Goal: Task Accomplishment & Management: Manage account settings

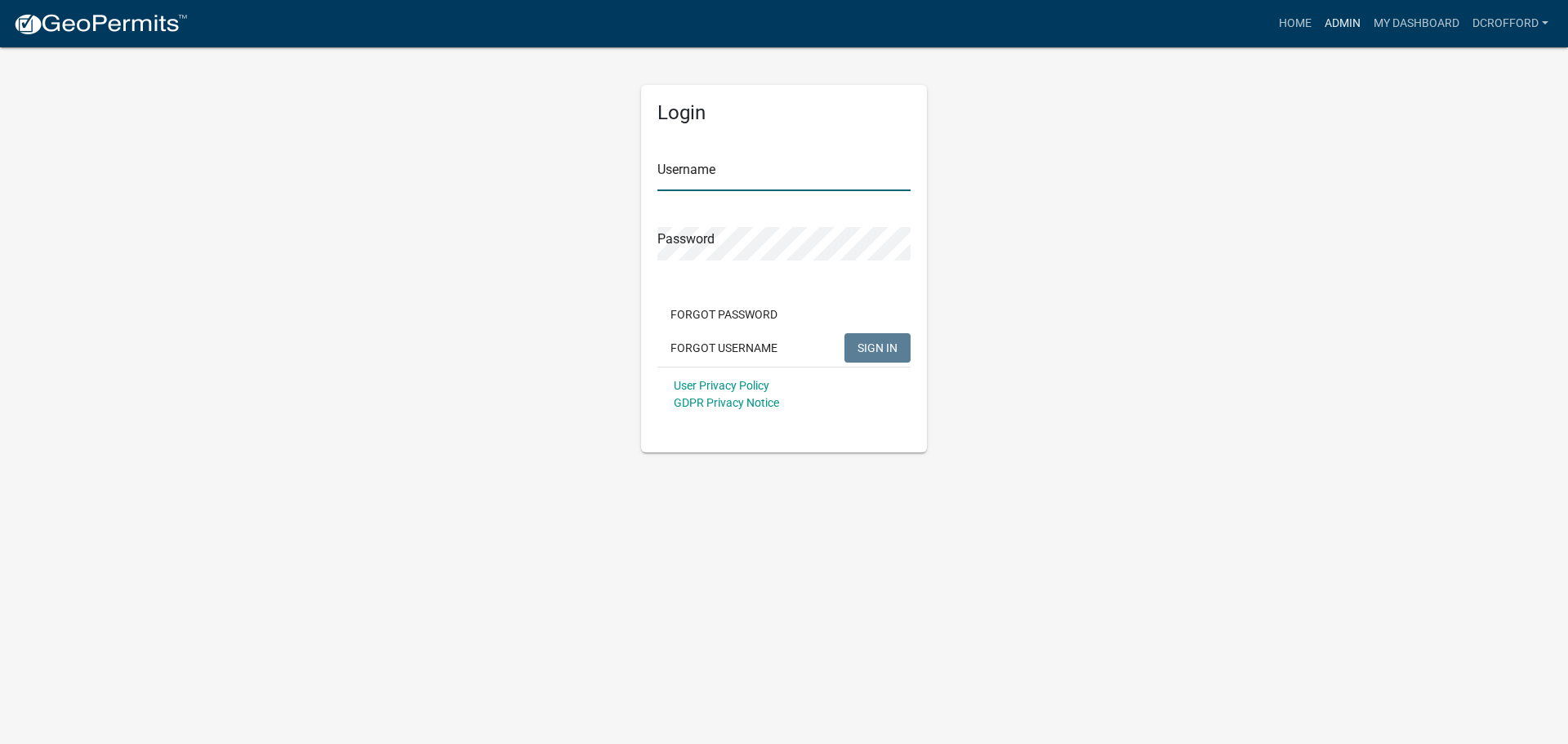
type input "dcrofford"
click at [1335, 18] on link "Admin" at bounding box center [1343, 23] width 49 height 31
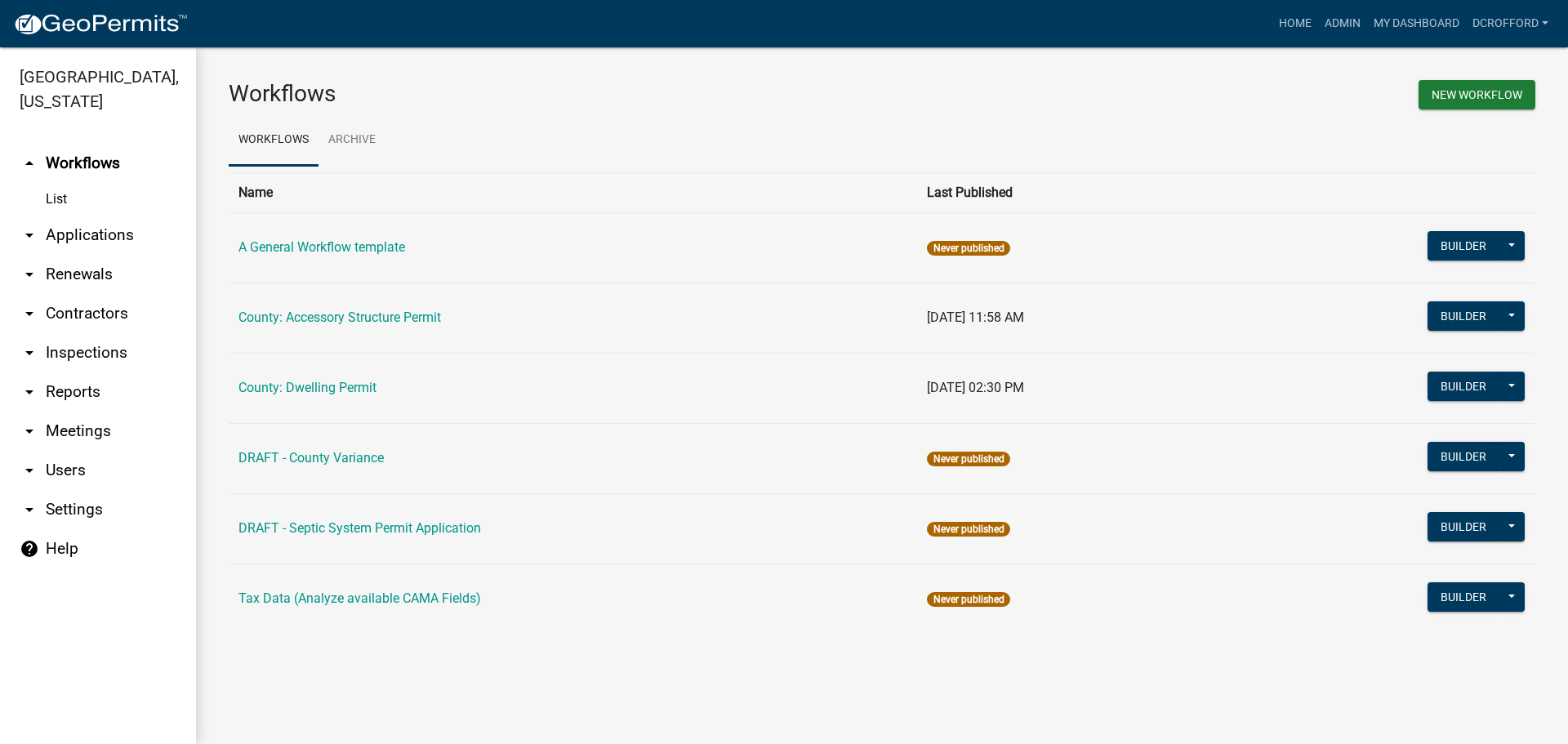
click at [90, 239] on link "arrow_drop_down Applications" at bounding box center [97, 235] width 196 height 39
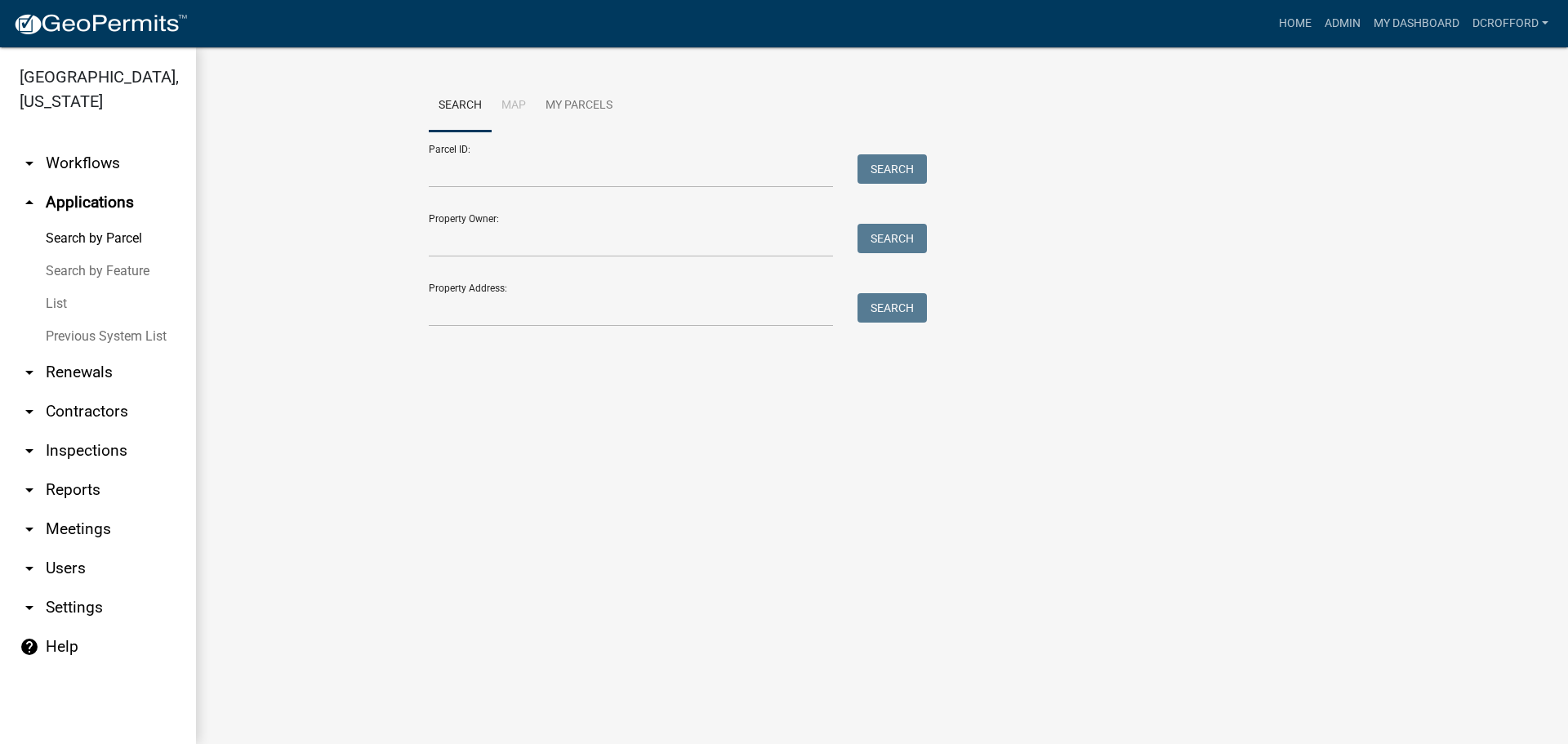
click at [52, 290] on link "List" at bounding box center [97, 304] width 196 height 32
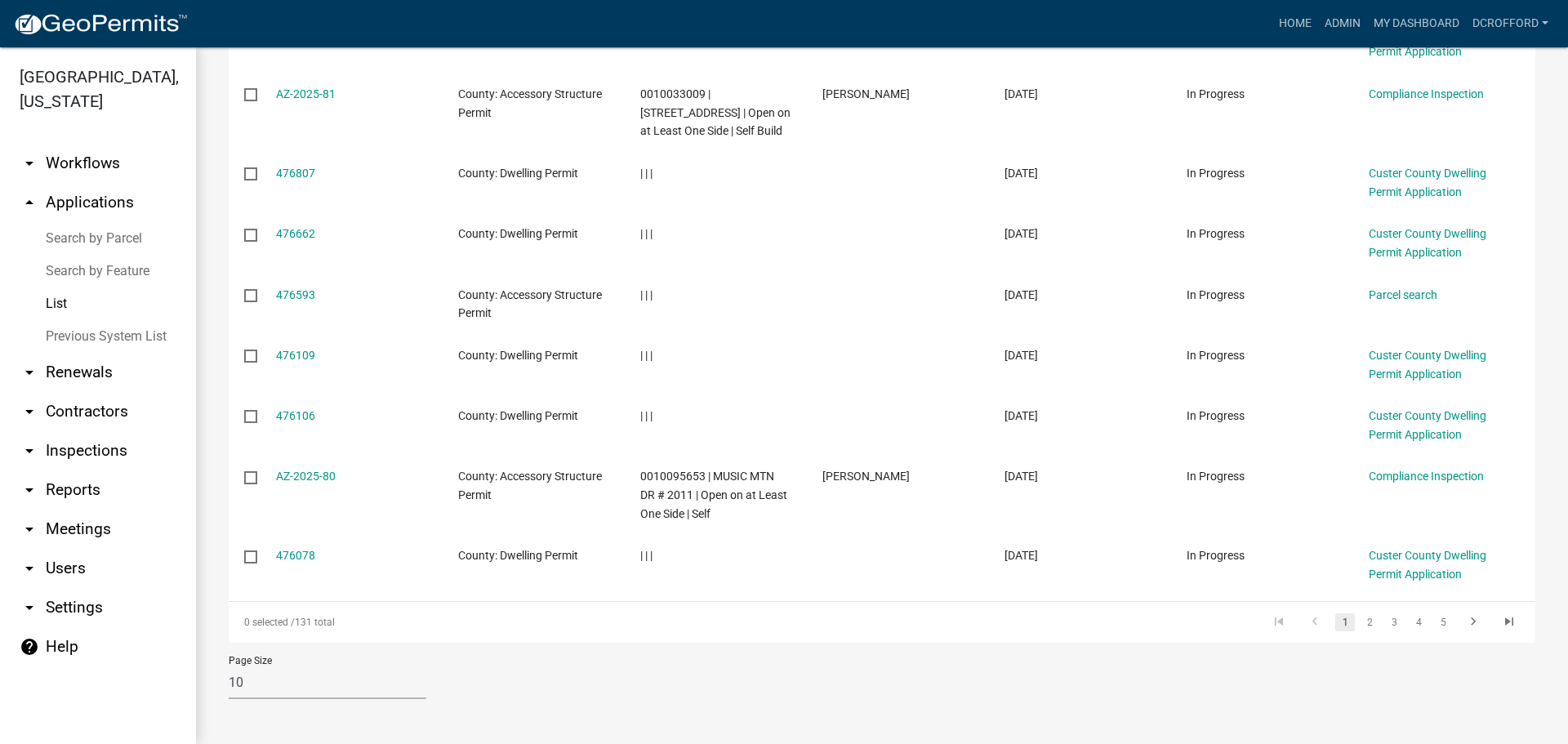
scroll to position [408, 0]
click at [1360, 626] on link "2" at bounding box center [1370, 621] width 19 height 18
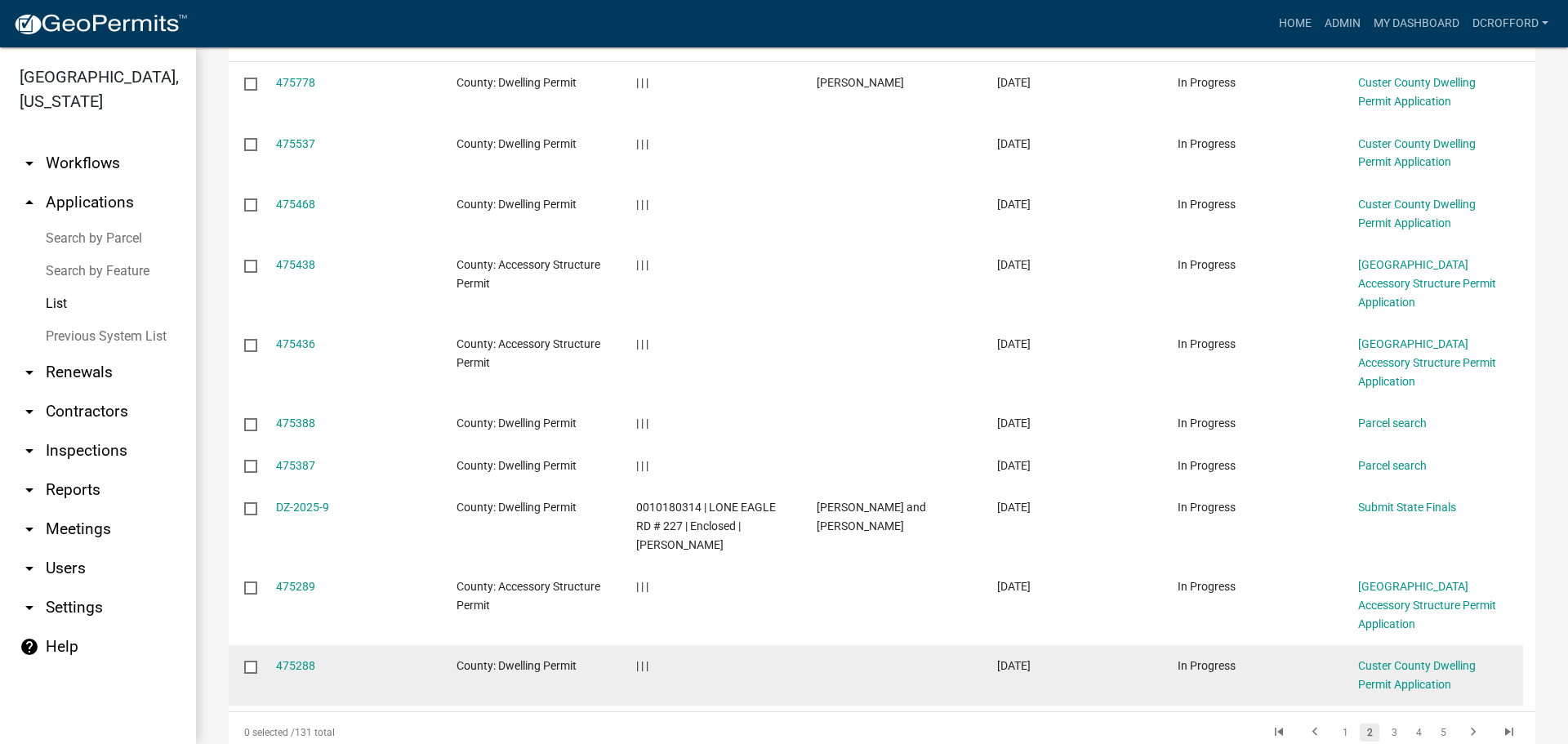
scroll to position [190, 0]
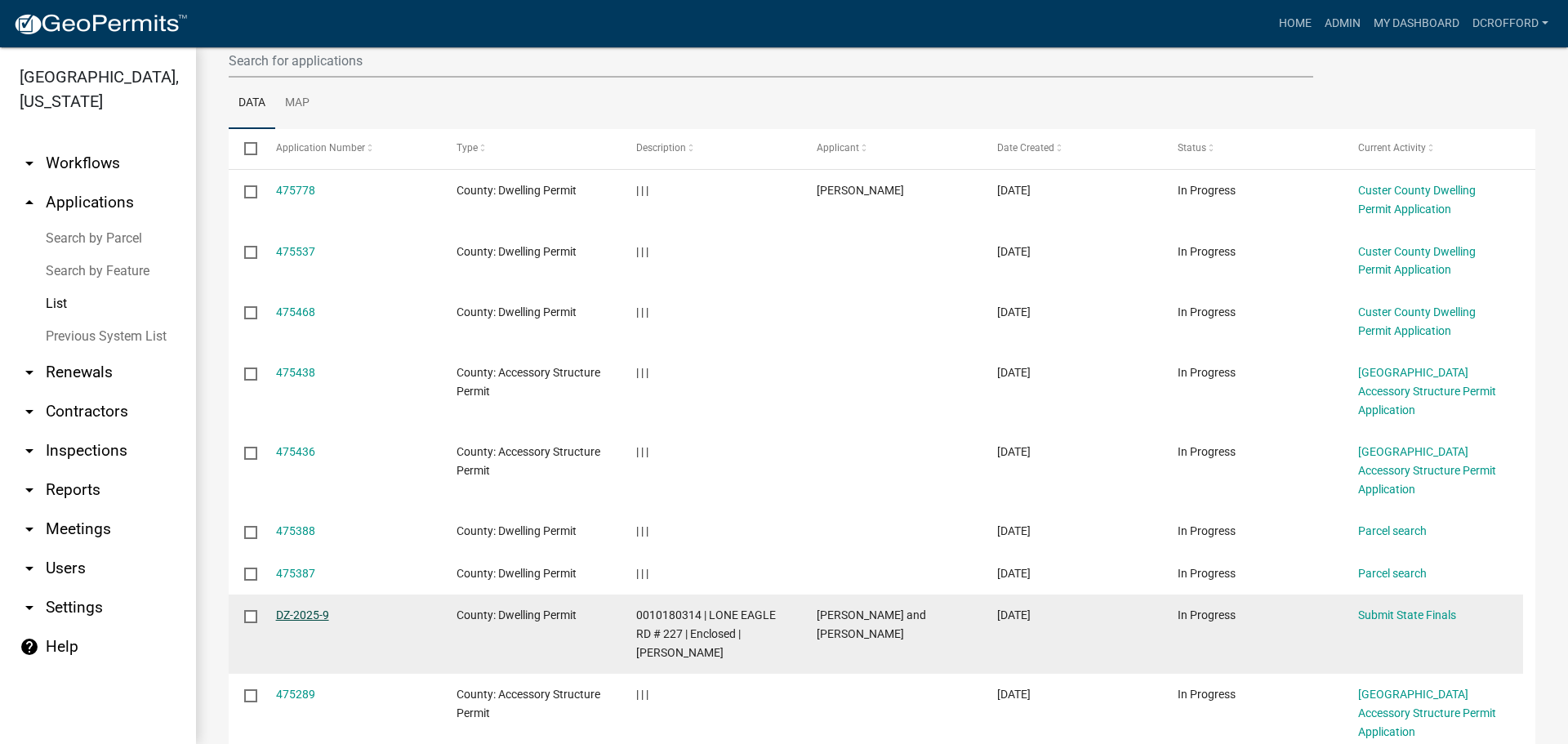
click at [312, 609] on link "DZ-2025-9" at bounding box center [303, 615] width 54 height 13
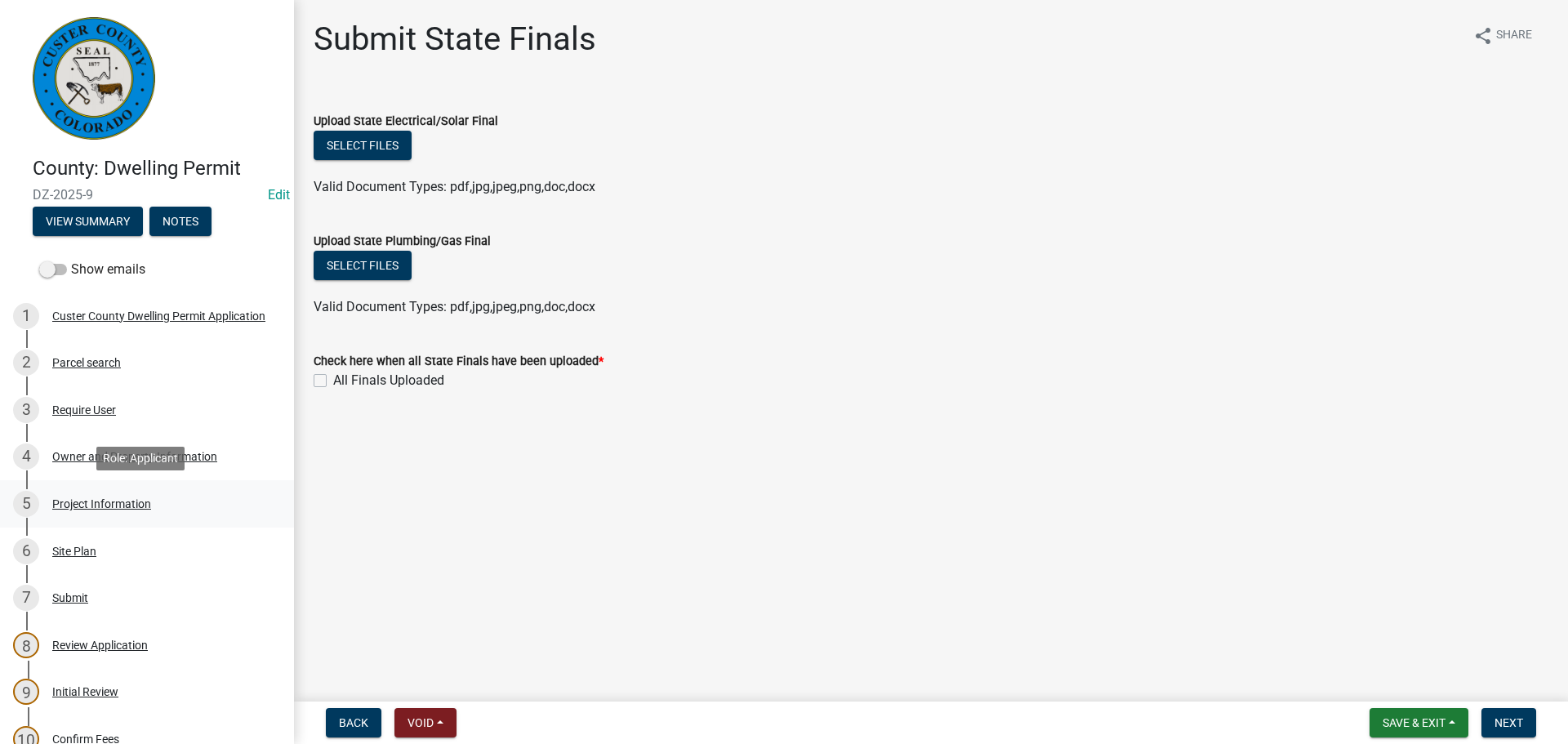
click at [80, 498] on div "Project Information" at bounding box center [102, 504] width 99 height 11
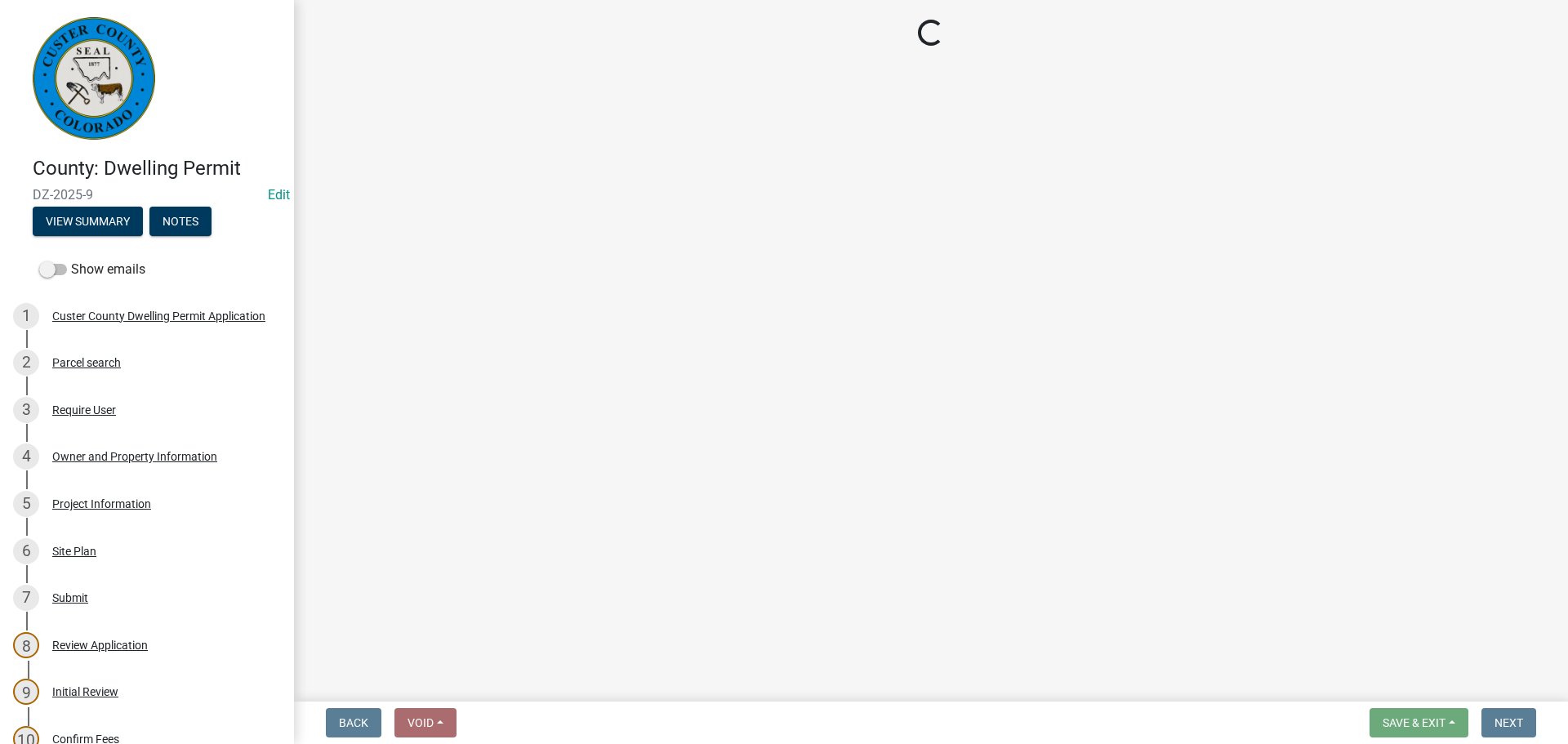
select select "CO"
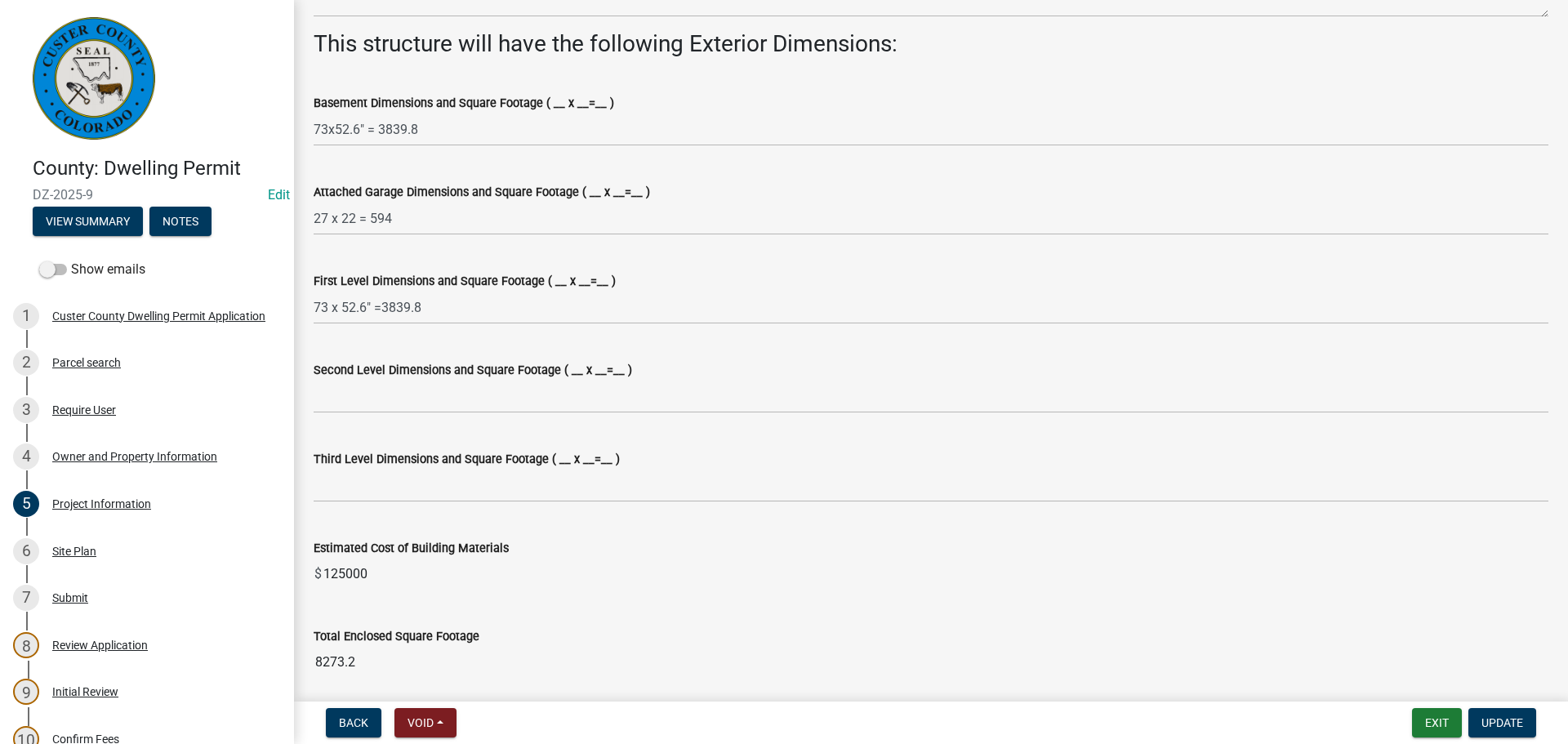
scroll to position [980, 0]
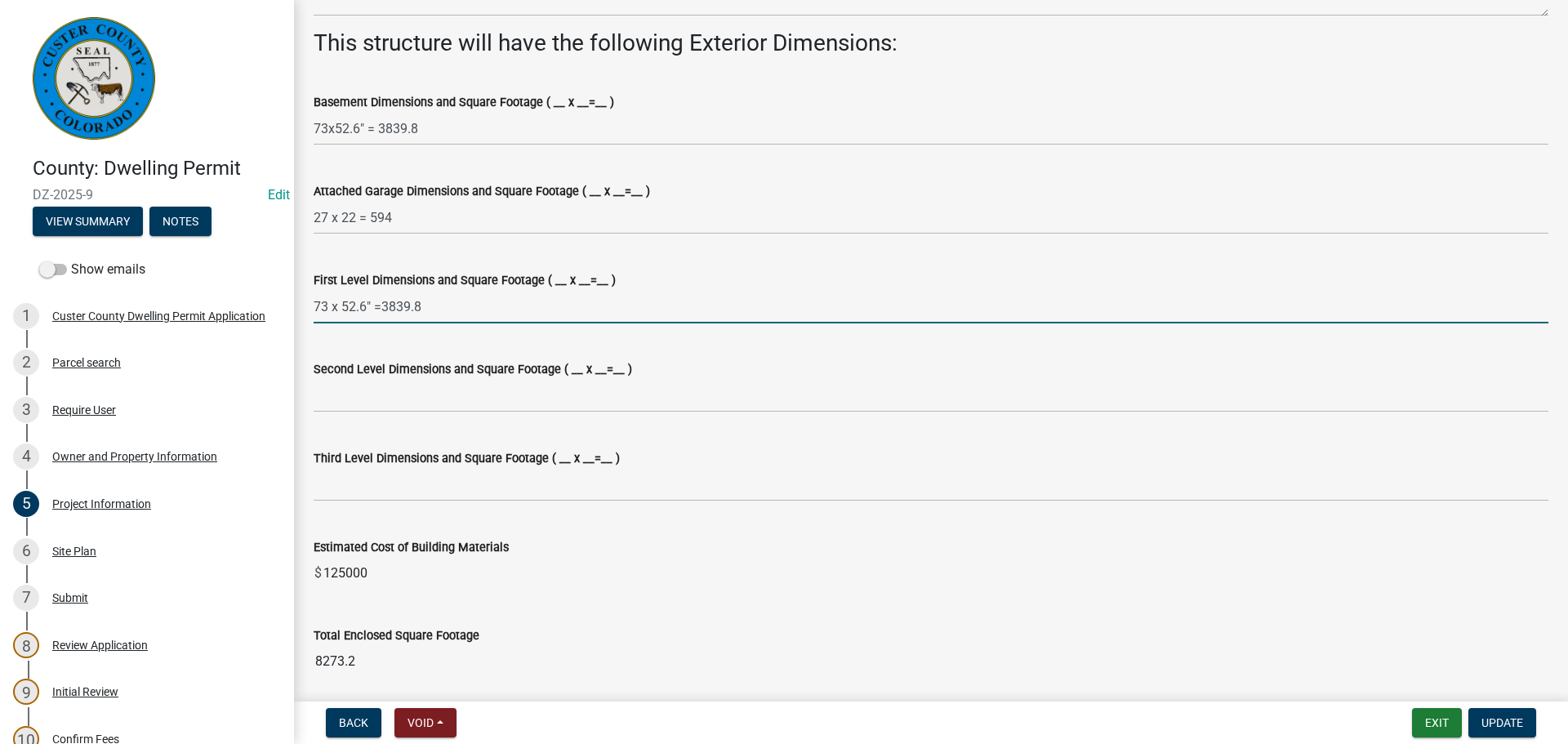
click at [423, 313] on input "73 x 52.6" =3839.8" at bounding box center [931, 306] width 1235 height 33
click at [433, 311] on input "73 x 52.6" =3839.8" at bounding box center [931, 306] width 1235 height 33
click at [433, 312] on input "73 x 52.6" =3839.8" at bounding box center [931, 306] width 1235 height 33
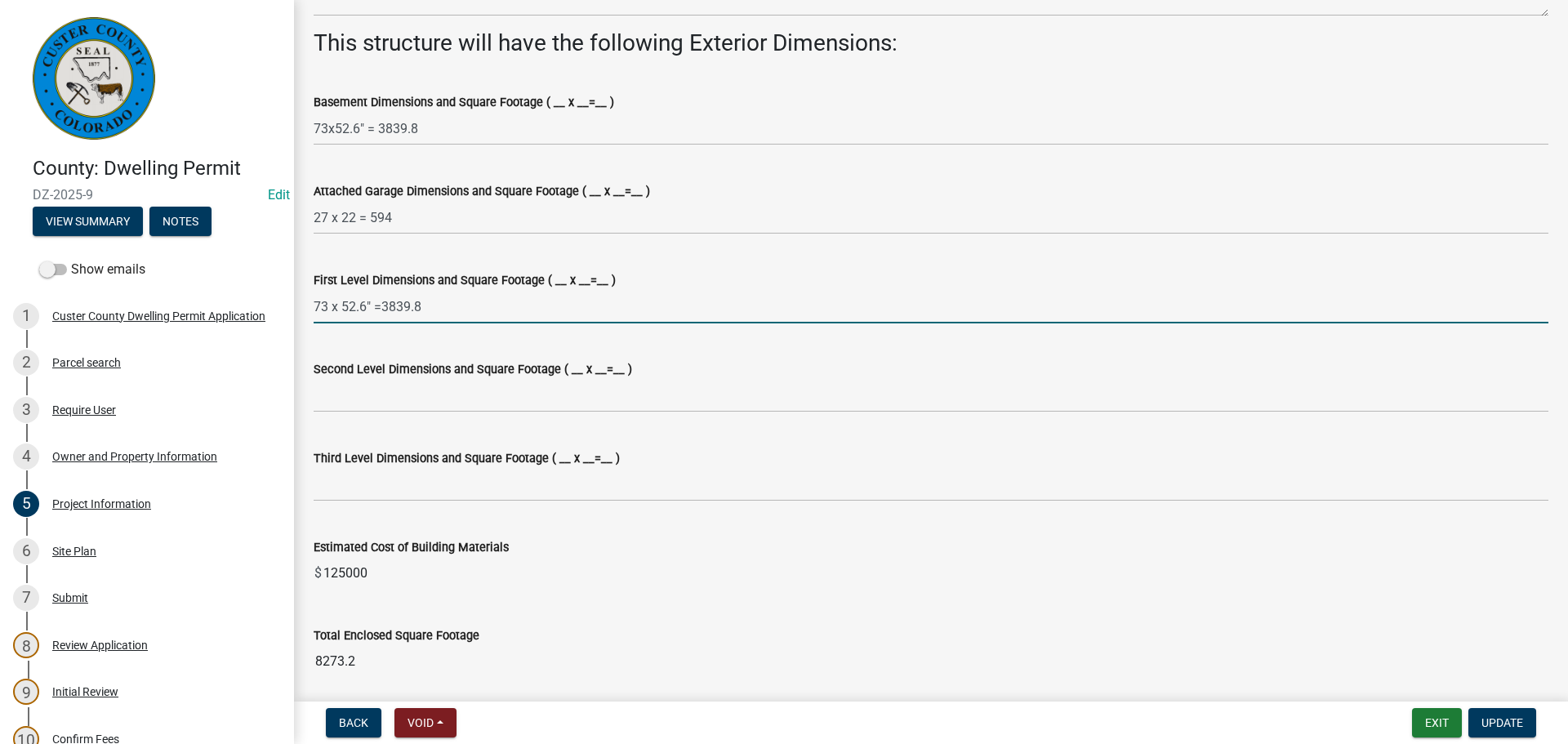
click at [433, 312] on input "73 x 52.6" =3839.8" at bounding box center [931, 306] width 1235 height 33
click at [546, 306] on input "73 x 52.6" =3839.8" at bounding box center [931, 306] width 1235 height 33
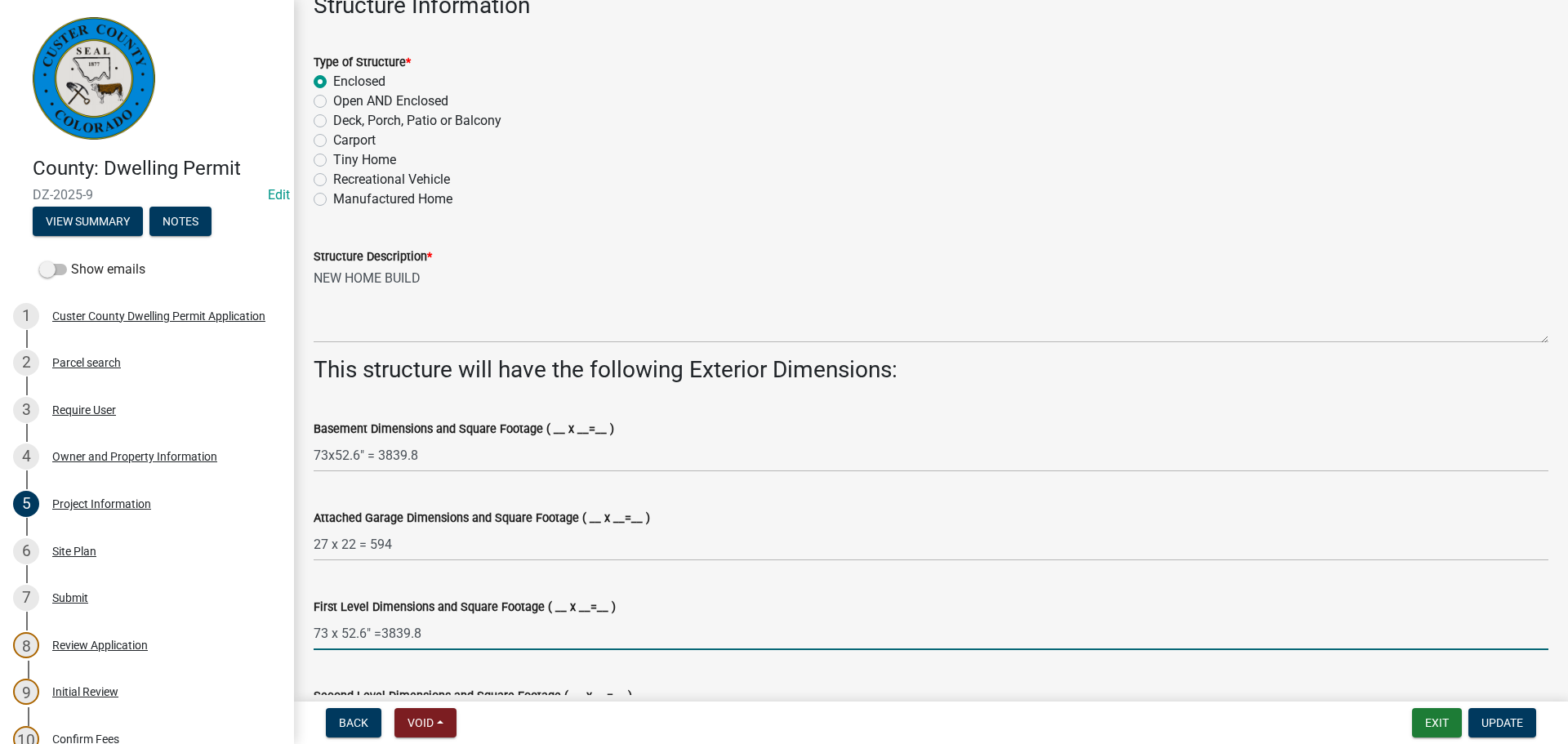
scroll to position [898, 0]
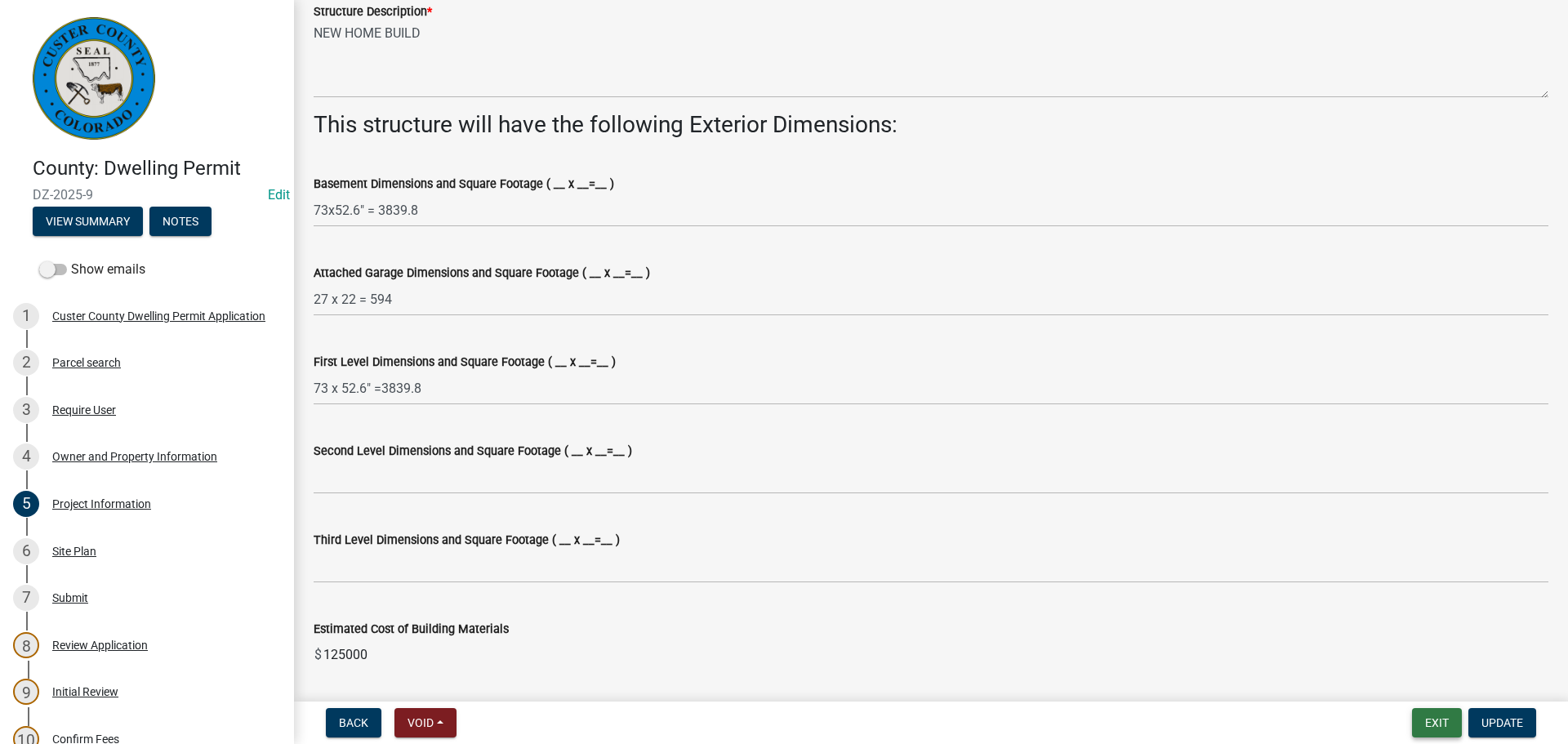
click at [1426, 714] on button "Exit" at bounding box center [1437, 723] width 50 height 30
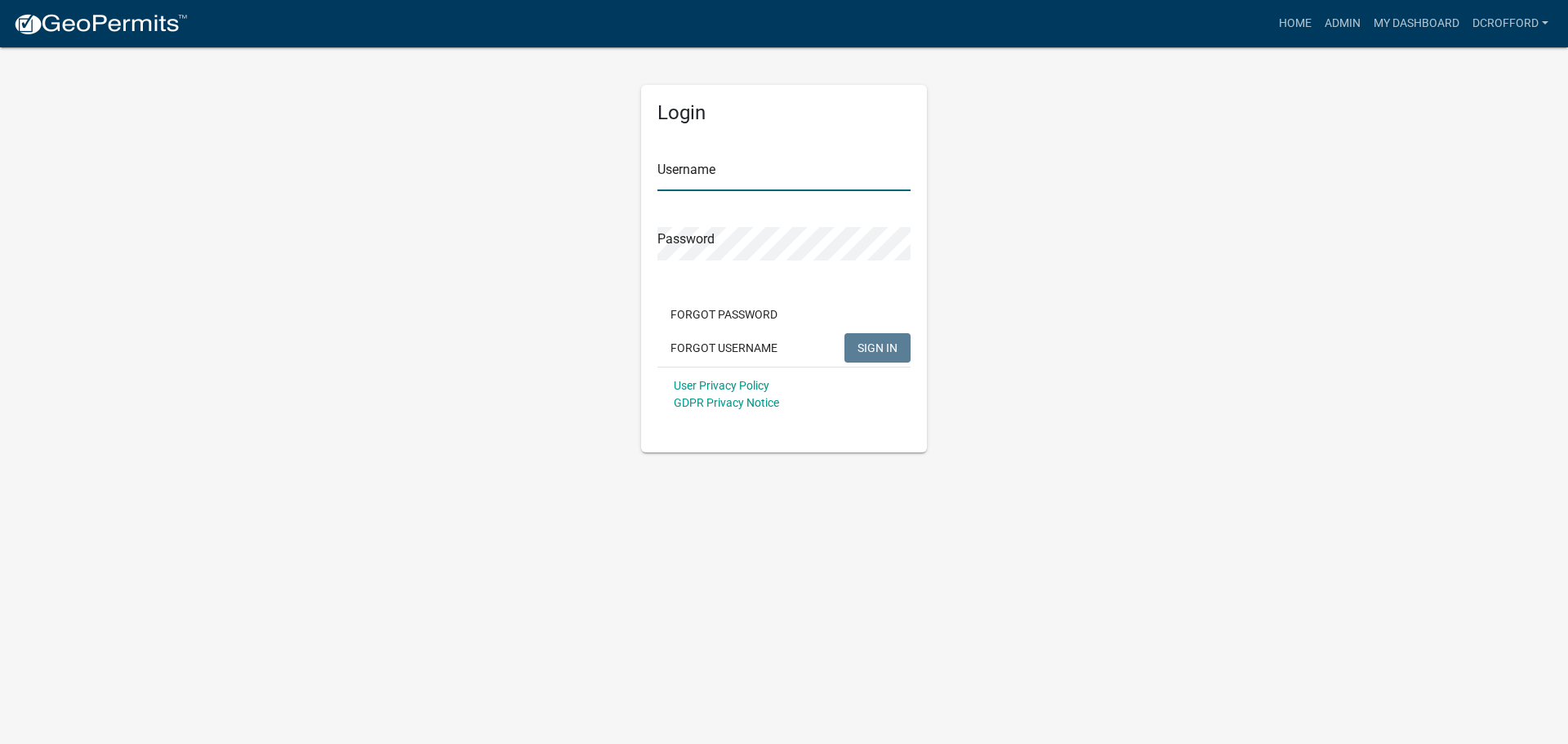
type input "dcrofford"
click at [873, 345] on span "SIGN IN" at bounding box center [877, 347] width 40 height 13
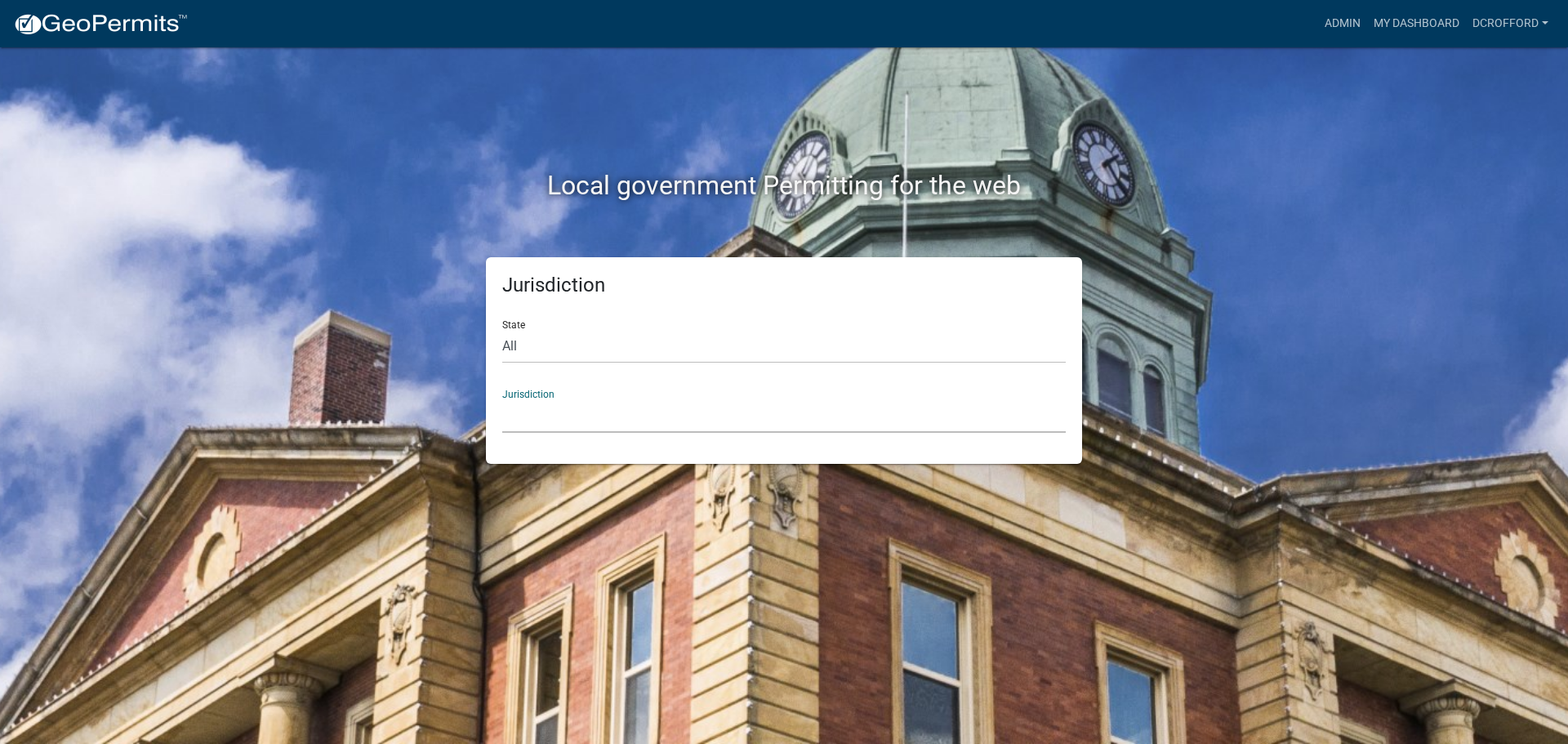
click at [752, 432] on select "[GEOGRAPHIC_DATA], [US_STATE] [GEOGRAPHIC_DATA], [US_STATE][PERSON_NAME][GEOGRA…" at bounding box center [784, 416] width 563 height 33
click at [1342, 25] on link "Admin" at bounding box center [1343, 23] width 49 height 31
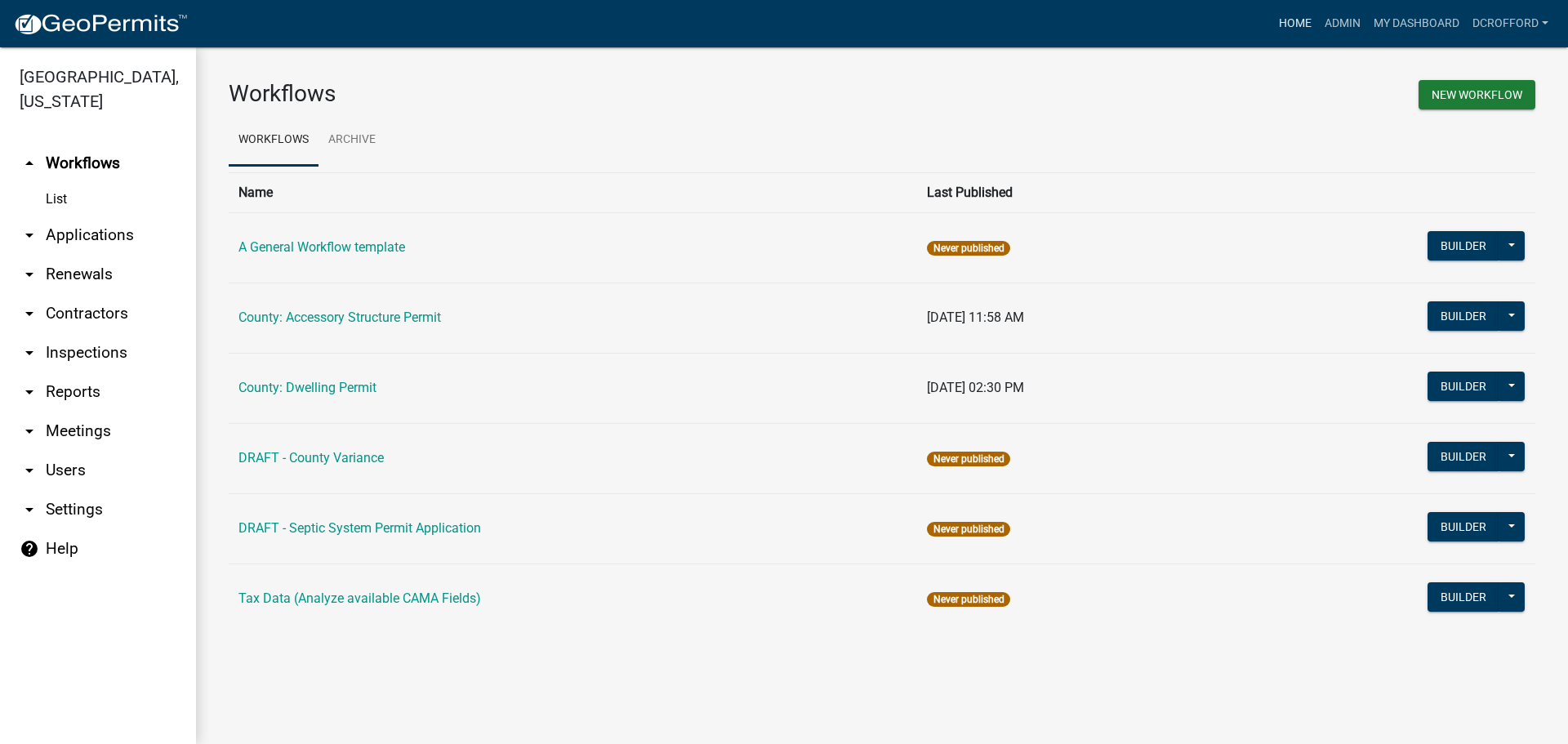
click at [1297, 32] on link "Home" at bounding box center [1295, 23] width 46 height 31
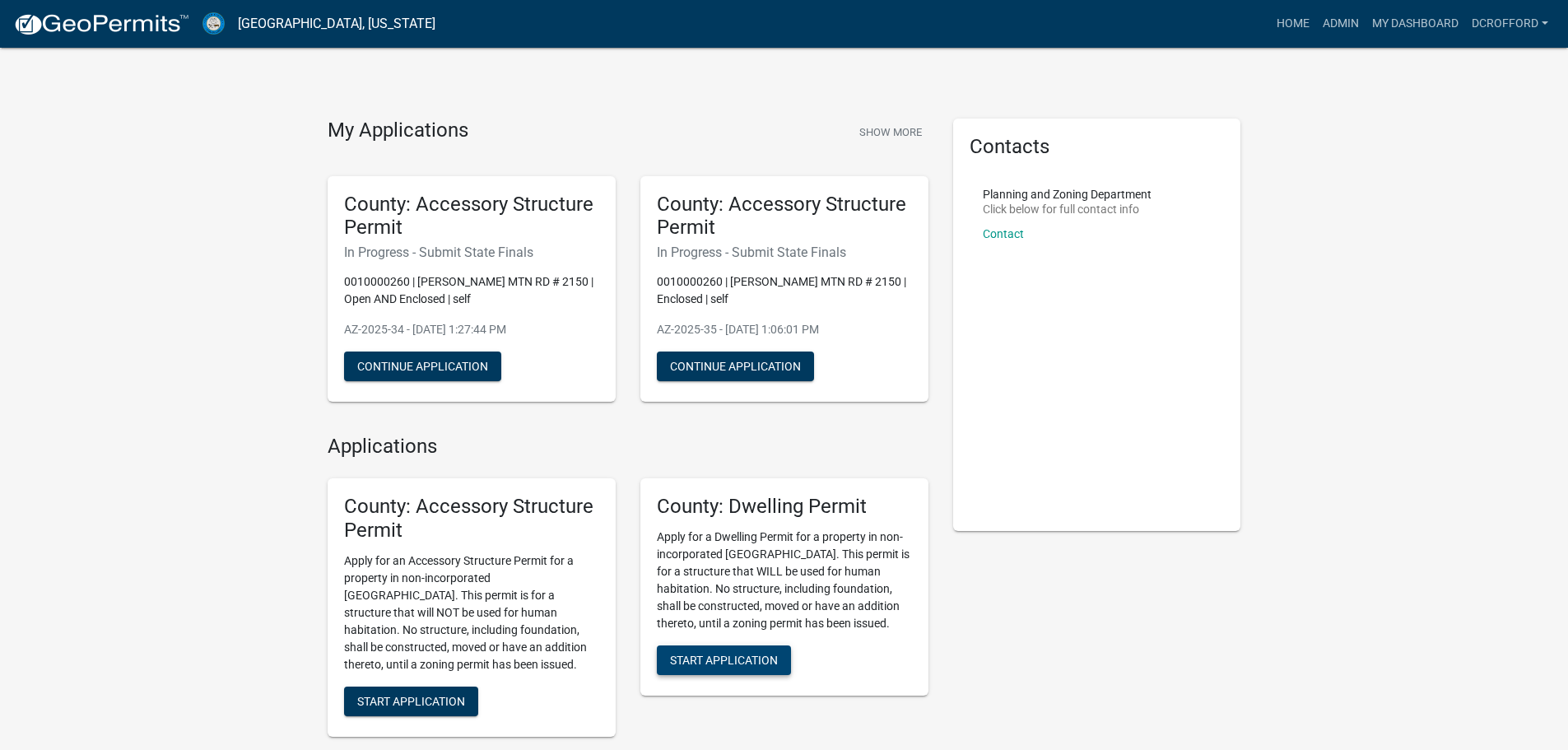
click at [712, 650] on button "Start Application" at bounding box center [724, 661] width 134 height 30
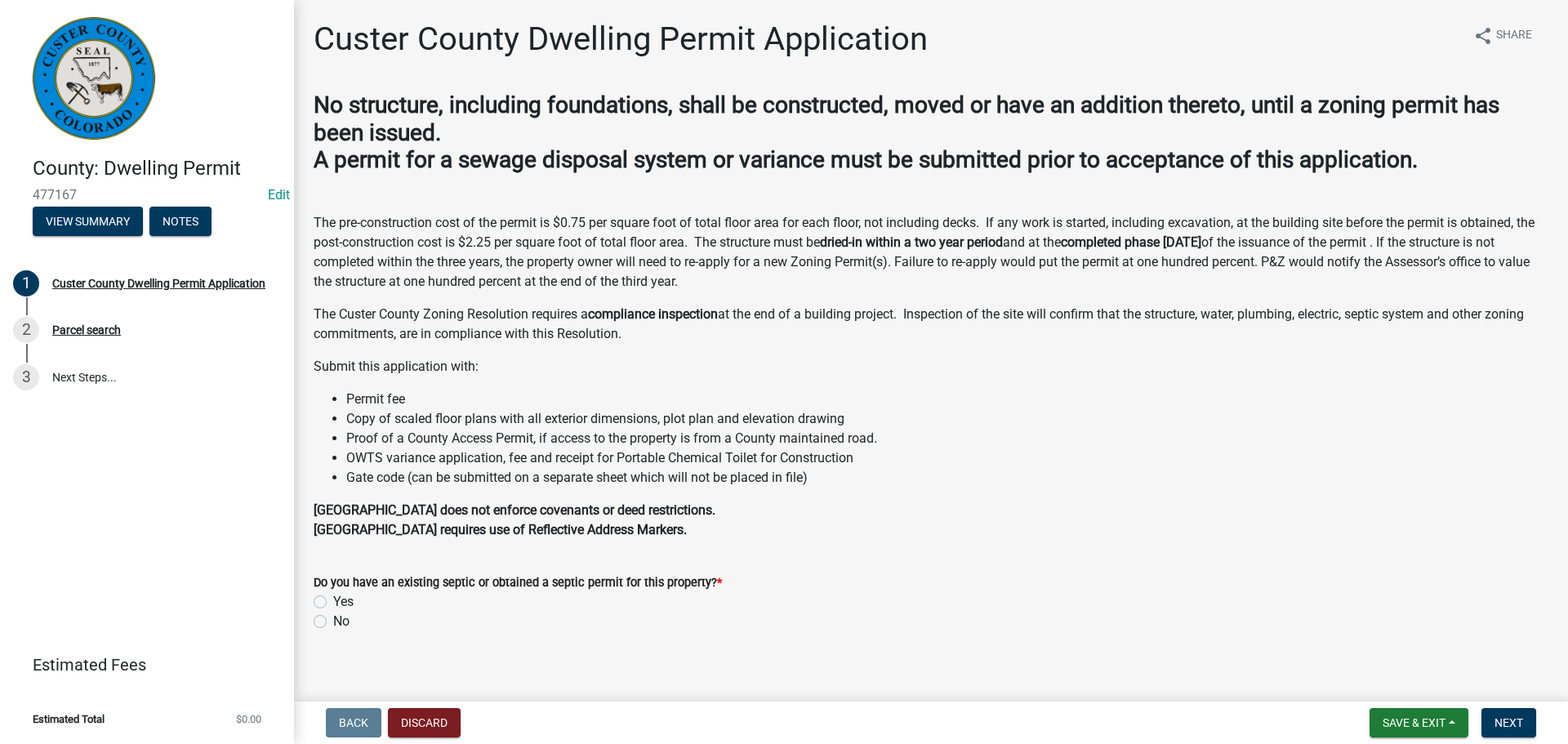
scroll to position [15, 0]
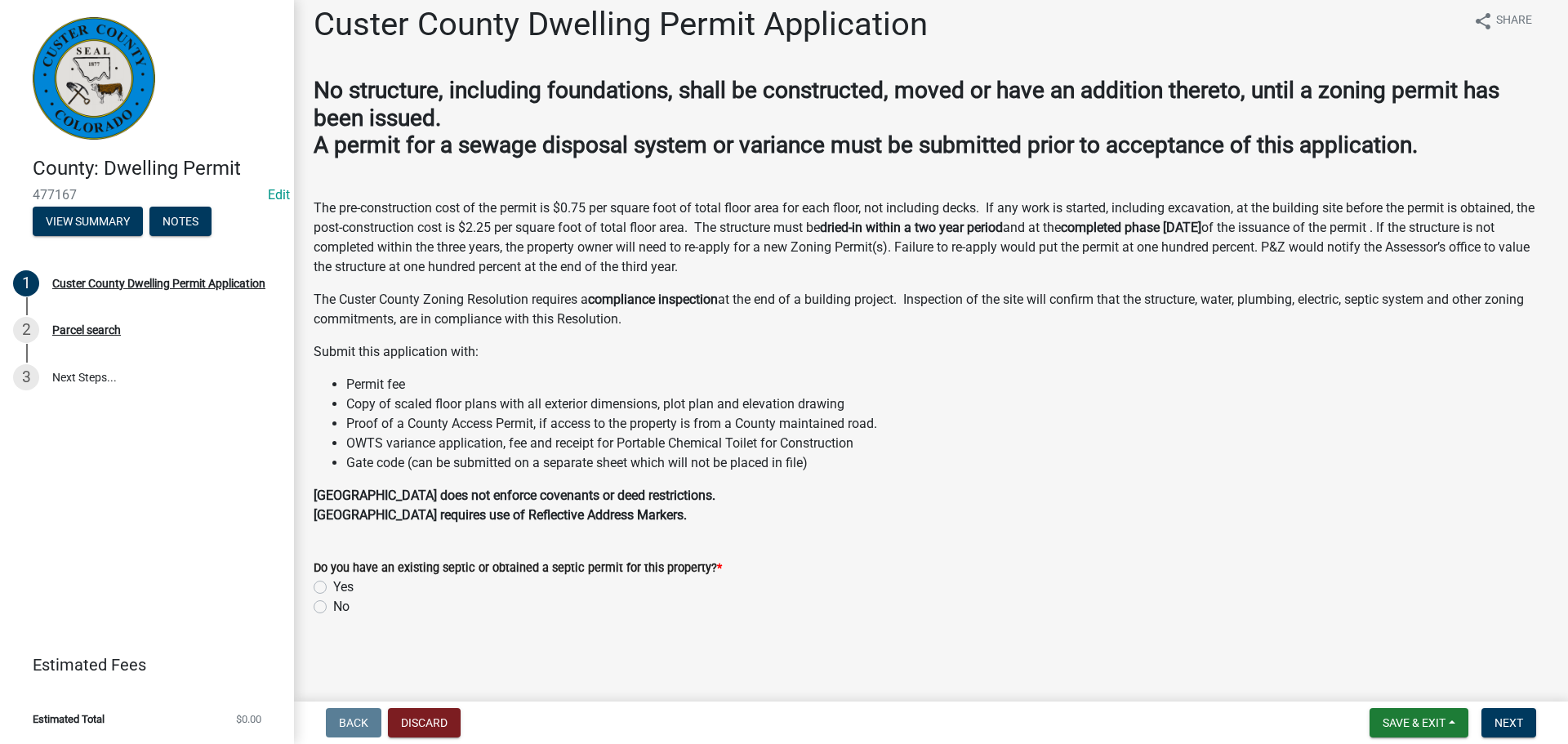
click at [333, 587] on label "Yes" at bounding box center [343, 587] width 20 height 19
click at [333, 587] on input "Yes" at bounding box center [339, 583] width 11 height 11
radio input "true"
click at [1502, 728] on span "Next" at bounding box center [1509, 722] width 29 height 13
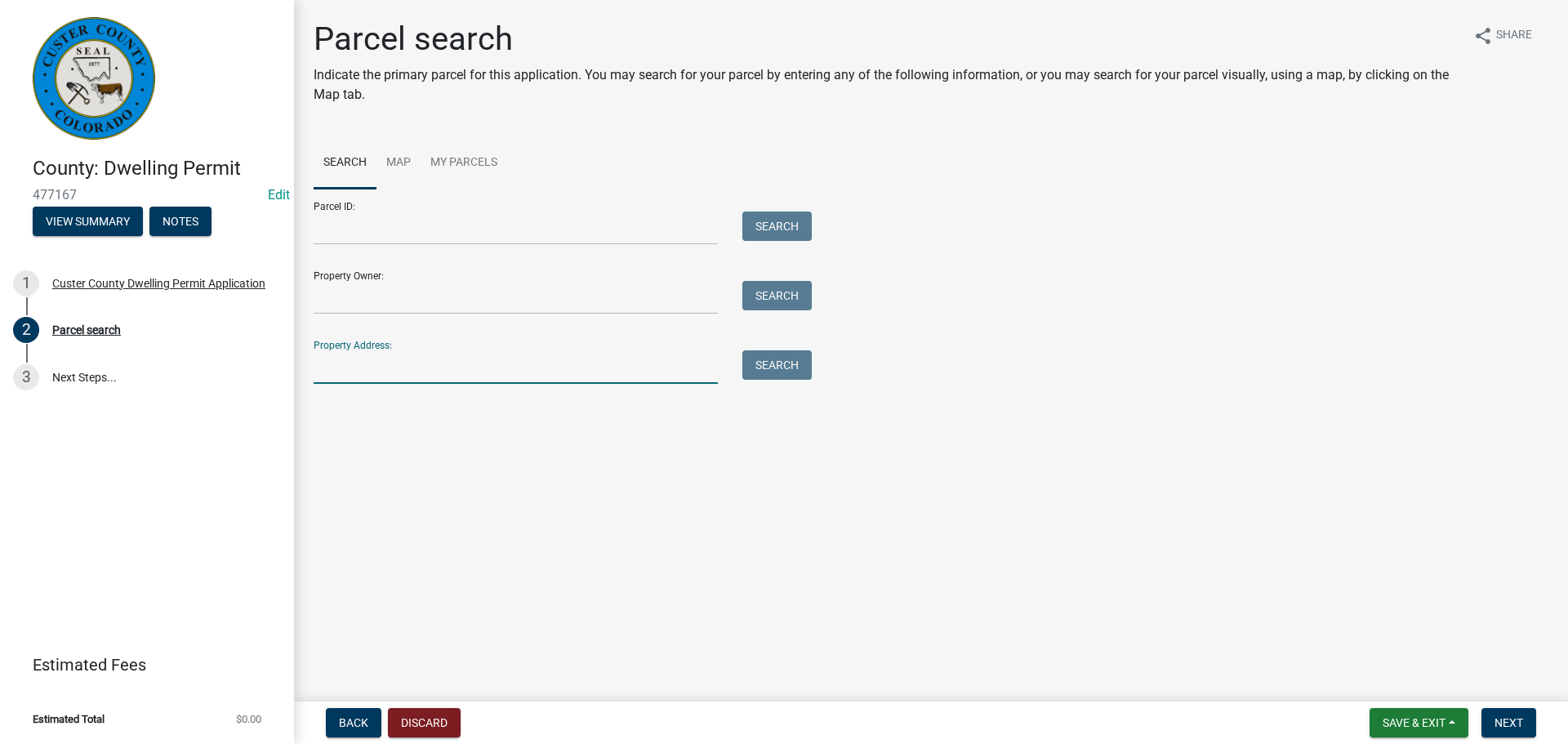
click at [398, 373] on input "Property Address:" at bounding box center [515, 367] width 405 height 33
type input "7648"
click at [779, 367] on button "Search" at bounding box center [777, 365] width 69 height 30
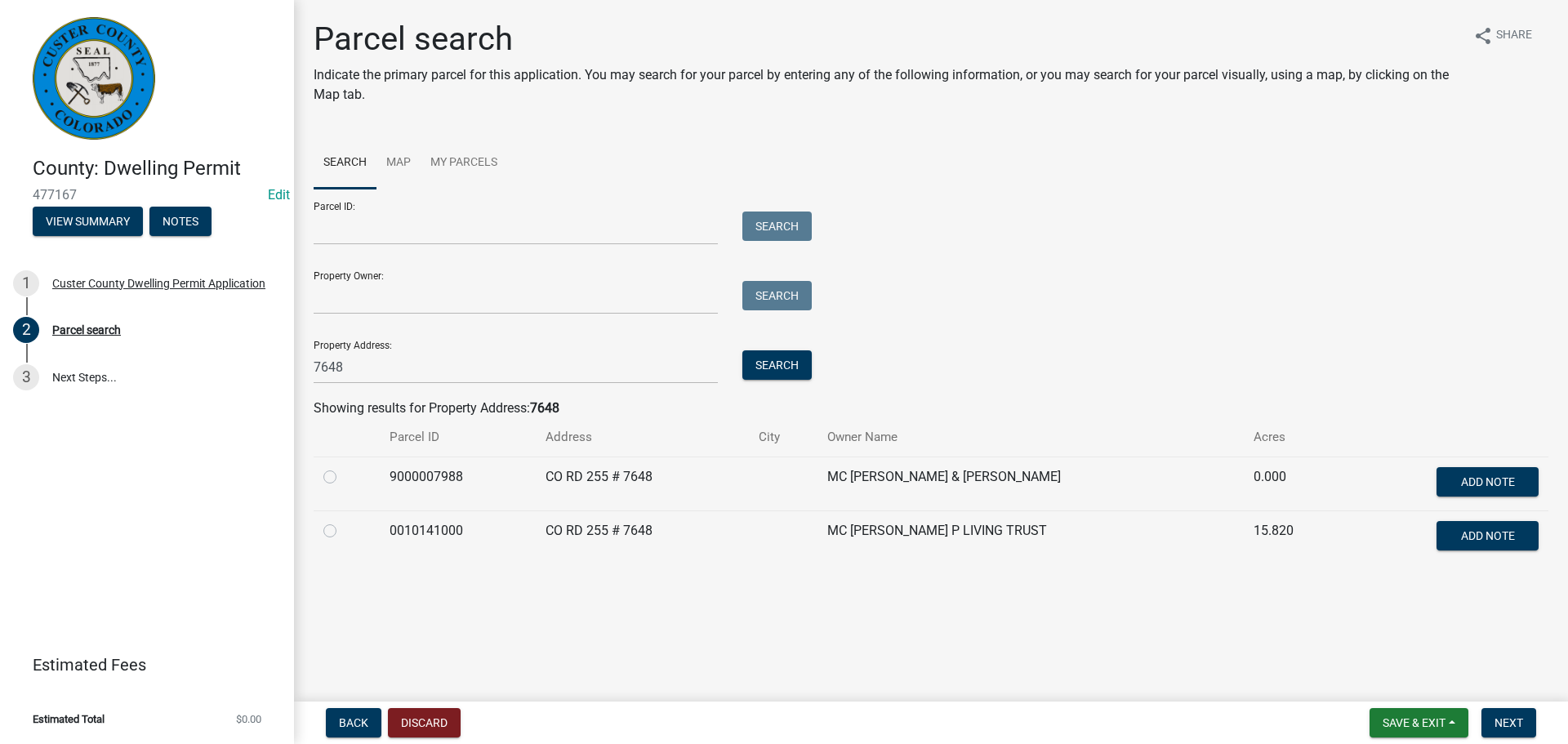
click at [533, 594] on main "Parcel search Indicate the primary parcel for this application. You may search …" at bounding box center [931, 347] width 1274 height 695
click at [524, 616] on main "Parcel search Indicate the primary parcel for this application. You may search …" at bounding box center [931, 347] width 1274 height 695
click at [526, 616] on main "Parcel search Indicate the primary parcel for this application. You may search …" at bounding box center [931, 347] width 1274 height 695
click at [651, 656] on main "Parcel search Indicate the primary parcel for this application. You may search …" at bounding box center [931, 347] width 1274 height 695
click at [538, 649] on main "Parcel search Indicate the primary parcel for this application. You may search …" at bounding box center [931, 347] width 1274 height 695
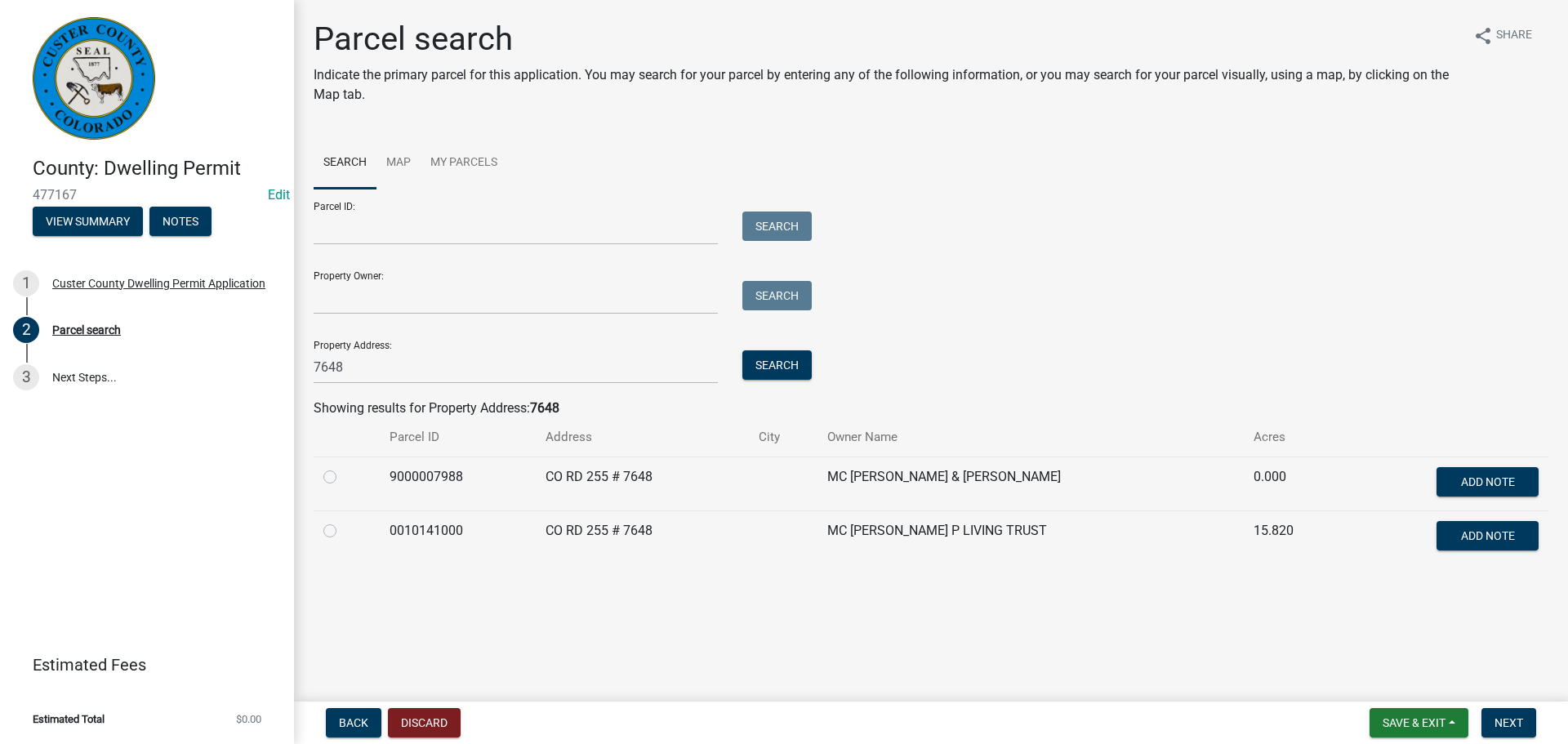
click at [527, 633] on main "Parcel search Indicate the primary parcel for this application. You may search …" at bounding box center [931, 347] width 1274 height 695
click at [343, 521] on label at bounding box center [343, 521] width 0 height 0
click at [343, 532] on input "radio" at bounding box center [348, 526] width 11 height 11
radio input "true"
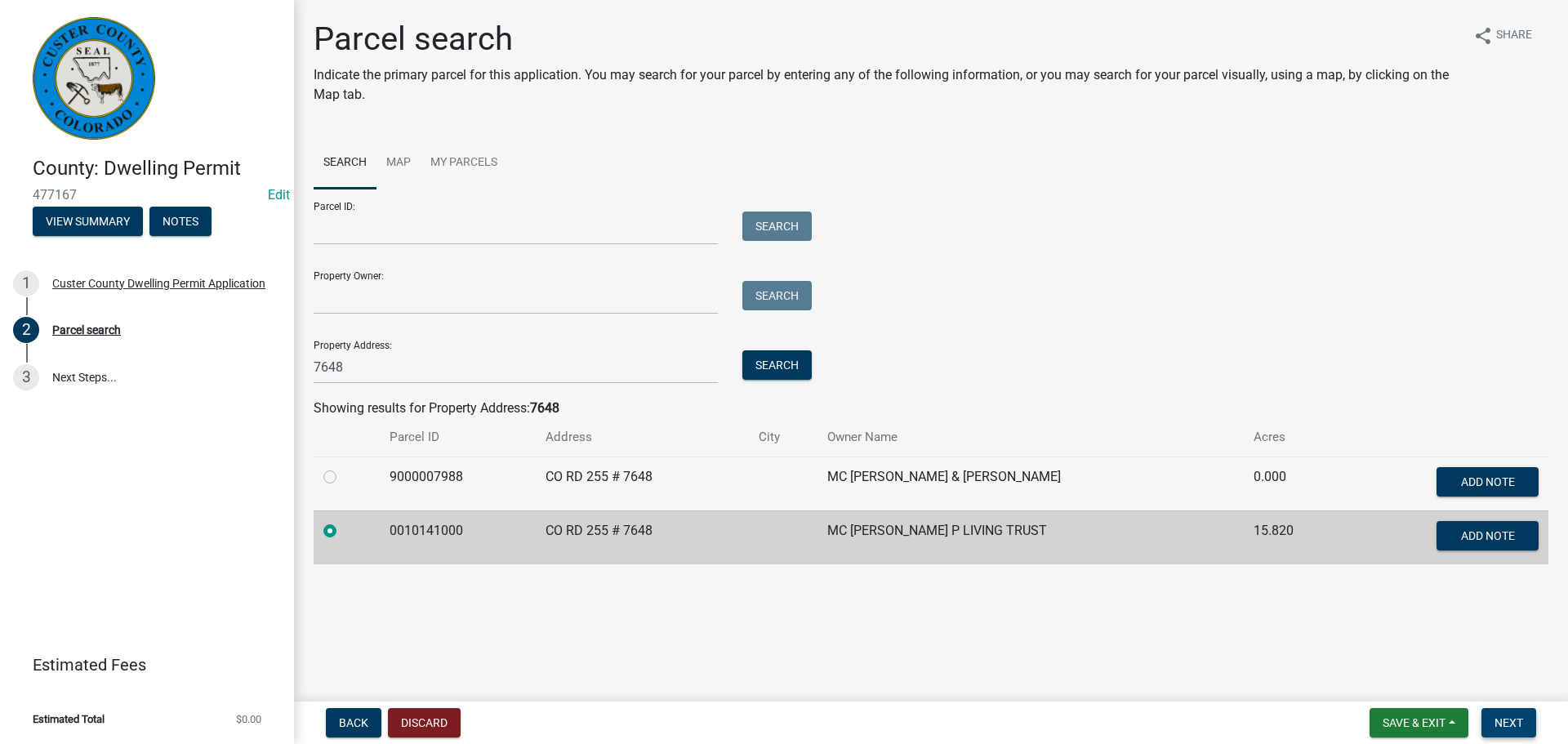
click at [1500, 718] on span "Next" at bounding box center [1509, 722] width 29 height 13
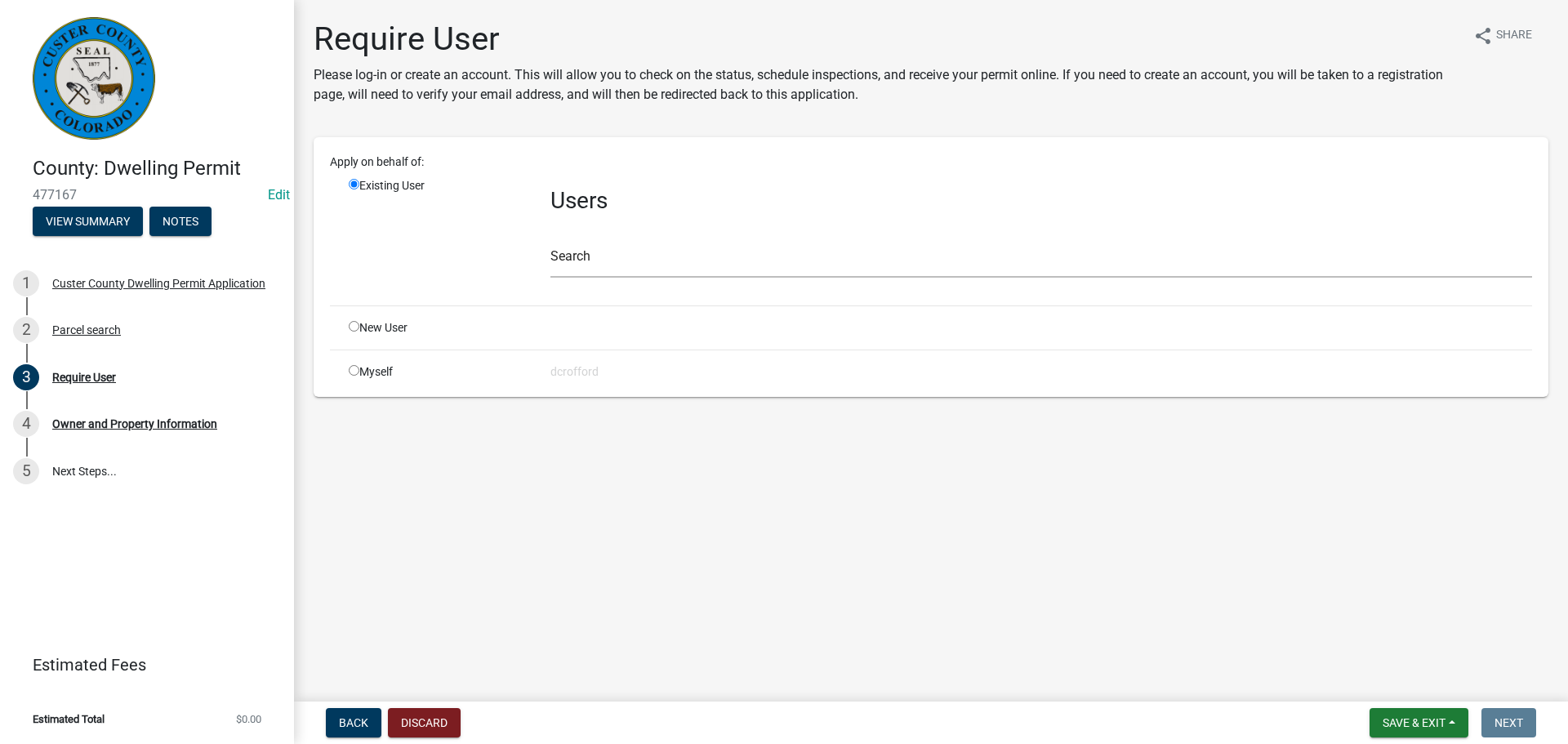
click at [354, 325] on input "radio" at bounding box center [354, 326] width 11 height 11
radio input "true"
radio input "false"
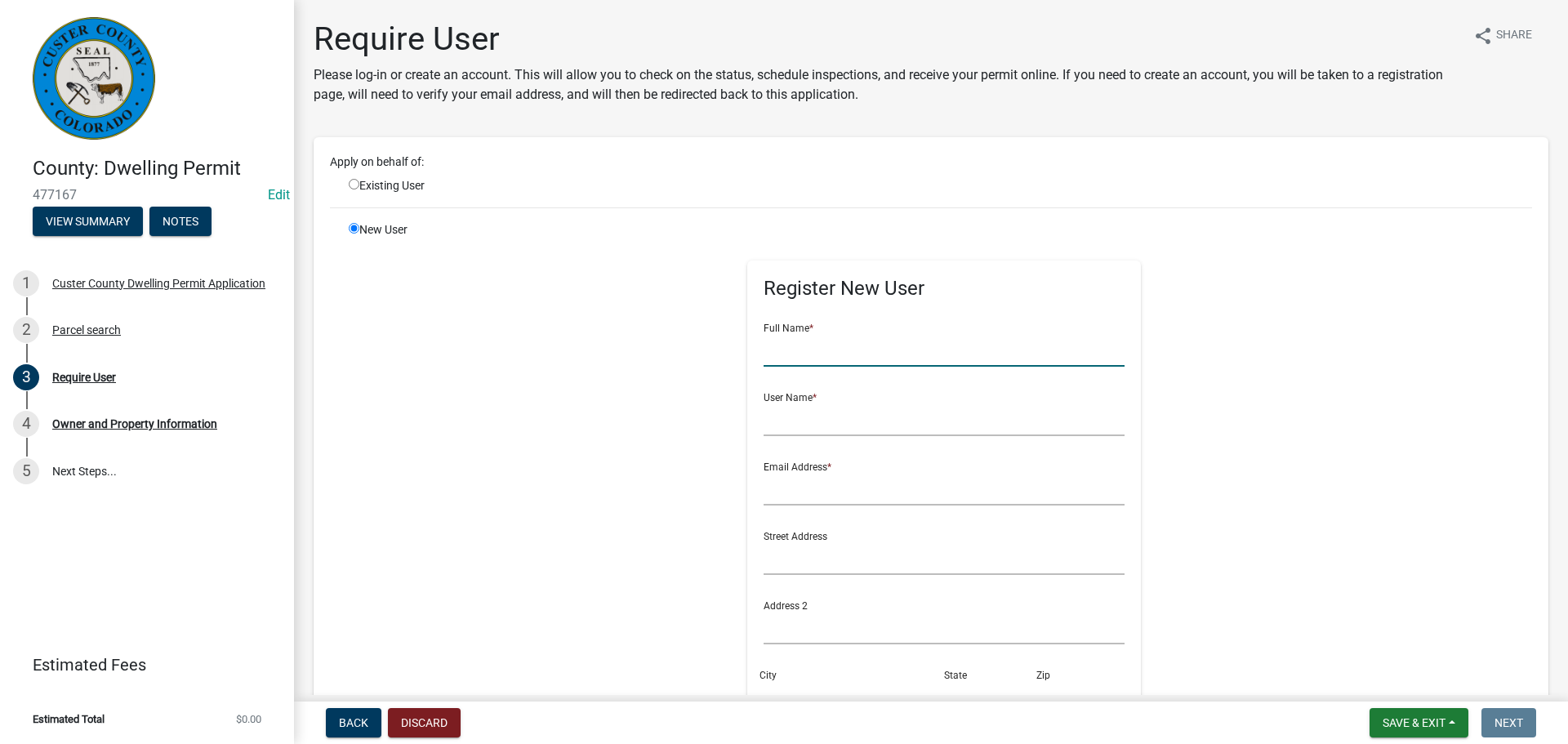
click at [790, 359] on input "text" at bounding box center [944, 350] width 362 height 33
type input "Valor Development"
click at [786, 430] on input "text" at bounding box center [944, 419] width 362 height 33
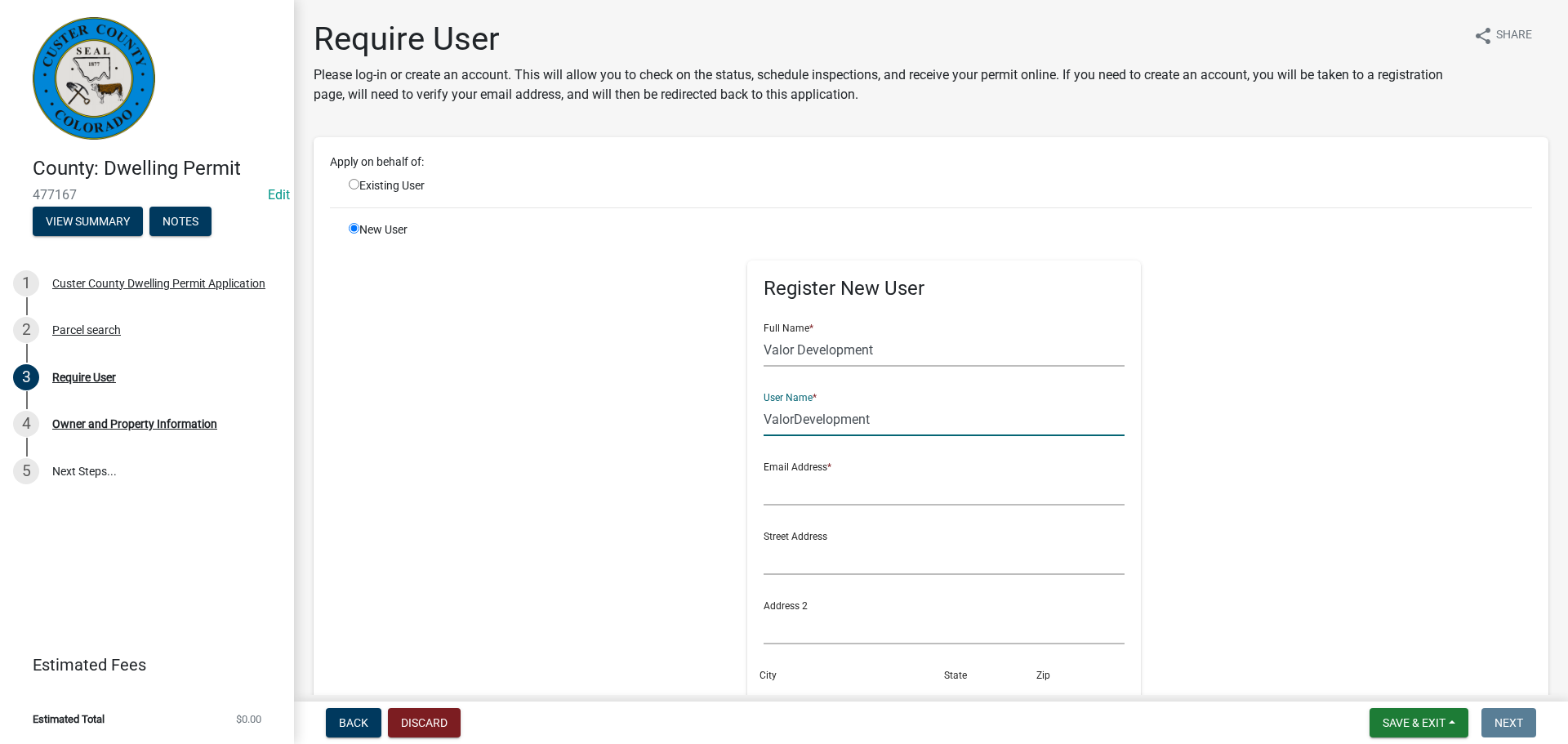
type input "ValorDevelopment"
click at [812, 490] on input "text" at bounding box center [944, 489] width 362 height 33
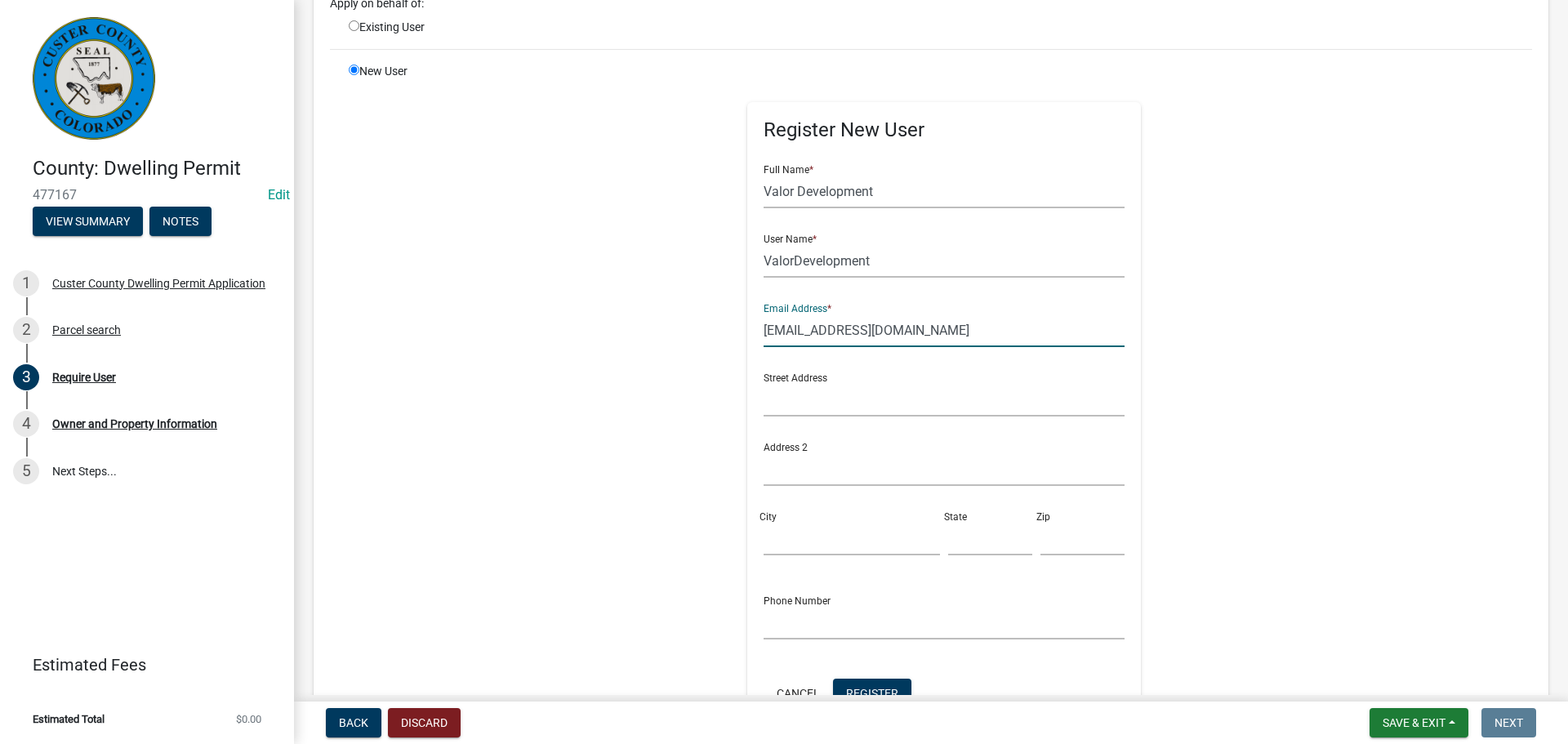
scroll to position [163, 0]
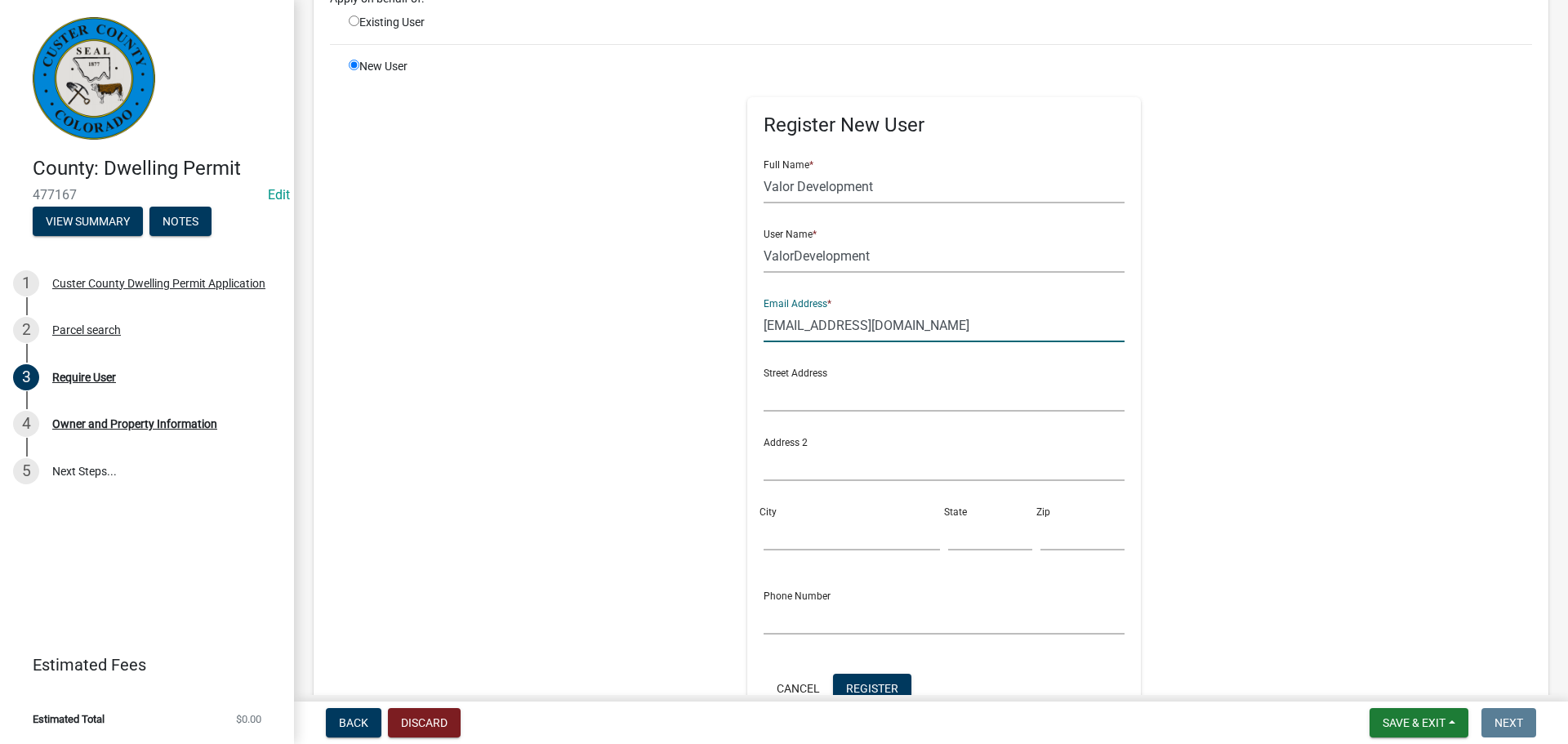
type input "hq@valrdevelops.com"
click at [825, 393] on input "text" at bounding box center [944, 395] width 362 height 33
type input "8"
type input "812 E. Main St"
click at [825, 534] on input "City" at bounding box center [851, 533] width 176 height 33
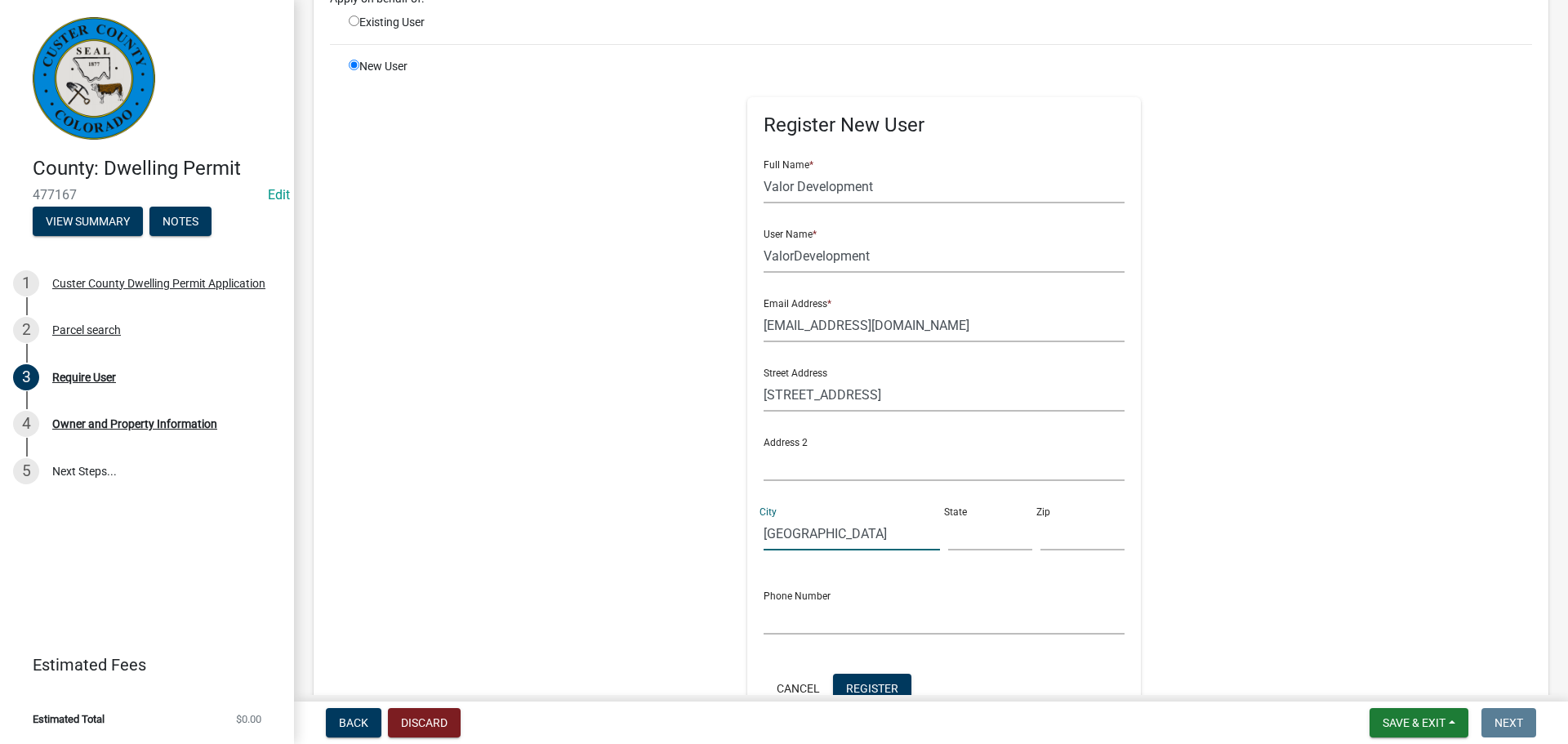
type input "westcliffe"
type input "Co"
type input "81252"
drag, startPoint x: 825, startPoint y: 534, endPoint x: 732, endPoint y: 533, distance: 93.0
click at [735, 533] on div "Register New User Full Name * Valor Development User Name * ValorDevelopment Em…" at bounding box center [945, 426] width 419 height 735
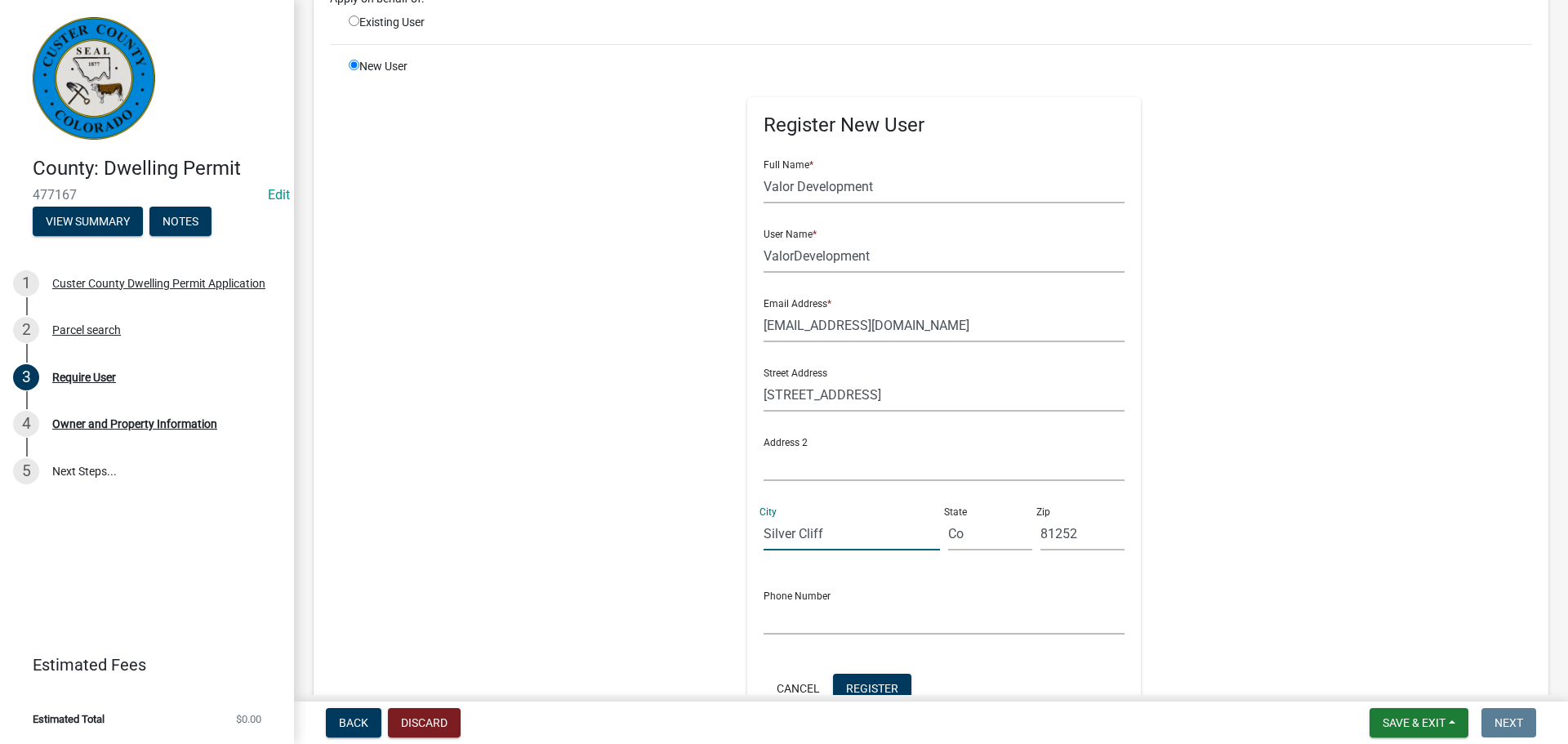
type input "Silver Cliff"
click at [820, 614] on input "text" at bounding box center [944, 618] width 362 height 33
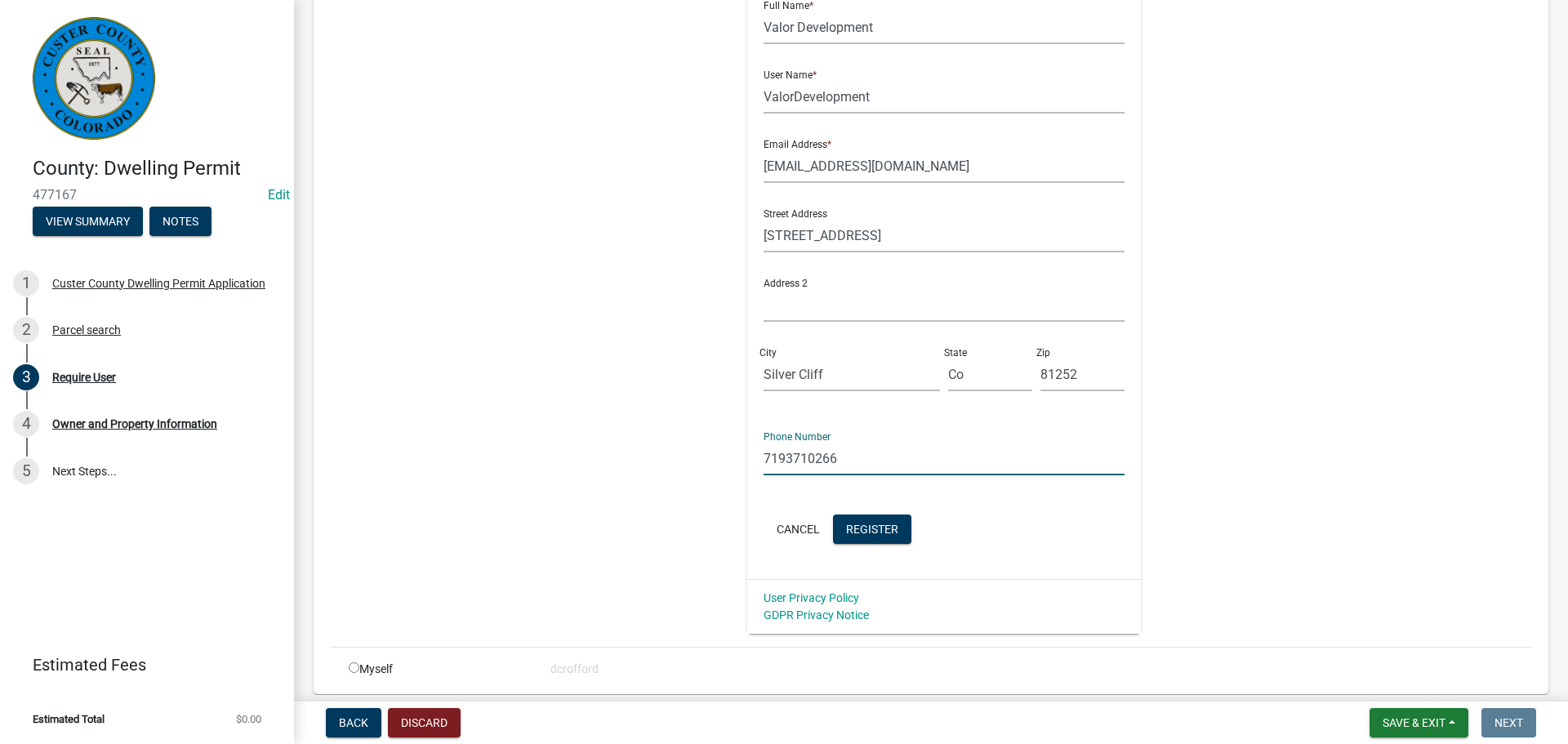
scroll to position [326, 0]
type input "7193710266"
click at [893, 525] on button "Register" at bounding box center [872, 526] width 78 height 30
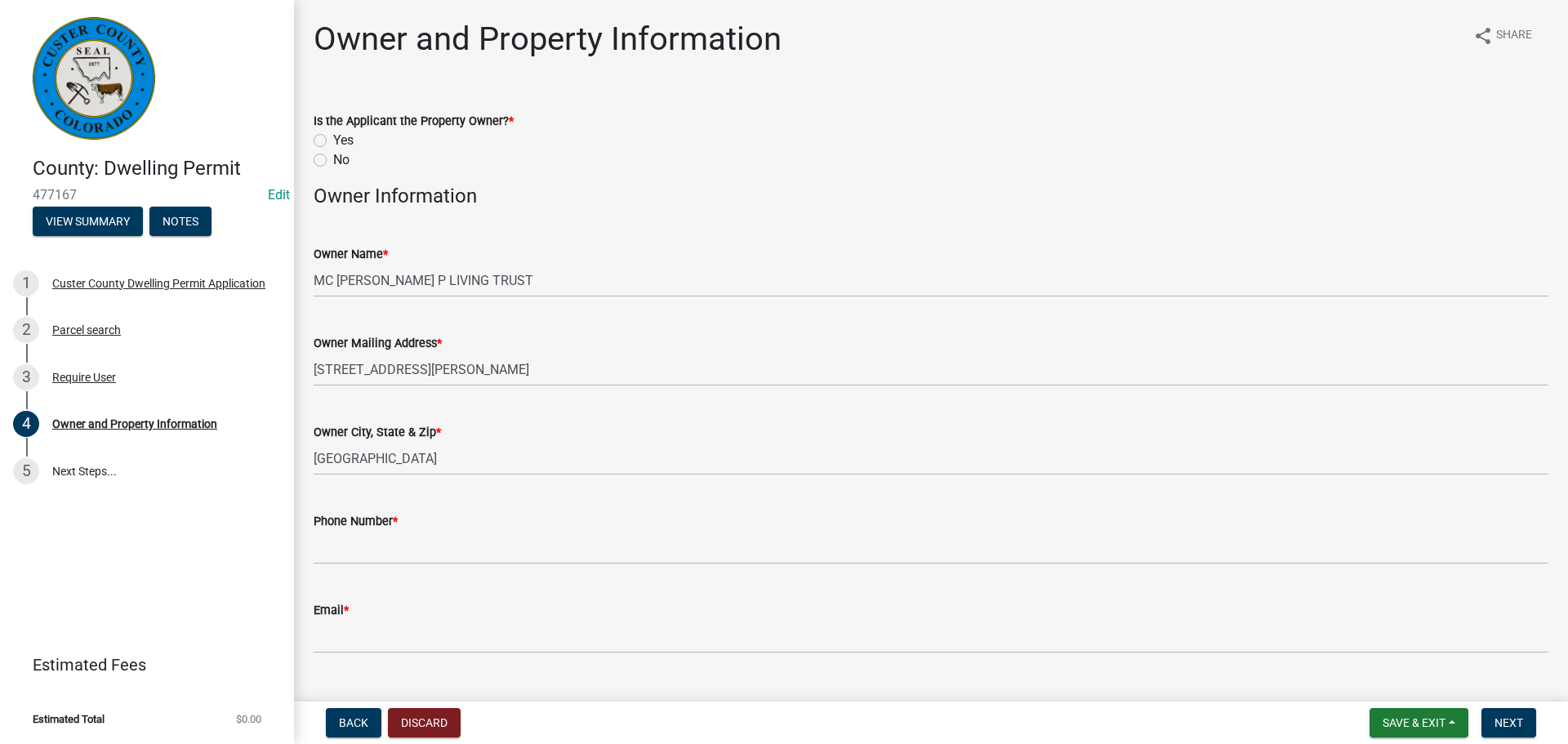
click at [333, 161] on label "No" at bounding box center [341, 160] width 17 height 19
click at [333, 161] on input "No" at bounding box center [339, 155] width 11 height 11
radio input "true"
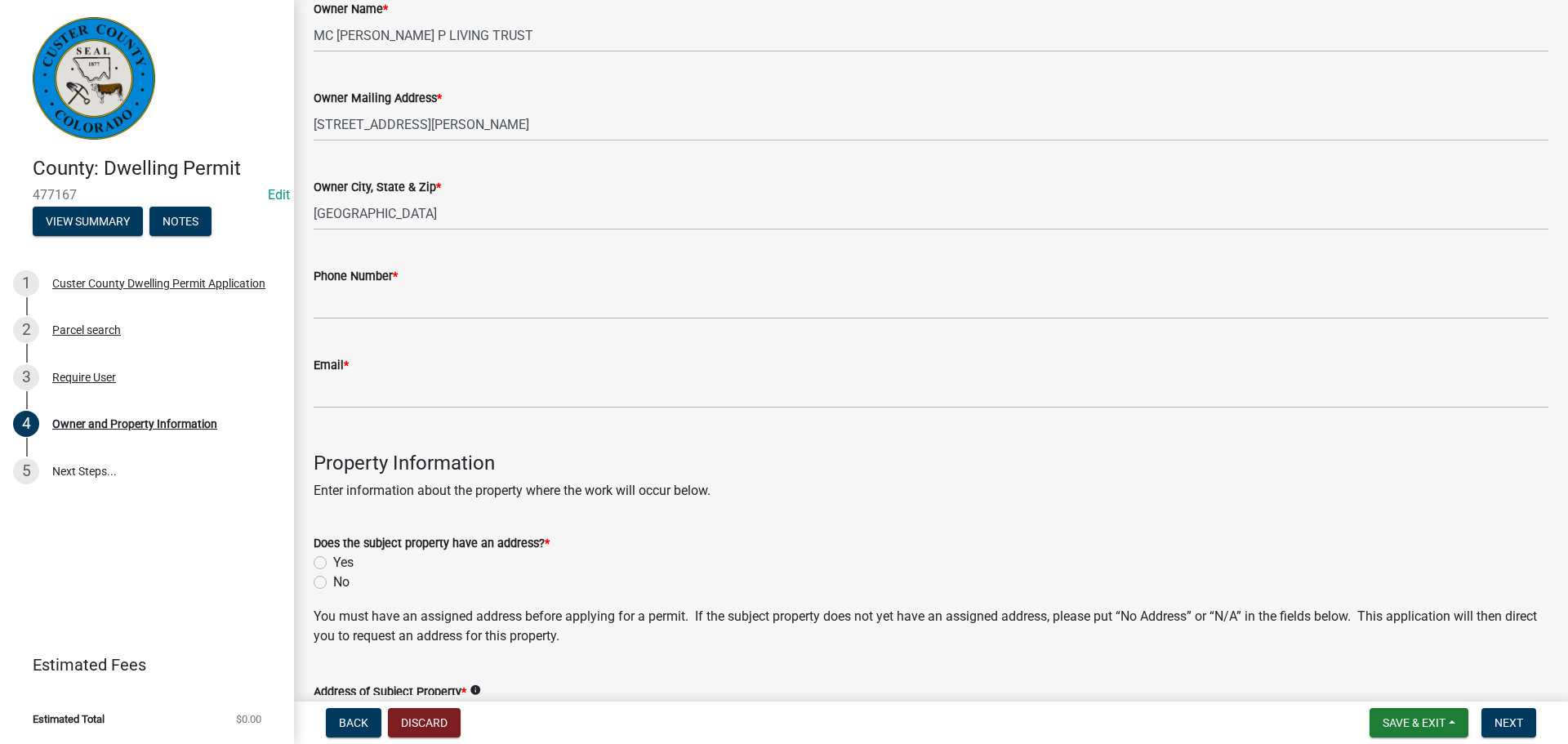
scroll to position [326, 0]
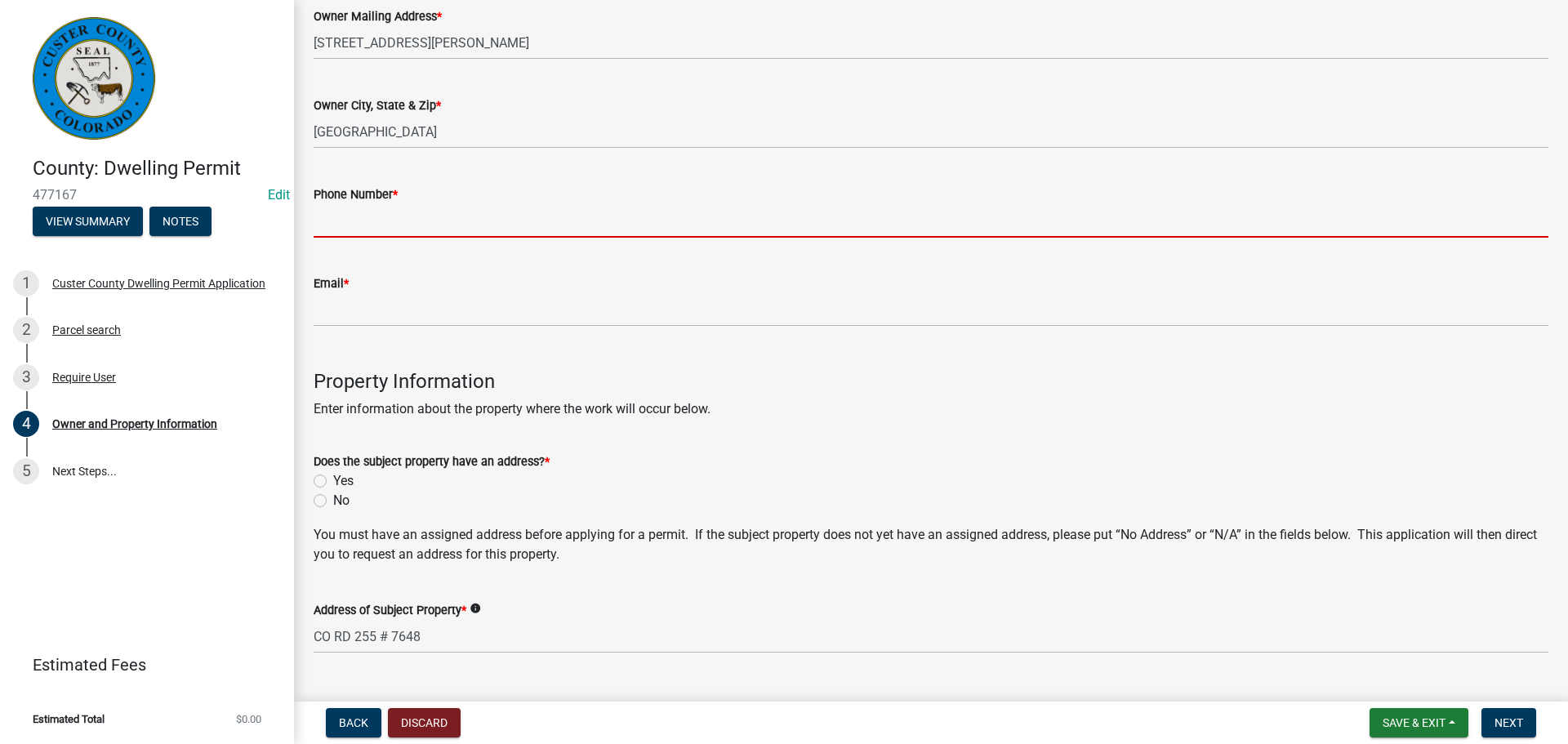
click at [391, 229] on input "Phone Number *" at bounding box center [931, 221] width 1235 height 33
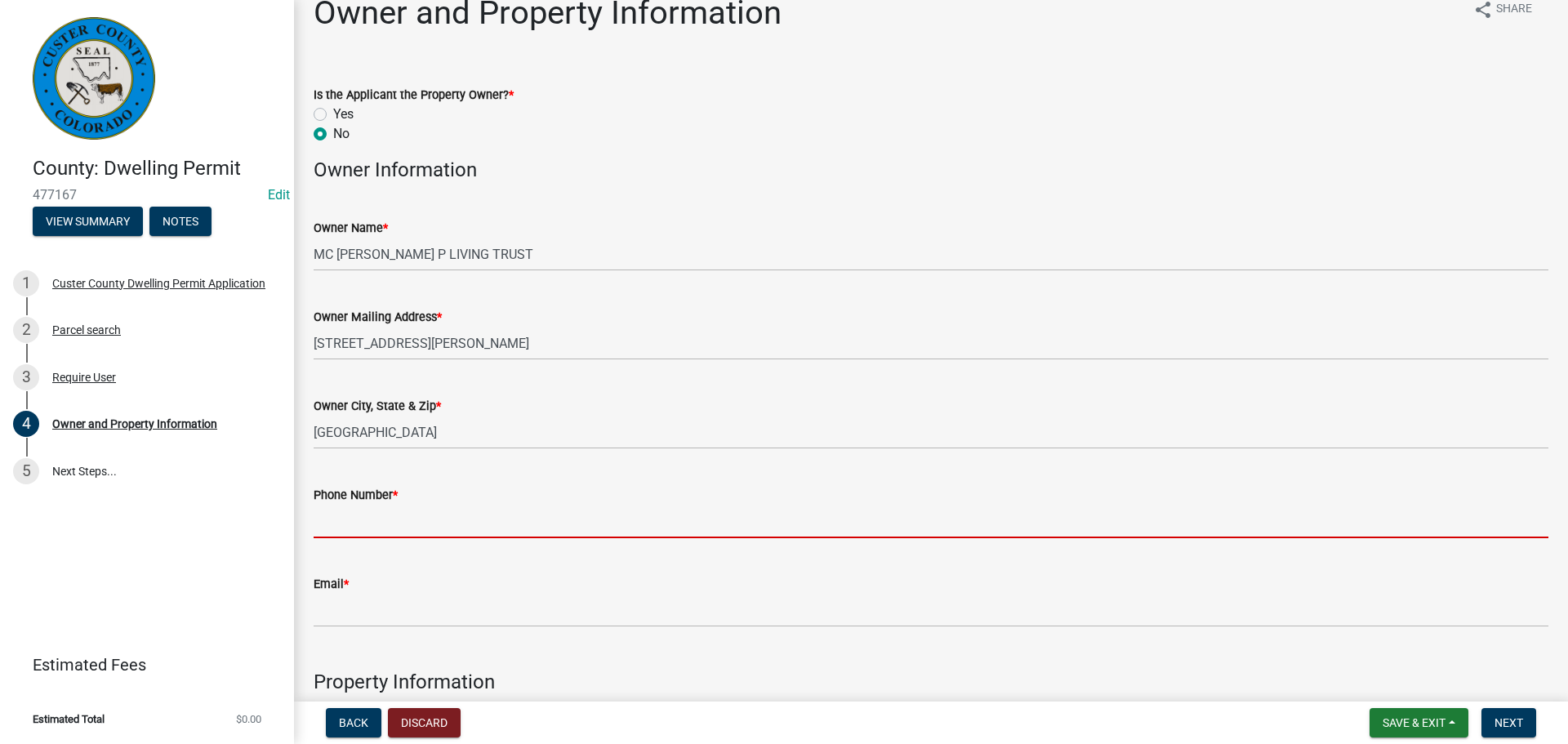
scroll to position [0, 0]
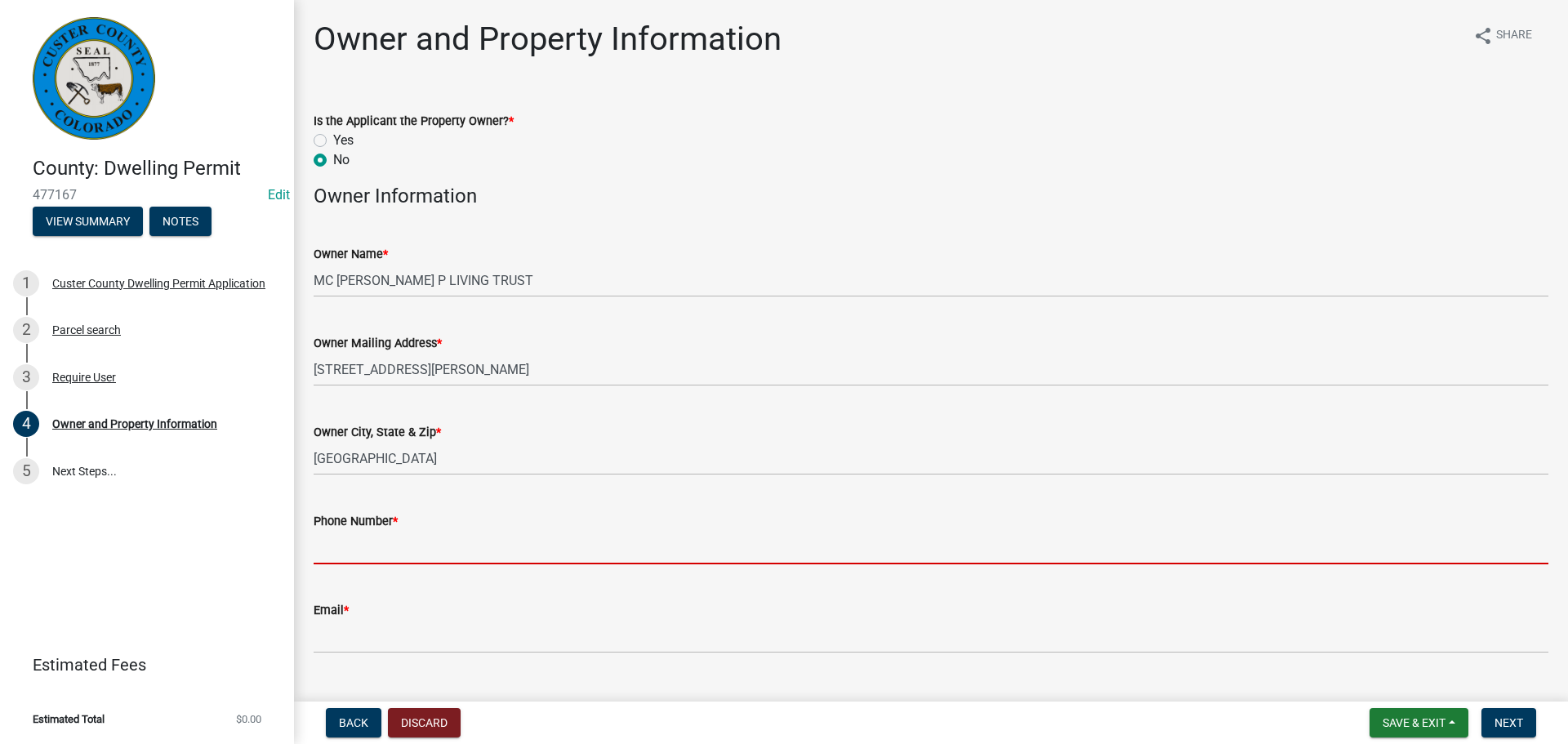
click at [333, 140] on label "Yes" at bounding box center [343, 140] width 20 height 19
click at [333, 140] on input "Yes" at bounding box center [339, 136] width 11 height 11
radio input "true"
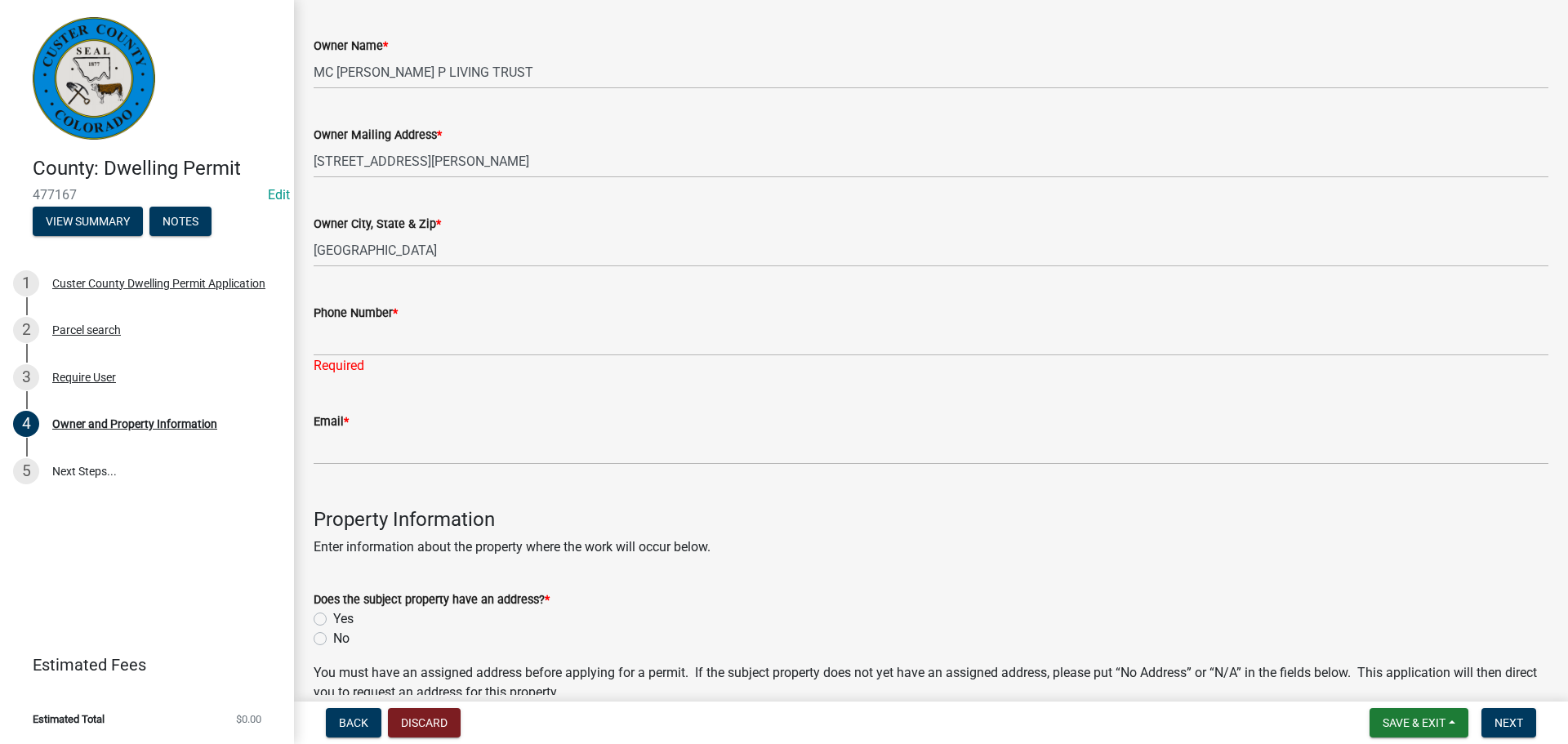
scroll to position [245, 0]
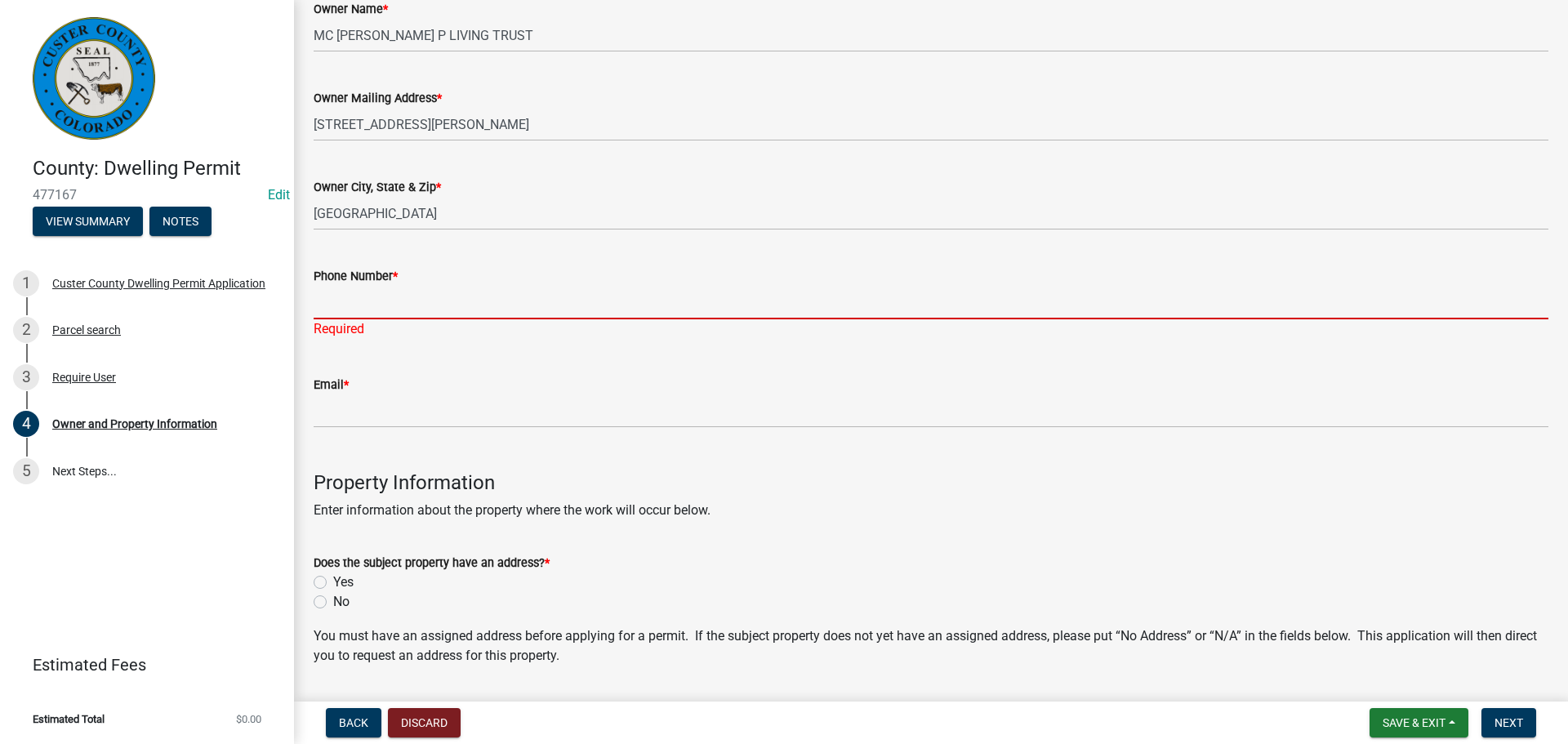
click at [419, 300] on input "Phone Number *" at bounding box center [931, 303] width 1235 height 33
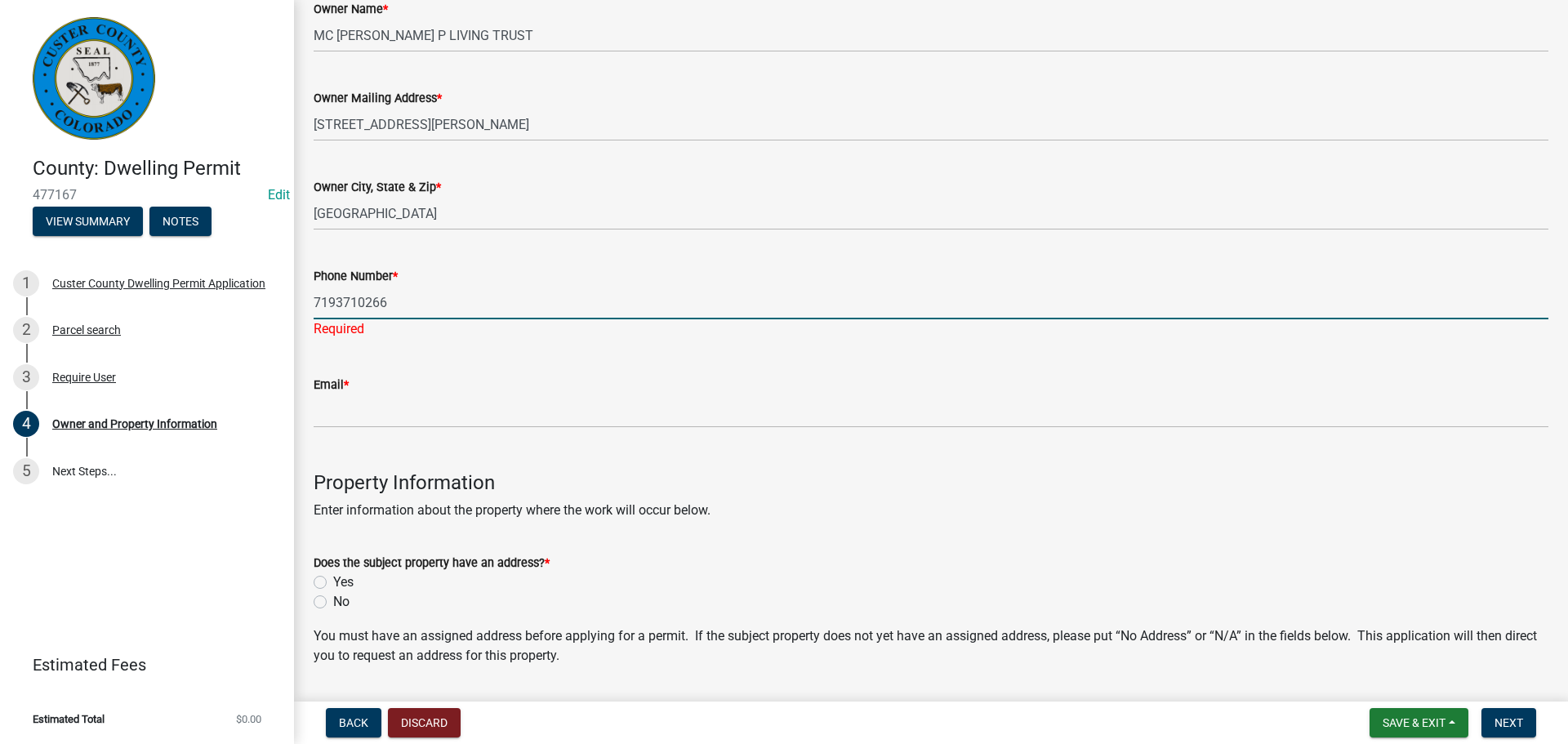
type input "7193710266"
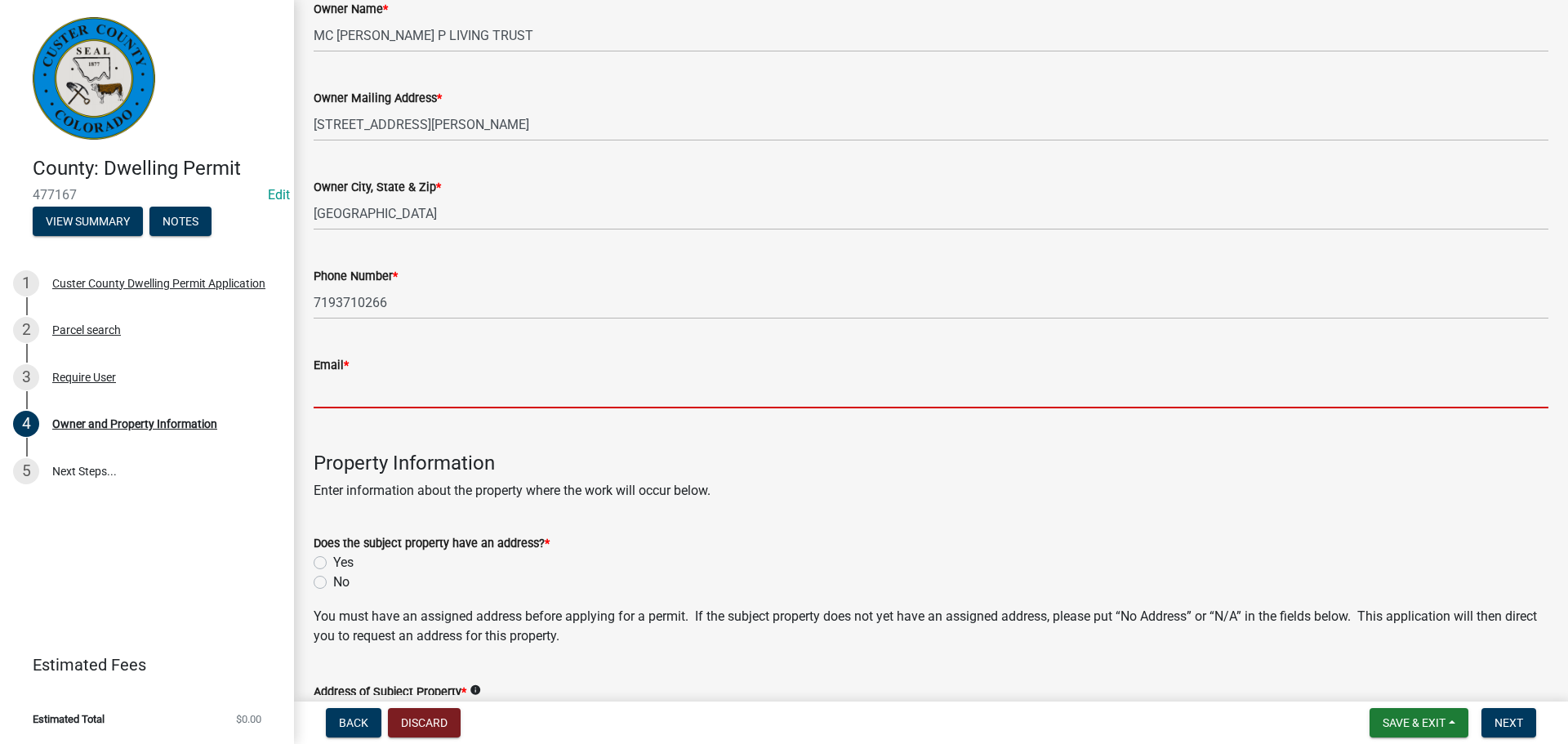
click at [376, 397] on input "Email *" at bounding box center [931, 391] width 1235 height 33
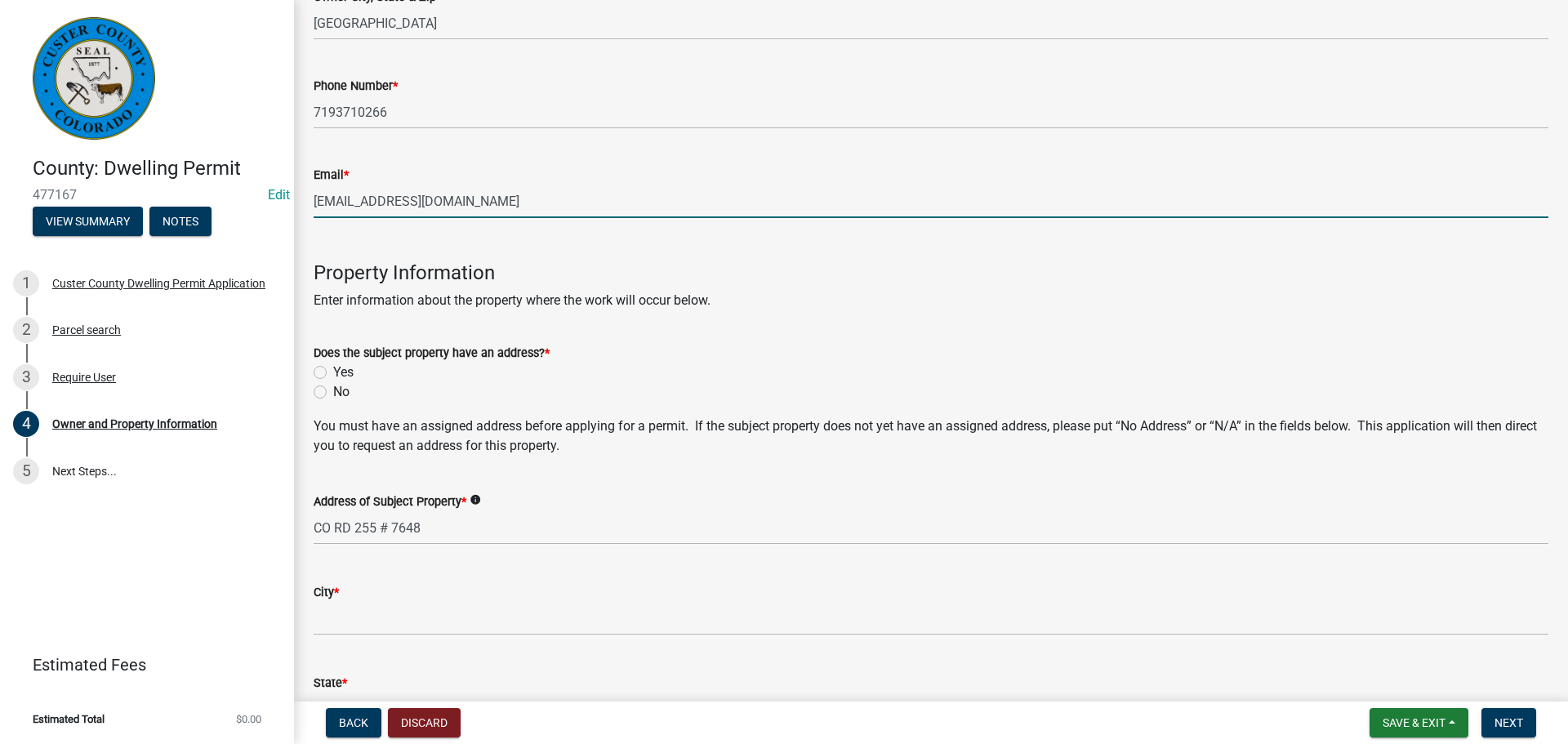
scroll to position [490, 0]
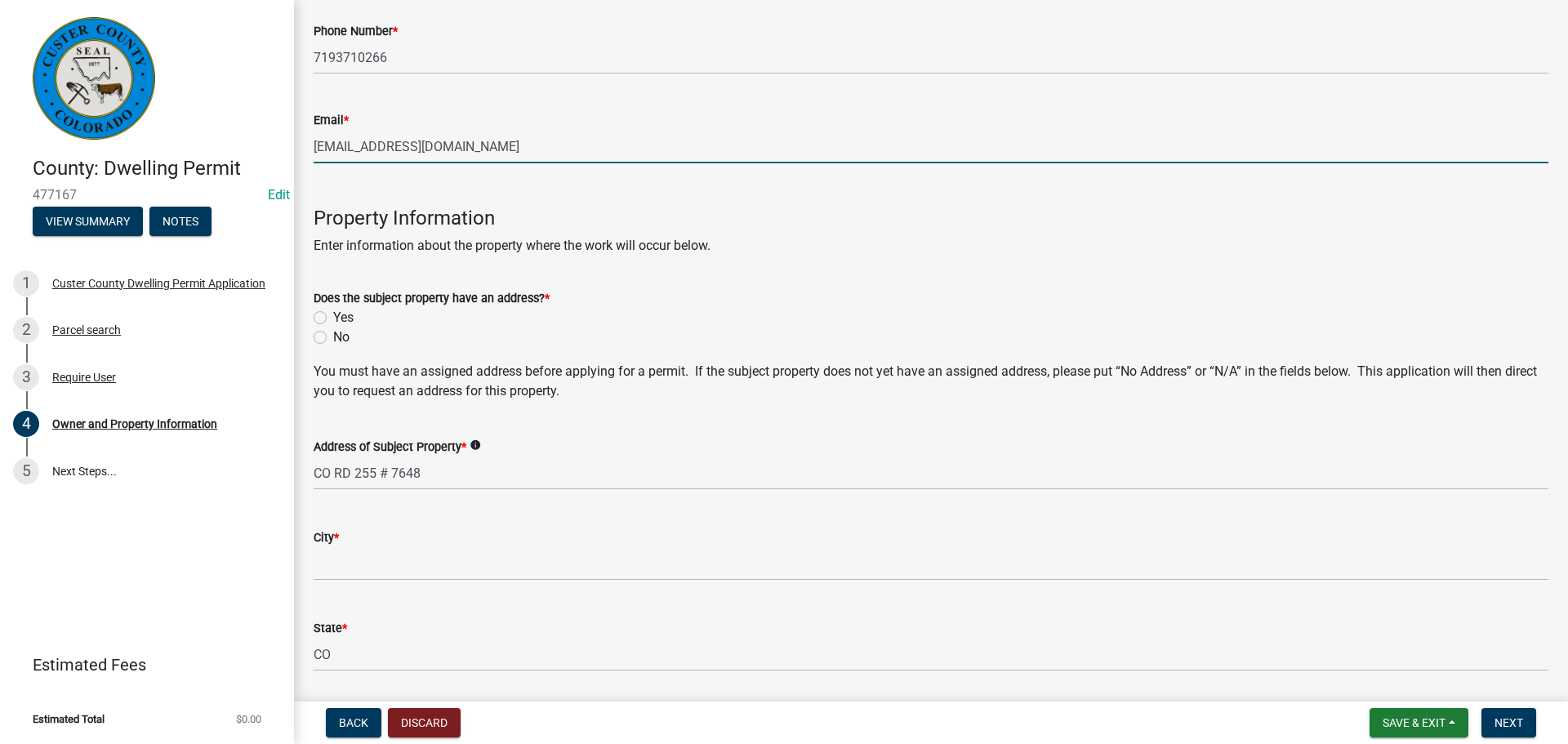
type input "hq@valordevelops.com"
click at [333, 313] on label "Yes" at bounding box center [343, 318] width 20 height 19
click at [333, 313] on input "Yes" at bounding box center [339, 313] width 11 height 11
radio input "true"
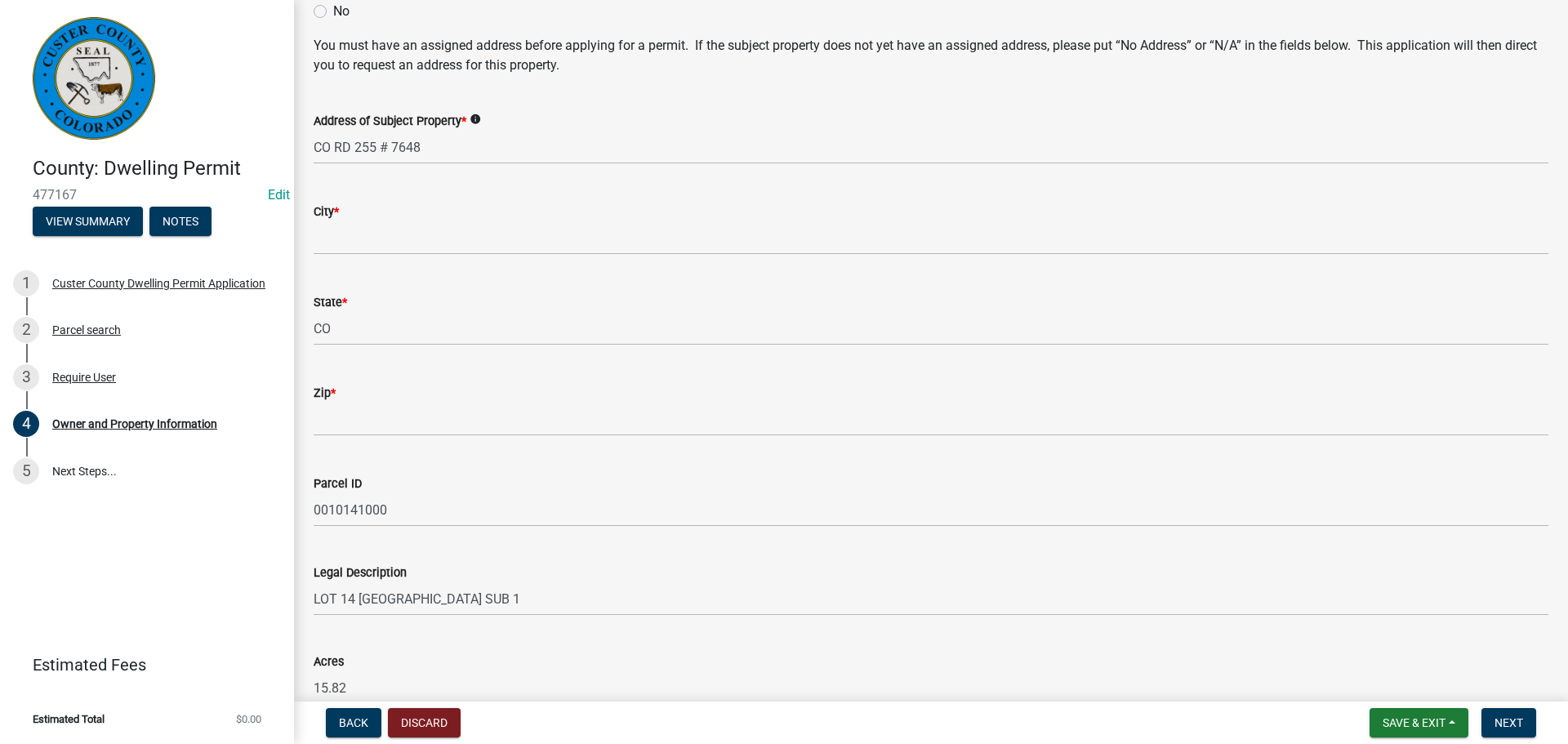
scroll to position [817, 0]
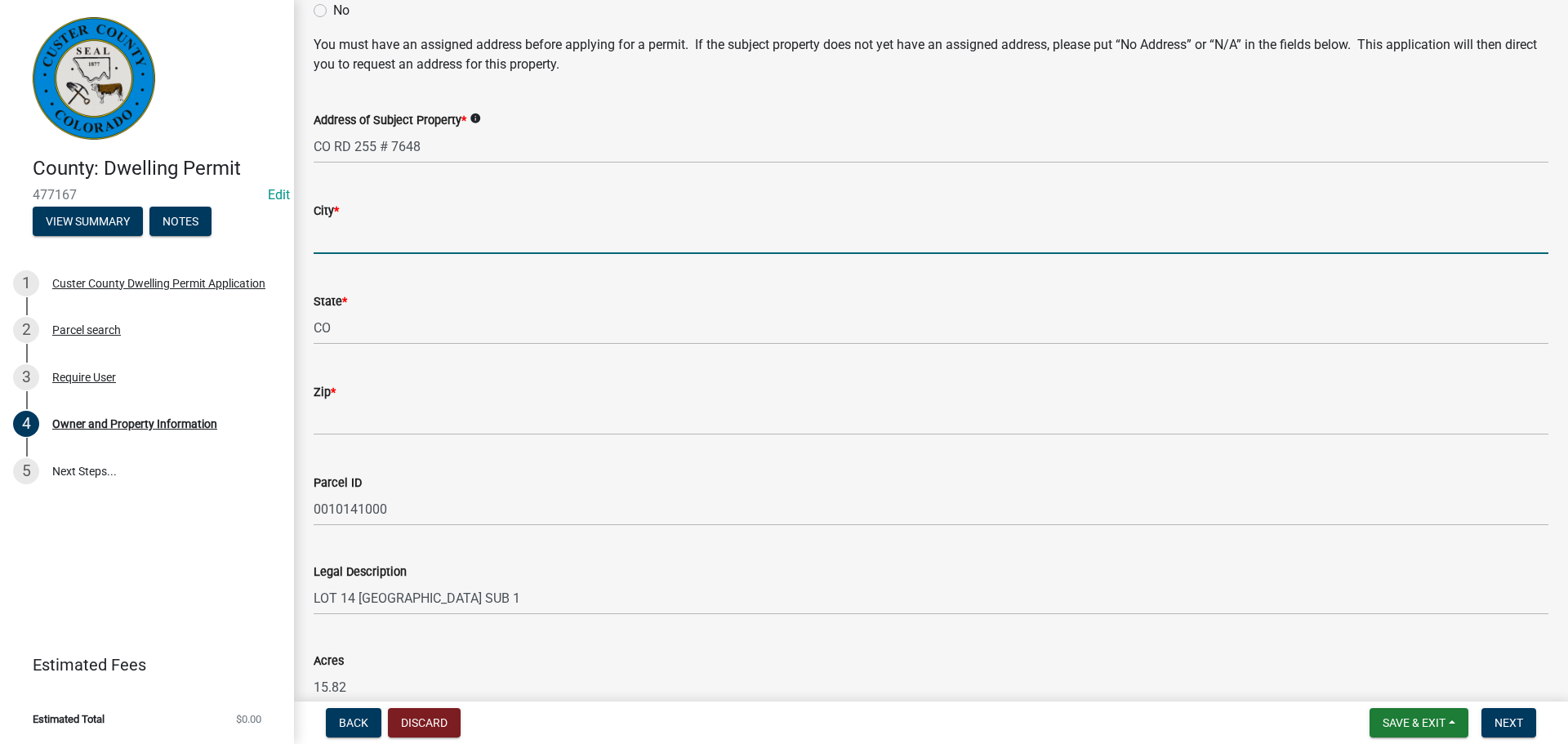
click at [384, 245] on input "City *" at bounding box center [931, 237] width 1235 height 33
type input "westcliffe"
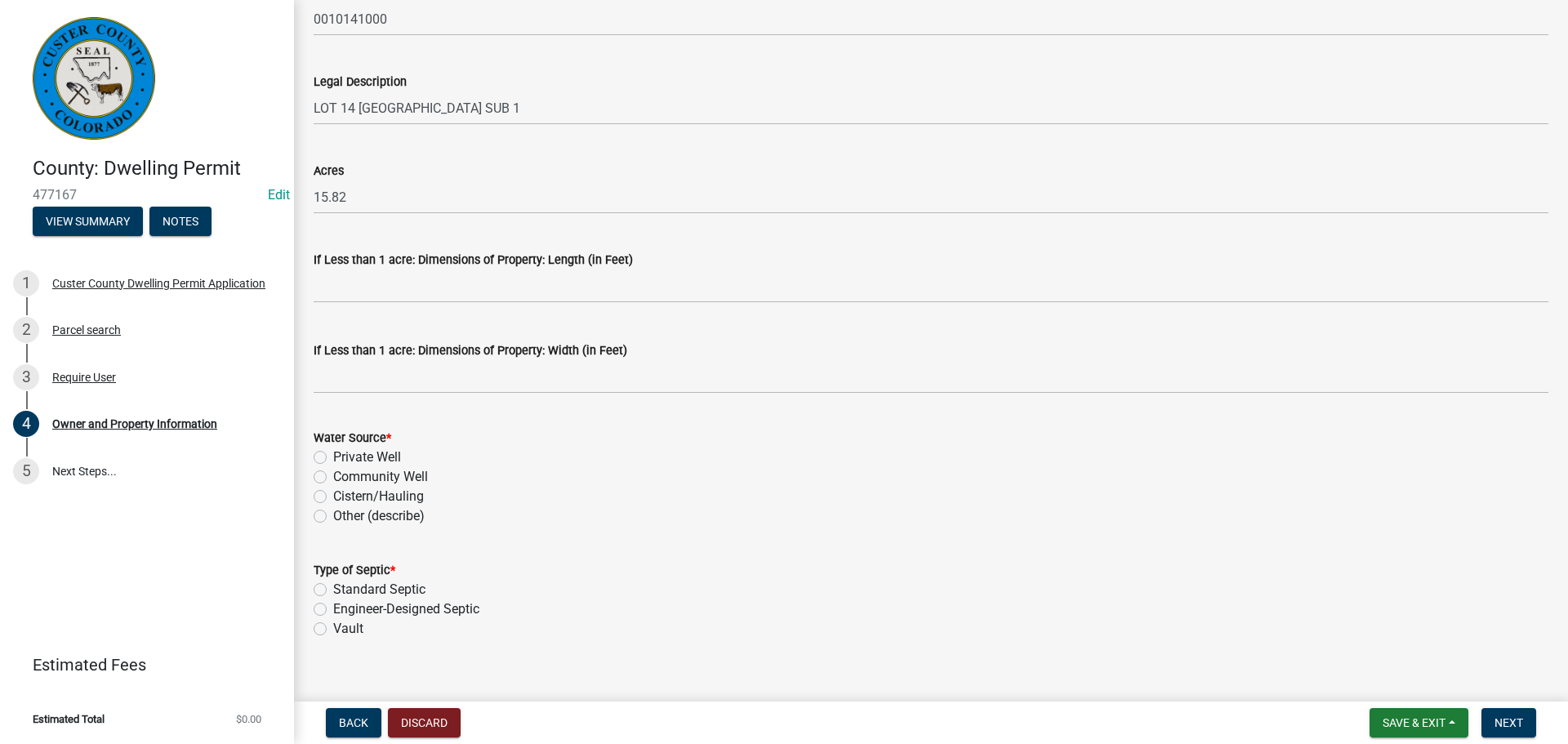
scroll to position [1329, 0]
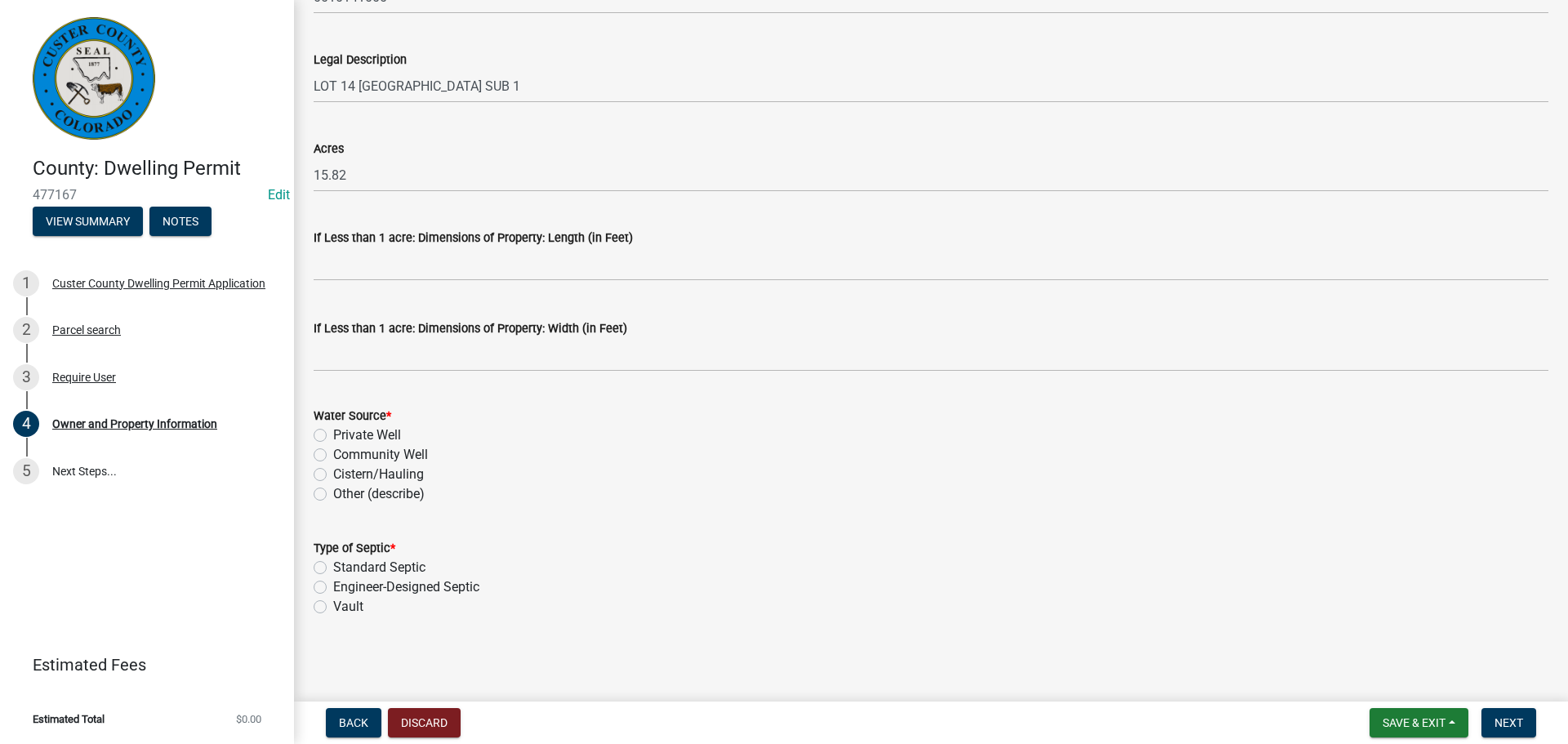
type input "81252"
drag, startPoint x: 323, startPoint y: 438, endPoint x: 261, endPoint y: 462, distance: 66.5
click at [333, 438] on label "Private Well" at bounding box center [367, 435] width 68 height 19
click at [333, 436] on input "Private Well" at bounding box center [339, 431] width 11 height 11
radio input "true"
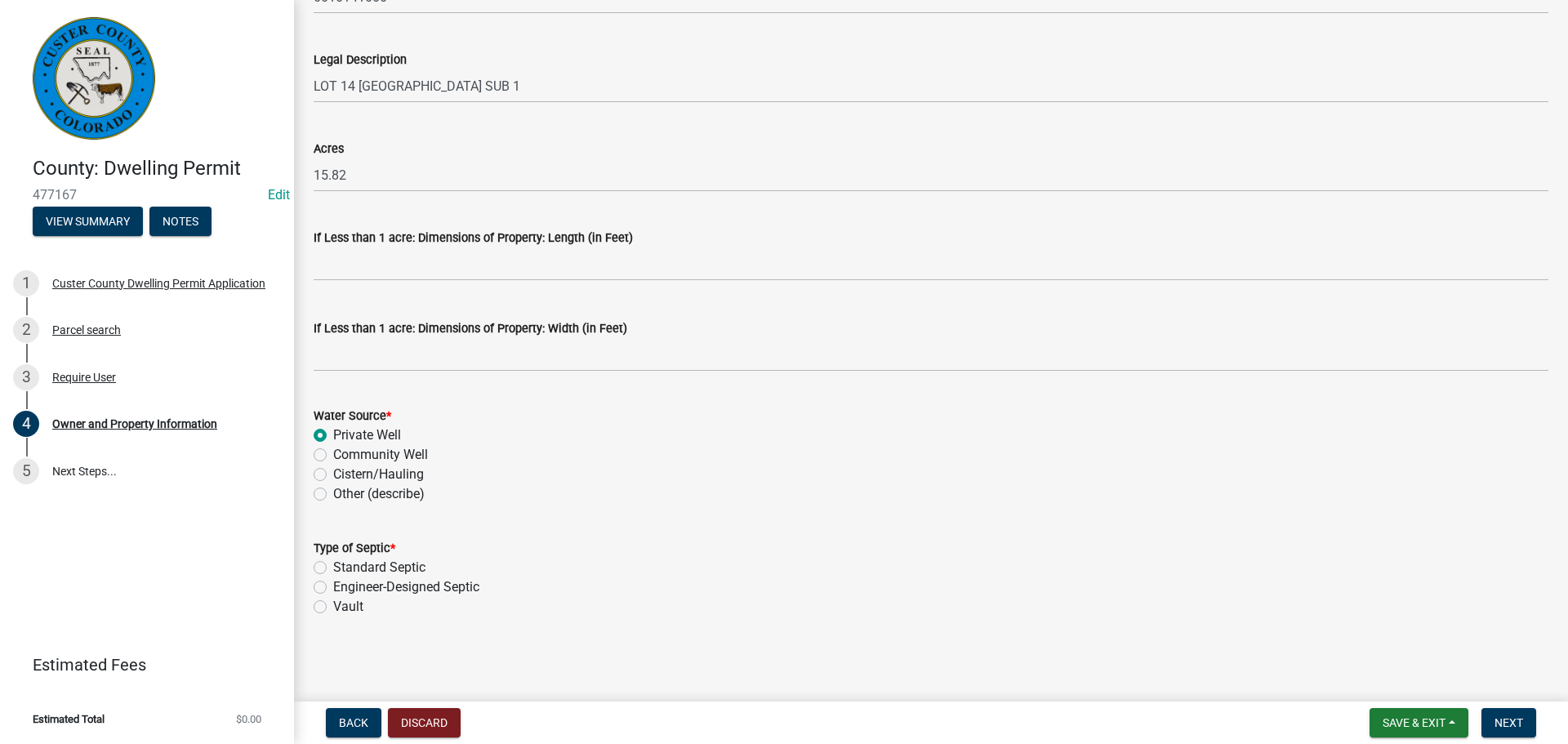
click at [333, 570] on label "Standard Septic" at bounding box center [379, 568] width 92 height 19
click at [333, 569] on input "Standard Septic" at bounding box center [339, 563] width 11 height 11
radio input "true"
click at [1521, 730] on button "Next" at bounding box center [1509, 723] width 54 height 30
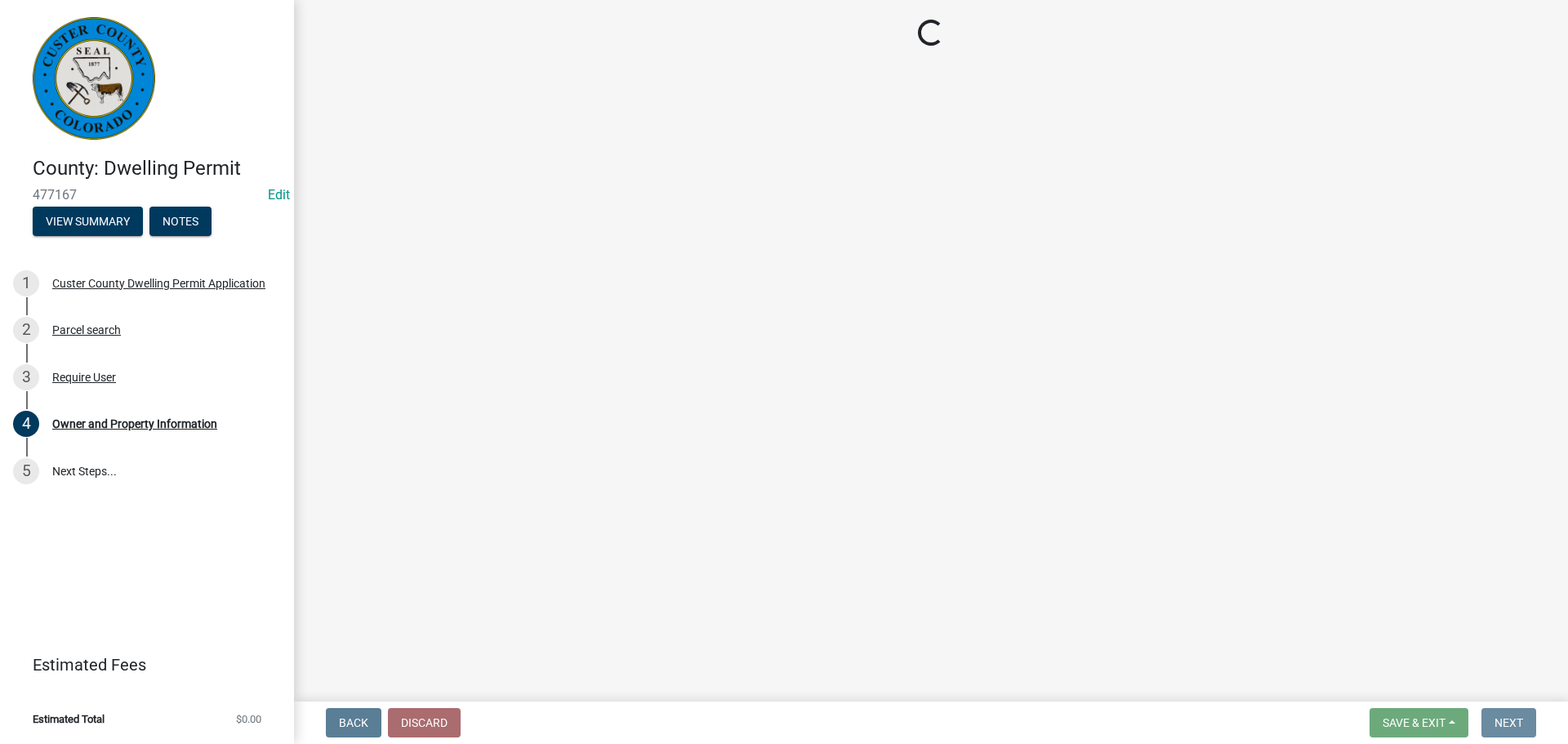
scroll to position [0, 0]
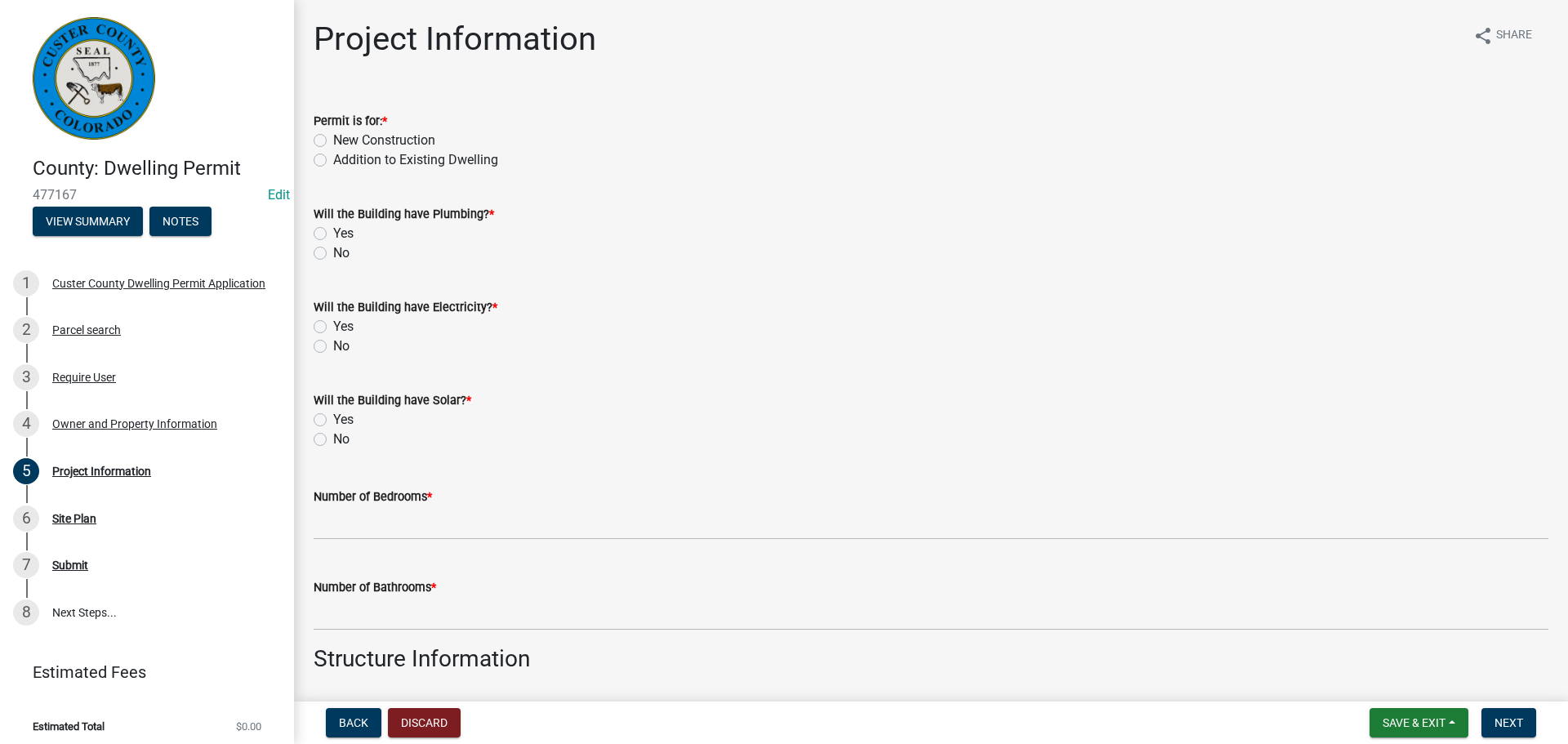
click at [333, 144] on label "New Construction" at bounding box center [384, 140] width 102 height 19
click at [333, 141] on input "New Construction" at bounding box center [339, 136] width 11 height 11
radio input "true"
click at [333, 237] on label "Yes" at bounding box center [343, 233] width 20 height 19
click at [333, 234] on input "Yes" at bounding box center [339, 229] width 11 height 11
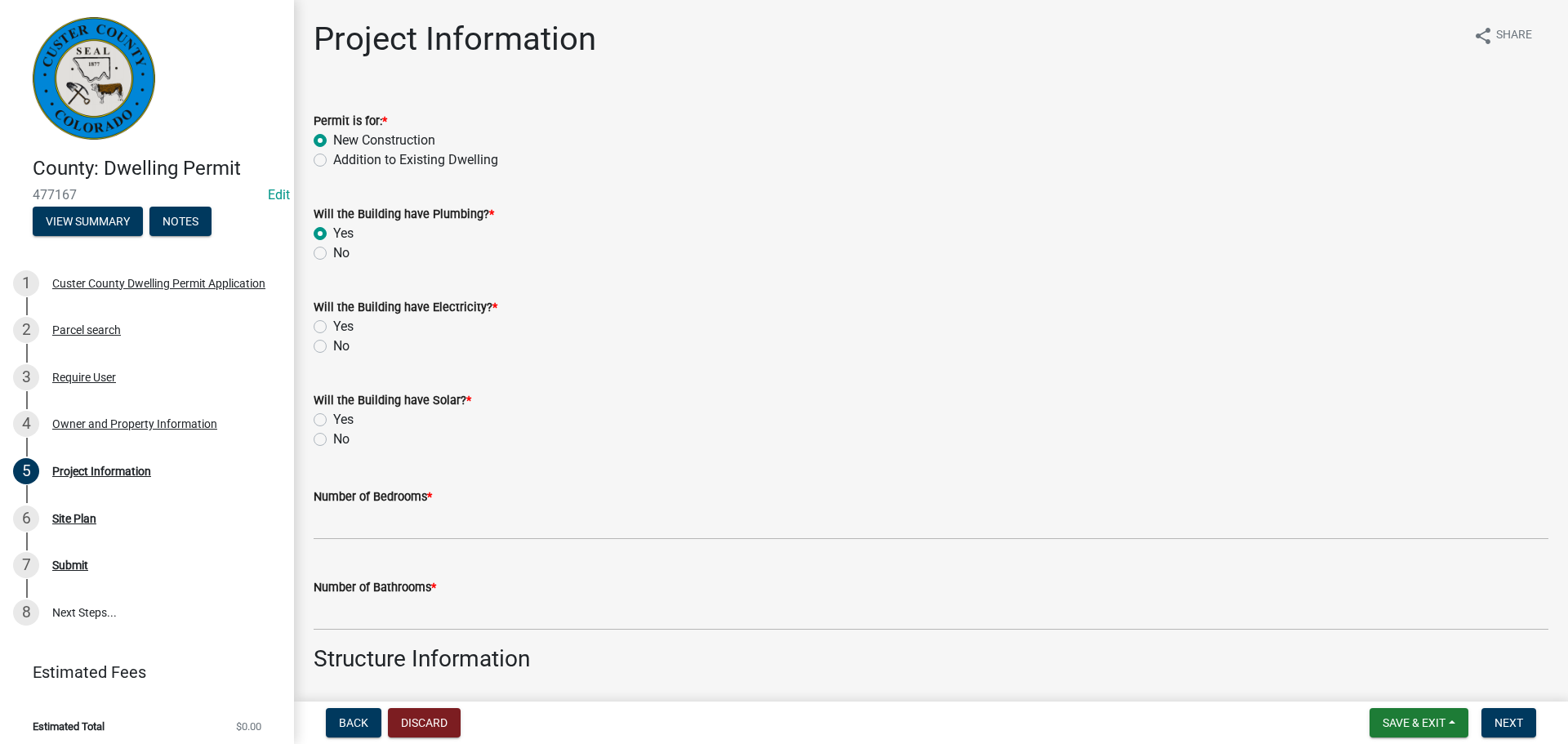
radio input "true"
click at [333, 326] on label "Yes" at bounding box center [343, 326] width 20 height 19
click at [333, 326] on input "Yes" at bounding box center [339, 322] width 11 height 11
radio input "true"
click at [333, 440] on label "No" at bounding box center [341, 440] width 17 height 19
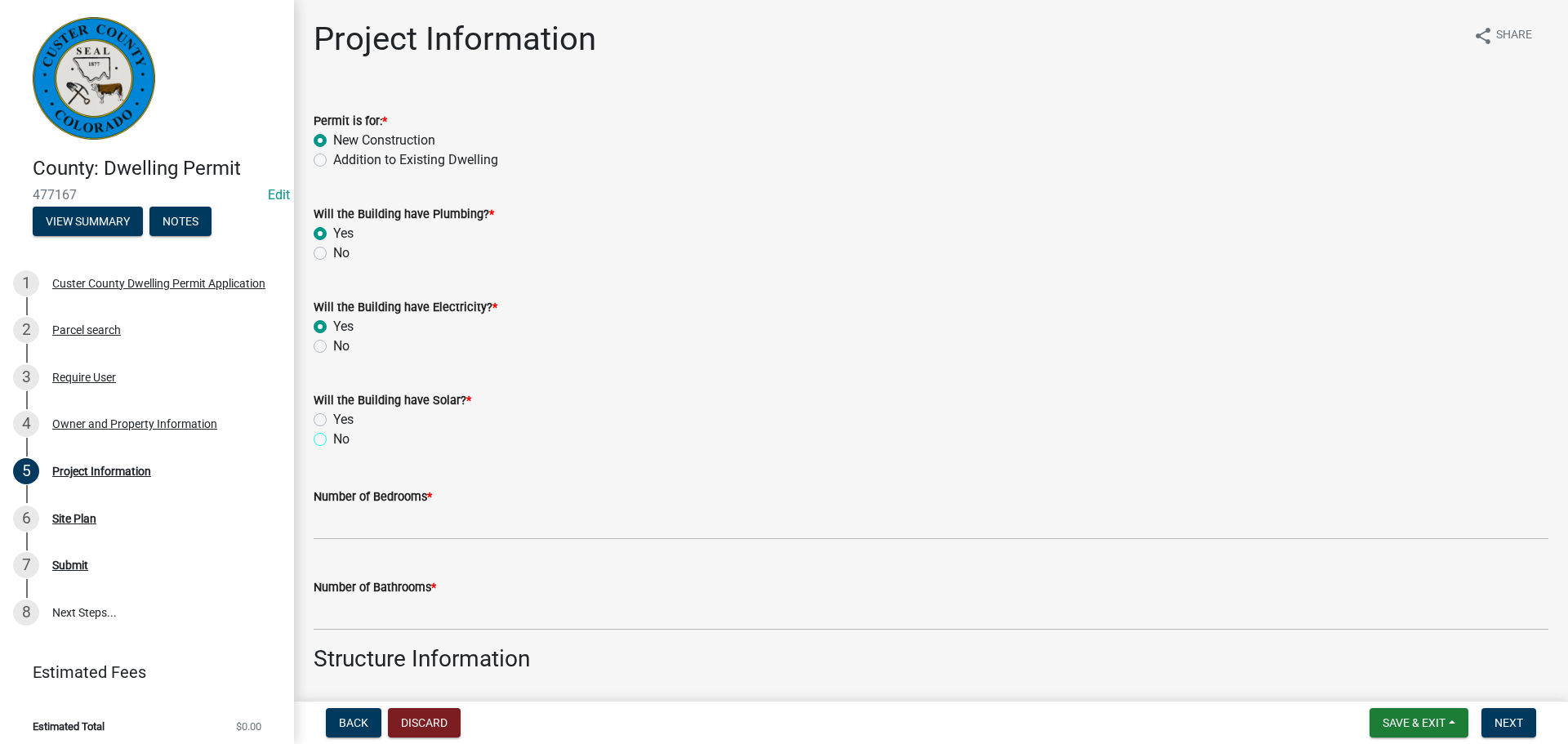
click at [333, 440] on input "No" at bounding box center [339, 435] width 11 height 11
radio input "true"
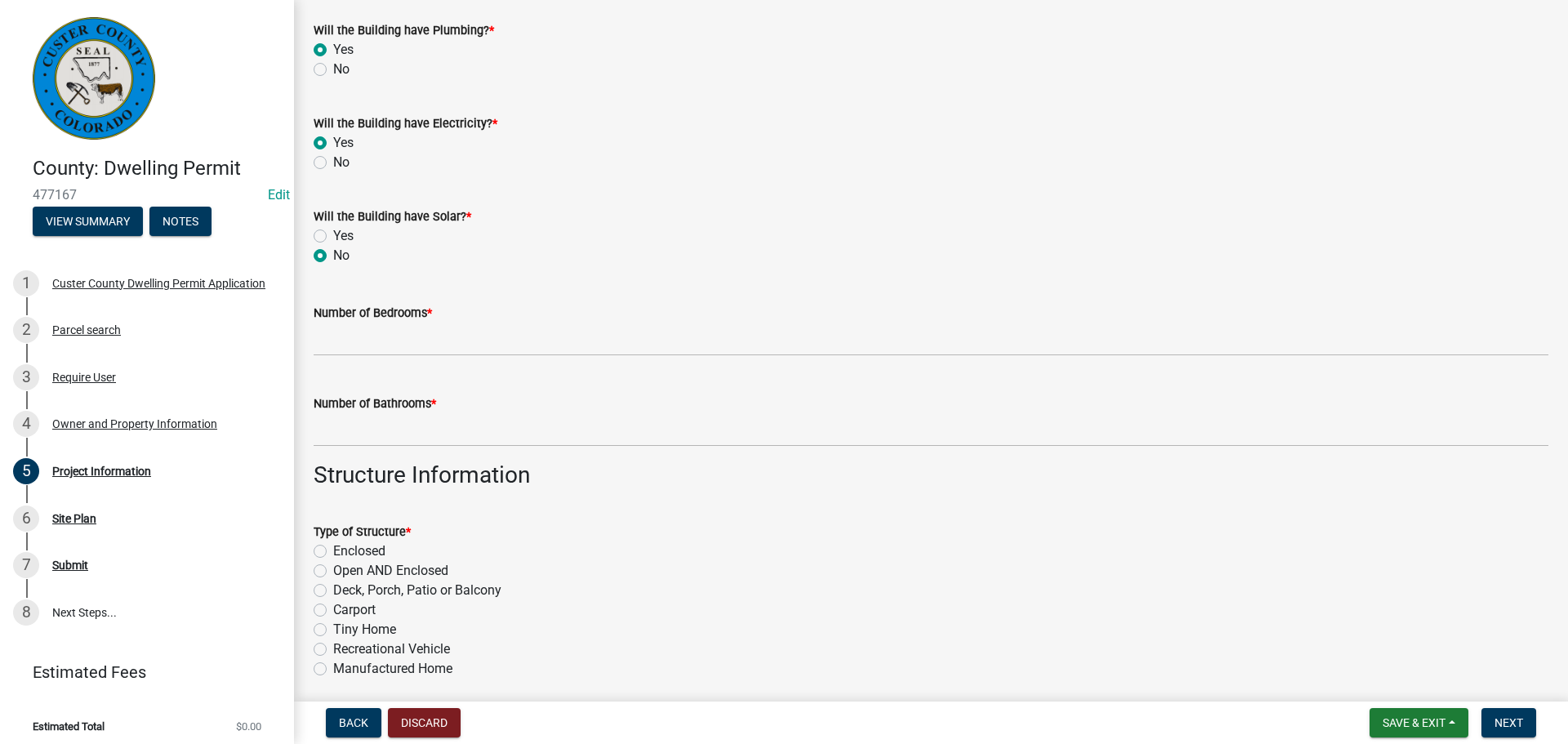
scroll to position [245, 0]
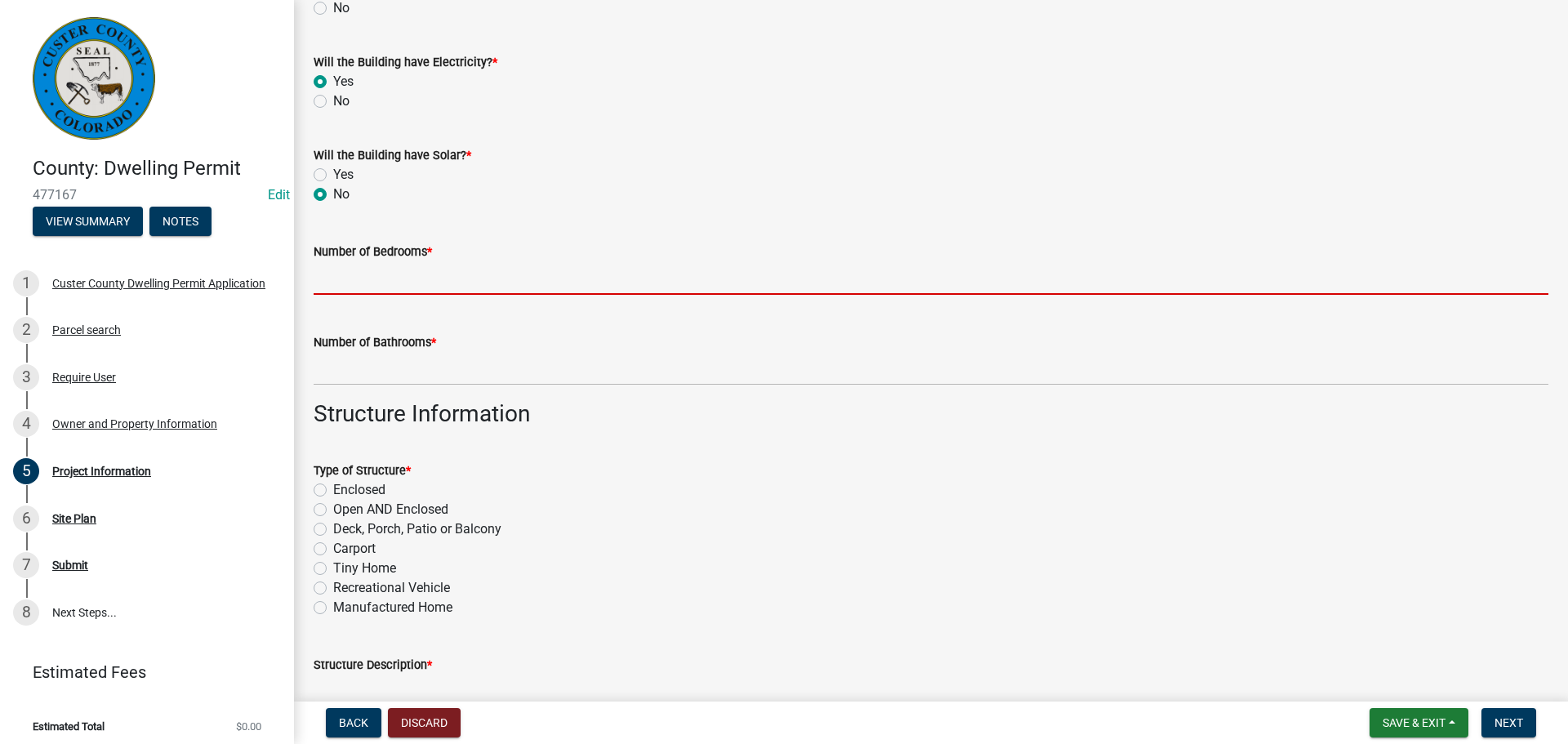
click at [436, 290] on input "text" at bounding box center [931, 278] width 1235 height 33
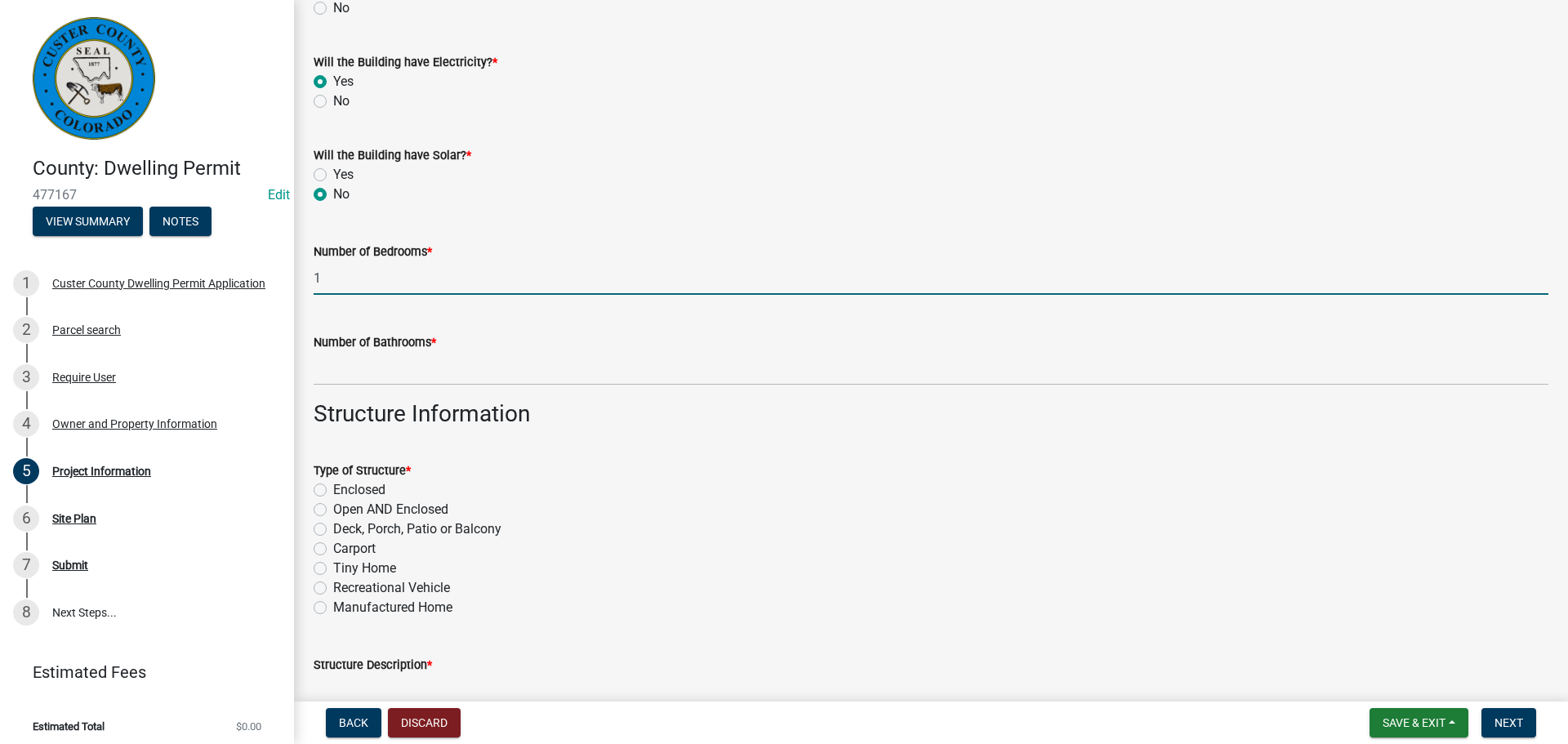
type input "1"
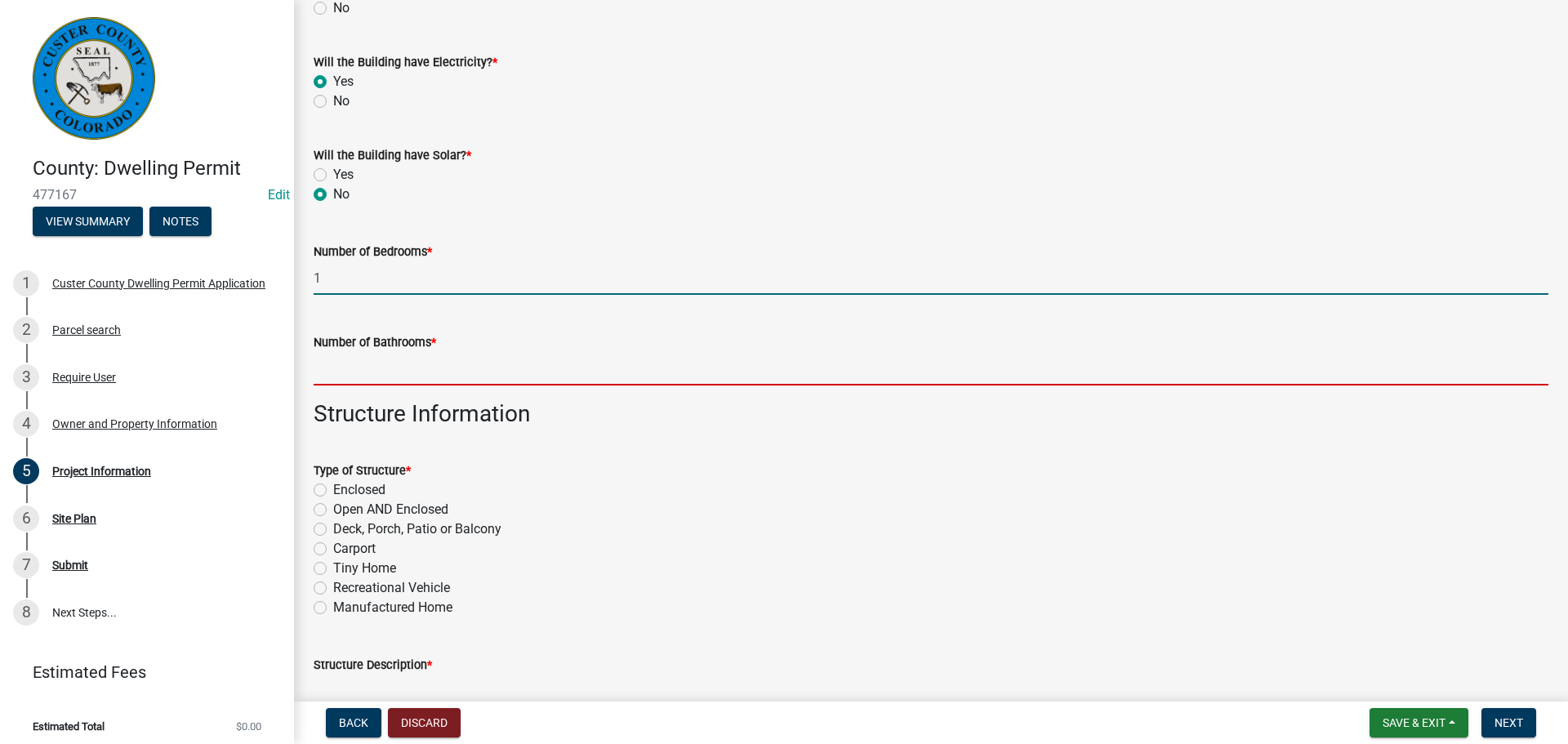
click at [408, 377] on input "text" at bounding box center [931, 368] width 1235 height 33
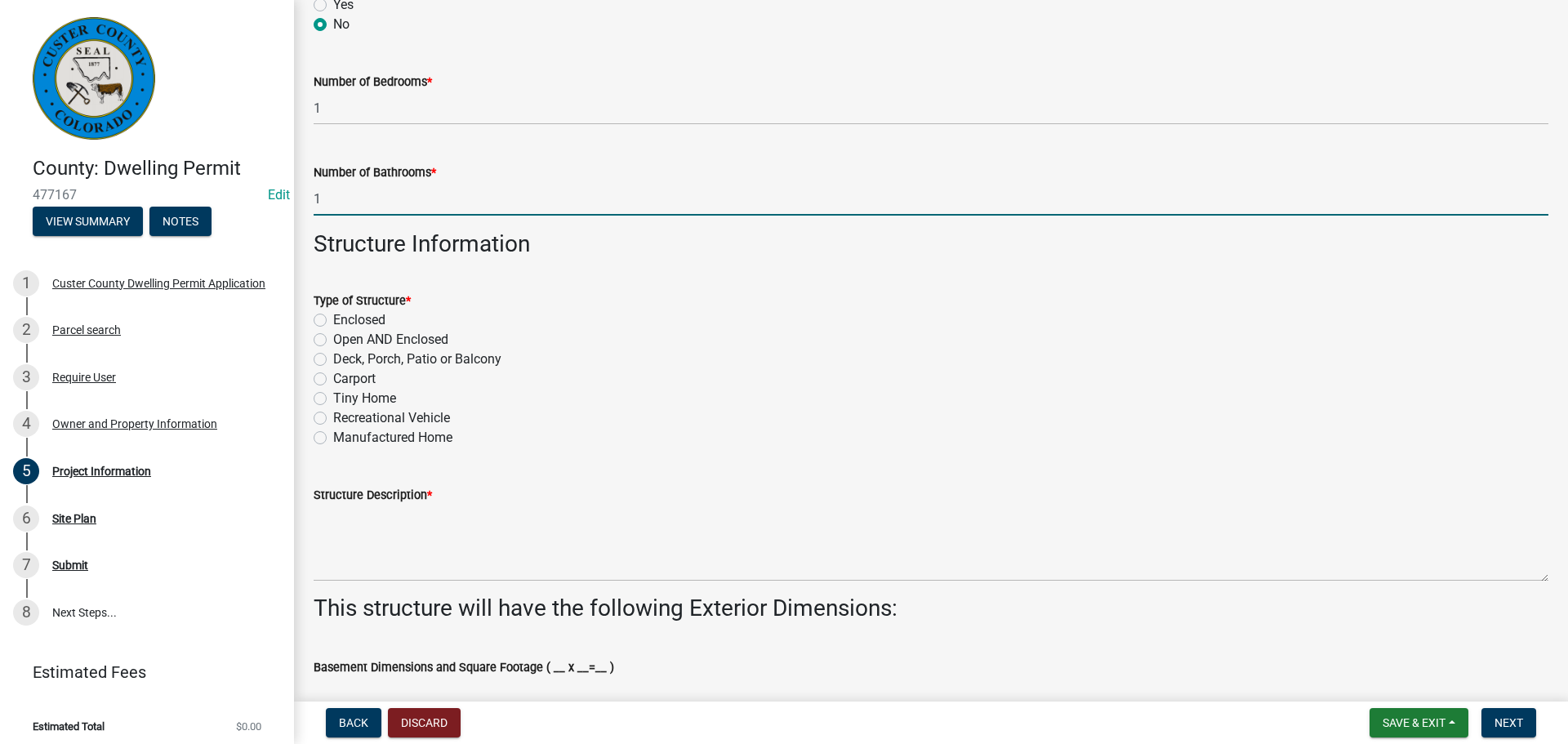
scroll to position [490, 0]
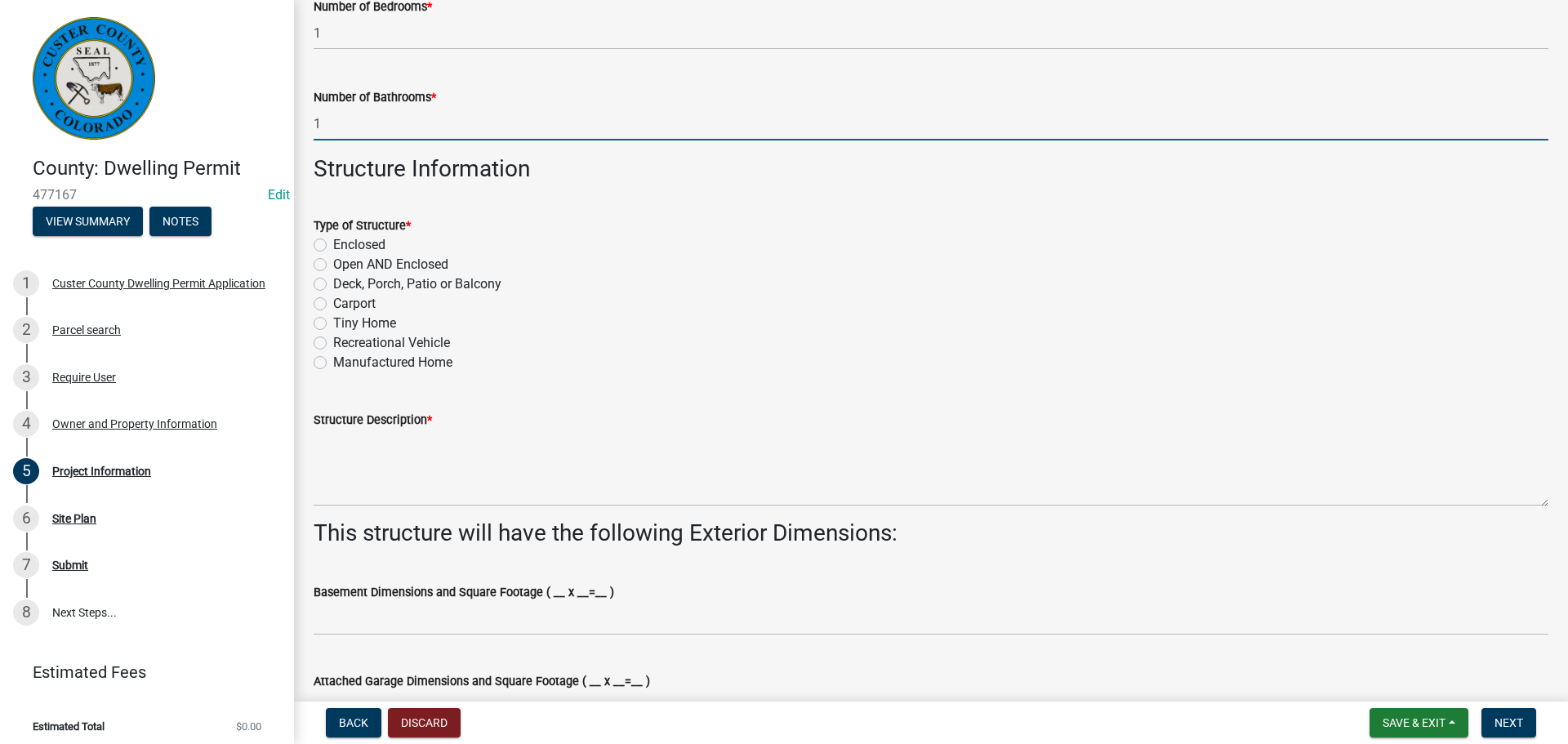
type input "1"
click at [333, 247] on label "Enclosed" at bounding box center [360, 245] width 53 height 19
click at [333, 246] on input "Enclosed" at bounding box center [339, 240] width 11 height 11
radio input "true"
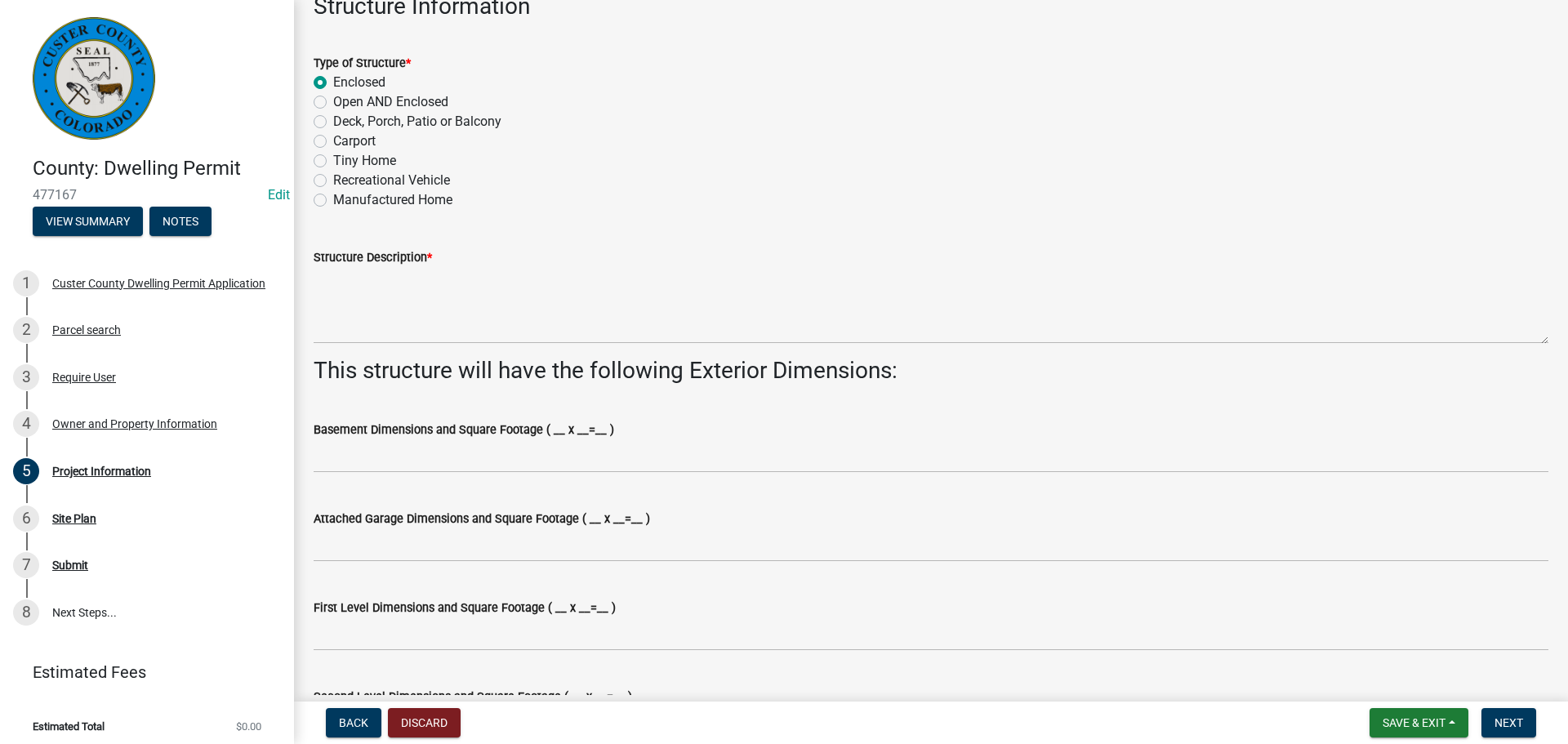
scroll to position [654, 0]
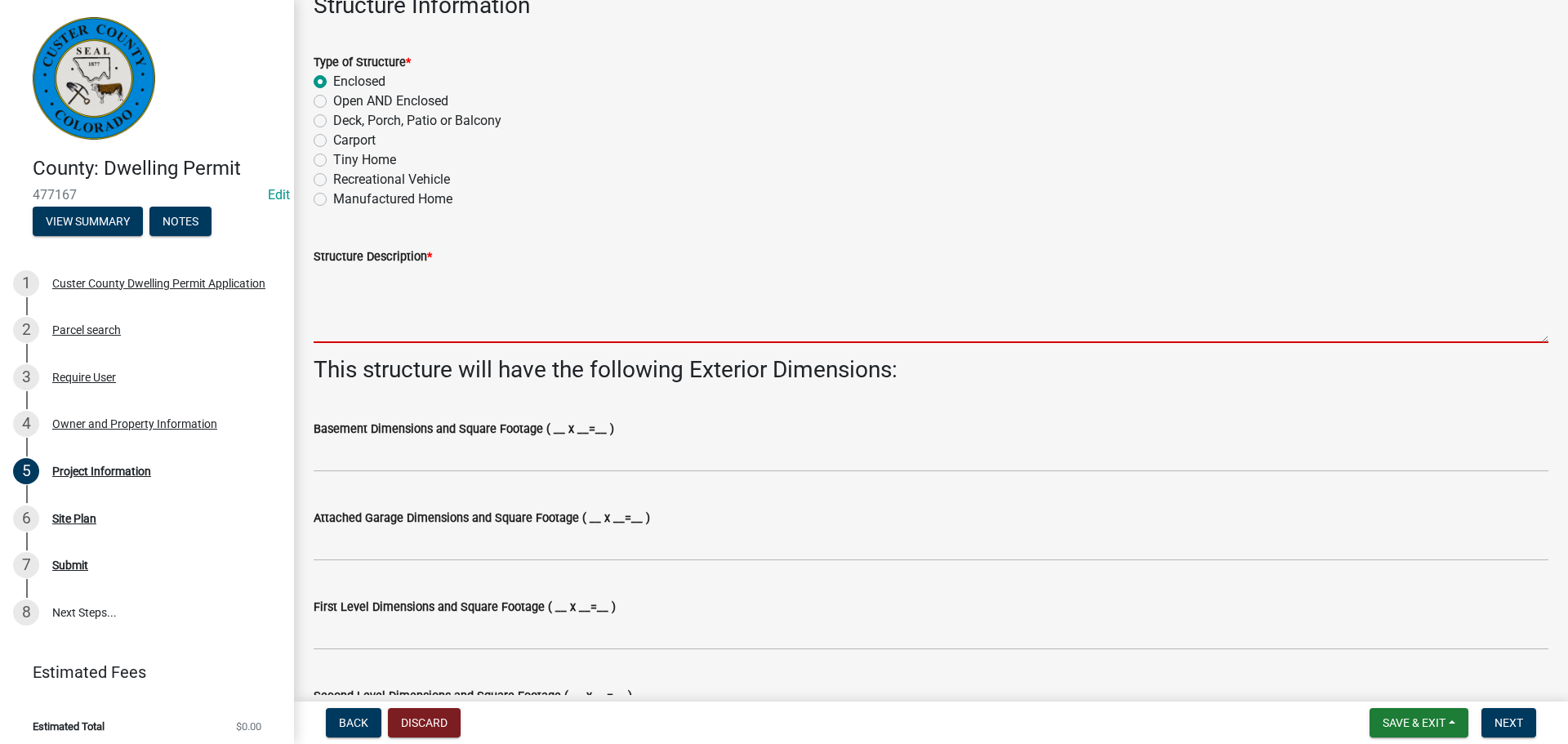
click at [409, 326] on textarea "Structure Description *" at bounding box center [931, 304] width 1235 height 77
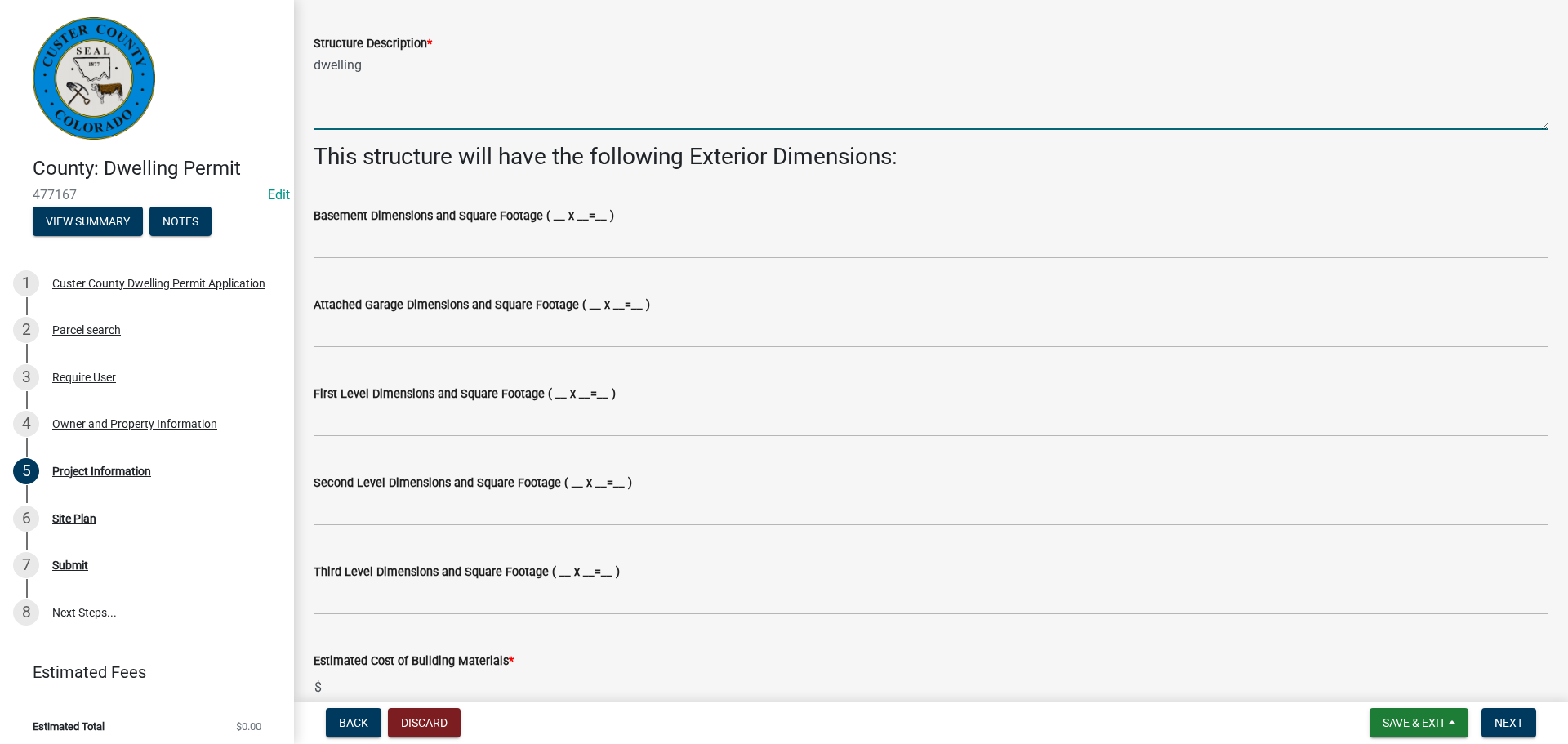
scroll to position [898, 0]
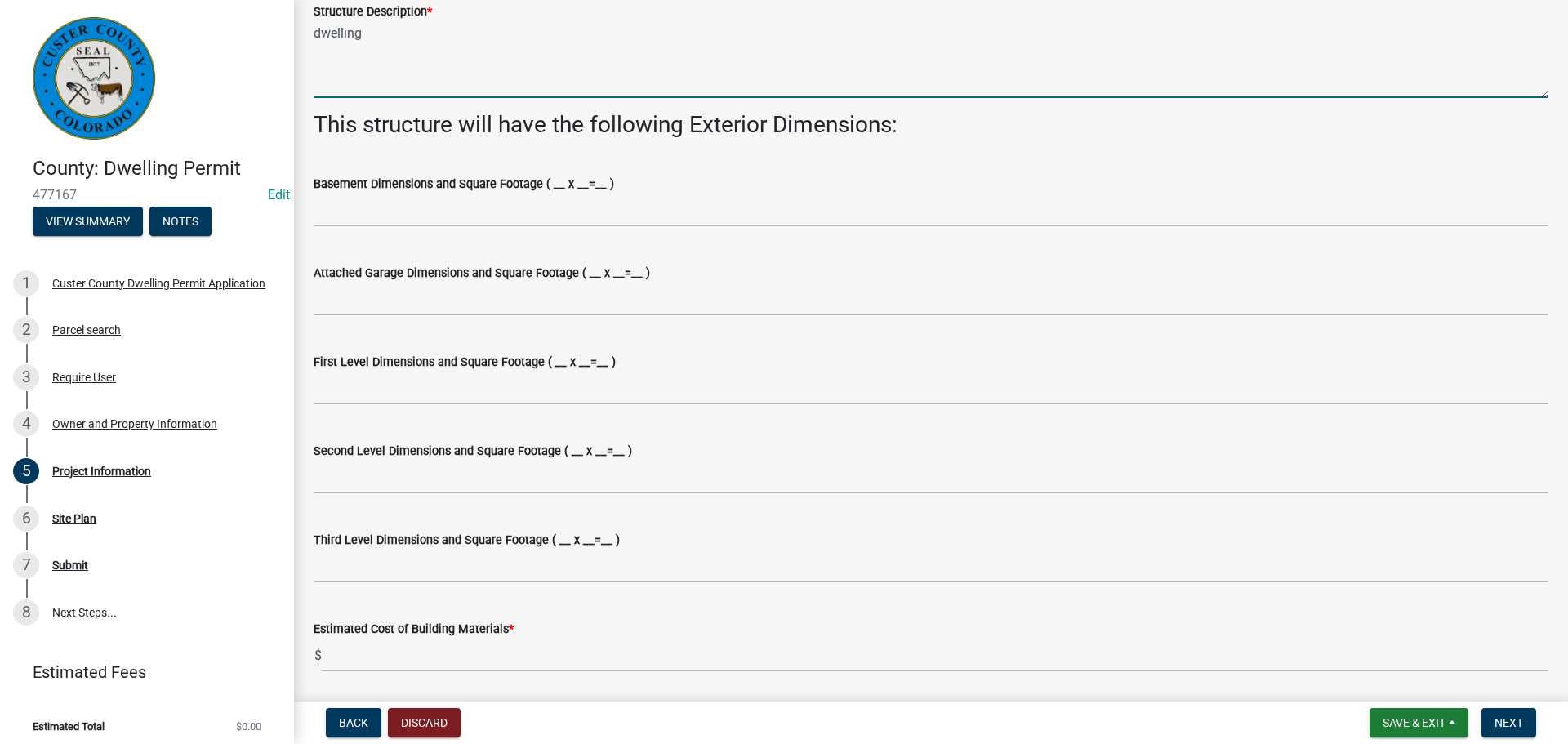
type textarea "dwelling"
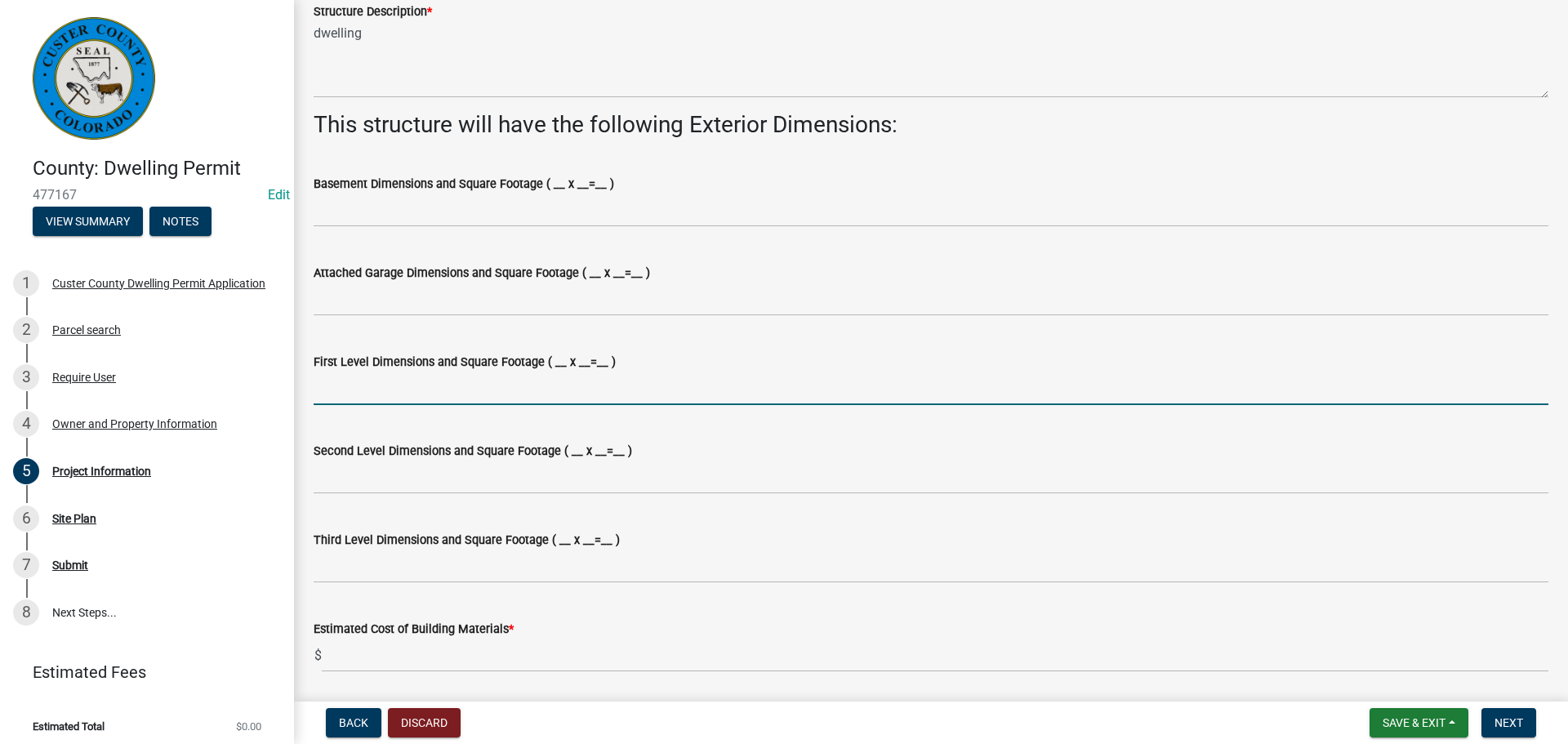
click at [405, 400] on input "First Level Dimensions and Square Footage ( __ x __=__ )" at bounding box center [931, 389] width 1235 height 33
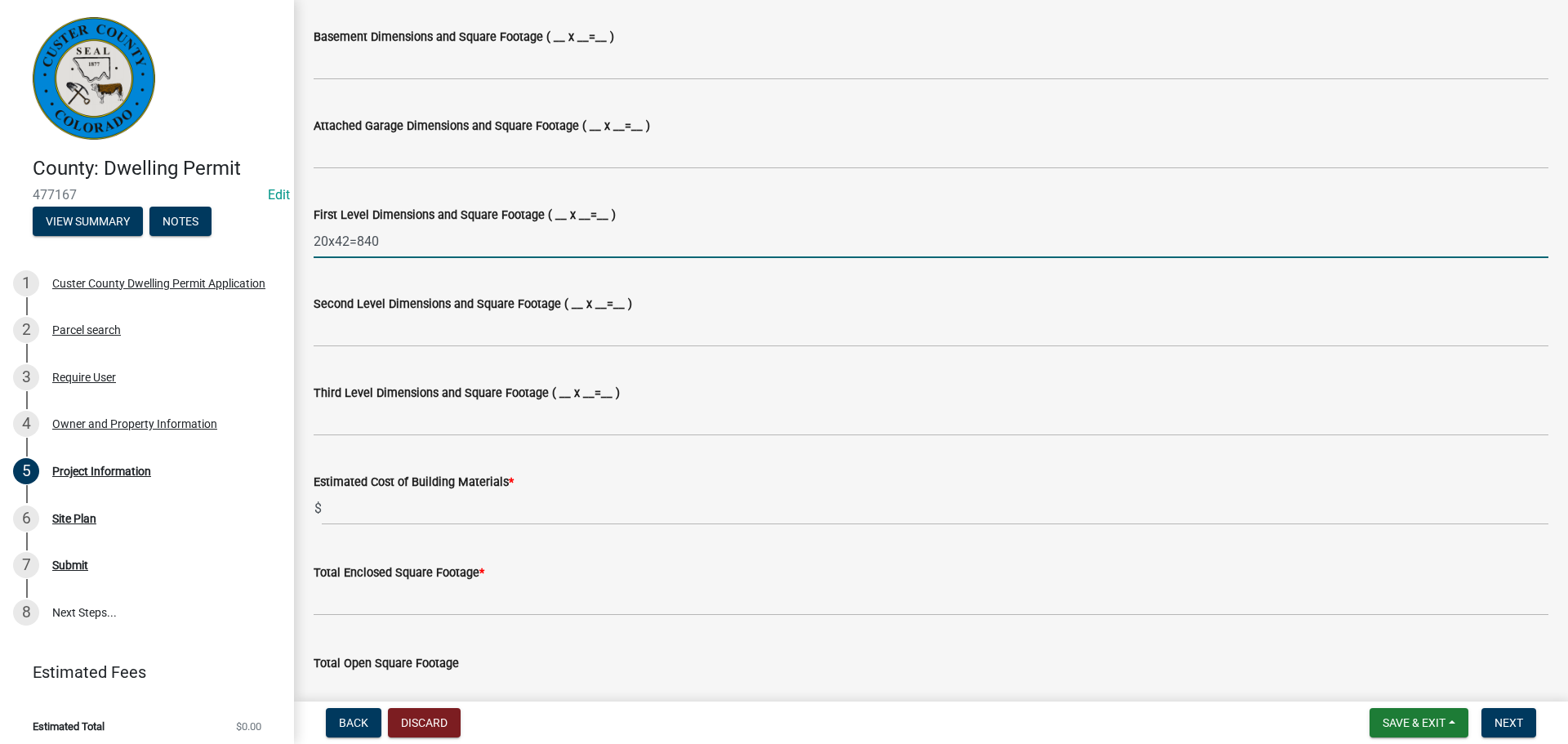
scroll to position [1143, 0]
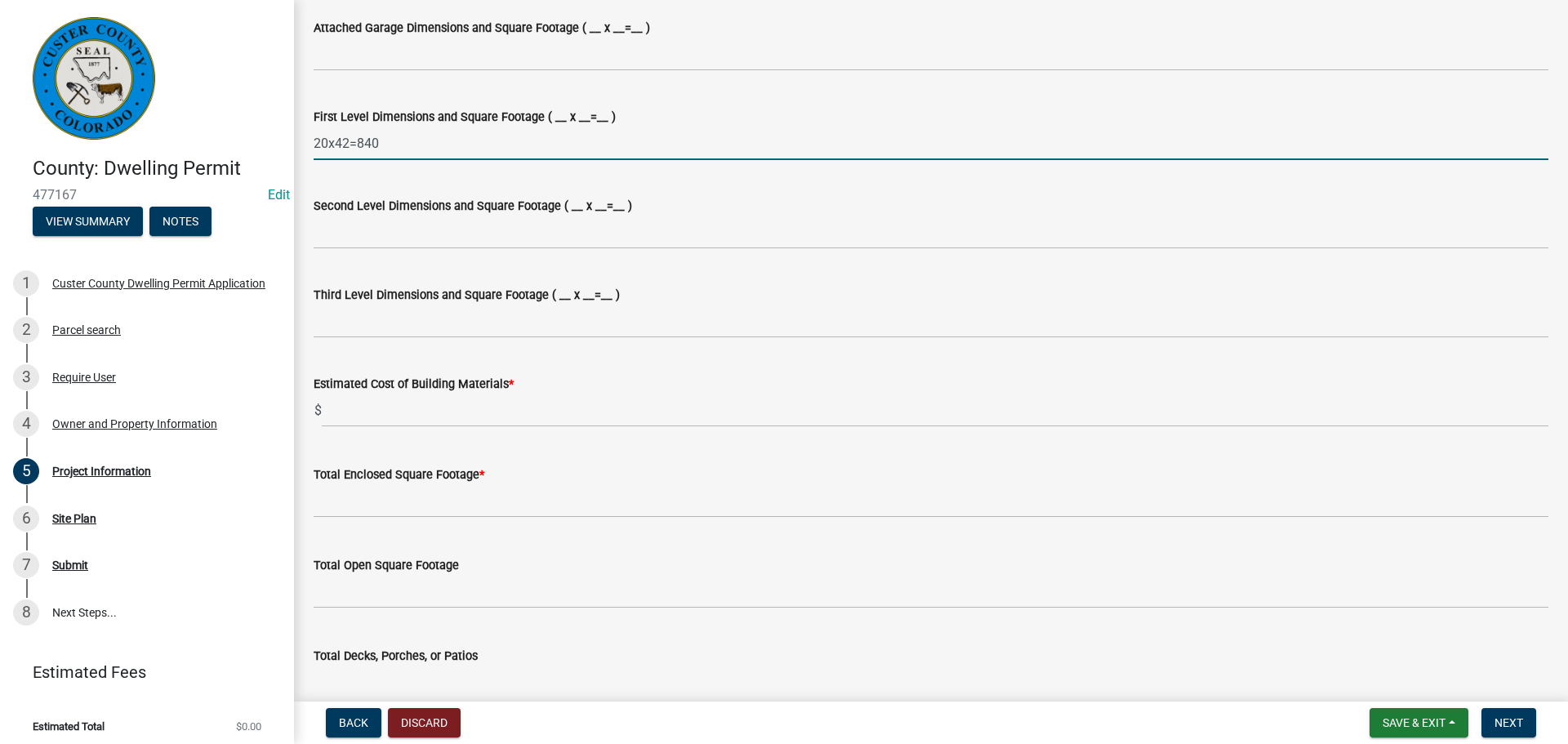
type input "20x42=840"
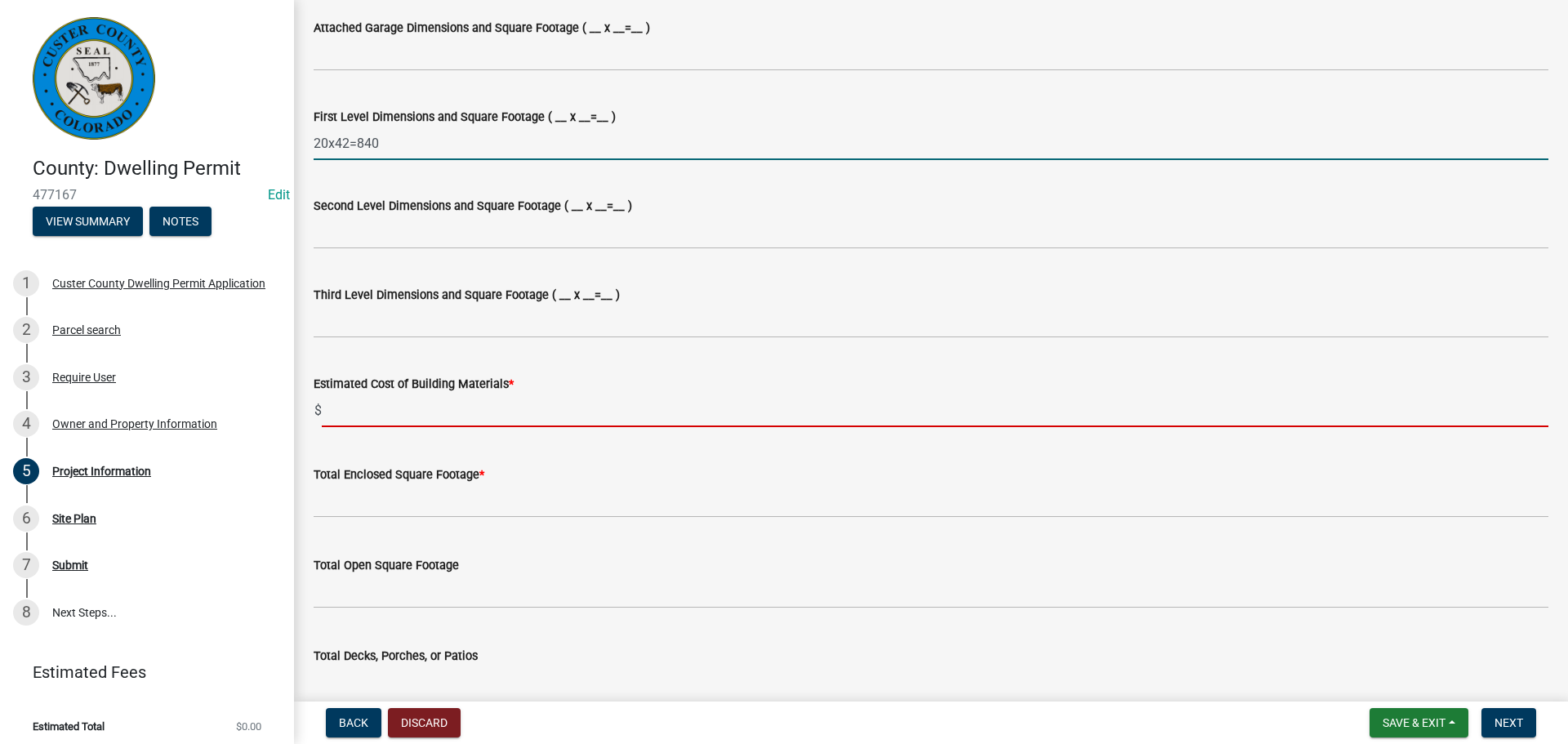
click at [388, 410] on input "text" at bounding box center [935, 411] width 1227 height 33
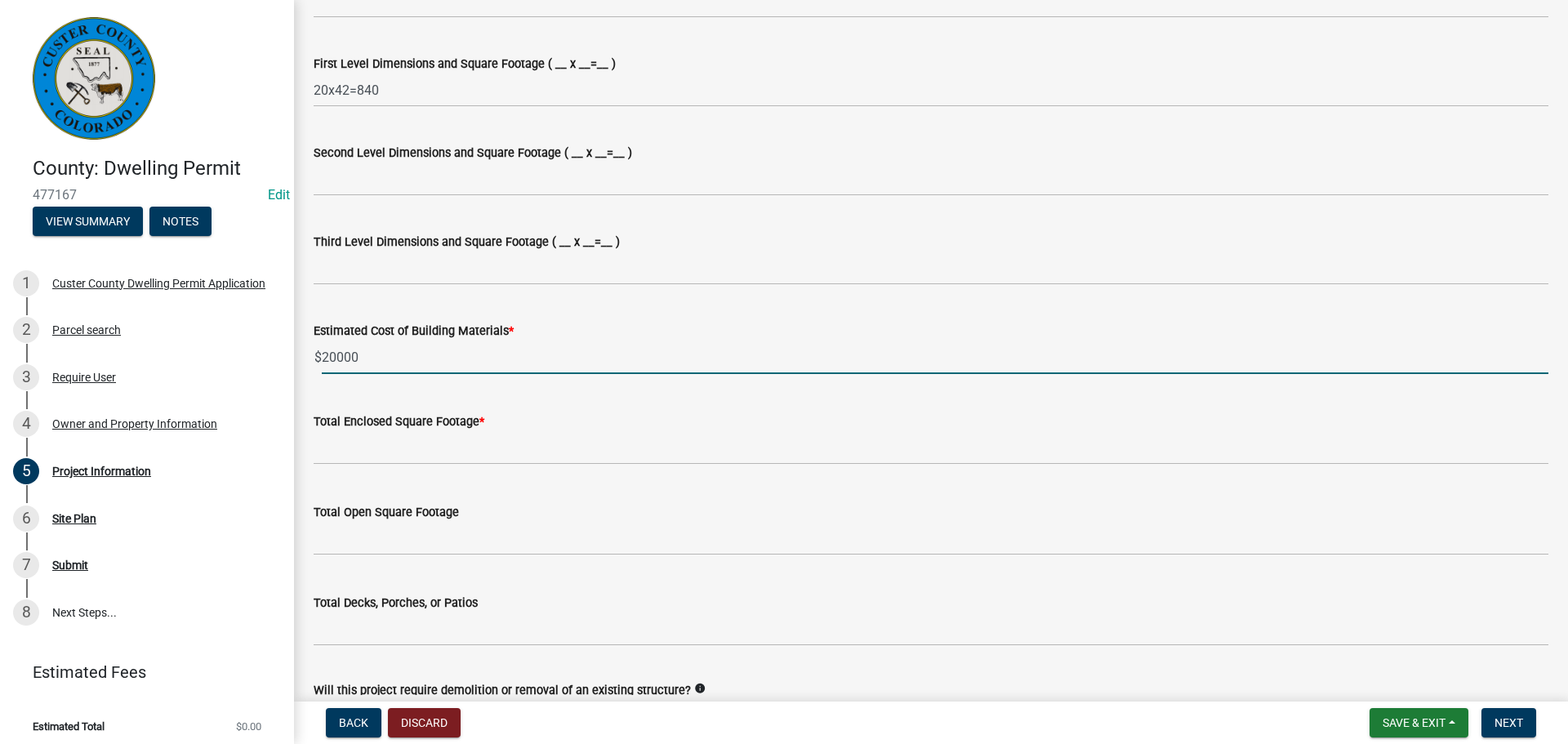
scroll to position [1306, 0]
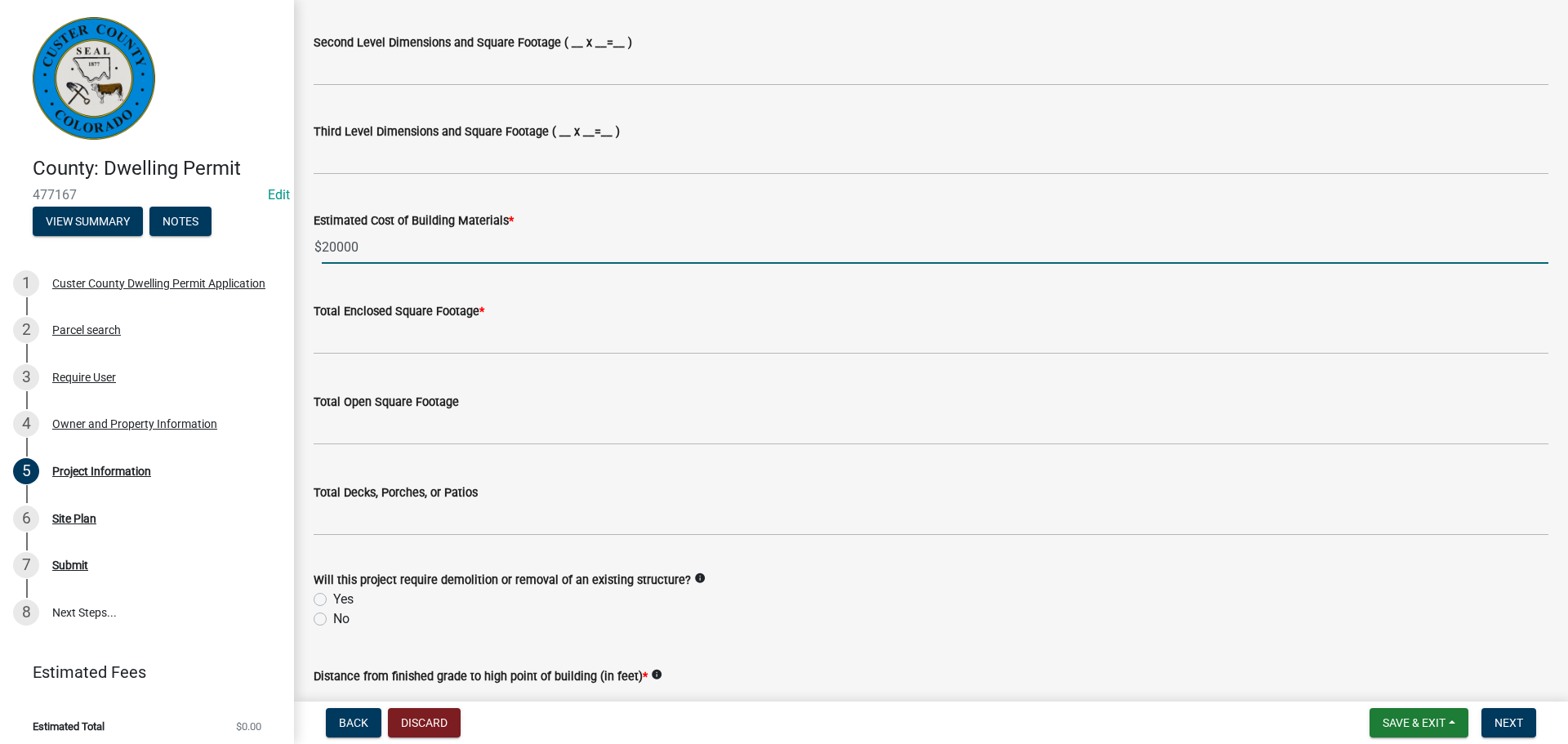
type input "20000"
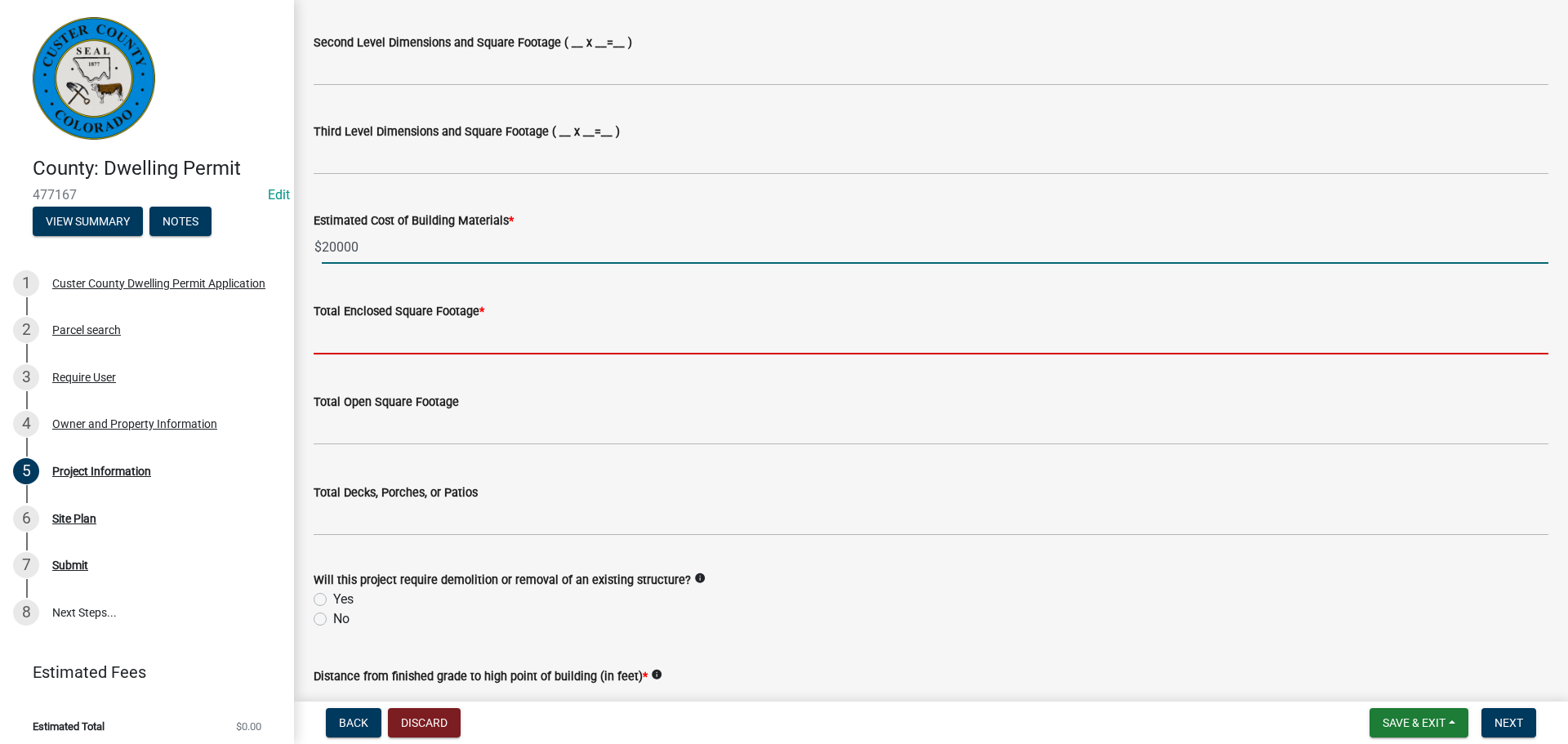
click at [397, 338] on input "text" at bounding box center [931, 338] width 1235 height 33
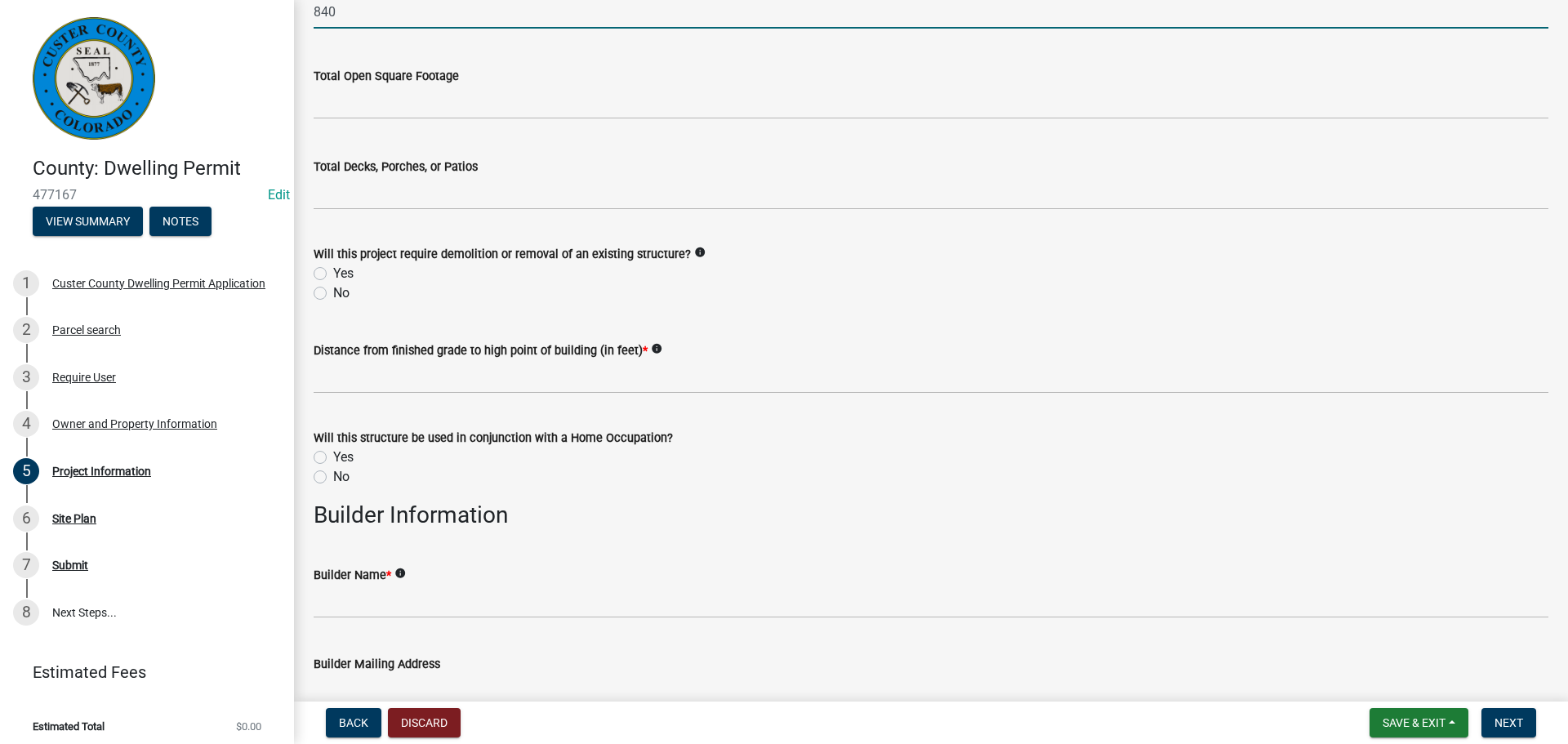
scroll to position [1634, 0]
type input "840"
click at [333, 295] on label "No" at bounding box center [341, 292] width 17 height 19
click at [333, 293] on input "No" at bounding box center [339, 288] width 11 height 11
radio input "true"
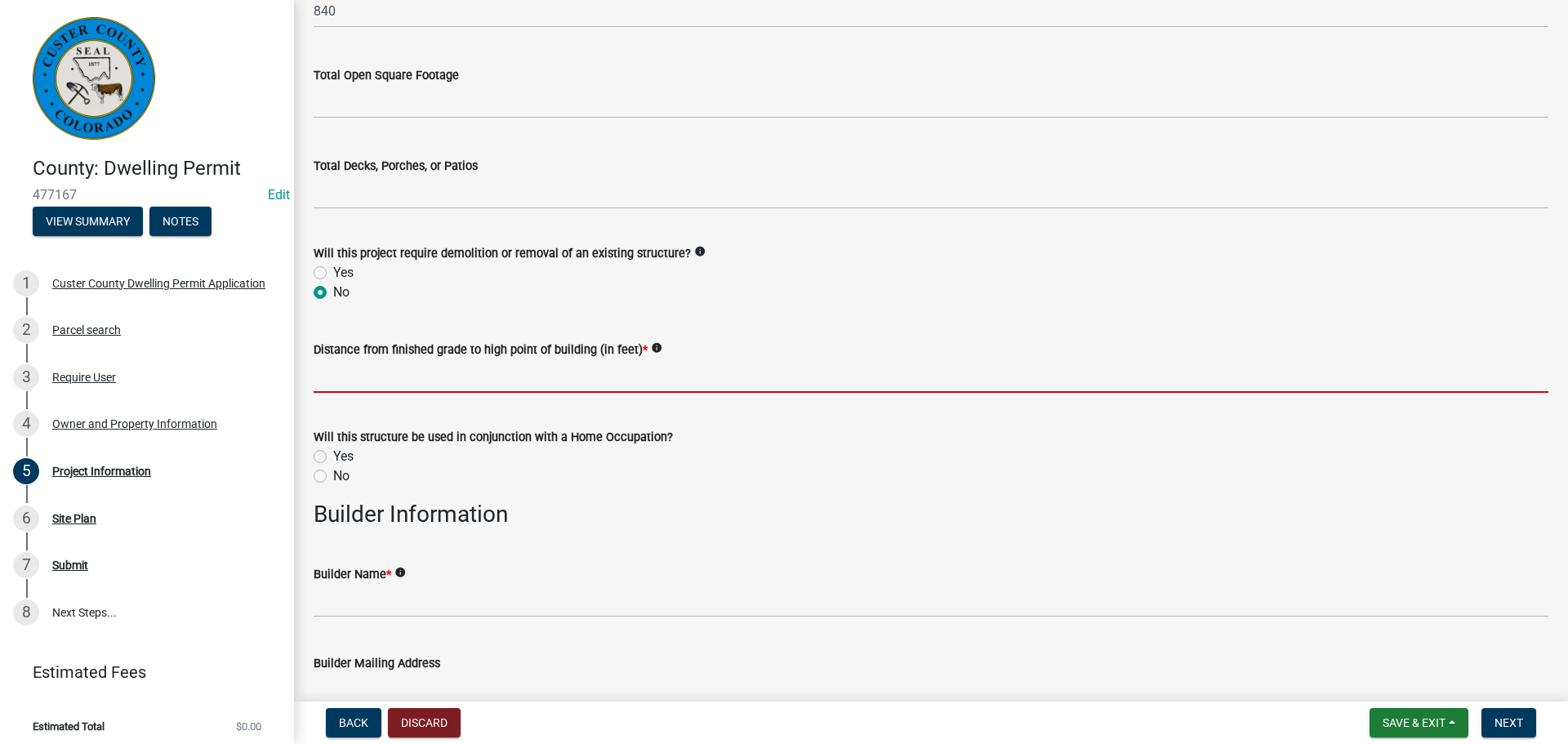
click at [369, 384] on input "text" at bounding box center [931, 376] width 1235 height 33
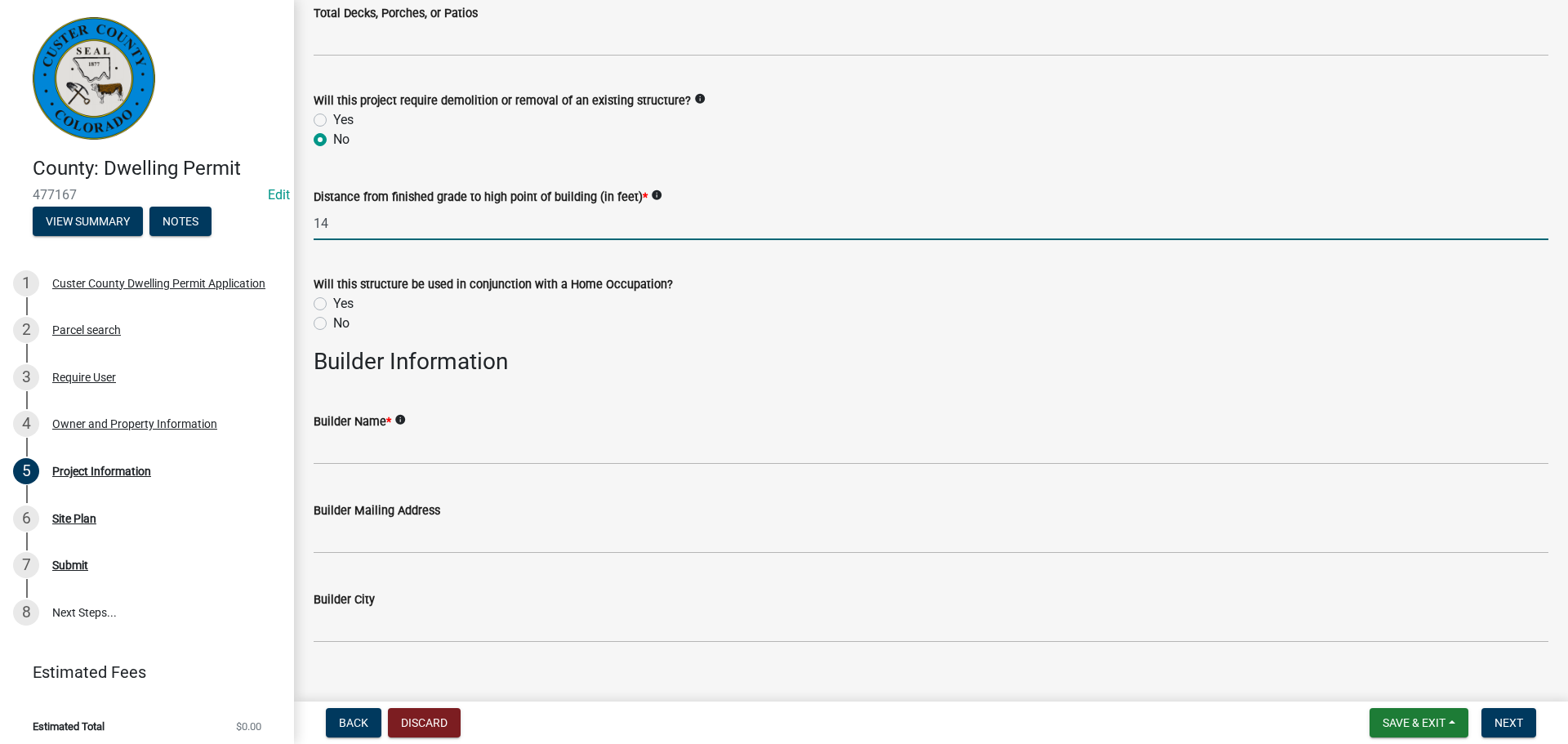
scroll to position [1797, 0]
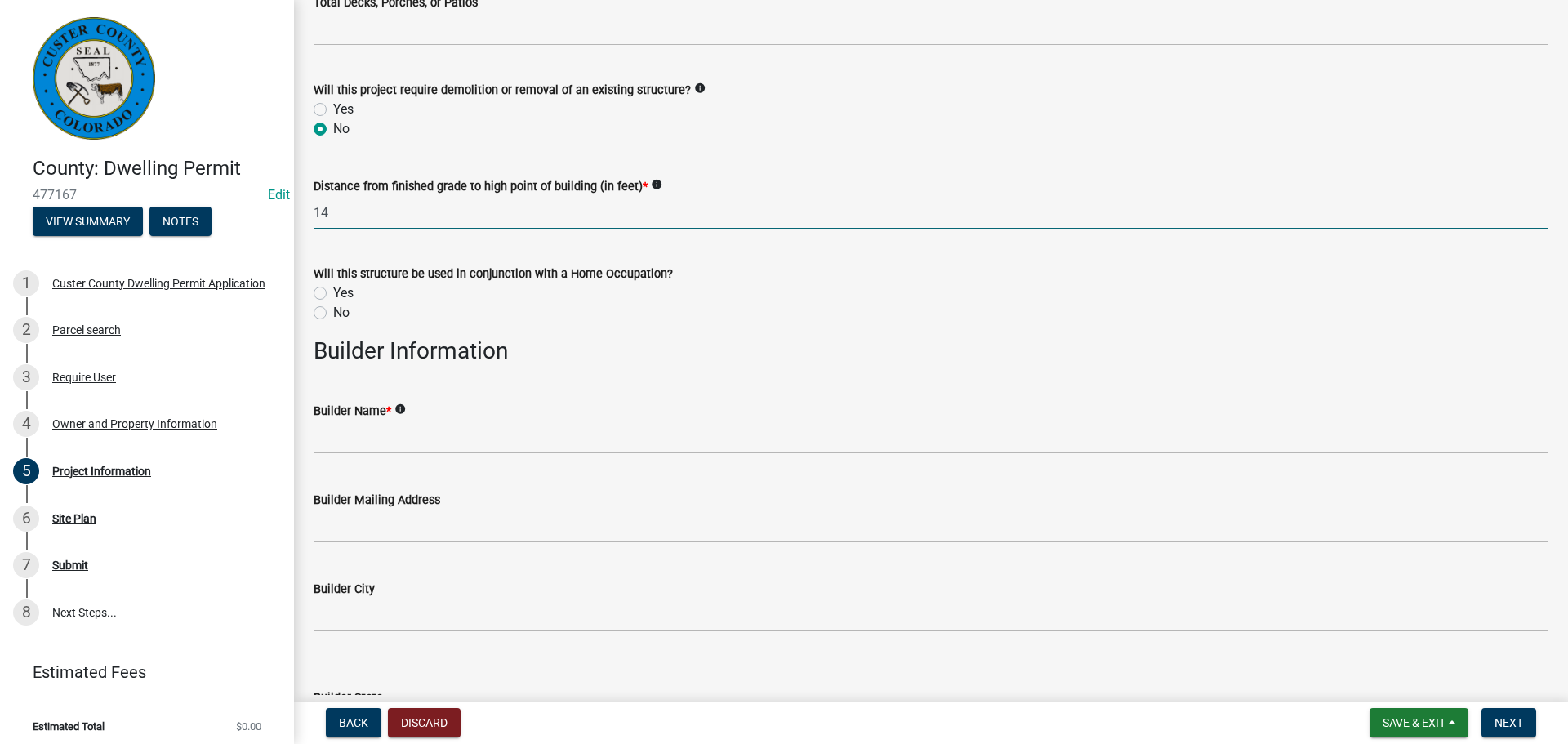
type input "14"
click at [333, 313] on label "No" at bounding box center [341, 312] width 17 height 19
click at [333, 313] on input "No" at bounding box center [339, 308] width 11 height 11
radio input "true"
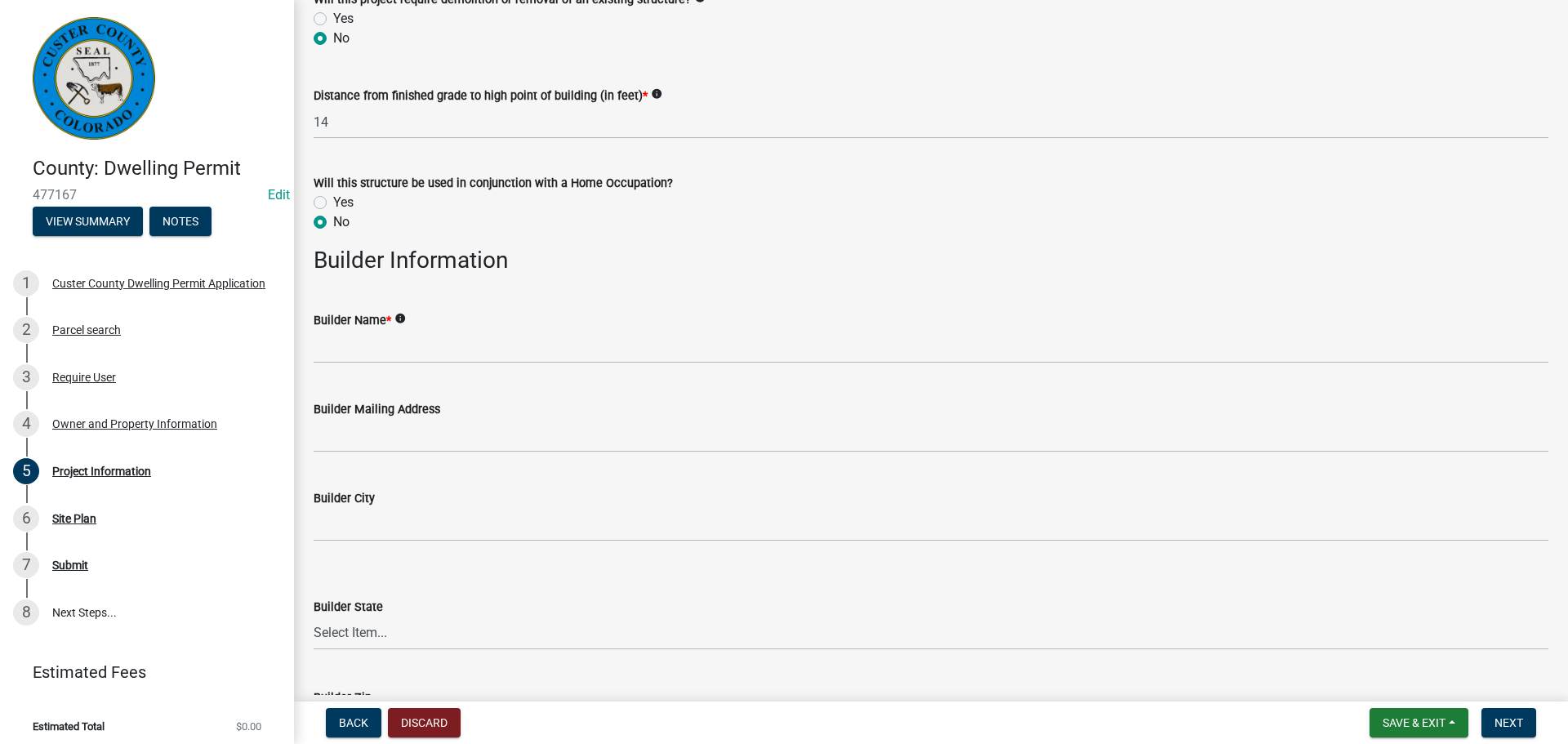
scroll to position [2042, 0]
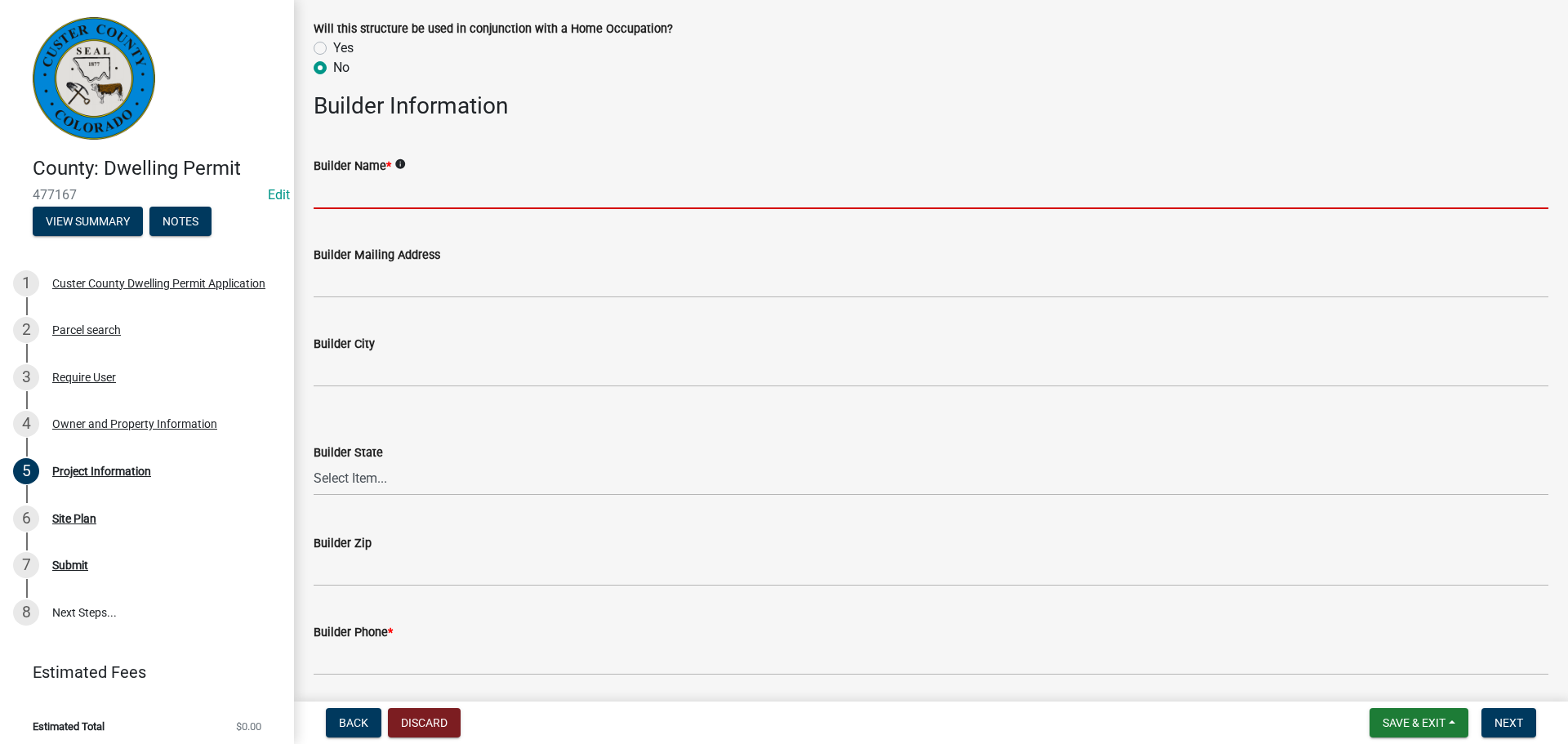
click at [384, 208] on input "Builder Name *" at bounding box center [931, 192] width 1235 height 33
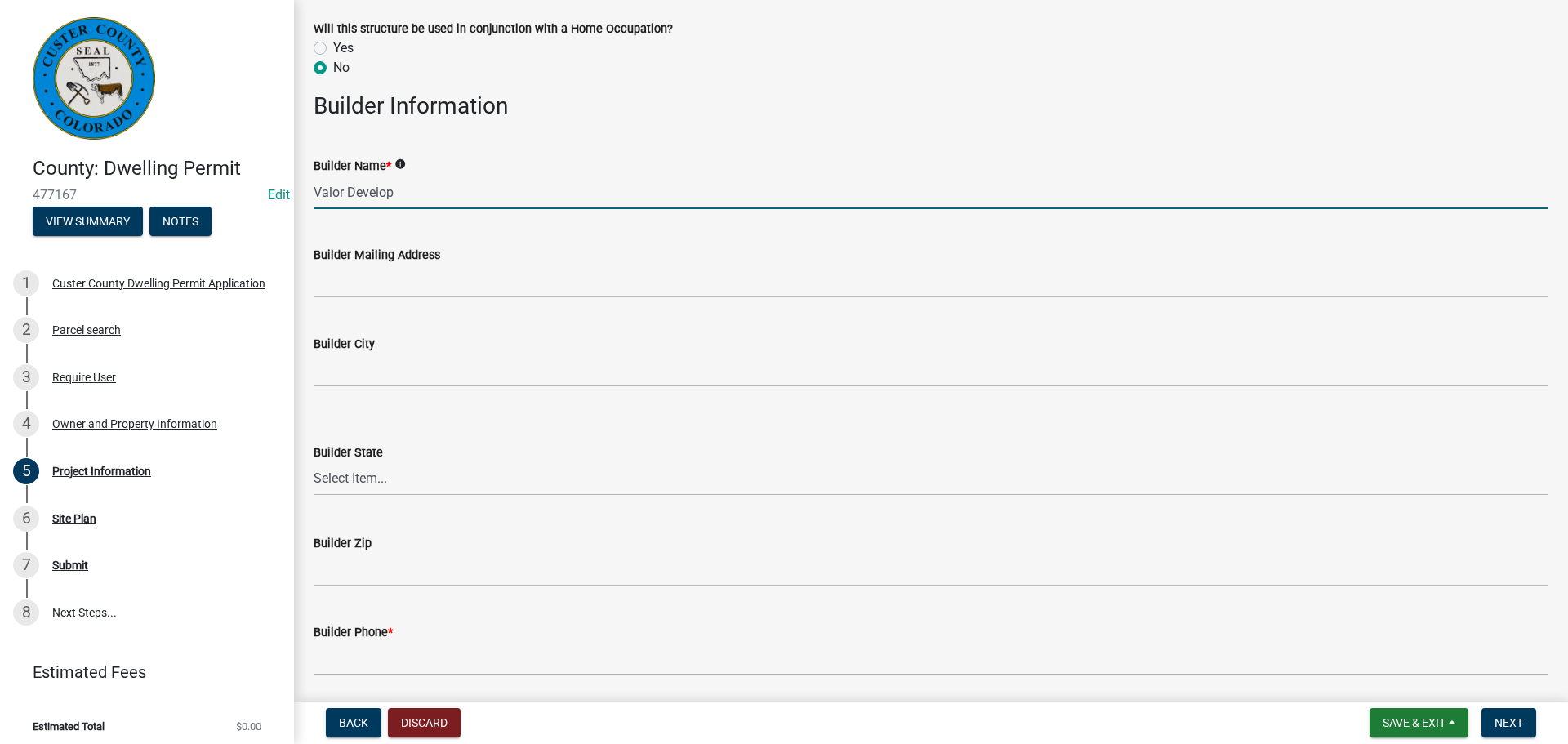
type input "Valor Development"
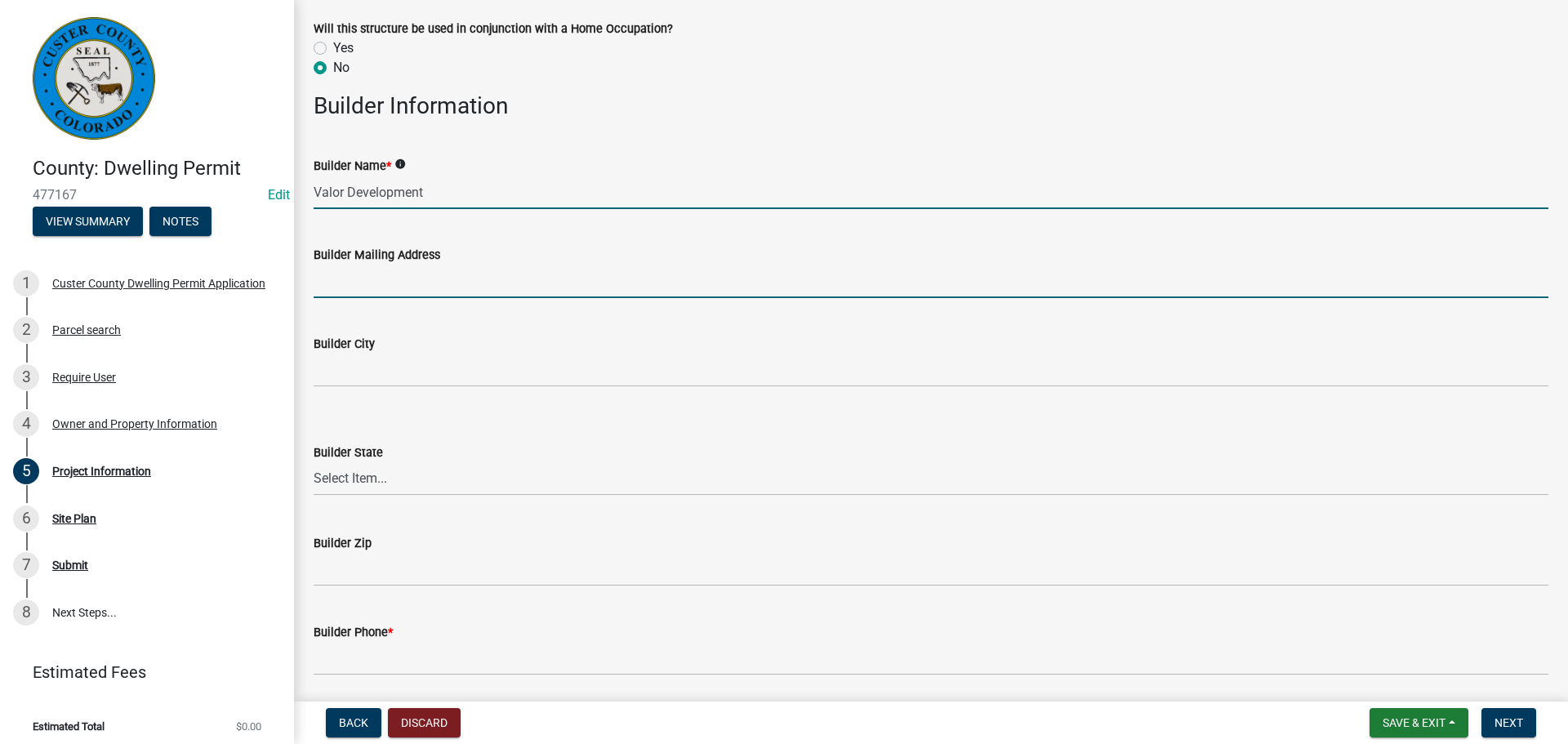
click at [407, 282] on input "Builder Mailing Address" at bounding box center [931, 282] width 1235 height 33
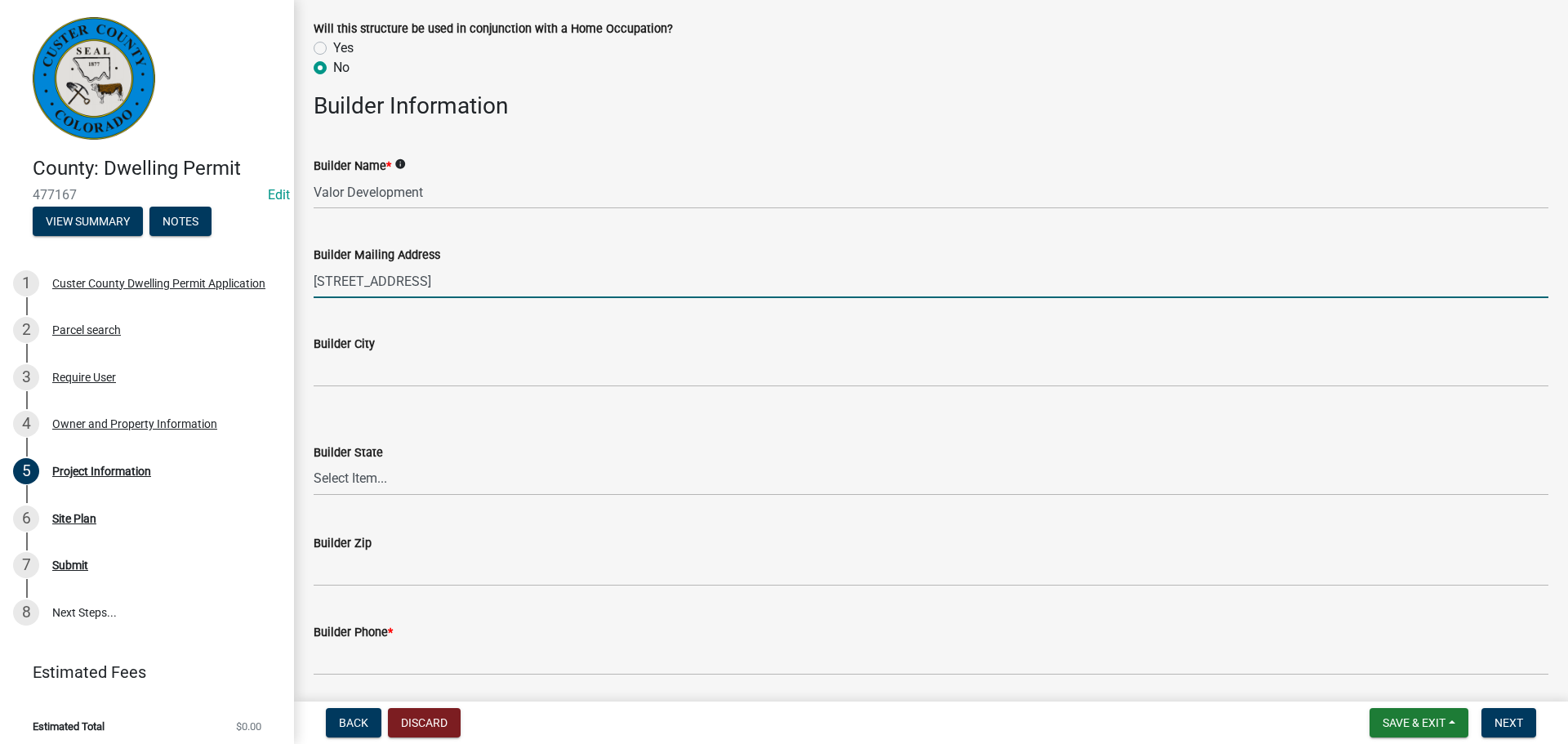
type input "812 E. Main St"
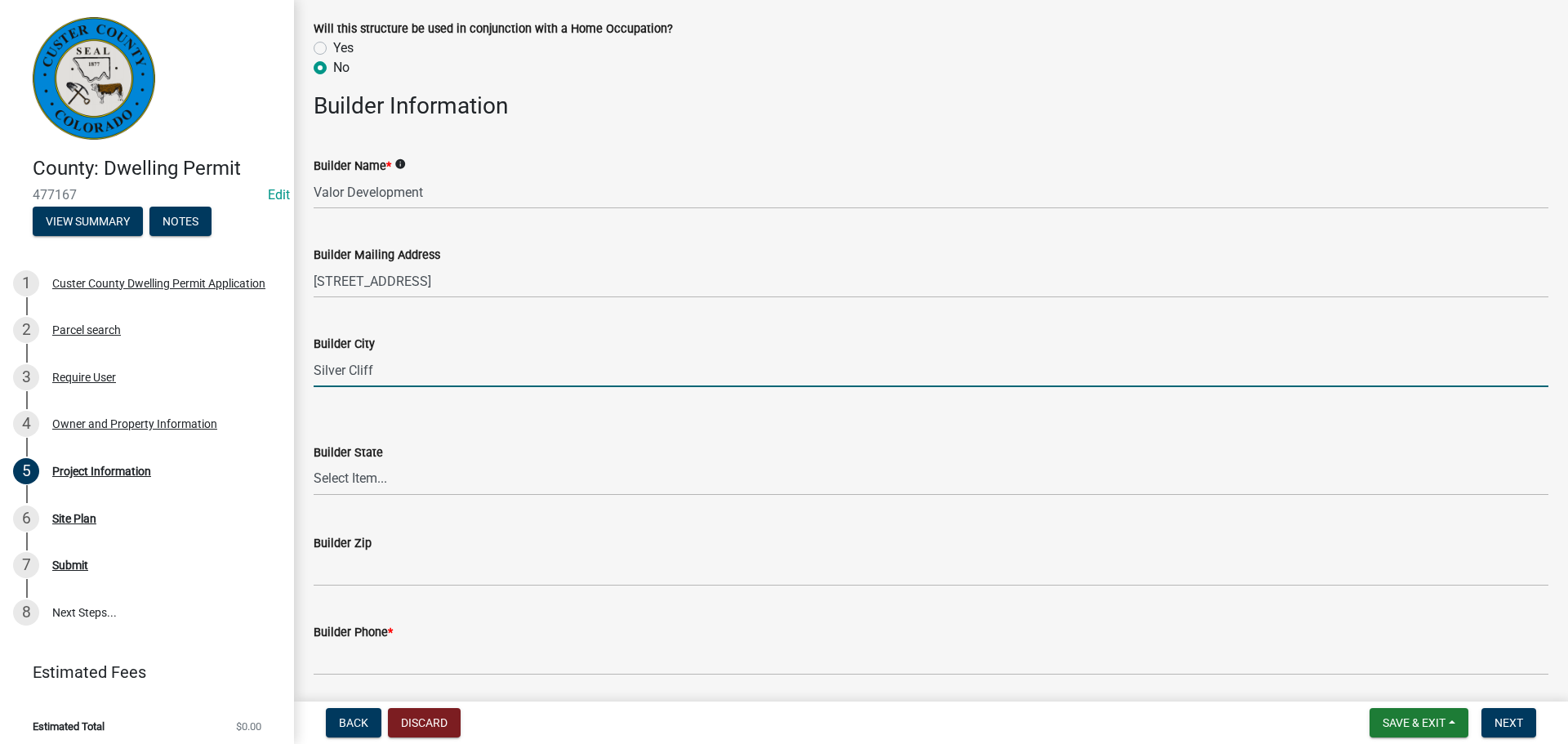
type input "Silver Cliff"
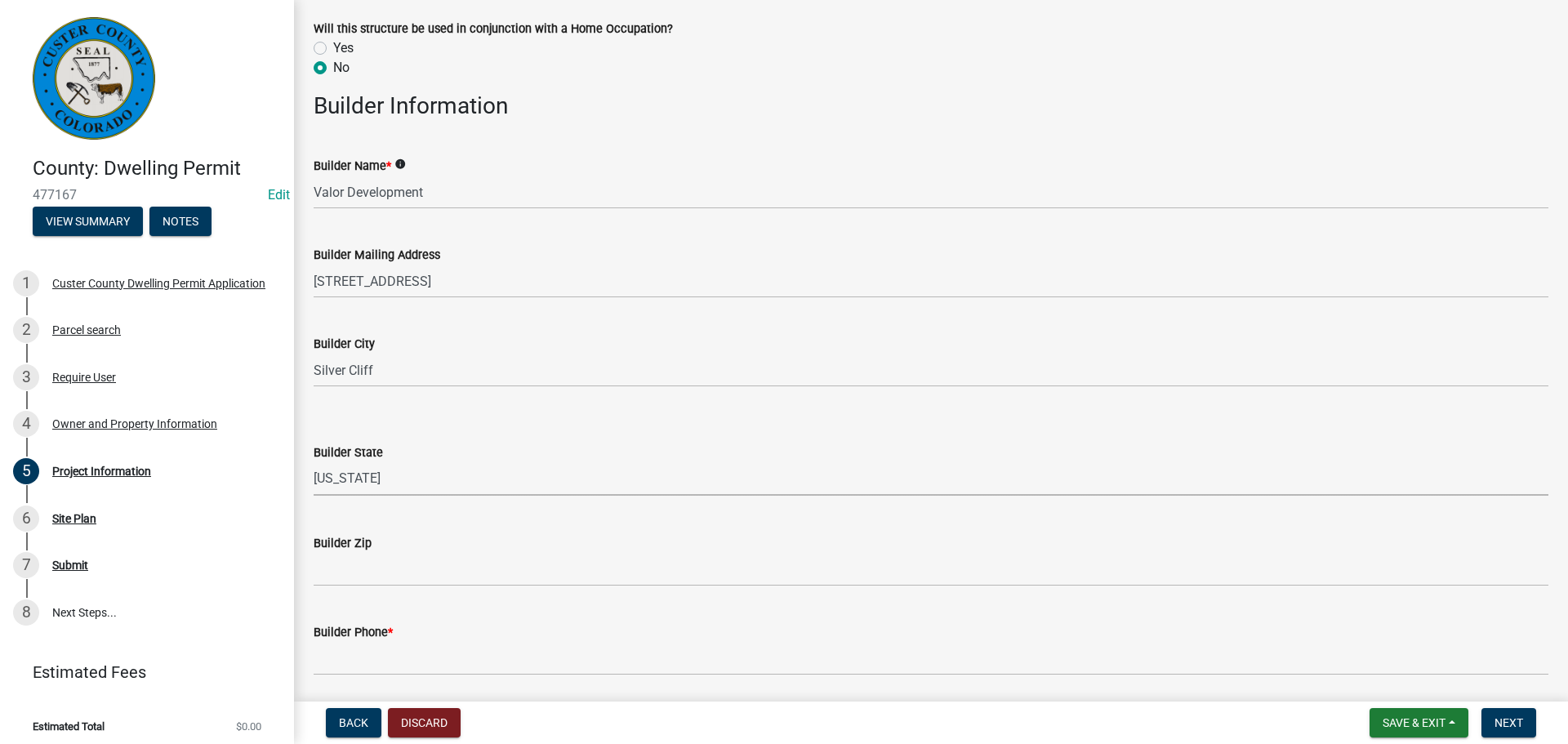
select select "CO"
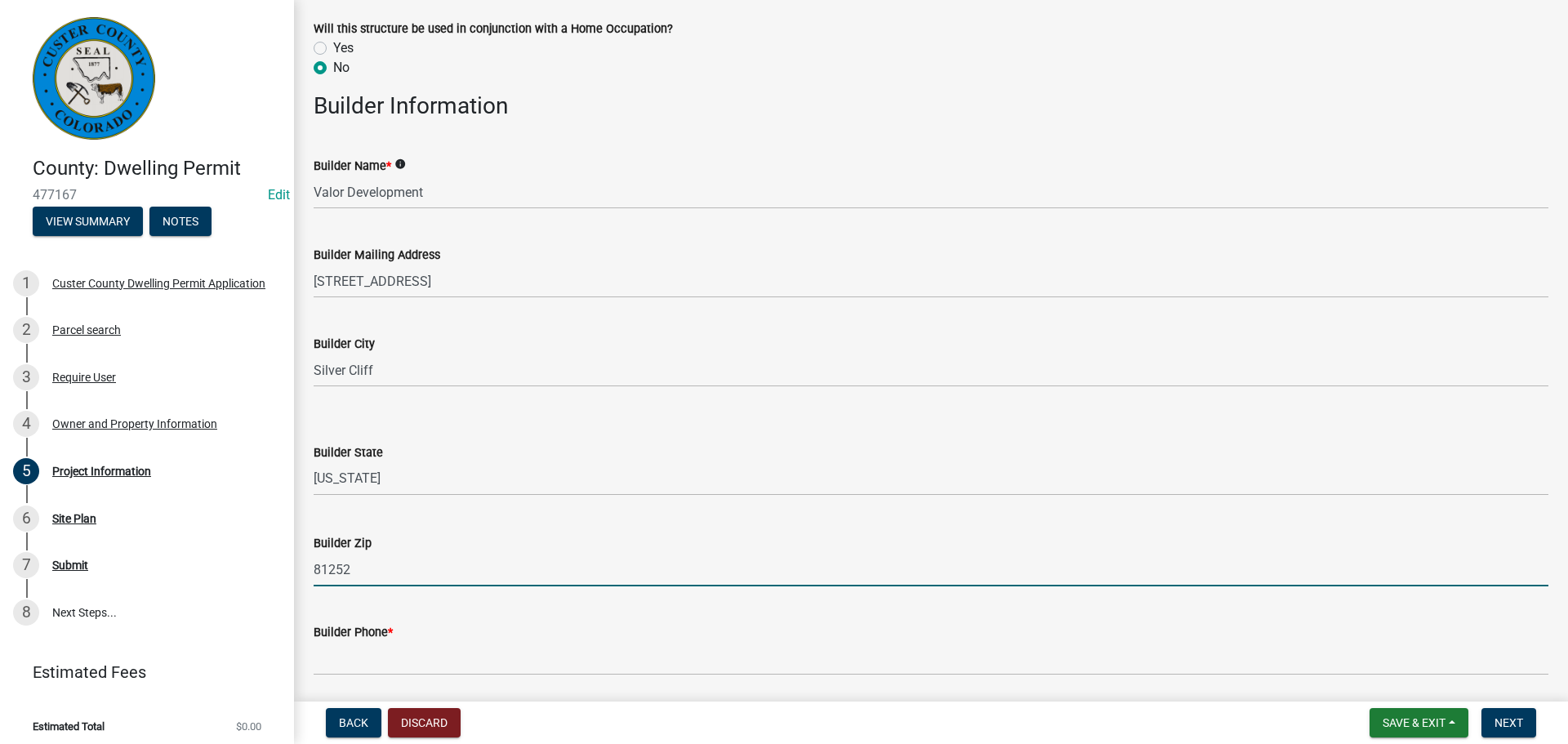
type input "81252"
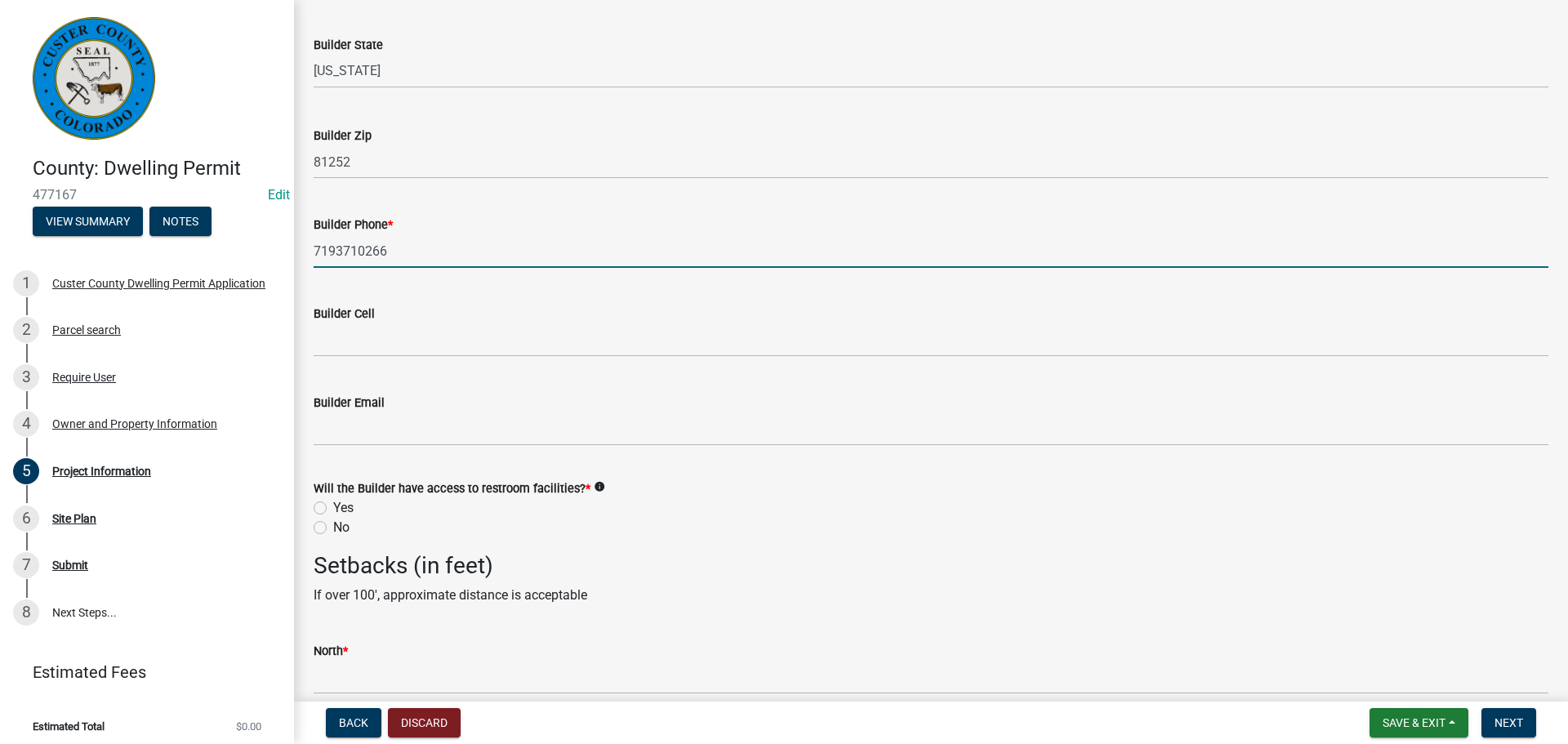
scroll to position [2450, 0]
type input "7193710266"
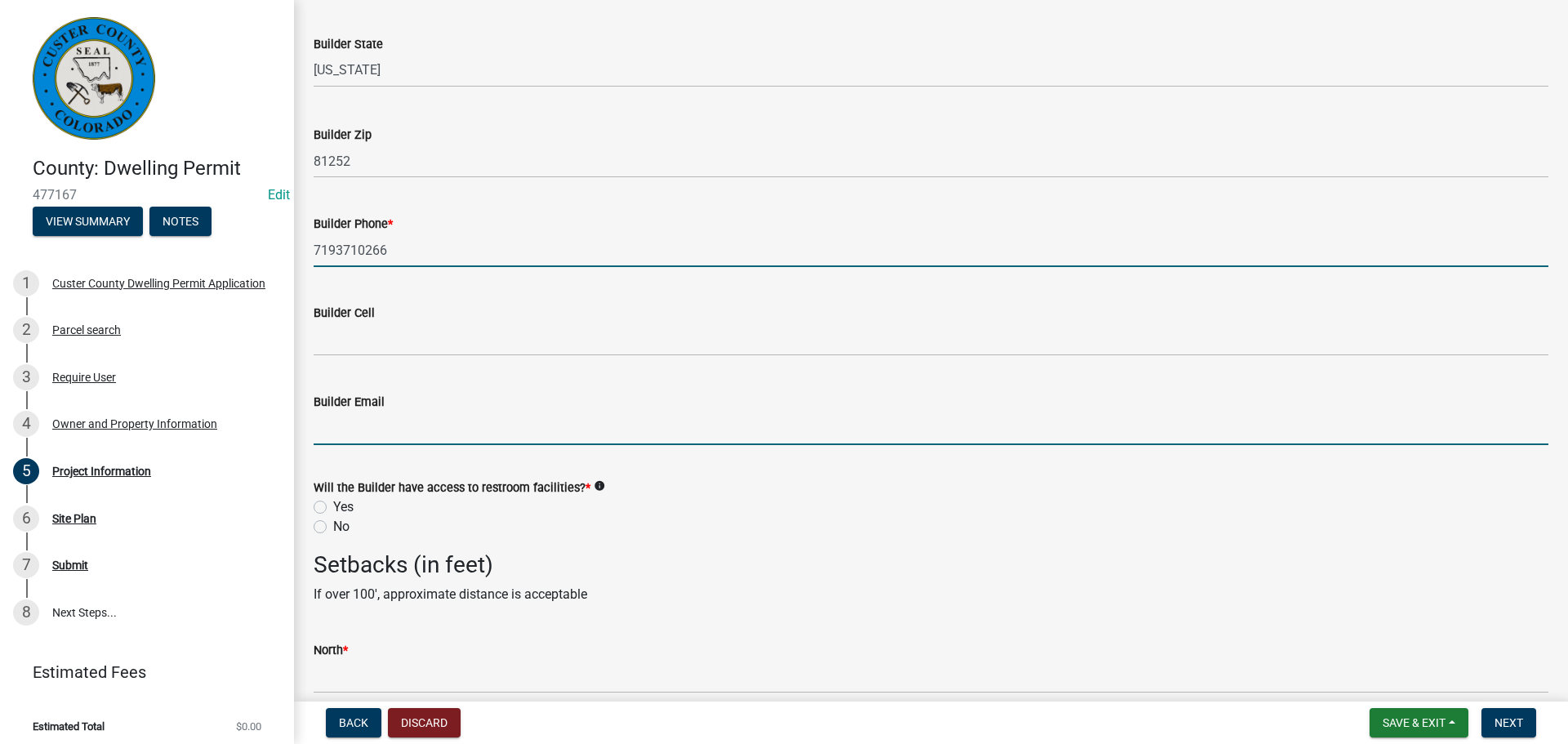
click at [412, 430] on input "Builder Email" at bounding box center [931, 428] width 1235 height 33
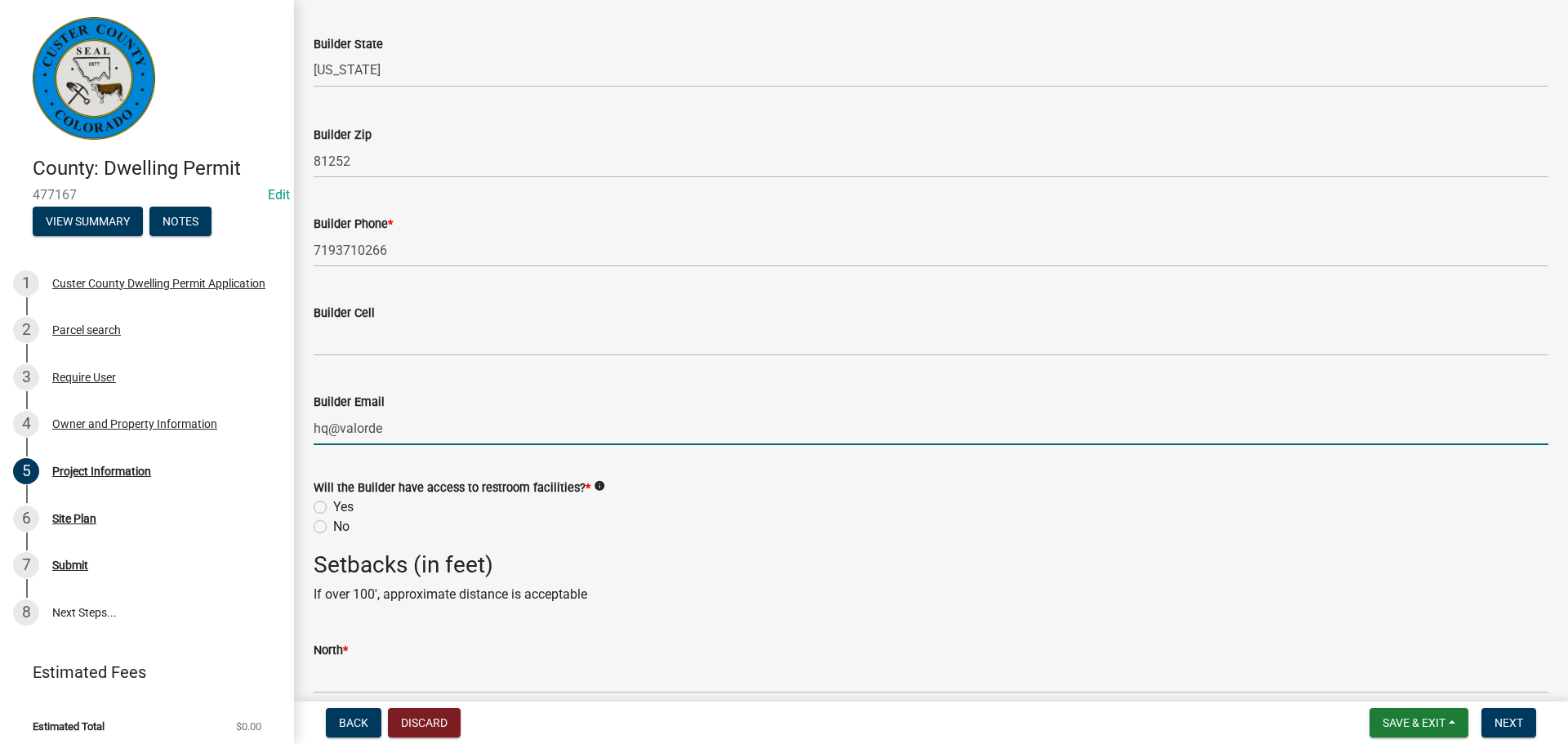
type input "hq@valordevelops.com"
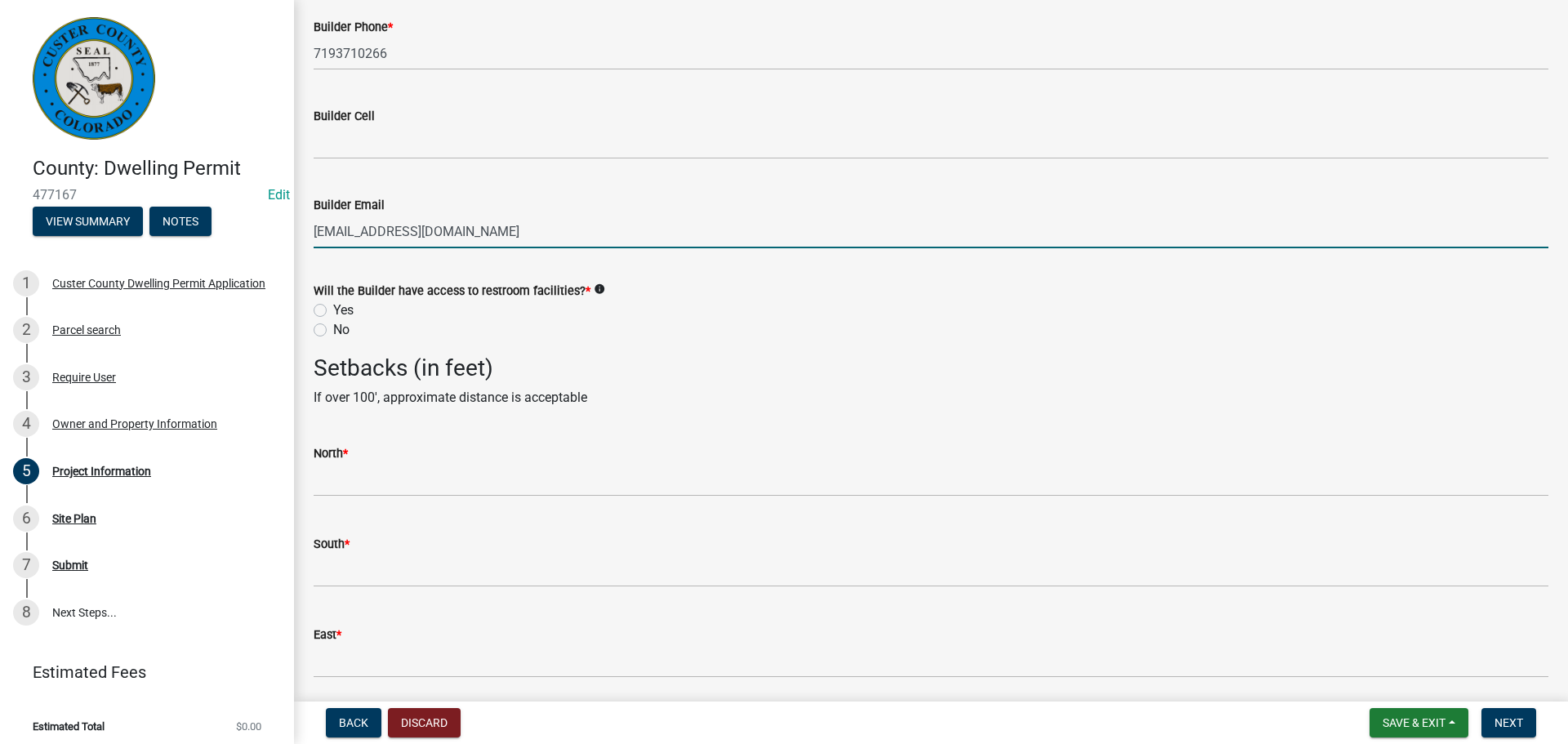
scroll to position [2695, 0]
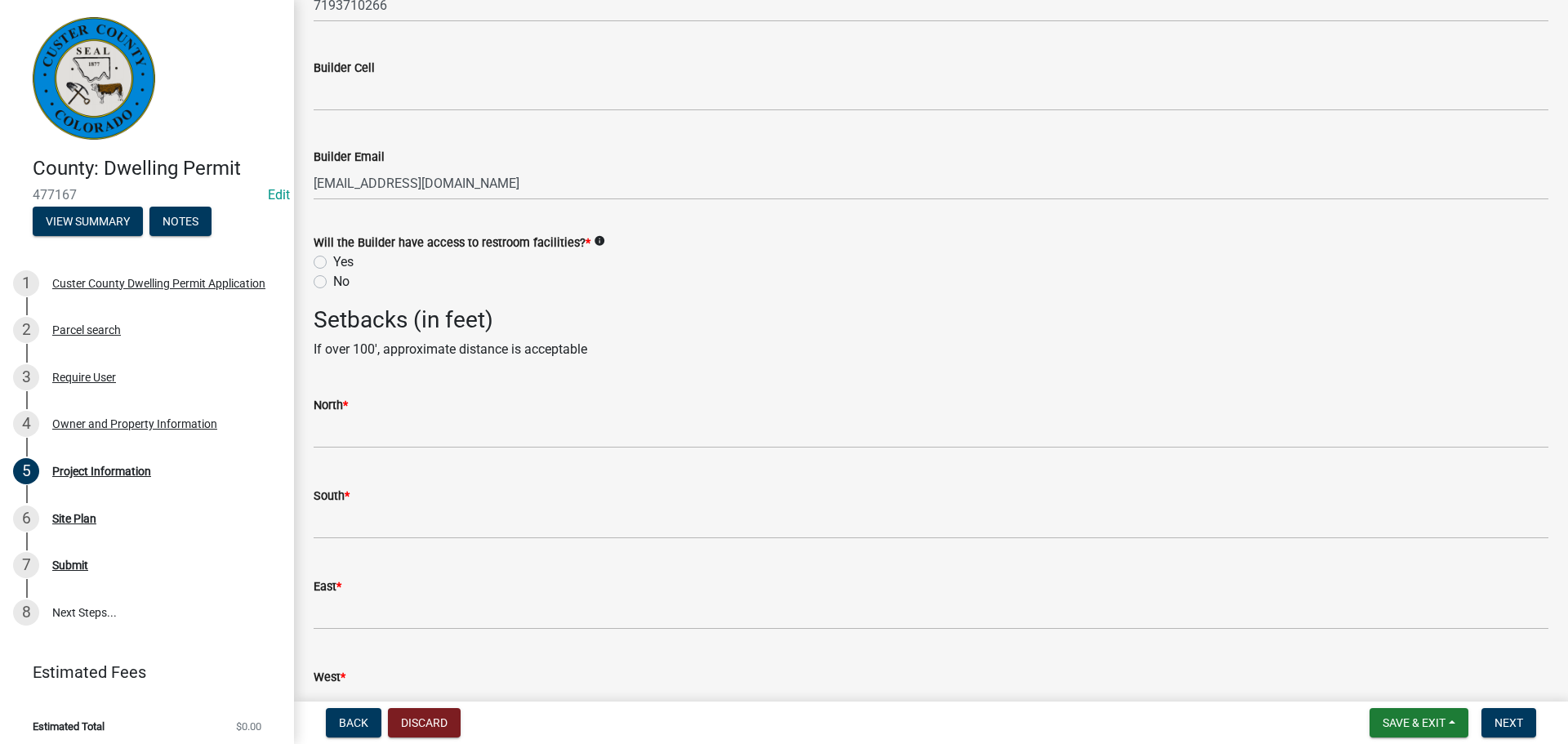
click at [333, 262] on label "Yes" at bounding box center [343, 262] width 20 height 19
click at [333, 262] on input "Yes" at bounding box center [339, 258] width 11 height 11
radio input "true"
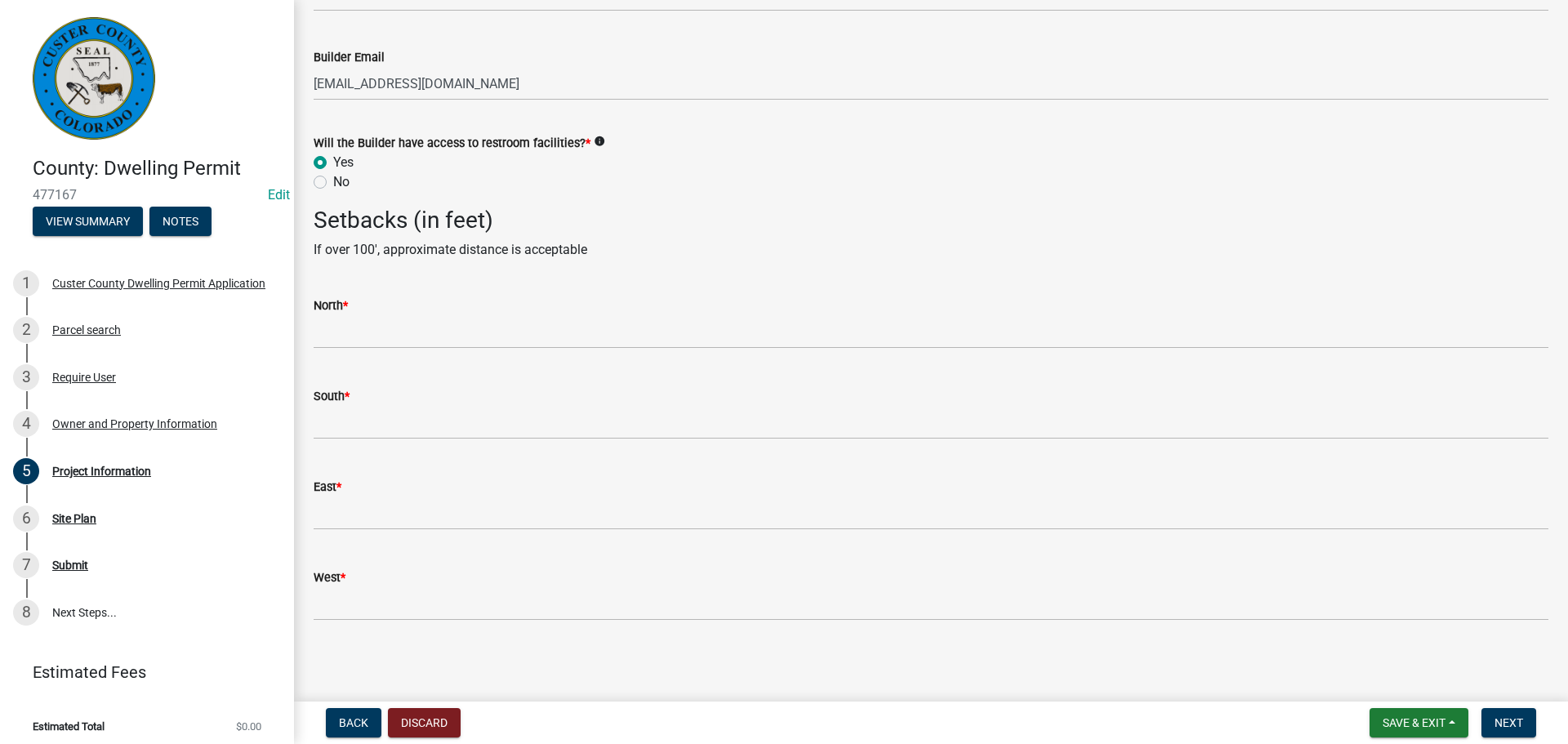
scroll to position [2797, 0]
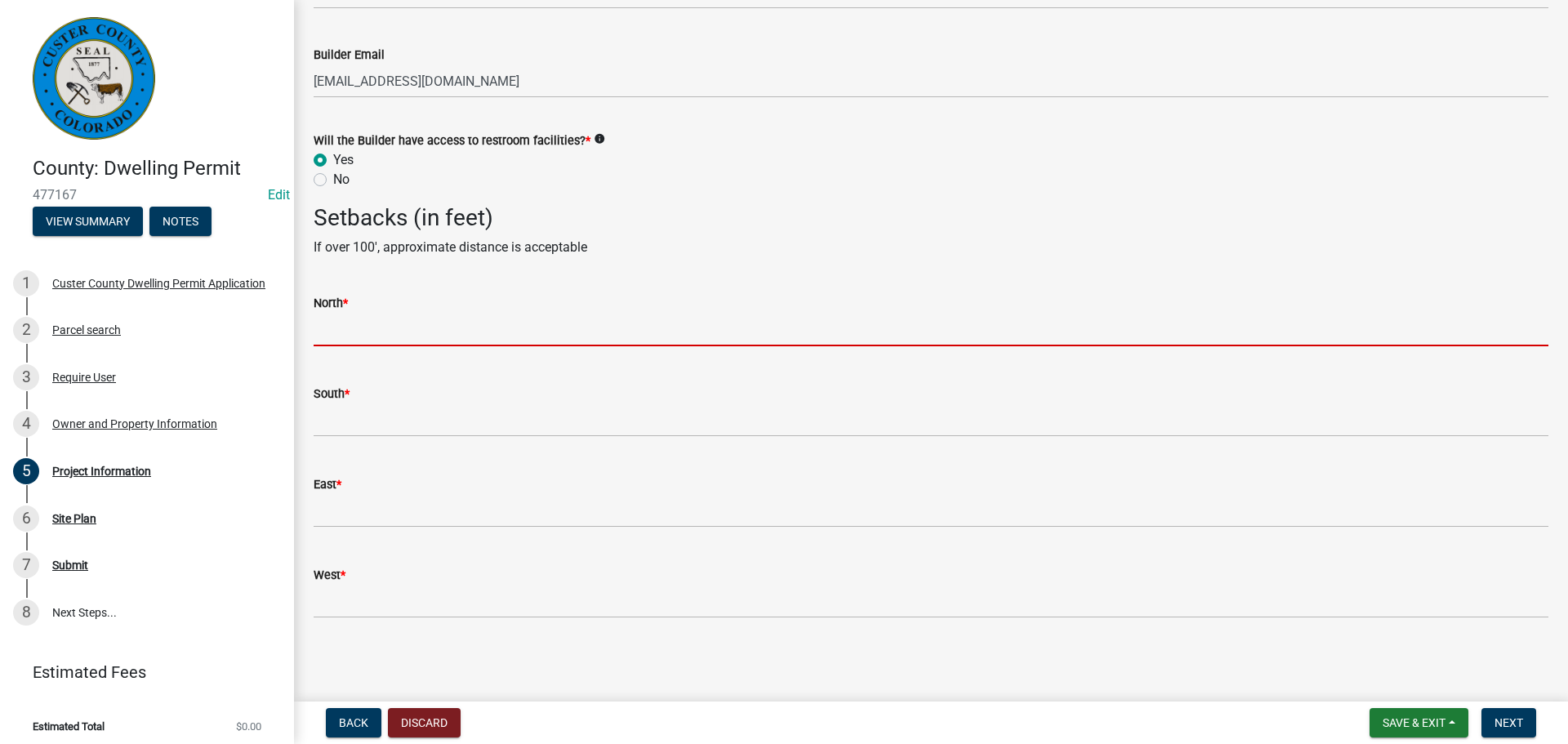
click at [399, 331] on input "text" at bounding box center [931, 330] width 1235 height 33
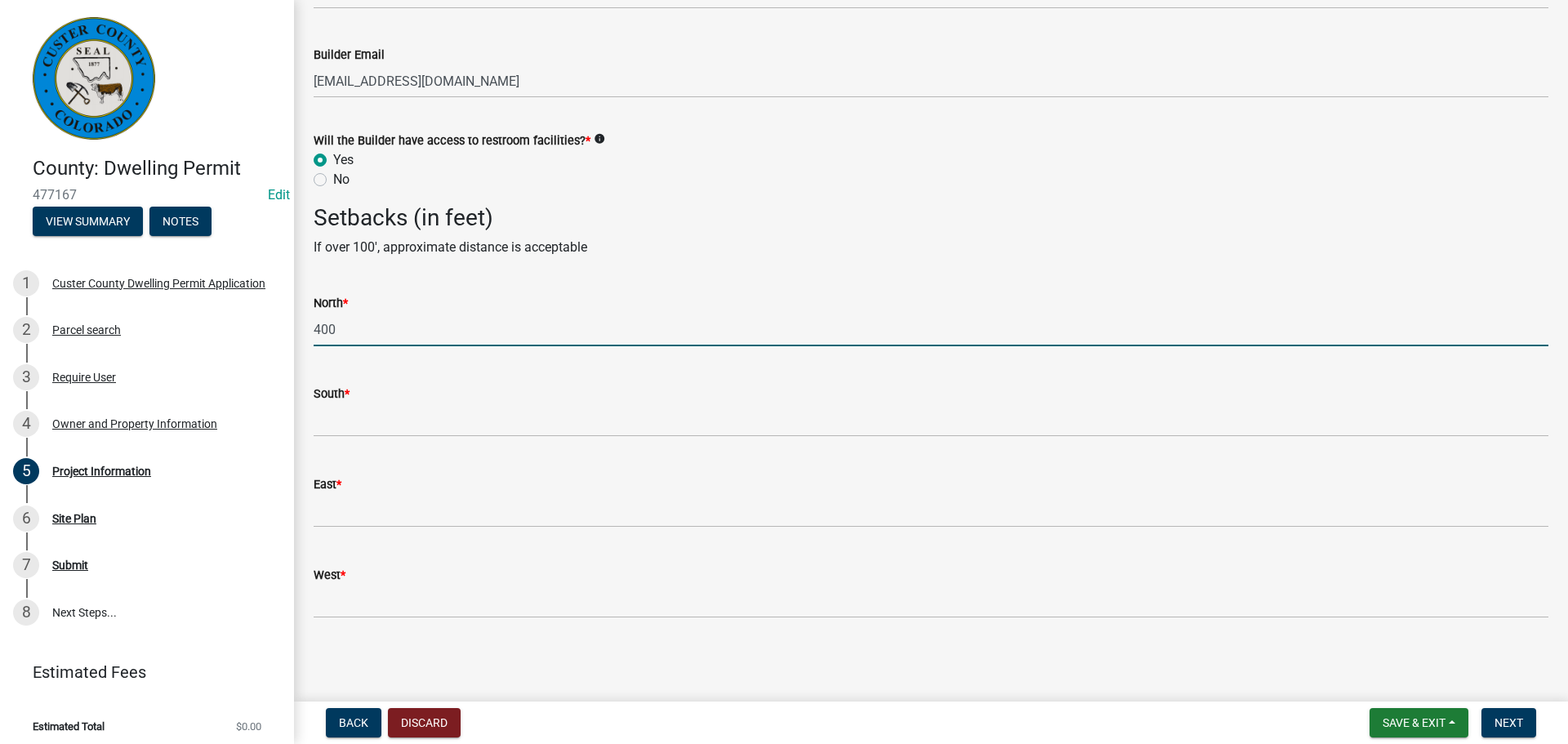
type input "400"
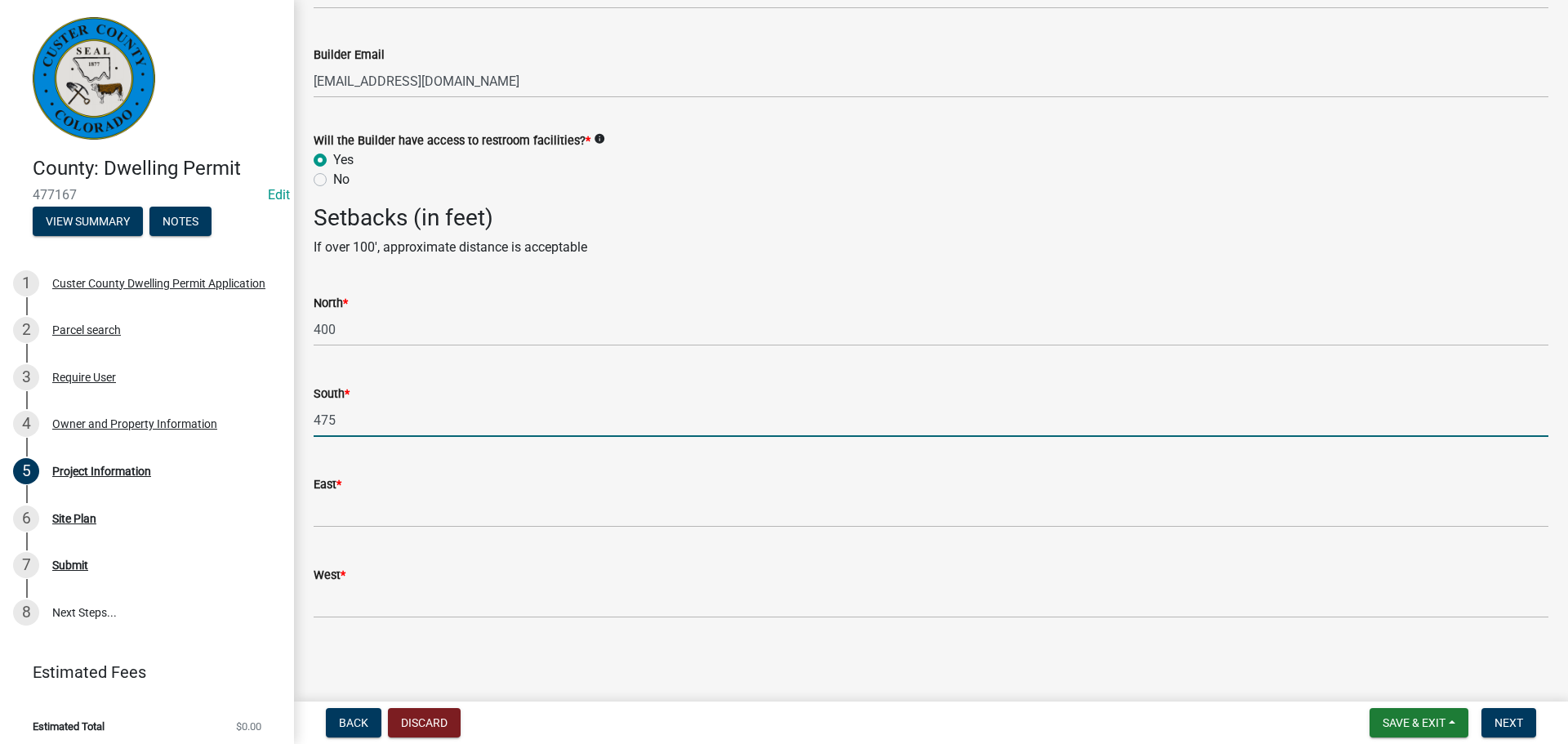
type input "475"
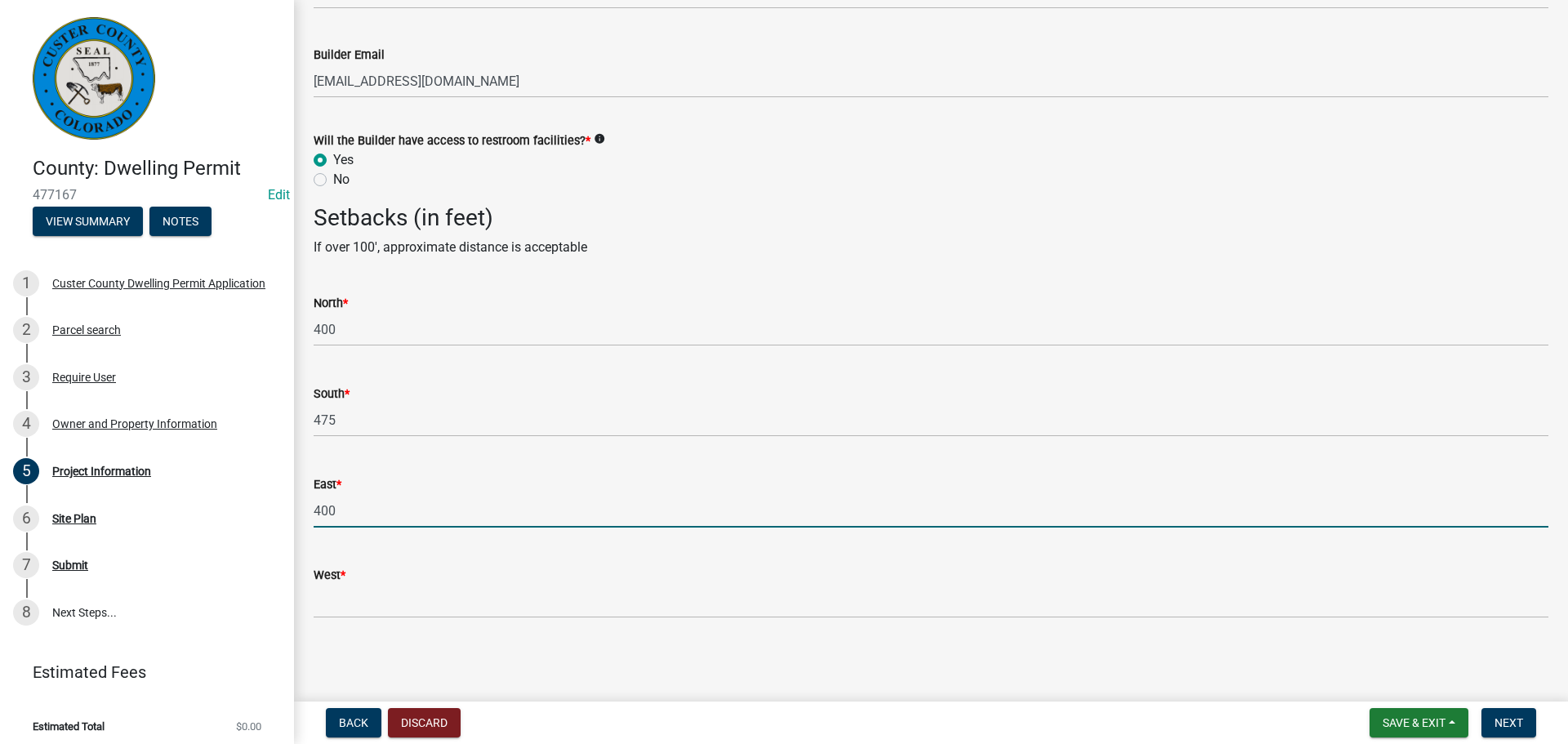
type input "400"
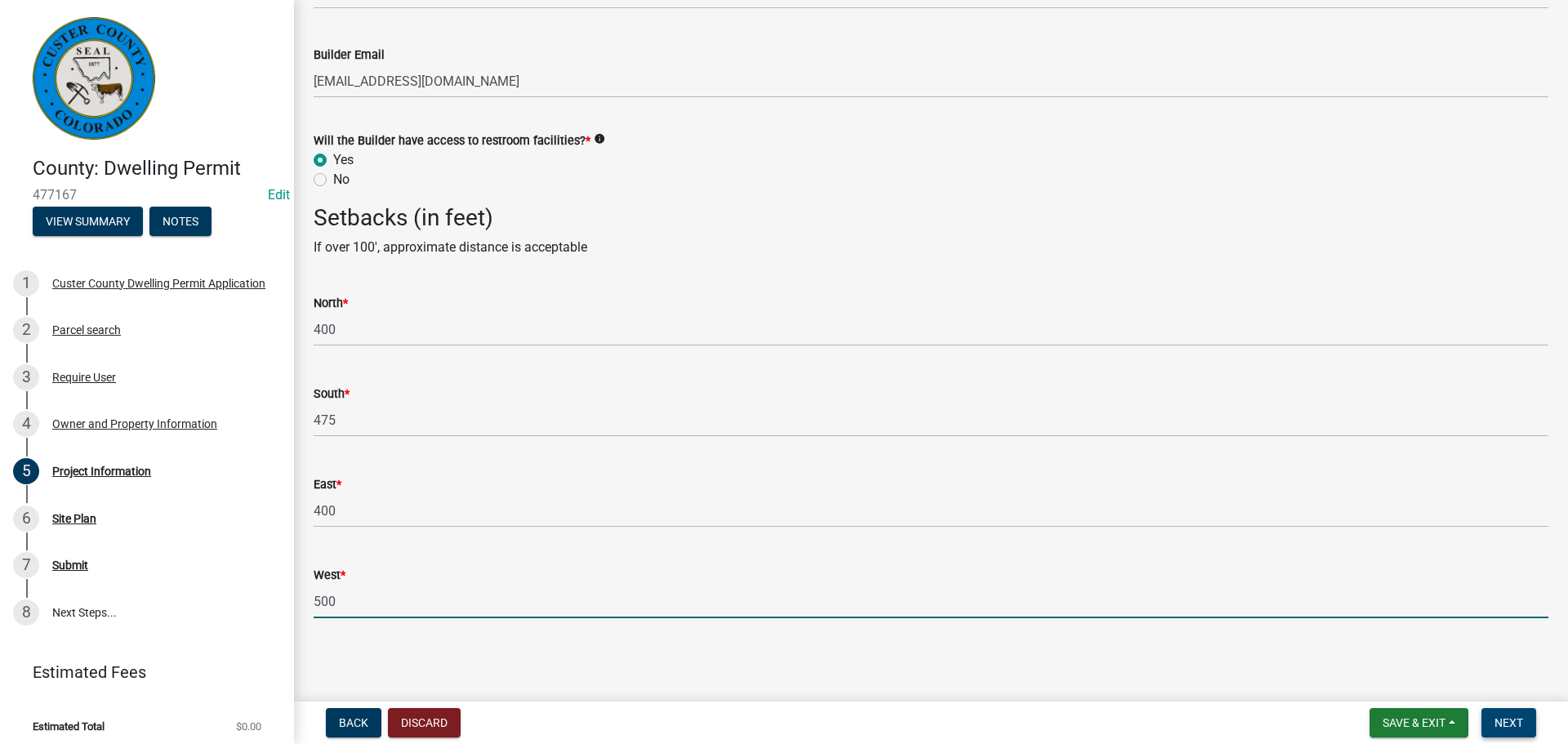
type input "500"
click at [1500, 715] on button "Next" at bounding box center [1509, 723] width 54 height 30
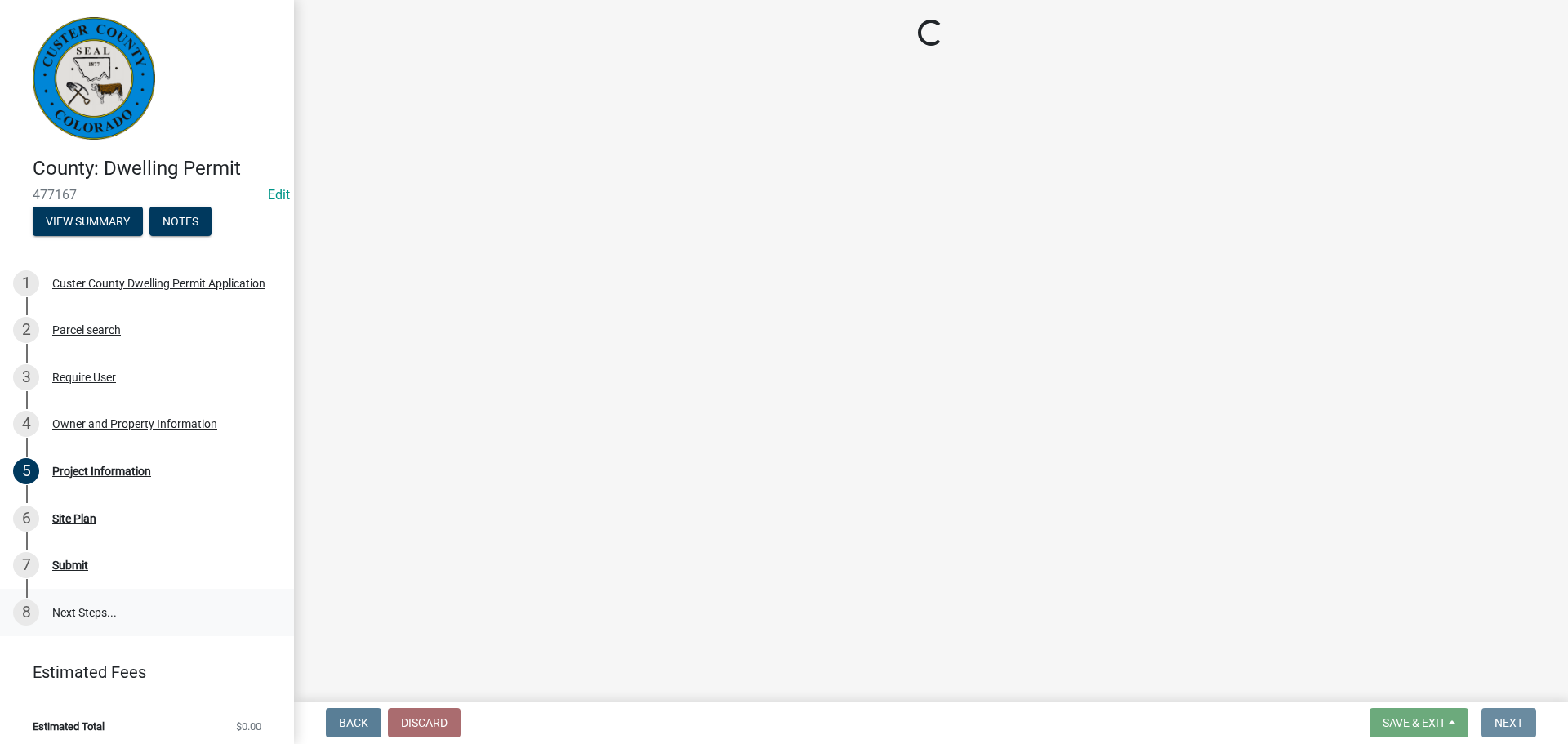
scroll to position [0, 0]
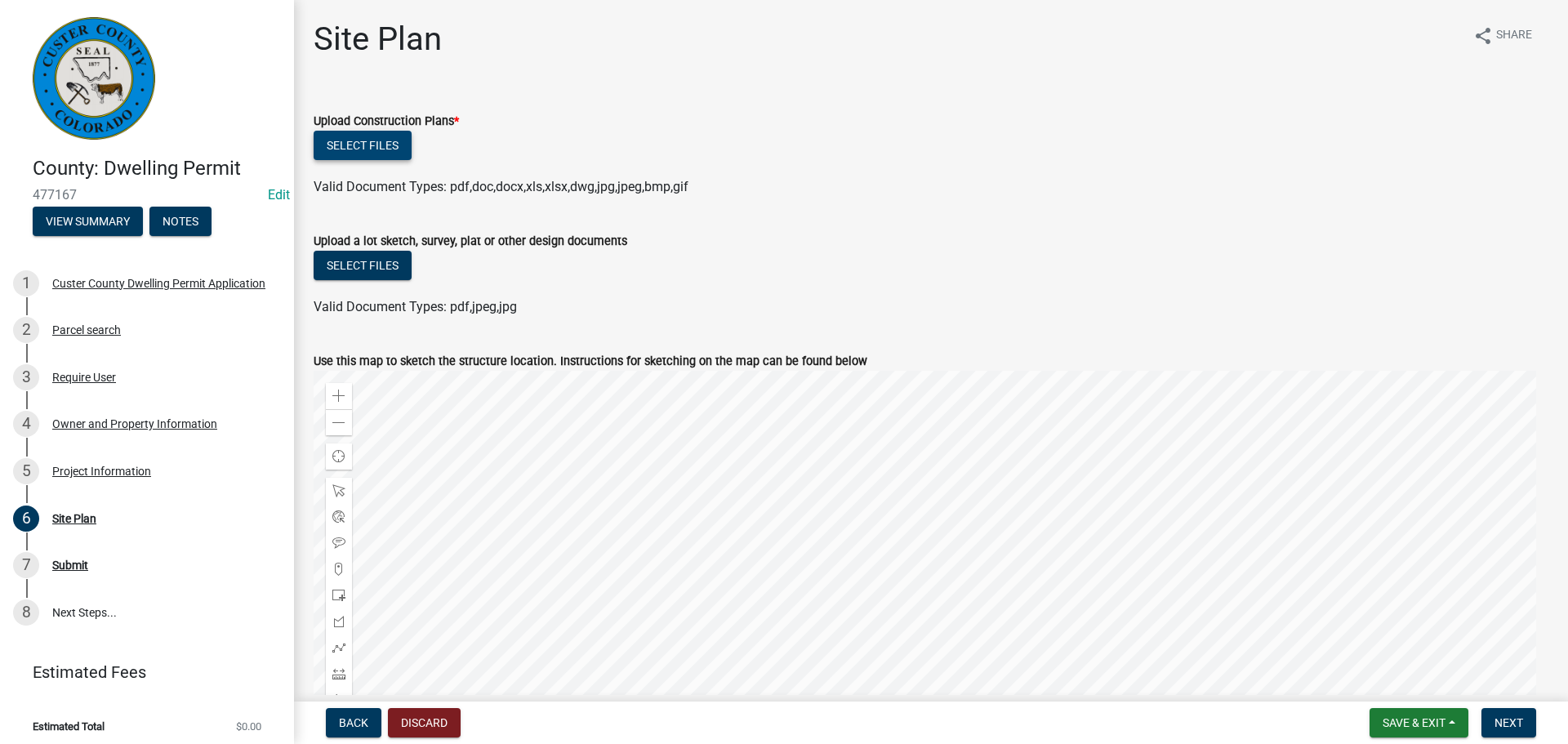
click at [356, 143] on button "Select files" at bounding box center [362, 146] width 98 height 30
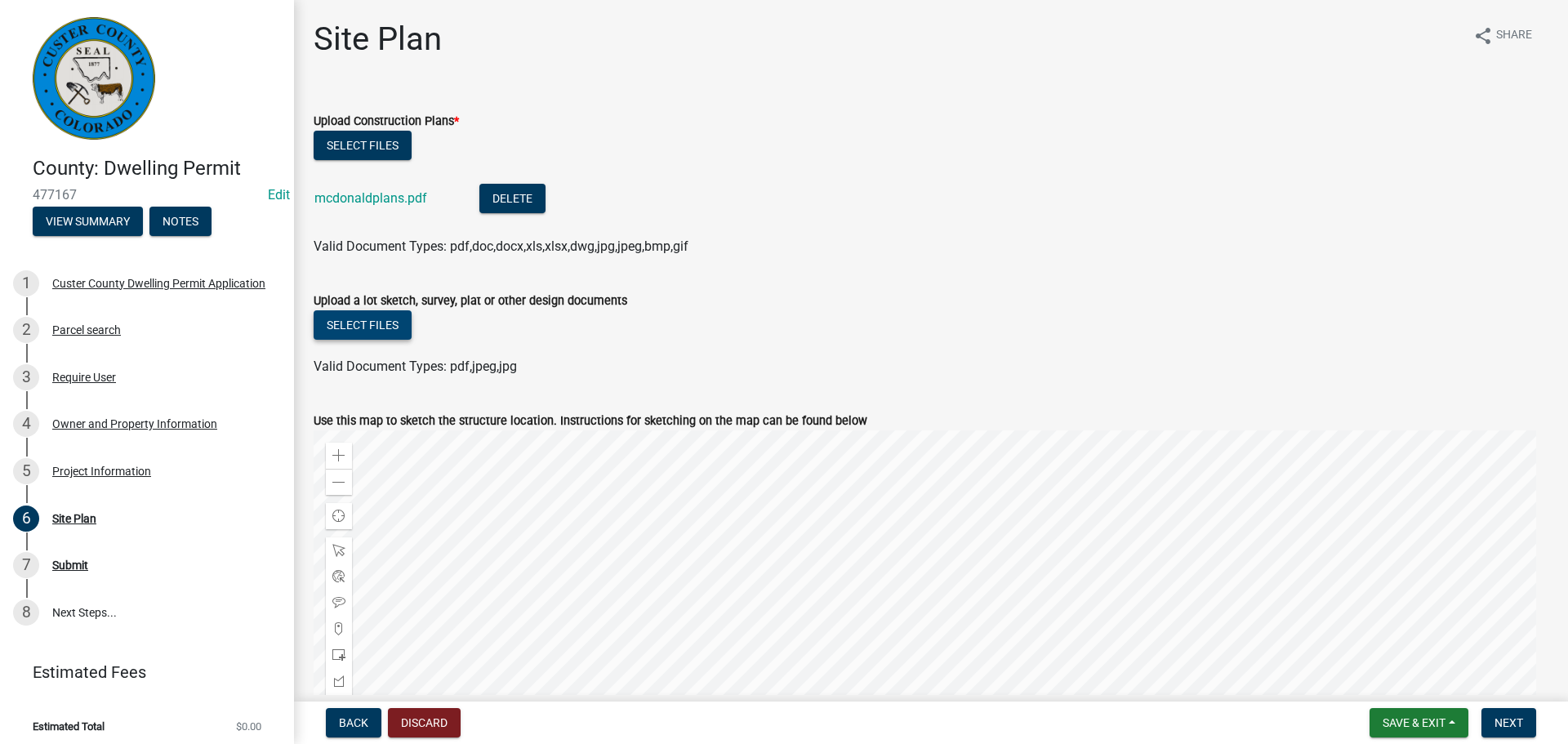
click at [359, 332] on button "Select files" at bounding box center [362, 326] width 98 height 30
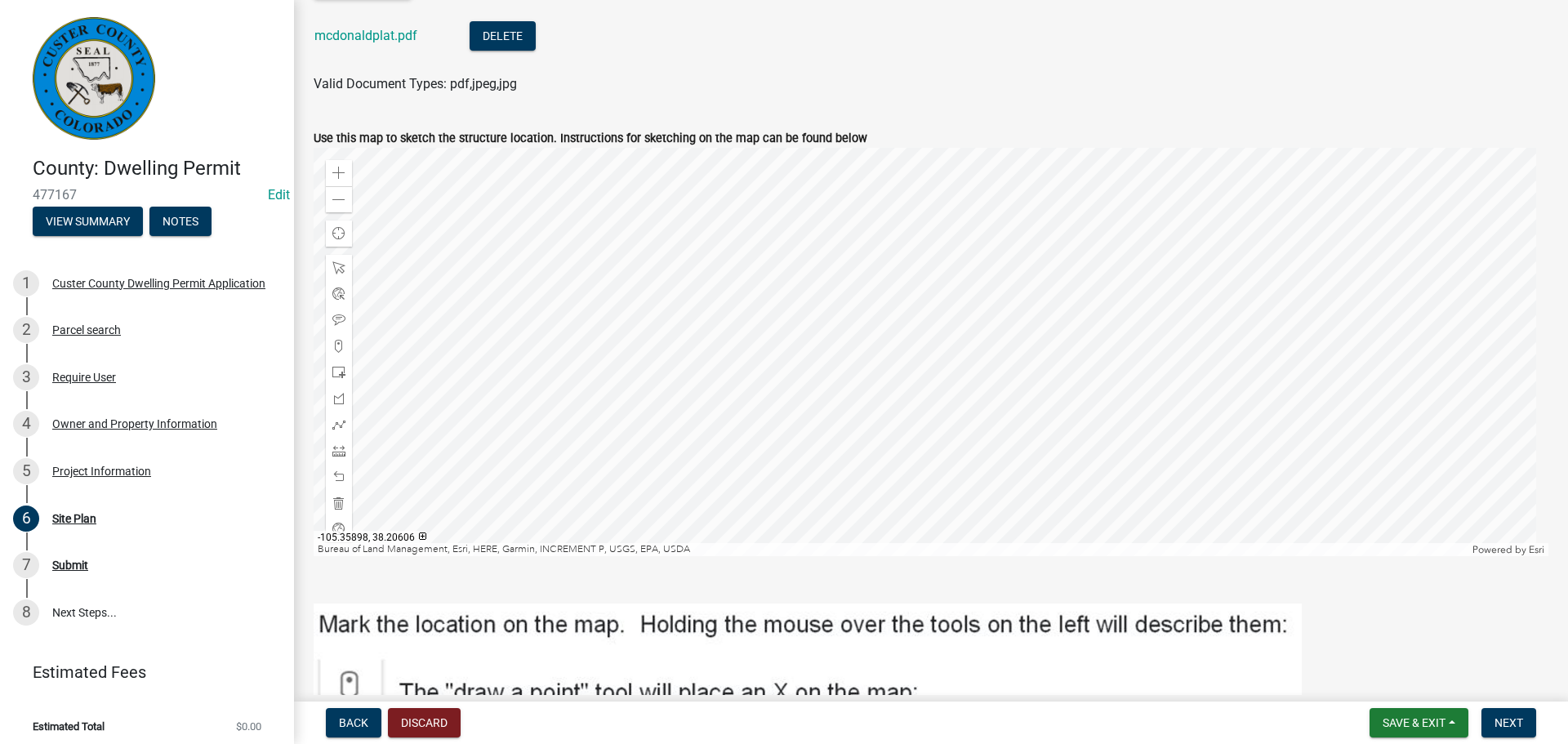
scroll to position [490, 0]
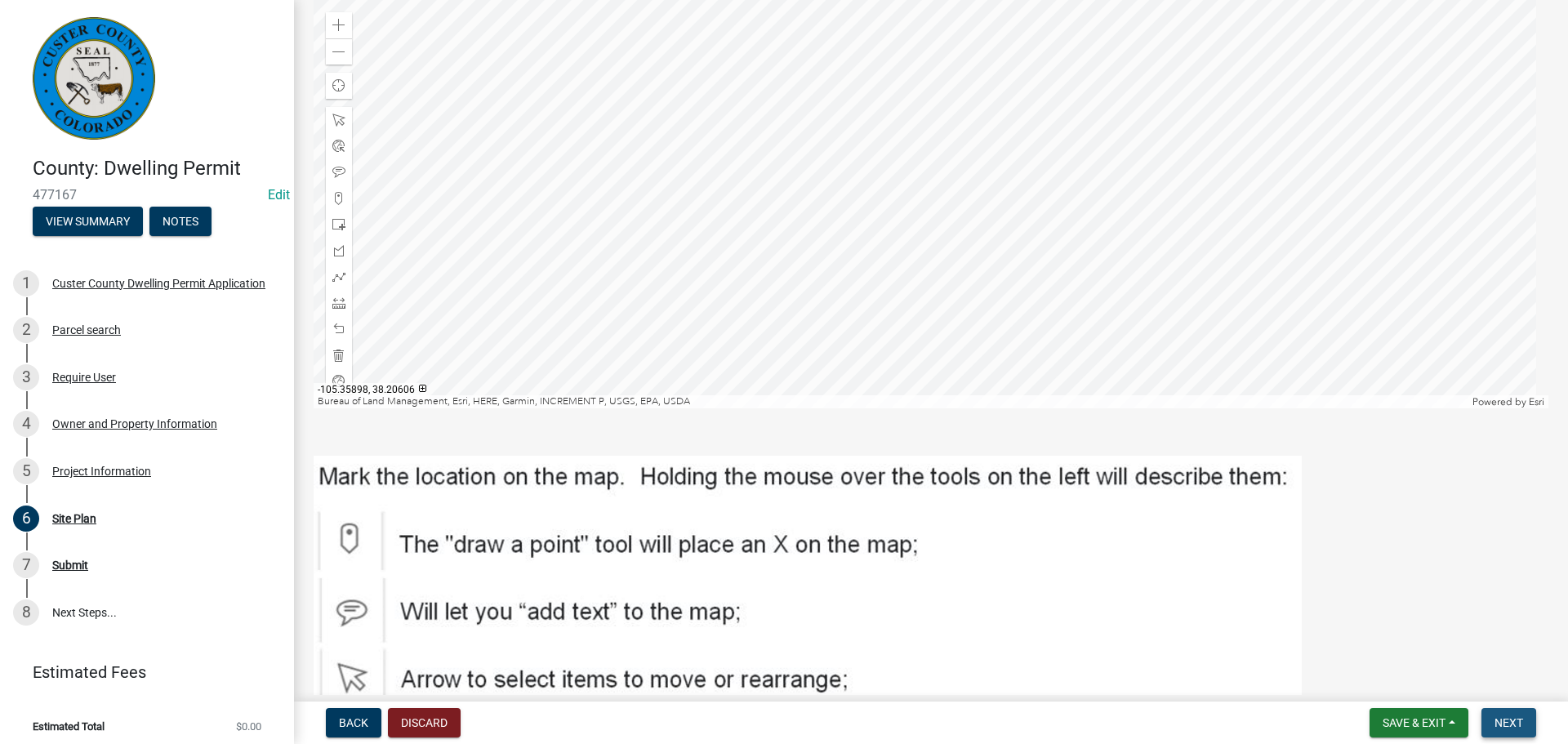
click at [1527, 715] on button "Next" at bounding box center [1509, 723] width 54 height 30
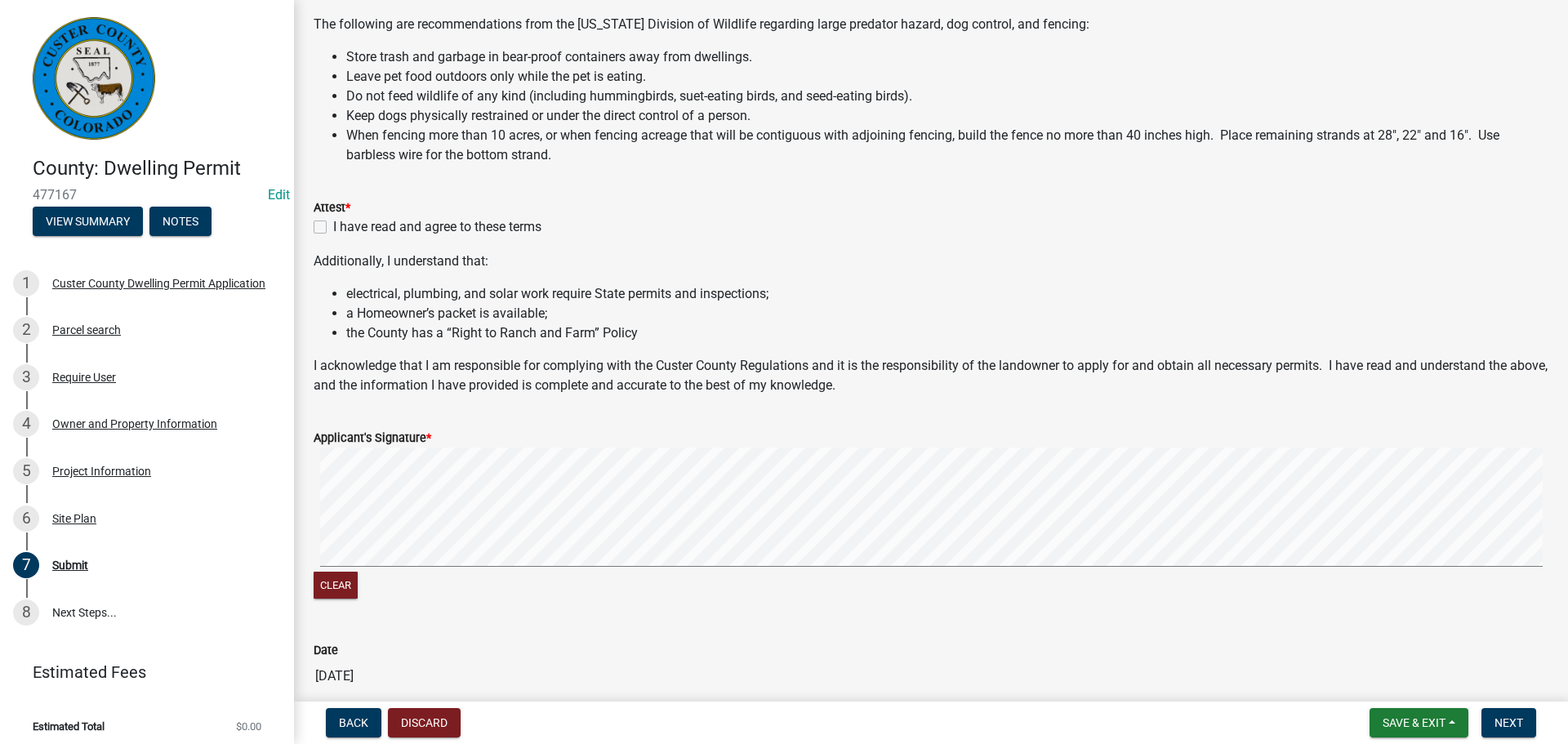
scroll to position [408, 0]
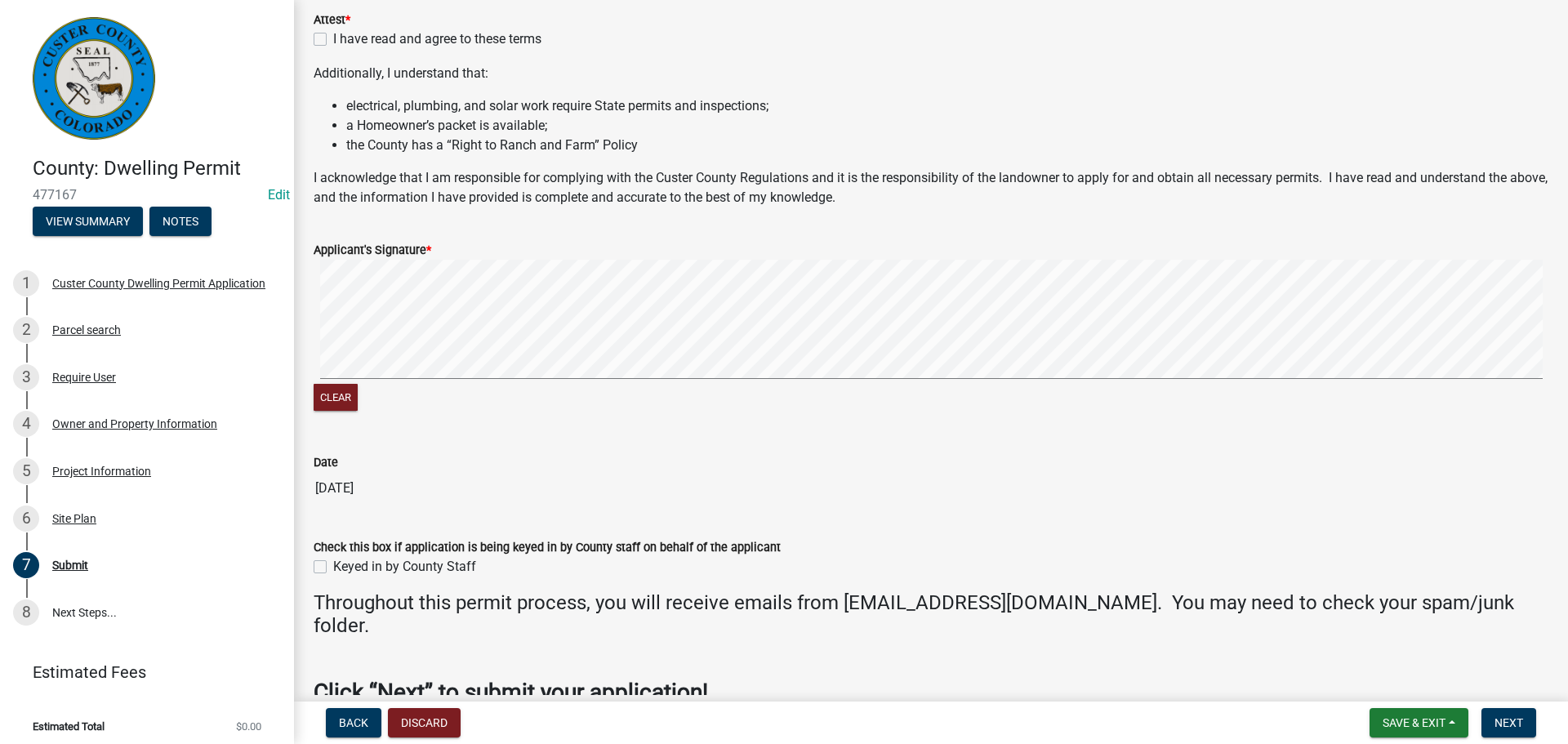
click at [333, 38] on label "I have read and agree to these terms" at bounding box center [437, 39] width 208 height 19
click at [333, 38] on input "I have read and agree to these terms" at bounding box center [339, 35] width 11 height 11
checkbox input "true"
click at [326, 564] on div "Keyed in by County Staff" at bounding box center [931, 567] width 1235 height 19
click at [333, 568] on label "Keyed in by County Staff" at bounding box center [405, 567] width 143 height 19
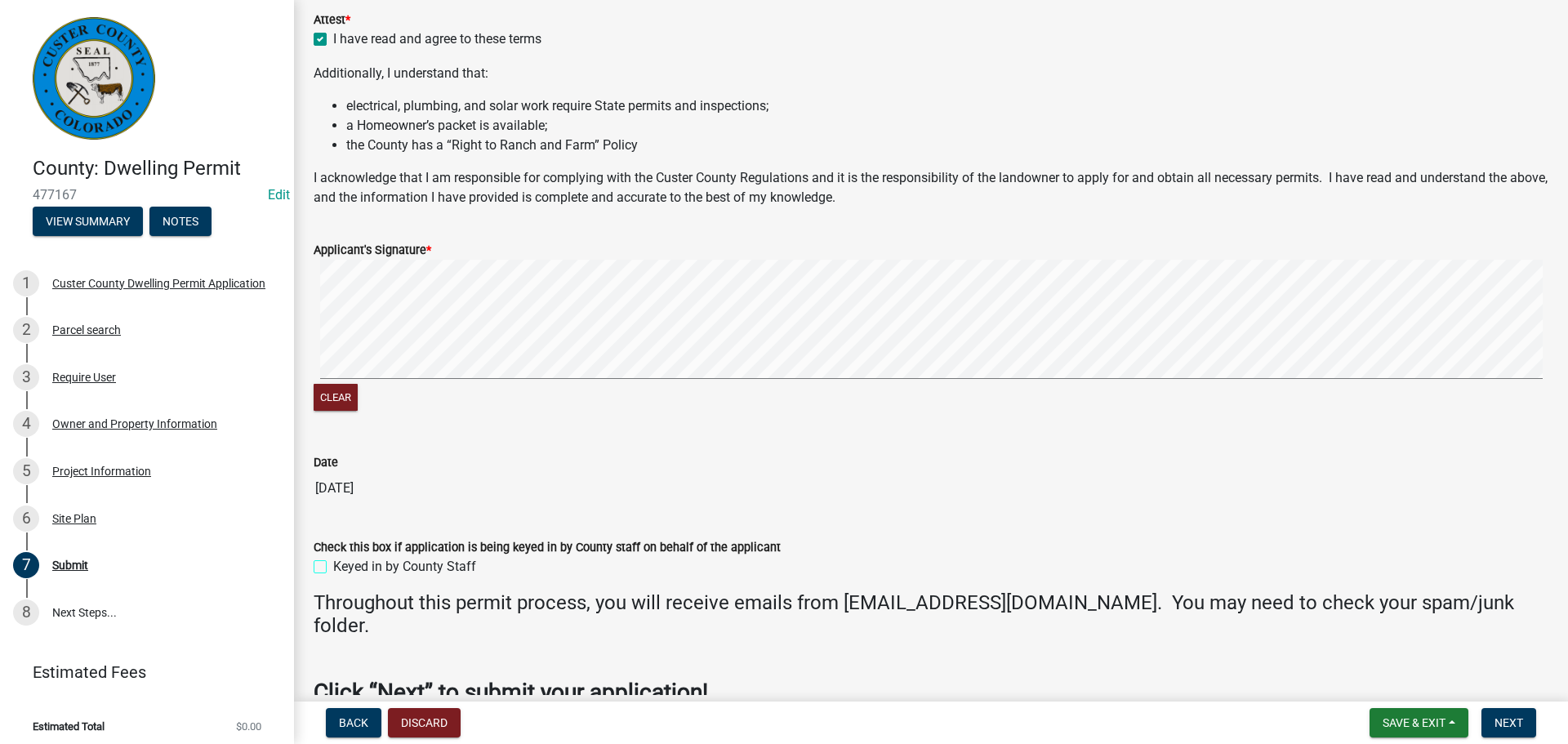
click at [333, 568] on input "Keyed in by County Staff" at bounding box center [339, 562] width 11 height 11
checkbox input "true"
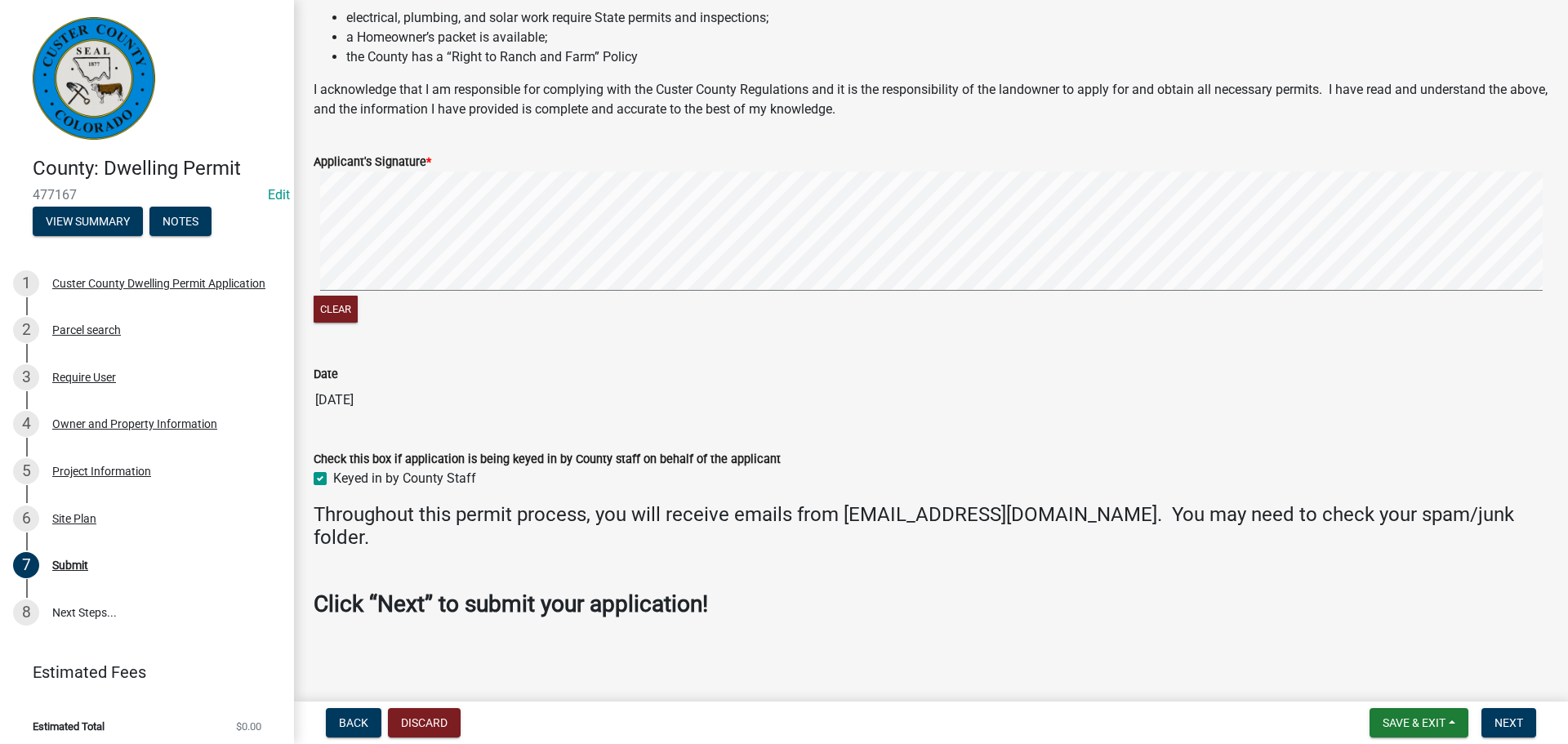
scroll to position [498, 0]
click at [1504, 724] on span "Next" at bounding box center [1509, 722] width 29 height 13
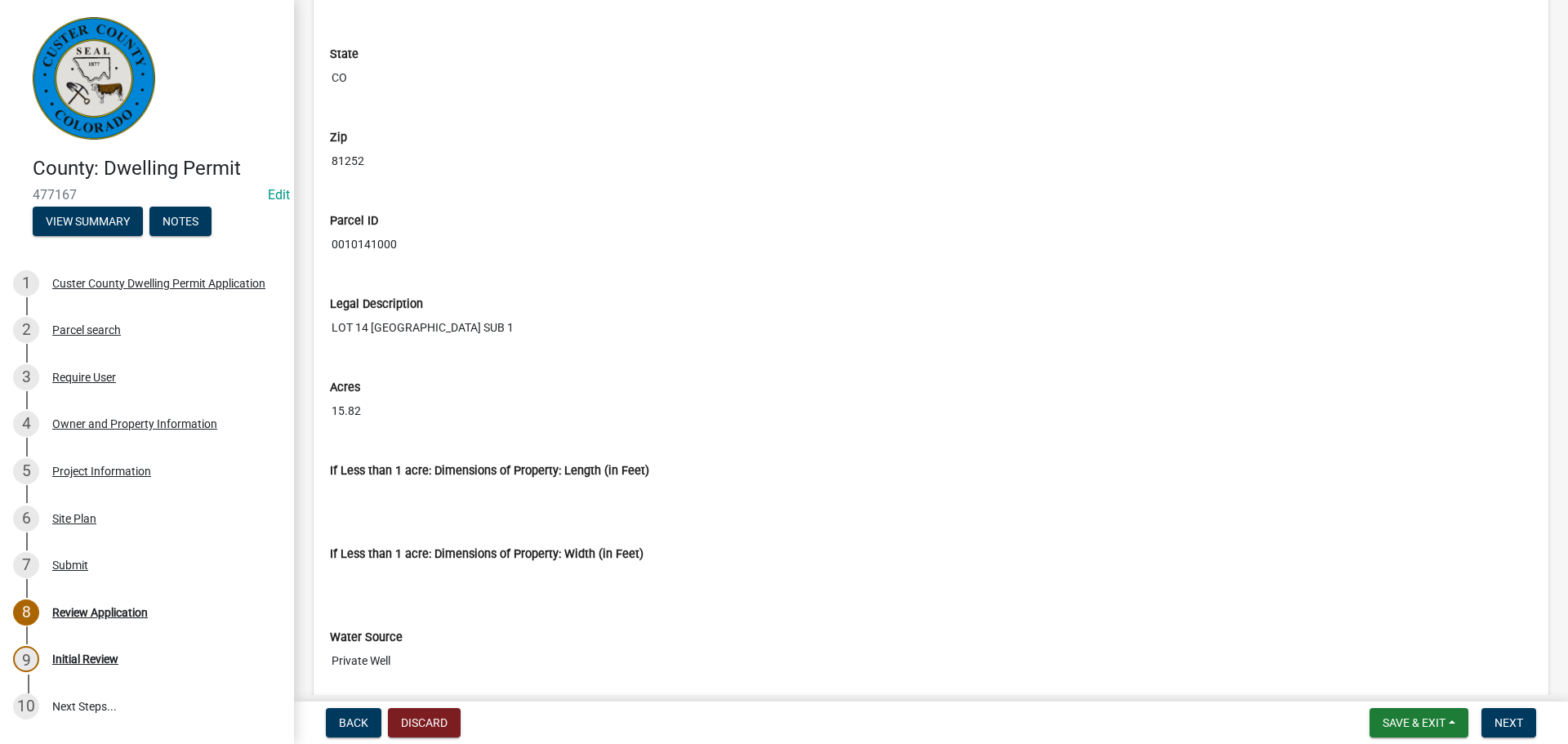
scroll to position [2450, 0]
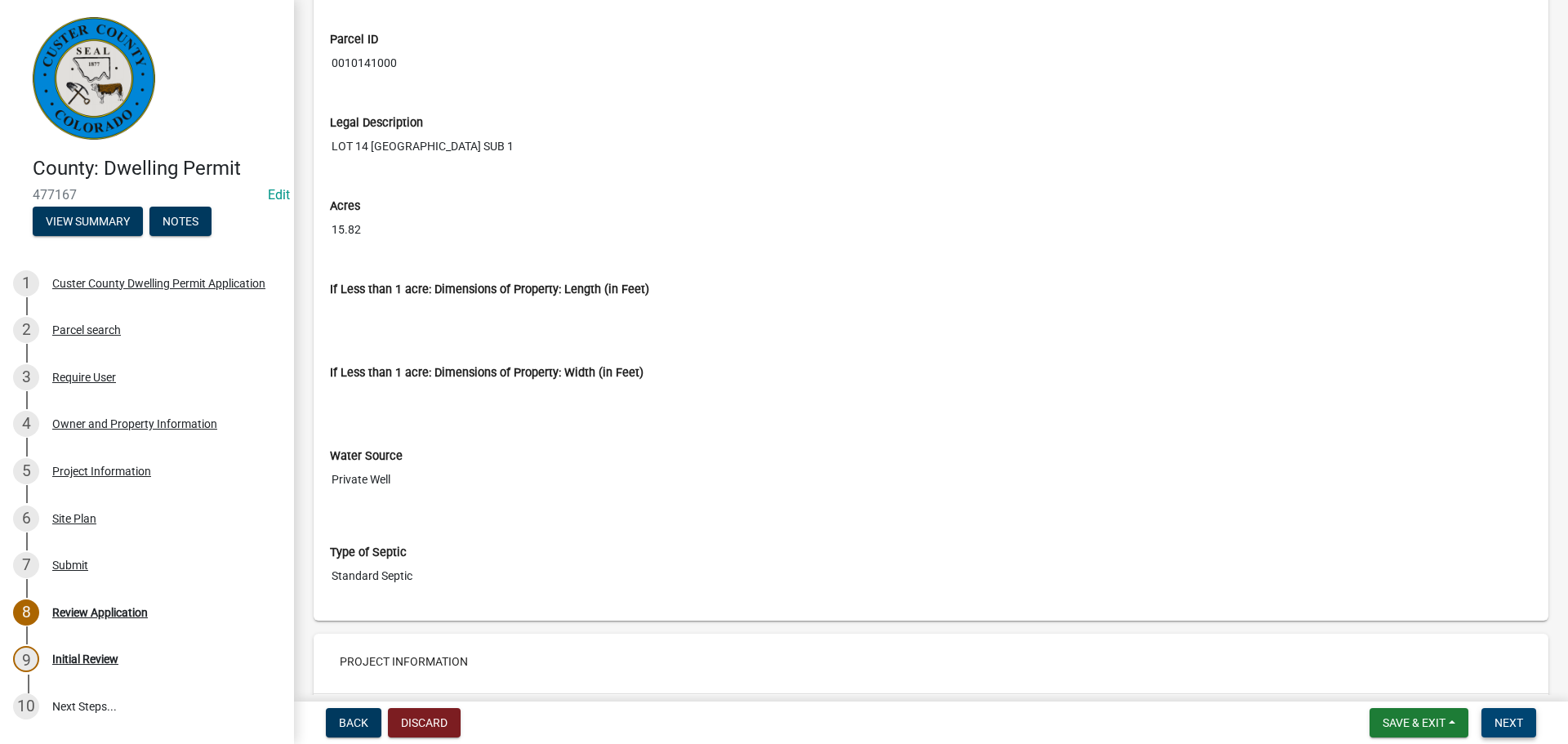
click at [1508, 712] on button "Next" at bounding box center [1509, 723] width 54 height 30
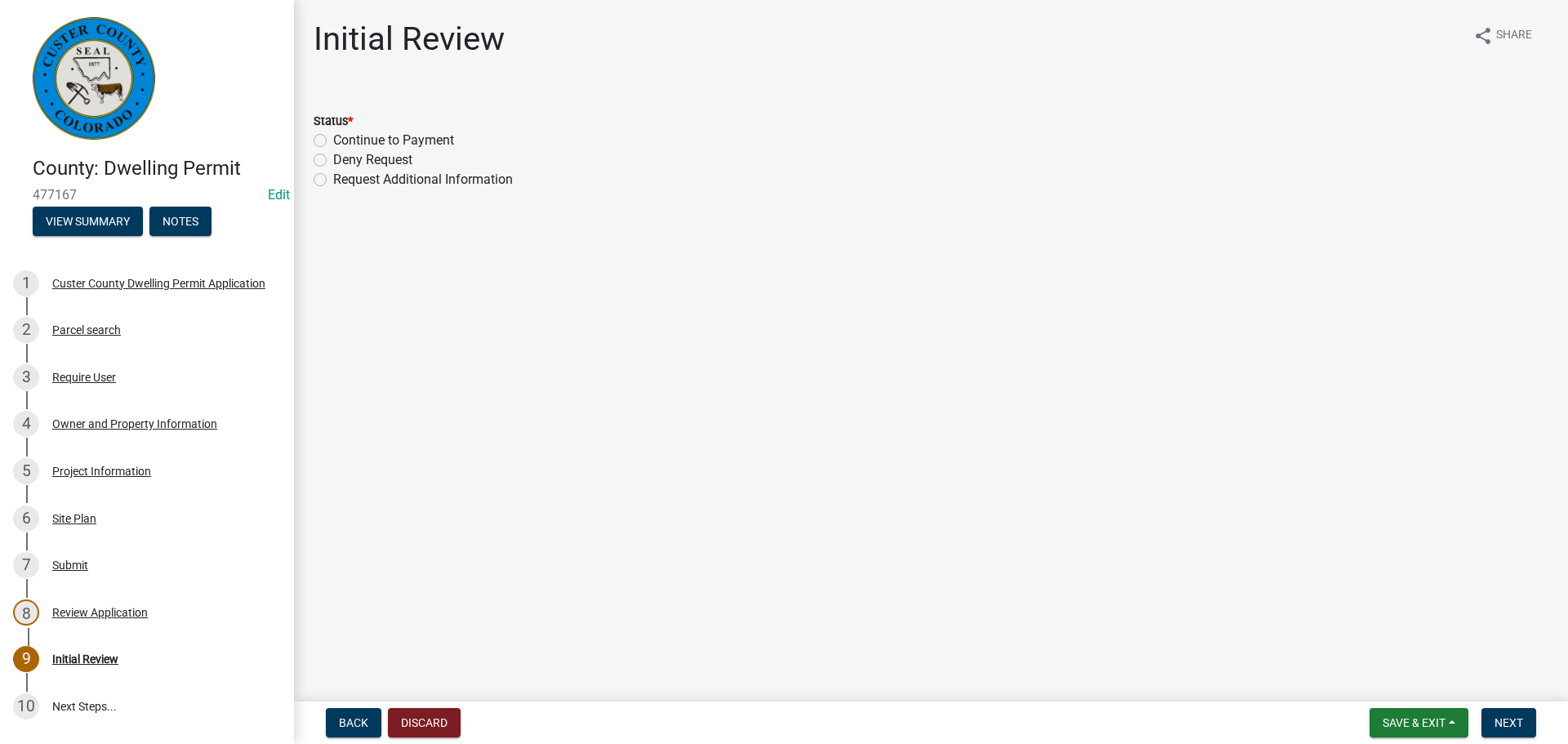
click at [333, 137] on label "Continue to Payment" at bounding box center [394, 140] width 121 height 19
click at [333, 137] on input "Continue to Payment" at bounding box center [339, 136] width 11 height 11
radio input "true"
click at [1507, 721] on span "Next" at bounding box center [1509, 722] width 29 height 13
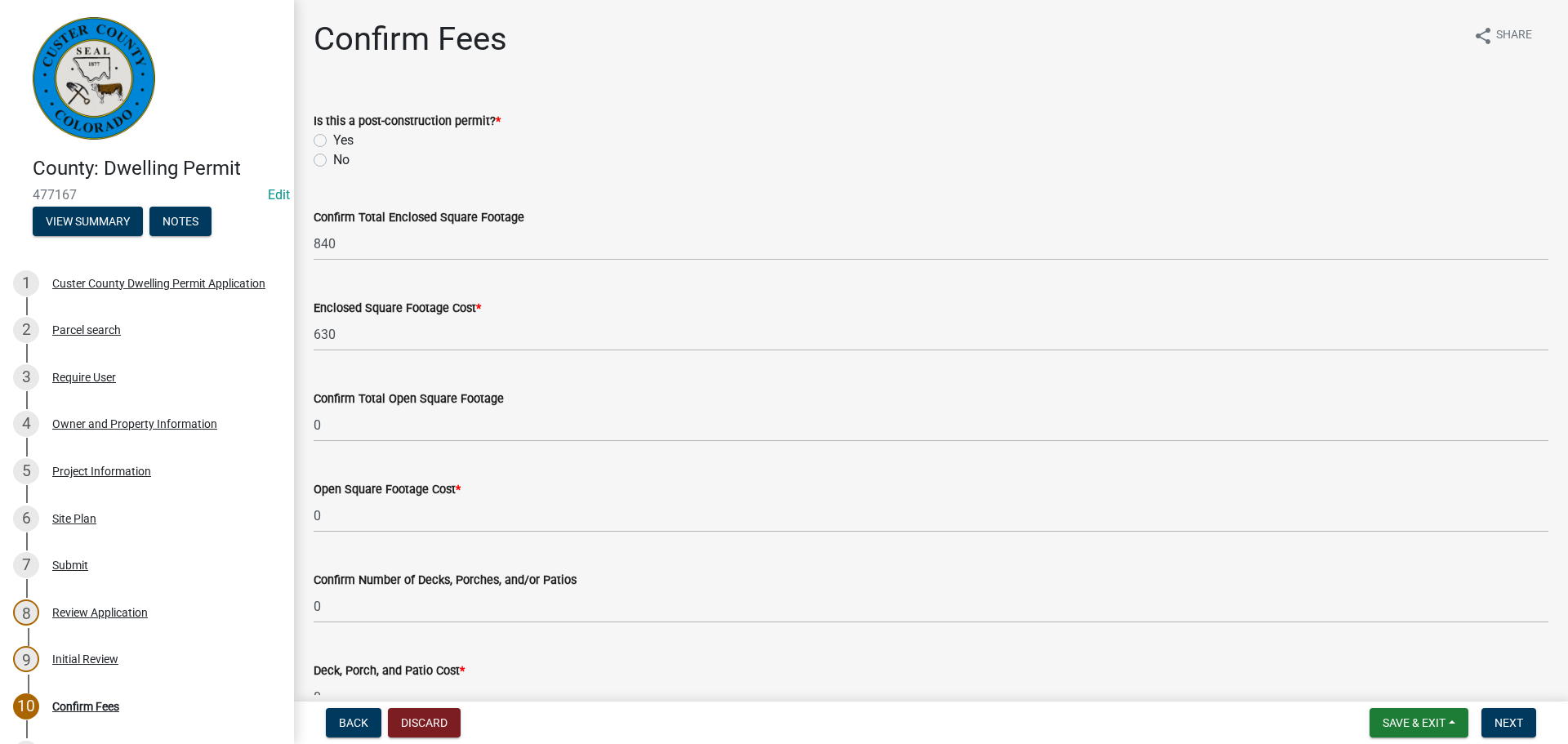
click at [333, 164] on label "No" at bounding box center [341, 160] width 17 height 19
click at [333, 161] on input "No" at bounding box center [339, 155] width 11 height 11
radio input "true"
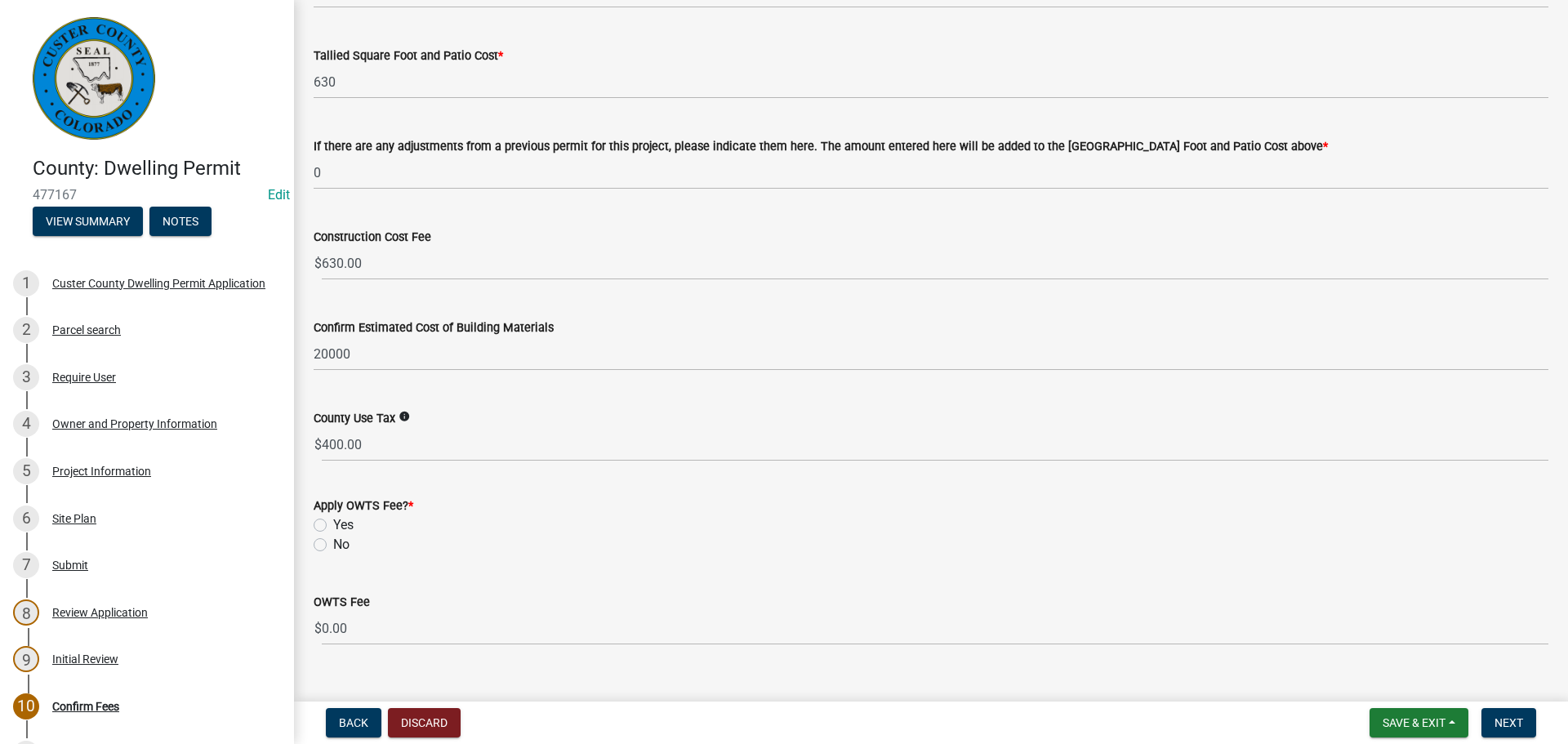
scroll to position [734, 0]
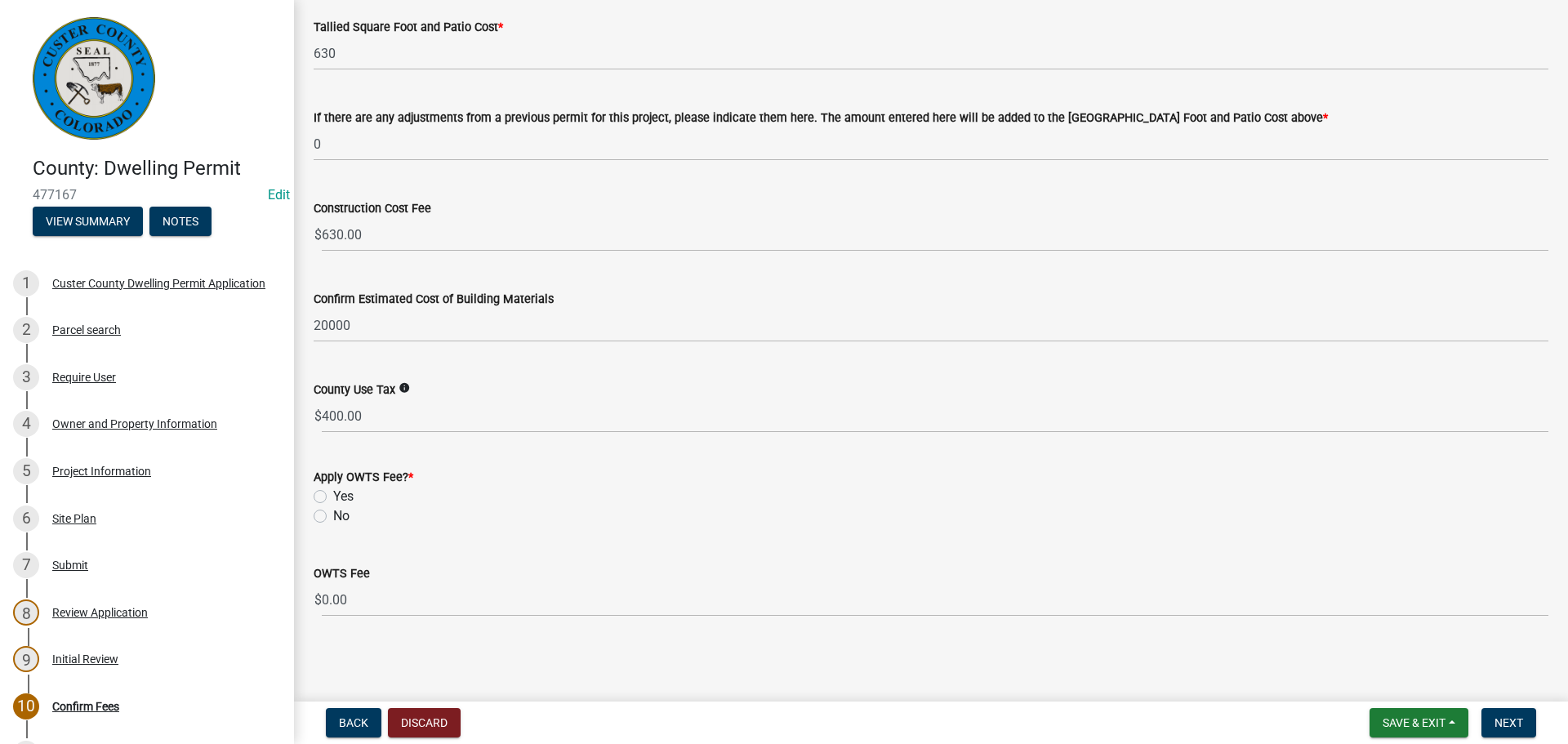
click at [333, 516] on label "No" at bounding box center [341, 516] width 17 height 19
click at [333, 516] on input "No" at bounding box center [339, 512] width 11 height 11
radio input "true"
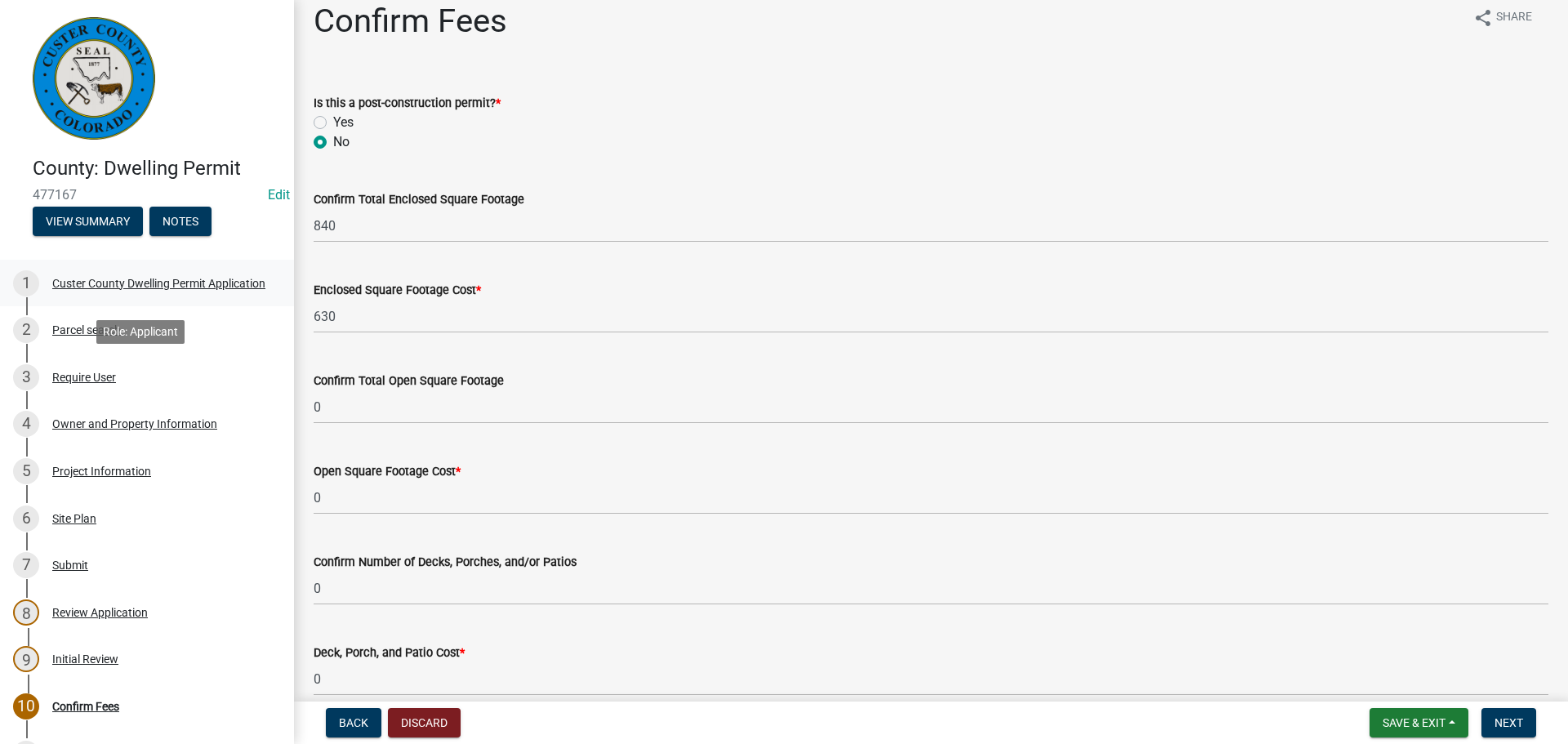
scroll to position [0, 0]
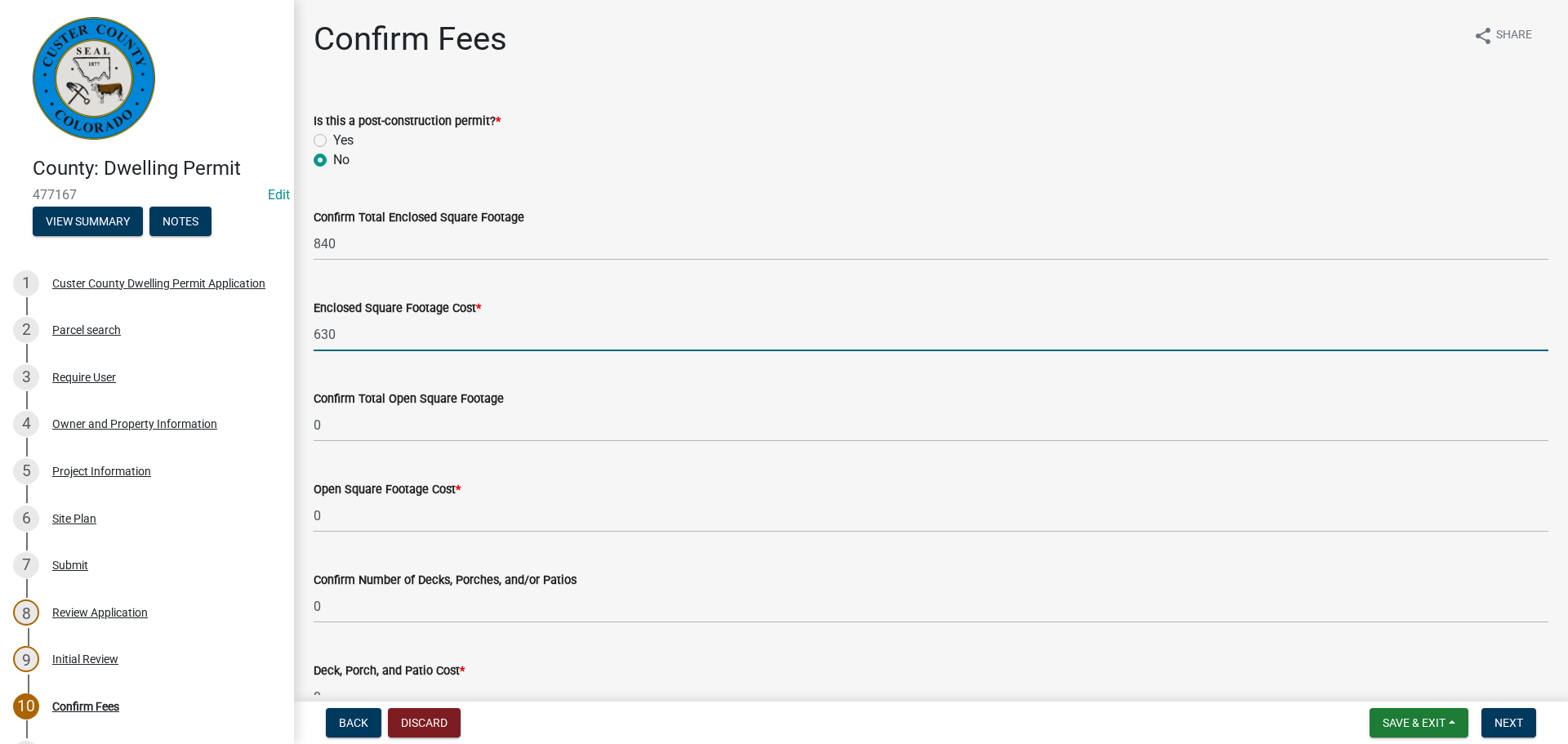
click at [384, 340] on input "630" at bounding box center [931, 334] width 1235 height 33
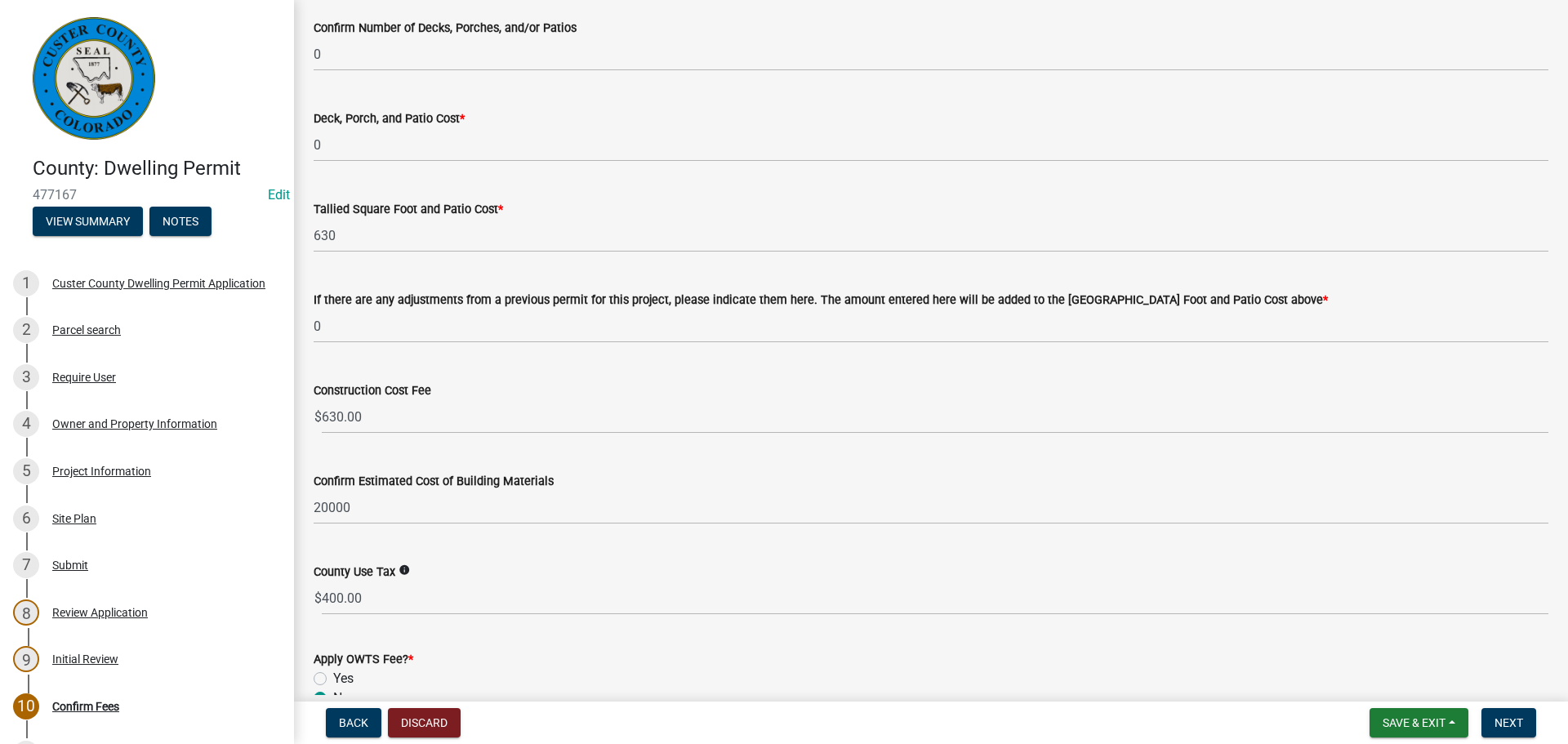
scroll to position [572, 0]
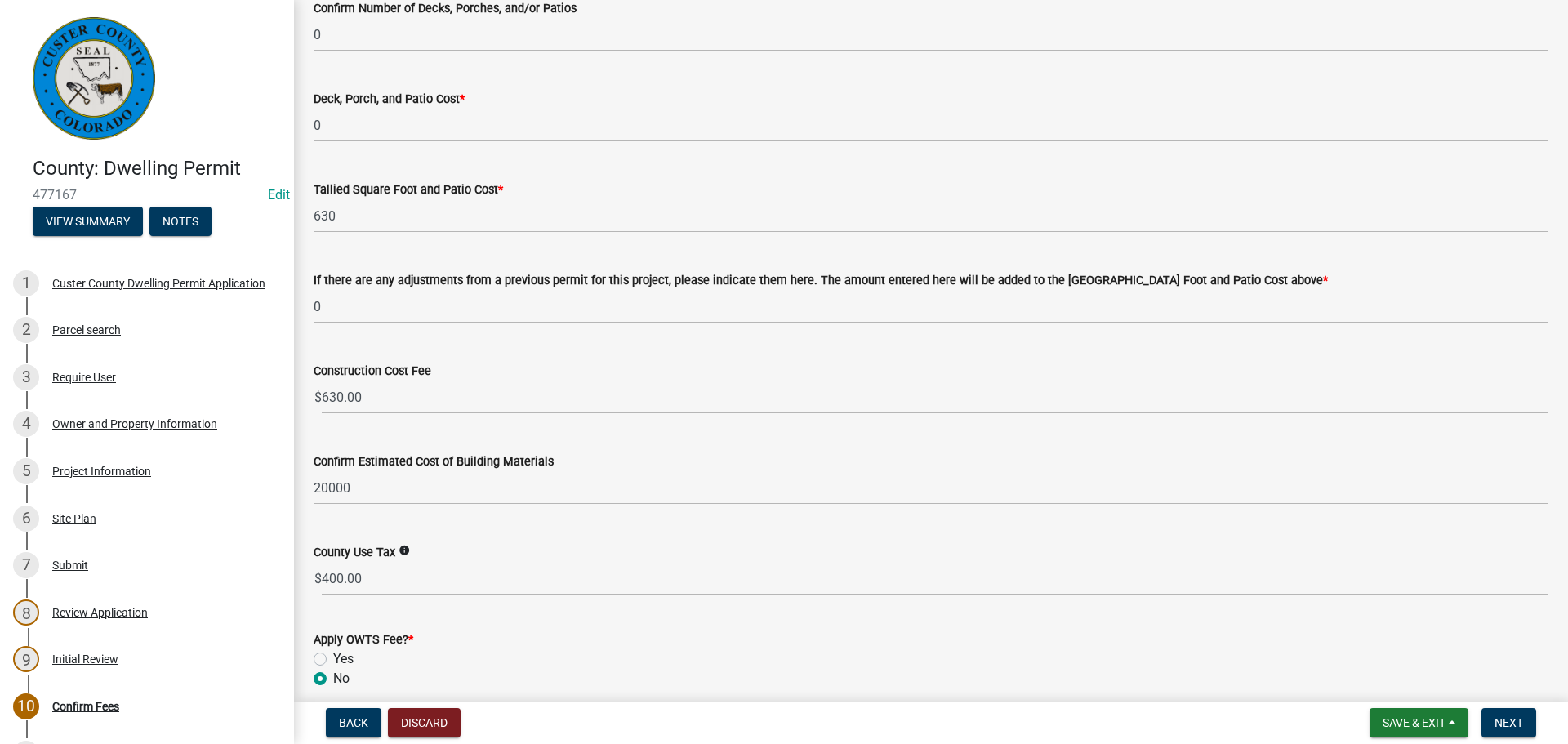
type input "0"
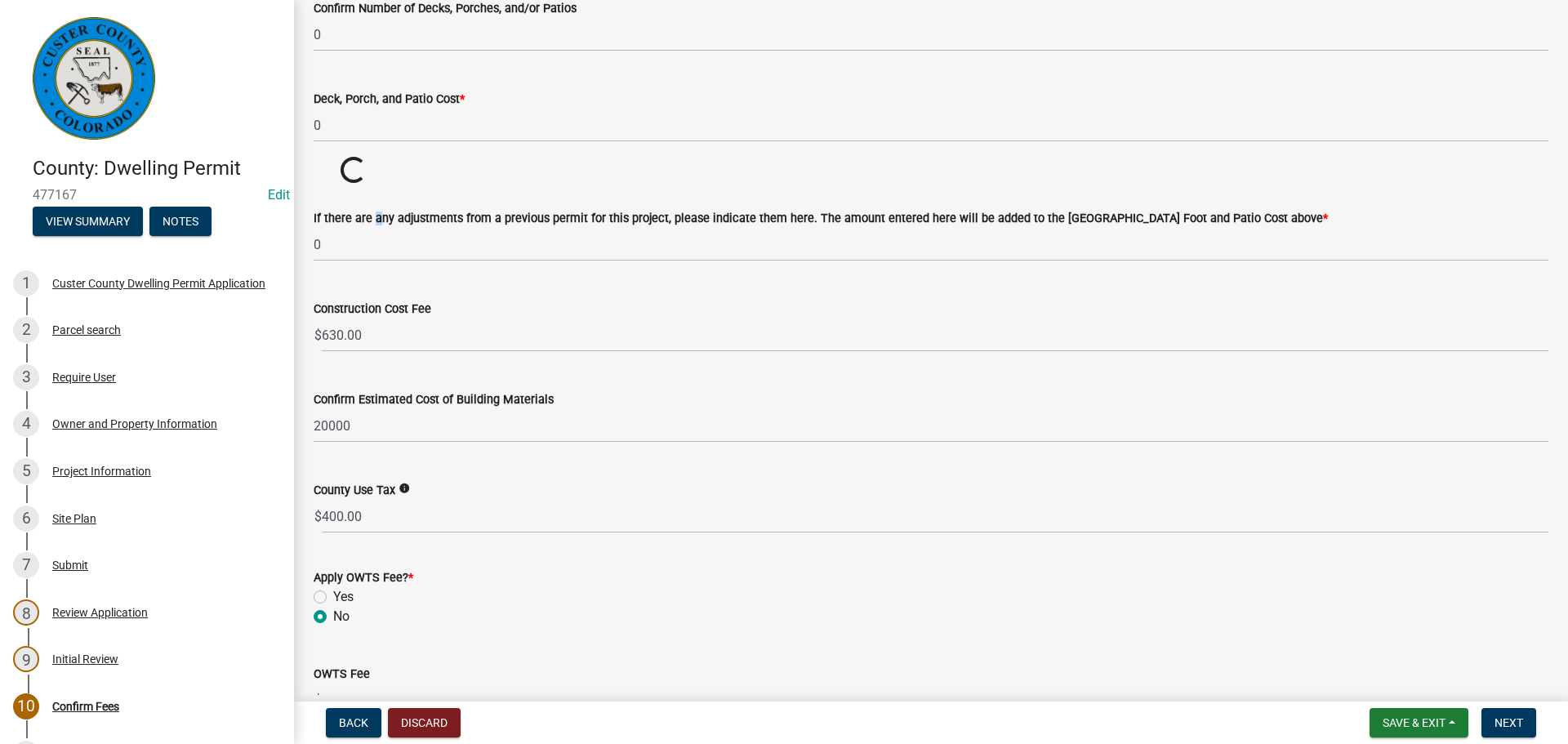
click at [369, 213] on label "If there are any adjustments from a previous permit for this project, please in…" at bounding box center [820, 218] width 1014 height 11
click at [369, 228] on input "0" at bounding box center [931, 245] width 1235 height 33
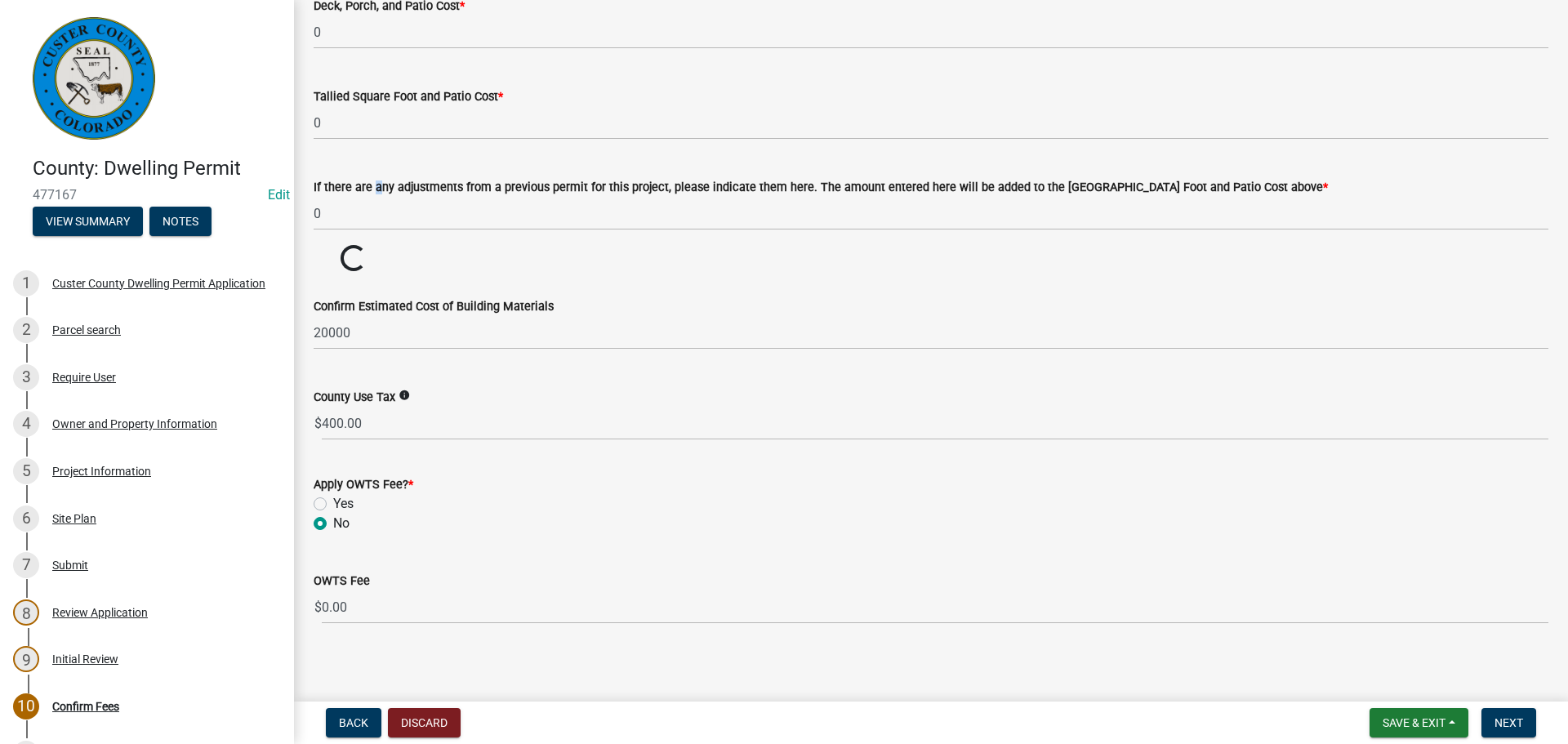
scroll to position [672, 0]
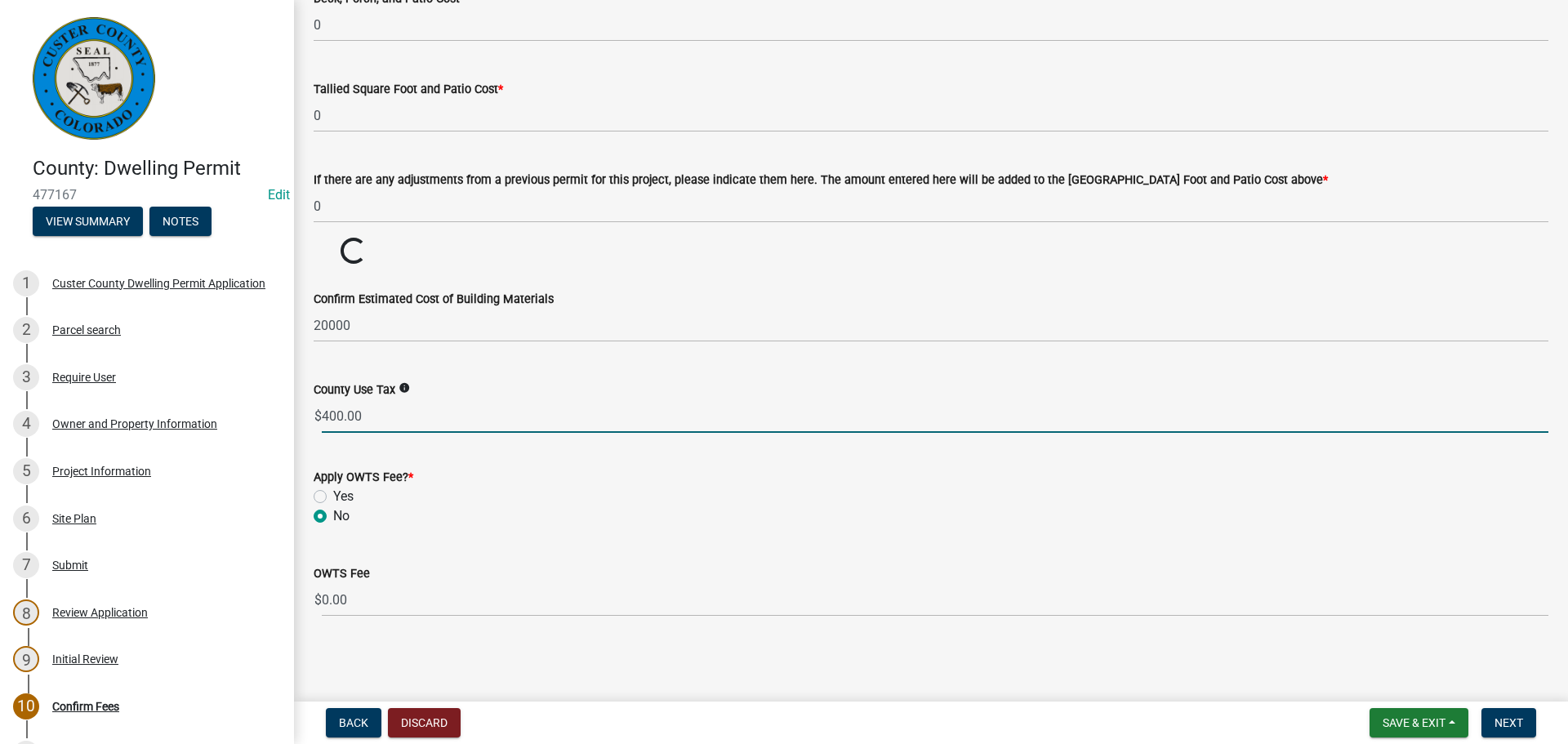
click at [407, 418] on input "400.00" at bounding box center [935, 416] width 1227 height 33
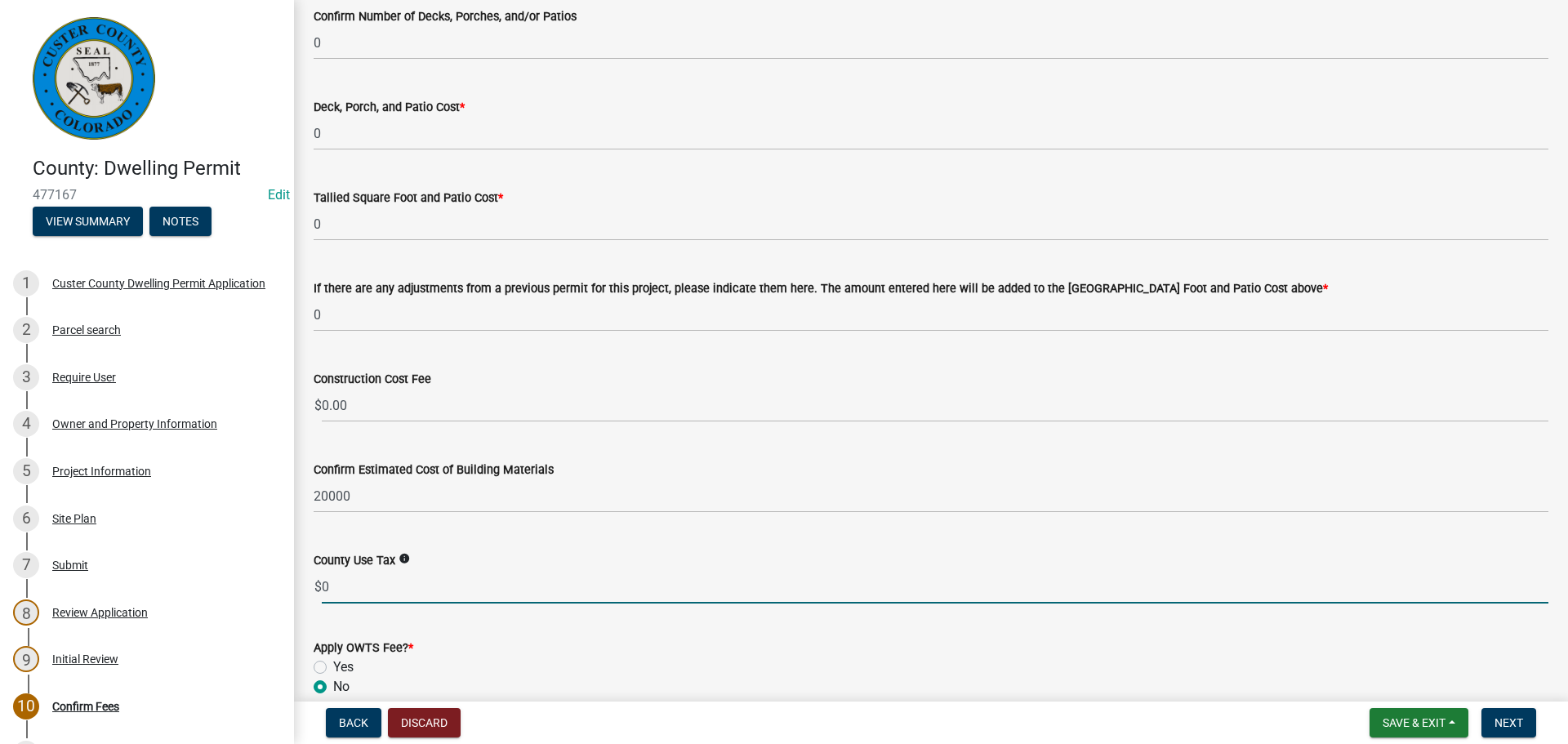
scroll to position [734, 0]
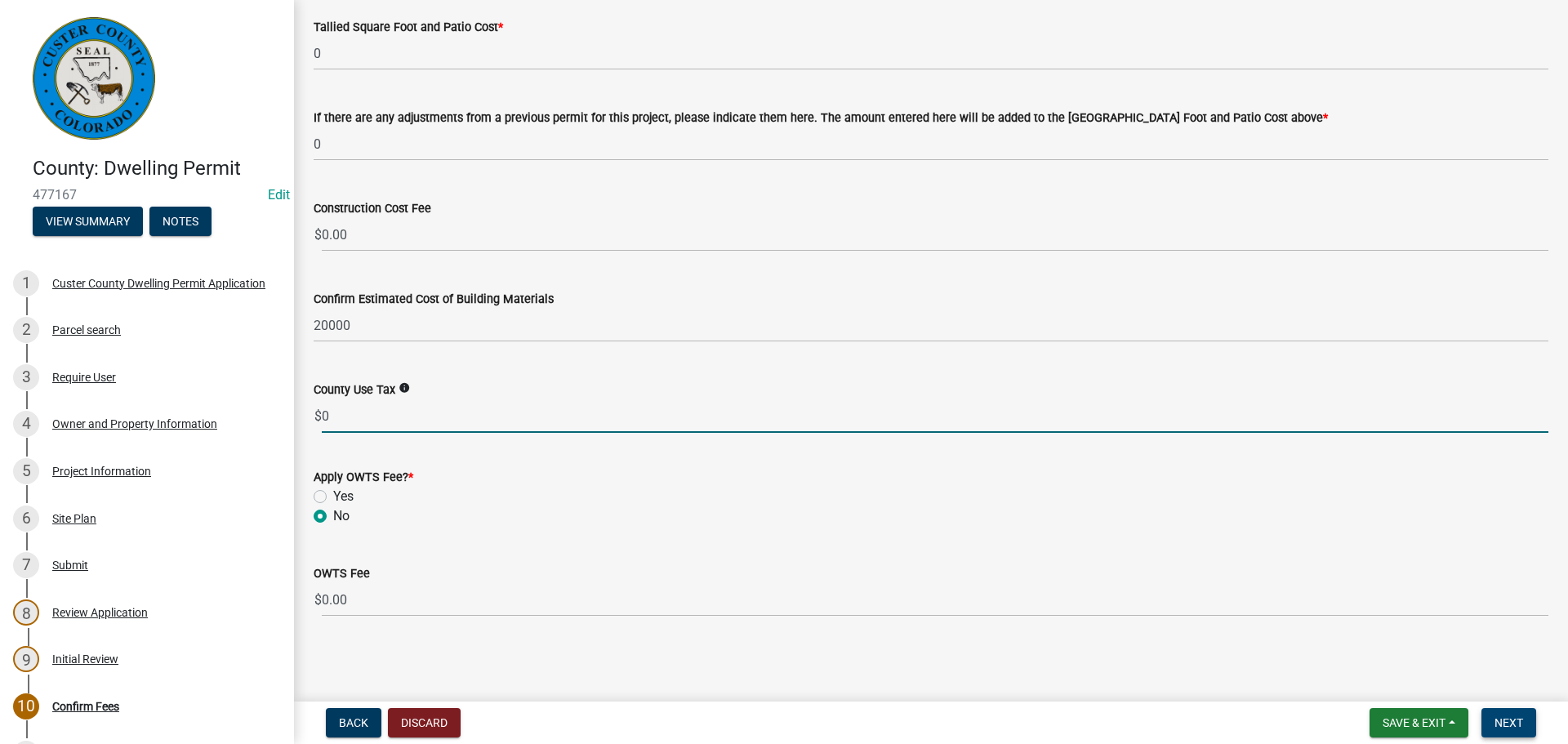
type input "0"
click at [1501, 720] on span "Next" at bounding box center [1509, 722] width 29 height 13
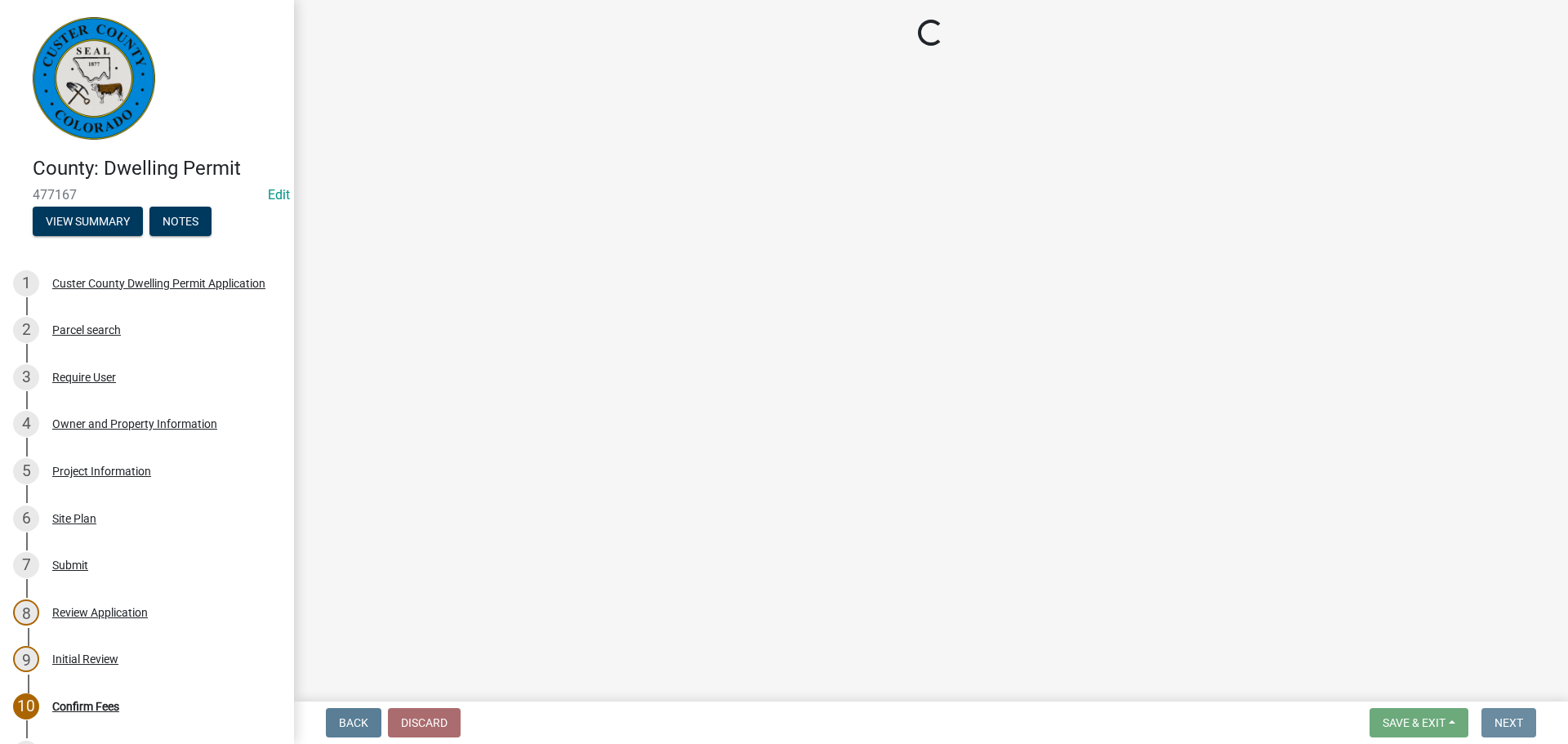
scroll to position [0, 0]
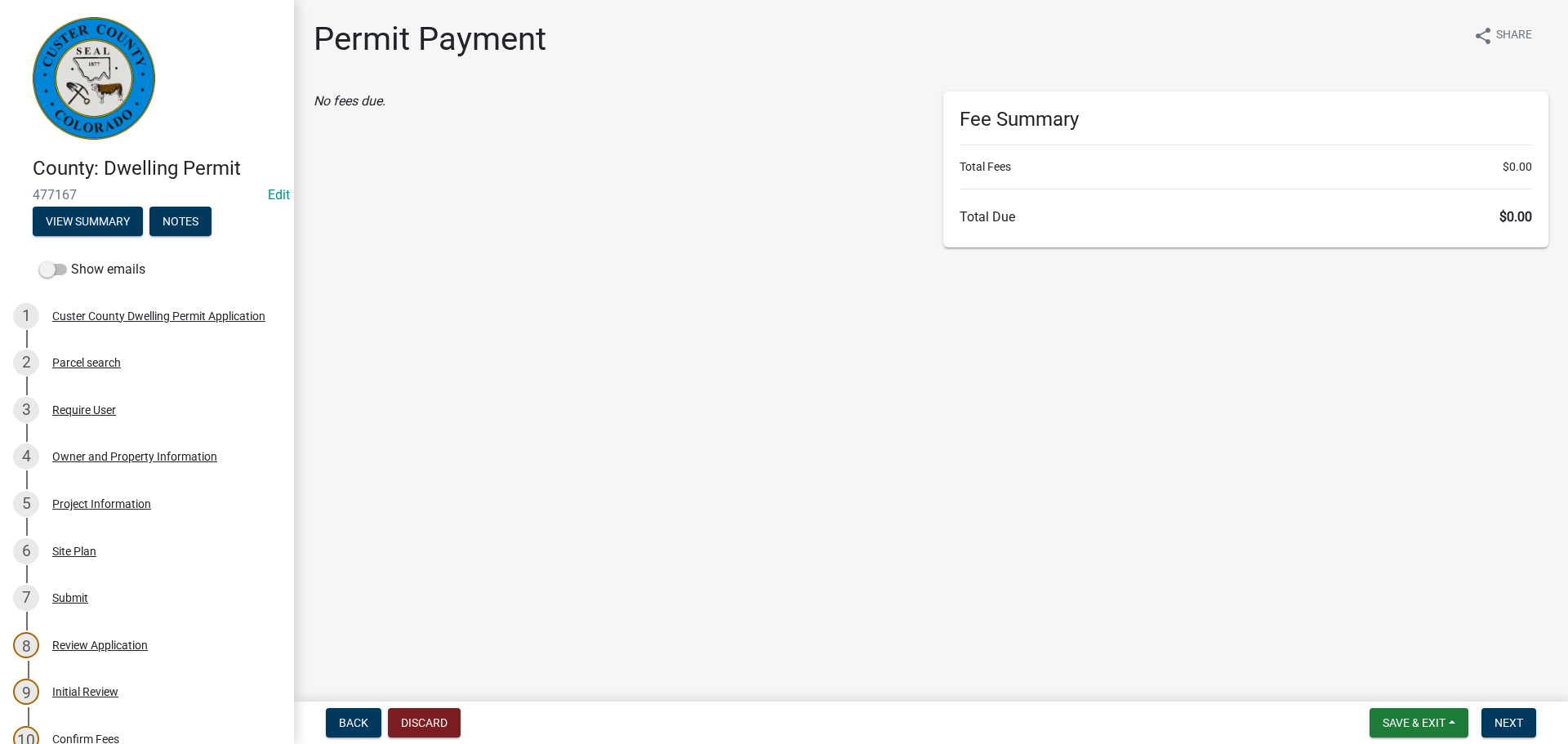
drag, startPoint x: 526, startPoint y: 250, endPoint x: 533, endPoint y: 266, distance: 17.5
click at [526, 257] on div "Permit Payment share Share No fees due. Fee Summary Total Fees $0.00 Total Due …" at bounding box center [931, 140] width 1259 height 242
click at [1508, 724] on span "Next" at bounding box center [1509, 722] width 29 height 13
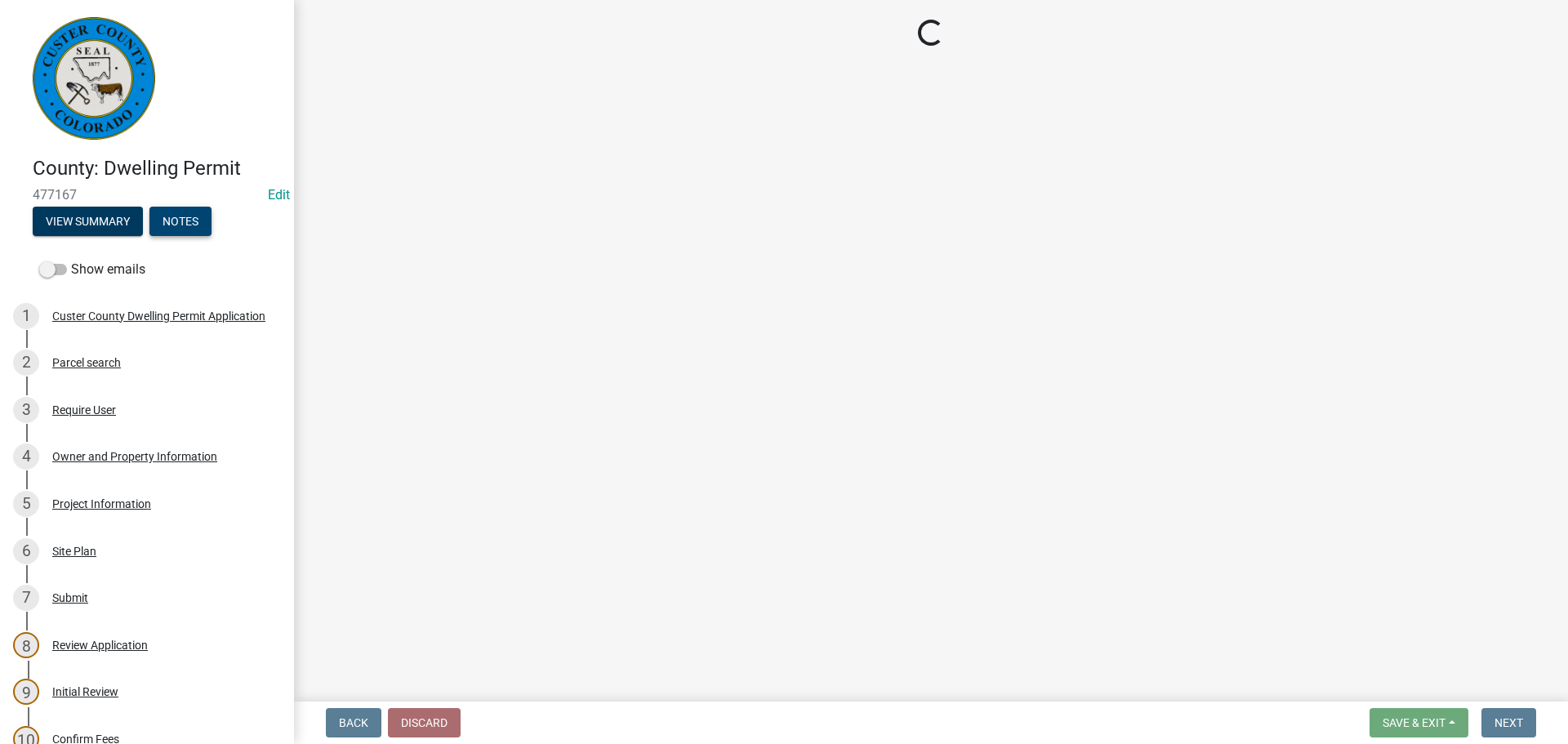
click at [171, 229] on button "Notes" at bounding box center [180, 222] width 62 height 30
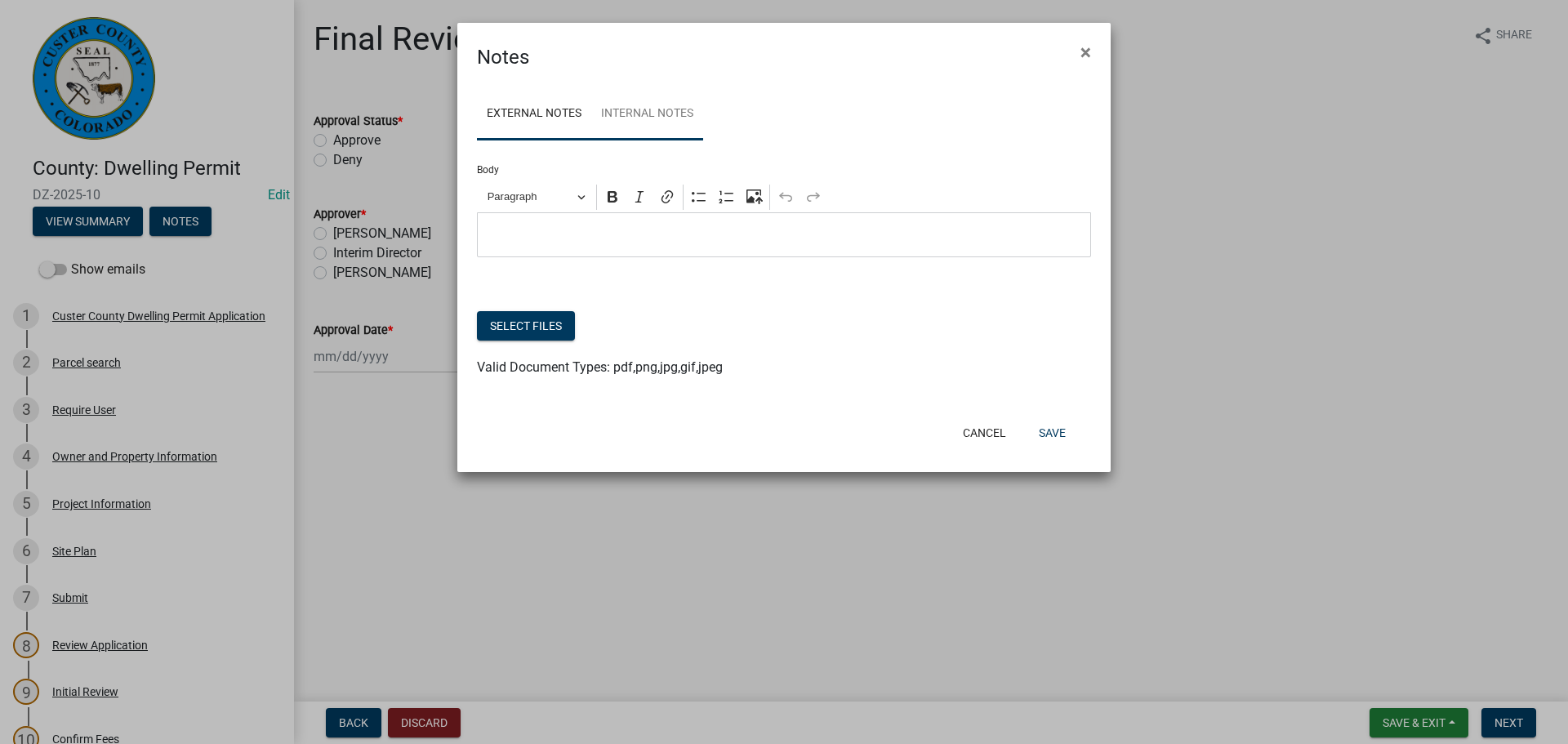
click at [619, 111] on link "Internal Notes" at bounding box center [648, 115] width 112 height 53
click at [620, 232] on p "Editor editing area: main. Press Alt+0 for help." at bounding box center [784, 235] width 598 height 19
click at [611, 254] on div "Fees waived" at bounding box center [784, 234] width 614 height 45
click at [1058, 437] on button "Save" at bounding box center [1052, 433] width 54 height 30
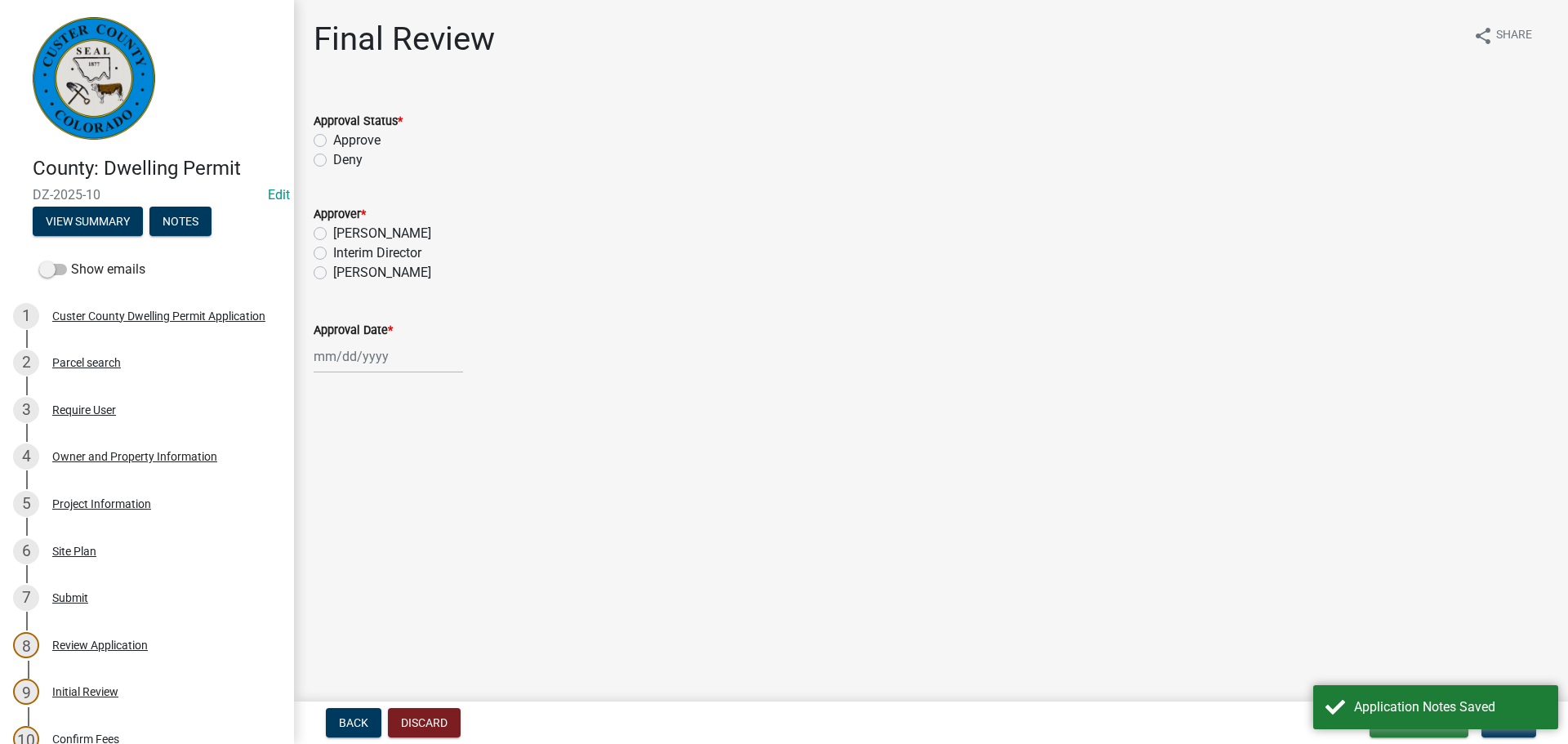
click at [333, 136] on label "Approve" at bounding box center [357, 140] width 47 height 19
click at [333, 136] on input "Approve" at bounding box center [339, 136] width 11 height 11
radio input "true"
click at [333, 268] on label "Sheyenne Shy" at bounding box center [383, 273] width 98 height 19
click at [333, 268] on input "Sheyenne Shy" at bounding box center [339, 268] width 11 height 11
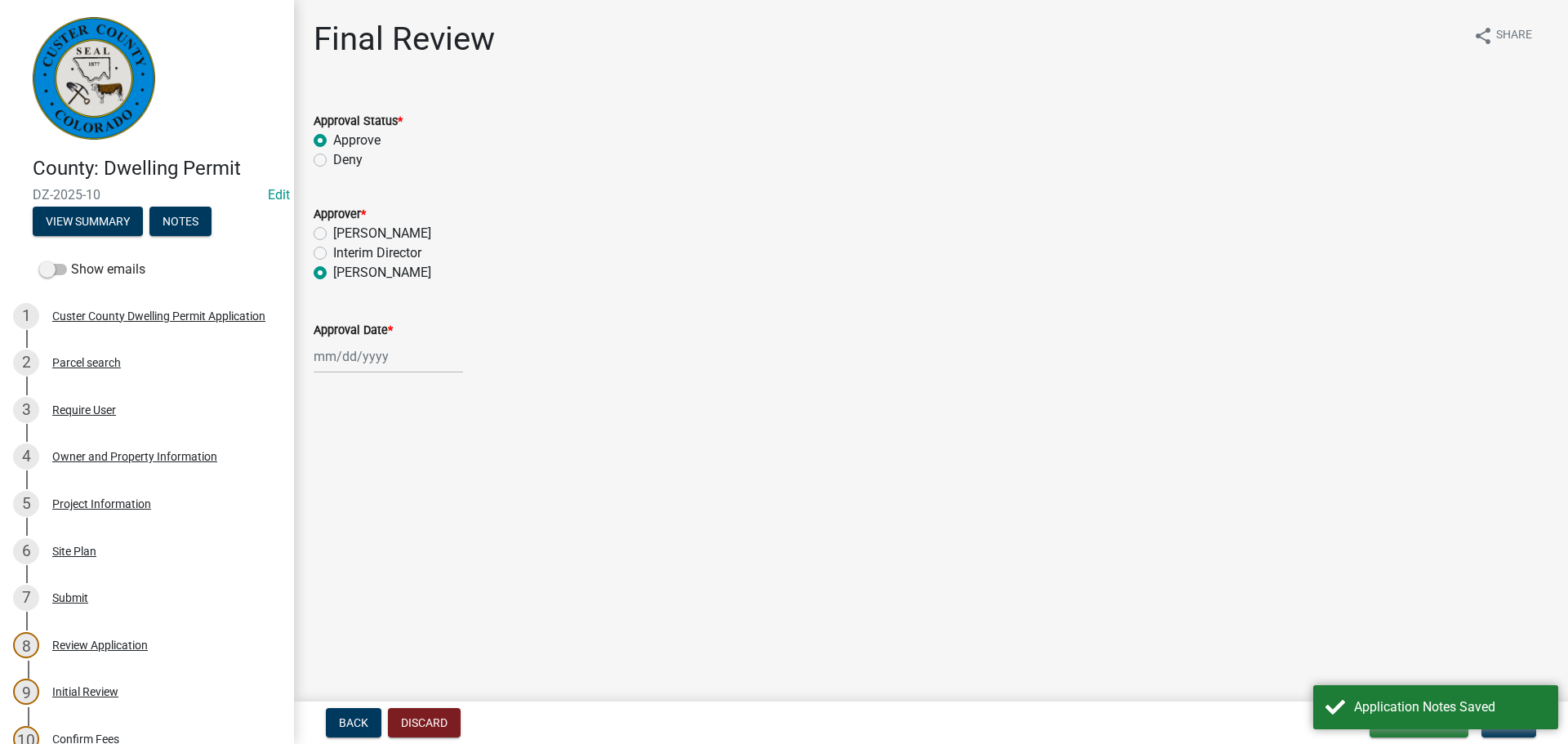
radio input "true"
click at [349, 349] on div at bounding box center [388, 356] width 149 height 33
select select "9"
select select "2025"
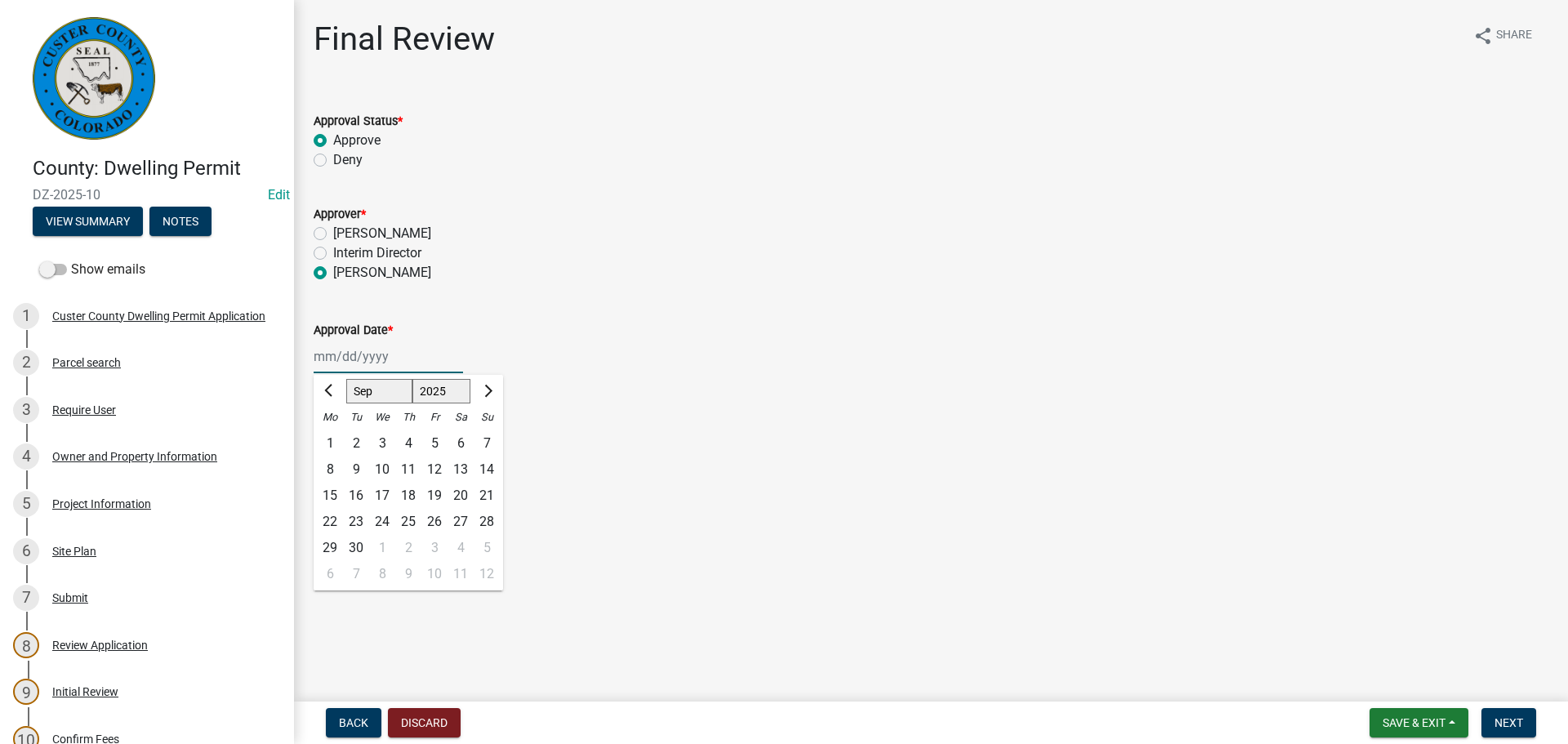
click at [353, 354] on input "Approval Date *" at bounding box center [388, 356] width 149 height 33
click at [412, 468] on div "11" at bounding box center [409, 469] width 26 height 26
type input "[DATE]"
click at [1496, 726] on span "Next" at bounding box center [1509, 722] width 29 height 13
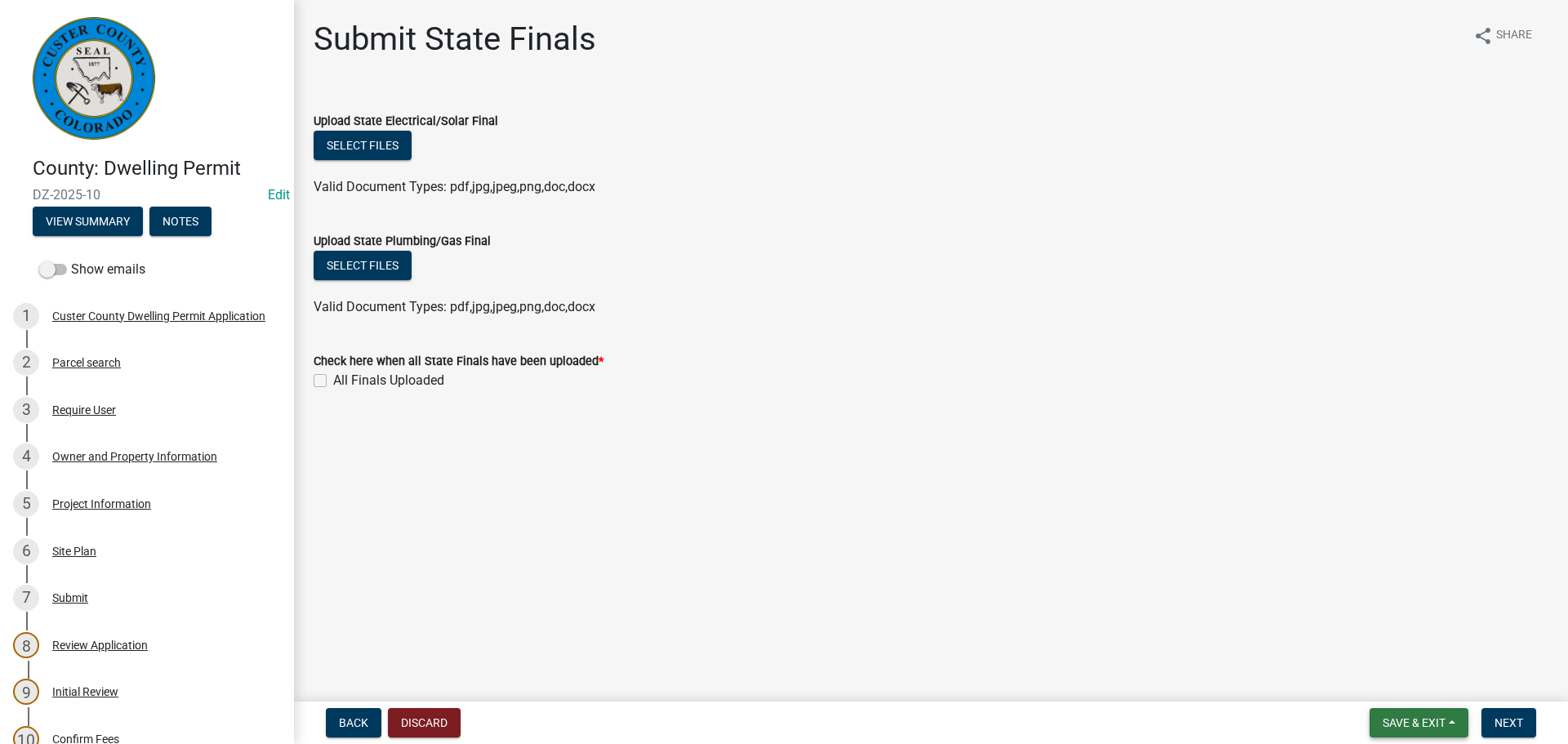
click at [1383, 723] on span "Save & Exit" at bounding box center [1414, 722] width 63 height 13
click at [1387, 682] on button "Save & Exit" at bounding box center [1403, 680] width 131 height 39
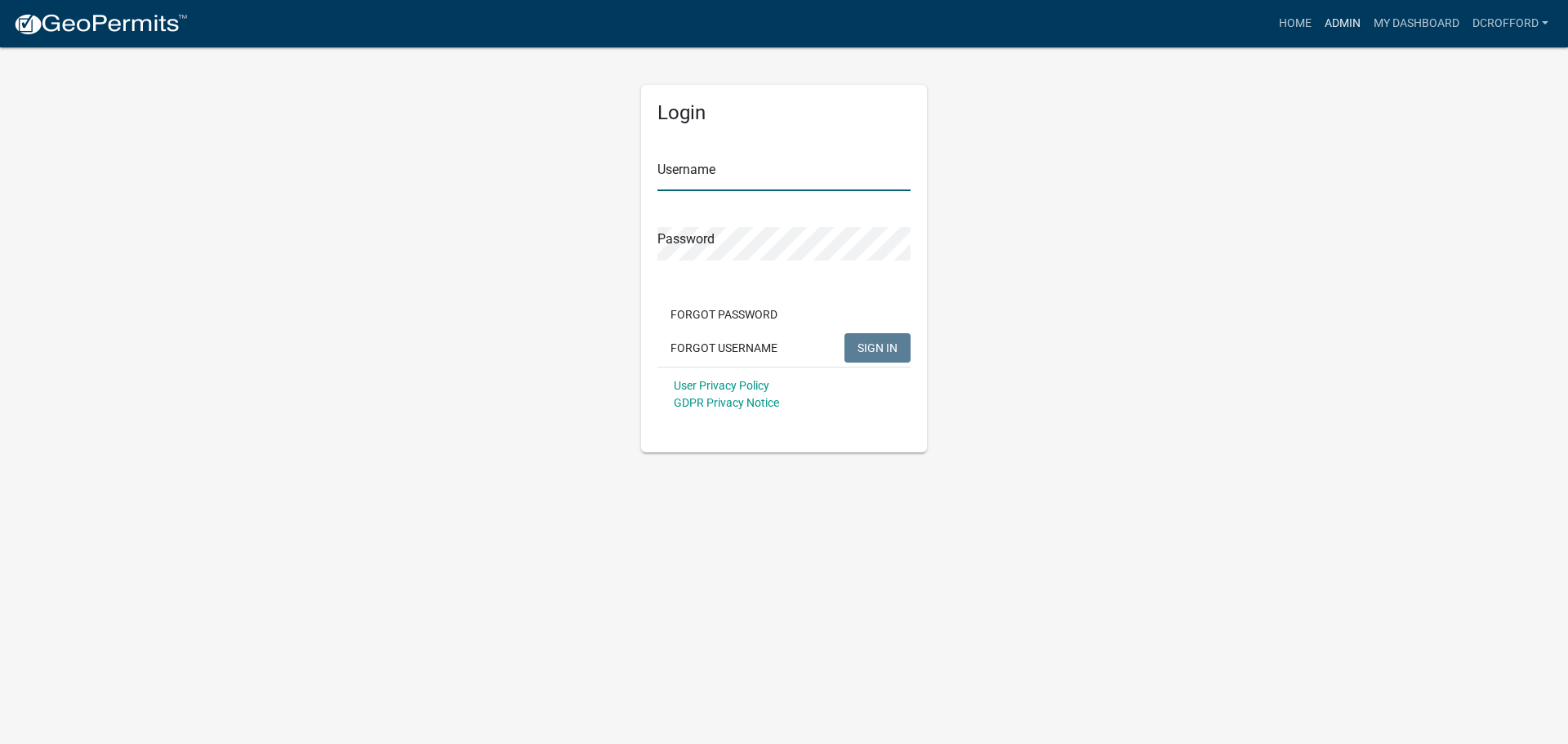
type input "dcrofford"
click at [1323, 25] on link "Admin" at bounding box center [1343, 23] width 49 height 31
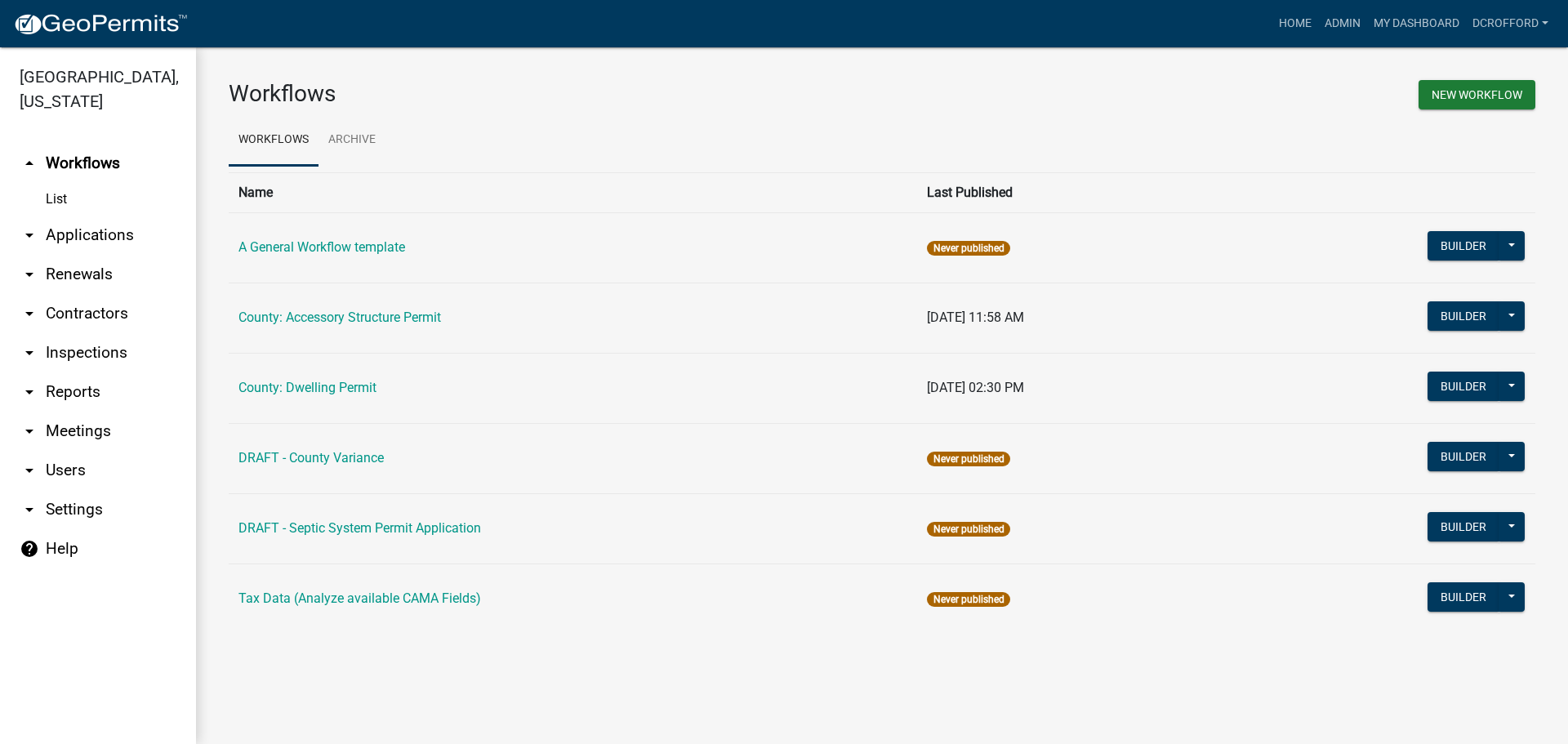
click at [100, 228] on link "arrow_drop_down Applications" at bounding box center [97, 235] width 196 height 39
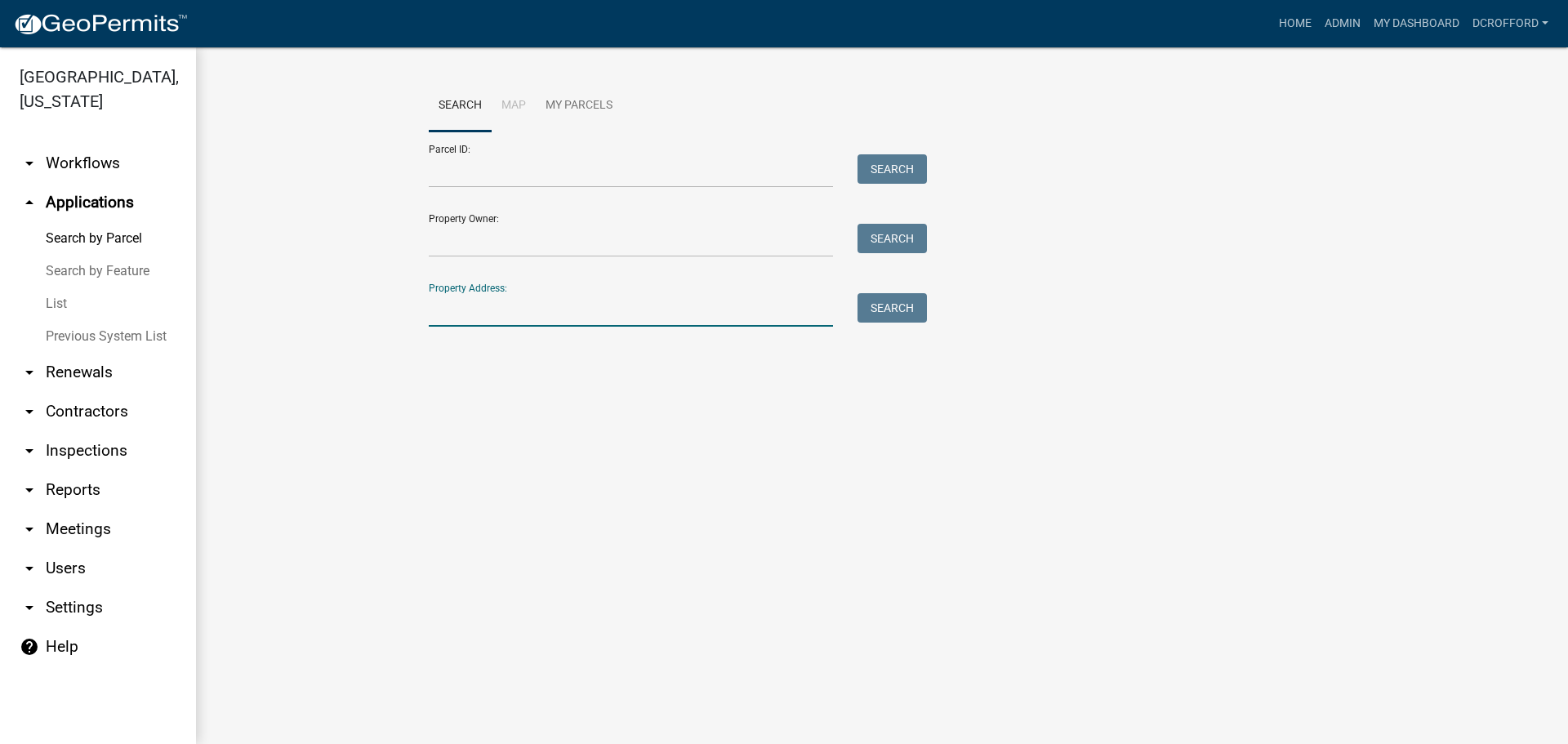
click at [550, 309] on input "Property Address:" at bounding box center [631, 310] width 405 height 33
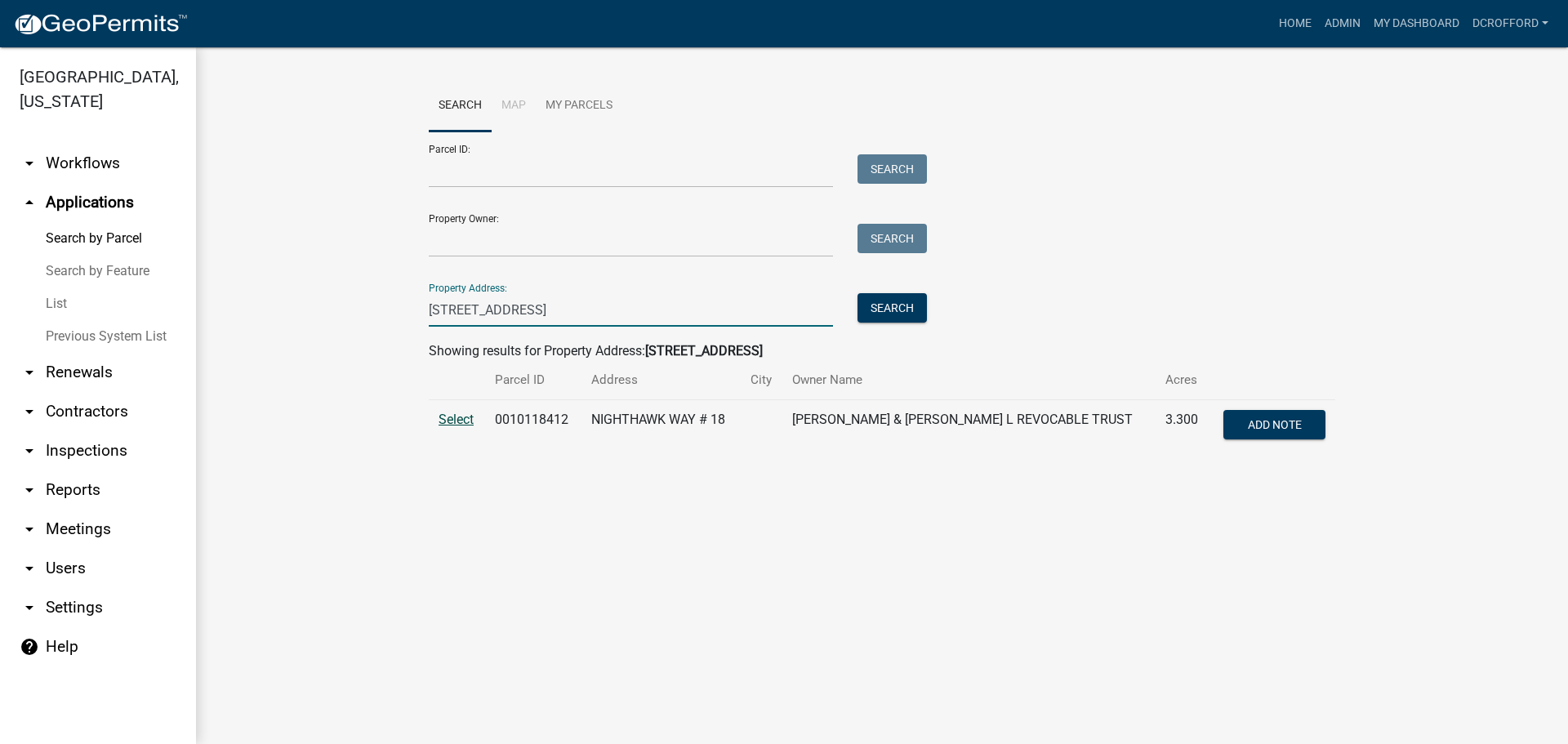
type input "18 nighthawk way"
click at [473, 417] on span "Select" at bounding box center [456, 419] width 35 height 16
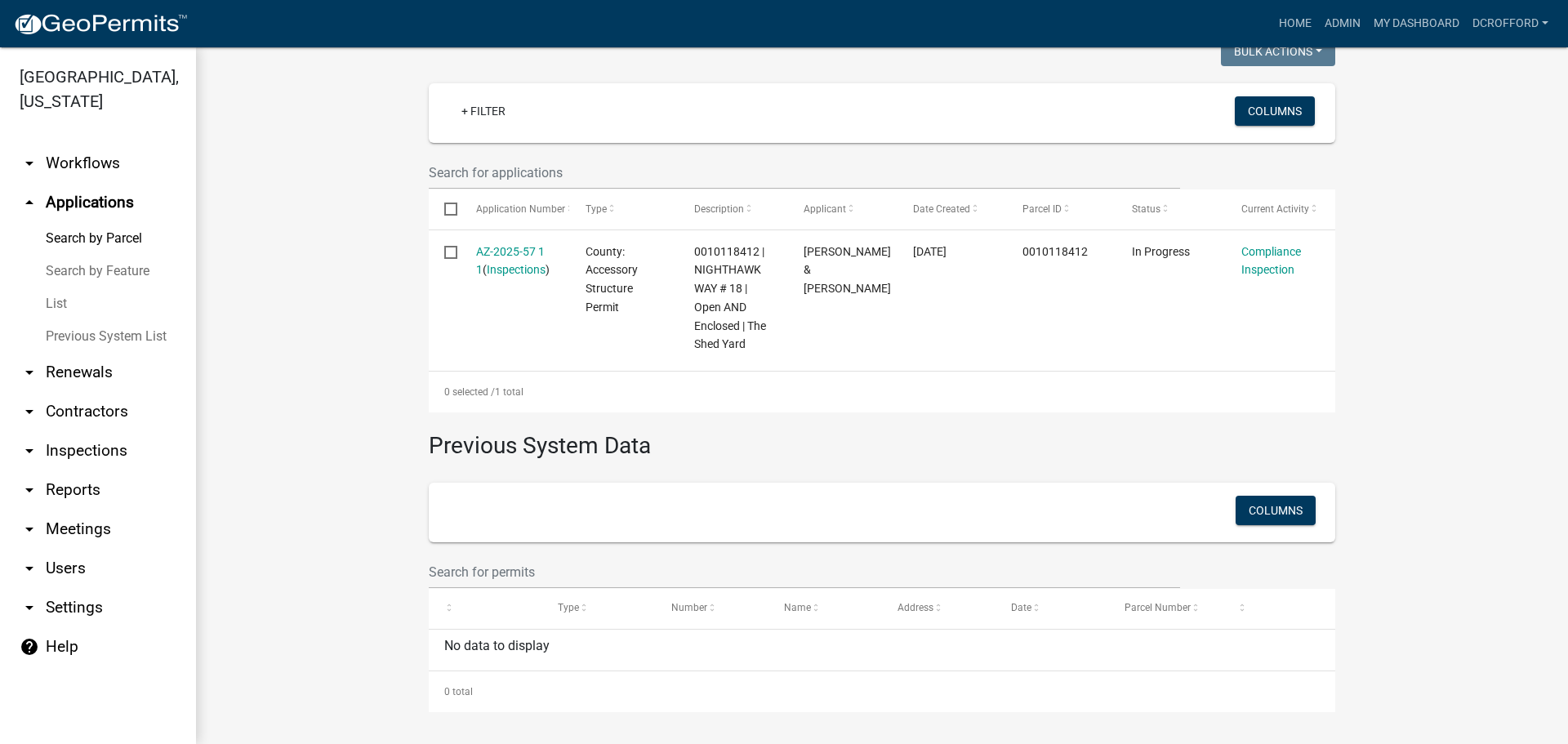
scroll to position [431, 0]
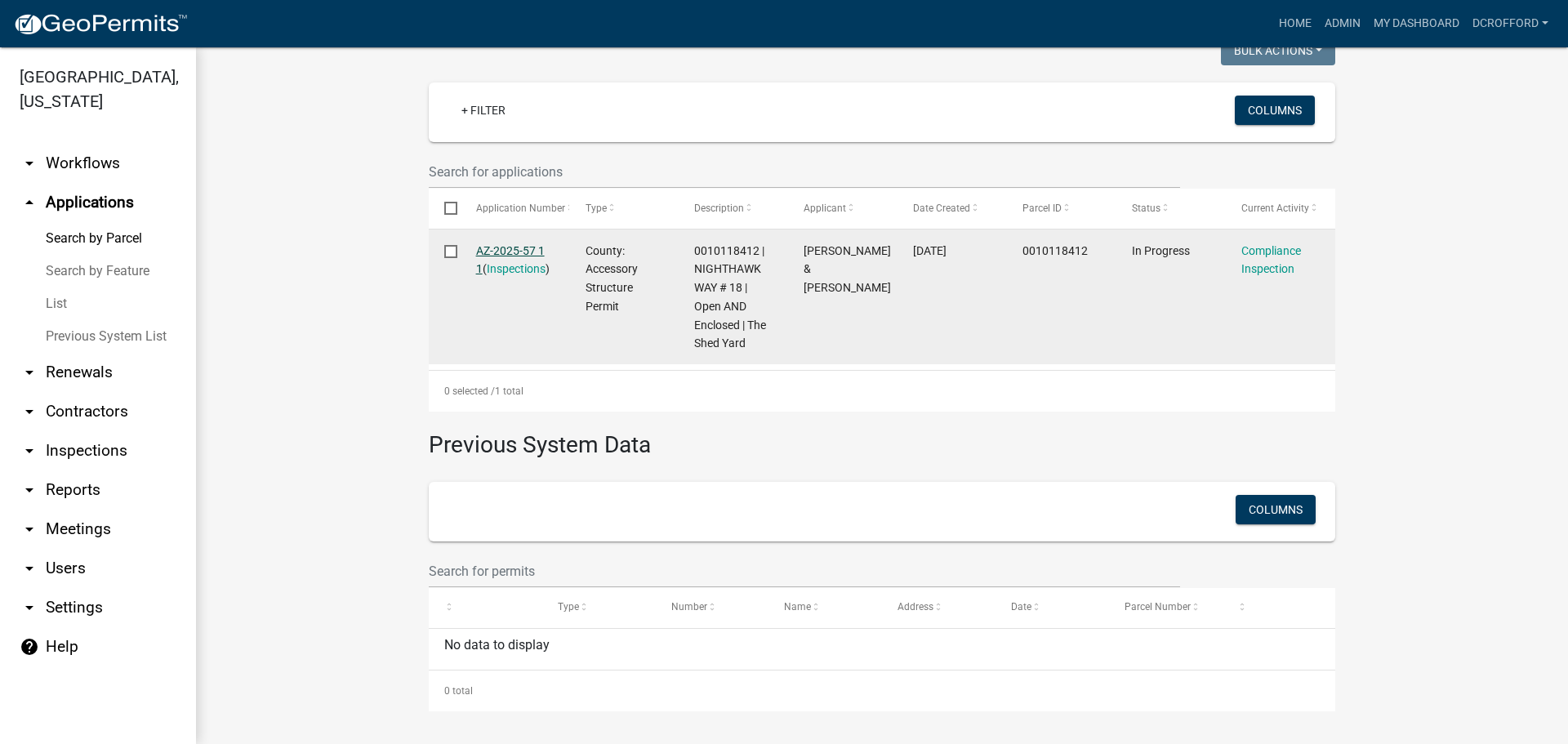
click at [509, 252] on link "AZ-2025-57 1 1" at bounding box center [511, 260] width 68 height 32
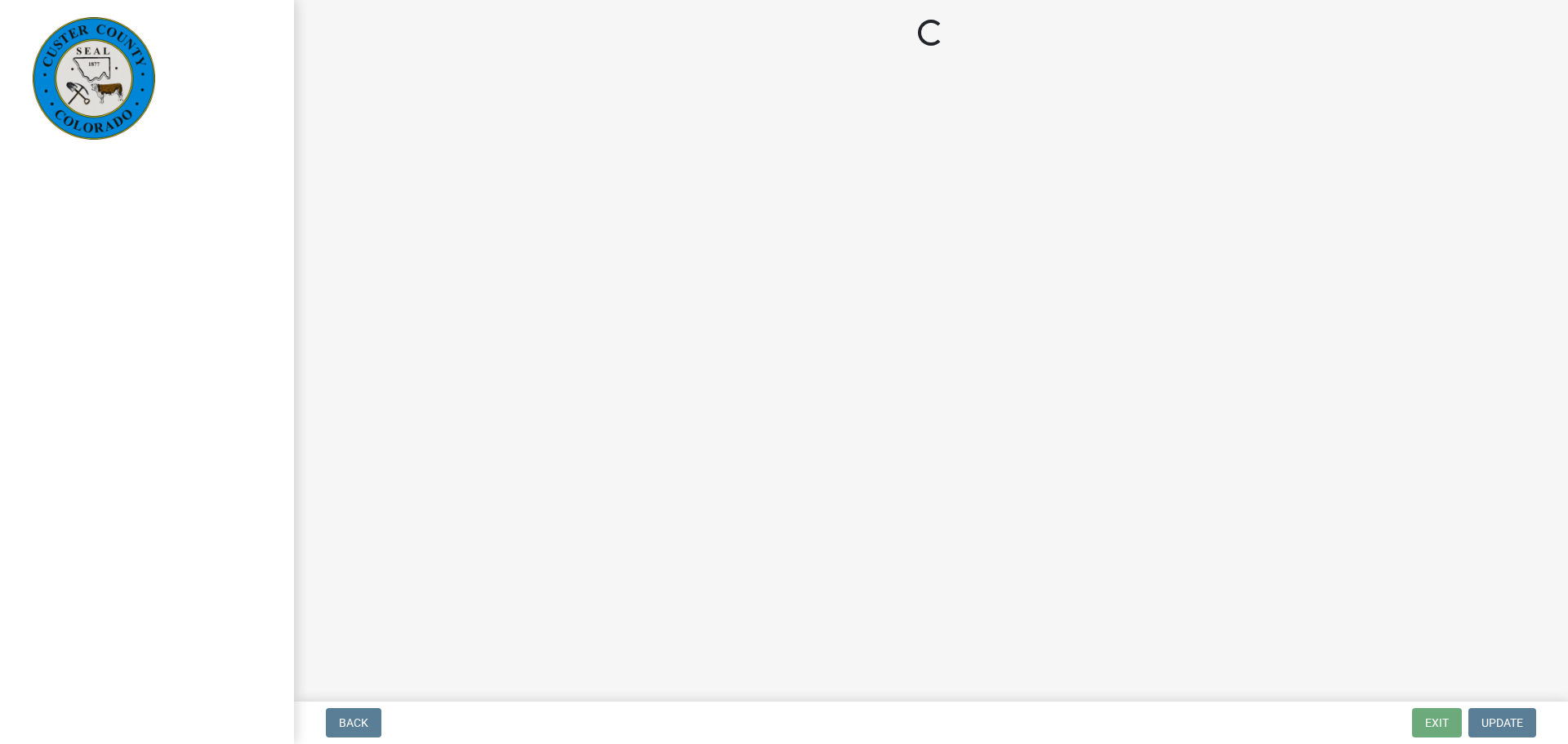
select select "cd09b013-b94f-4524-a046-a3f04ce1867e"
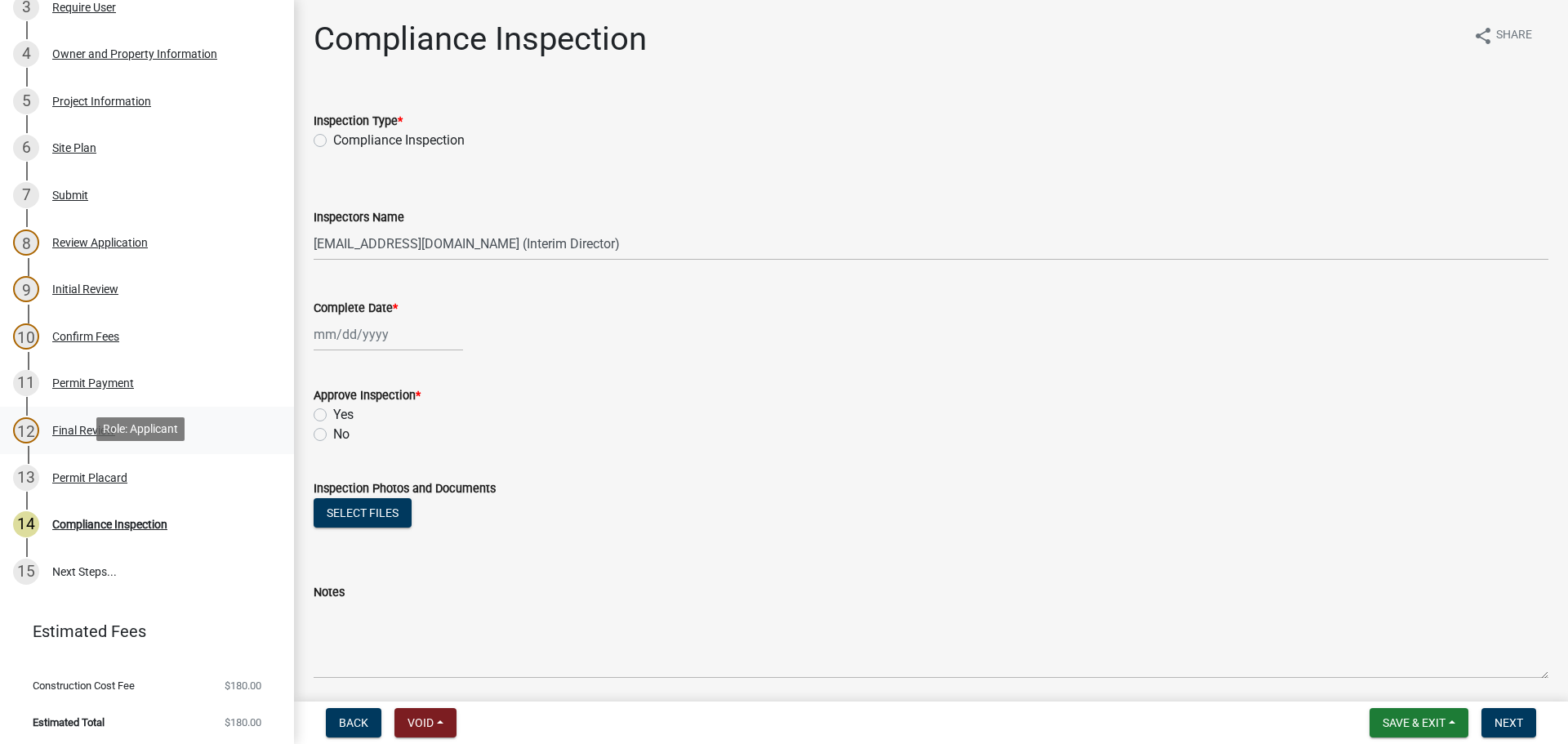
scroll to position [430, 0]
click at [333, 141] on label "Compliance Inspection" at bounding box center [399, 140] width 132 height 19
click at [333, 141] on input "Compliance Inspection" at bounding box center [339, 136] width 11 height 11
radio input "true"
click at [381, 344] on div at bounding box center [388, 334] width 149 height 33
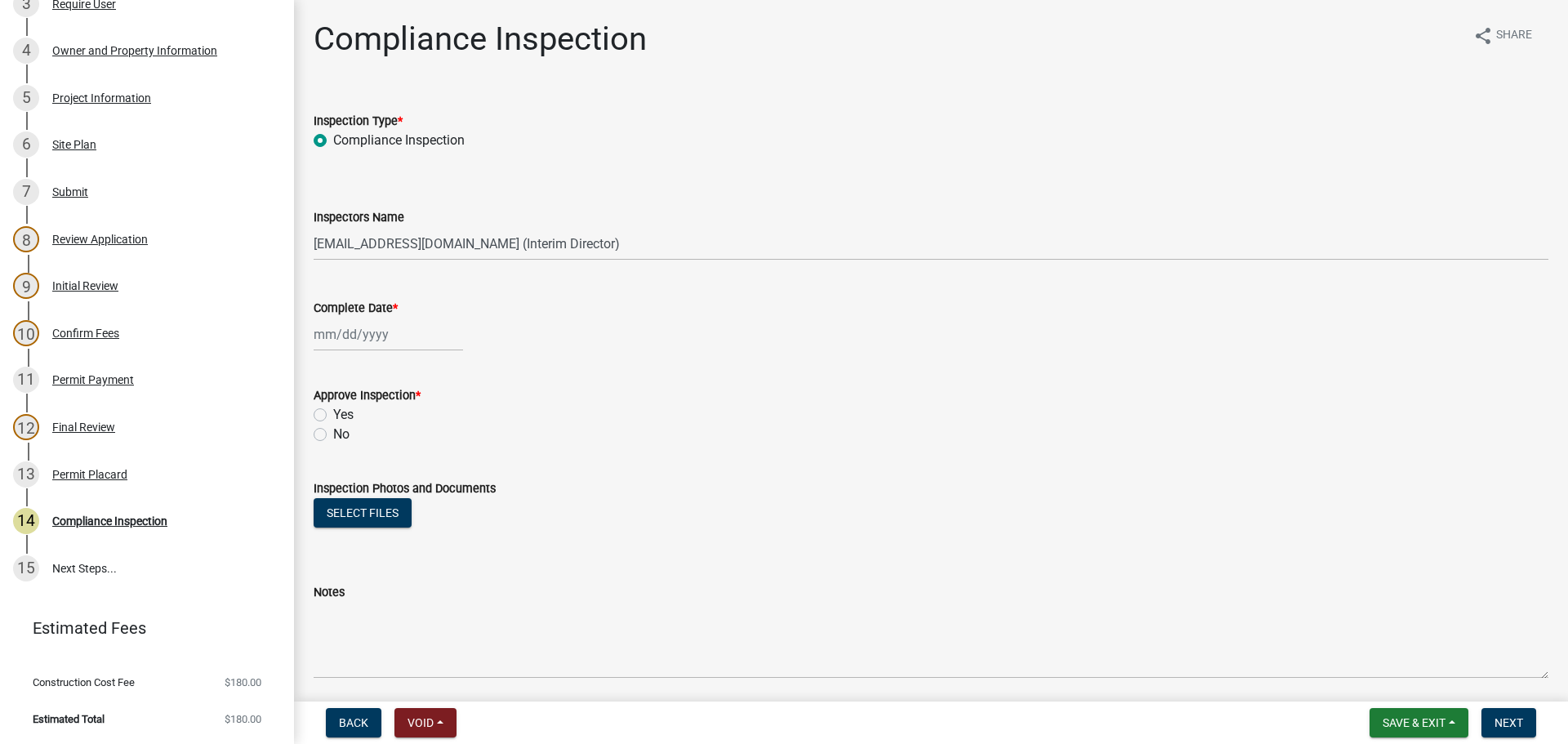
select select "9"
select select "2025"
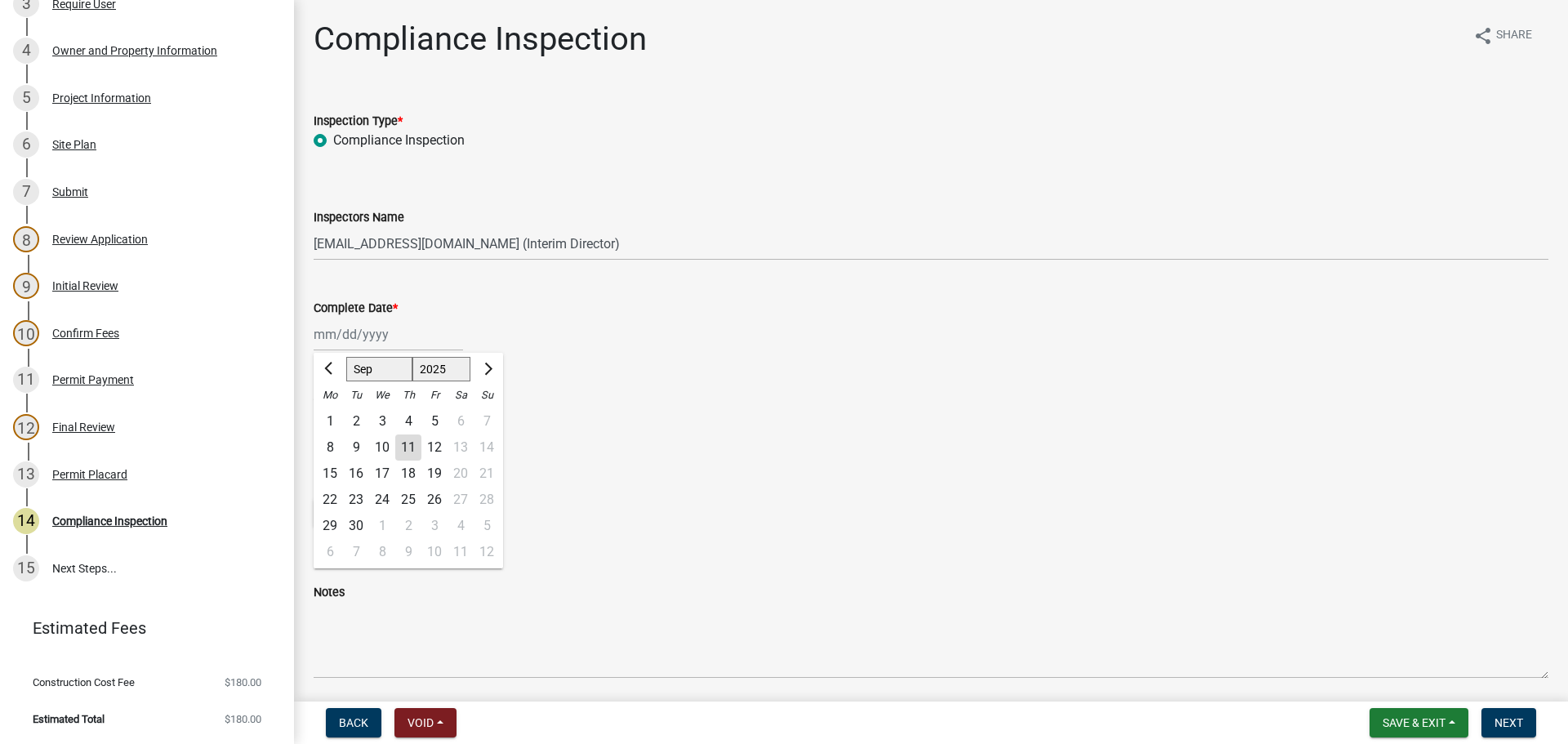
click at [410, 447] on div "11" at bounding box center [409, 447] width 26 height 26
type input "[DATE]"
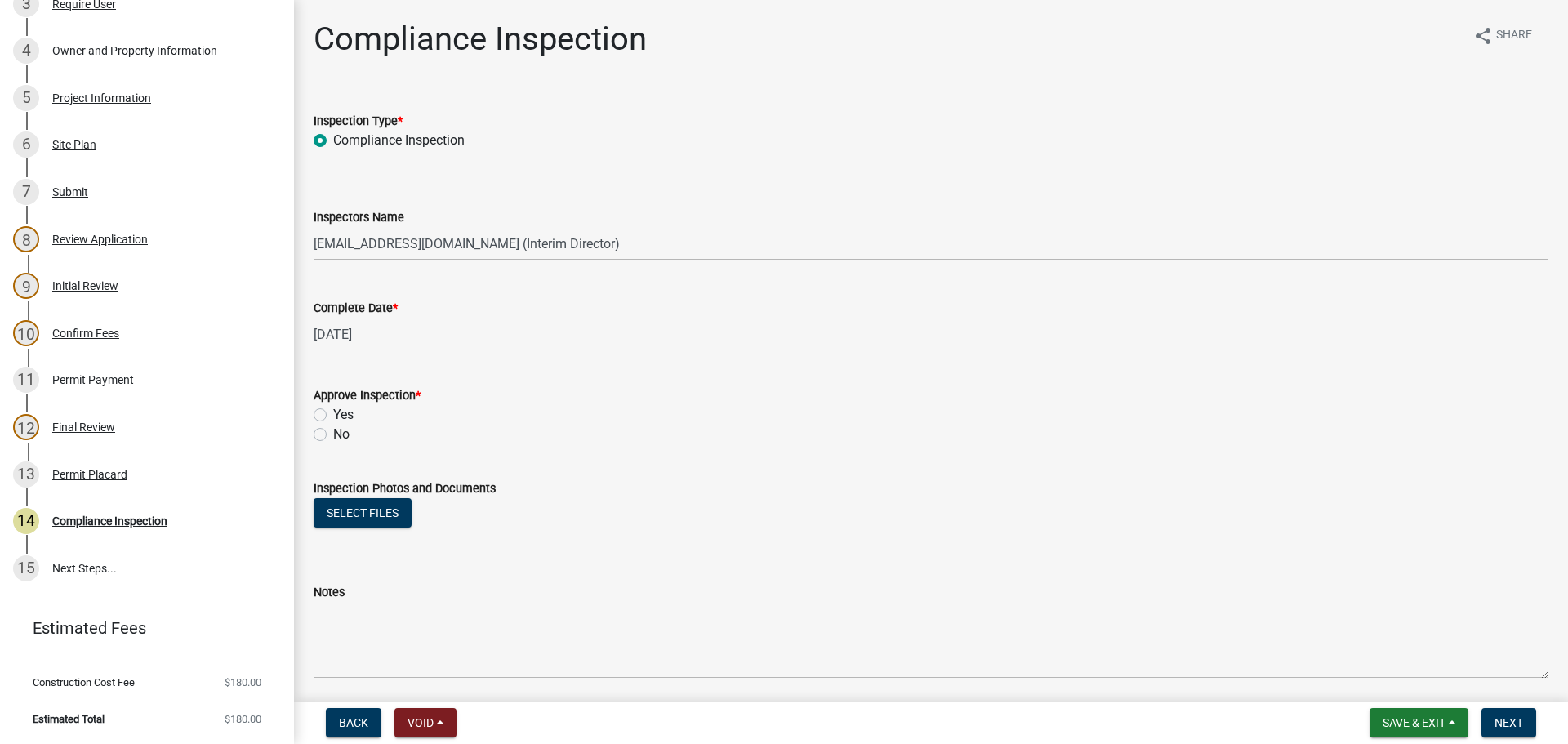
click at [333, 418] on label "Yes" at bounding box center [343, 415] width 20 height 19
click at [333, 416] on input "Yes" at bounding box center [339, 411] width 11 height 11
radio input "true"
click at [379, 508] on button "Select files" at bounding box center [362, 513] width 98 height 30
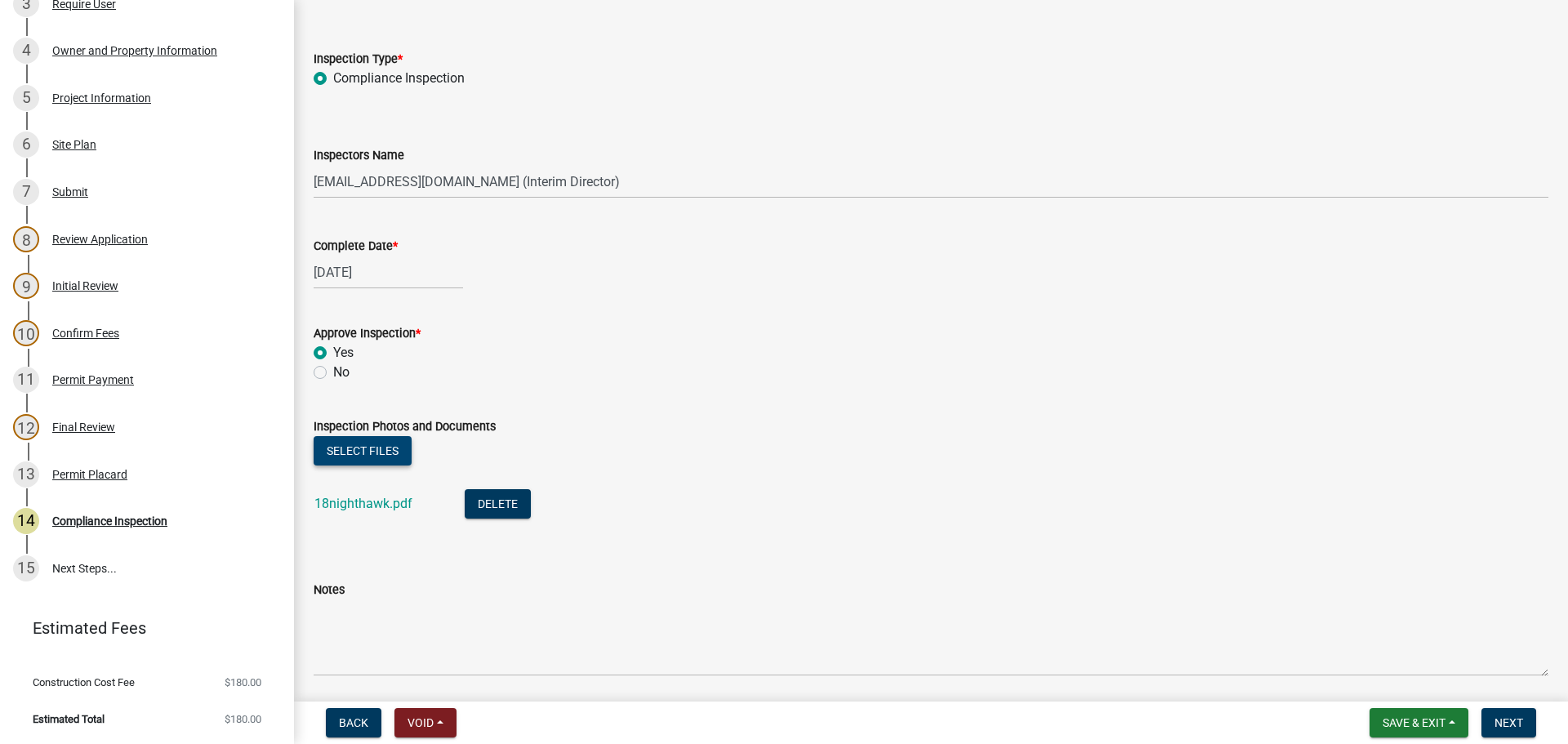
scroll to position [120, 0]
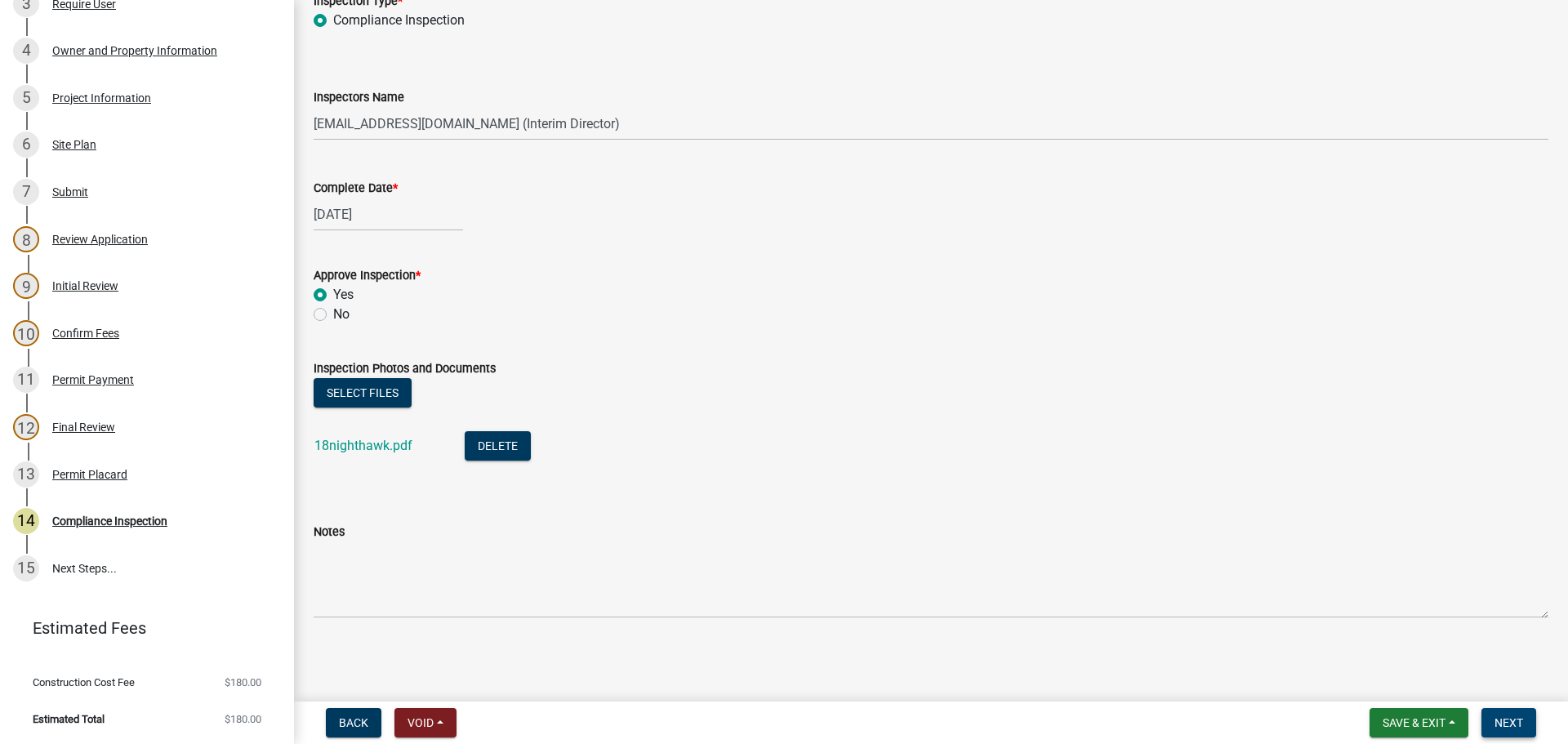
click at [1531, 727] on button "Next" at bounding box center [1509, 723] width 54 height 30
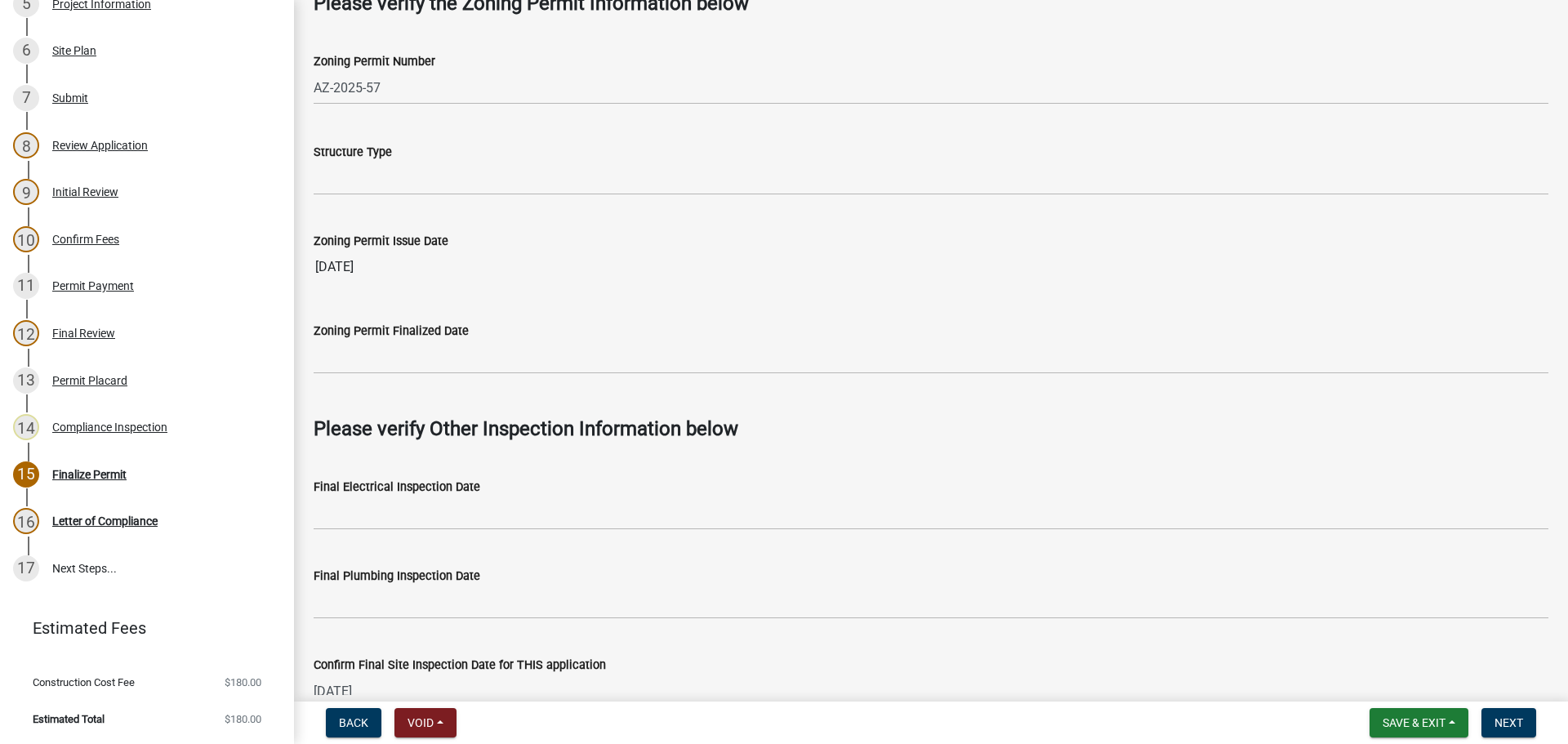
scroll to position [1062, 0]
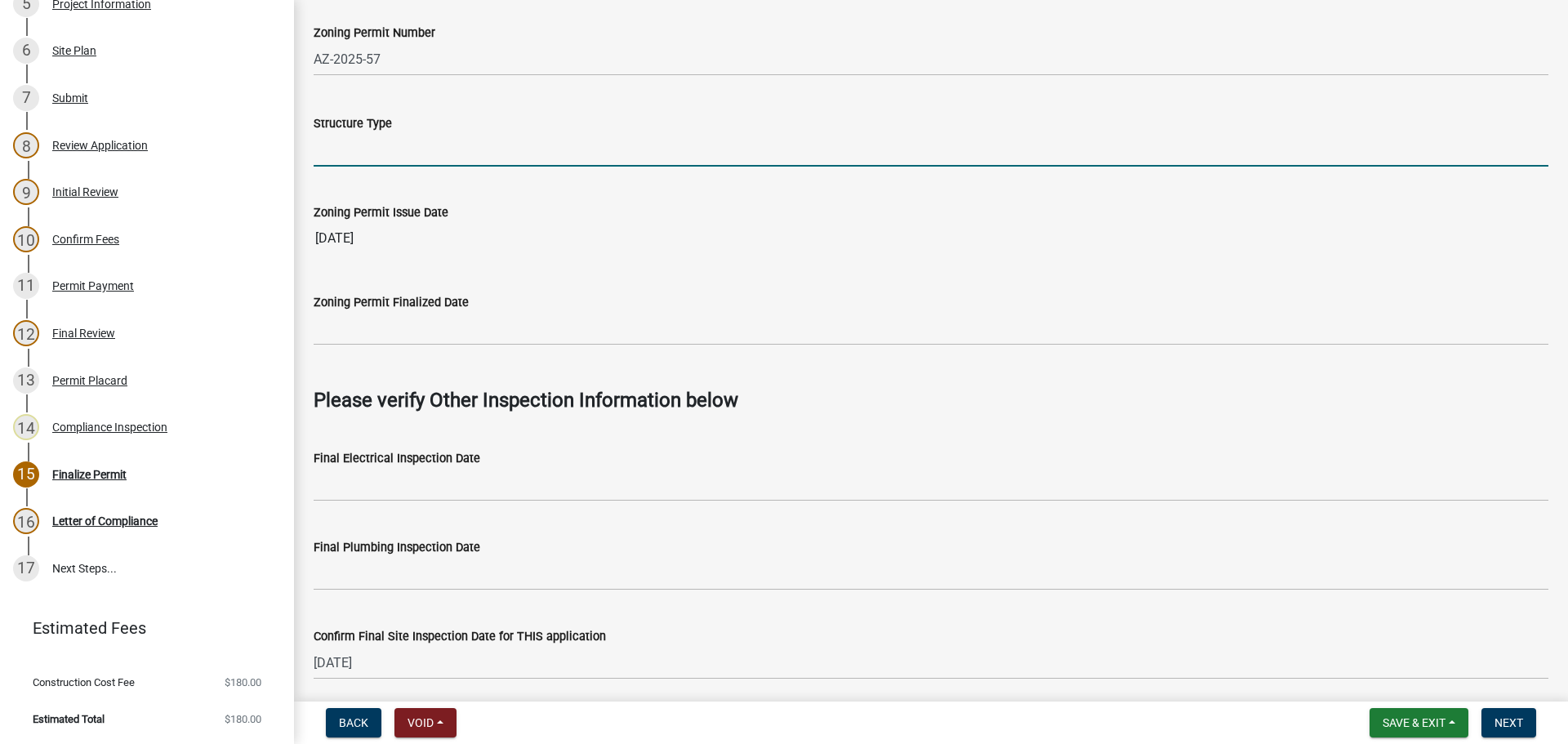
click at [549, 150] on input "Structure Type" at bounding box center [931, 150] width 1235 height 33
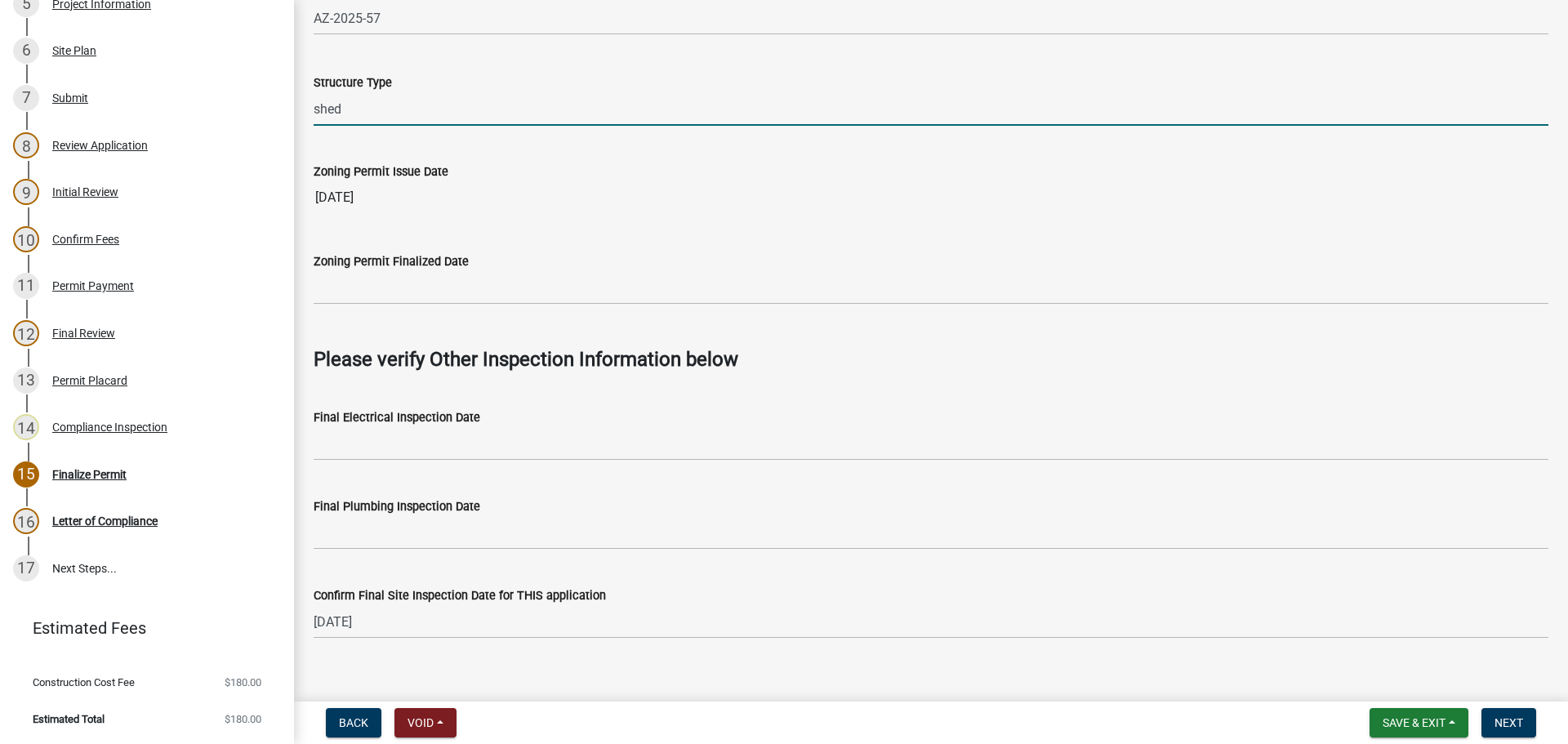
scroll to position [1125, 0]
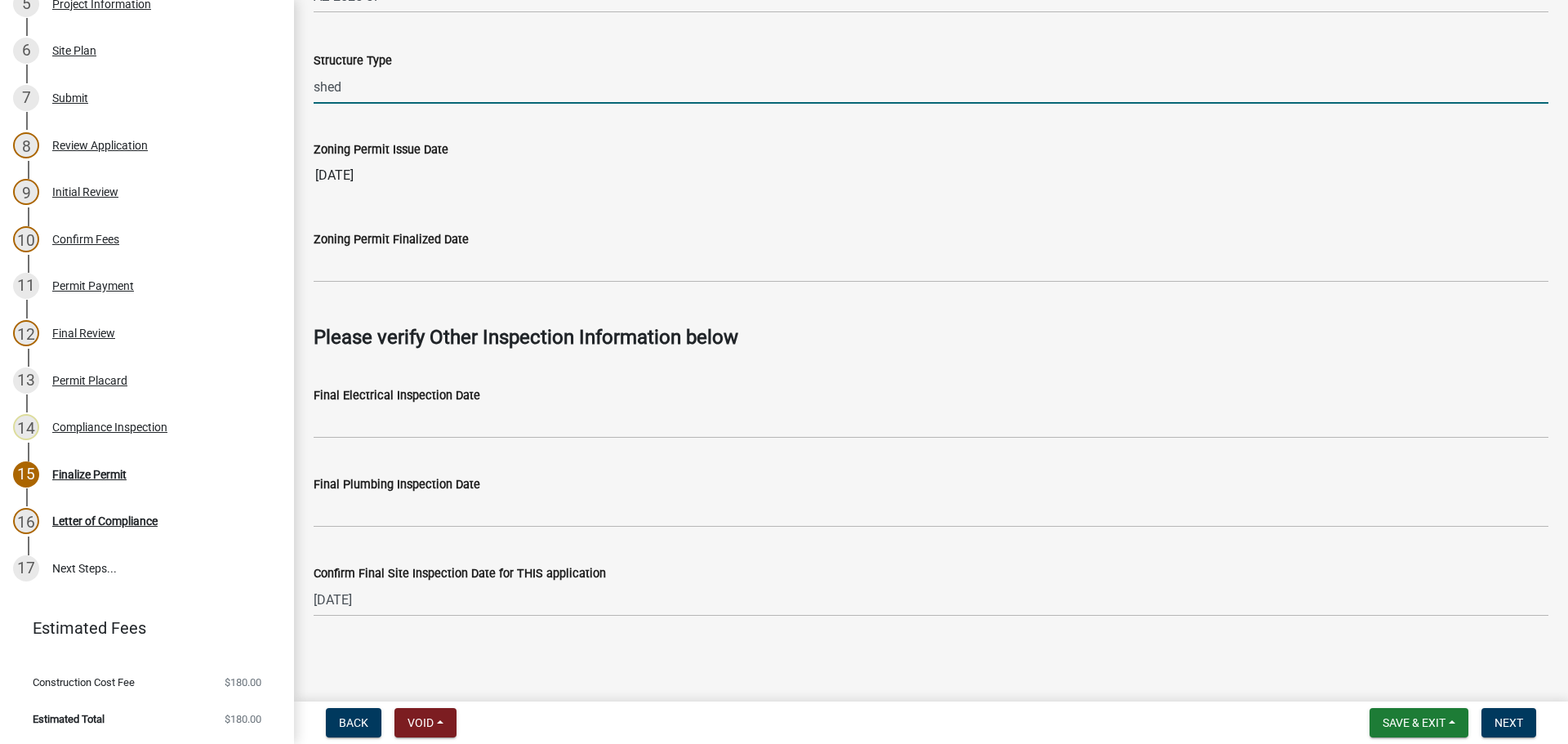
type input "shed"
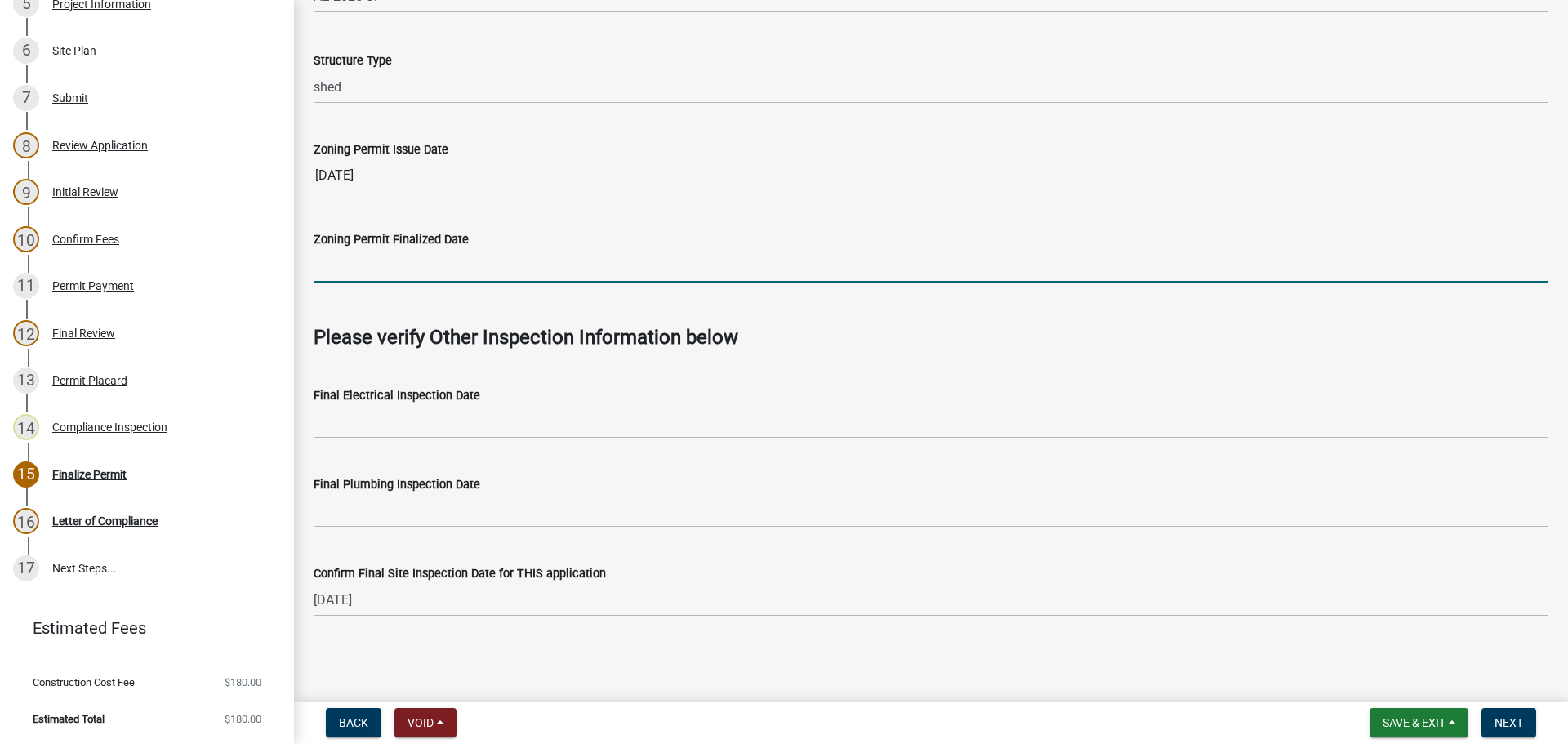
click at [526, 256] on input "Zoning Permit Finalized Date" at bounding box center [931, 266] width 1235 height 33
type input "9/11/2025"
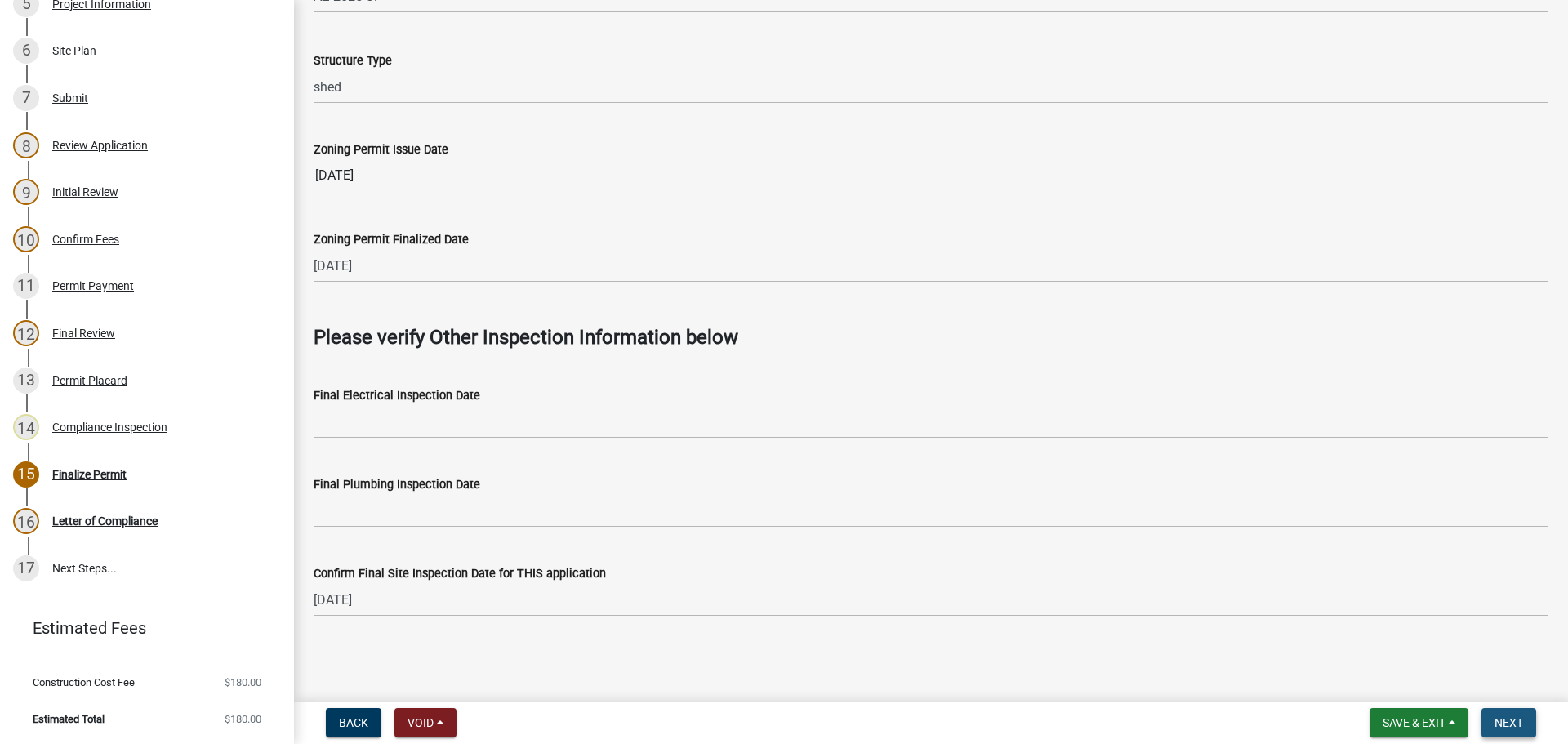
click at [1506, 719] on span "Next" at bounding box center [1509, 722] width 29 height 13
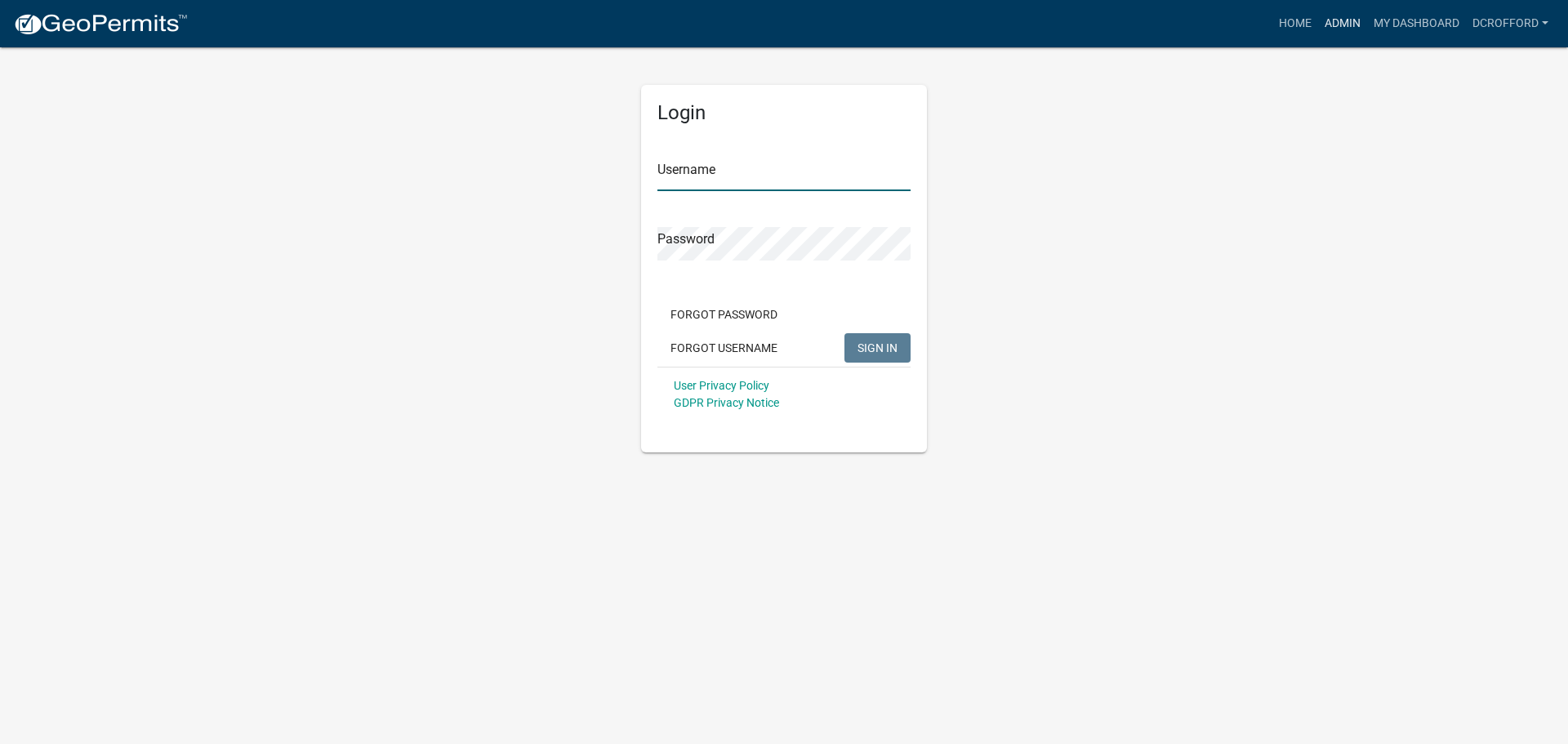
type input "dcrofford"
click at [1335, 32] on link "Admin" at bounding box center [1343, 23] width 49 height 31
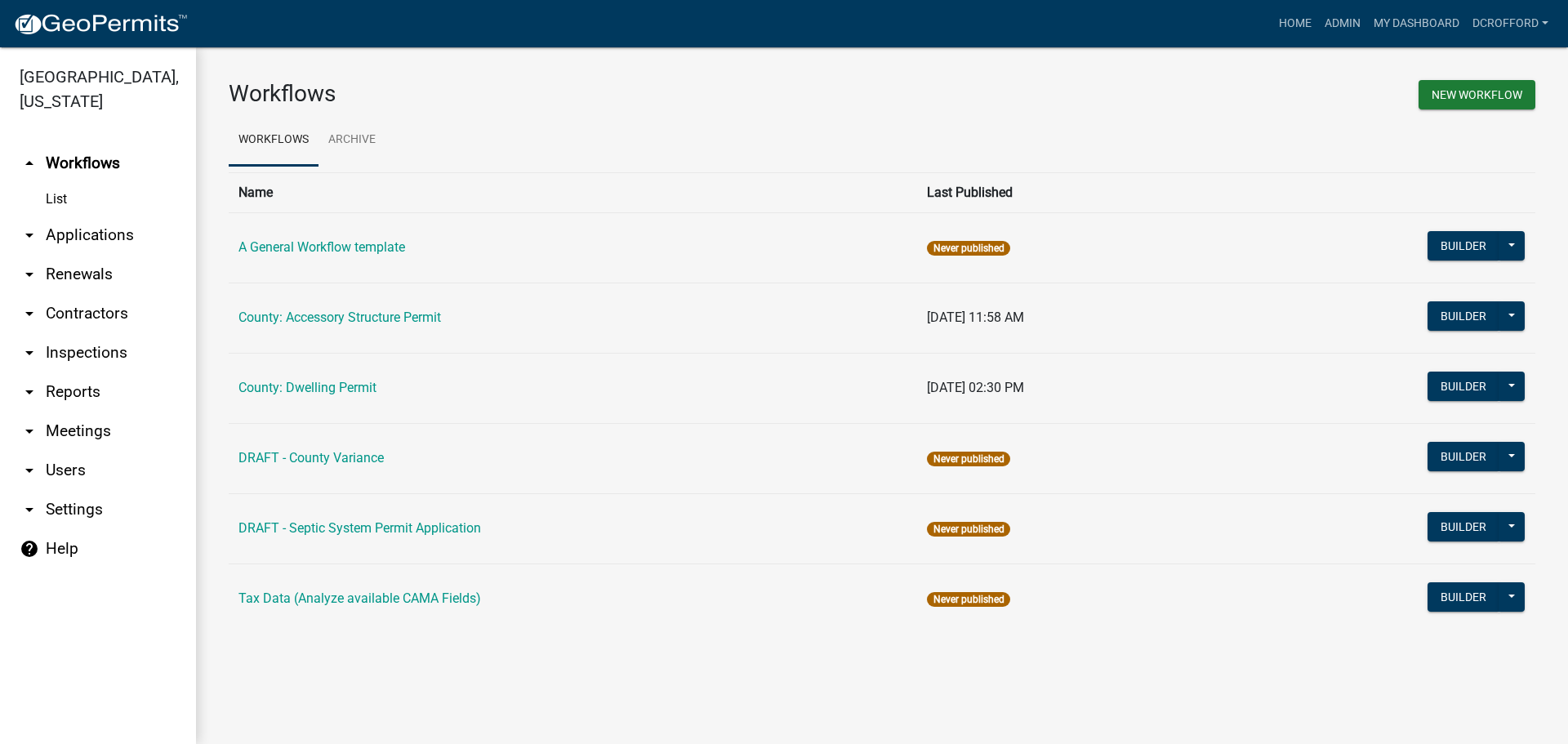
click at [110, 223] on link "arrow_drop_down Applications" at bounding box center [97, 235] width 196 height 39
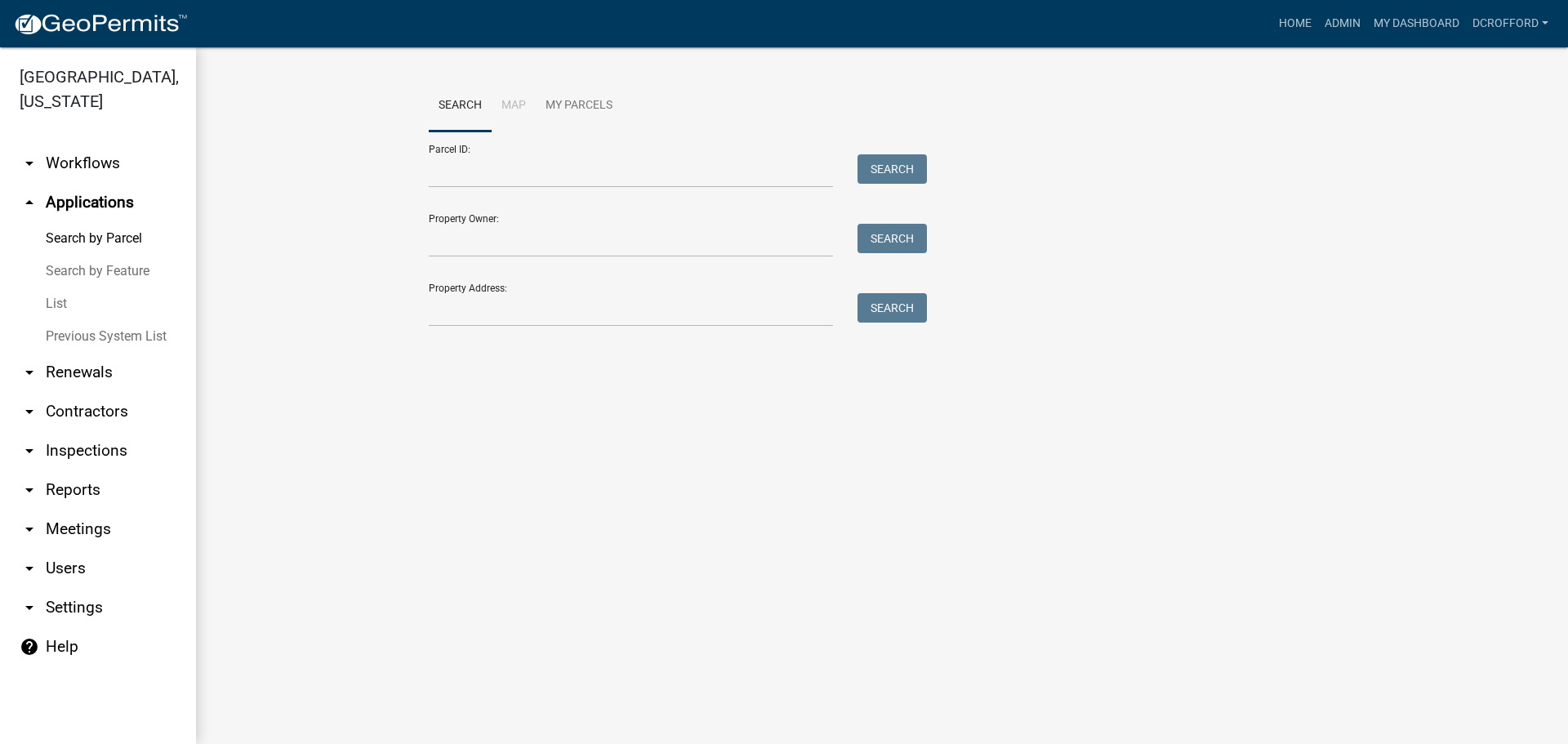
click at [80, 300] on link "List" at bounding box center [97, 304] width 196 height 32
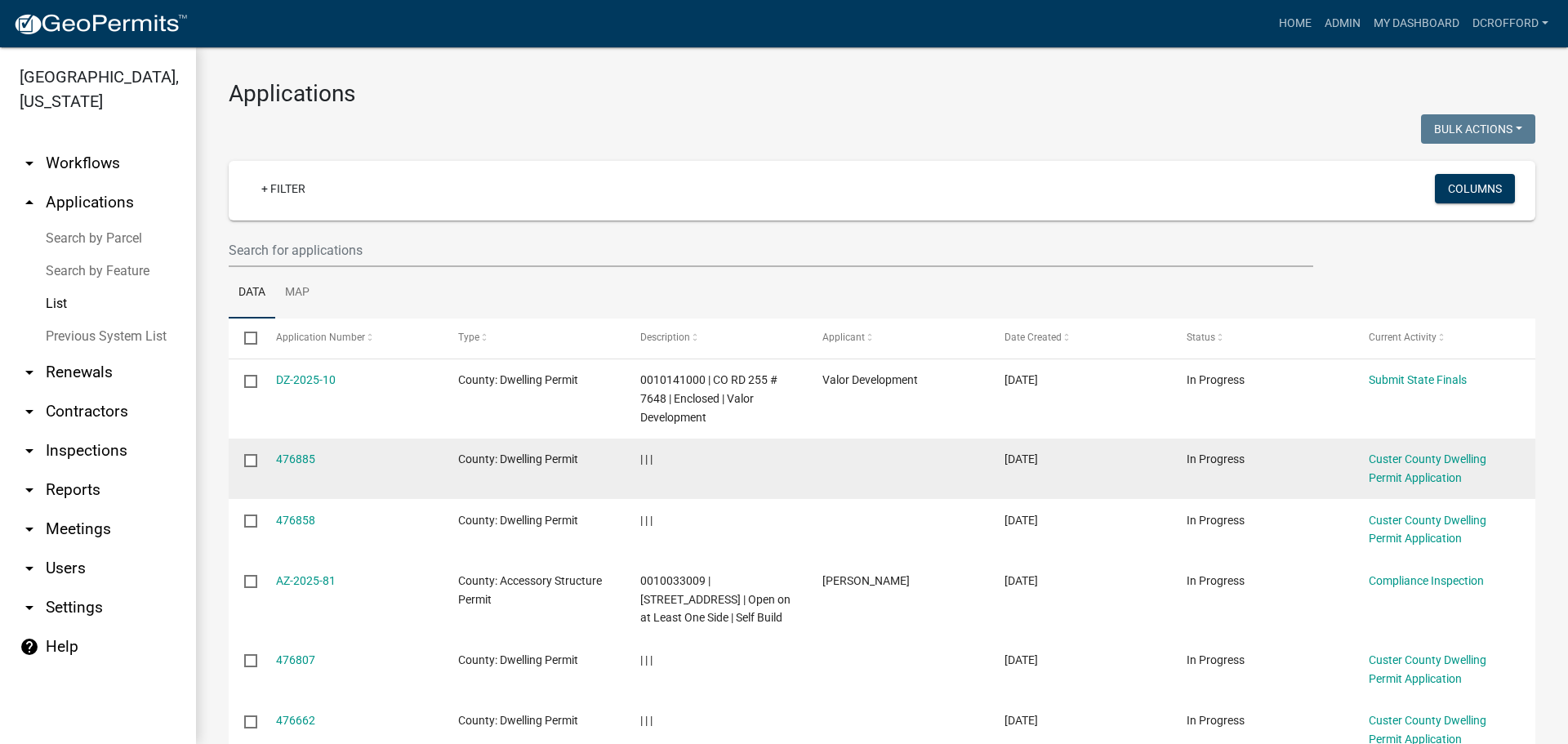
scroll to position [82, 0]
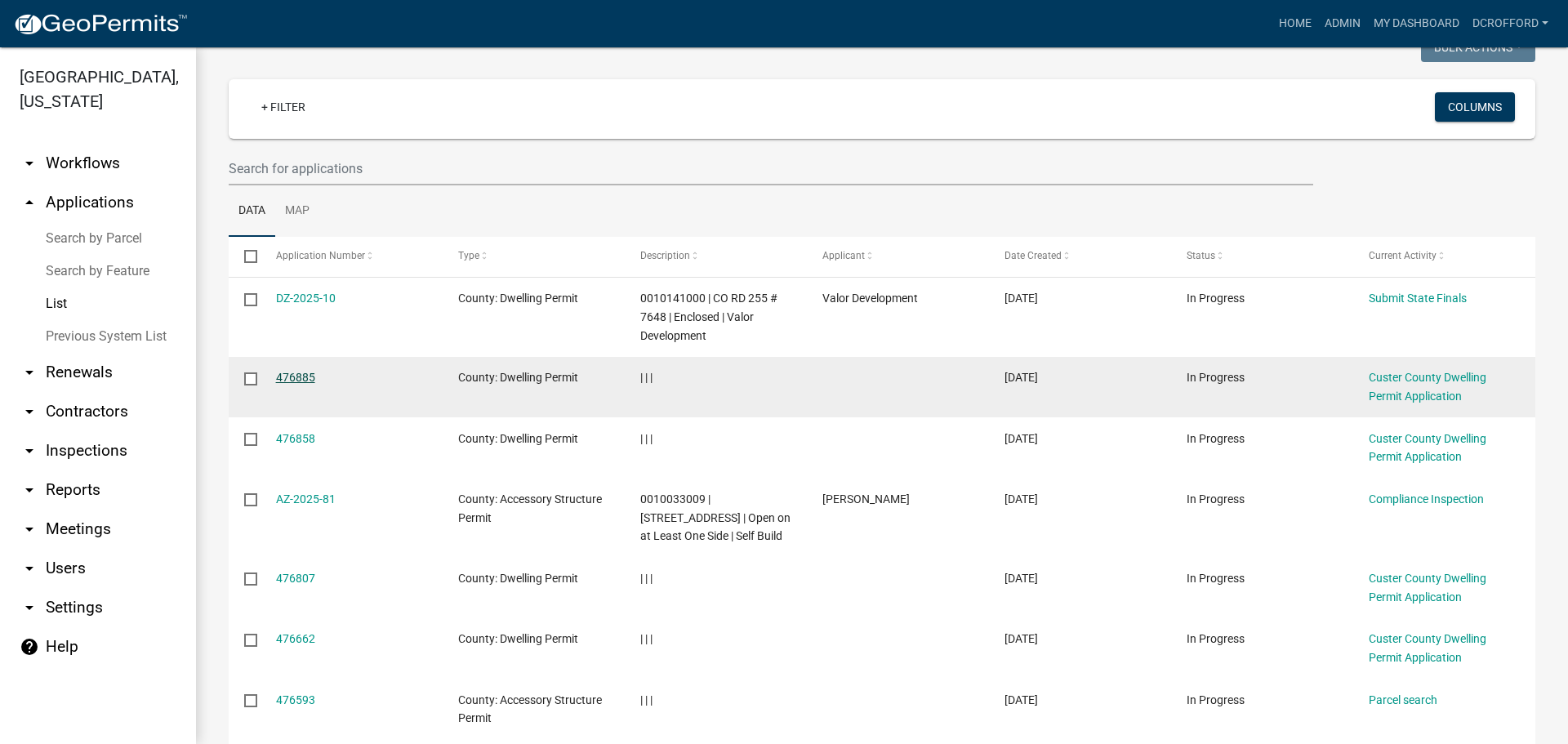
click at [301, 379] on link "476885" at bounding box center [296, 377] width 39 height 13
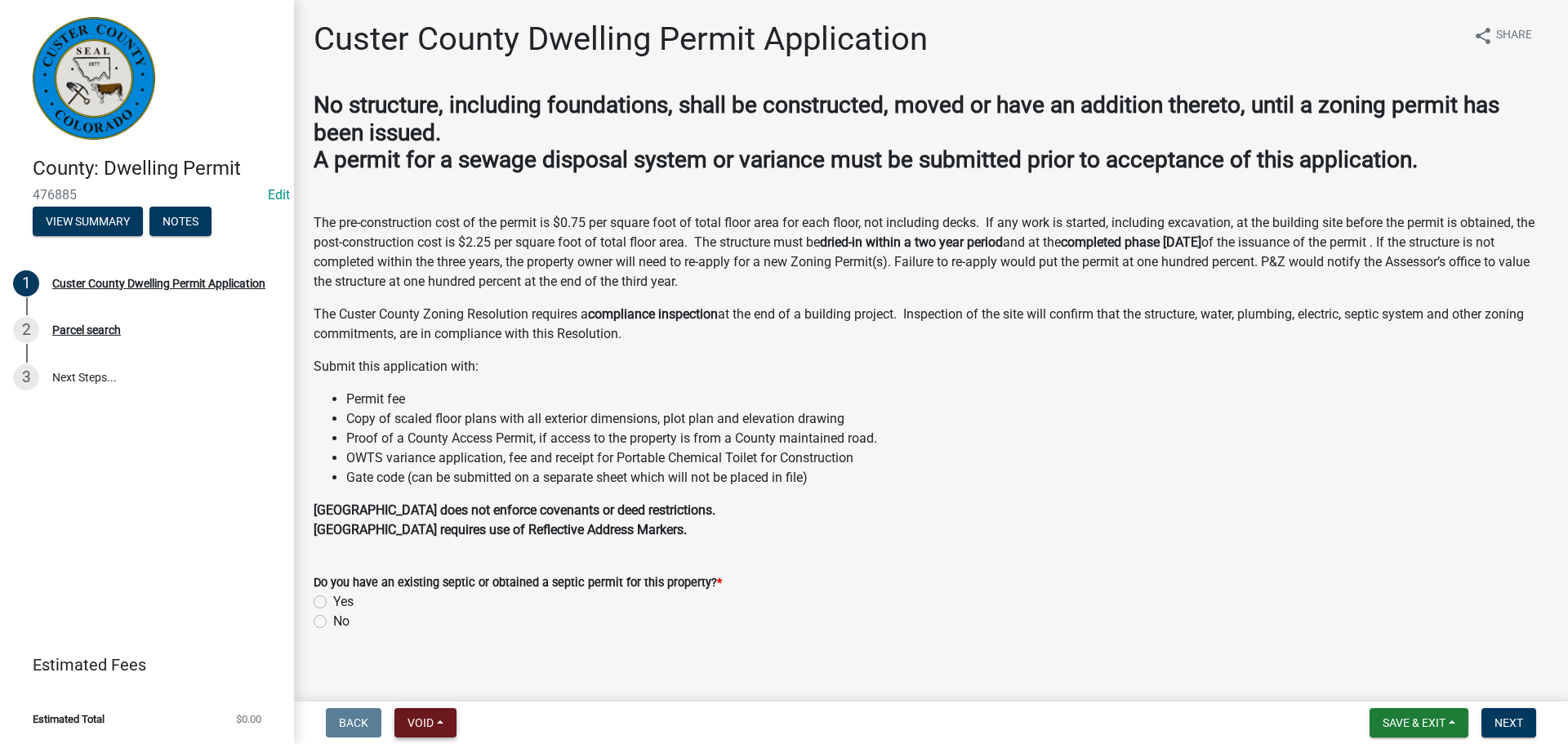
click at [442, 723] on button "Void" at bounding box center [426, 723] width 62 height 30
click at [463, 564] on button "Withdraw" at bounding box center [460, 562] width 131 height 39
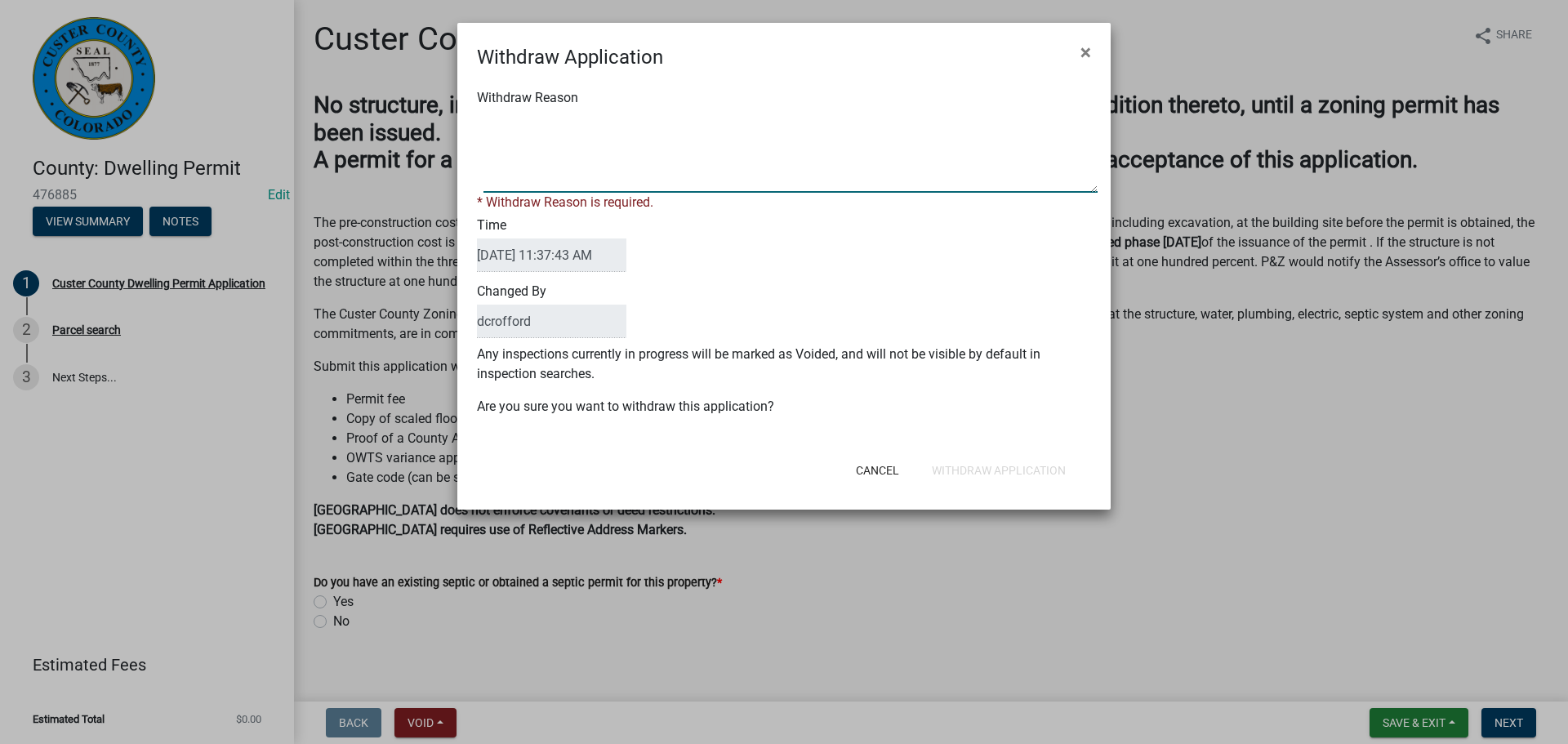
click at [723, 161] on textarea "Withdraw Reason" at bounding box center [791, 152] width 614 height 82
type textarea "Unfinished"
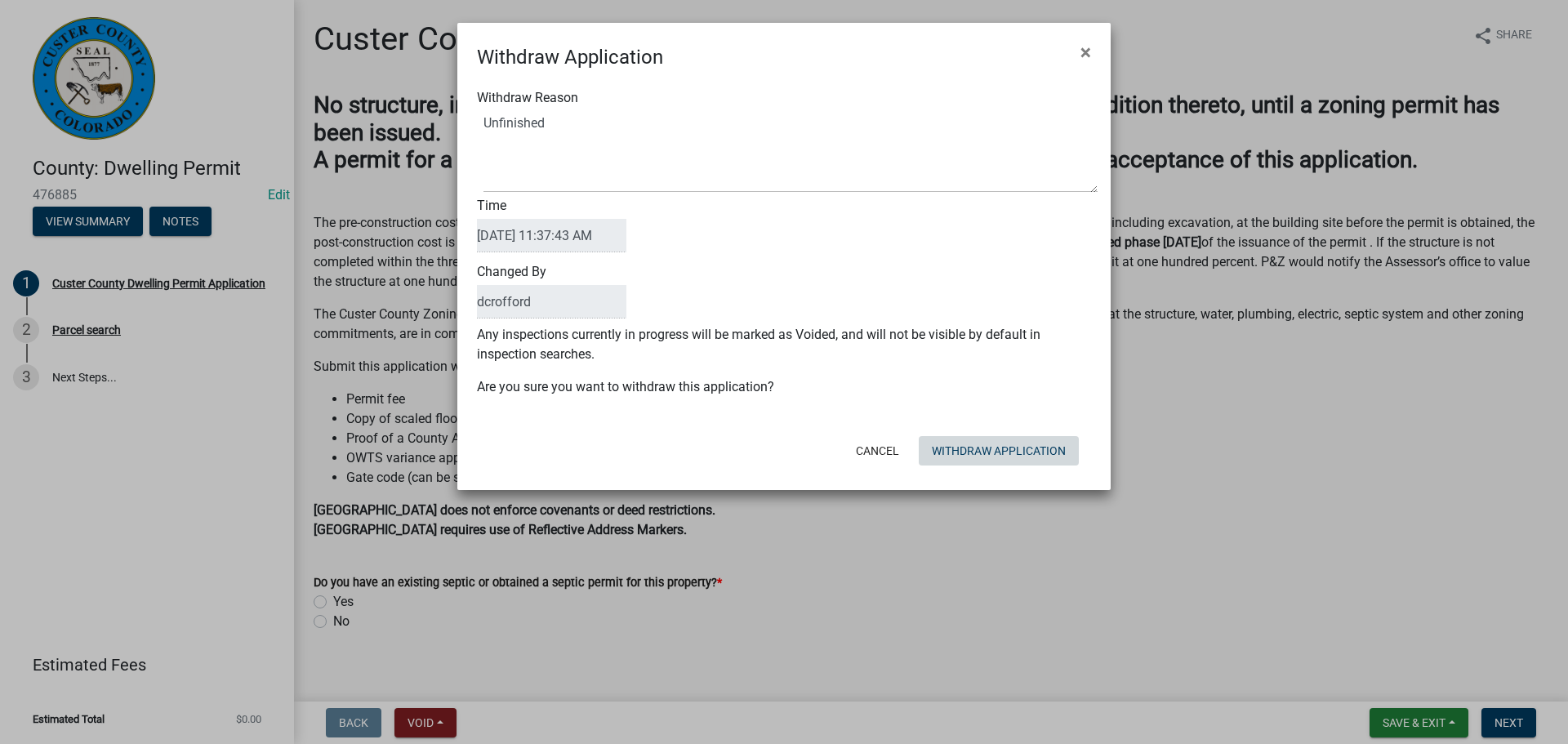
click at [990, 467] on div "Cancel Withdraw Application" at bounding box center [891, 451] width 403 height 42
click at [991, 445] on button "Withdraw Application" at bounding box center [999, 451] width 160 height 30
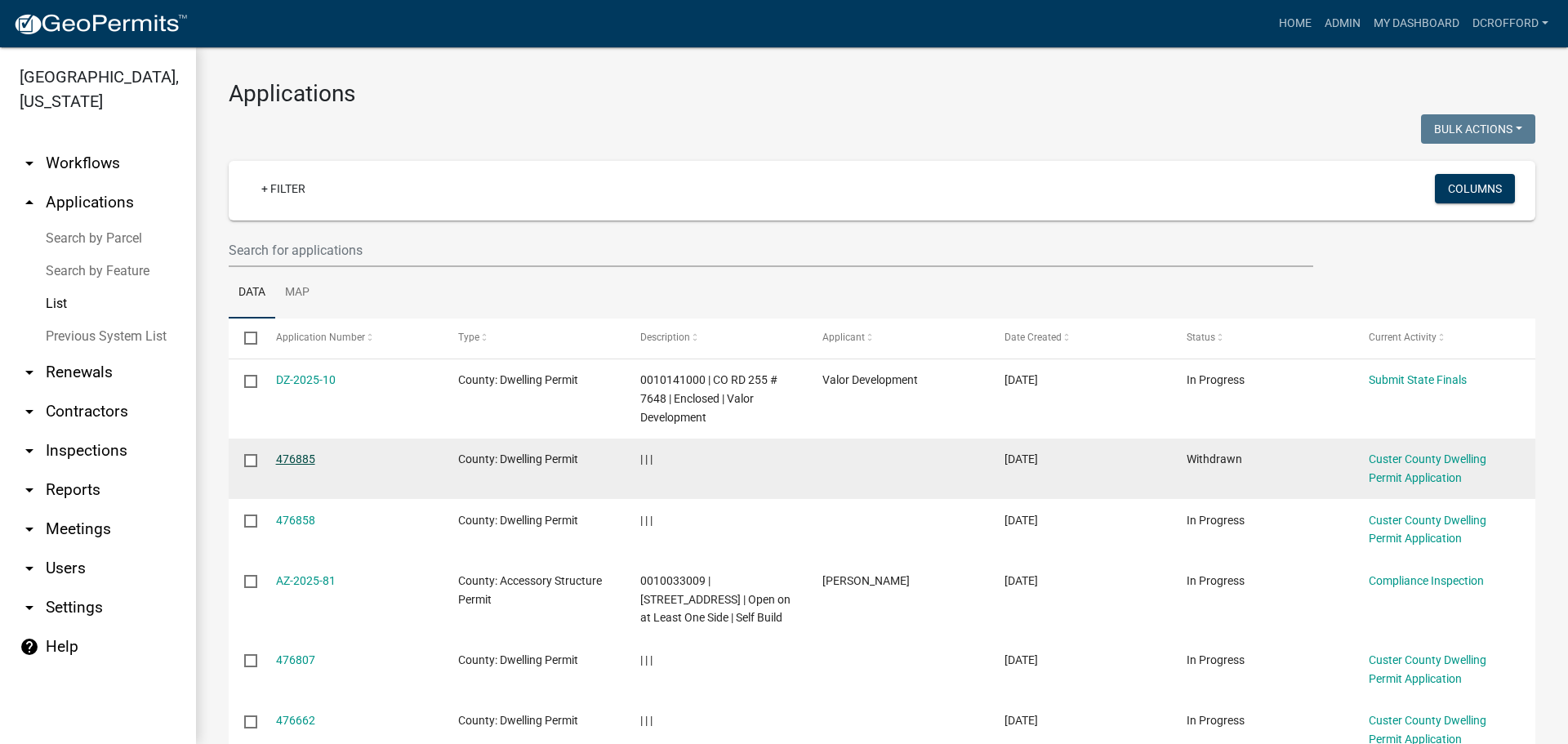
click at [310, 461] on link "476885" at bounding box center [296, 459] width 39 height 13
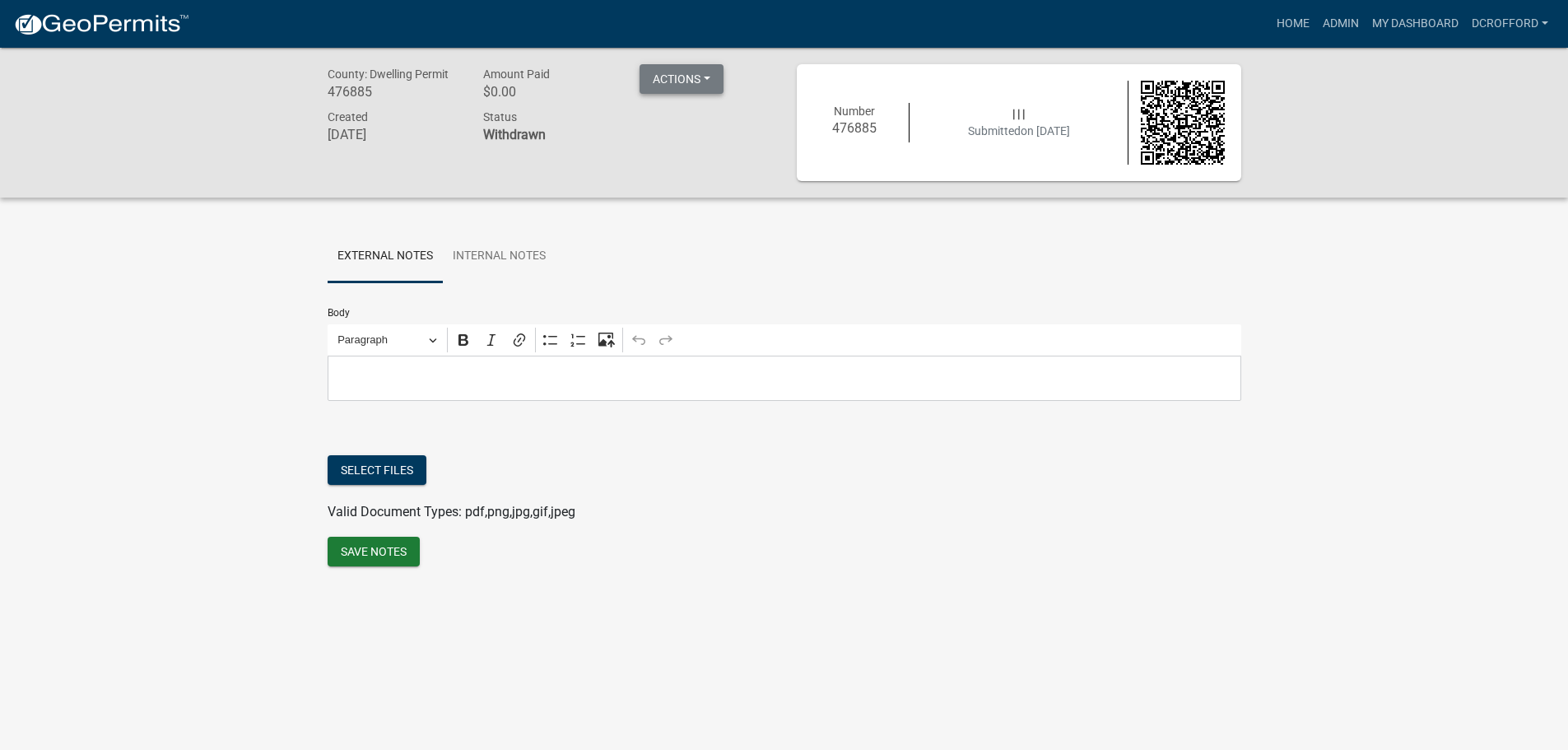
click at [680, 77] on button "Actions" at bounding box center [681, 80] width 84 height 30
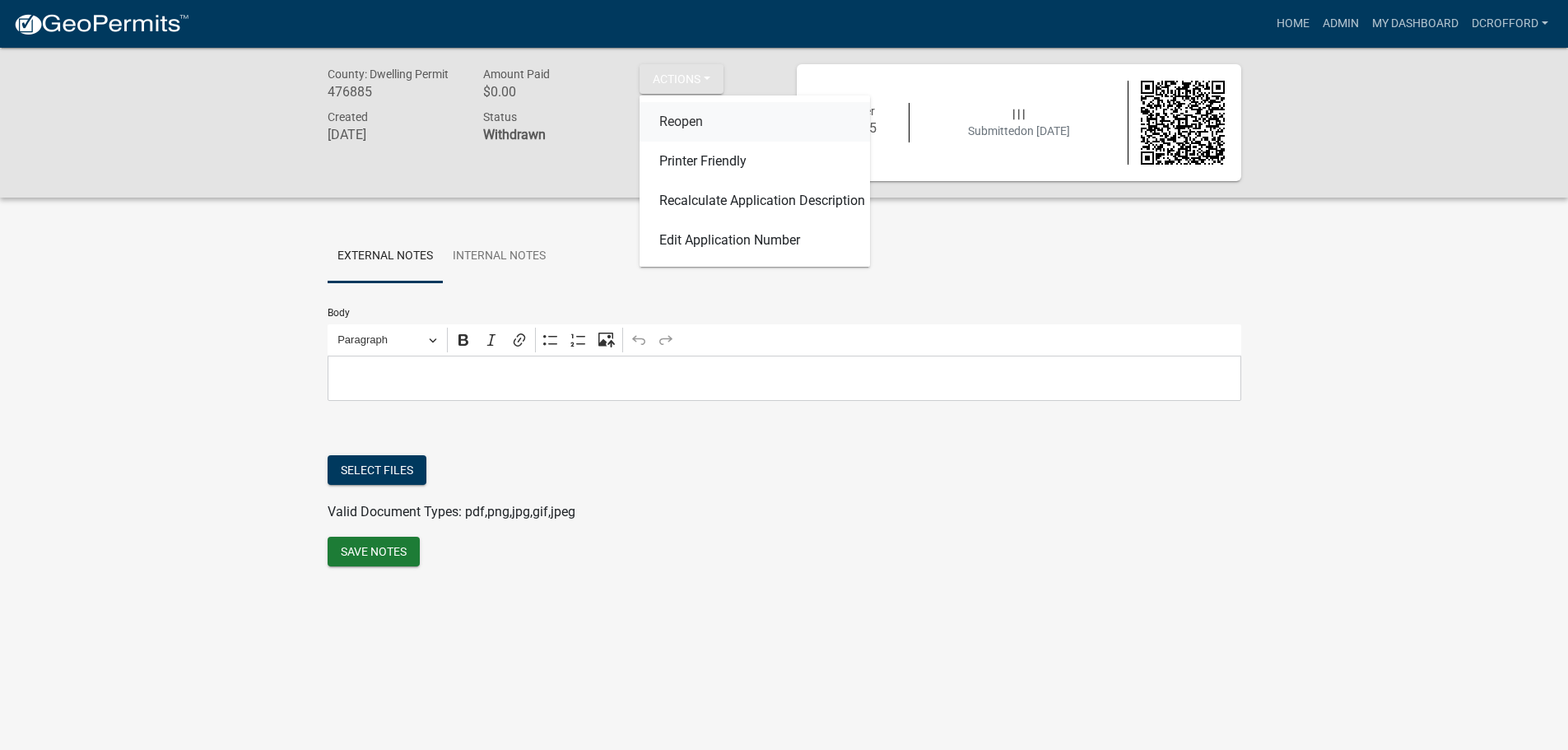
click at [695, 120] on link "Reopen" at bounding box center [754, 121] width 231 height 40
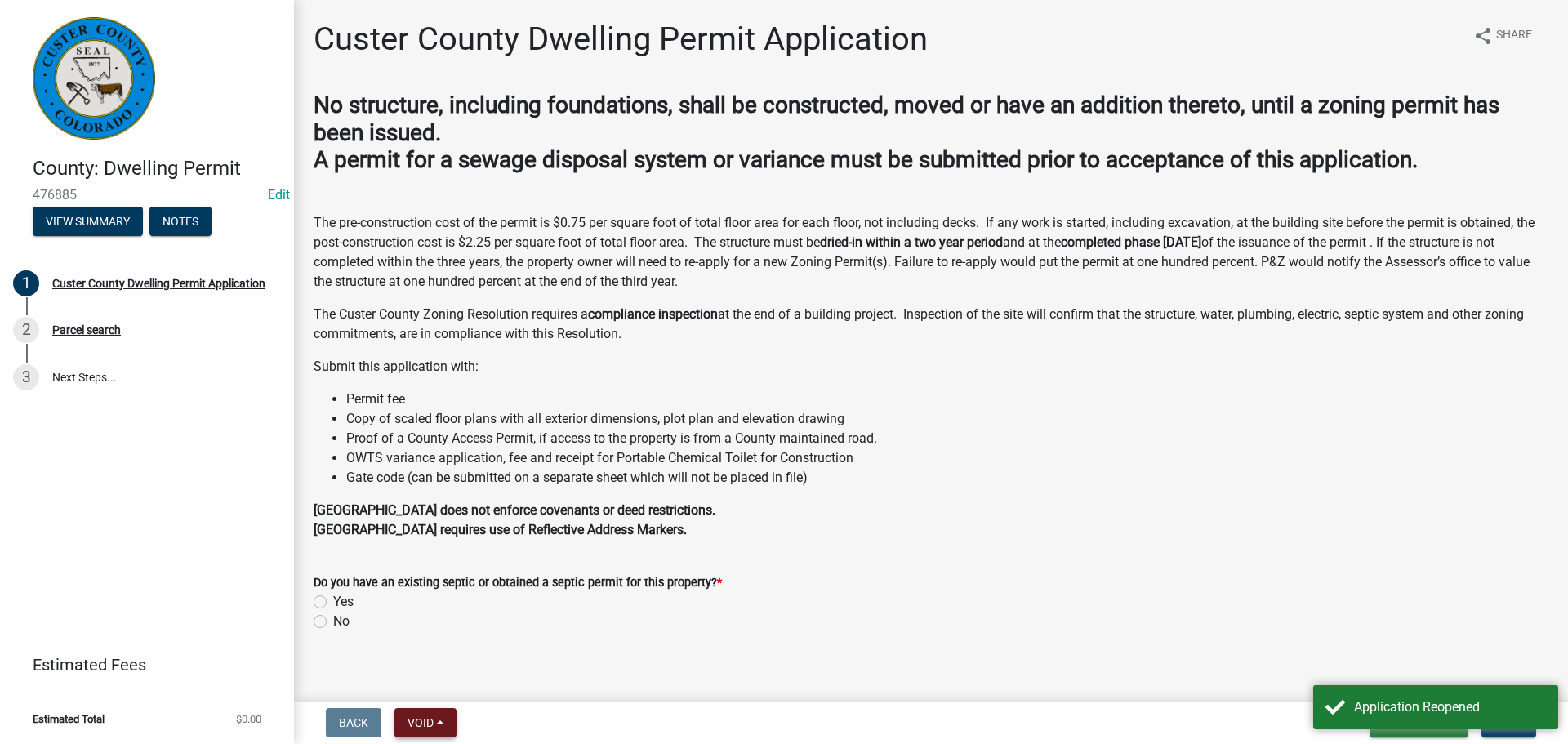
click at [413, 725] on span "Void" at bounding box center [421, 722] width 26 height 13
click at [430, 682] on button "Void" at bounding box center [460, 680] width 131 height 39
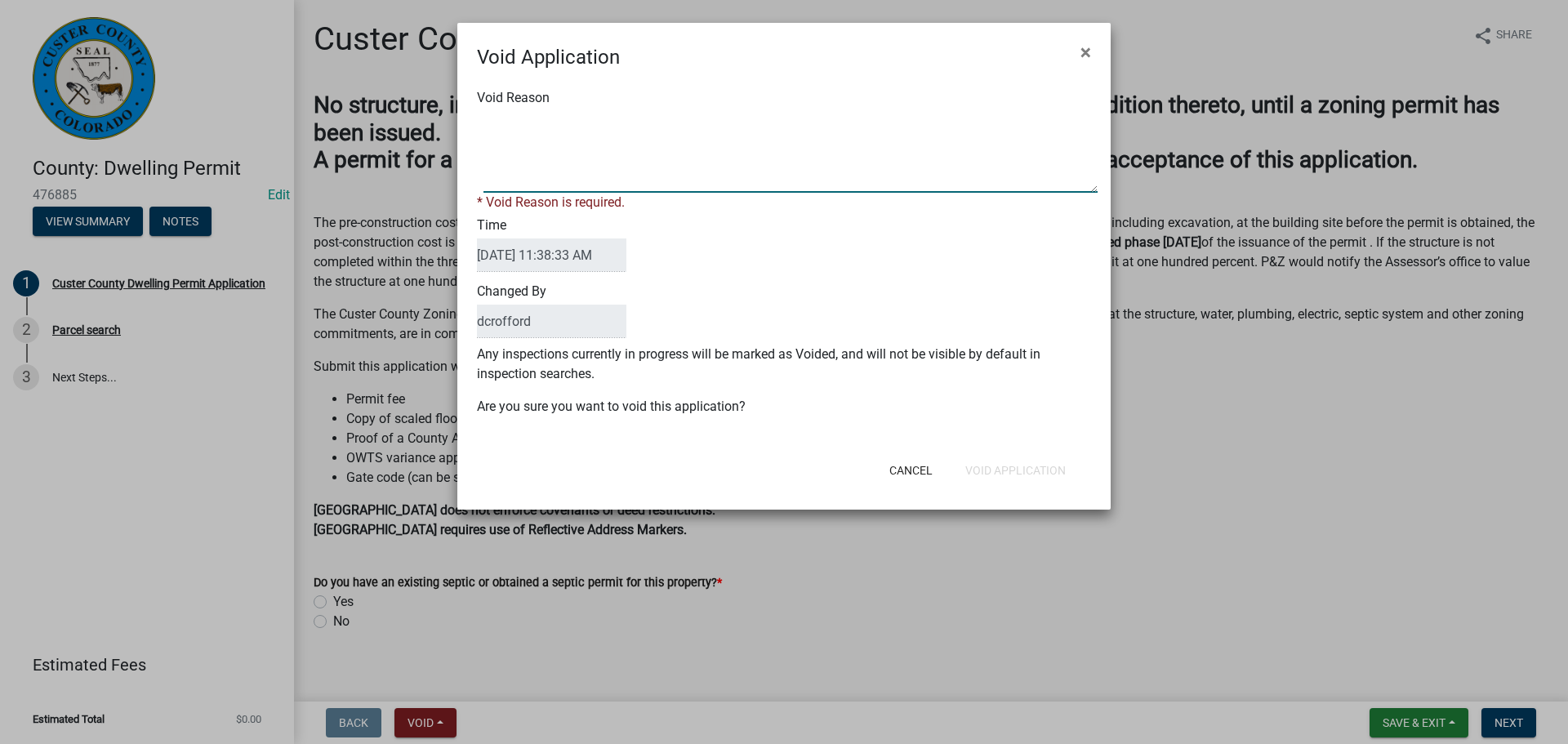
click at [512, 181] on textarea "Void Reason" at bounding box center [791, 152] width 614 height 82
type textarea "unfinished"
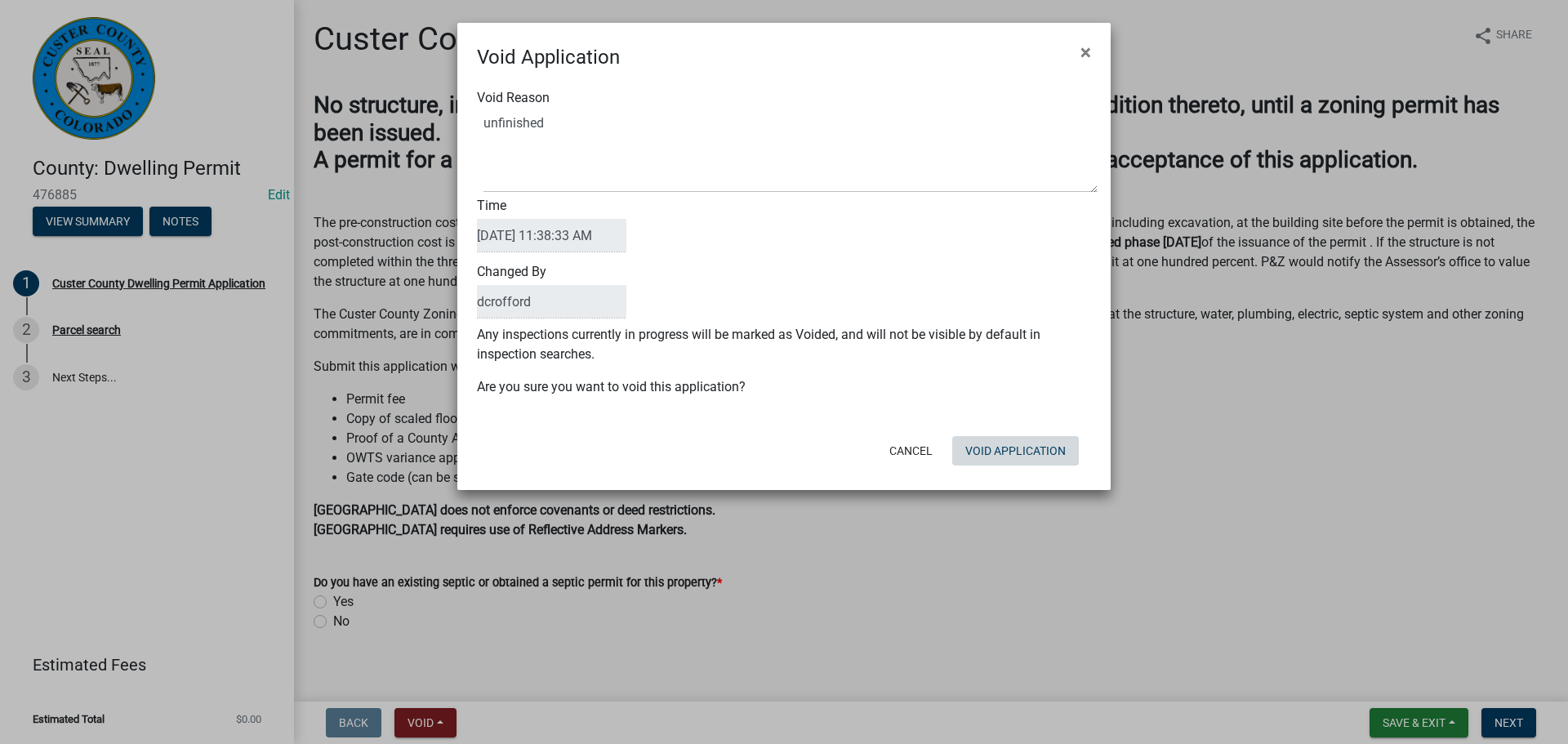
click at [1024, 482] on div "Void Application × Void Reason Time 09/11/2025 11:38:33 AM Changed By dcrofford…" at bounding box center [784, 256] width 654 height 467
click at [1022, 449] on button "Void Application" at bounding box center [1015, 451] width 126 height 30
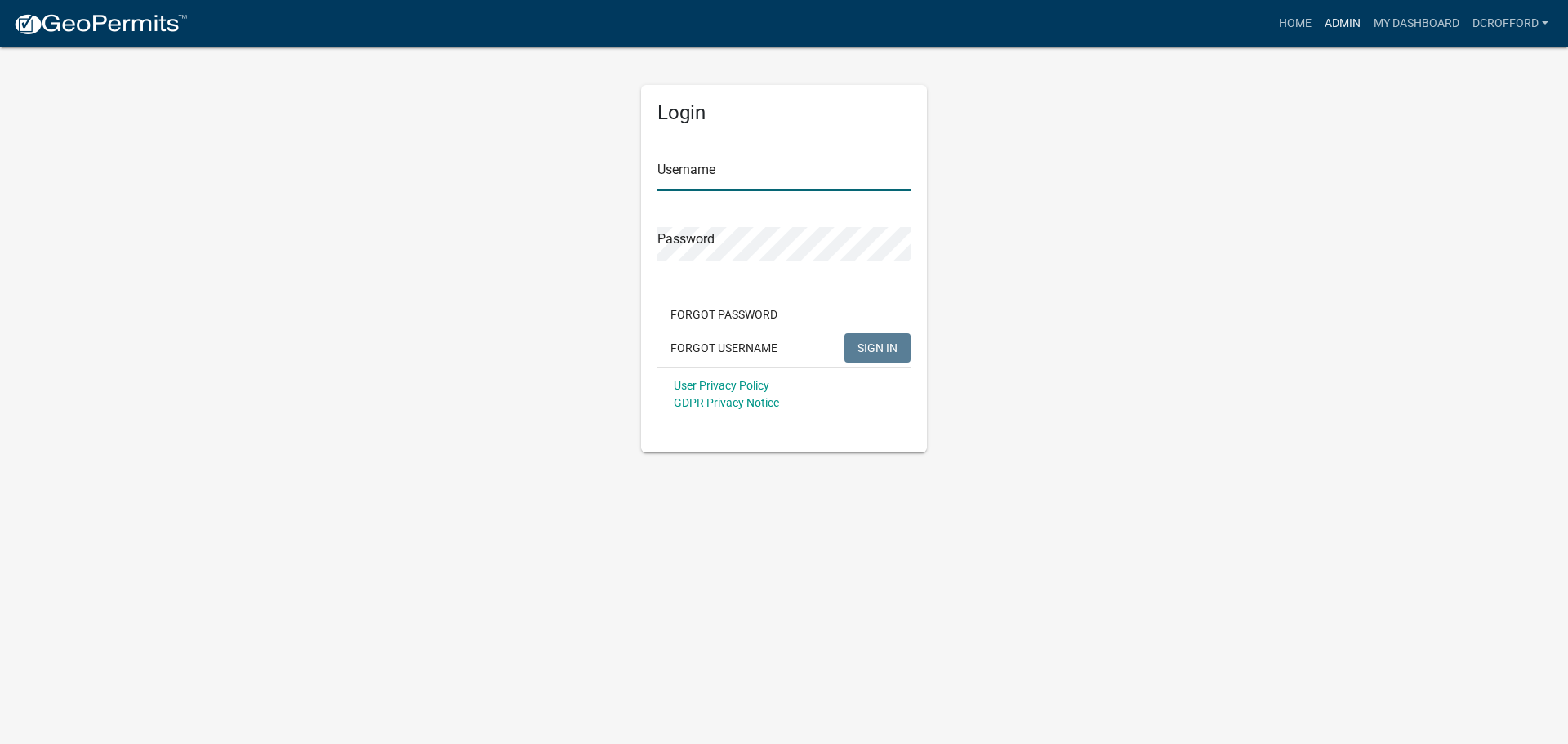
type input "dcrofford"
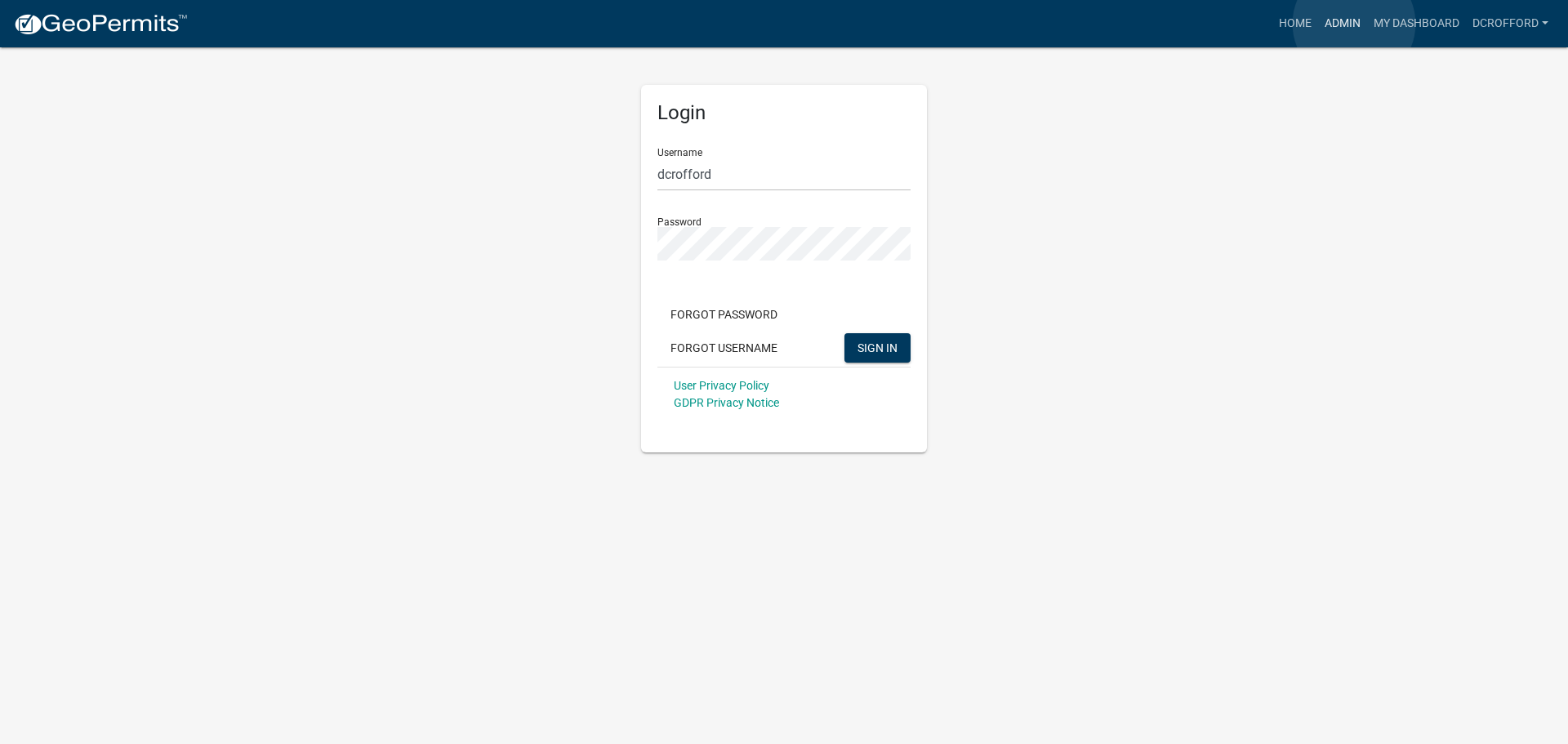
click at [1354, 24] on link "Admin" at bounding box center [1343, 23] width 49 height 31
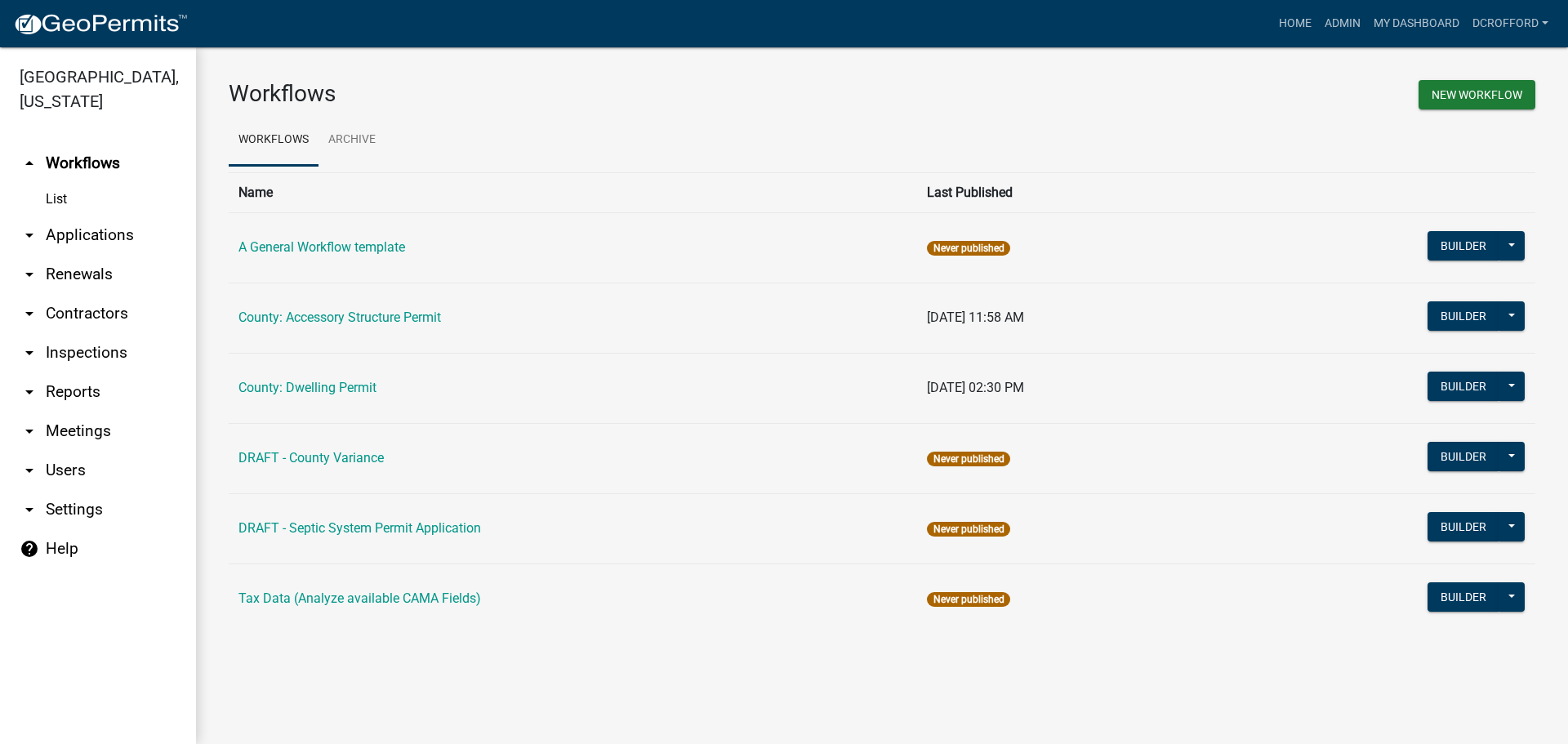
click at [97, 227] on link "arrow_drop_down Applications" at bounding box center [97, 235] width 196 height 39
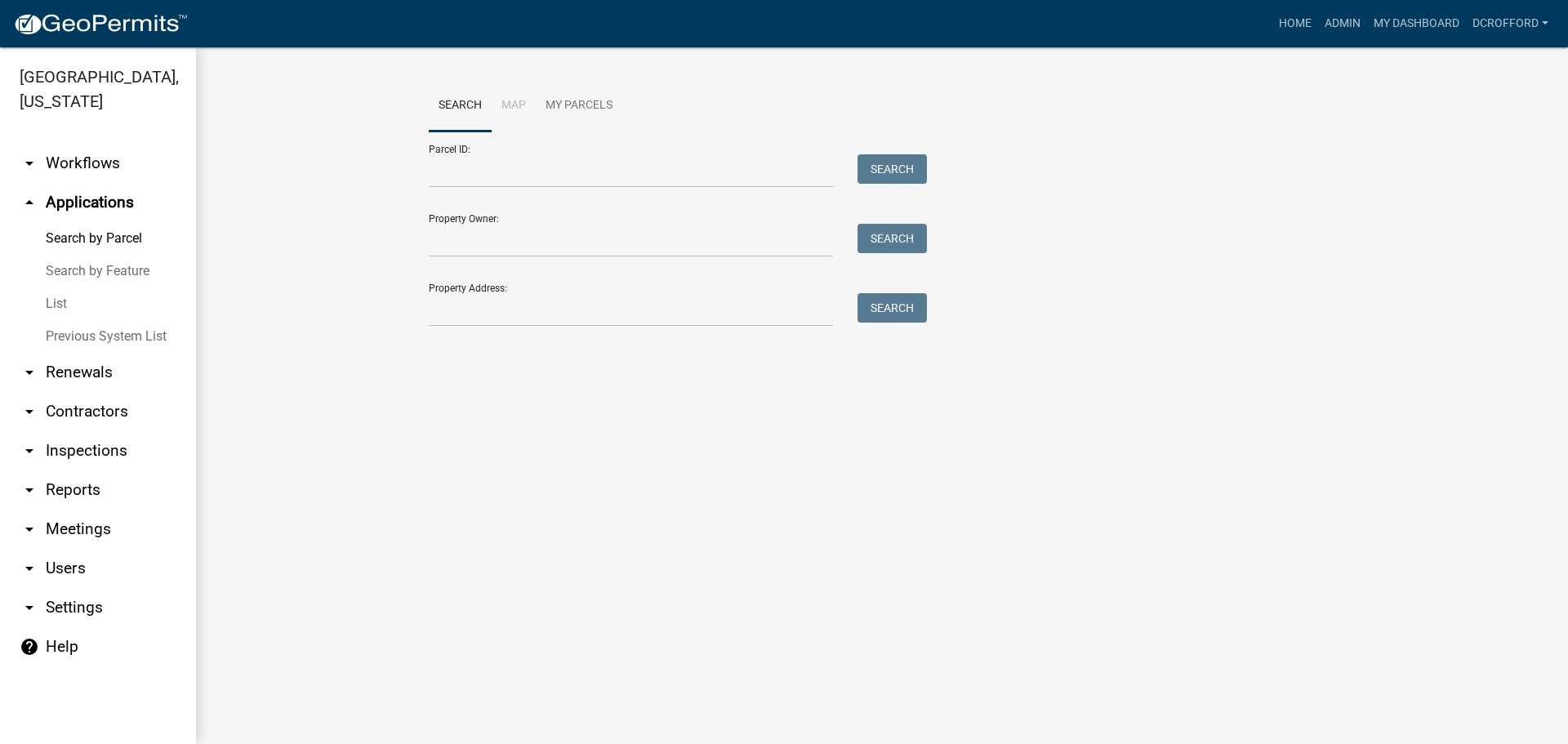
click at [45, 311] on link "List" at bounding box center [97, 304] width 196 height 32
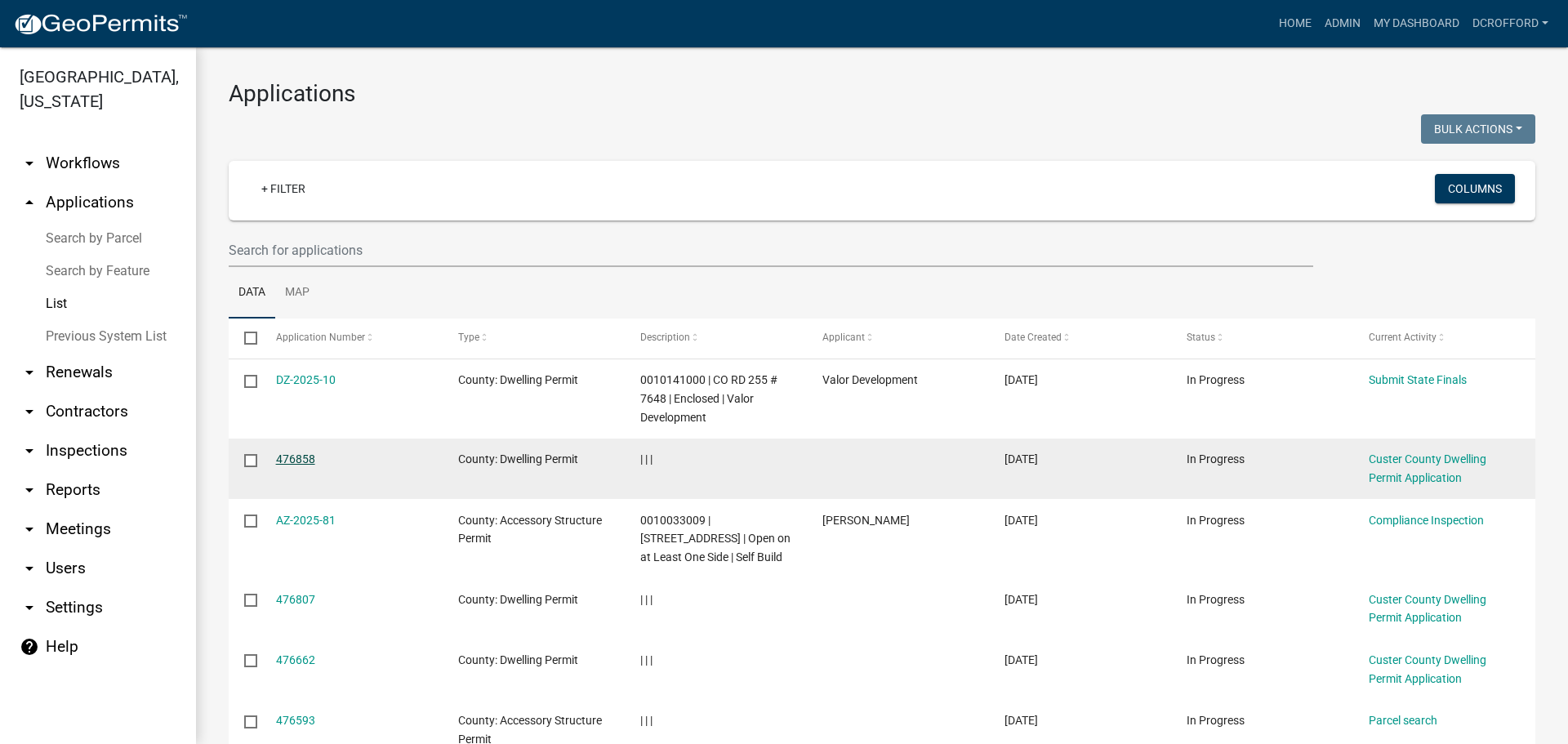
click at [299, 459] on link "476858" at bounding box center [296, 459] width 39 height 13
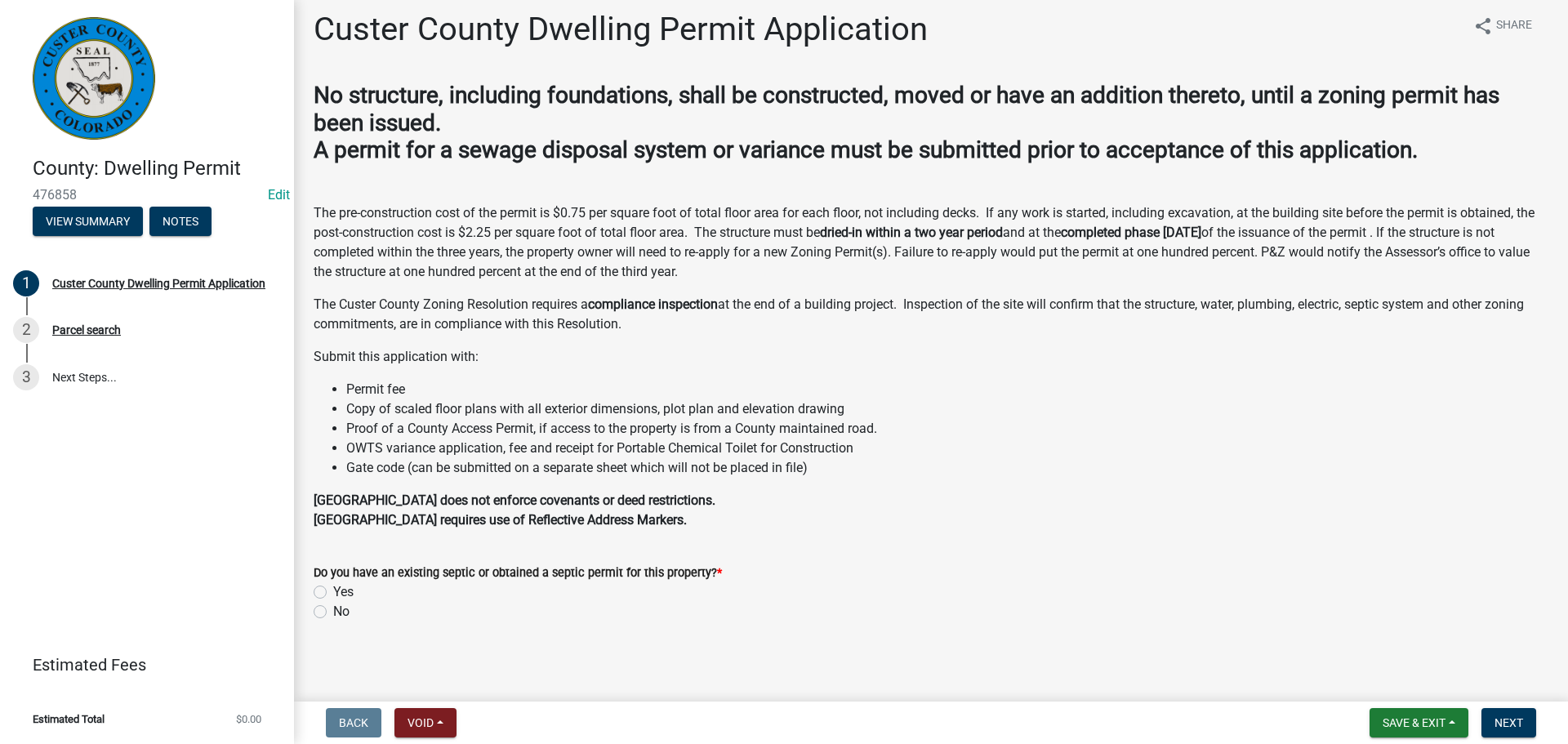
scroll to position [15, 0]
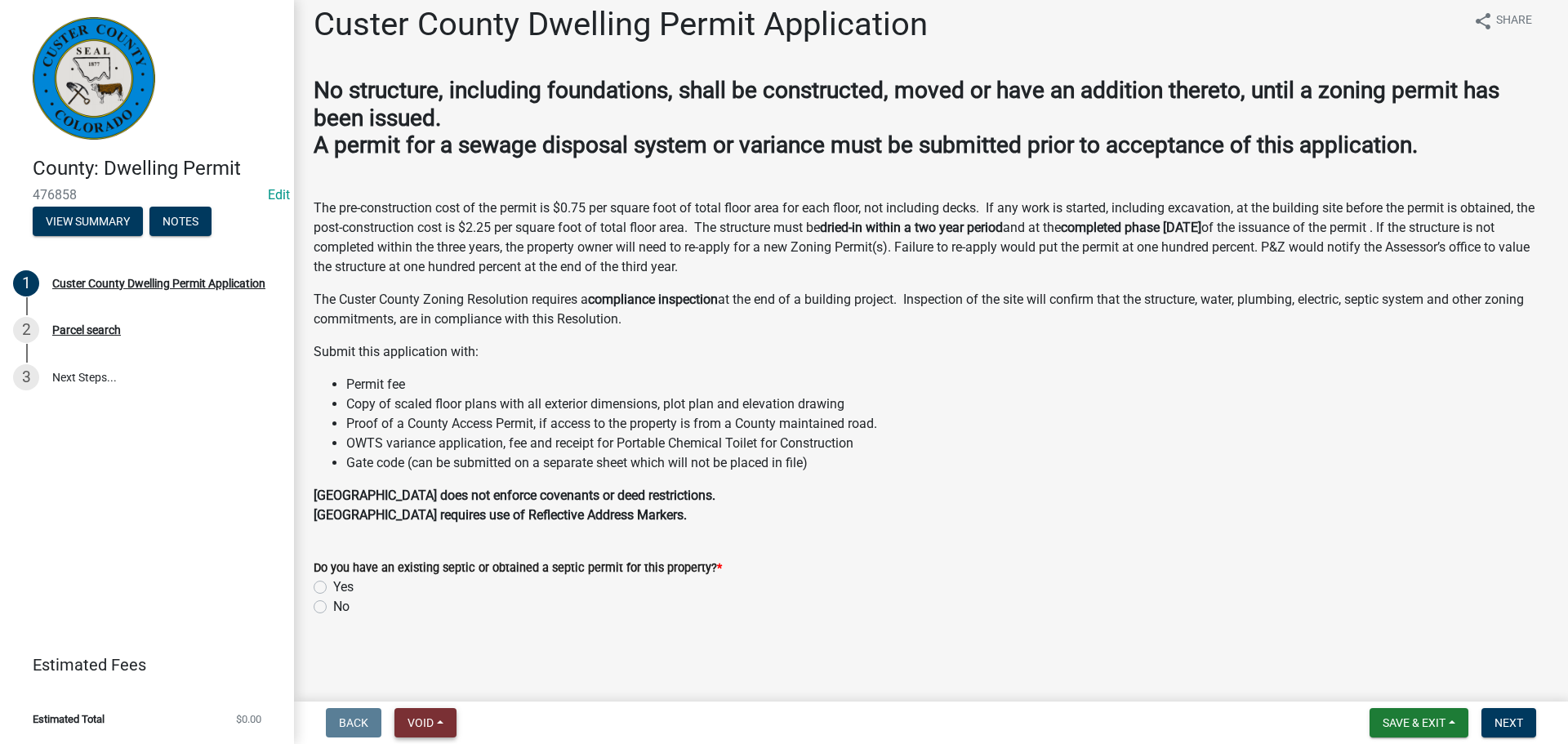
click at [428, 719] on span "Void" at bounding box center [421, 722] width 26 height 13
click at [442, 683] on button "Void" at bounding box center [460, 680] width 131 height 39
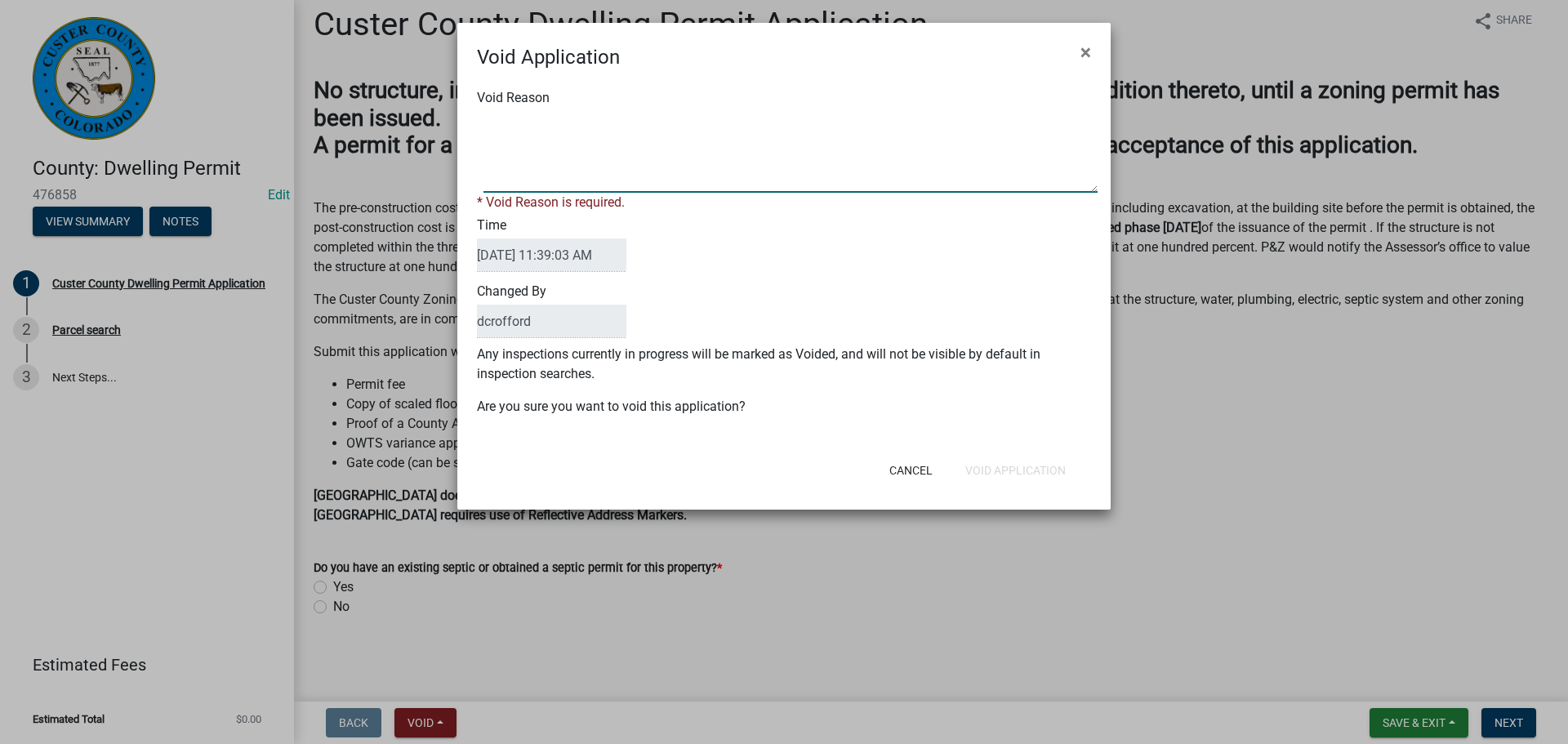
click at [601, 154] on textarea "Void Reason" at bounding box center [791, 152] width 614 height 82
type textarea "unfinished"
click at [1024, 480] on div "Void Application × Void Reason * Void Reason is required. Time 09/11/2025 11:39…" at bounding box center [784, 266] width 654 height 487
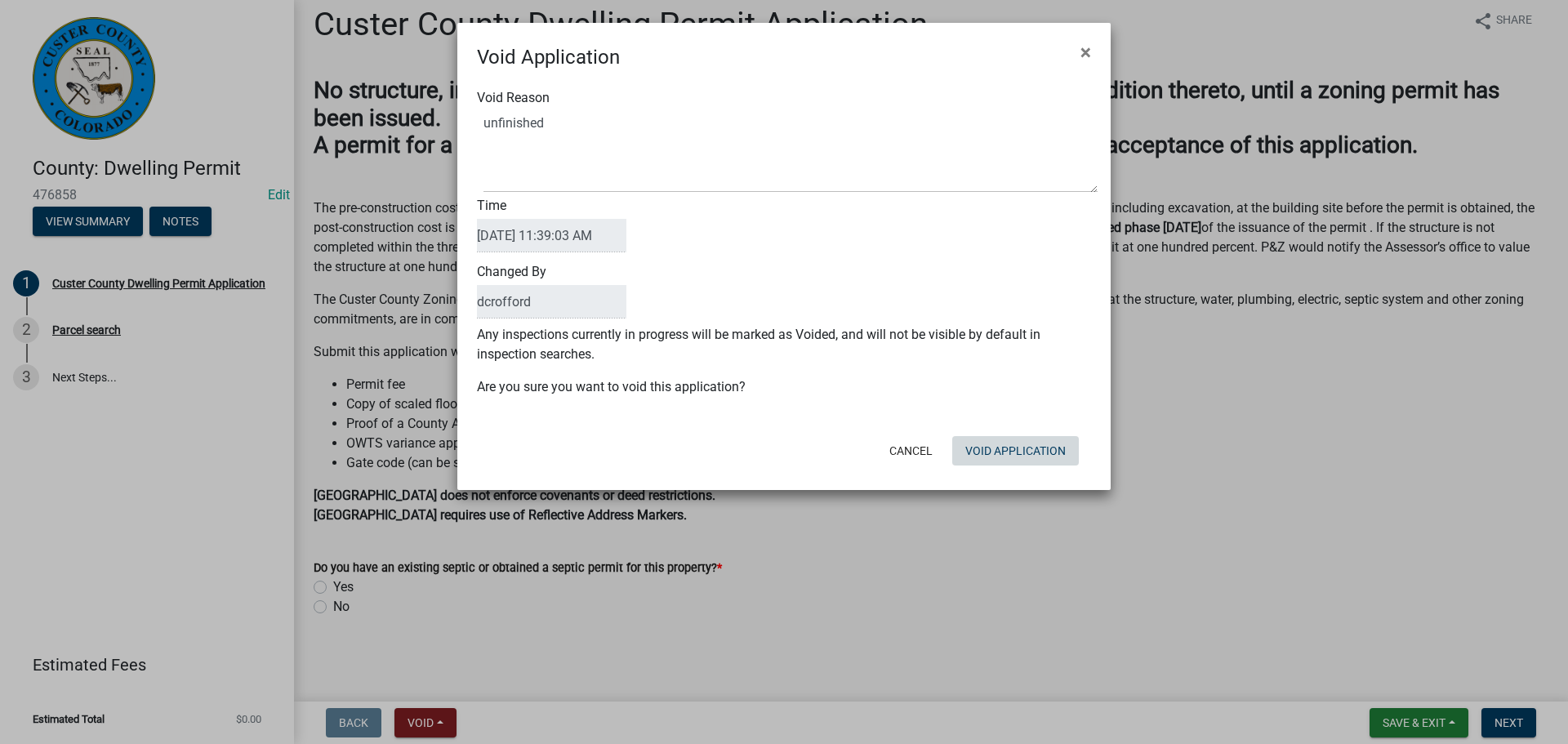
click at [1023, 455] on button "Void Application" at bounding box center [1015, 451] width 126 height 30
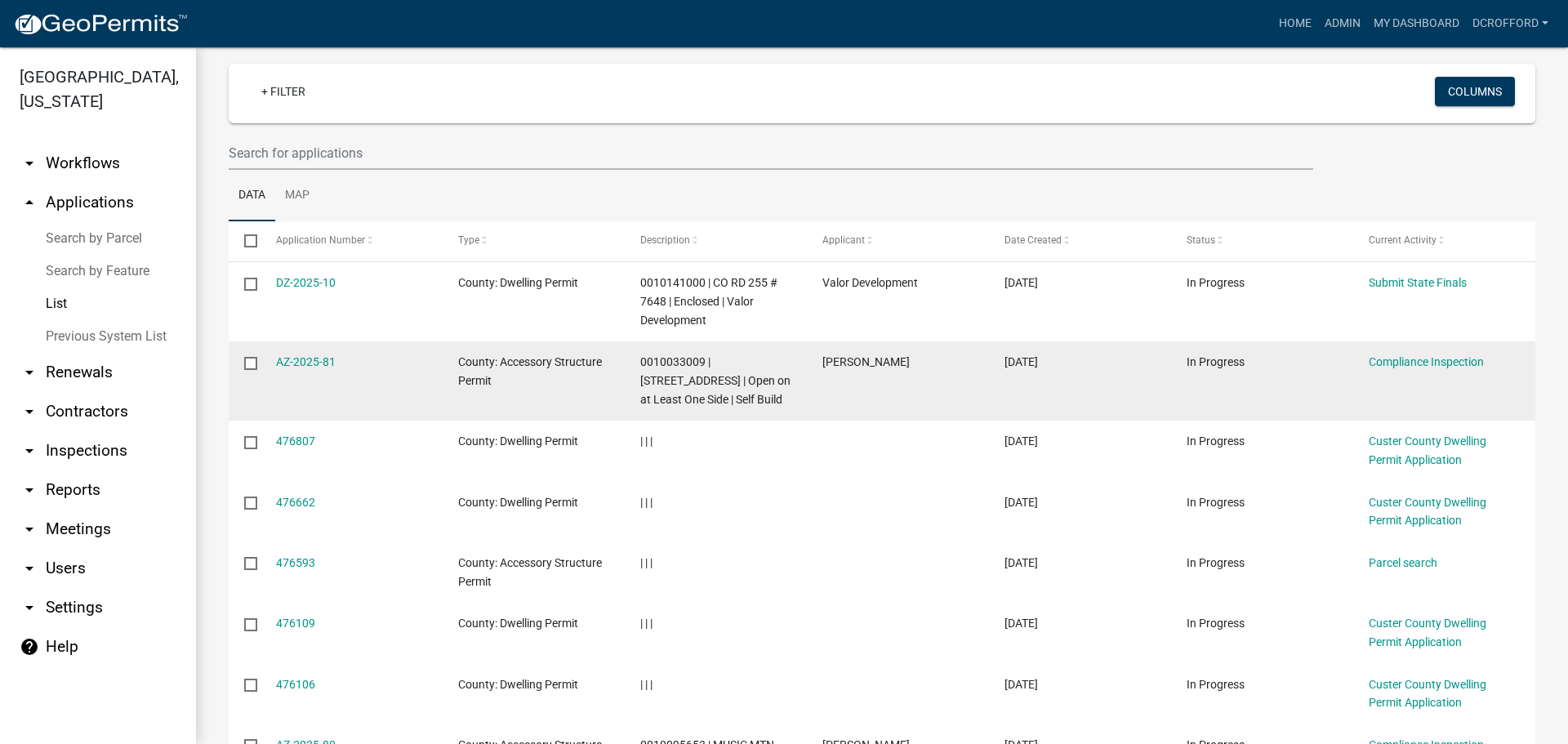
scroll to position [163, 0]
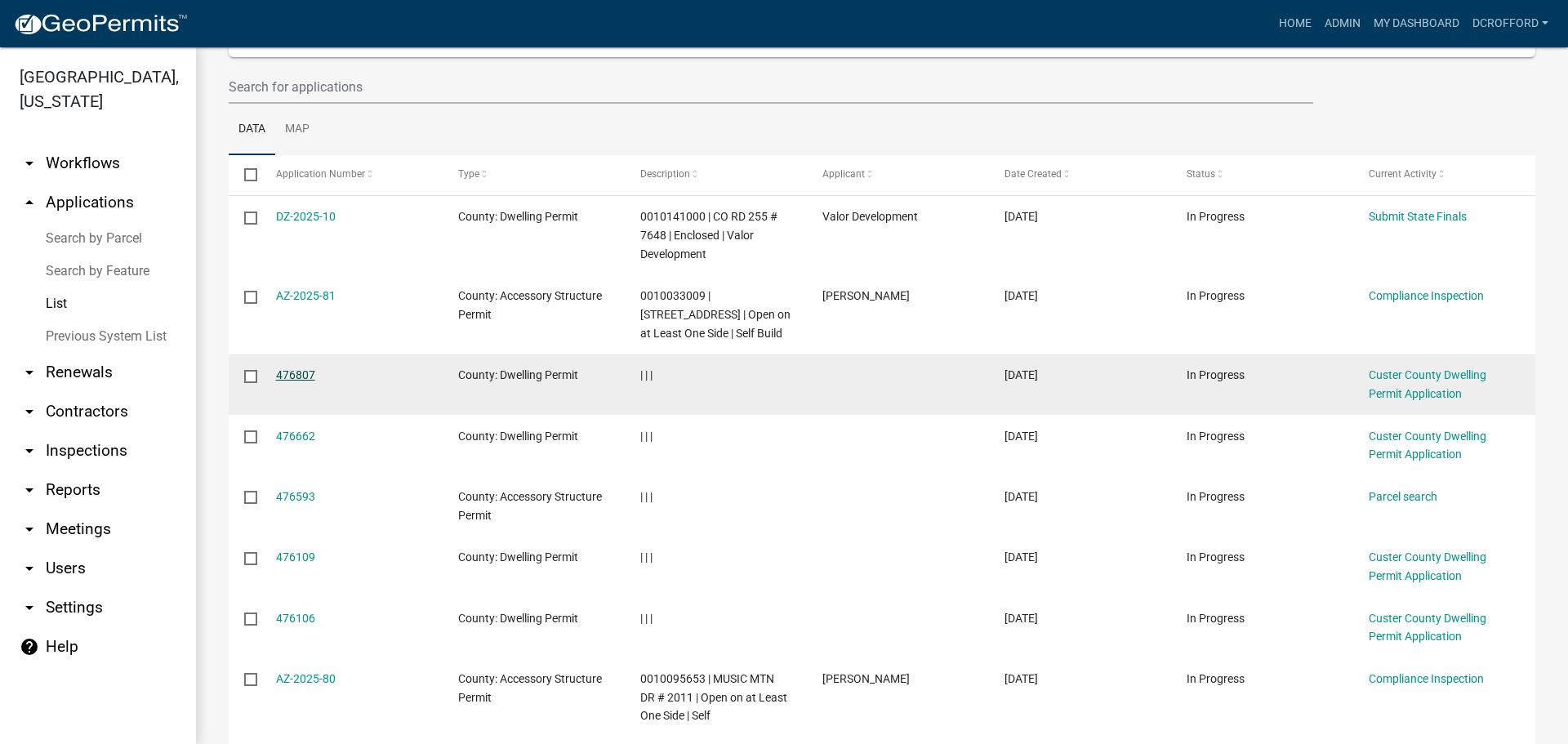
click at [302, 379] on link "476807" at bounding box center [296, 375] width 39 height 13
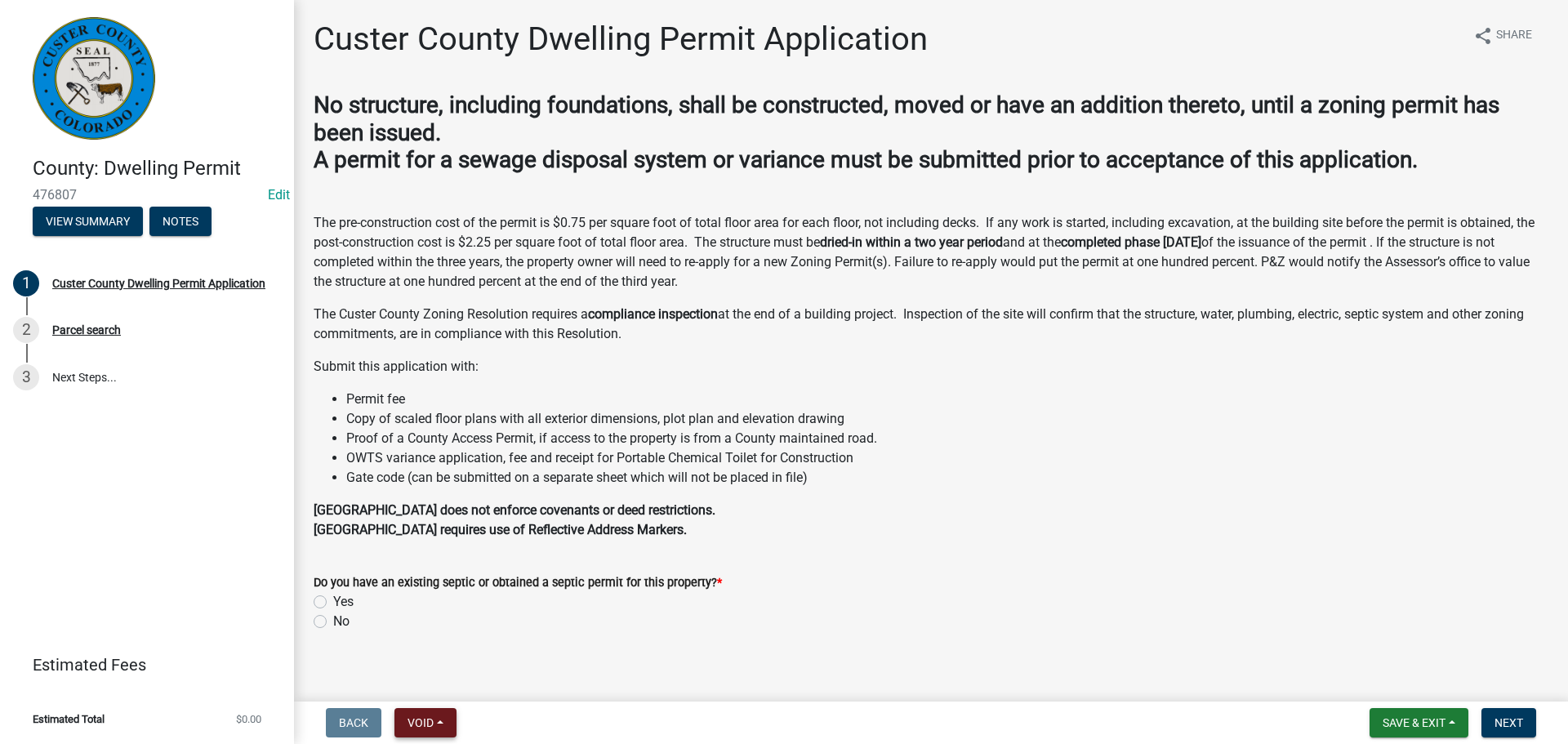
click at [415, 732] on button "Void" at bounding box center [426, 723] width 62 height 30
click at [432, 680] on button "Void" at bounding box center [460, 680] width 131 height 39
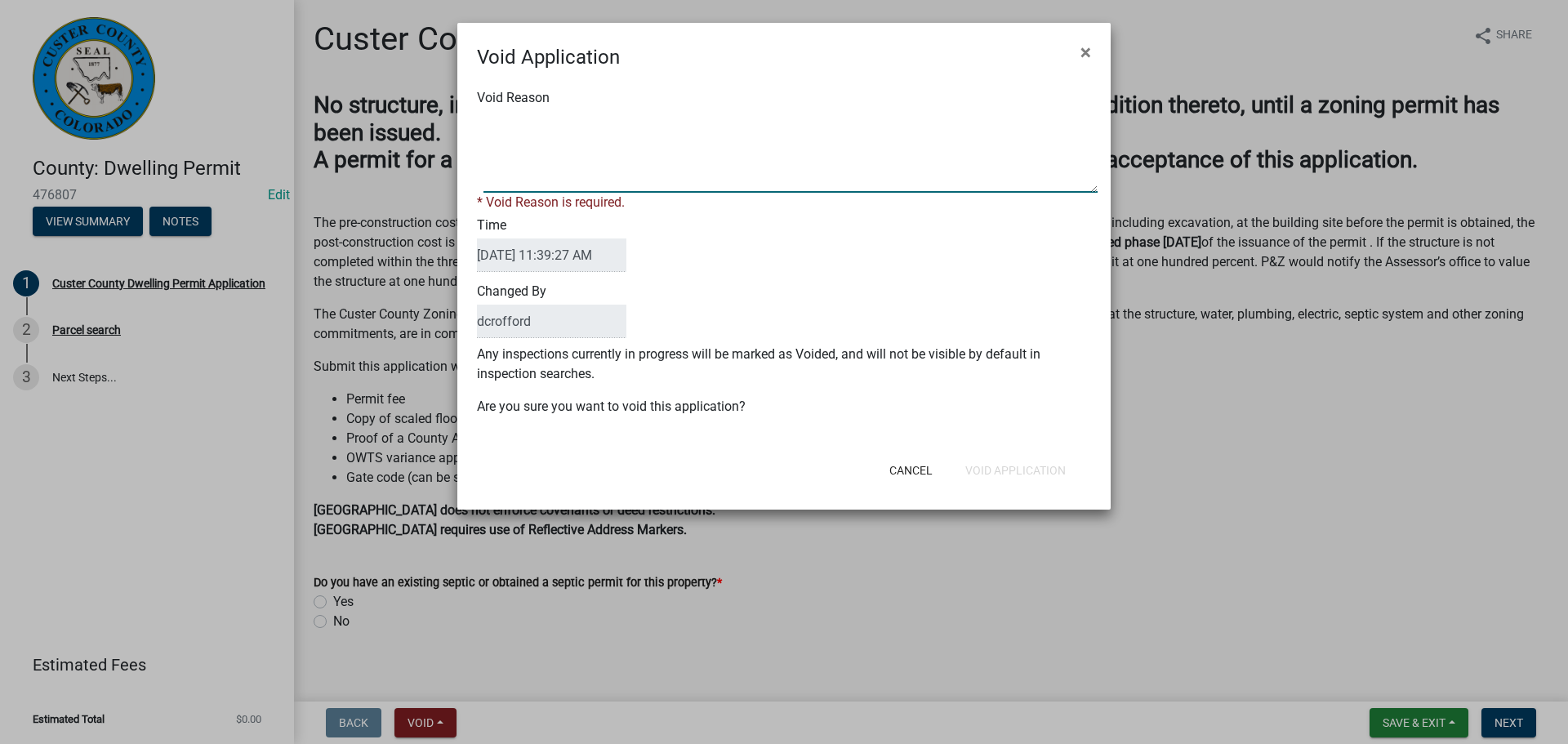
click at [535, 169] on textarea "Void Reason" at bounding box center [791, 152] width 614 height 82
type textarea "unfinished"
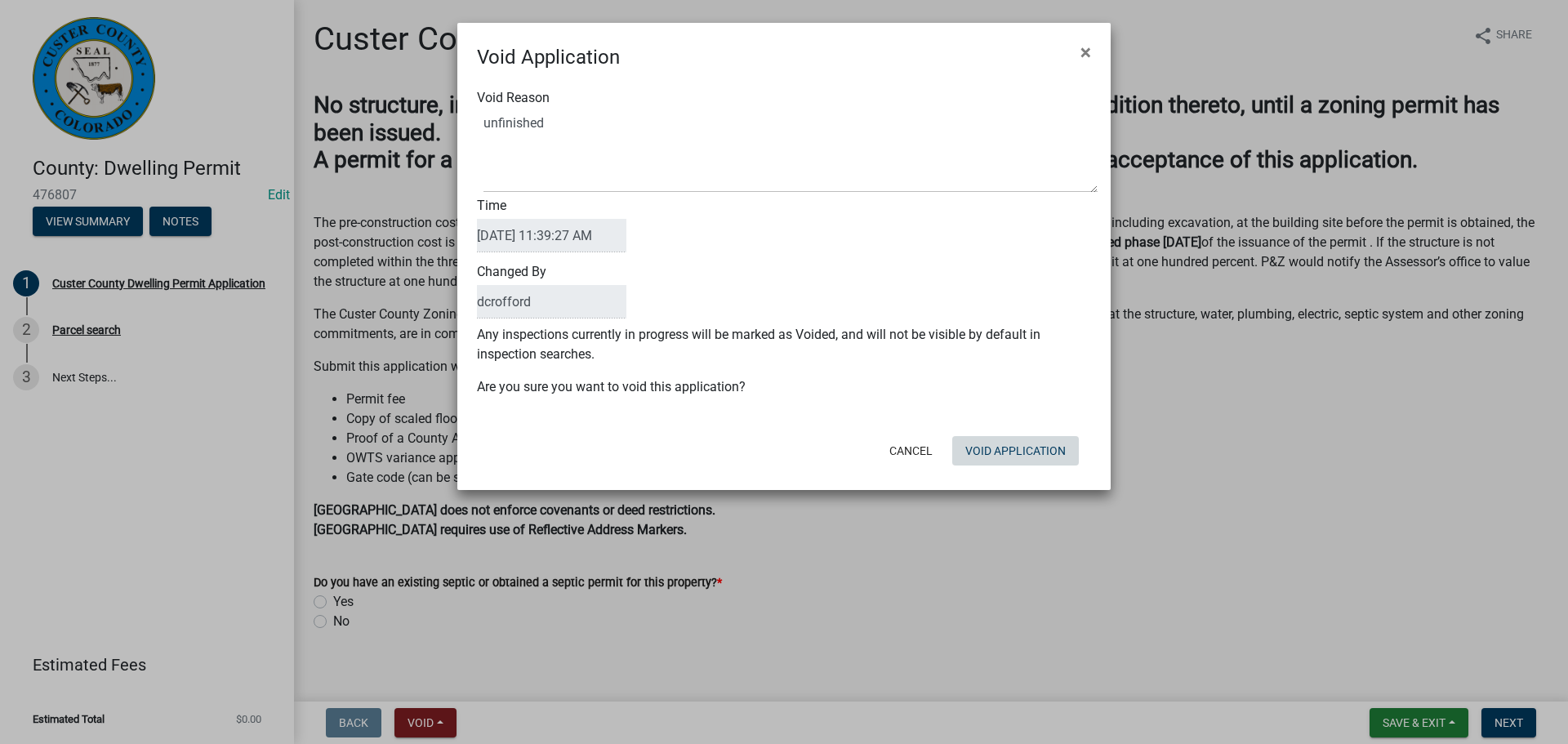
click at [1044, 470] on div "Cancel Void Application" at bounding box center [891, 451] width 403 height 42
click at [1028, 452] on button "Void Application" at bounding box center [1015, 451] width 126 height 30
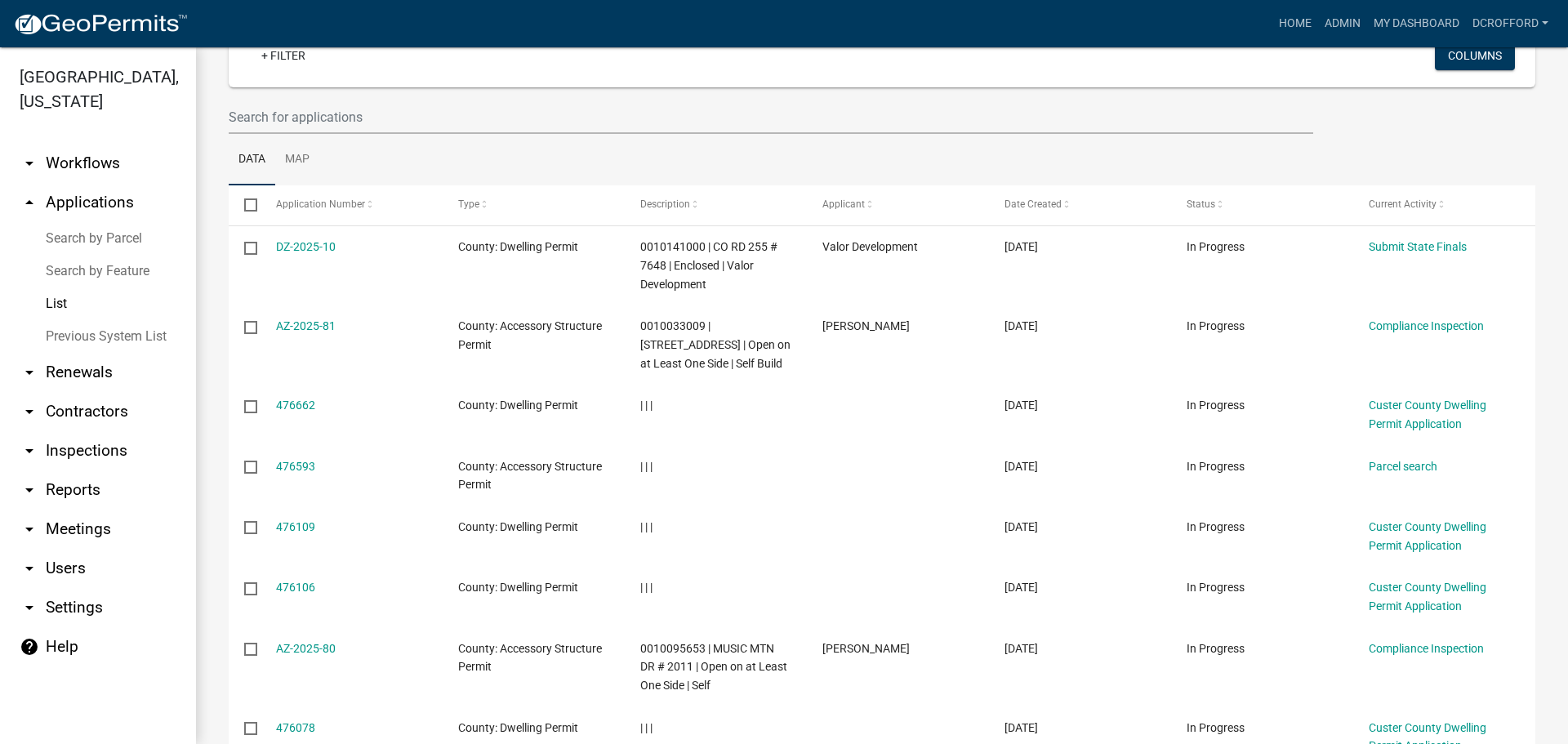
scroll to position [245, 0]
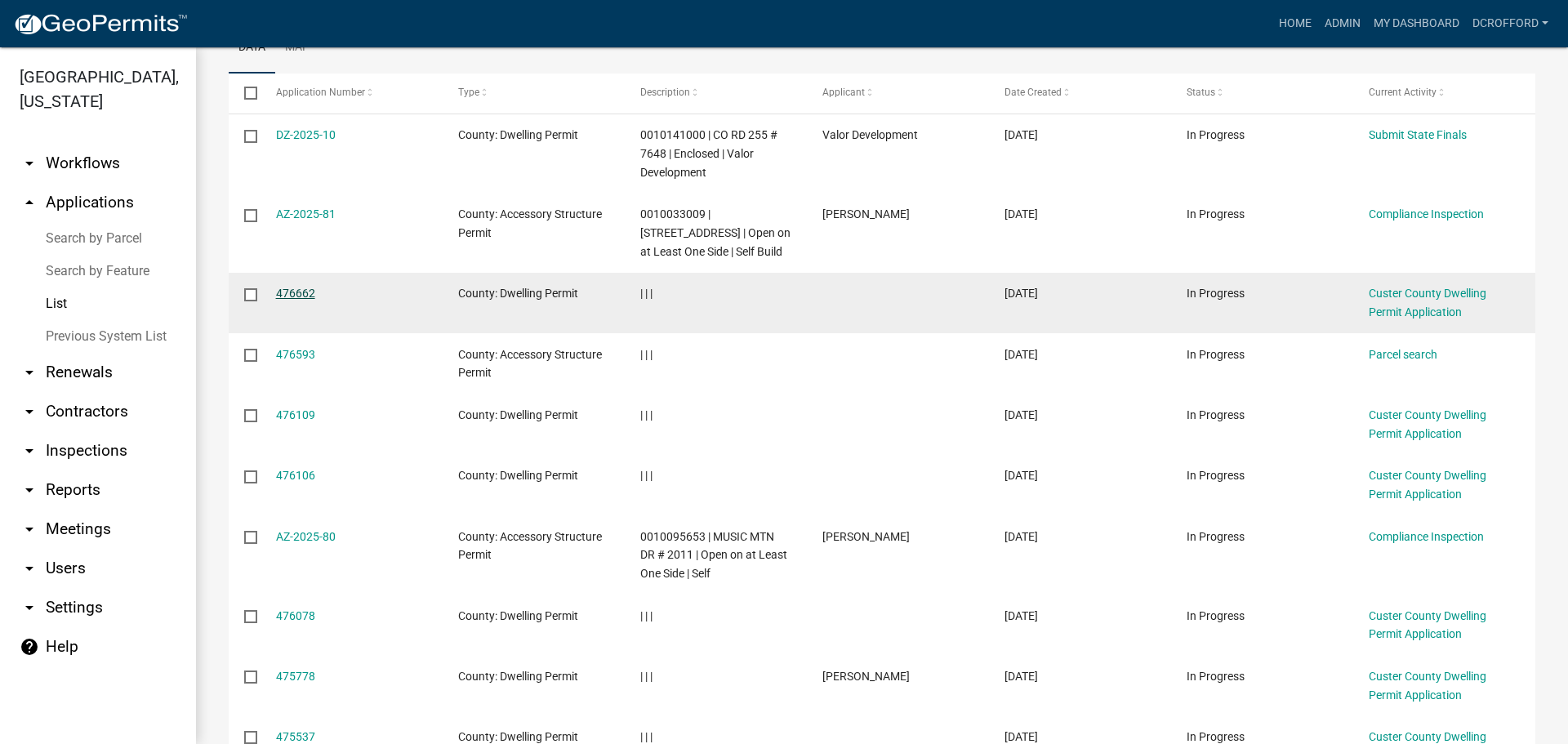
click at [310, 293] on link "476662" at bounding box center [296, 293] width 39 height 13
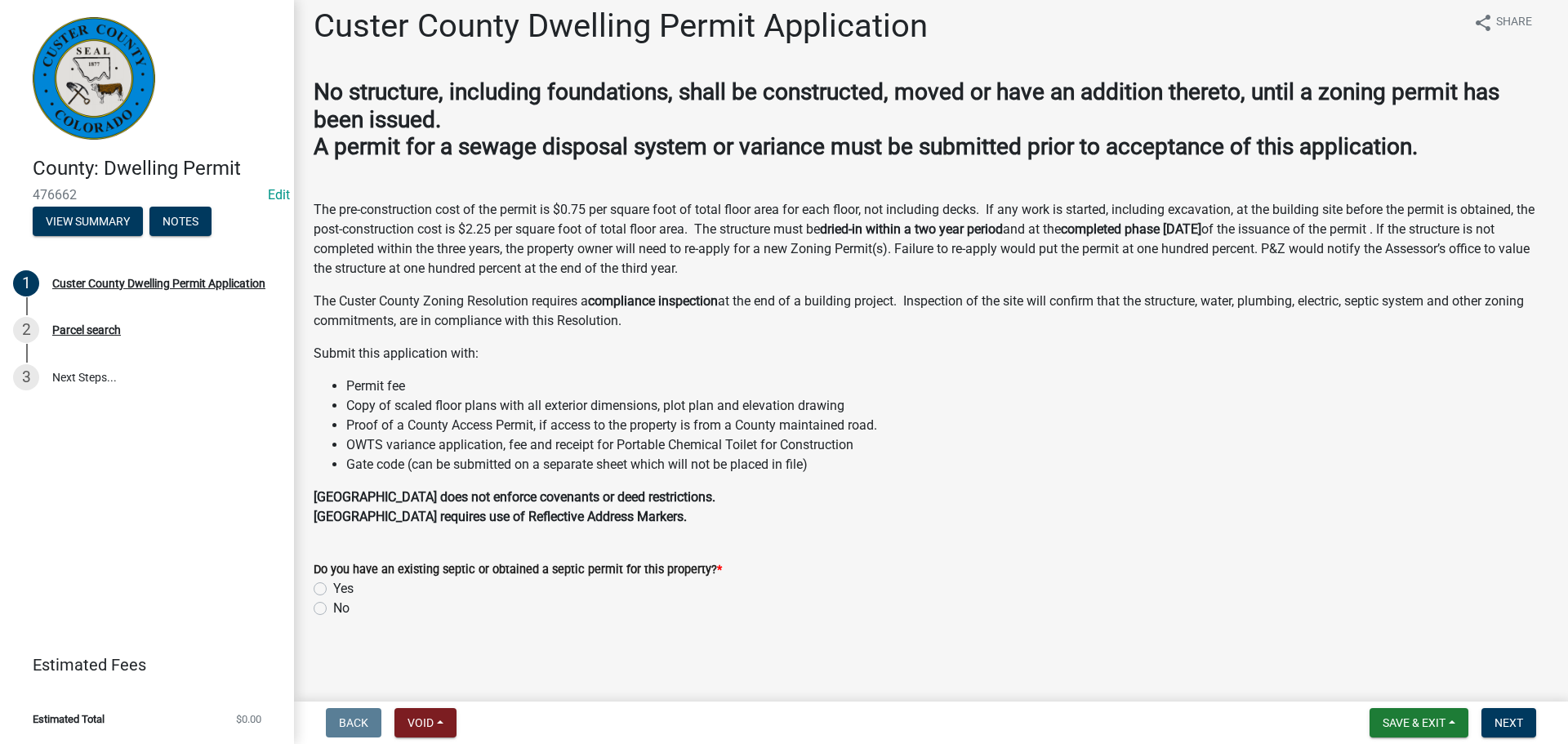
scroll to position [15, 0]
click at [426, 727] on span "Void" at bounding box center [421, 722] width 26 height 13
click at [440, 679] on button "Void" at bounding box center [460, 680] width 131 height 39
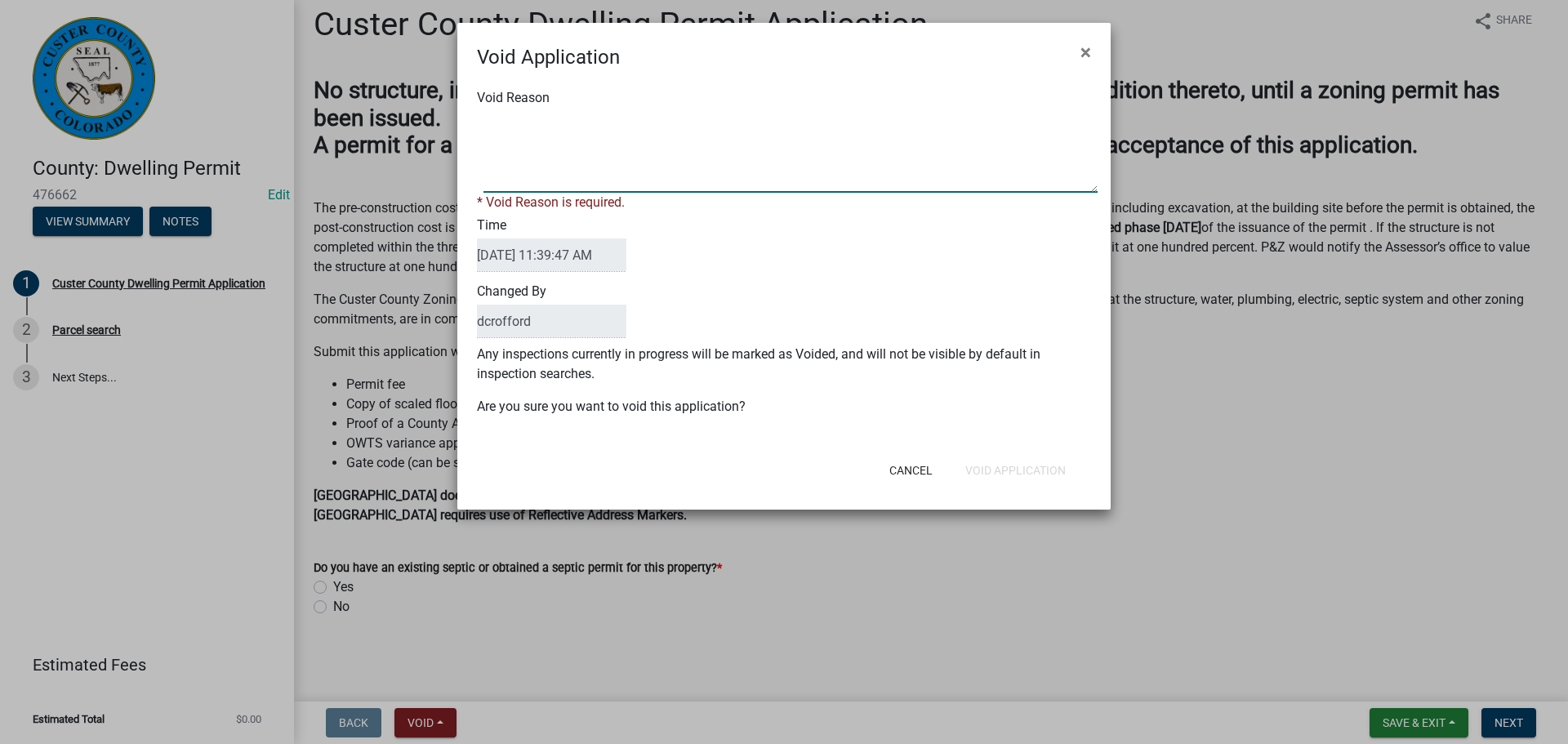
click at [579, 125] on textarea "Void Reason" at bounding box center [791, 152] width 614 height 82
type textarea "unfinished"
click at [1045, 470] on div "Cancel Void Application" at bounding box center [891, 470] width 403 height 42
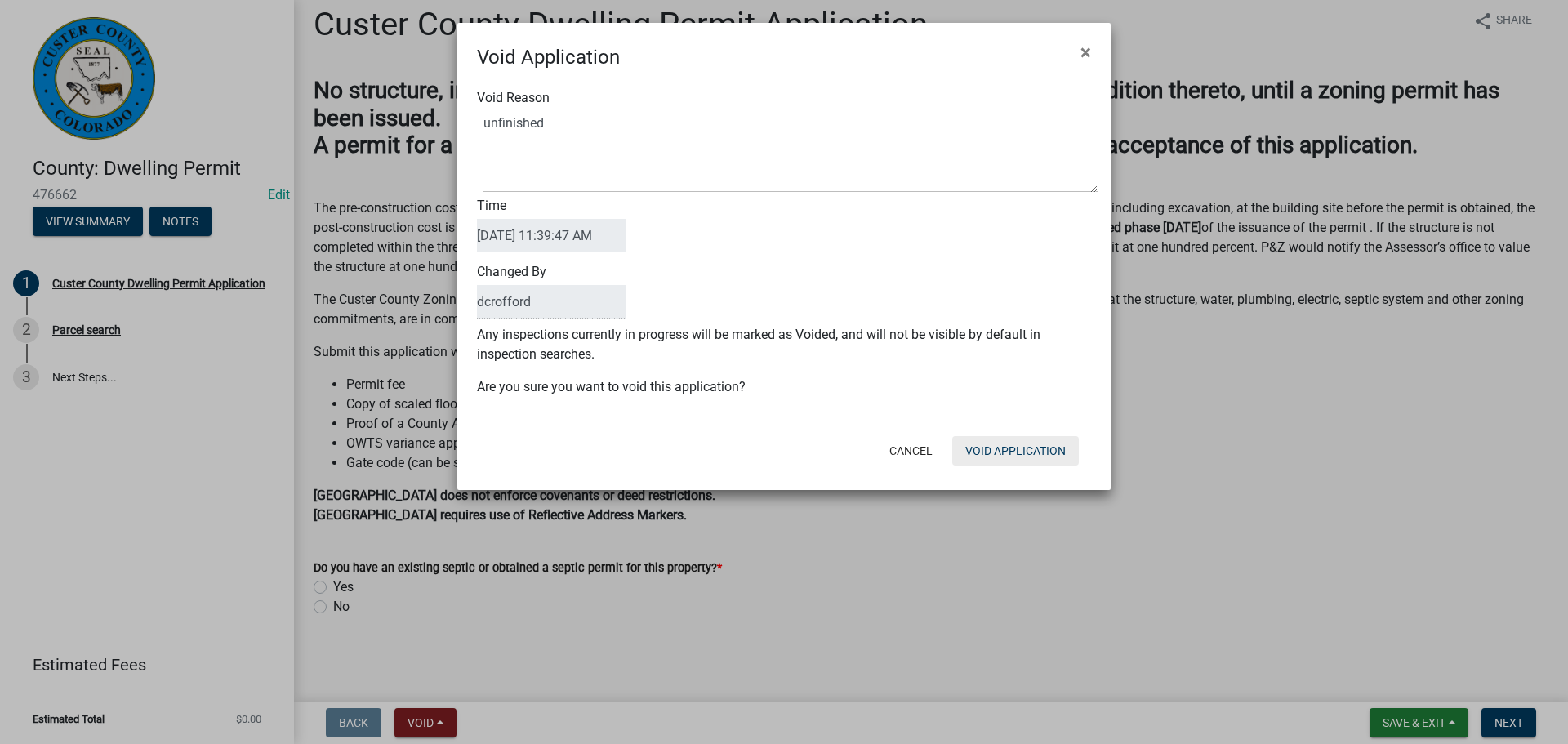
click at [1016, 452] on button "Void Application" at bounding box center [1015, 451] width 126 height 30
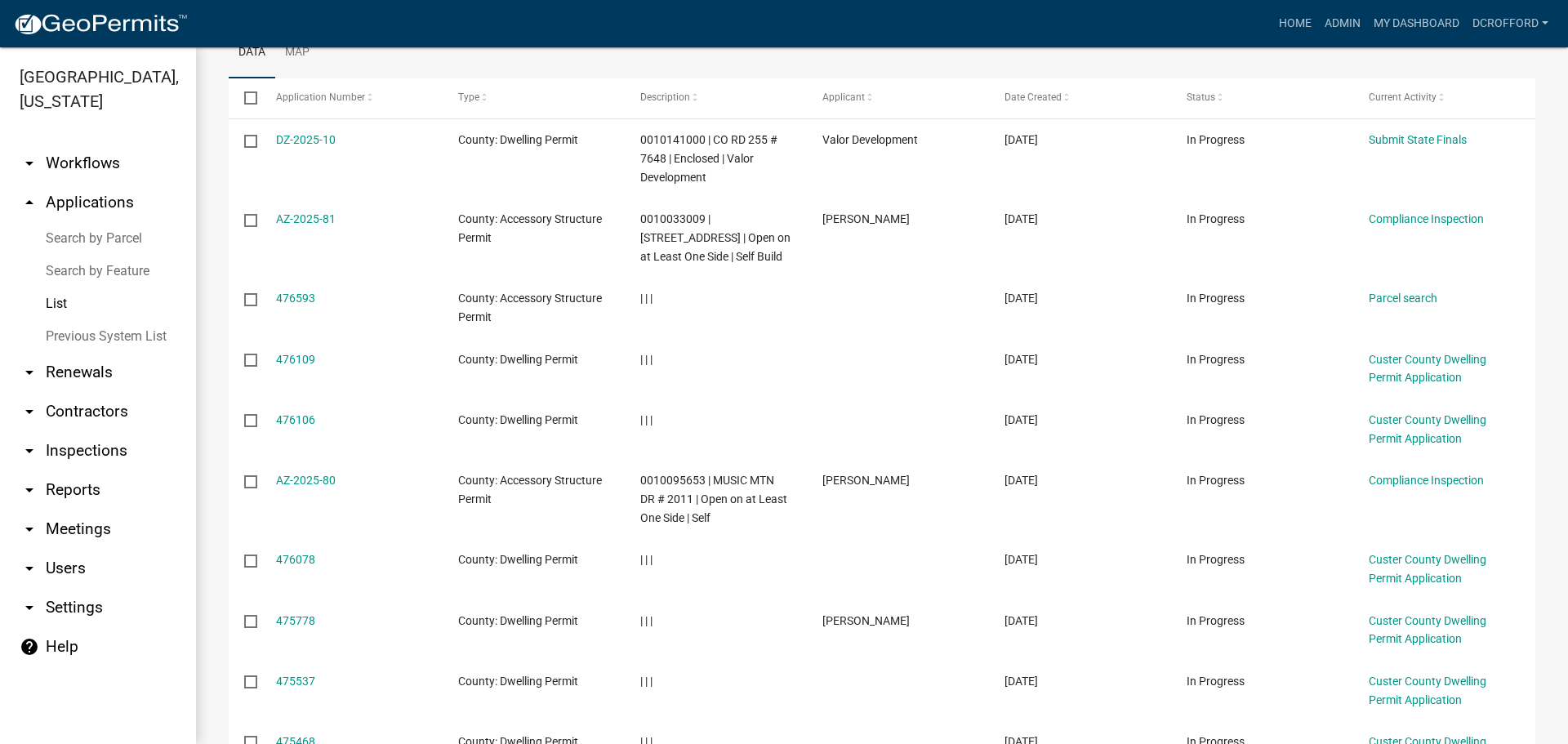
scroll to position [245, 0]
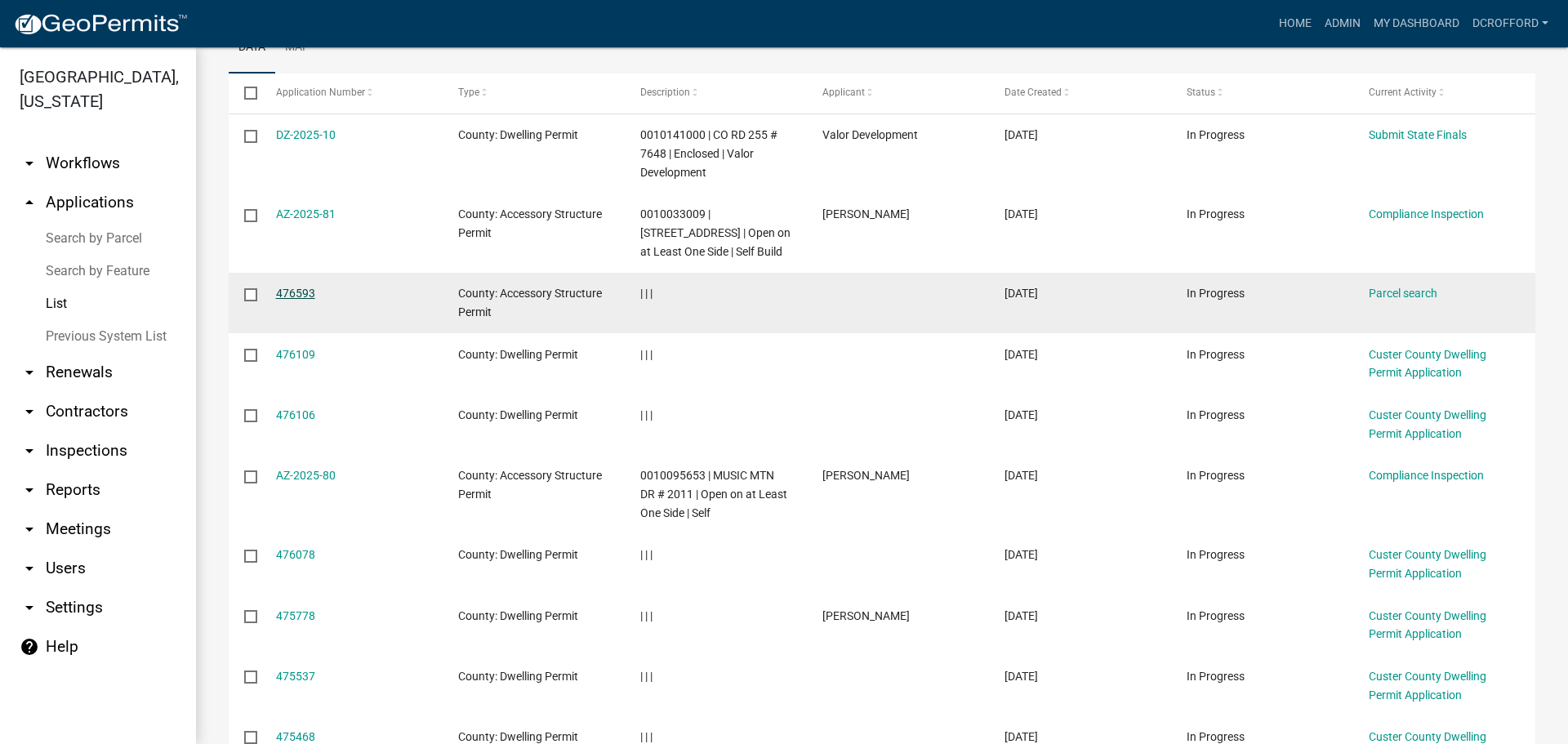
click at [287, 293] on link "476593" at bounding box center [296, 293] width 39 height 13
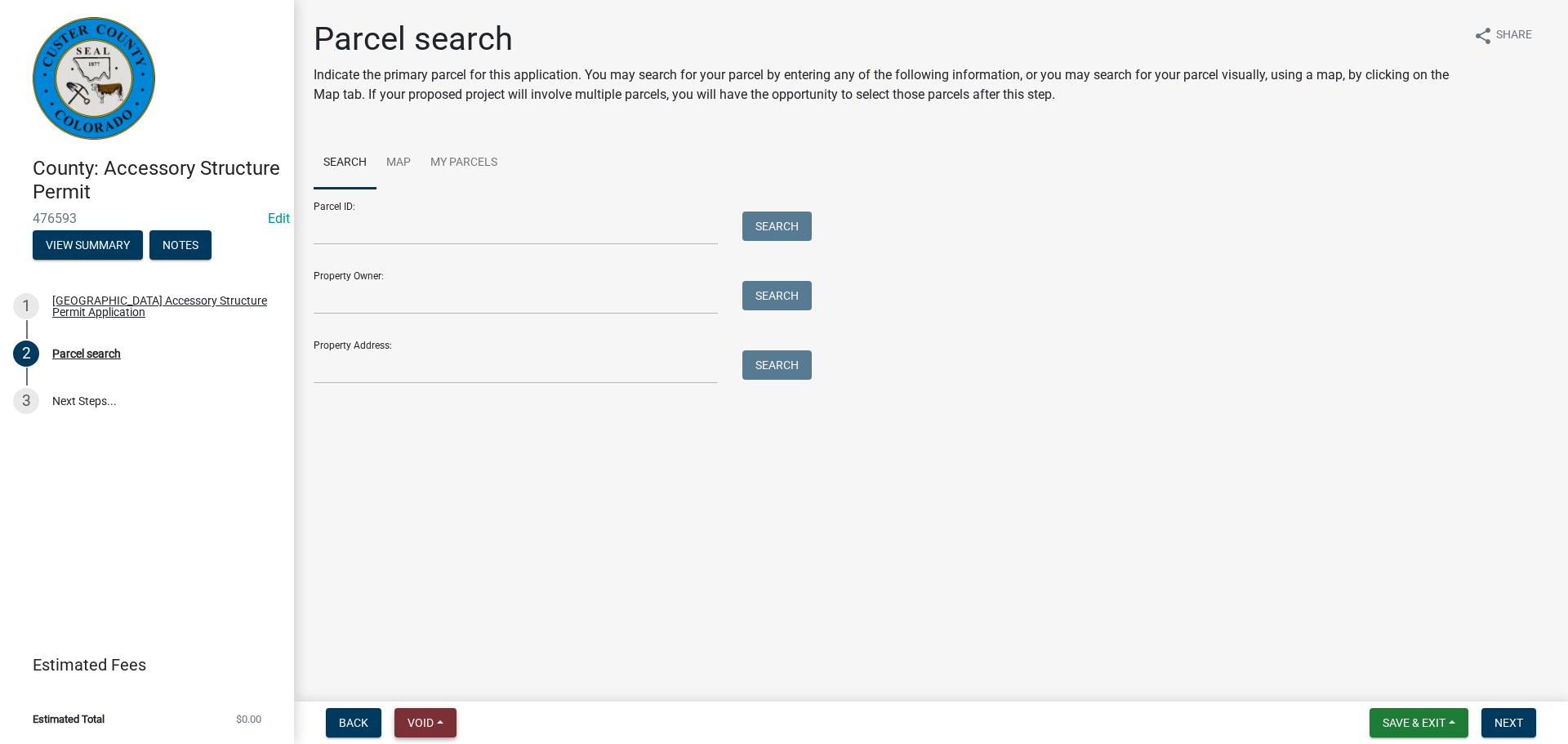
click at [412, 726] on span "Void" at bounding box center [421, 722] width 26 height 13
click at [427, 688] on button "Void" at bounding box center [460, 680] width 131 height 39
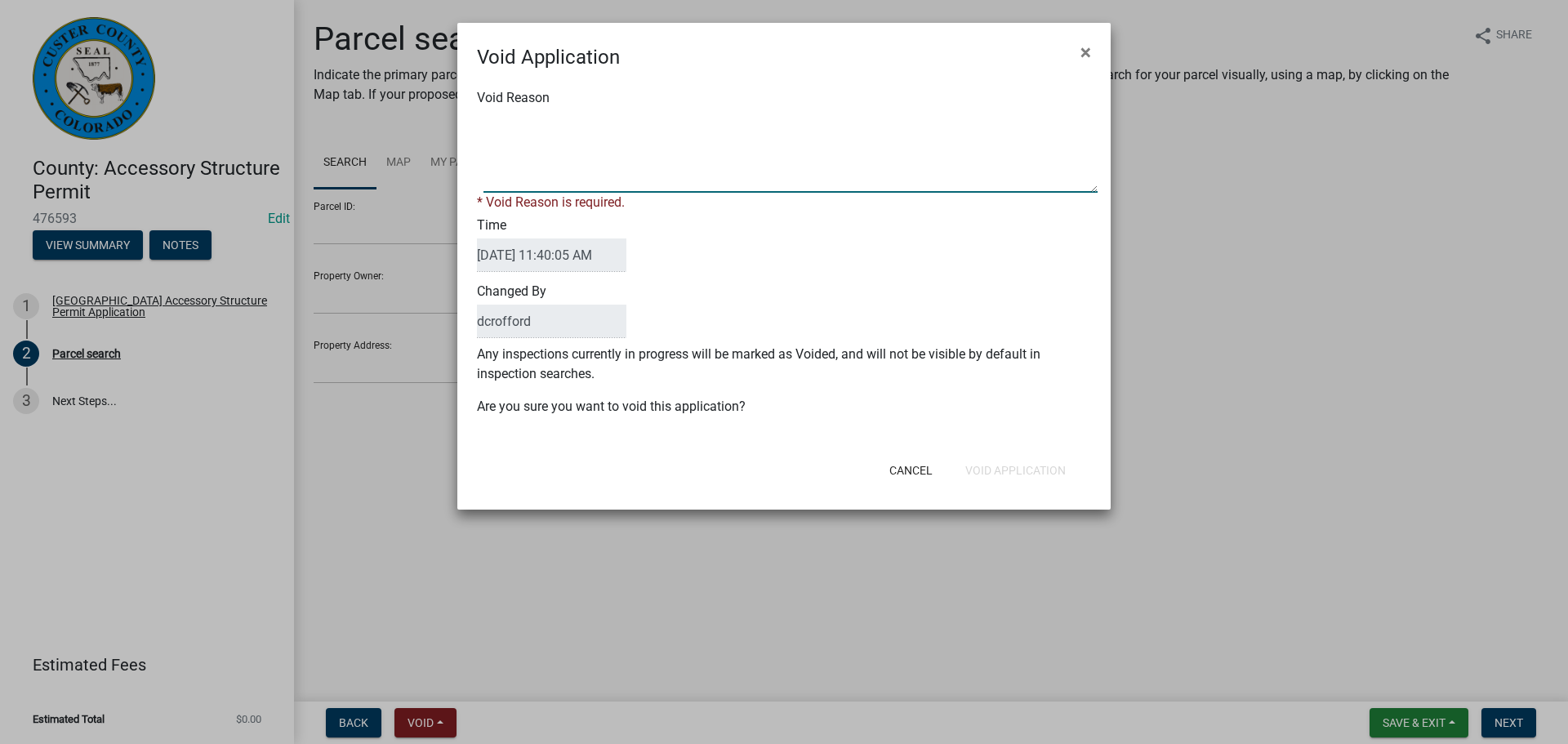
click at [546, 168] on textarea "Void Reason" at bounding box center [791, 152] width 614 height 82
type textarea "unfinished"
click at [988, 468] on div "Cancel Void Application" at bounding box center [891, 470] width 403 height 42
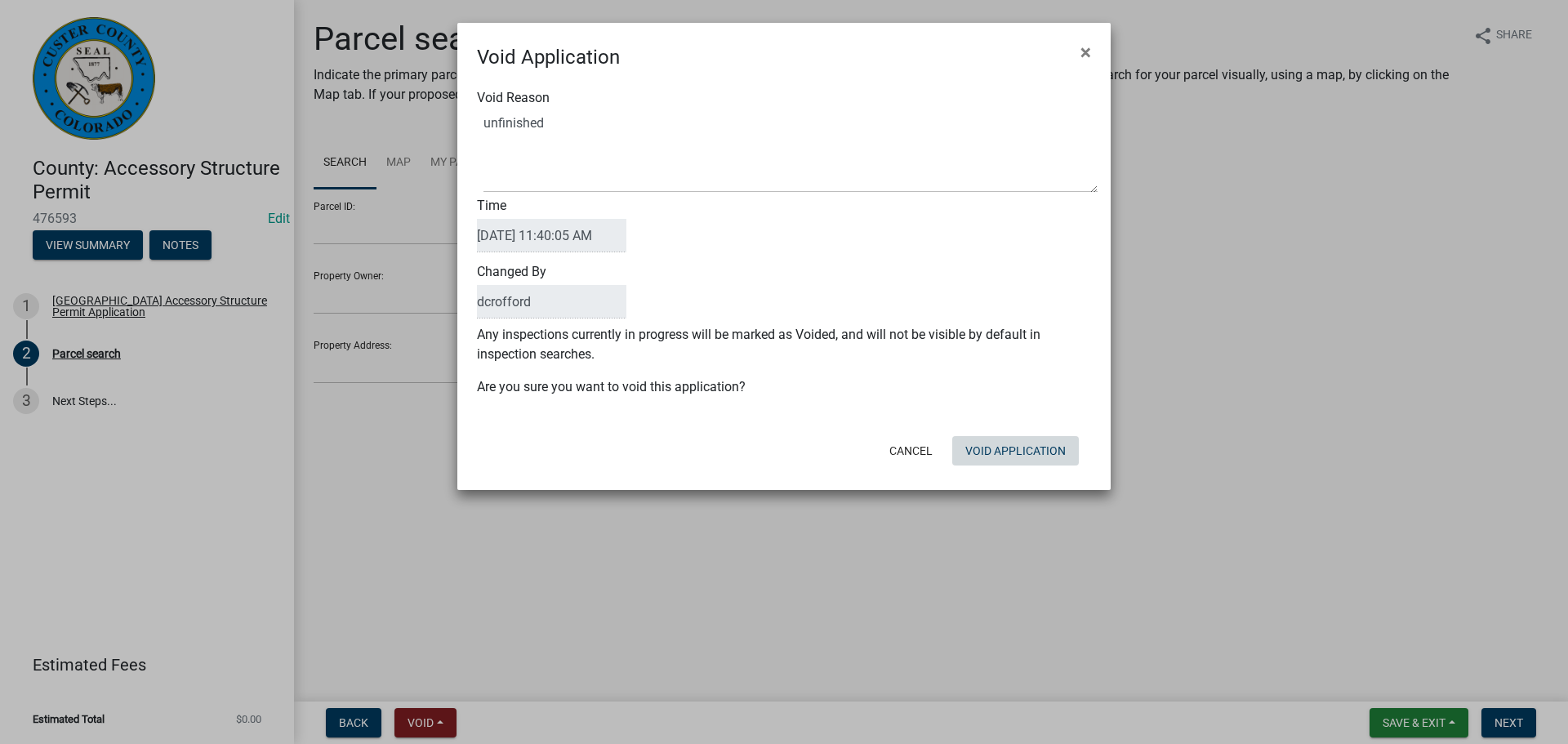
click at [996, 452] on button "Void Application" at bounding box center [1015, 451] width 126 height 30
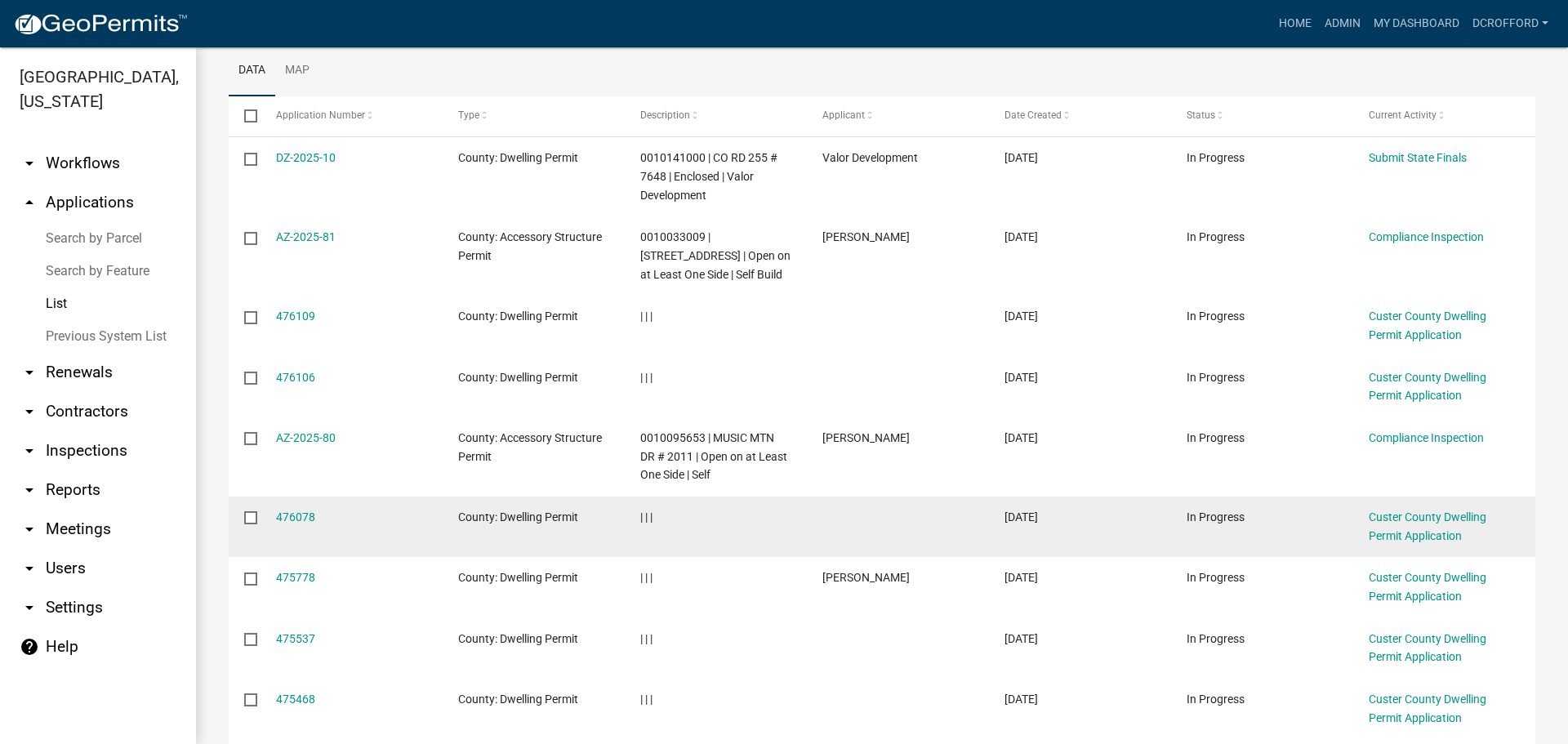
scroll to position [326, 0]
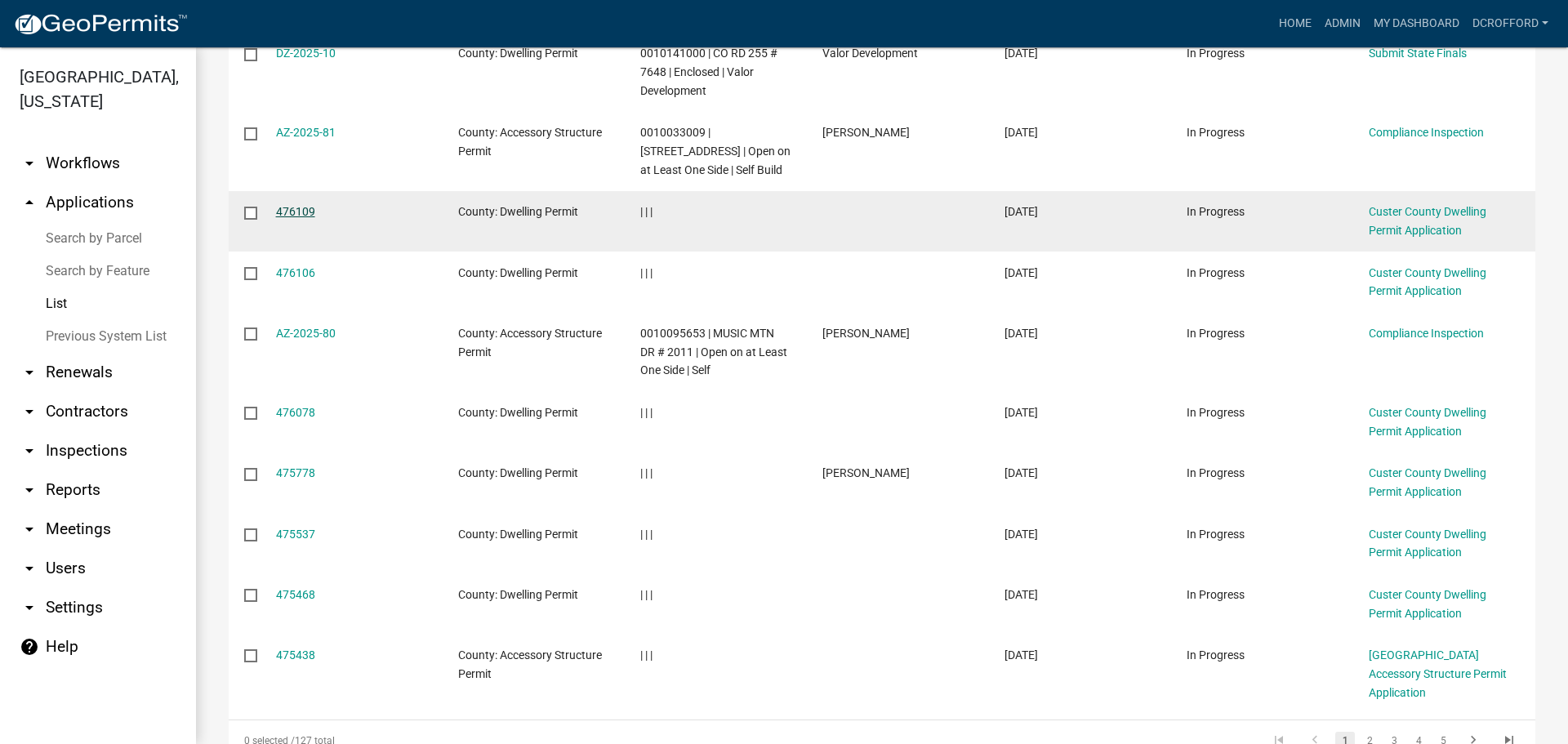
click at [278, 212] on link "476109" at bounding box center [296, 211] width 39 height 13
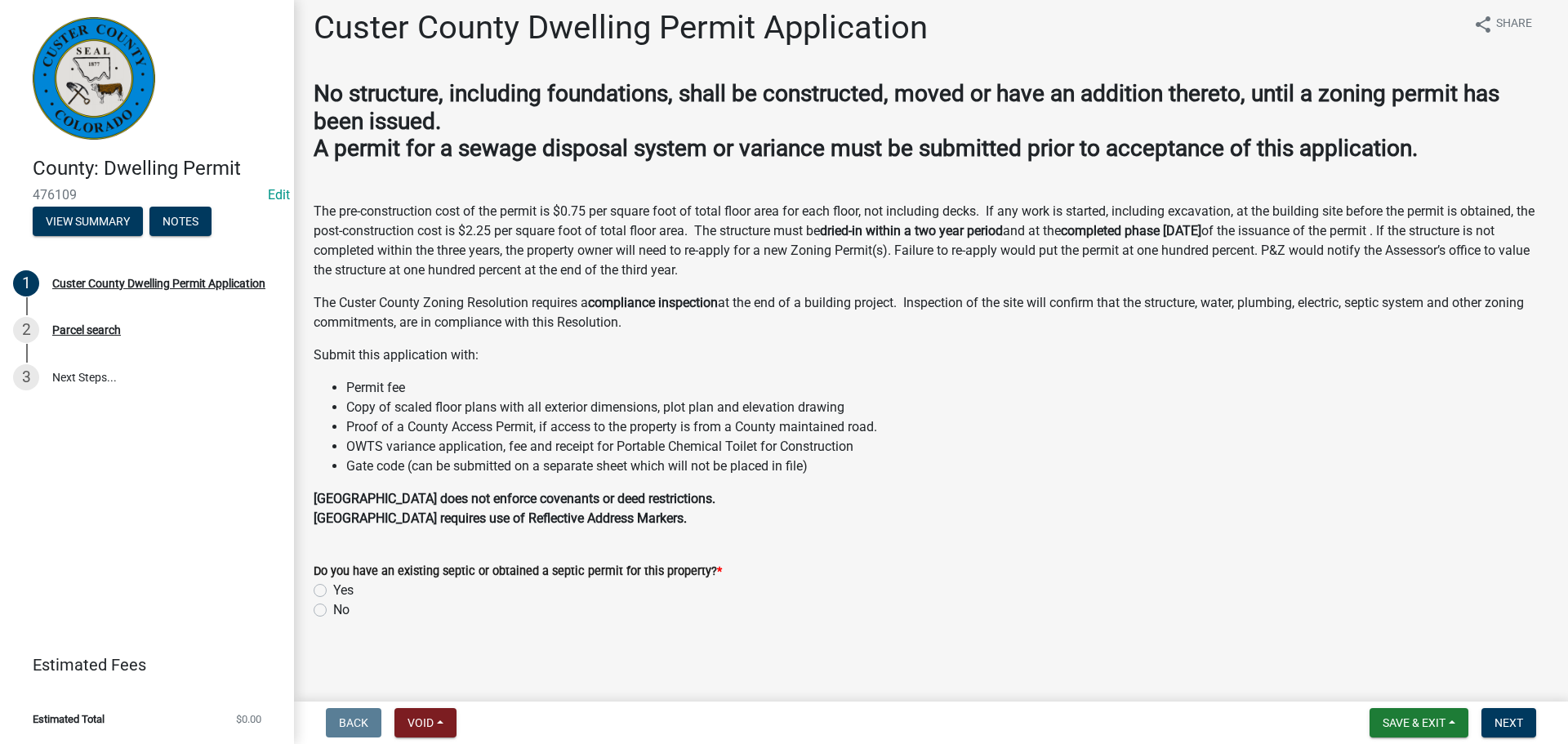
scroll to position [15, 0]
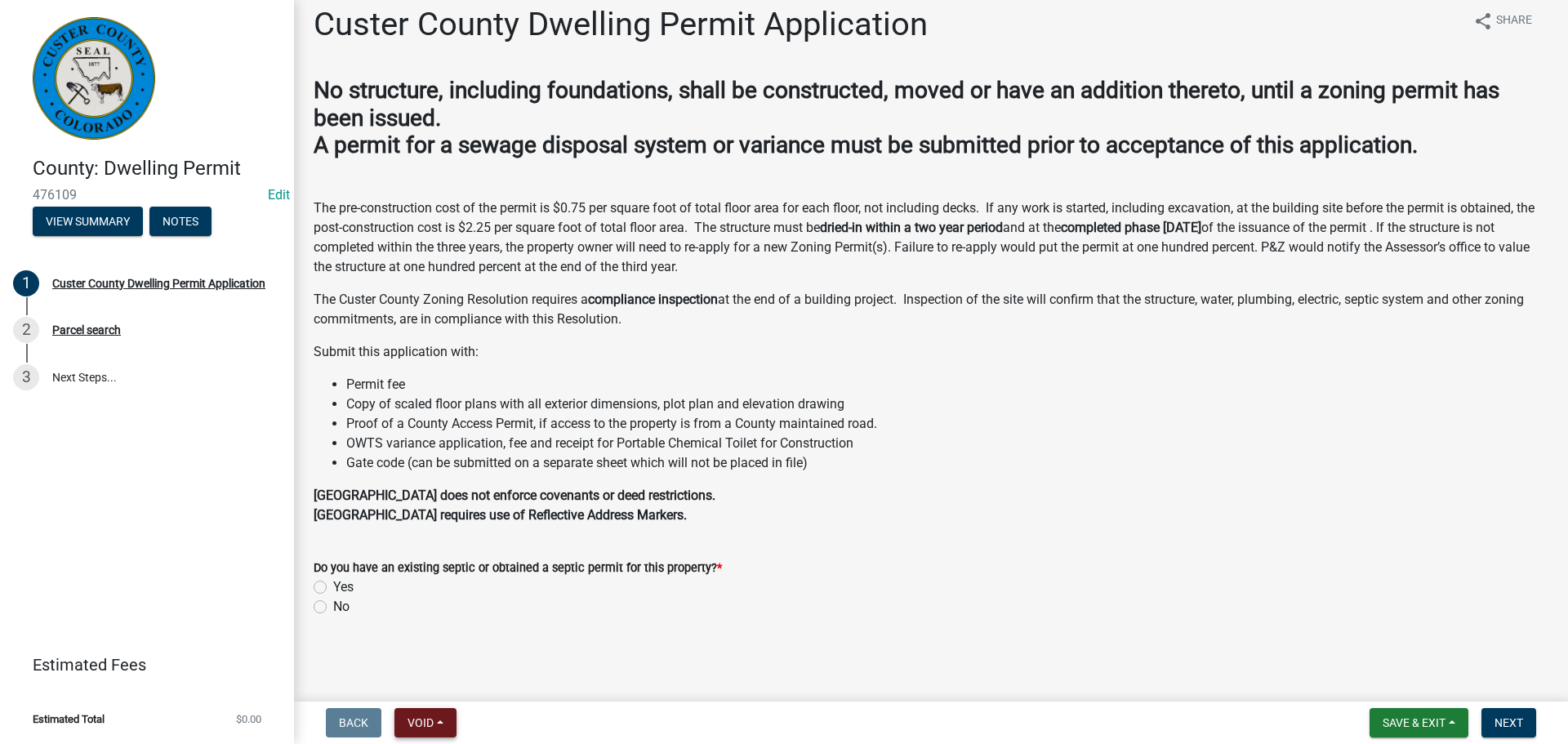
click at [431, 724] on span "Void" at bounding box center [421, 722] width 26 height 13
click at [453, 670] on button "Void" at bounding box center [460, 680] width 131 height 39
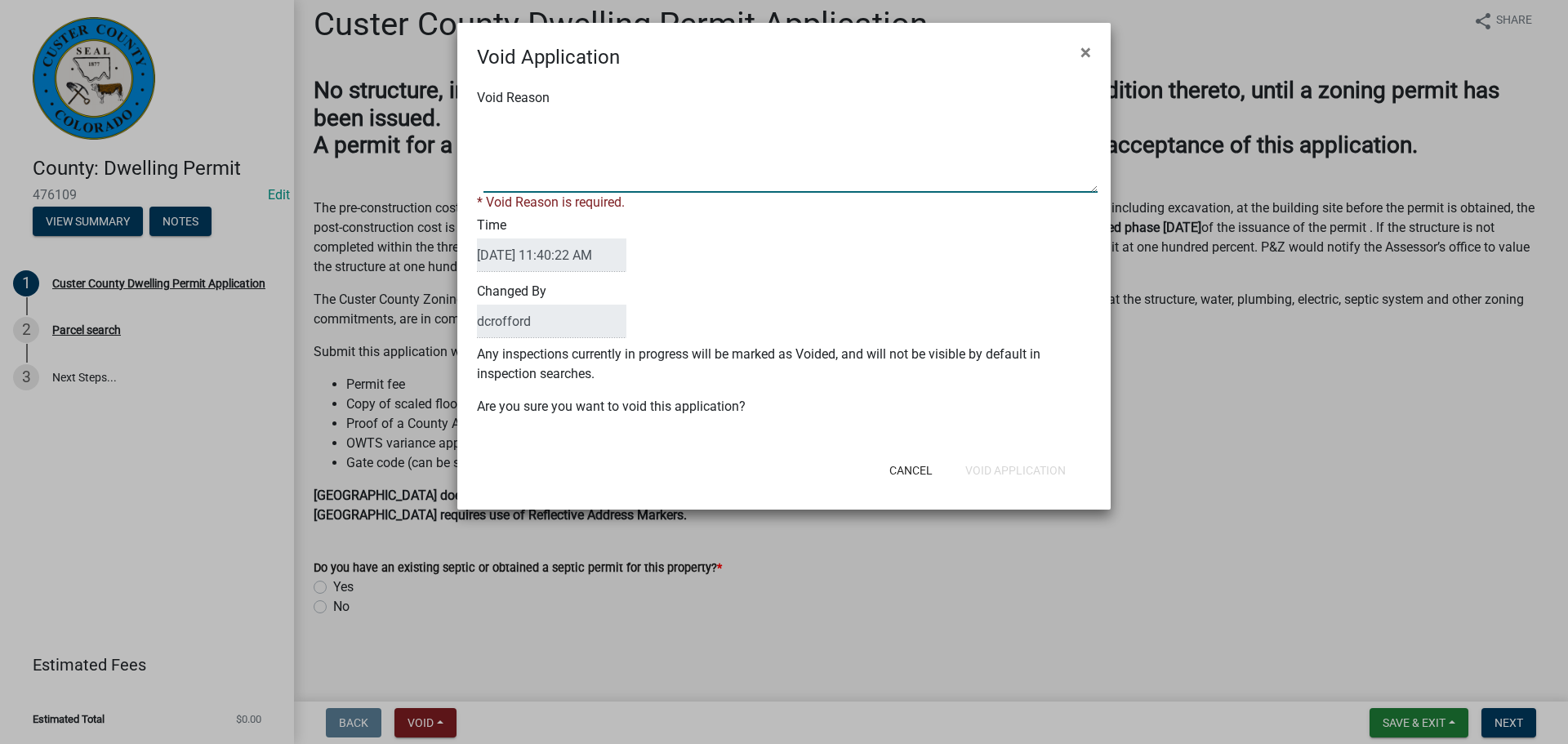
click at [609, 154] on textarea "Void Reason" at bounding box center [791, 152] width 614 height 82
type textarea "Unfinished"
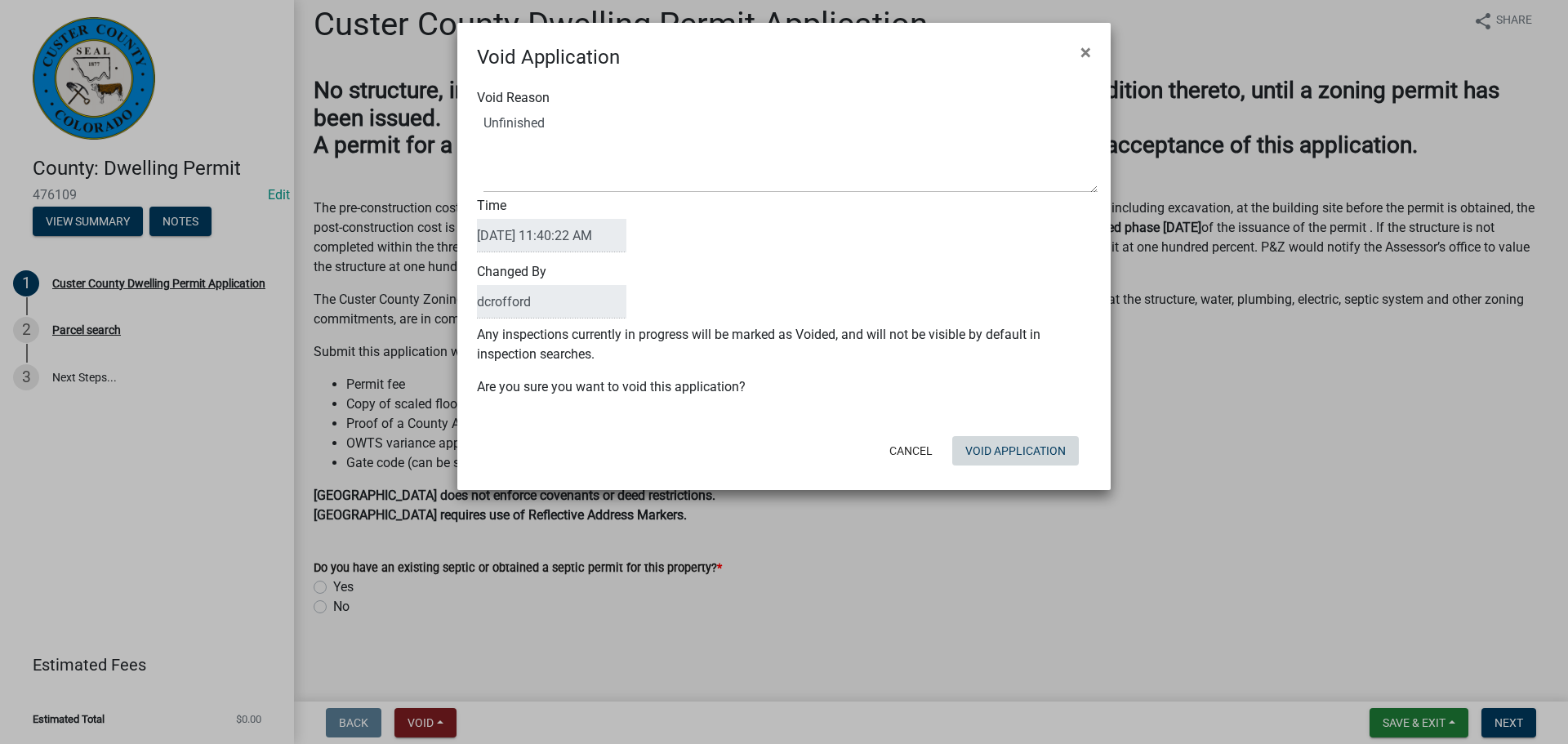
click at [1010, 465] on button "Void Application" at bounding box center [1015, 451] width 126 height 30
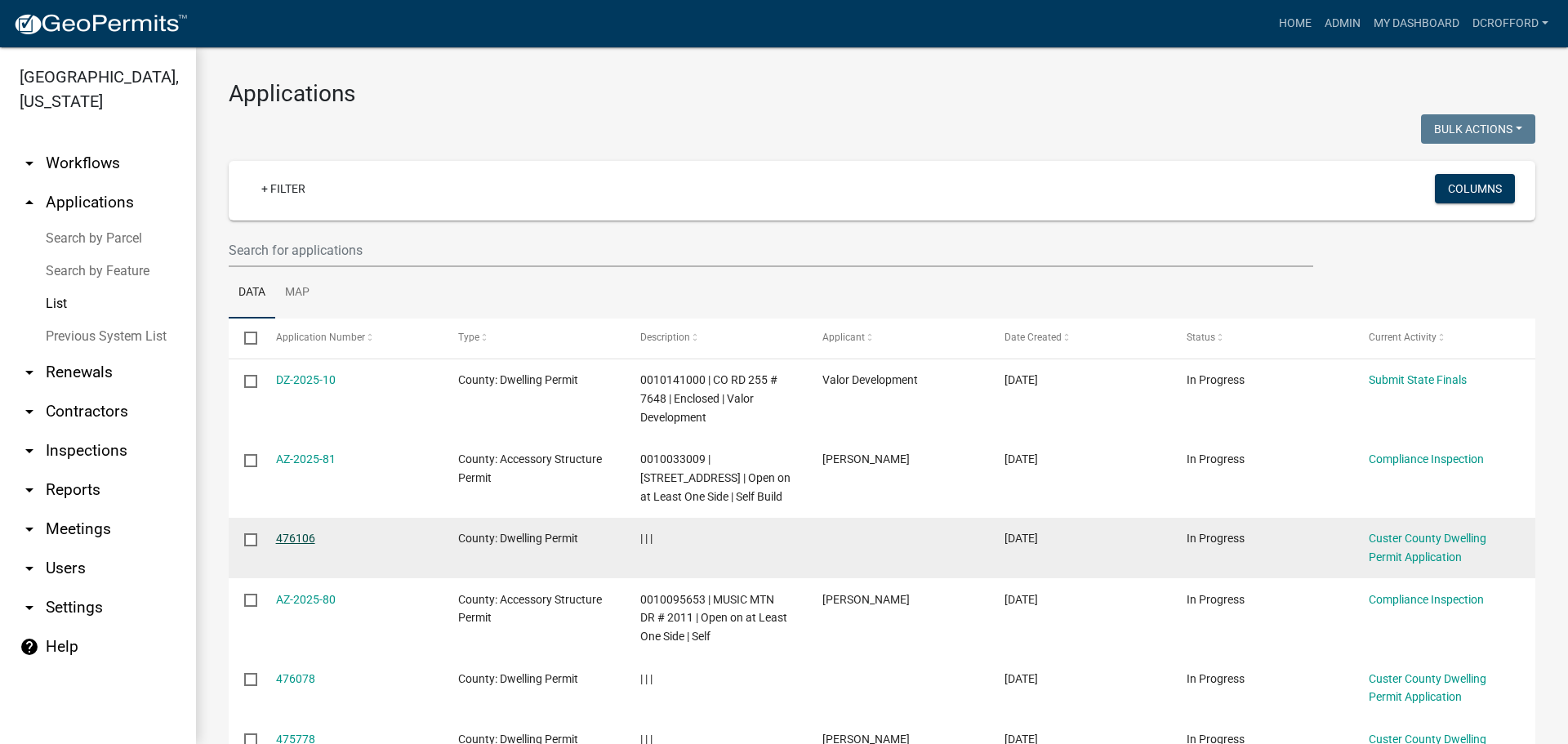
click at [290, 540] on link "476106" at bounding box center [296, 538] width 39 height 13
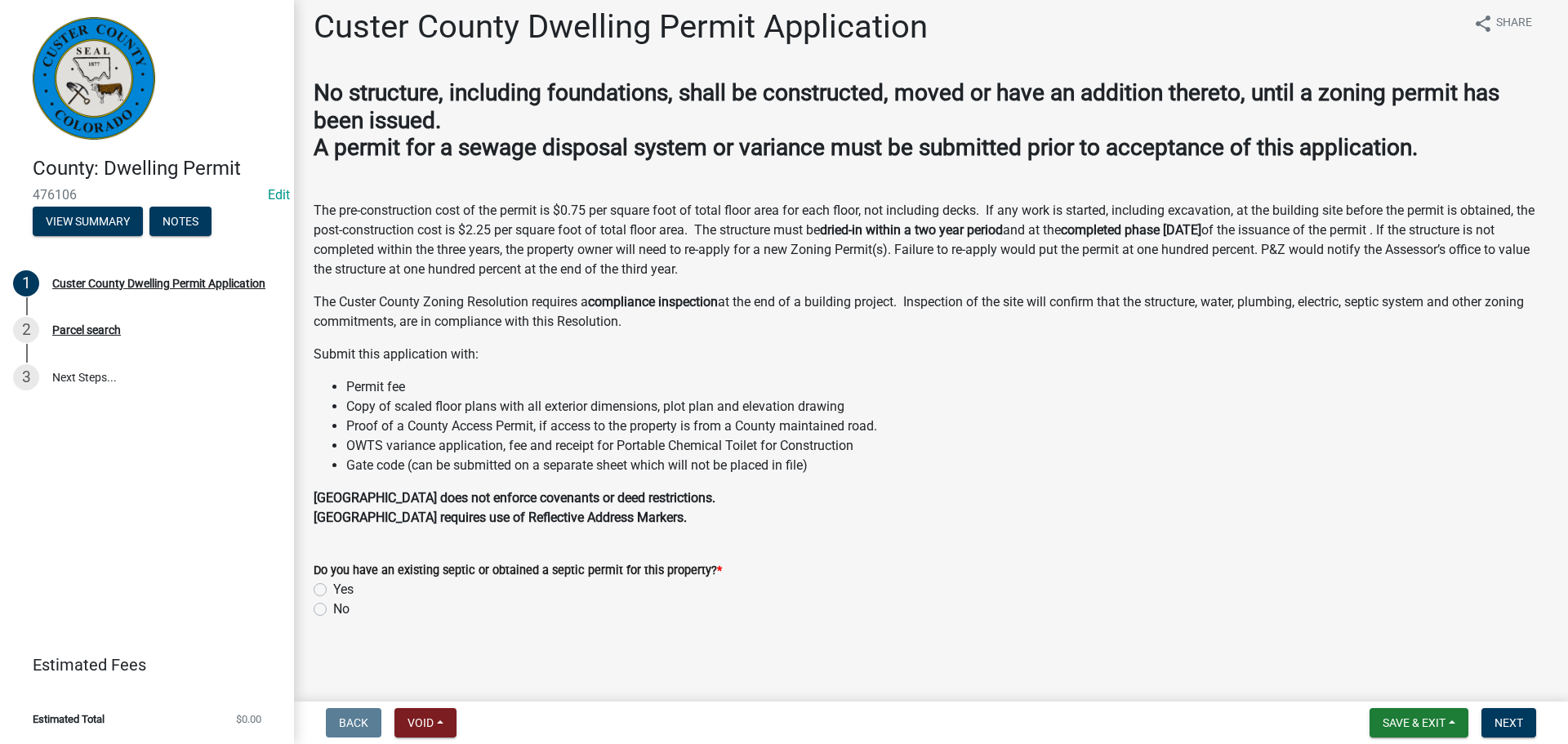
scroll to position [15, 0]
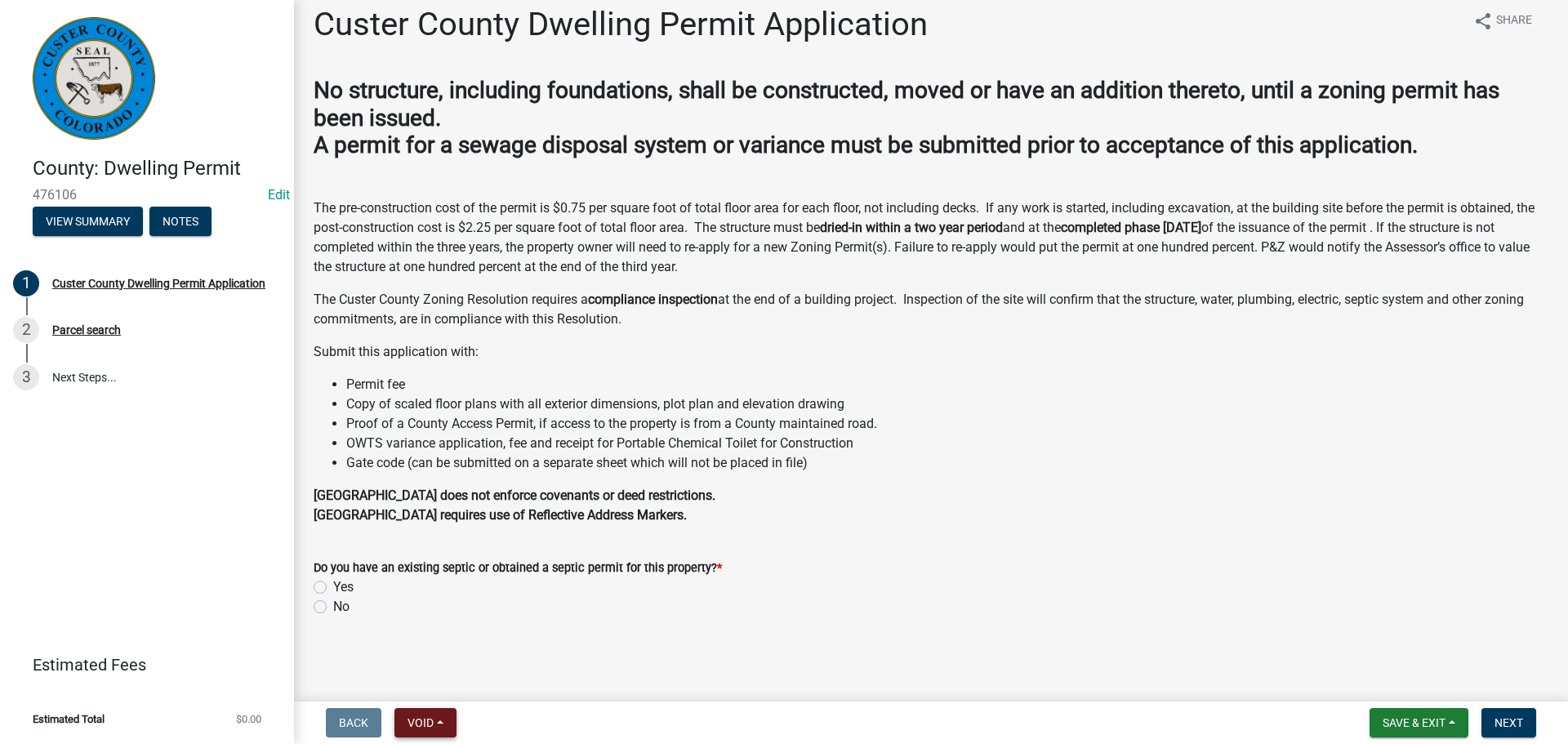
click at [420, 729] on span "Void" at bounding box center [421, 722] width 26 height 13
click at [433, 690] on button "Void" at bounding box center [460, 680] width 131 height 39
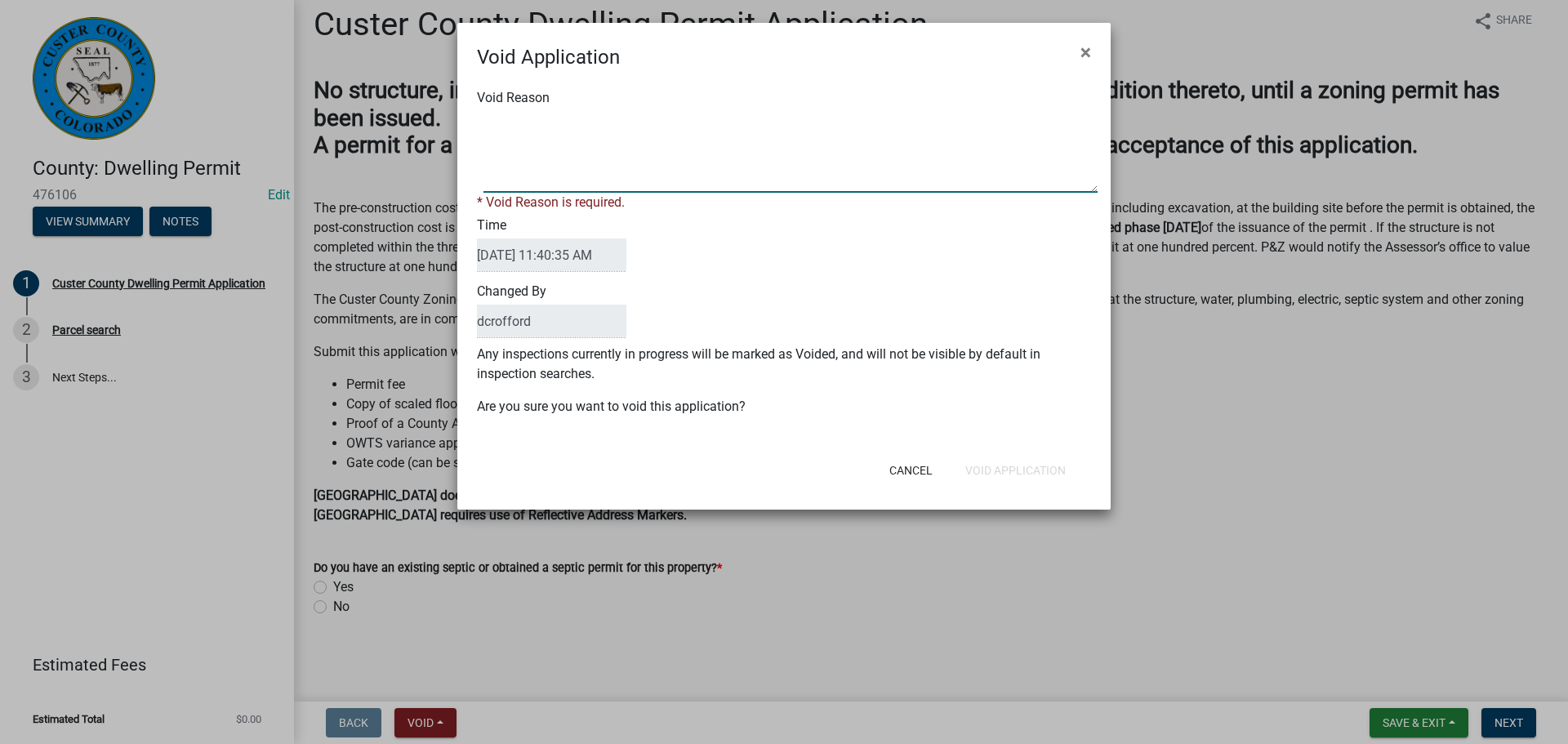
click at [623, 119] on textarea "Void Reason" at bounding box center [791, 152] width 614 height 82
type textarea "Unfinished"
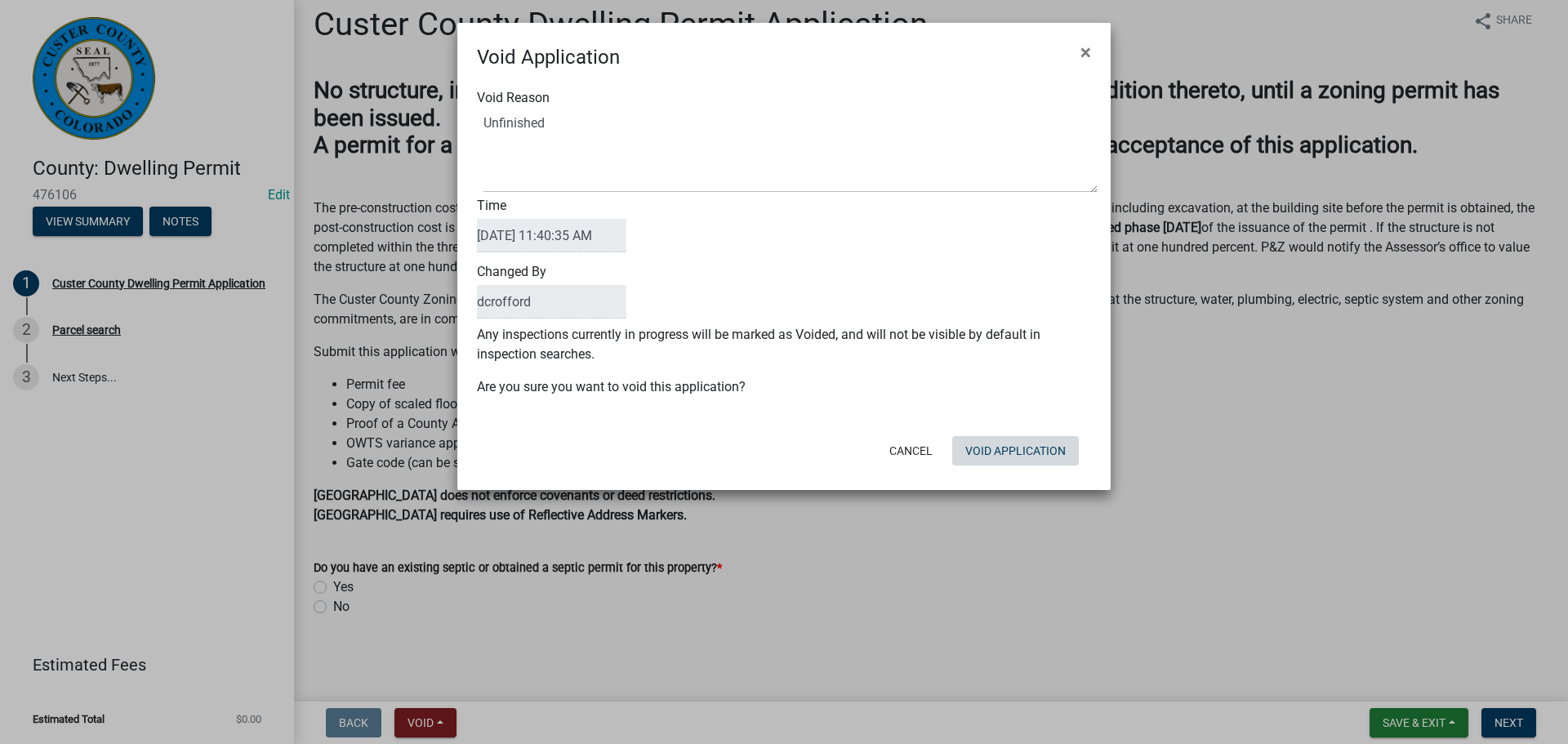
click at [1019, 476] on div "Void Application × Void Reason Time 09/11/2025 11:40:35 AM Changed By dcrofford…" at bounding box center [784, 256] width 654 height 467
click at [1015, 457] on button "Void Application" at bounding box center [1015, 451] width 126 height 30
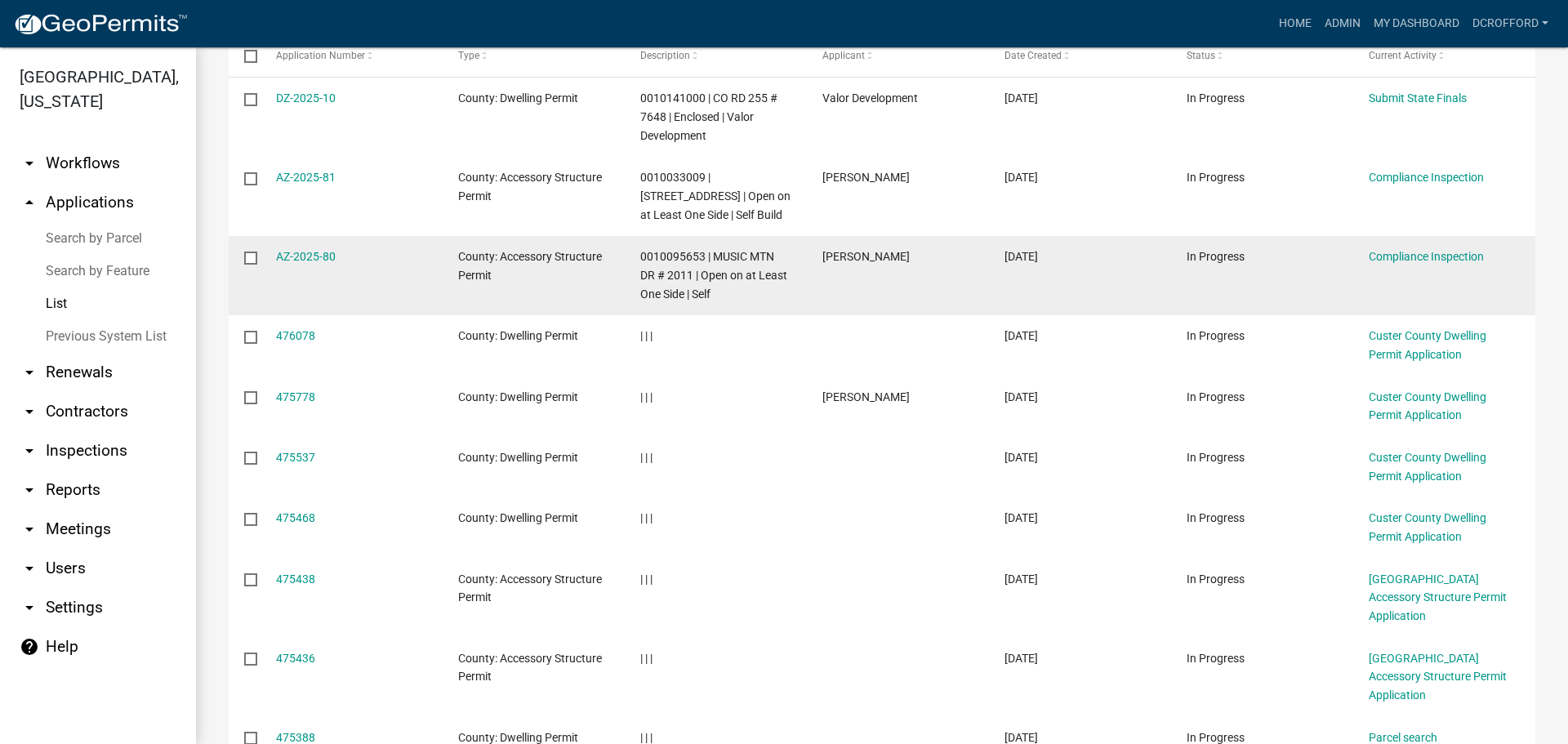
scroll to position [326, 0]
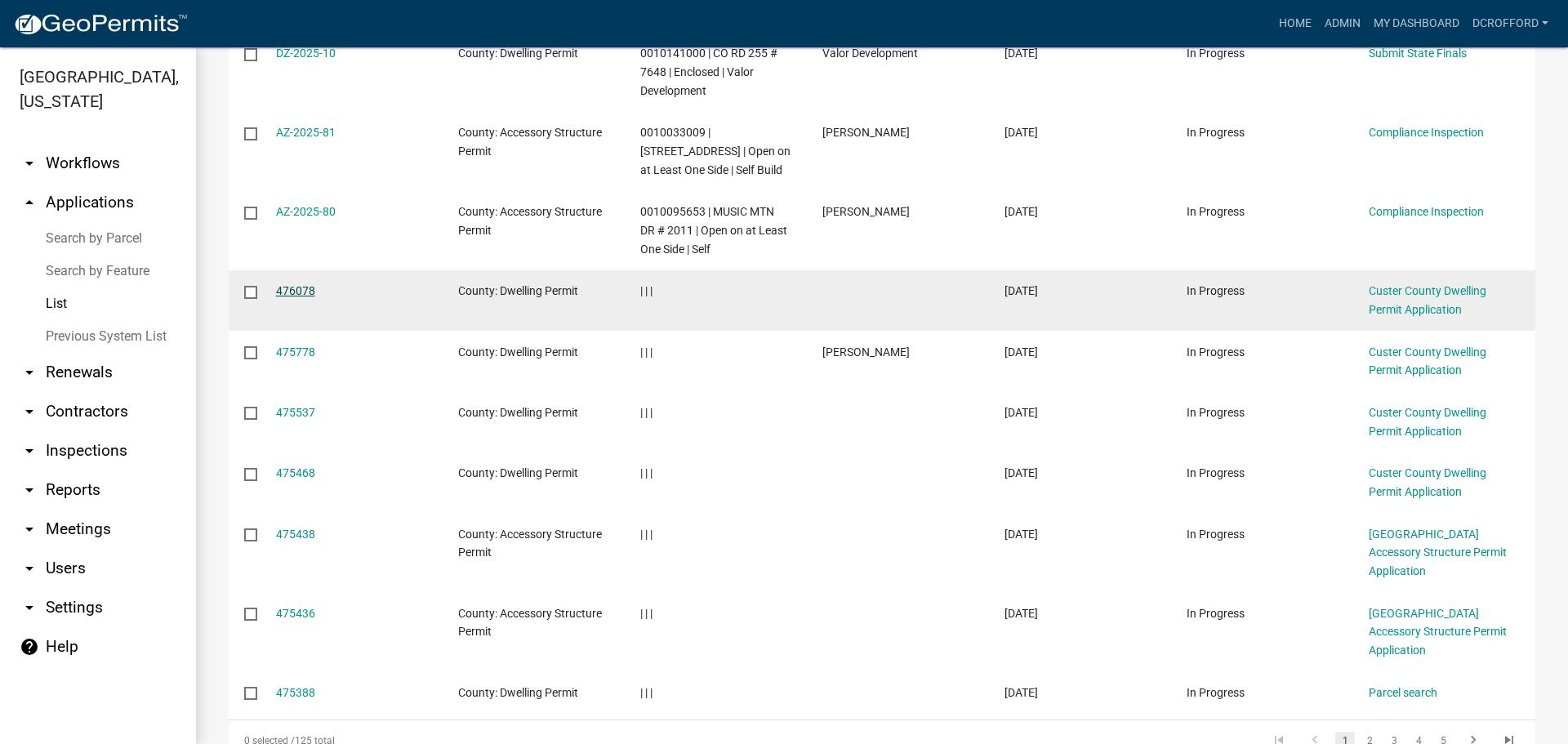
click at [290, 293] on link "476078" at bounding box center [296, 290] width 39 height 13
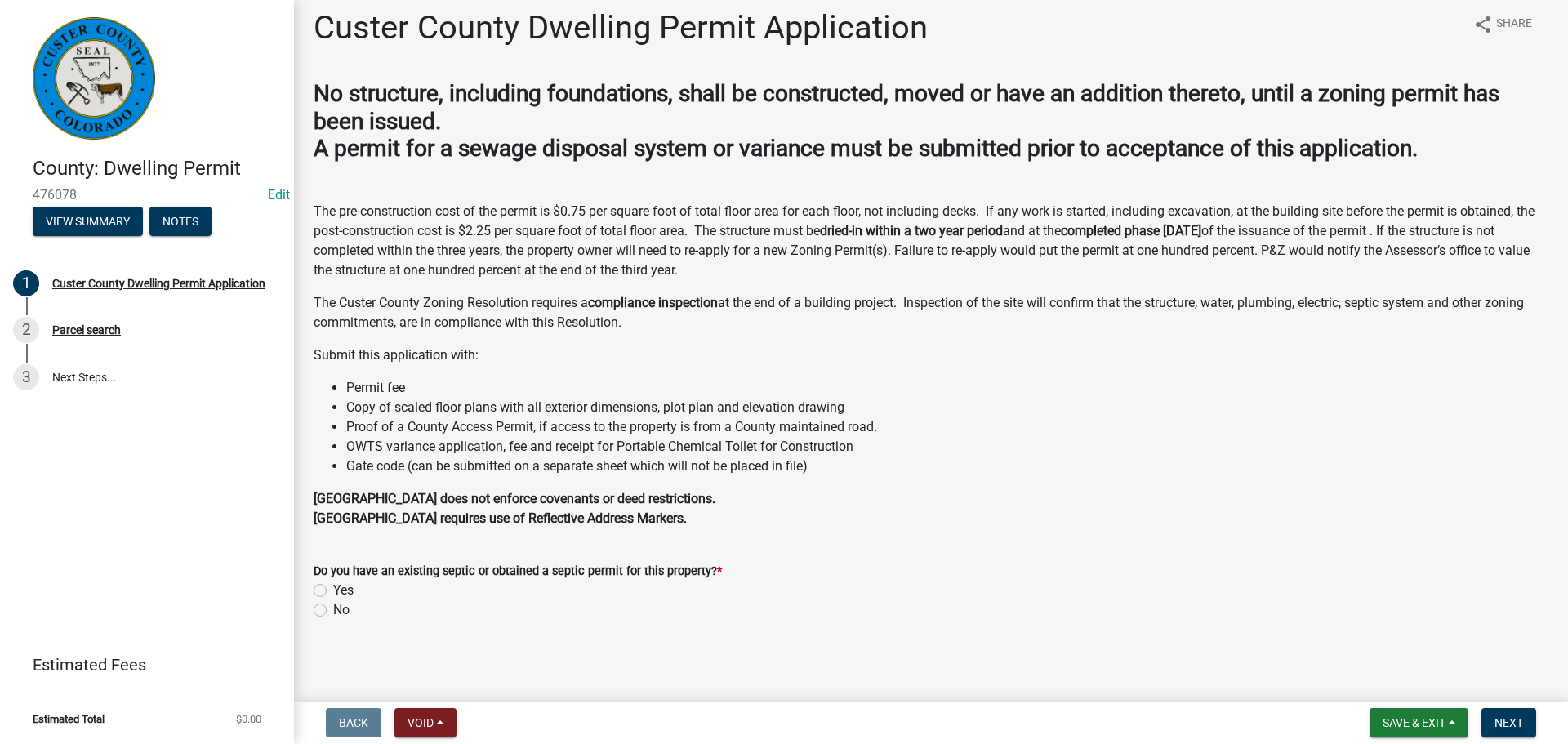
scroll to position [15, 0]
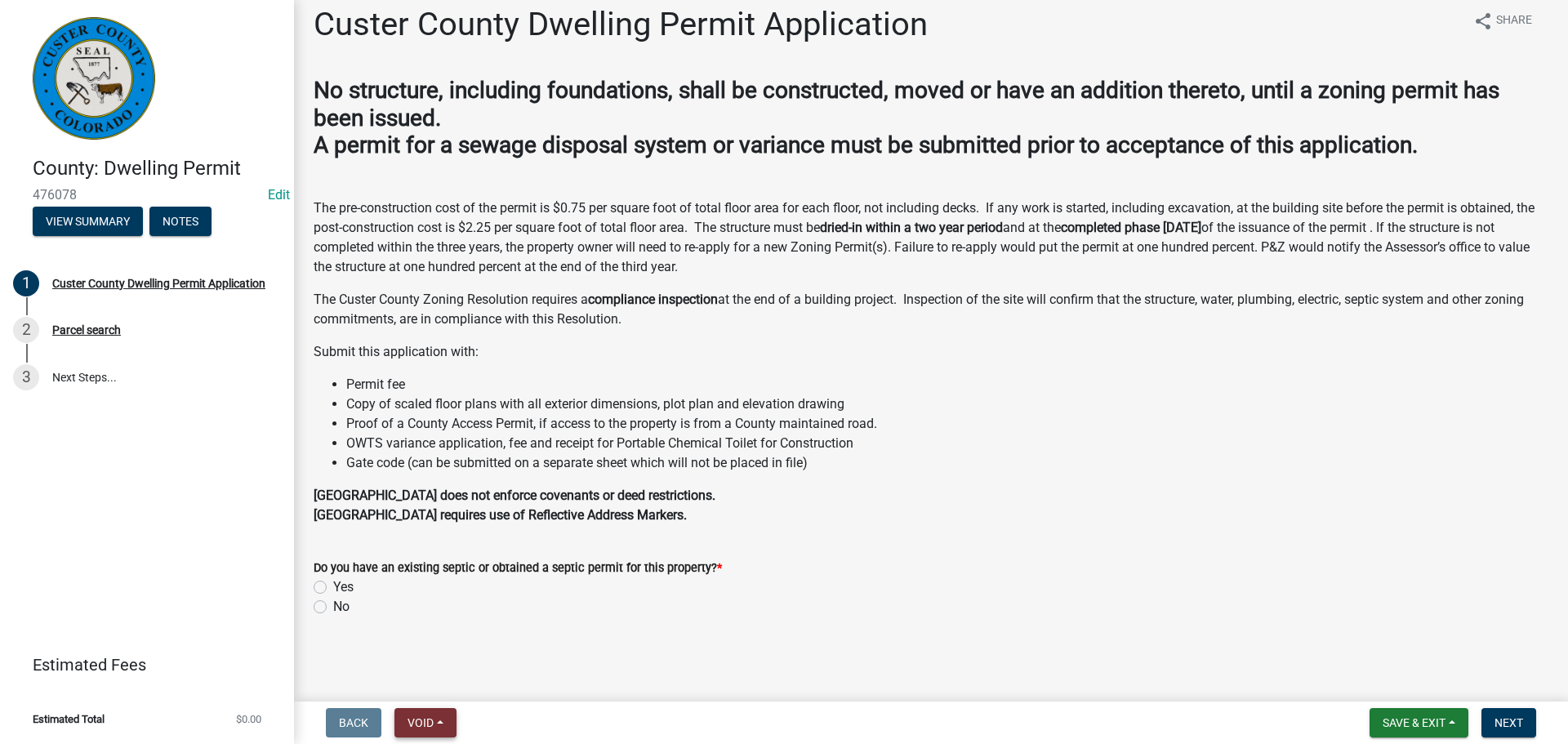
click at [420, 725] on span "Void" at bounding box center [421, 722] width 26 height 13
click at [437, 690] on button "Void" at bounding box center [460, 680] width 131 height 39
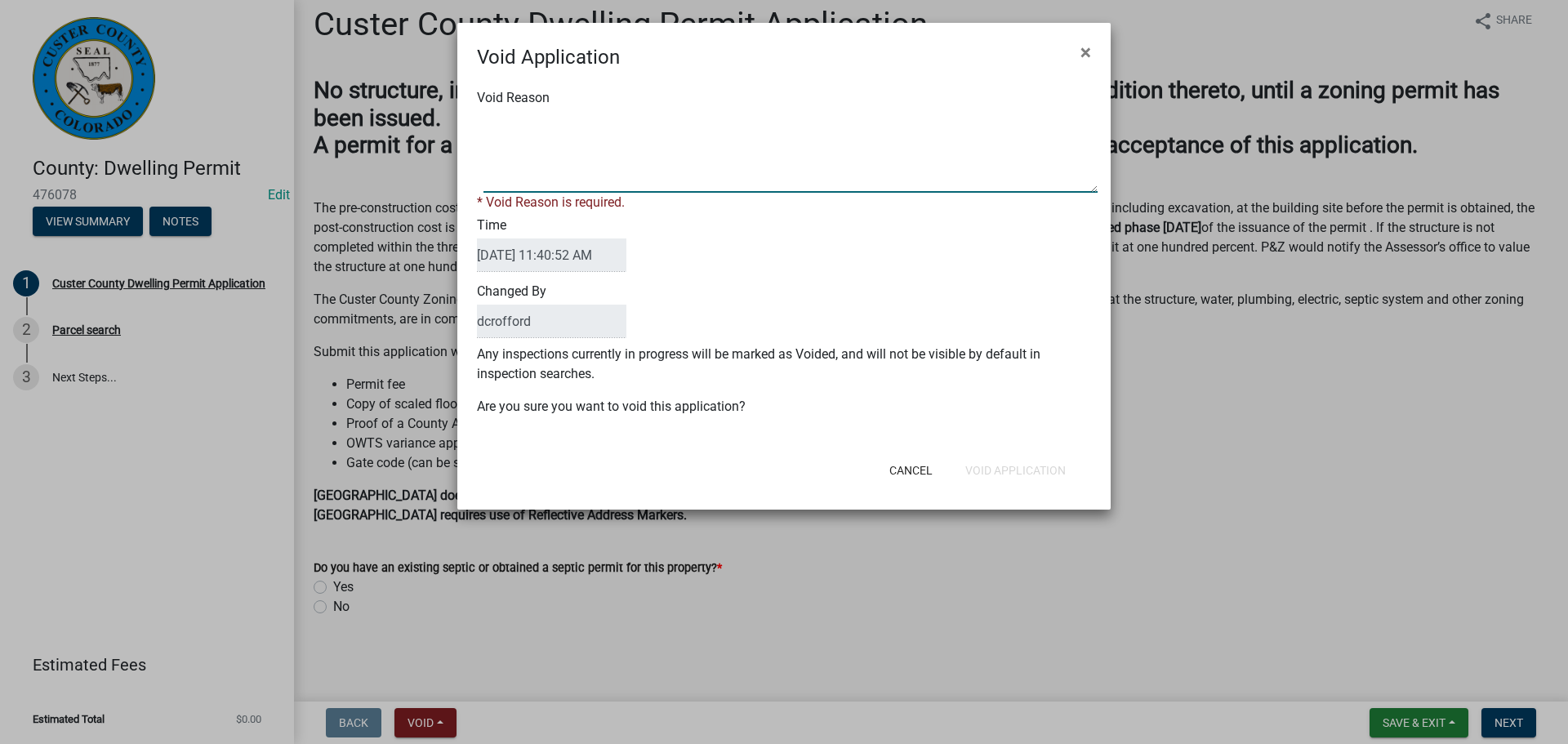
click at [554, 153] on textarea "Void Reason" at bounding box center [791, 152] width 614 height 82
type textarea "Unfinished"
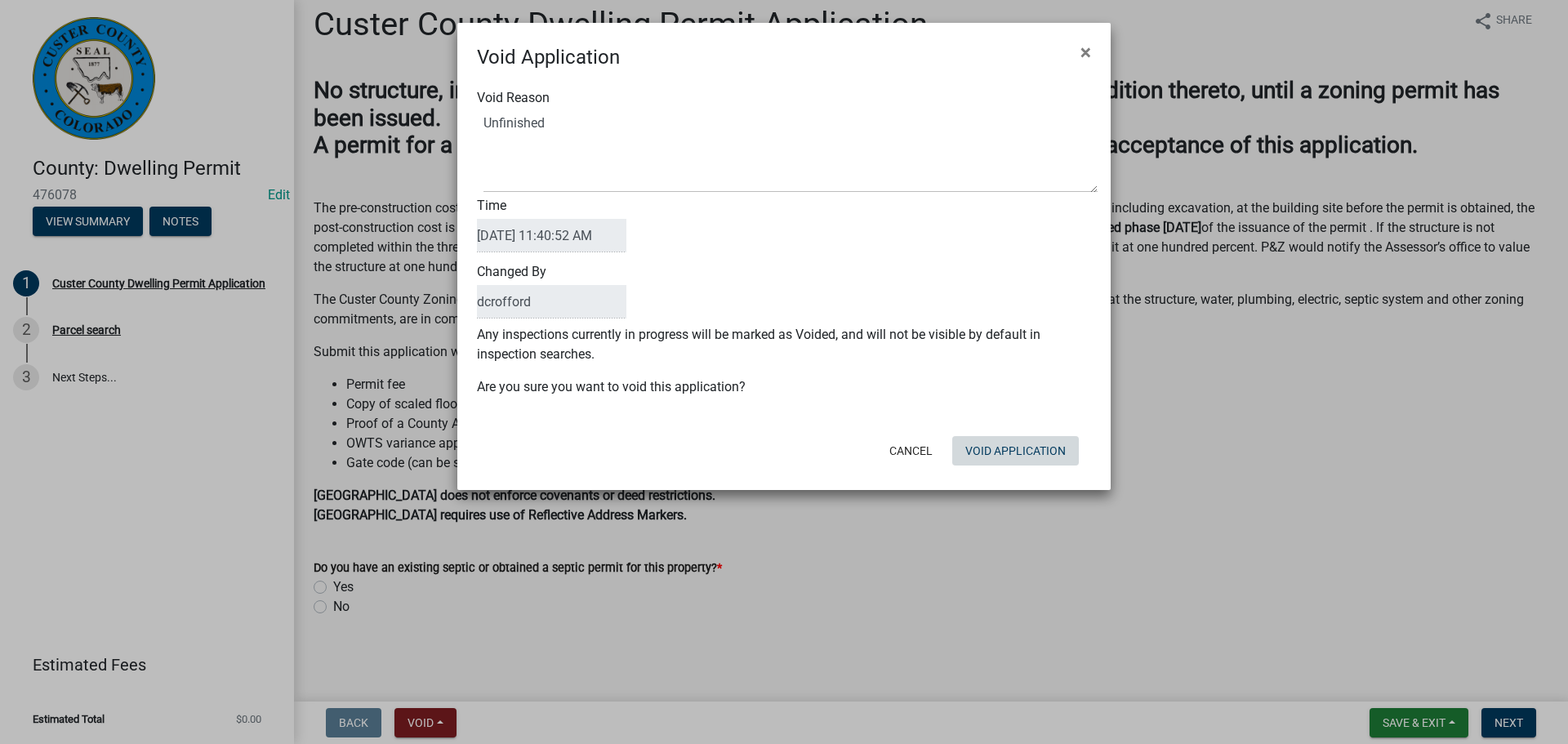
click at [1023, 466] on div "Cancel Void Application" at bounding box center [891, 451] width 403 height 42
click at [1020, 451] on button "Void Application" at bounding box center [1015, 451] width 126 height 30
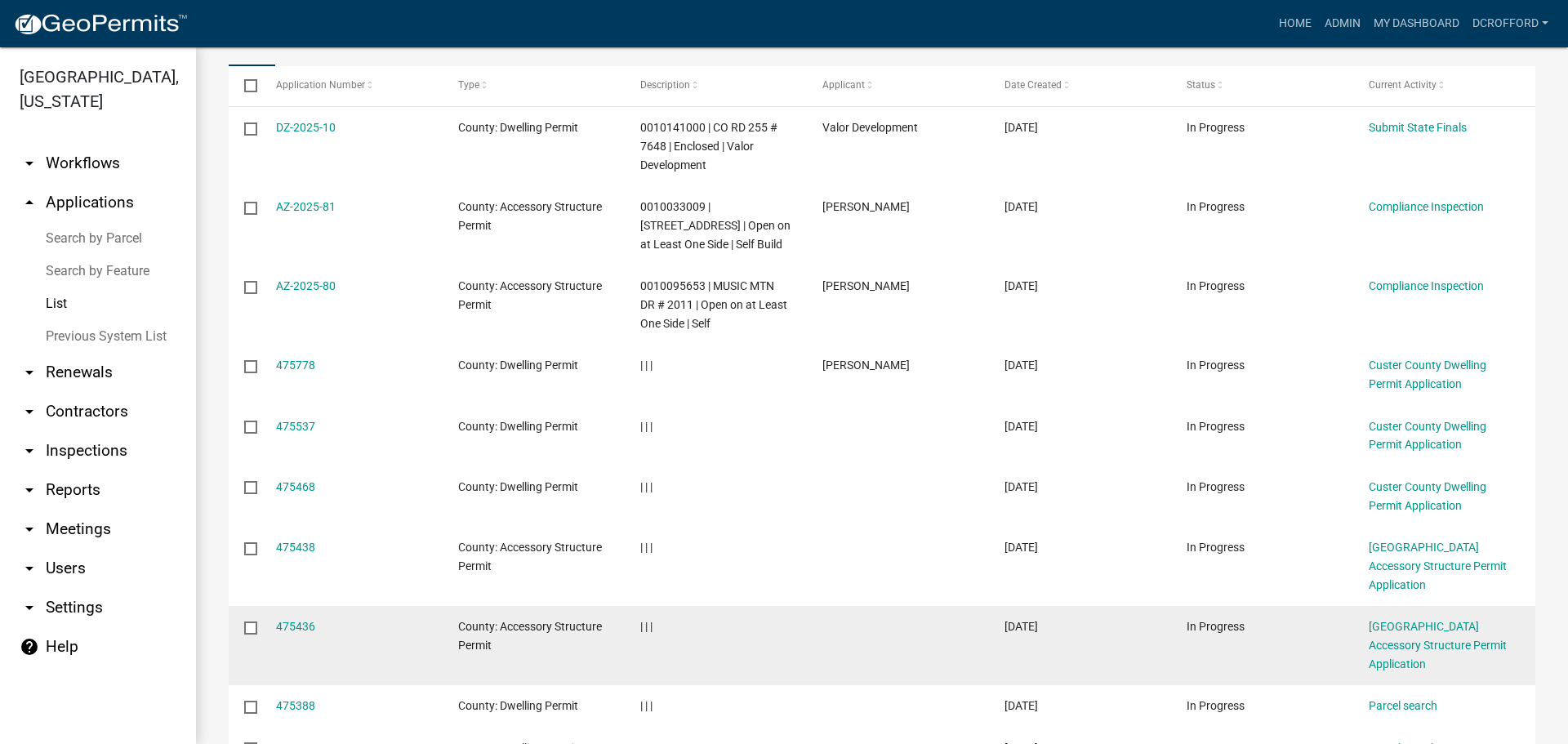
scroll to position [226, 0]
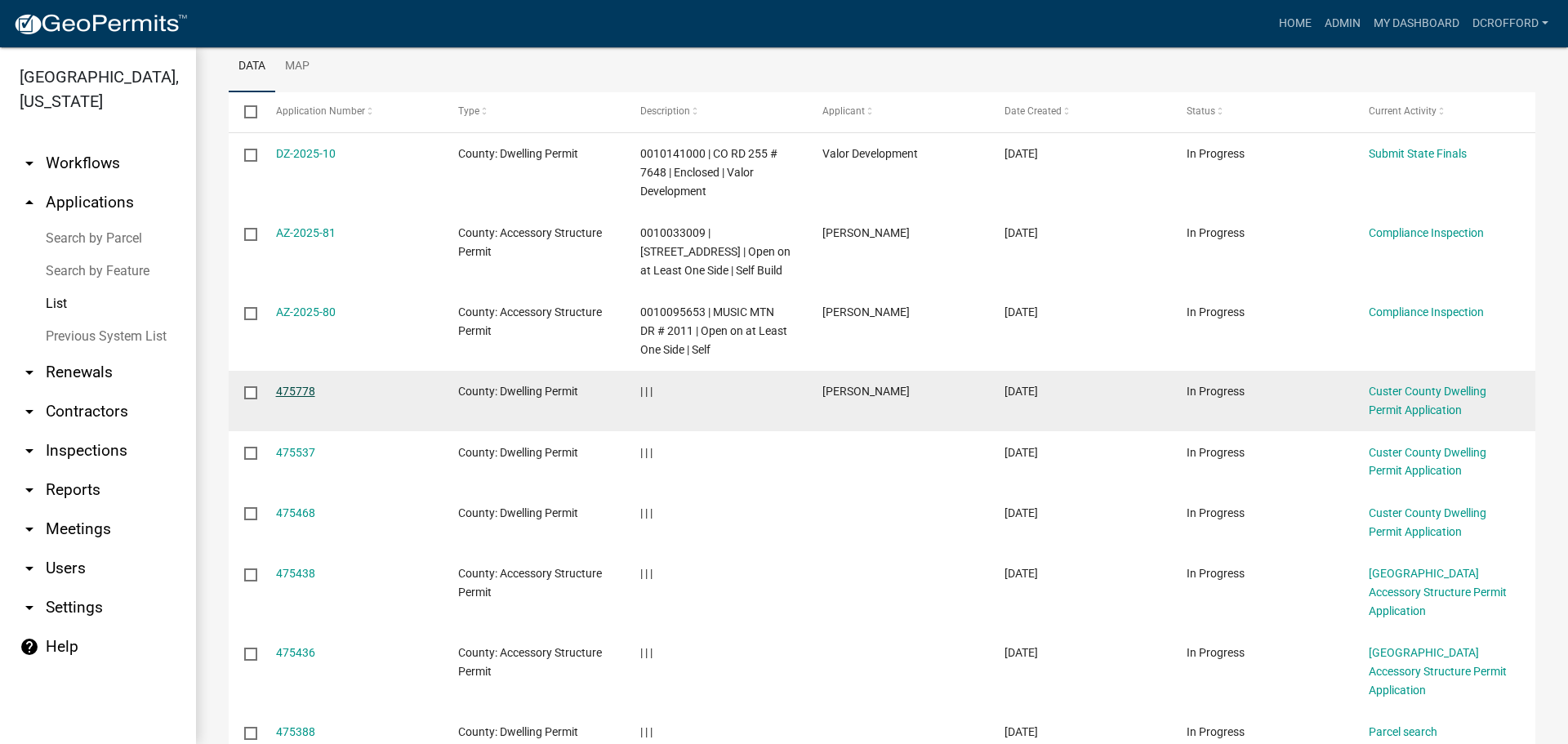
click at [290, 390] on link "475778" at bounding box center [296, 390] width 39 height 13
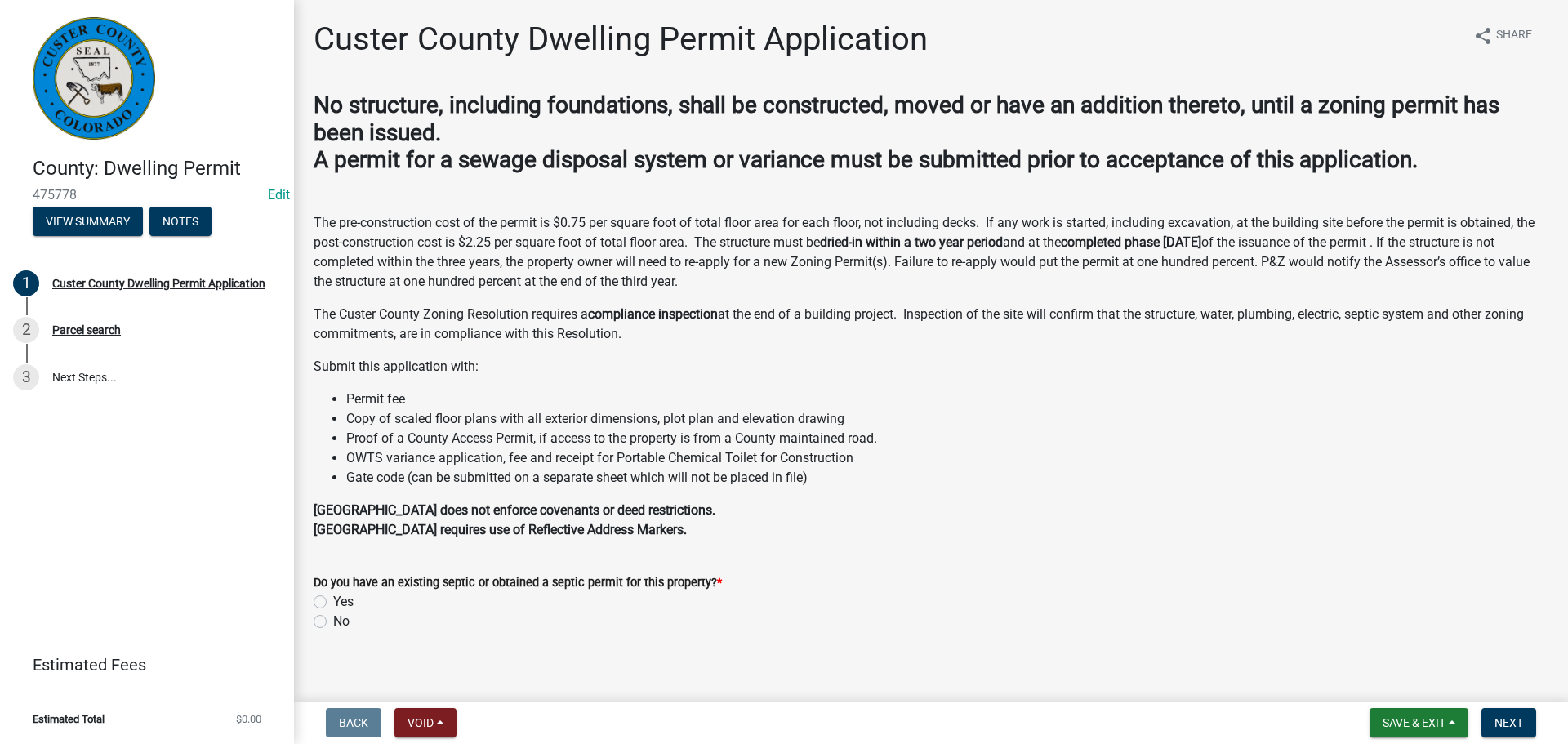
drag, startPoint x: 825, startPoint y: 660, endPoint x: 823, endPoint y: 669, distance: 9.2
drag, startPoint x: 823, startPoint y: 669, endPoint x: 599, endPoint y: 618, distance: 229.7
click at [599, 618] on div "No" at bounding box center [931, 621] width 1235 height 19
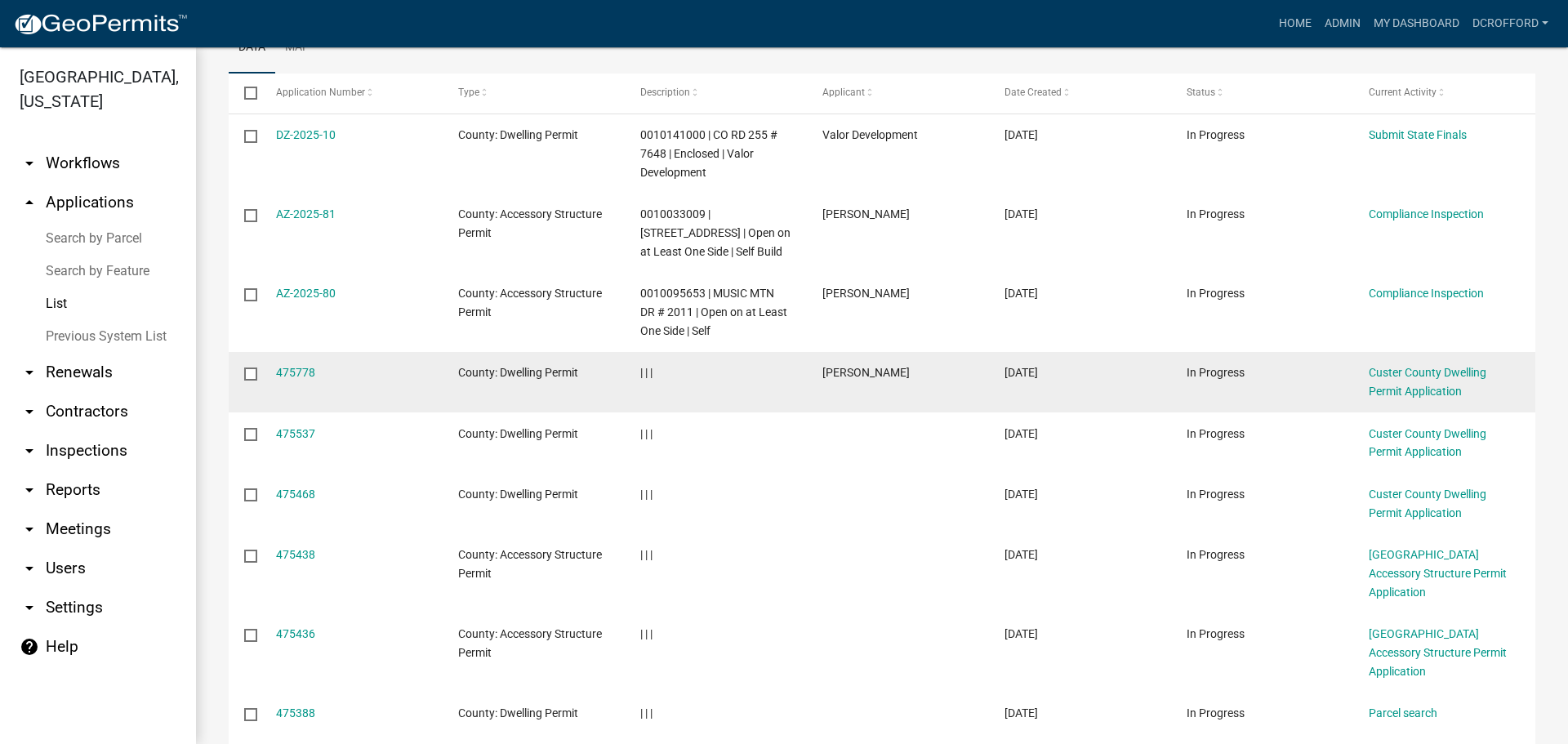
scroll to position [326, 0]
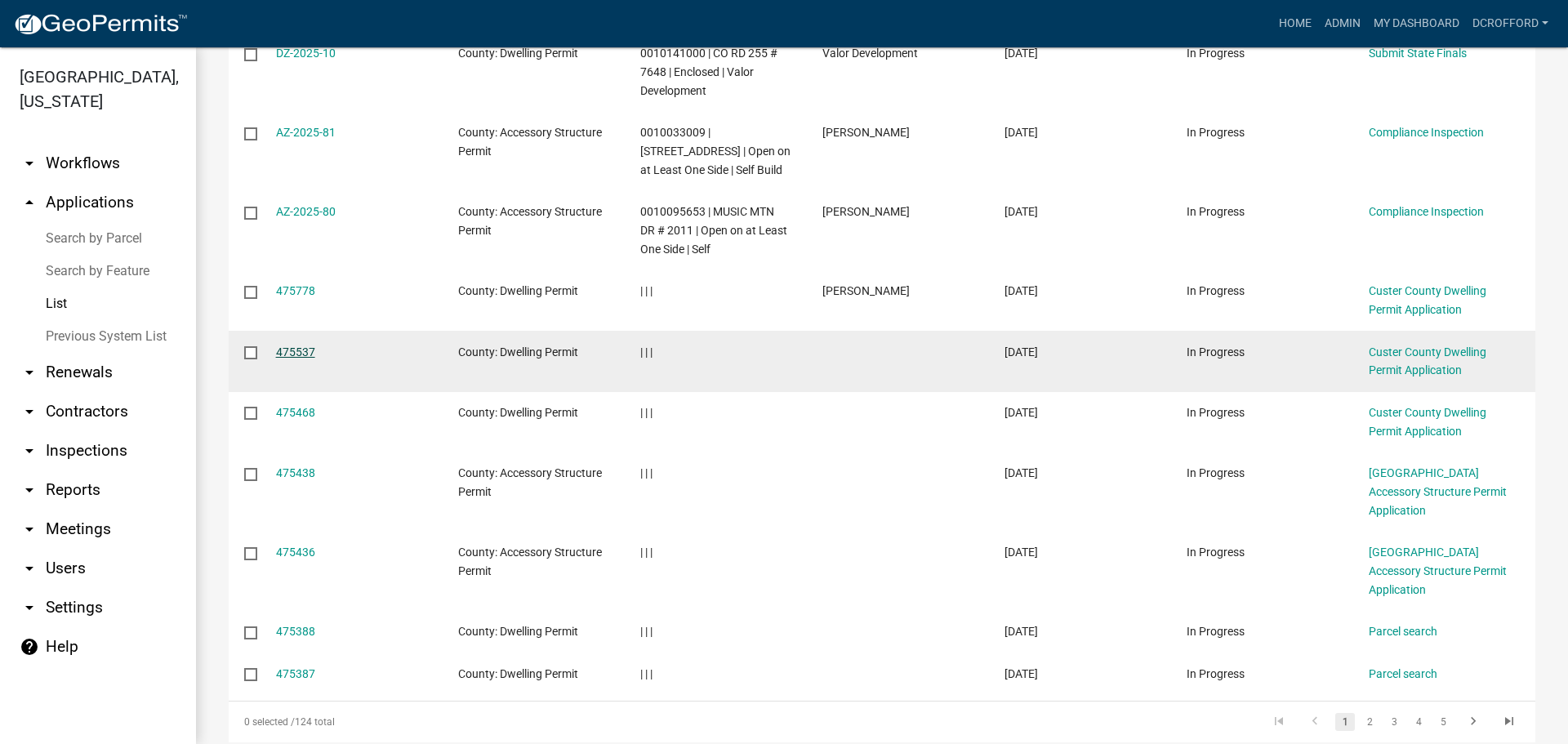
click at [293, 354] on link "475537" at bounding box center [296, 352] width 39 height 13
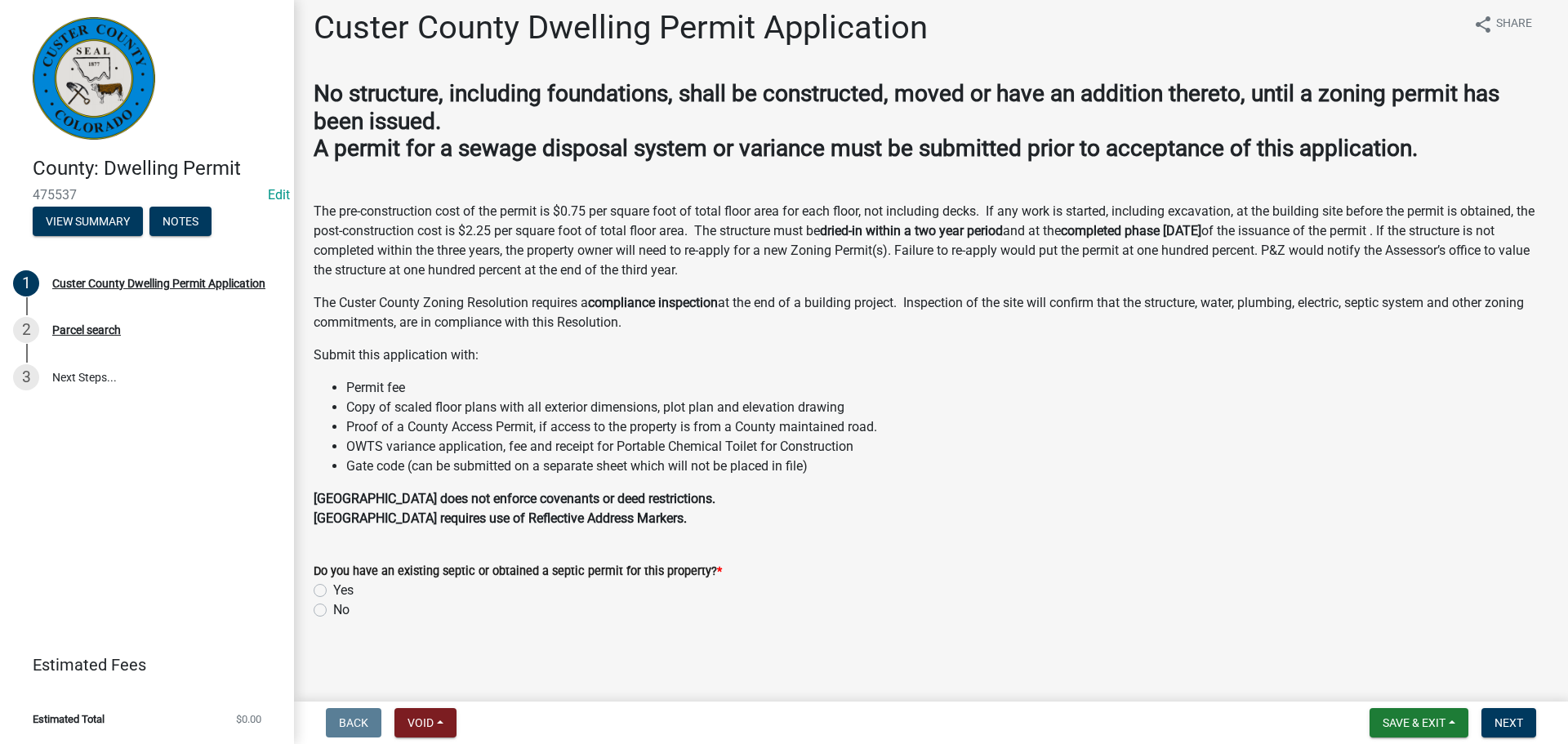
scroll to position [15, 0]
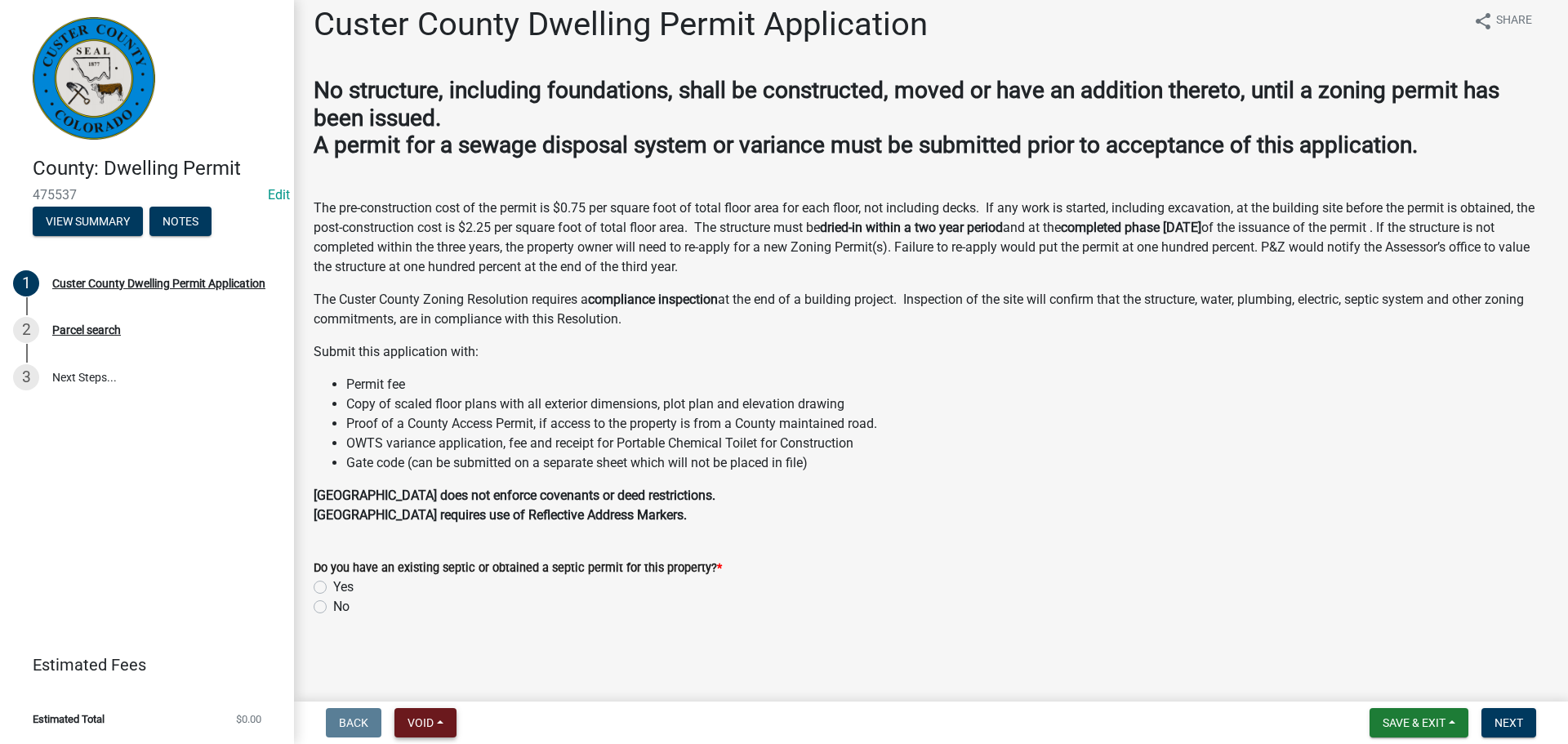
click at [425, 730] on button "Void" at bounding box center [426, 723] width 62 height 30
click at [442, 690] on button "Void" at bounding box center [460, 680] width 131 height 39
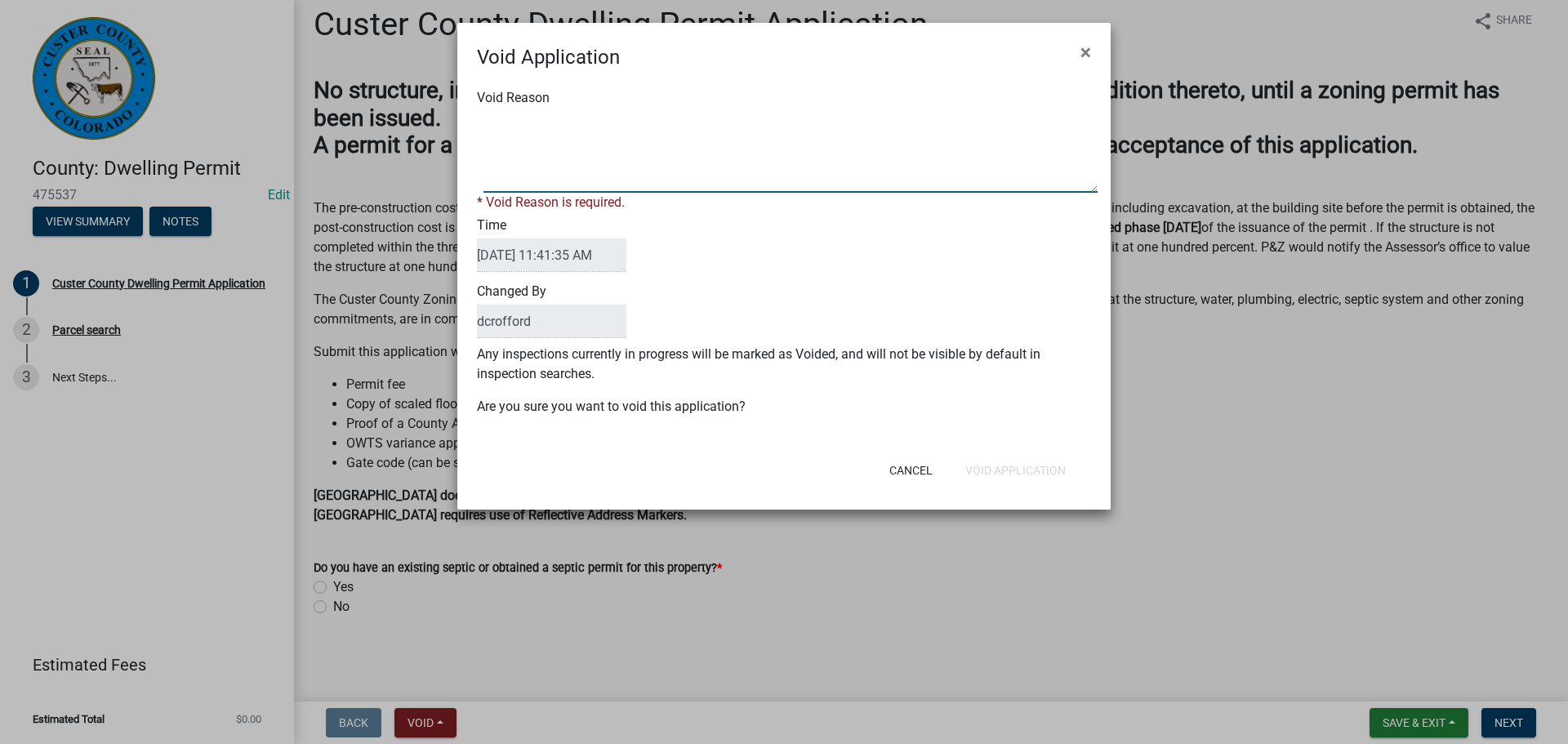
click at [783, 166] on textarea "Void Reason" at bounding box center [791, 152] width 614 height 82
drag, startPoint x: 545, startPoint y: 129, endPoint x: 469, endPoint y: 131, distance: 76.0
click at [469, 131] on div "Void Reason * Void Reason is required." at bounding box center [784, 151] width 639 height 125
type textarea "unfinished"
click at [999, 464] on button "Void Application" at bounding box center [1015, 470] width 126 height 30
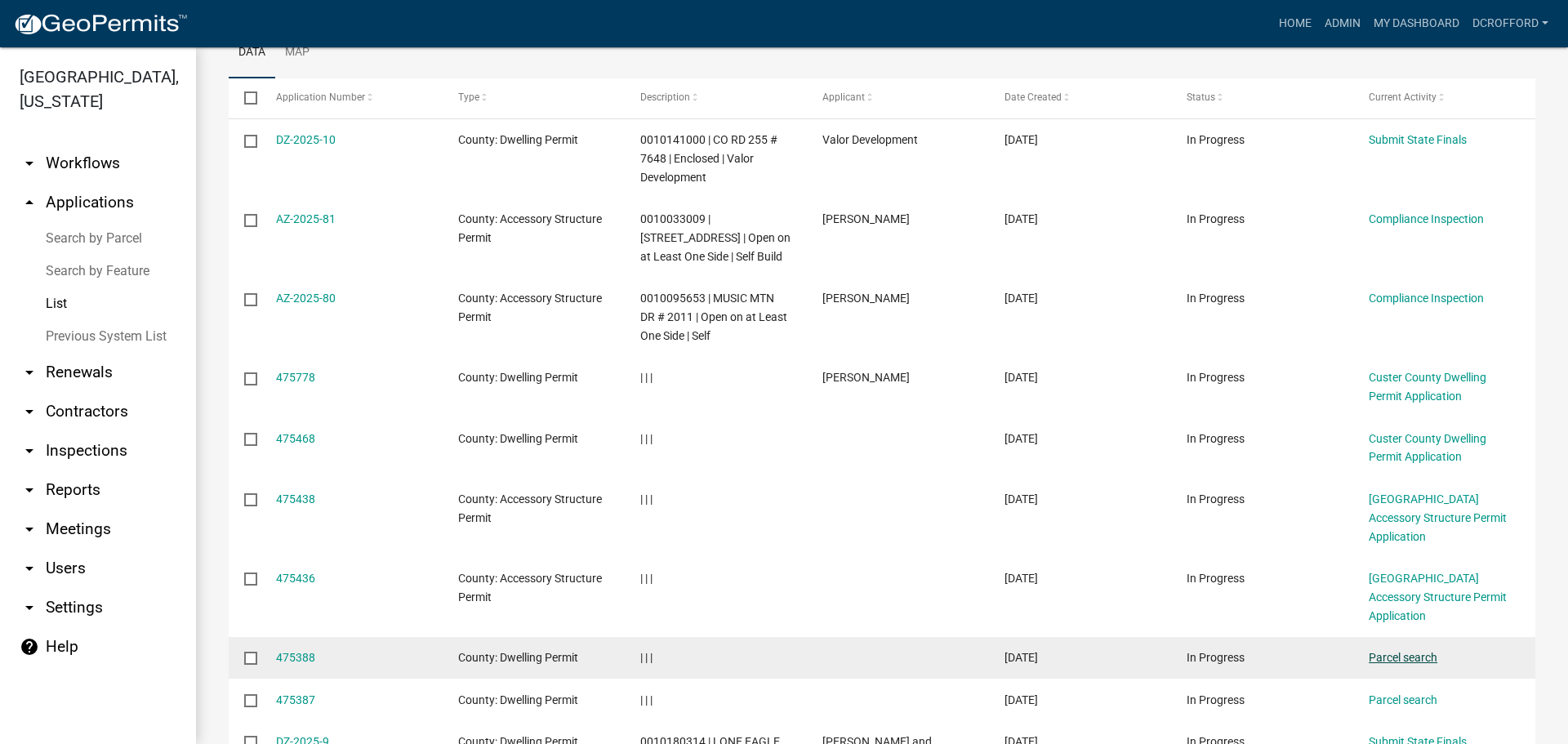
scroll to position [245, 0]
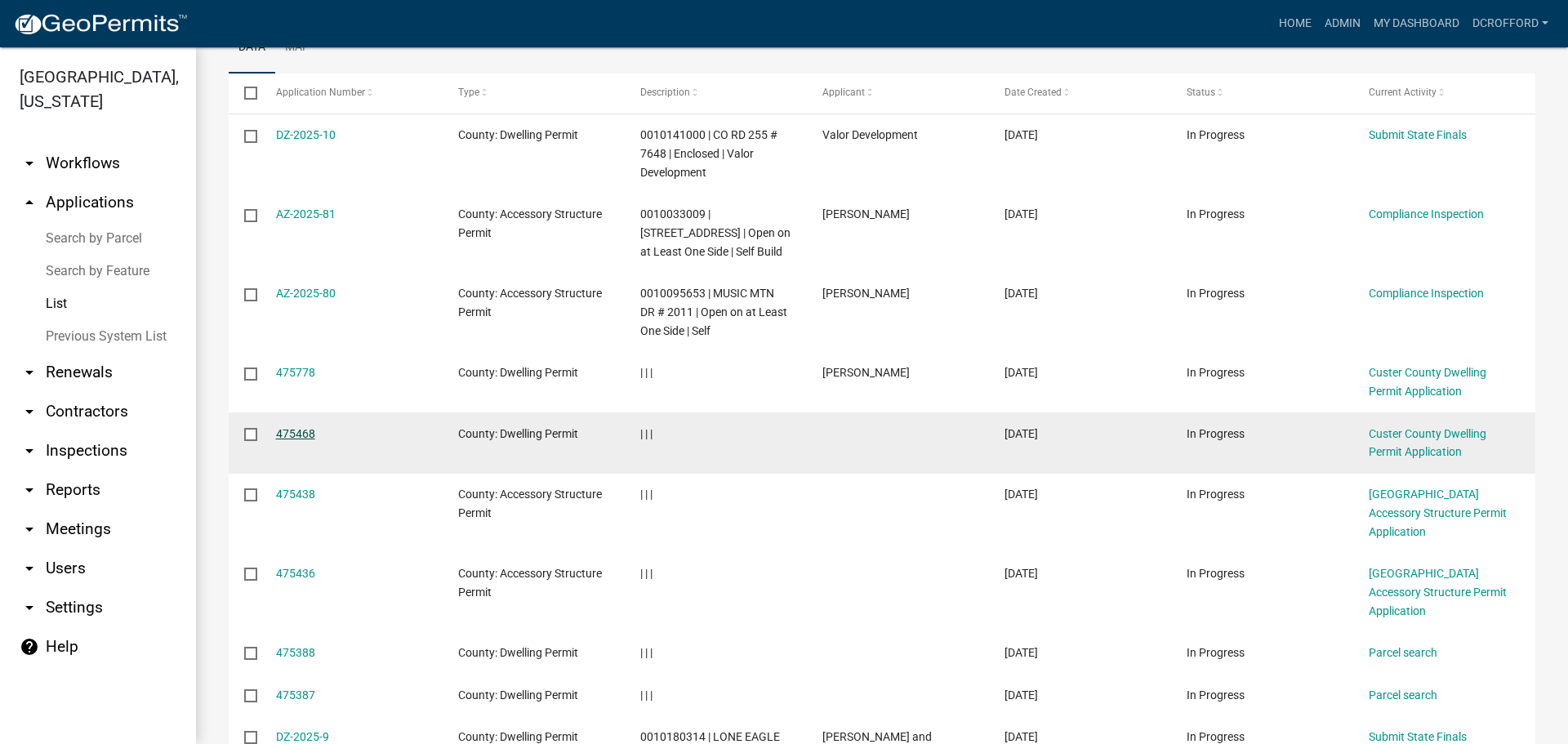
click at [294, 440] on link "475468" at bounding box center [296, 433] width 39 height 13
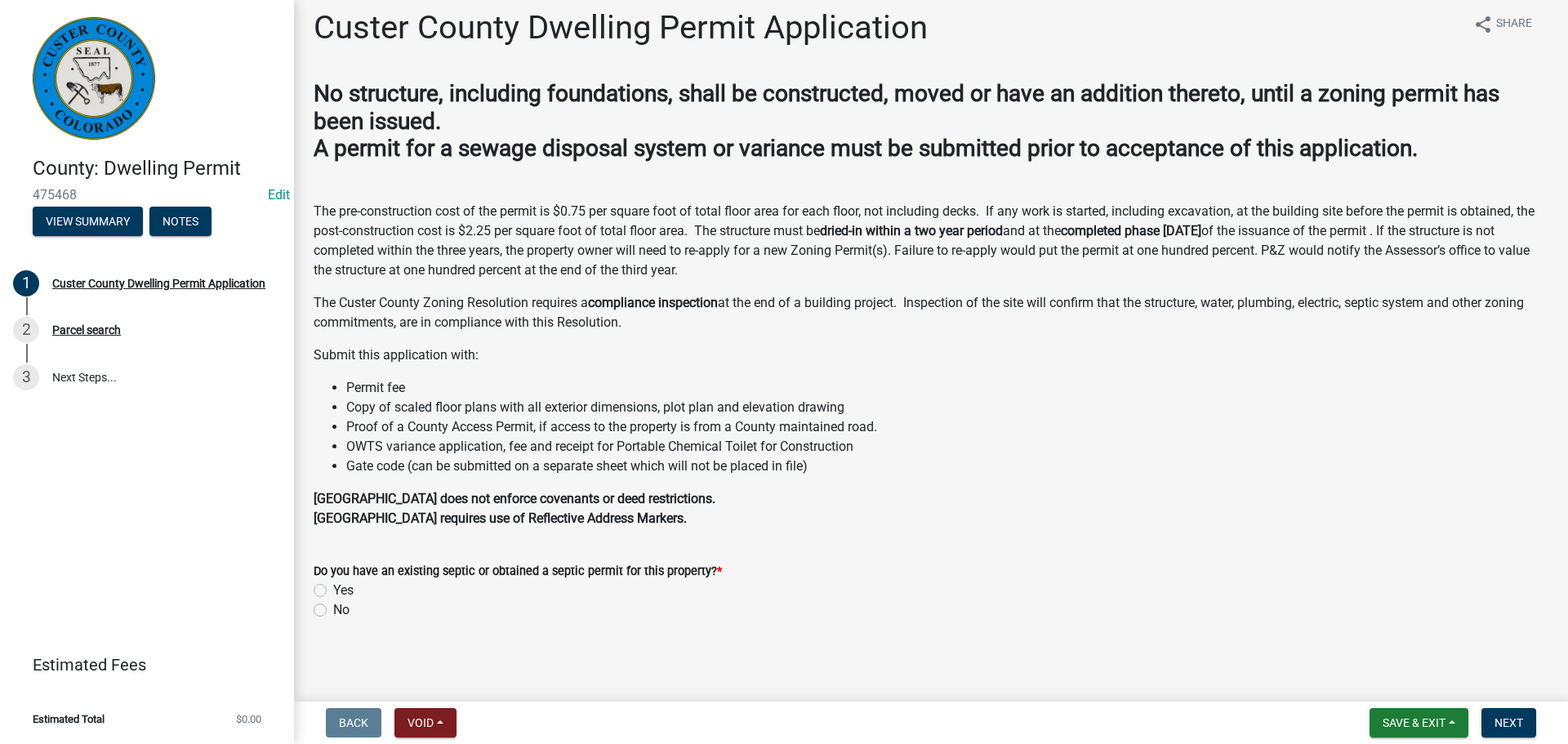
scroll to position [15, 0]
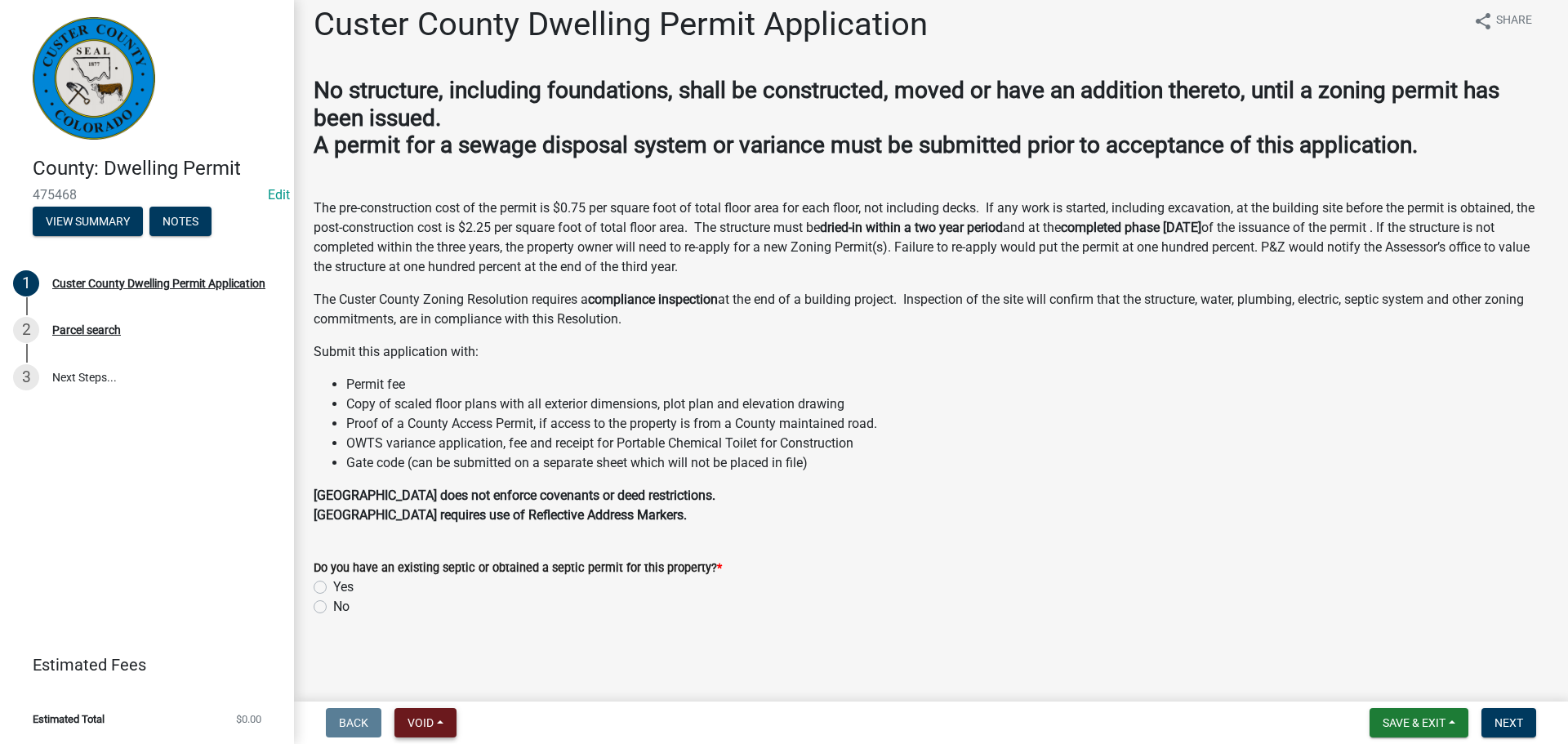
click at [411, 718] on span "Void" at bounding box center [421, 722] width 26 height 13
click at [440, 684] on button "Void" at bounding box center [460, 680] width 131 height 39
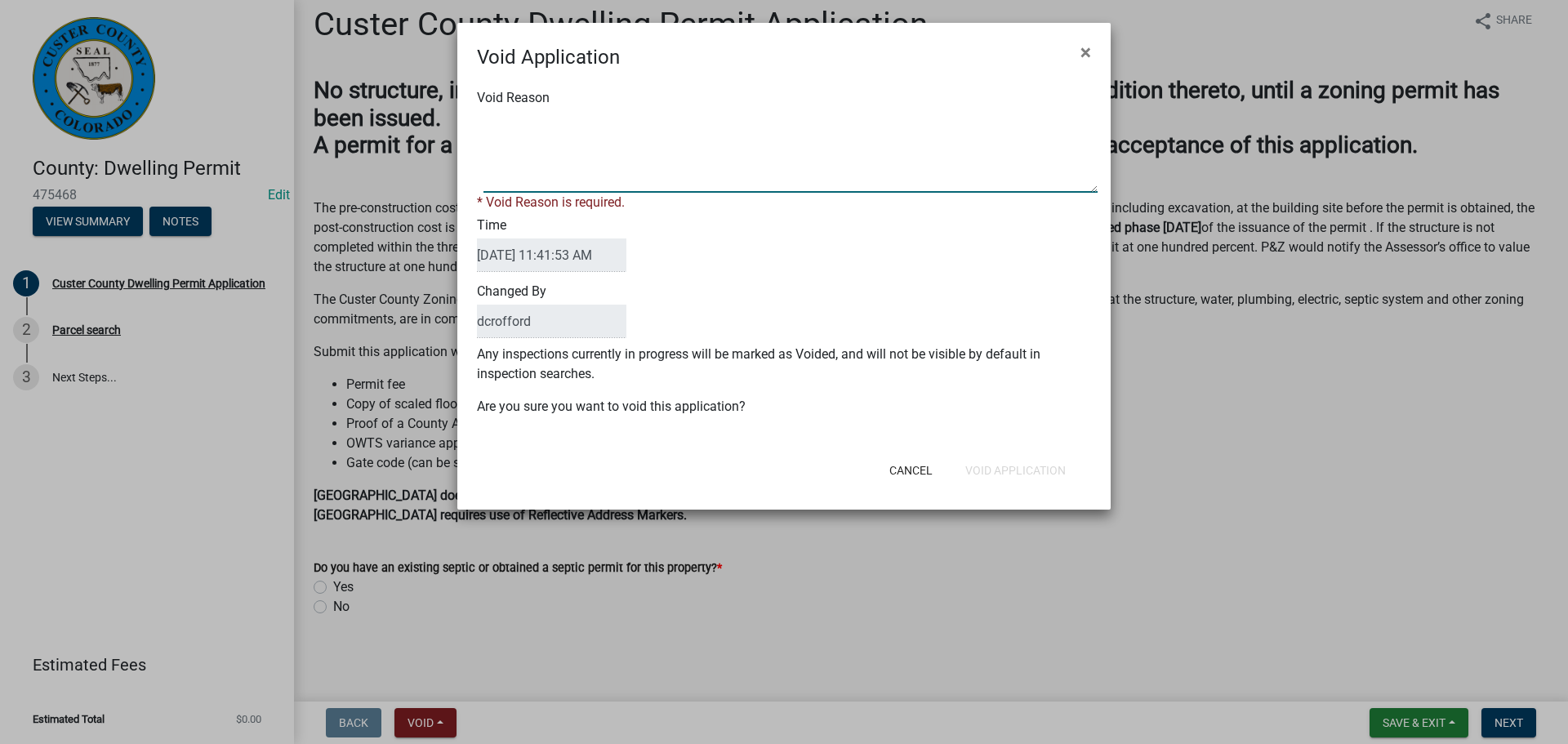
click at [545, 163] on textarea "Void Reason" at bounding box center [791, 152] width 614 height 82
paste textarea "unfinished"
type textarea "unfinished"
click at [1021, 474] on form "Void Application × Void Reason * Void Reason is required. Time 09/11/2025 11:41…" at bounding box center [784, 259] width 654 height 472
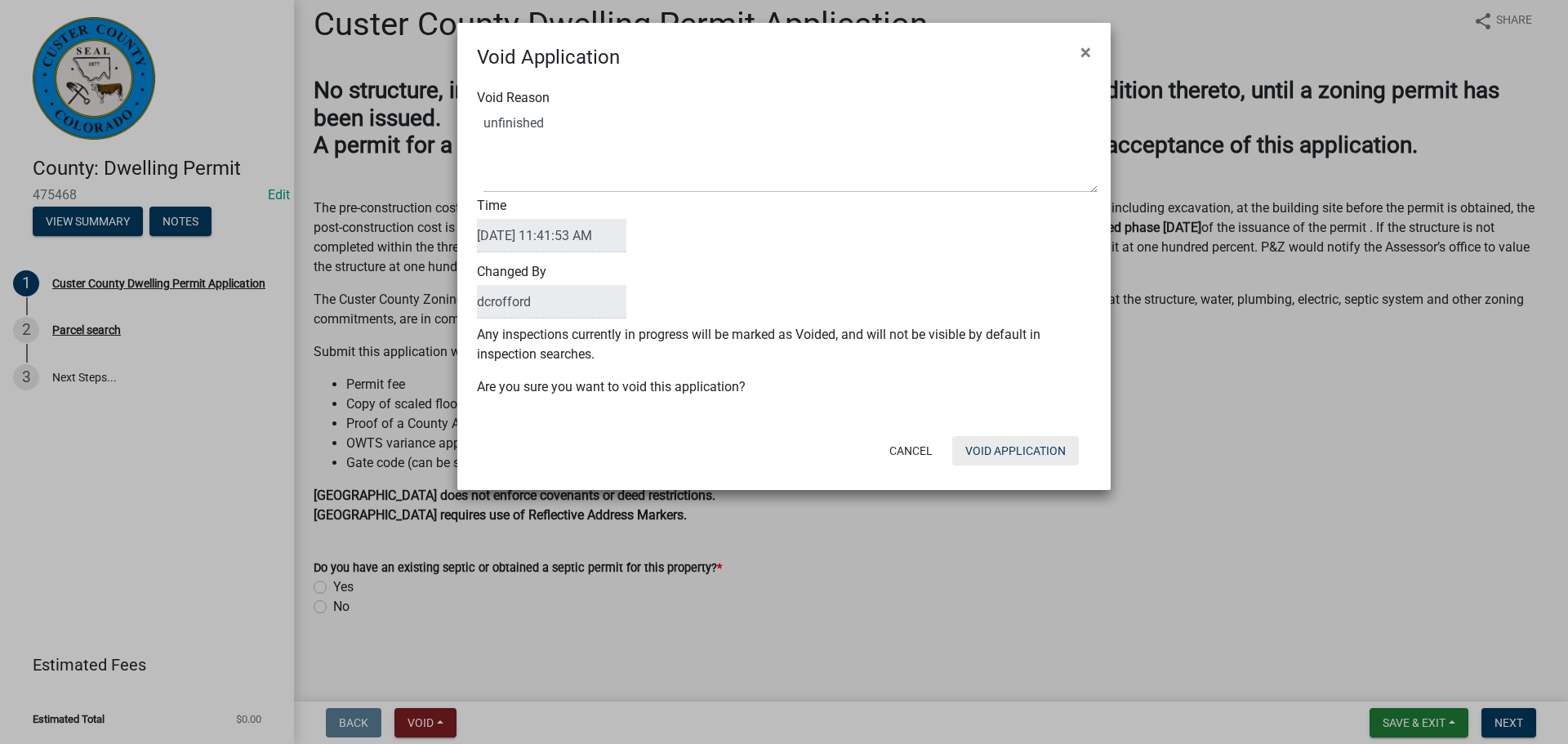
click at [1021, 452] on button "Void Application" at bounding box center [1015, 451] width 126 height 30
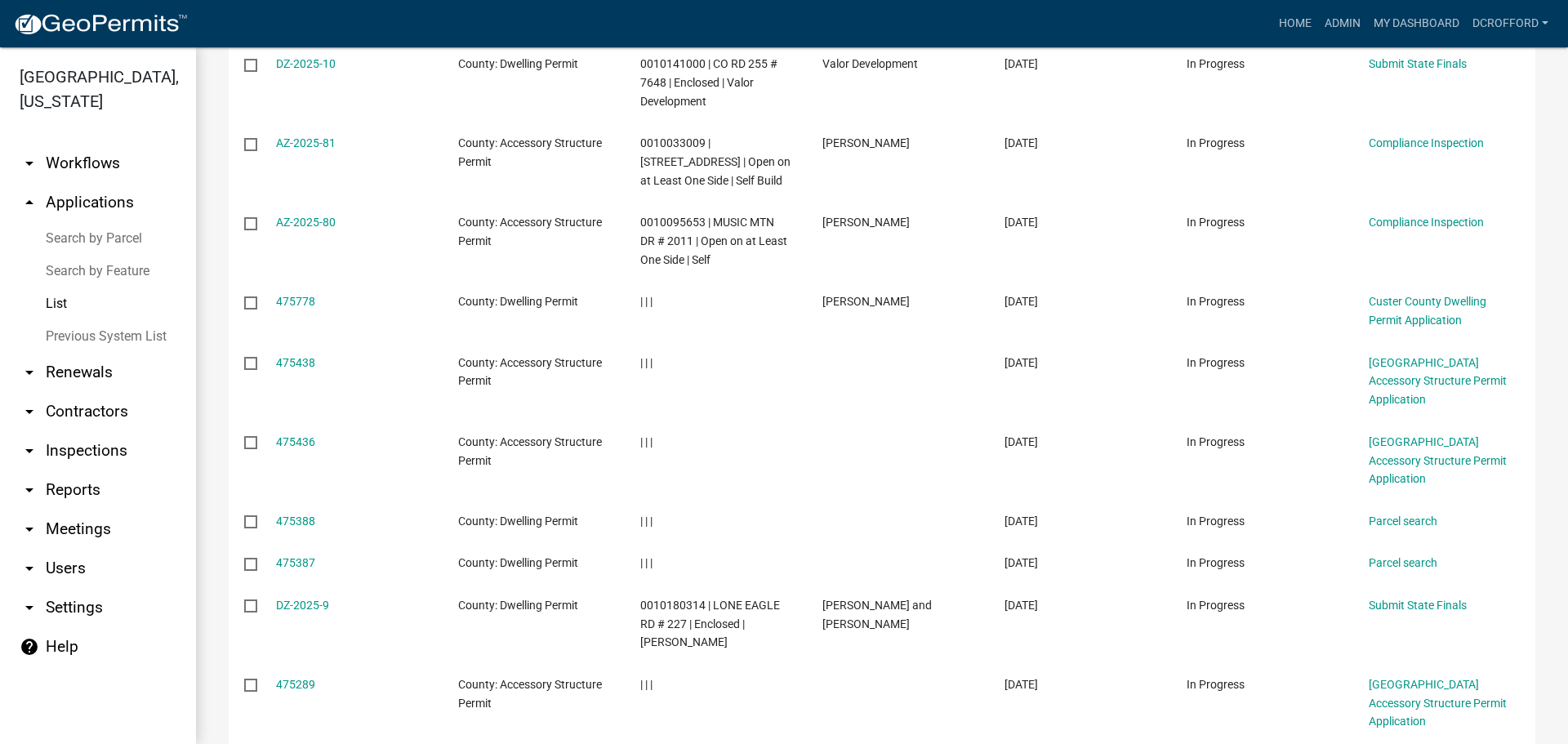
scroll to position [326, 0]
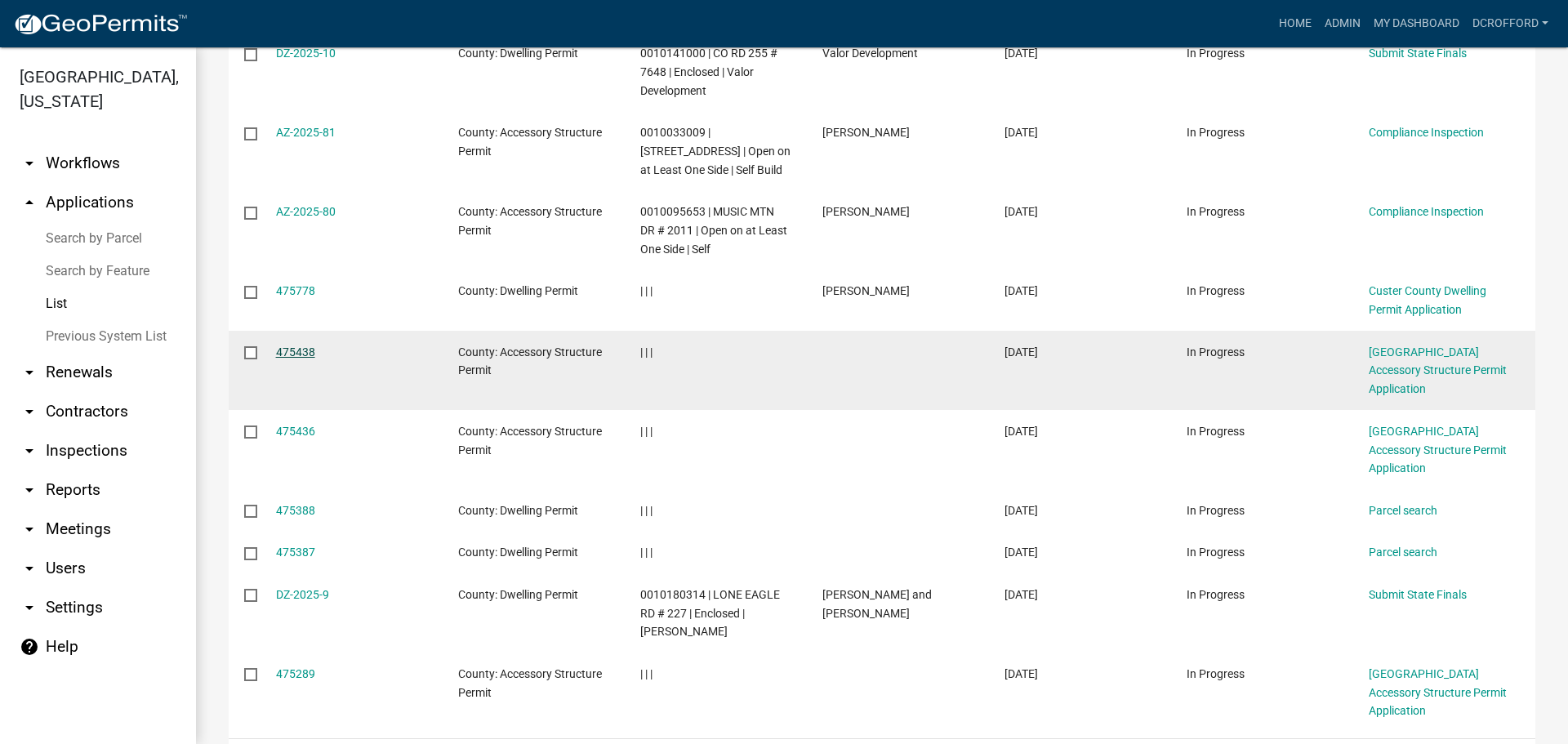
click at [283, 354] on link "475438" at bounding box center [296, 352] width 39 height 13
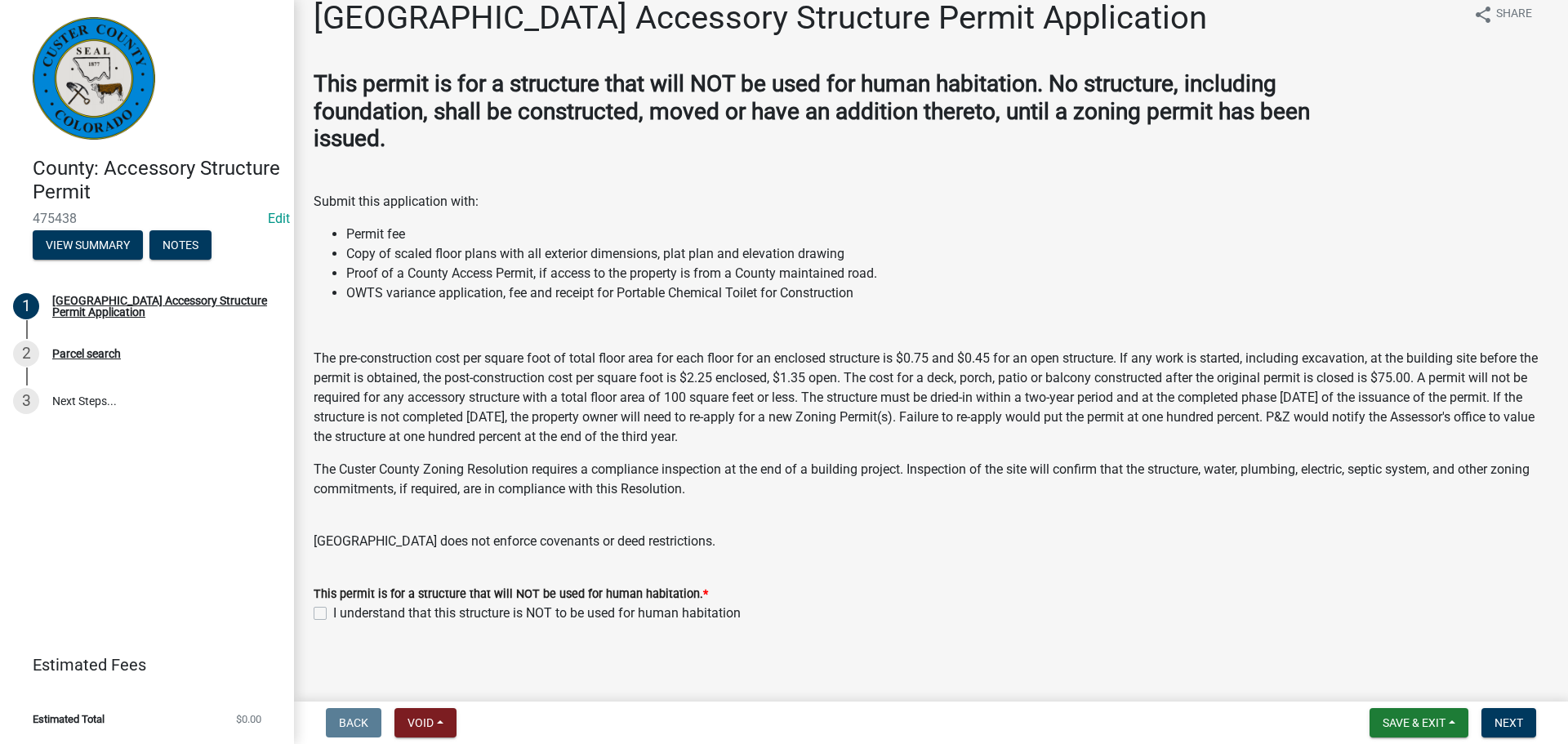
scroll to position [28, 0]
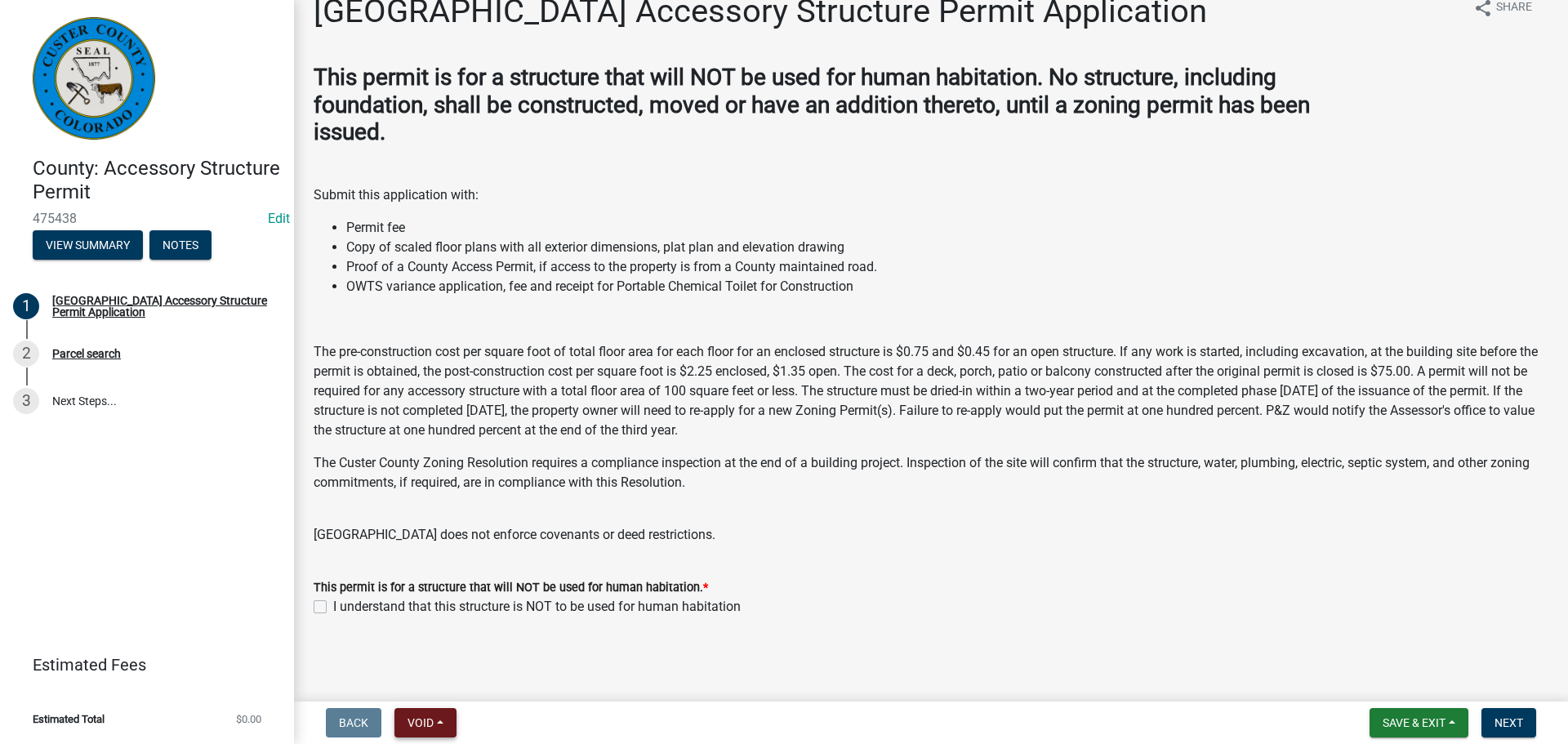
click at [425, 720] on span "Void" at bounding box center [421, 722] width 26 height 13
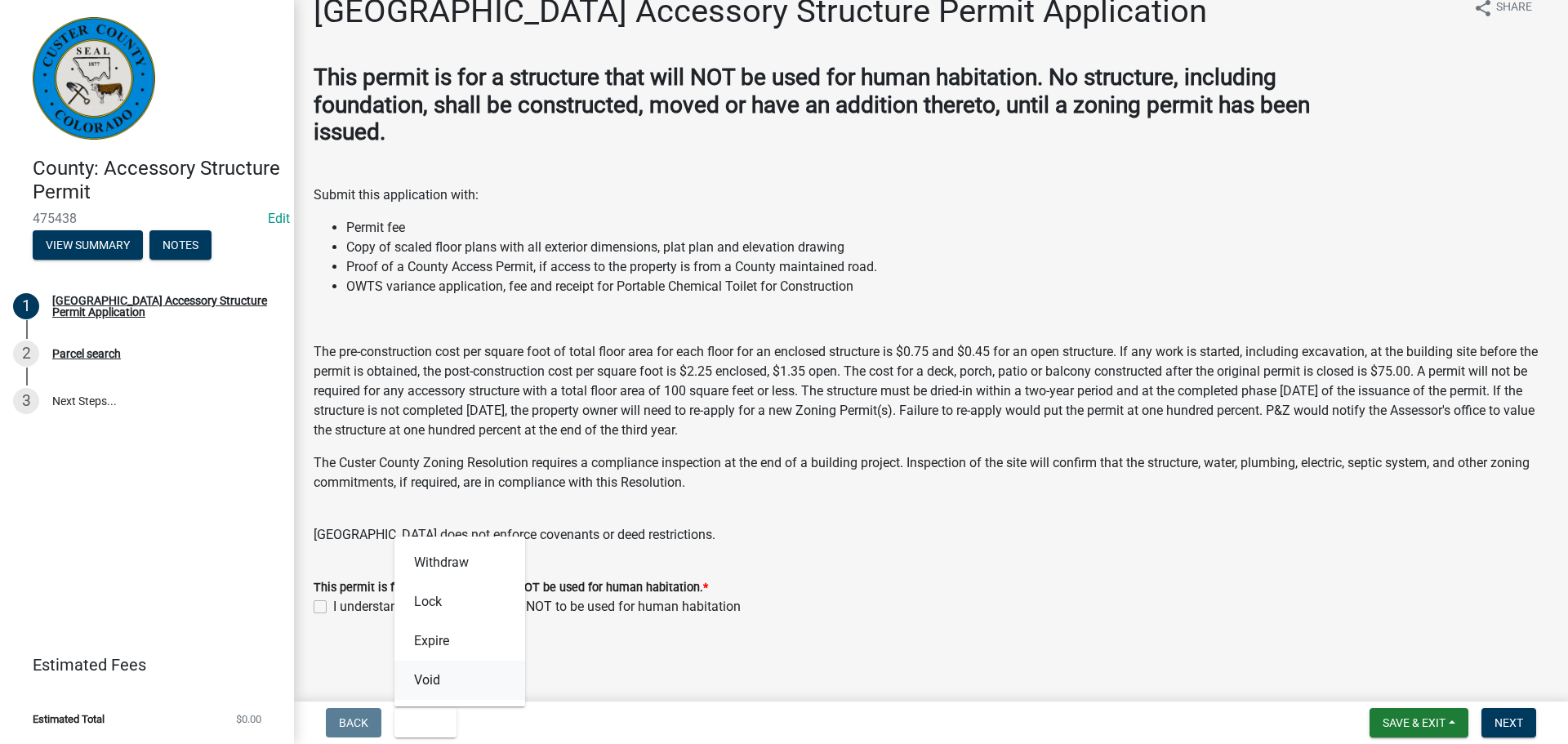
click at [436, 683] on button "Void" at bounding box center [460, 680] width 131 height 39
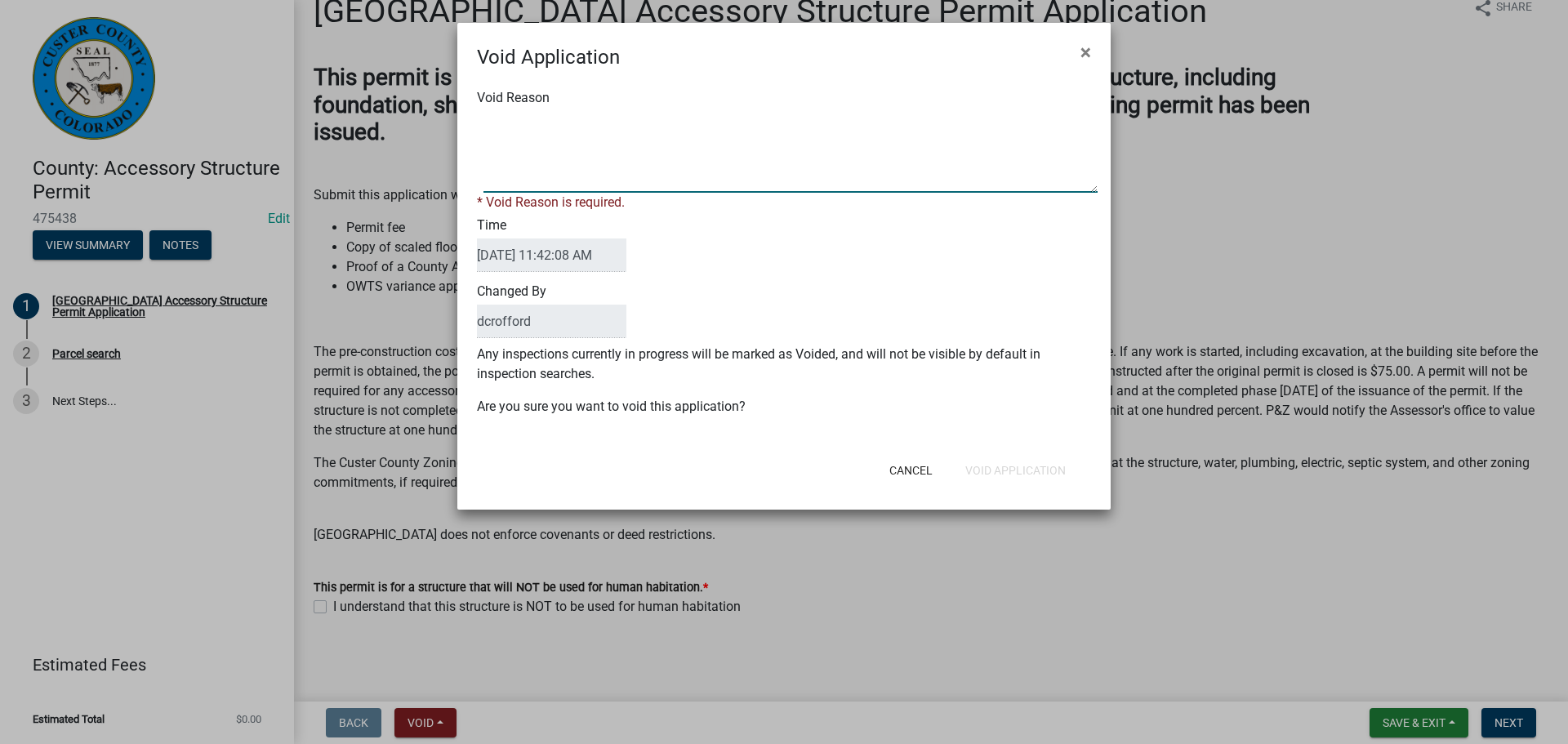
click at [582, 143] on textarea "Void Reason" at bounding box center [791, 152] width 614 height 82
paste textarea "unfinished"
type textarea "unfinished"
click at [1011, 476] on div "Void Application × Void Reason * Void Reason is required. Time 09/11/2025 11:42…" at bounding box center [784, 266] width 654 height 487
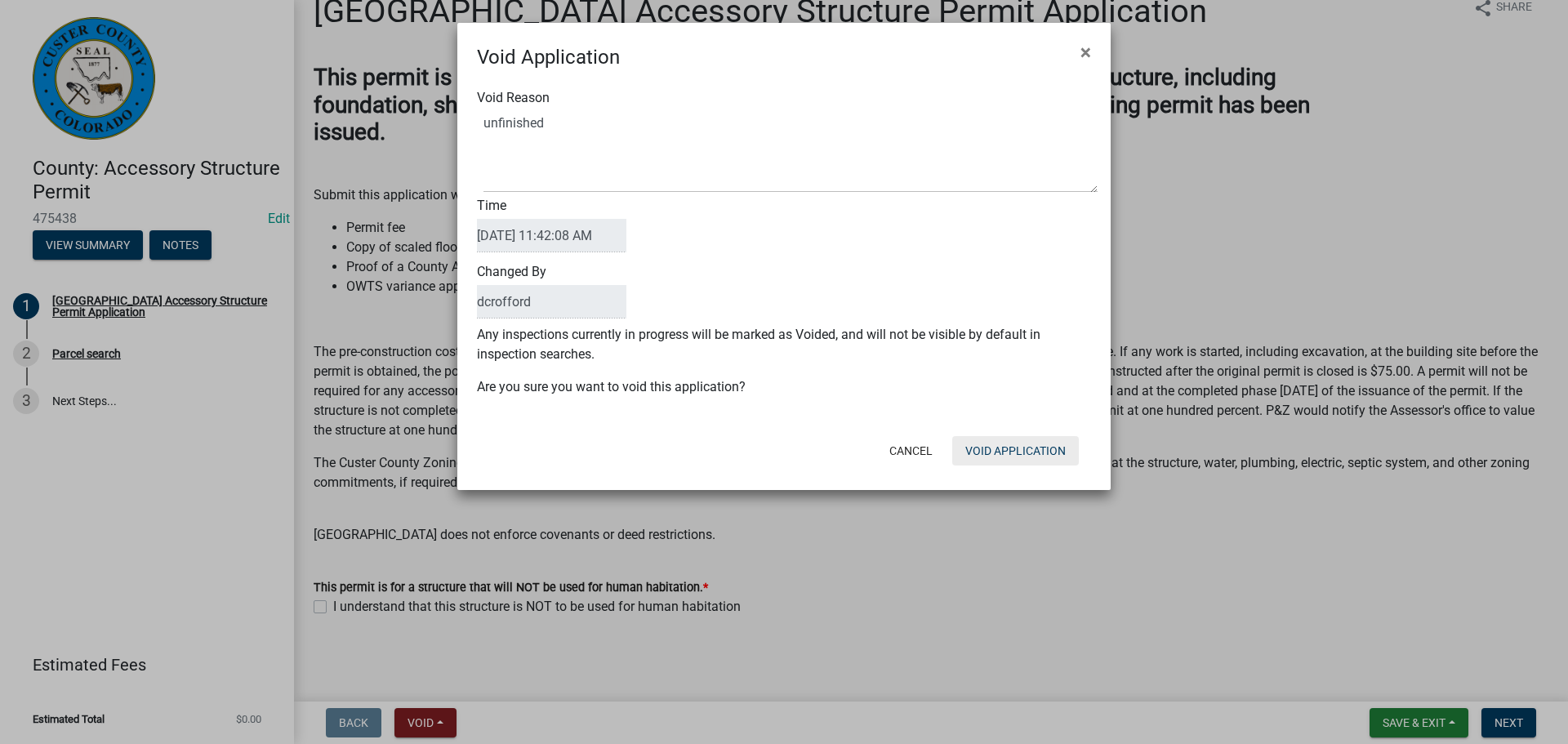
click at [1013, 444] on button "Void Application" at bounding box center [1015, 451] width 126 height 30
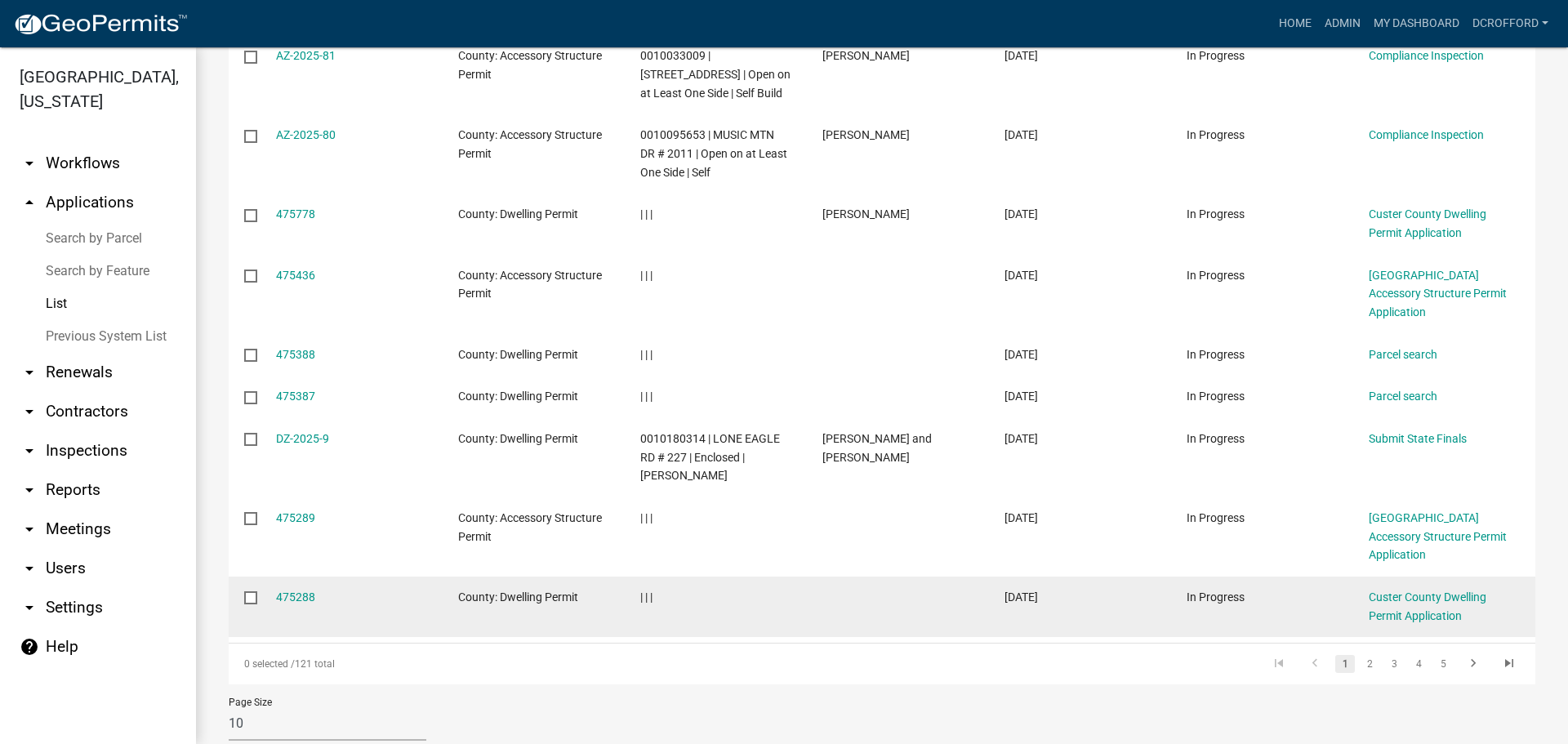
scroll to position [408, 0]
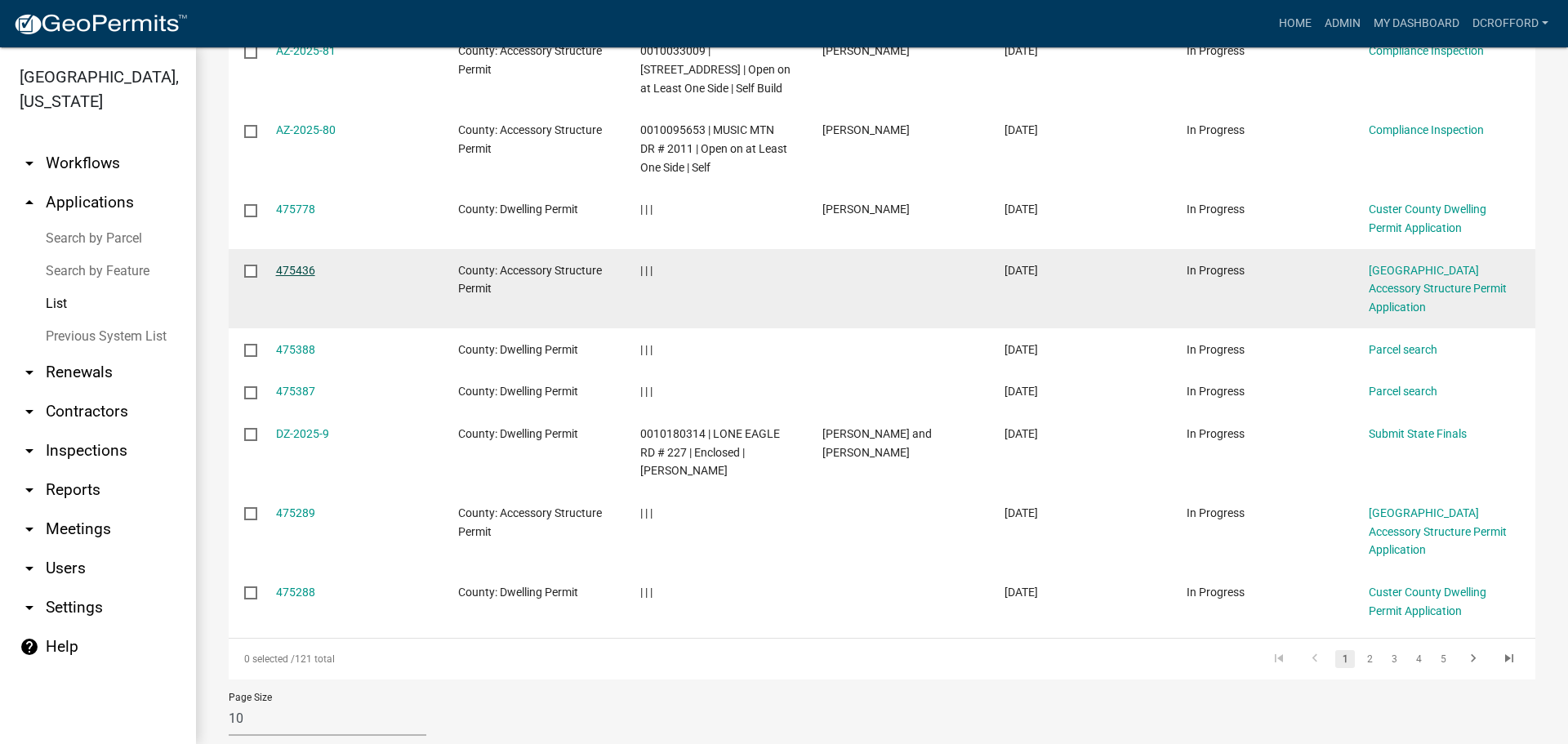
click at [303, 268] on link "475436" at bounding box center [296, 270] width 39 height 13
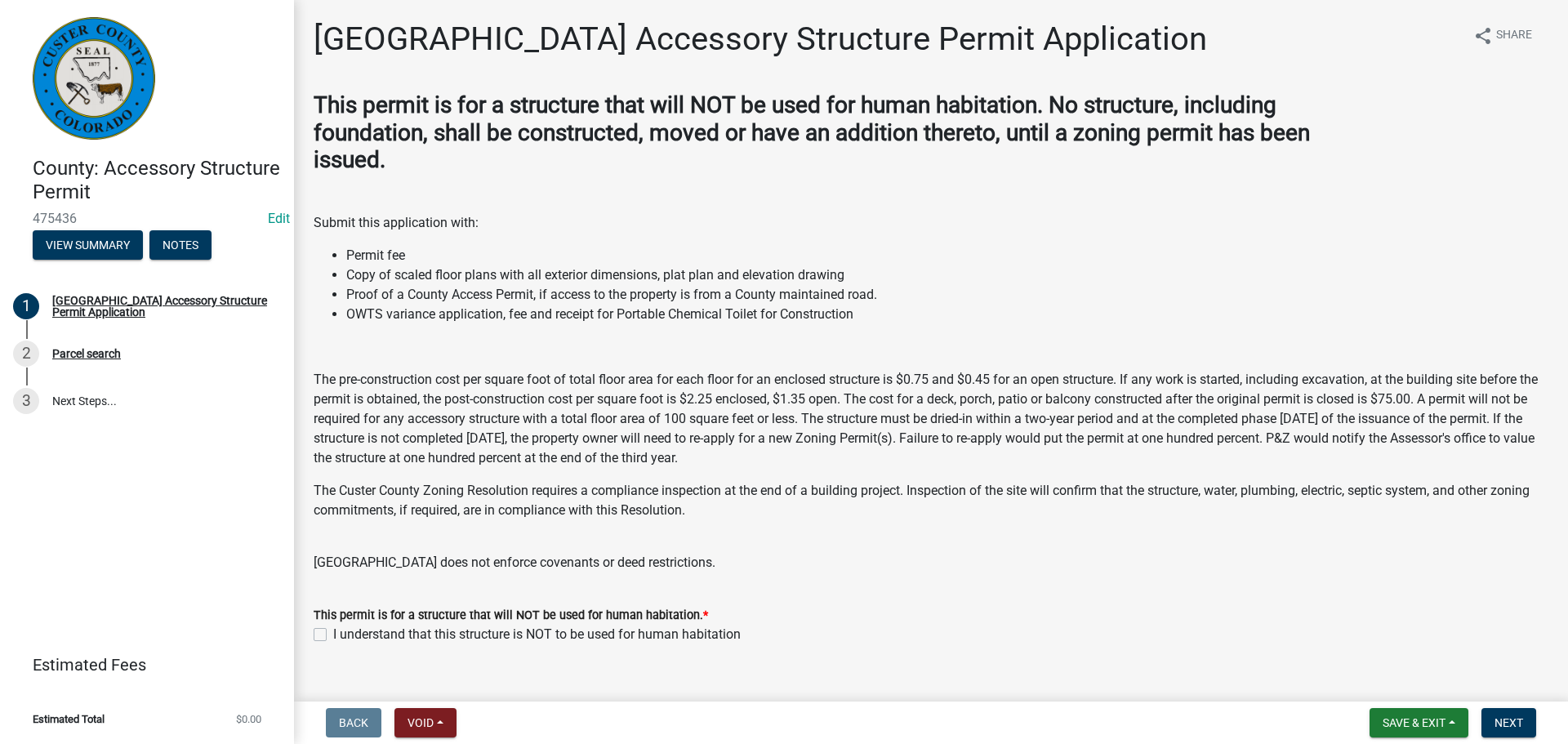
scroll to position [28, 0]
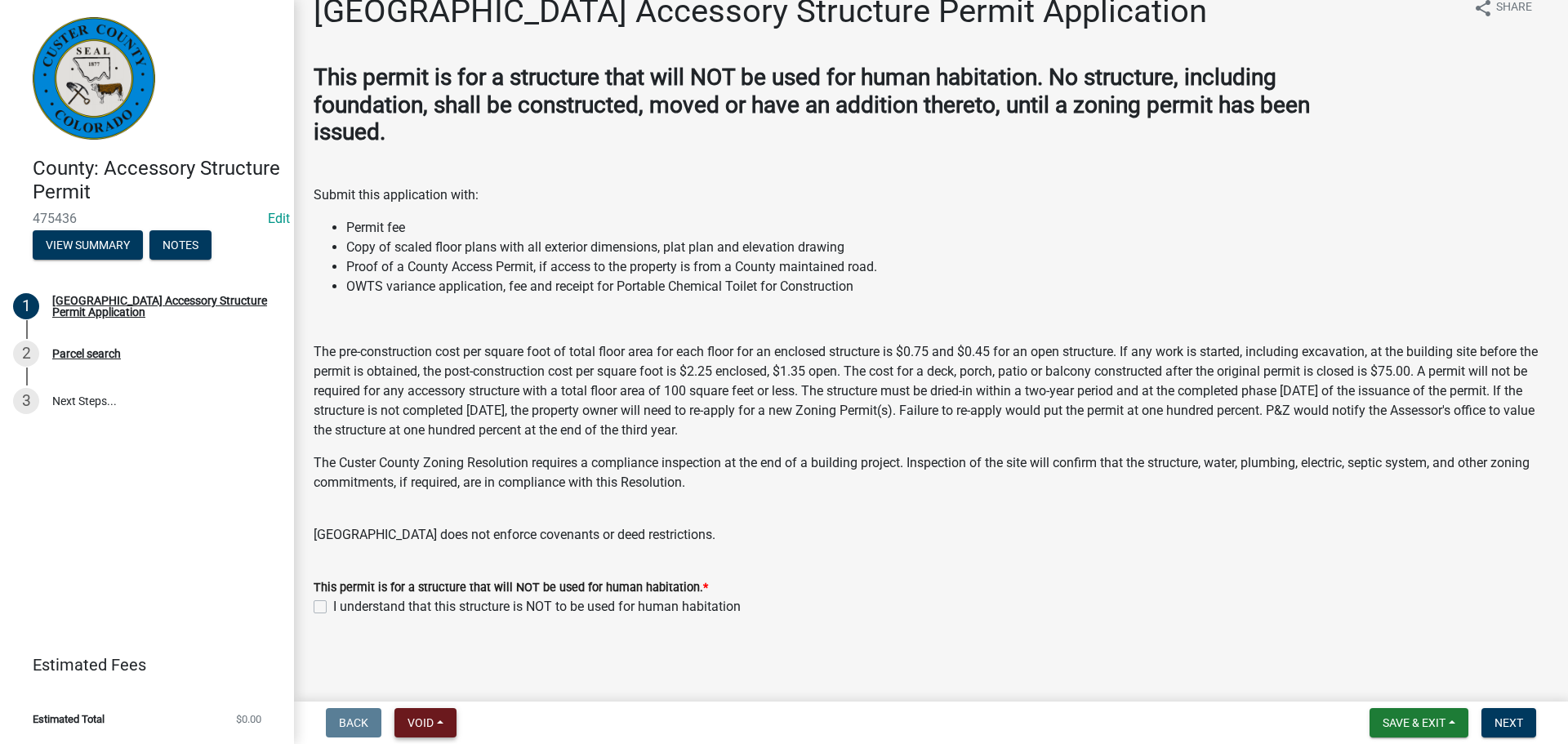
click at [426, 716] on span "Void" at bounding box center [421, 722] width 26 height 13
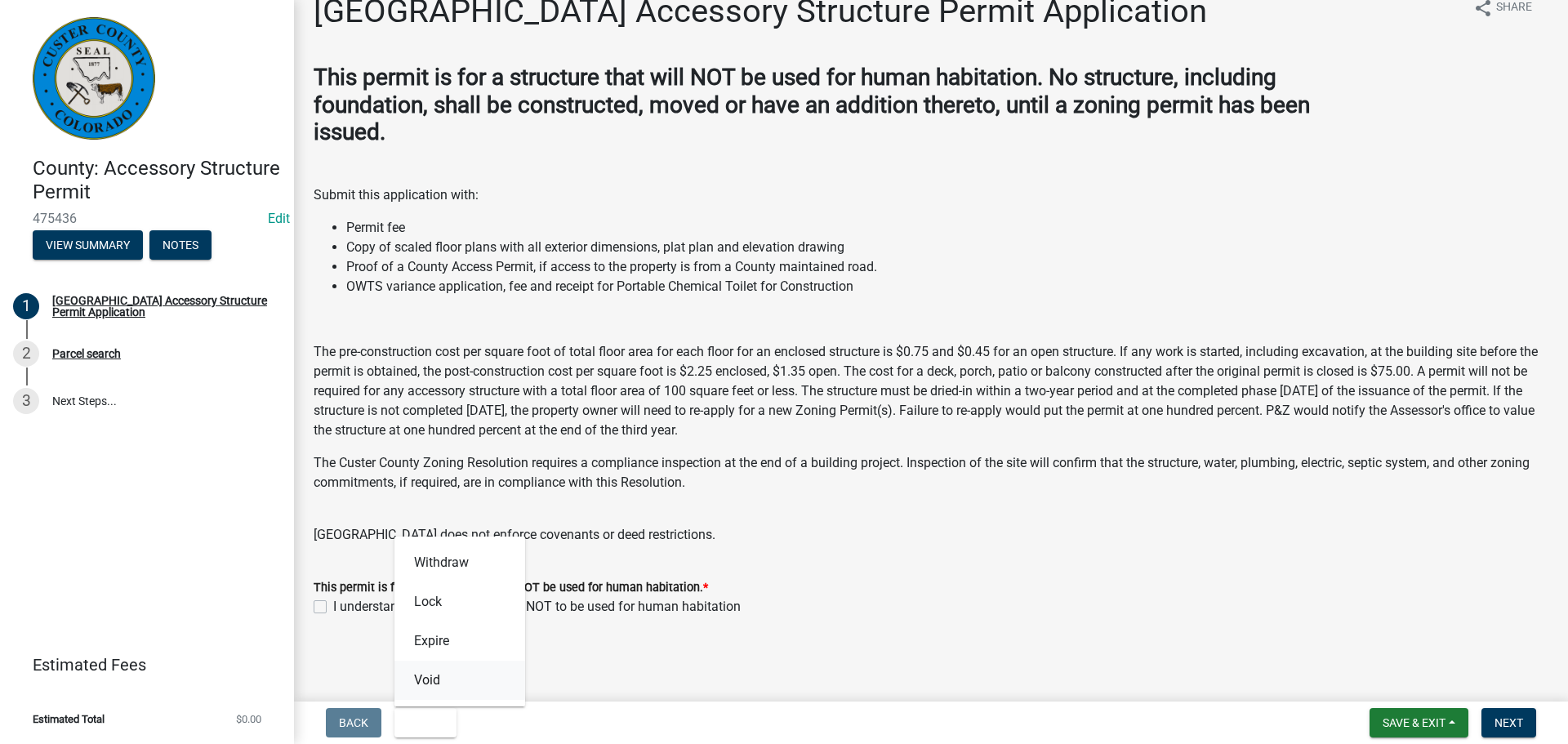
click at [444, 673] on button "Void" at bounding box center [460, 680] width 131 height 39
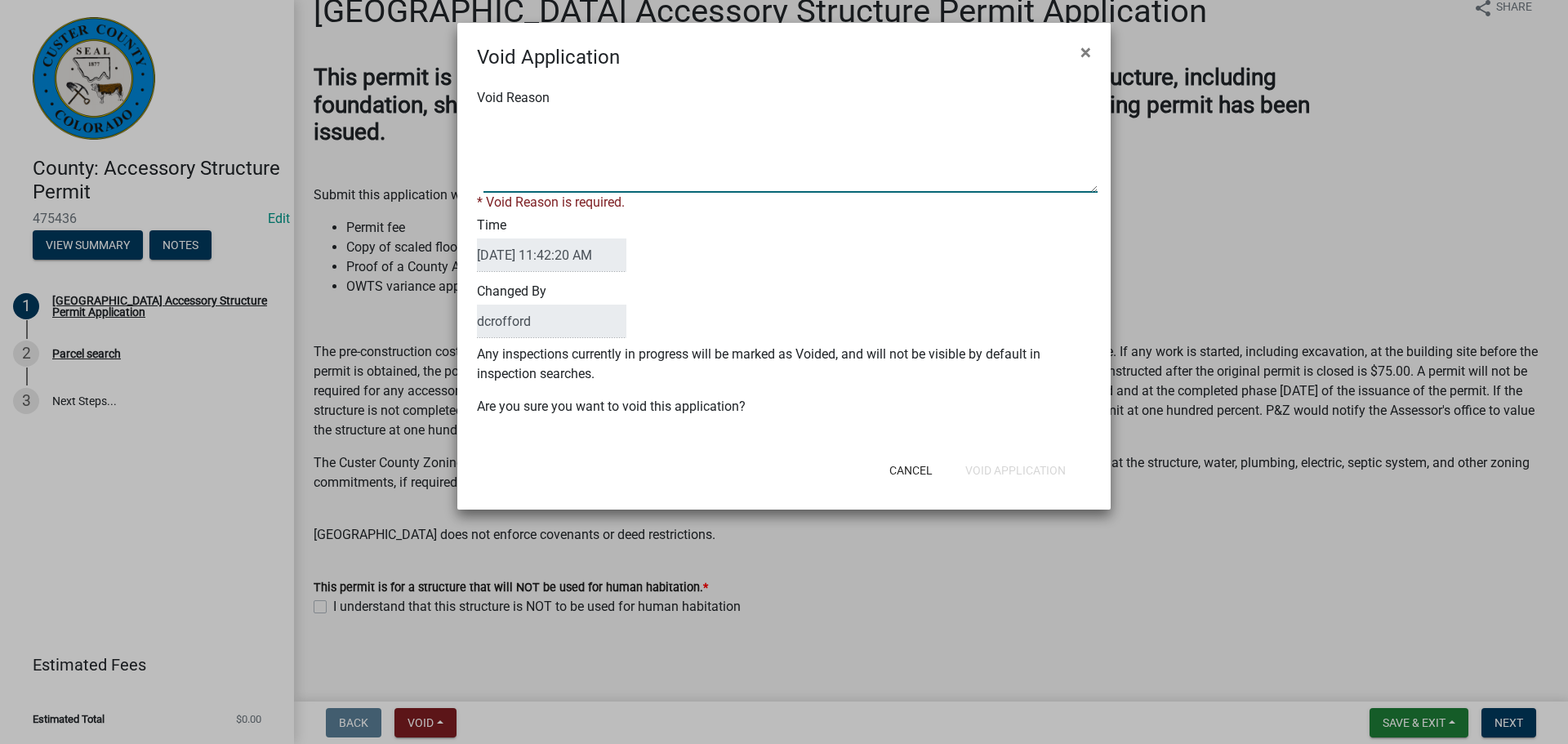
click at [586, 162] on textarea "Void Reason" at bounding box center [791, 152] width 614 height 82
paste textarea "unfinished"
type textarea "unfinished"
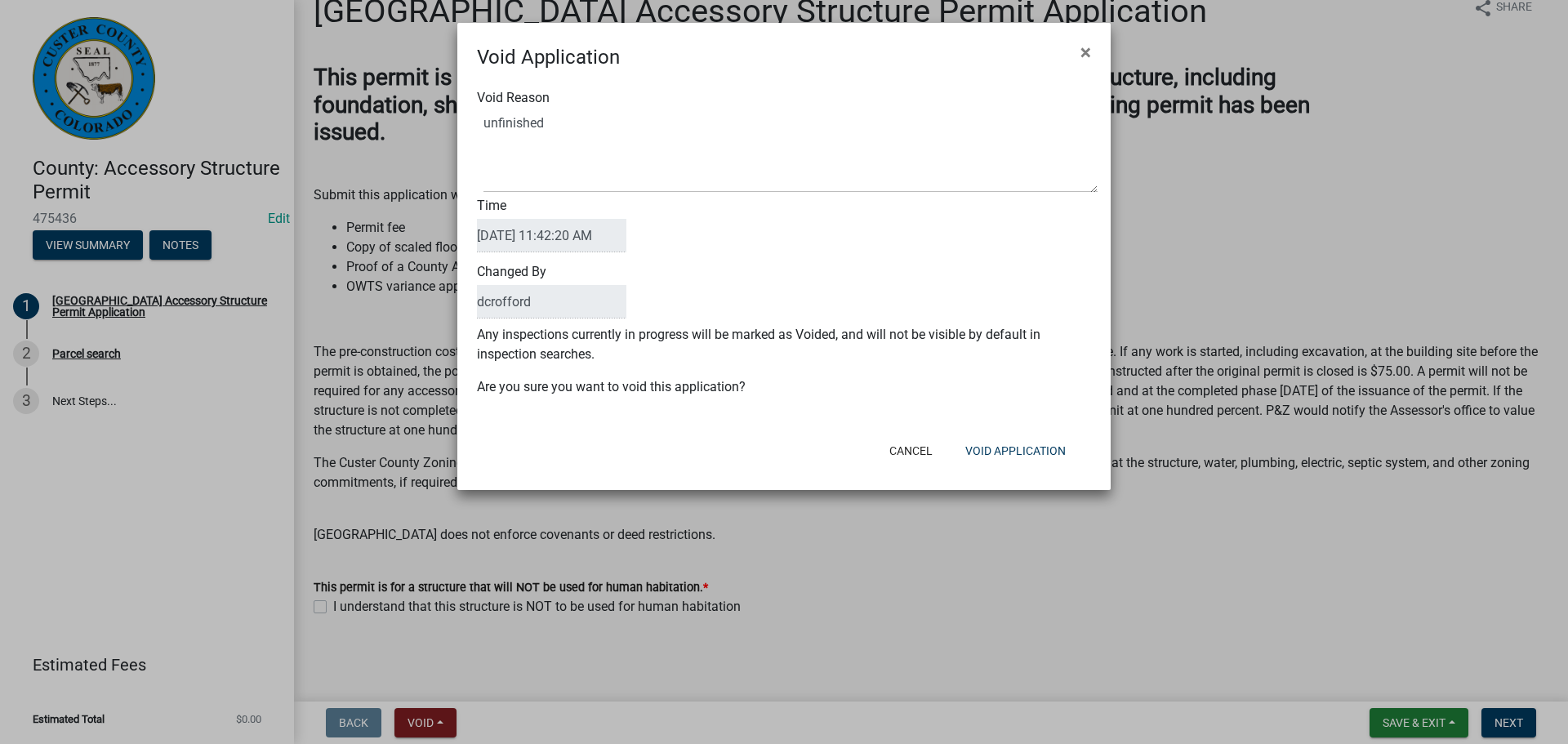
click at [1035, 452] on div "Cancel Void Application" at bounding box center [891, 451] width 403 height 42
click at [1028, 449] on button "Void Application" at bounding box center [1015, 451] width 126 height 30
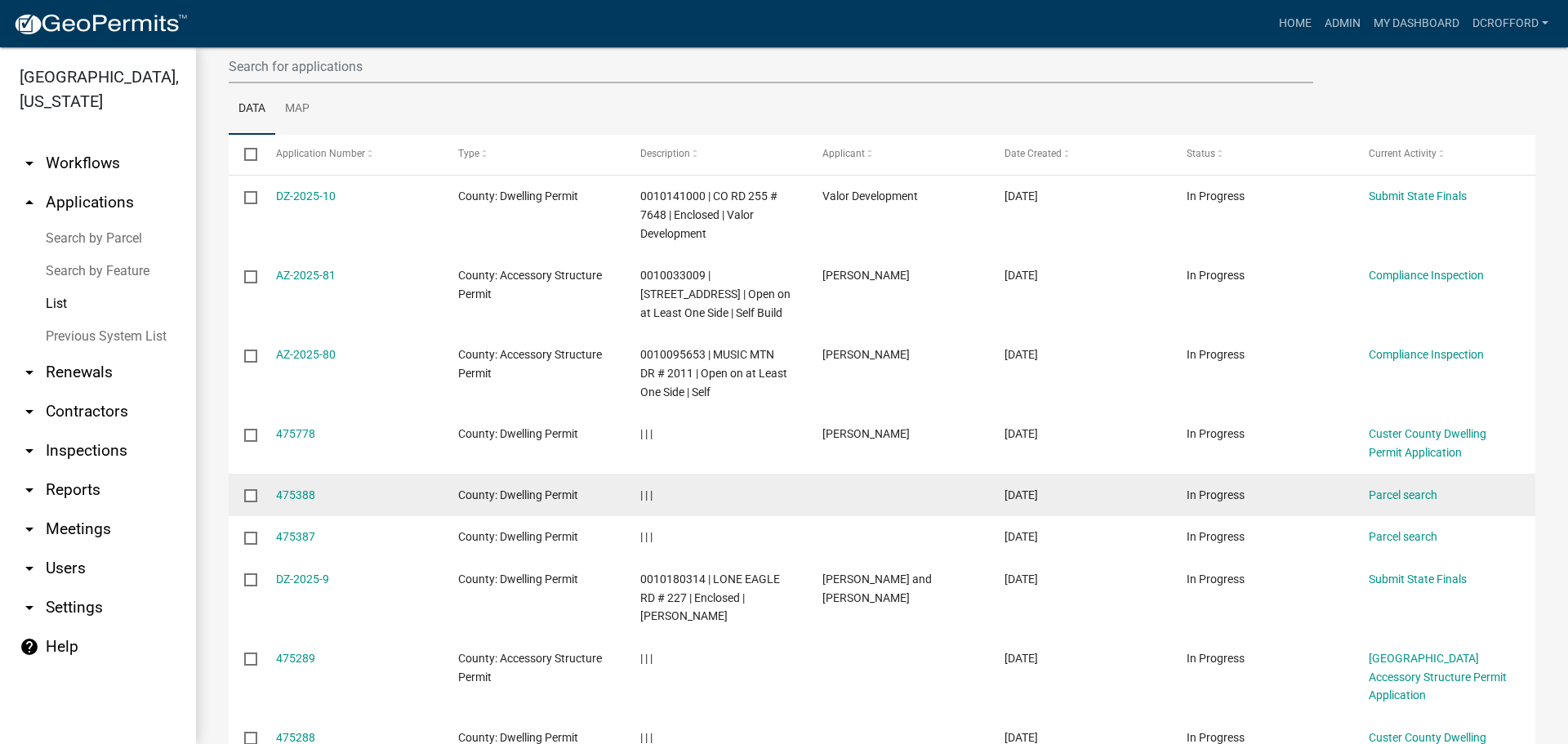
scroll to position [245, 0]
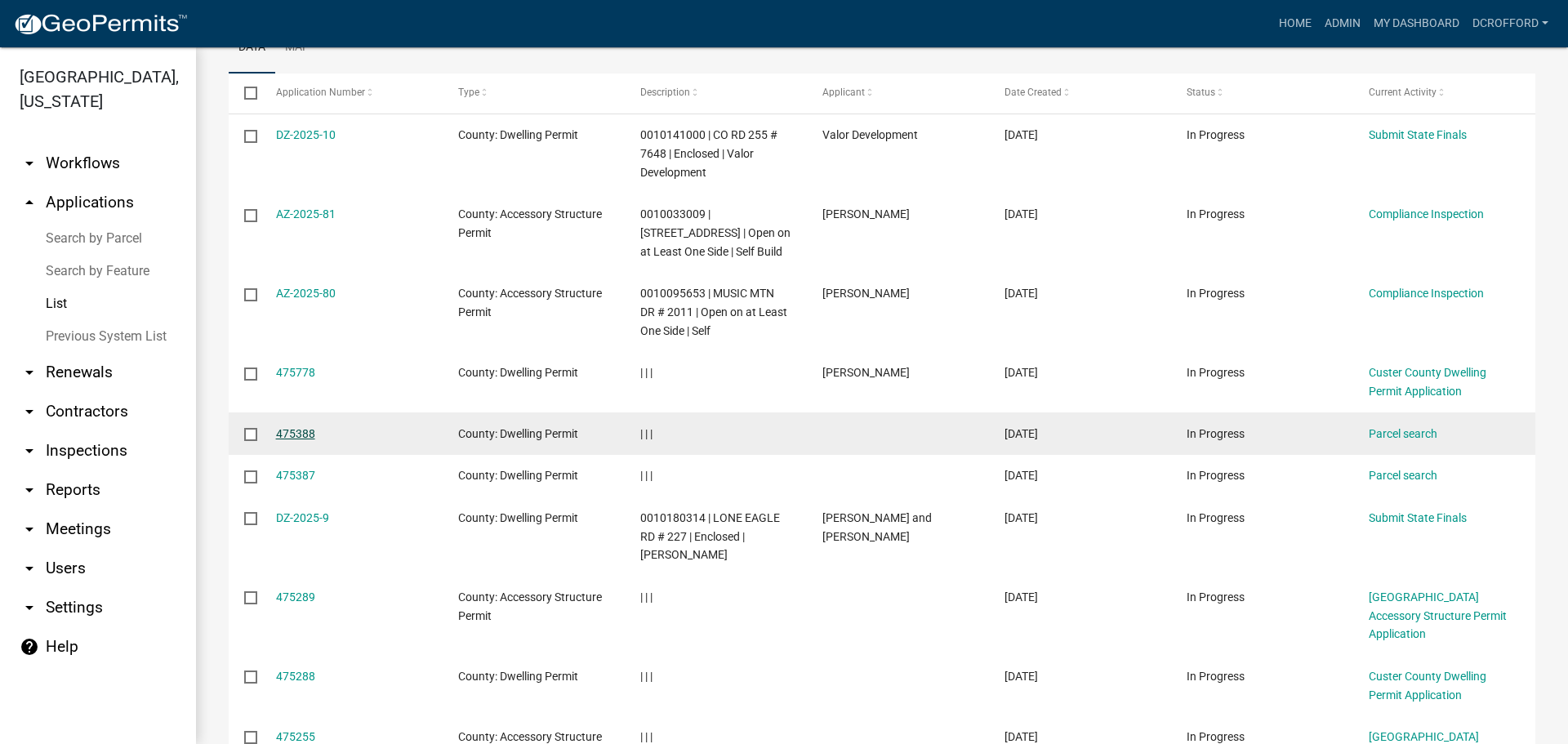
click at [301, 432] on link "475388" at bounding box center [296, 433] width 39 height 13
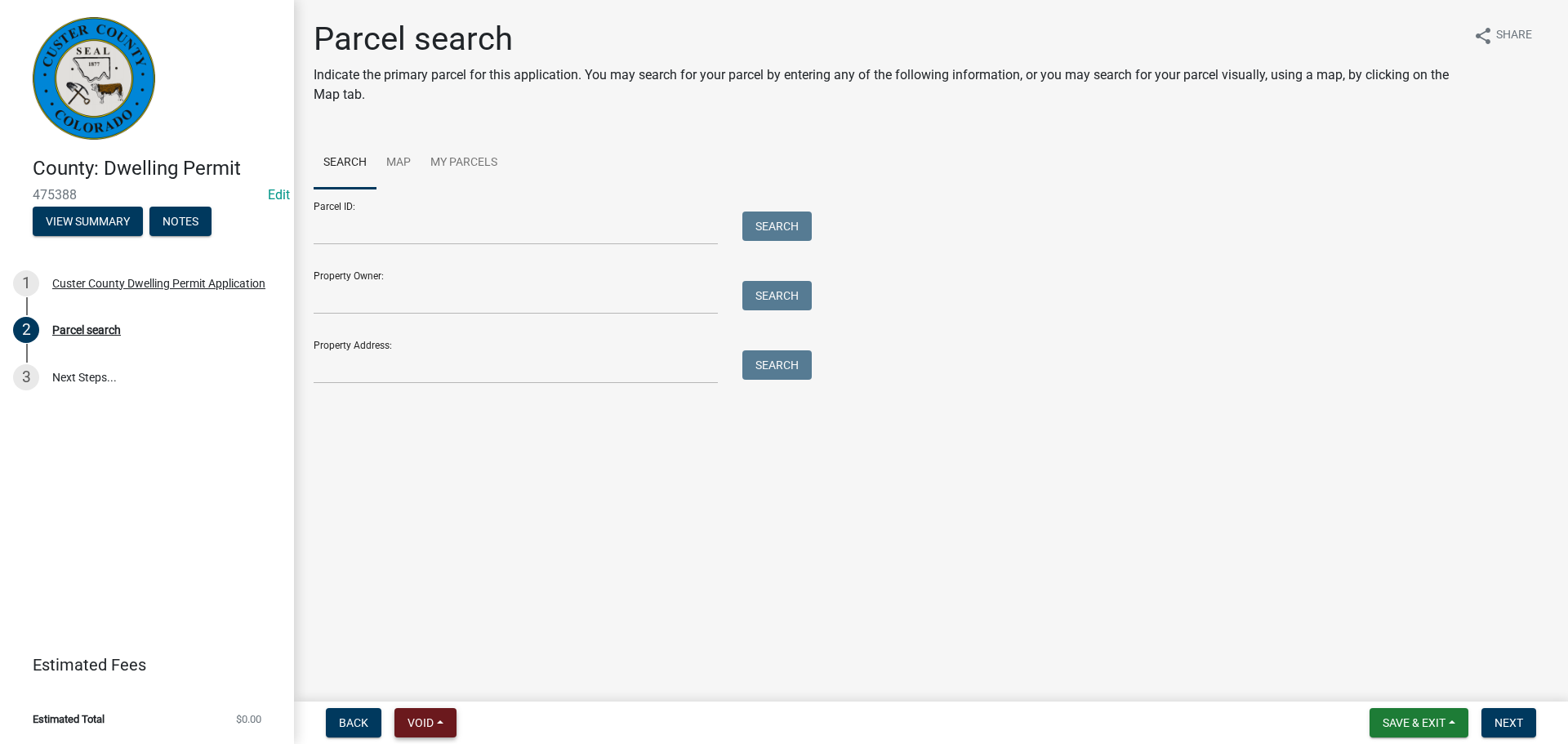
click at [419, 726] on span "Void" at bounding box center [421, 722] width 26 height 13
click at [448, 669] on button "Void" at bounding box center [460, 680] width 131 height 39
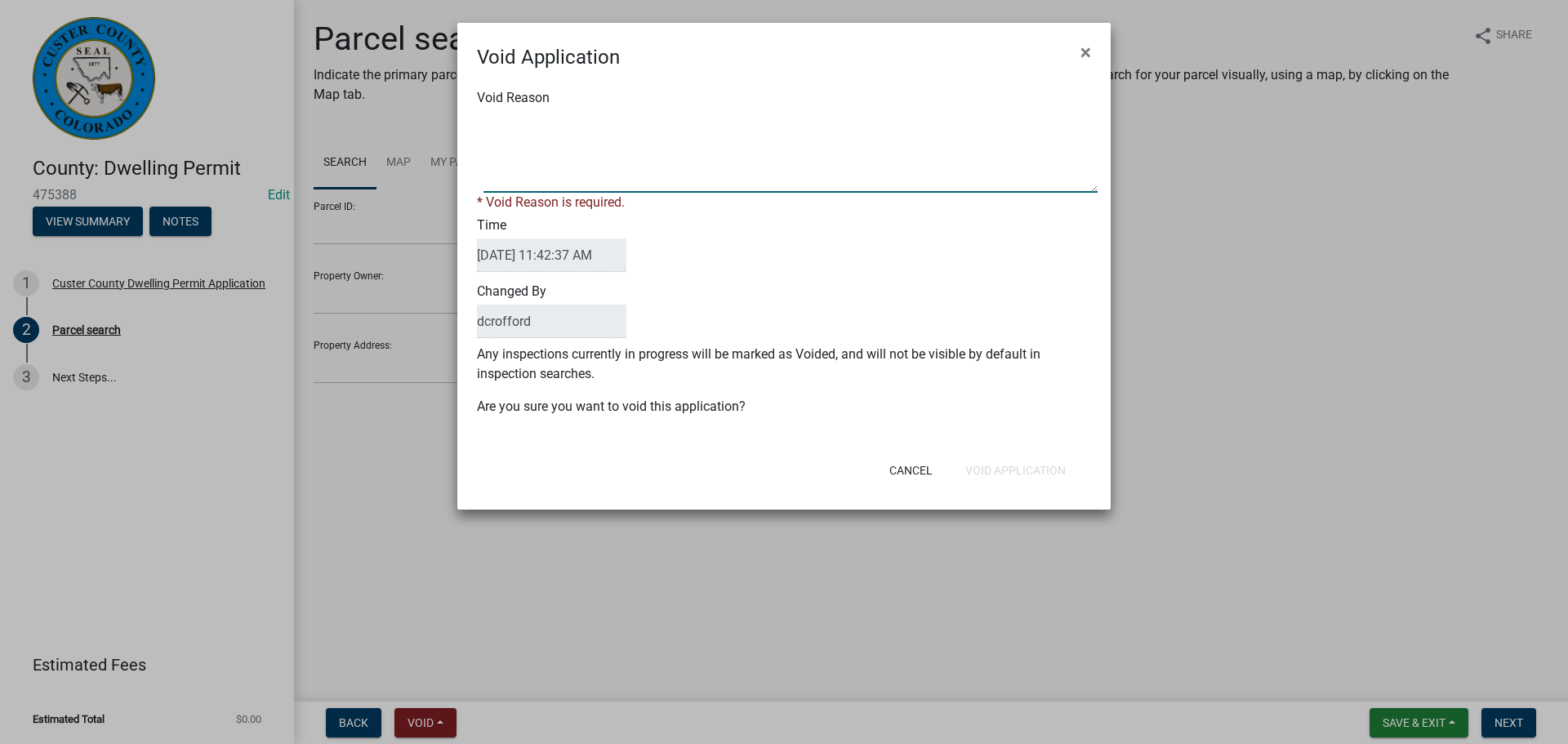
click at [545, 125] on textarea "Void Reason" at bounding box center [791, 152] width 614 height 82
paste textarea "unfinished"
type textarea "unfinished"
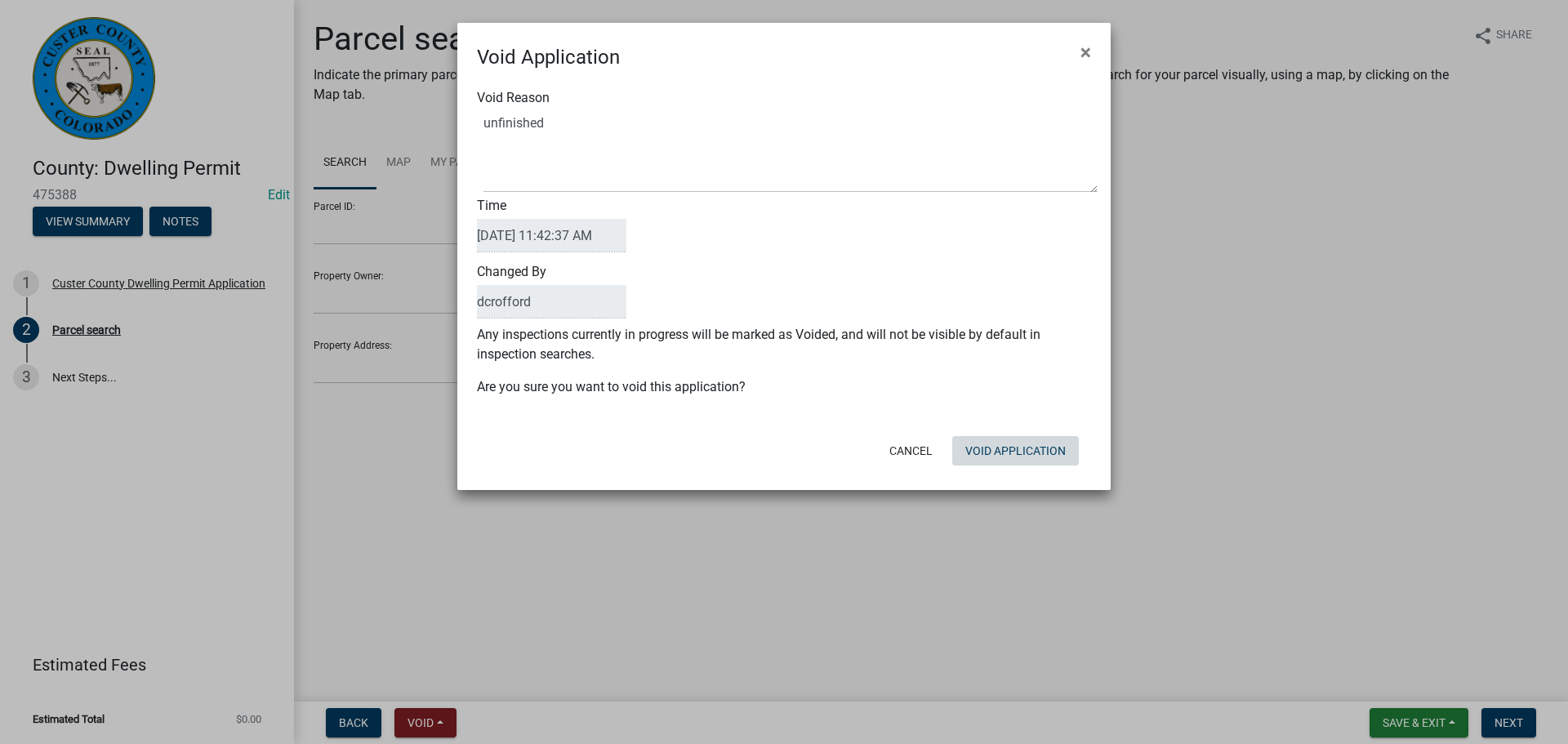
click at [984, 469] on div "Cancel Void Application" at bounding box center [891, 451] width 403 height 42
click at [992, 450] on button "Void Application" at bounding box center [1015, 451] width 126 height 30
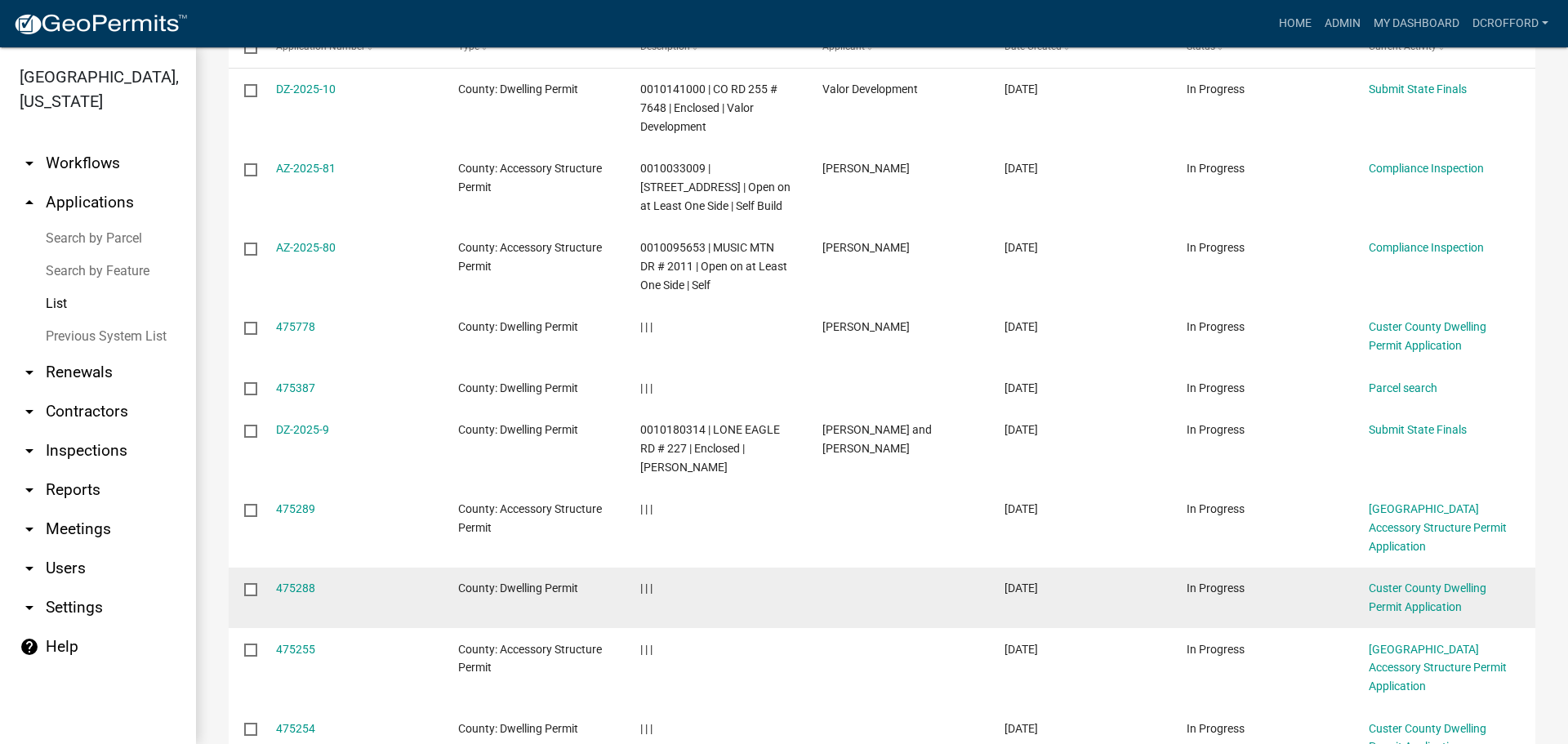
scroll to position [326, 0]
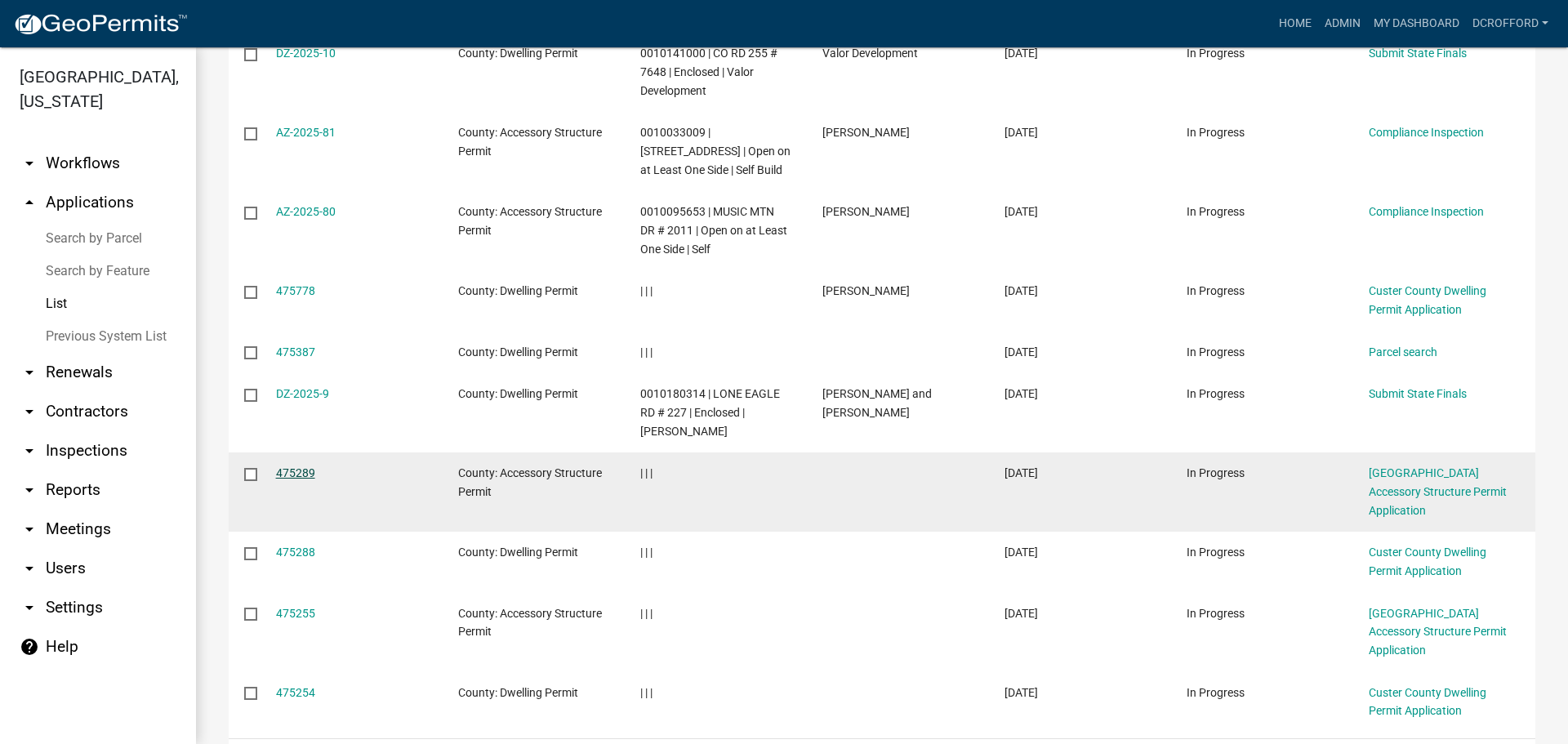
click at [294, 475] on link "475289" at bounding box center [296, 473] width 39 height 13
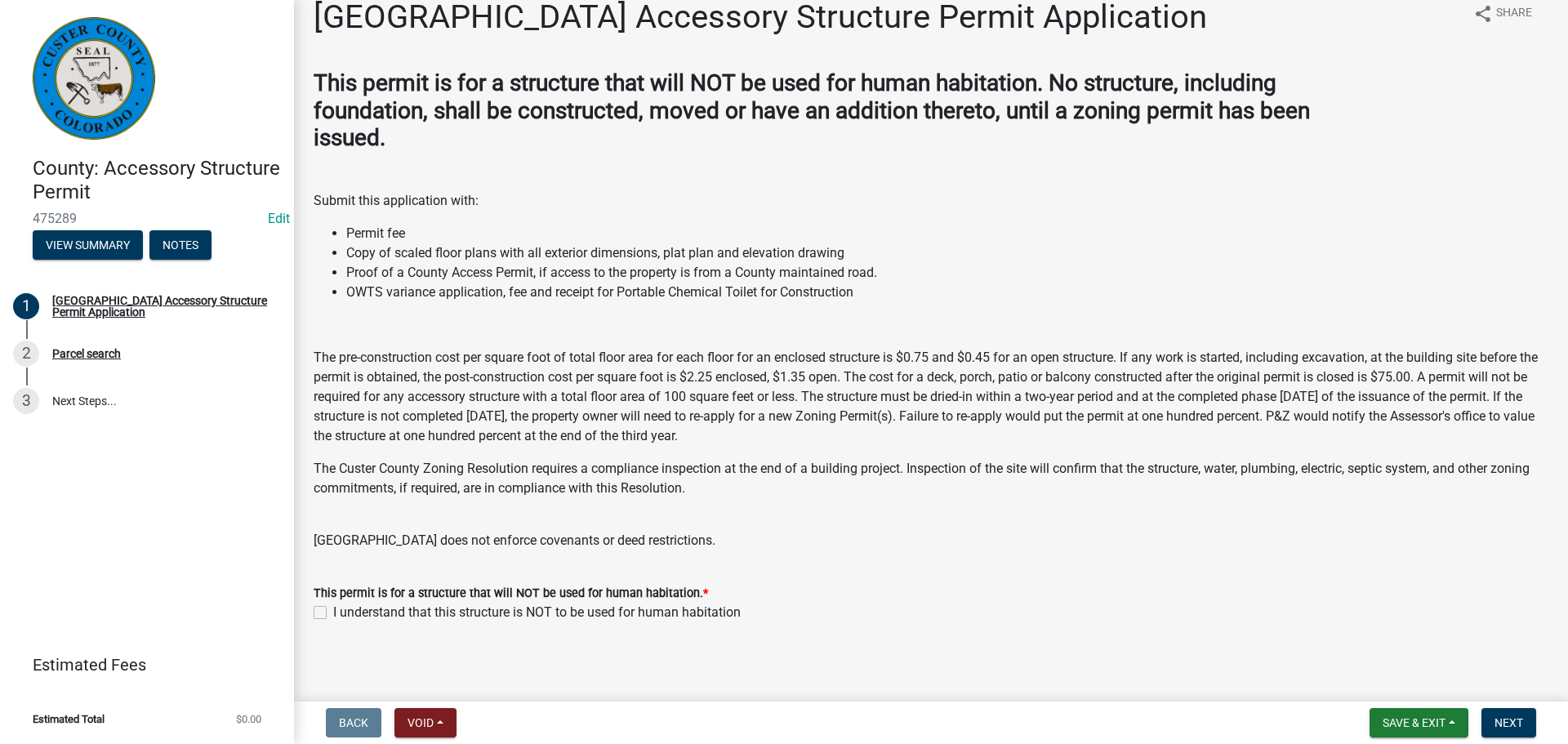
scroll to position [28, 0]
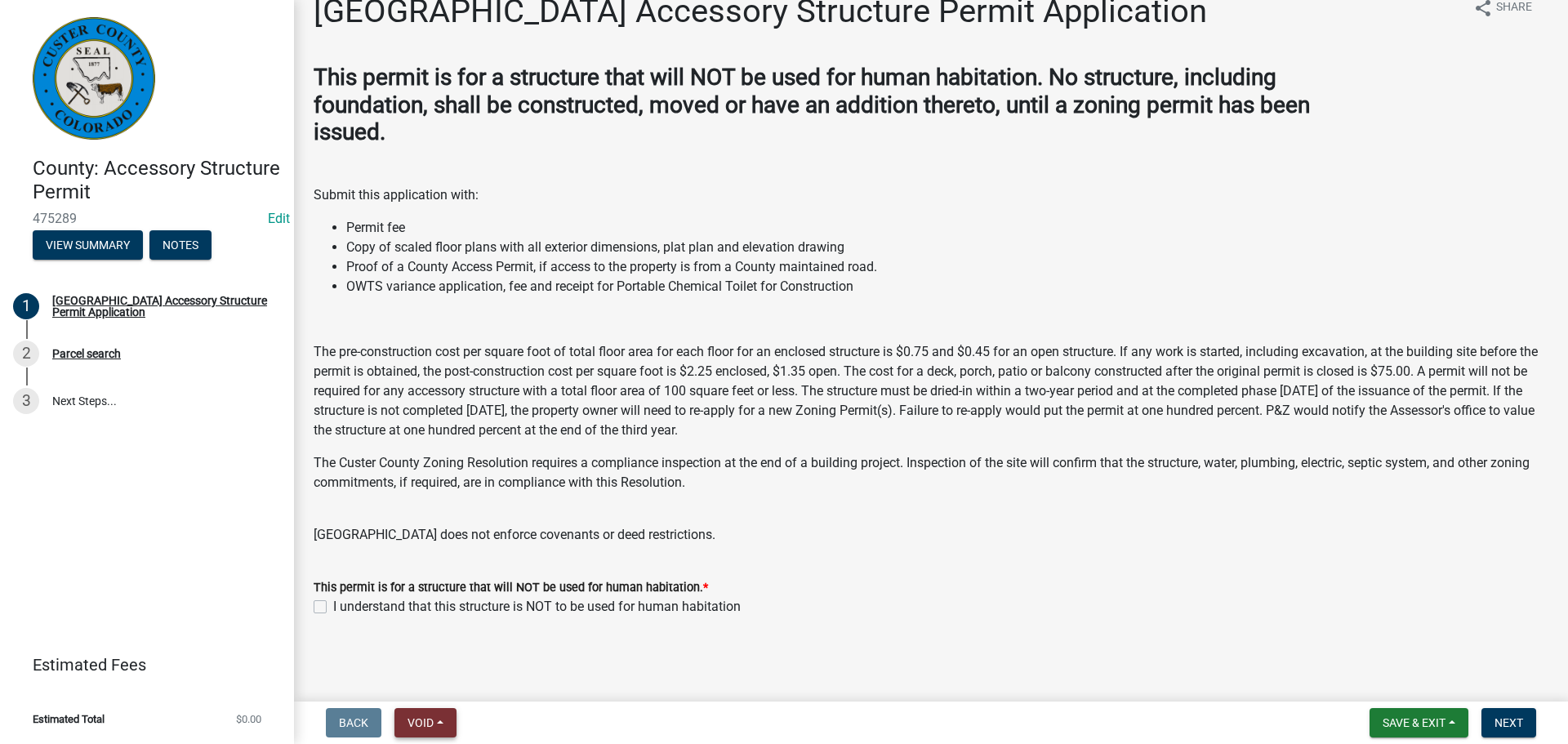
click at [426, 712] on button "Void" at bounding box center [426, 723] width 62 height 30
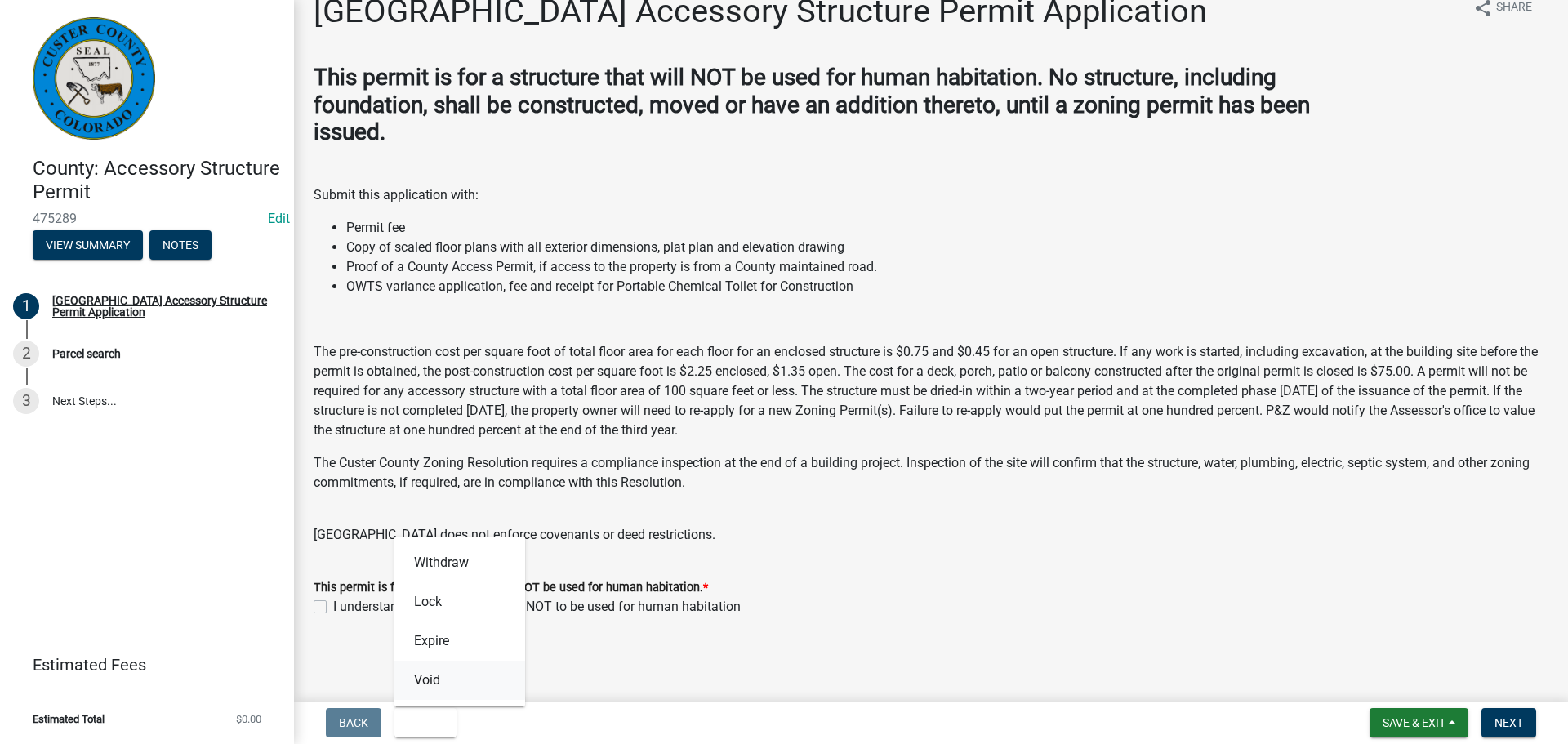
click at [432, 682] on button "Void" at bounding box center [460, 680] width 131 height 39
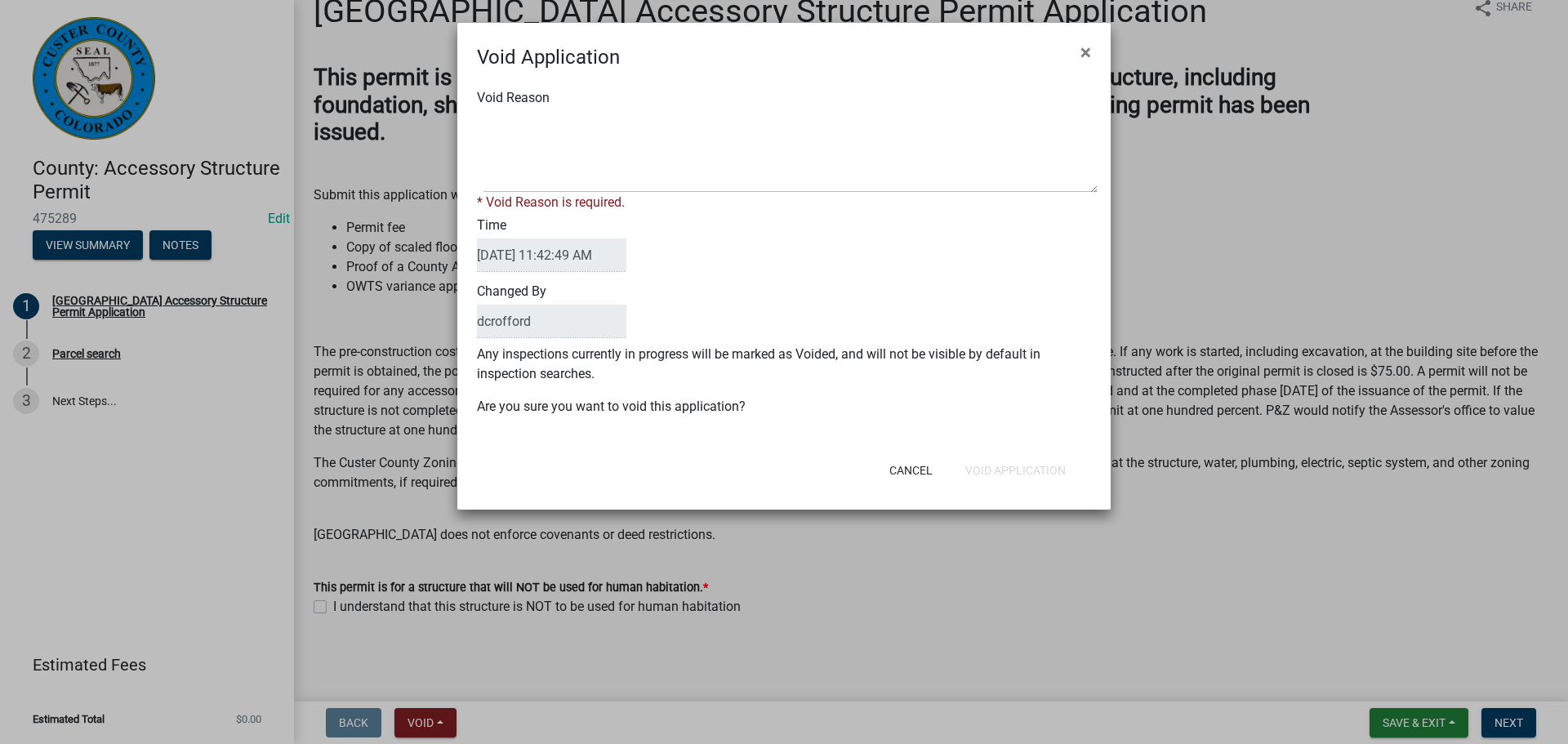
click at [598, 103] on div "Void Reason * Void Reason is required." at bounding box center [784, 151] width 639 height 125
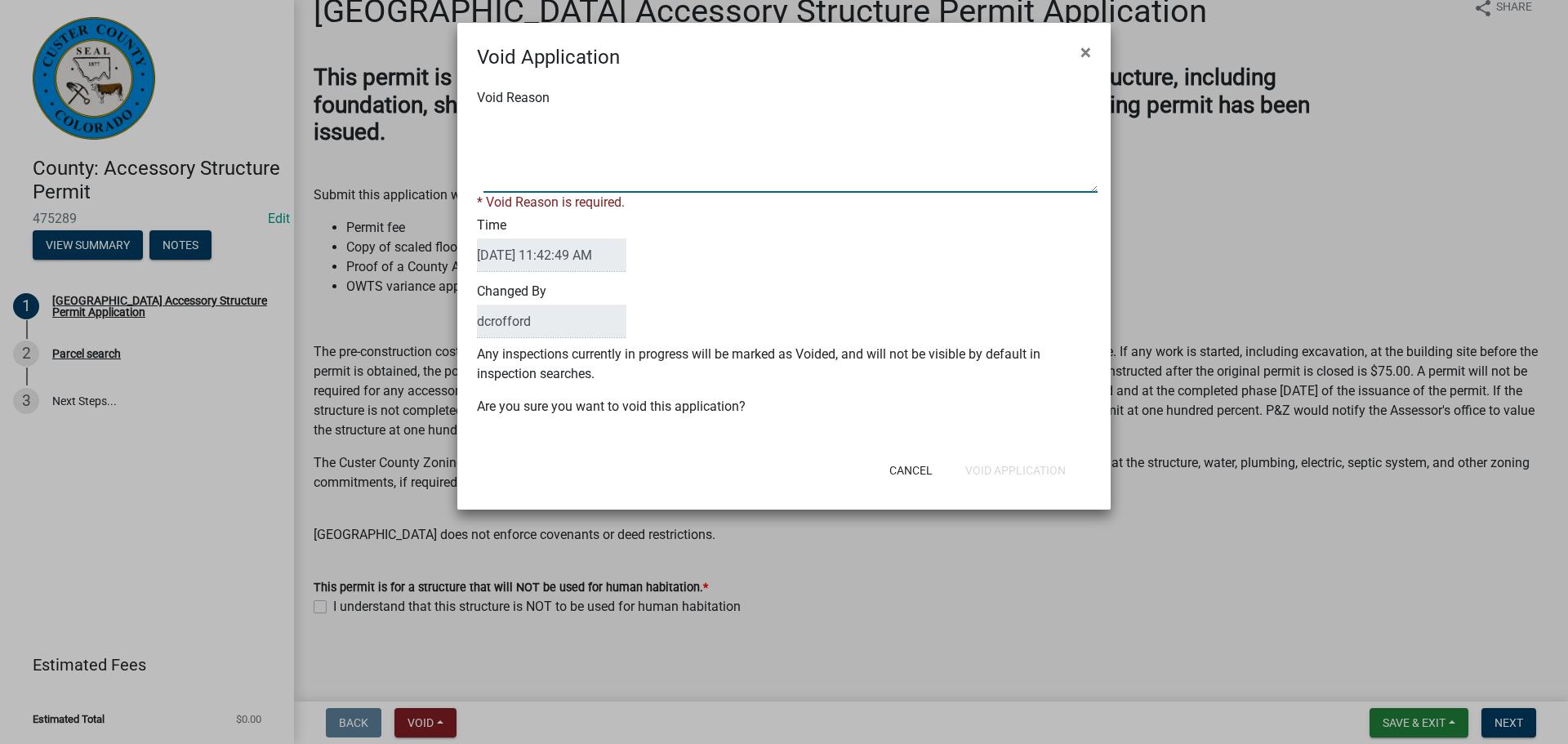
click at [586, 136] on textarea "Void Reason" at bounding box center [791, 152] width 614 height 82
paste textarea "unfinished"
type textarea "unfinished"
click at [1017, 471] on div "Cancel Void Application" at bounding box center [891, 470] width 403 height 42
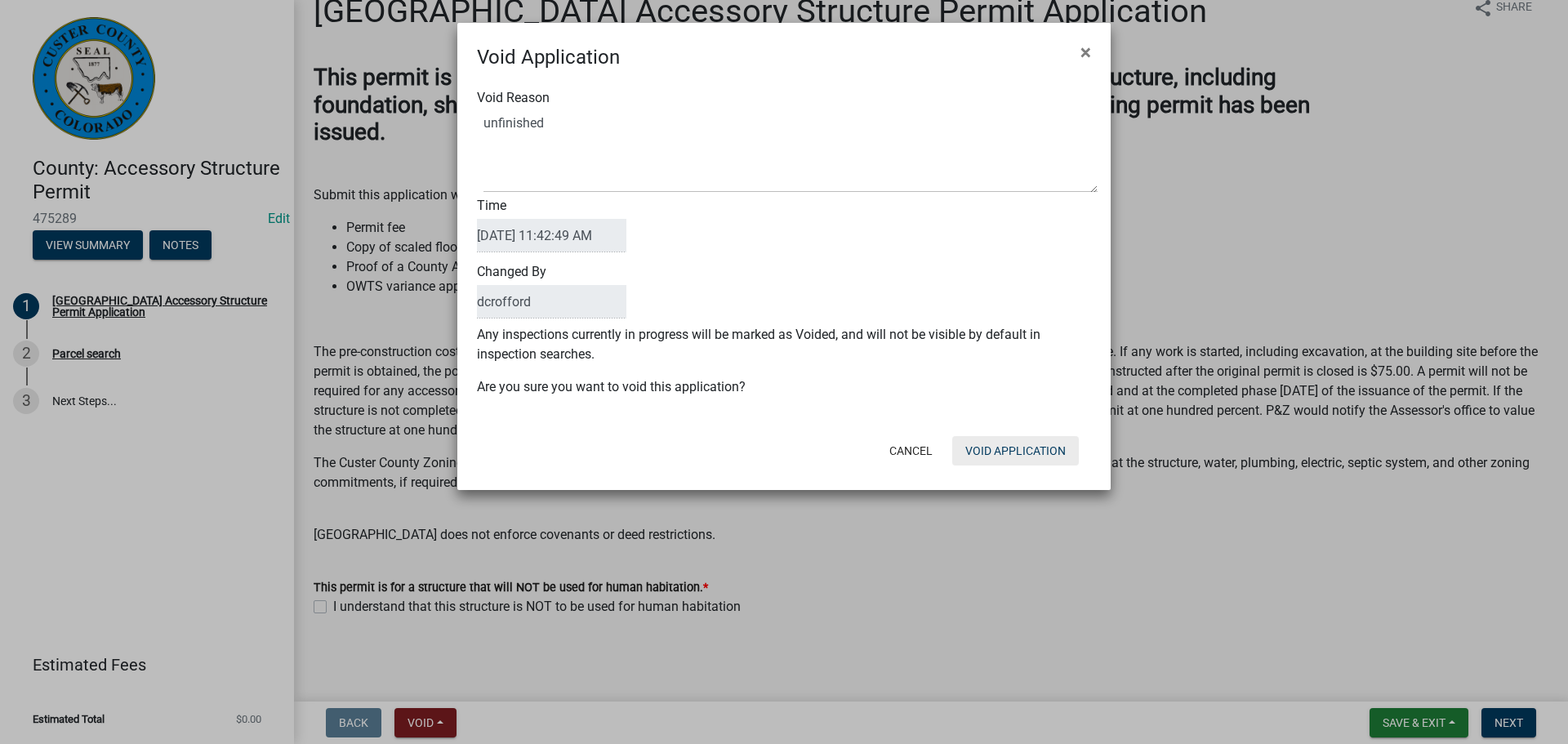
click at [1013, 449] on button "Void Application" at bounding box center [1015, 451] width 126 height 30
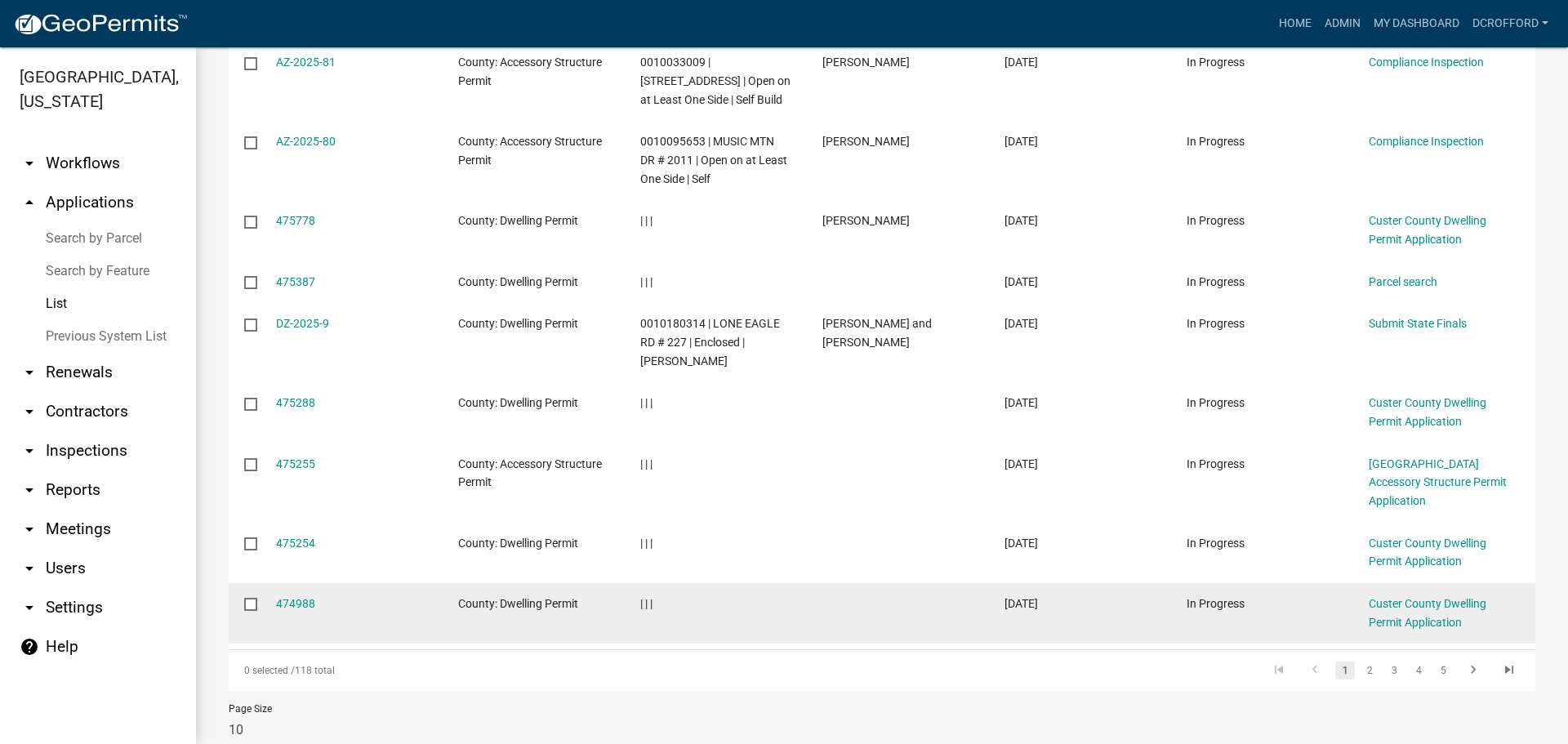
scroll to position [408, 0]
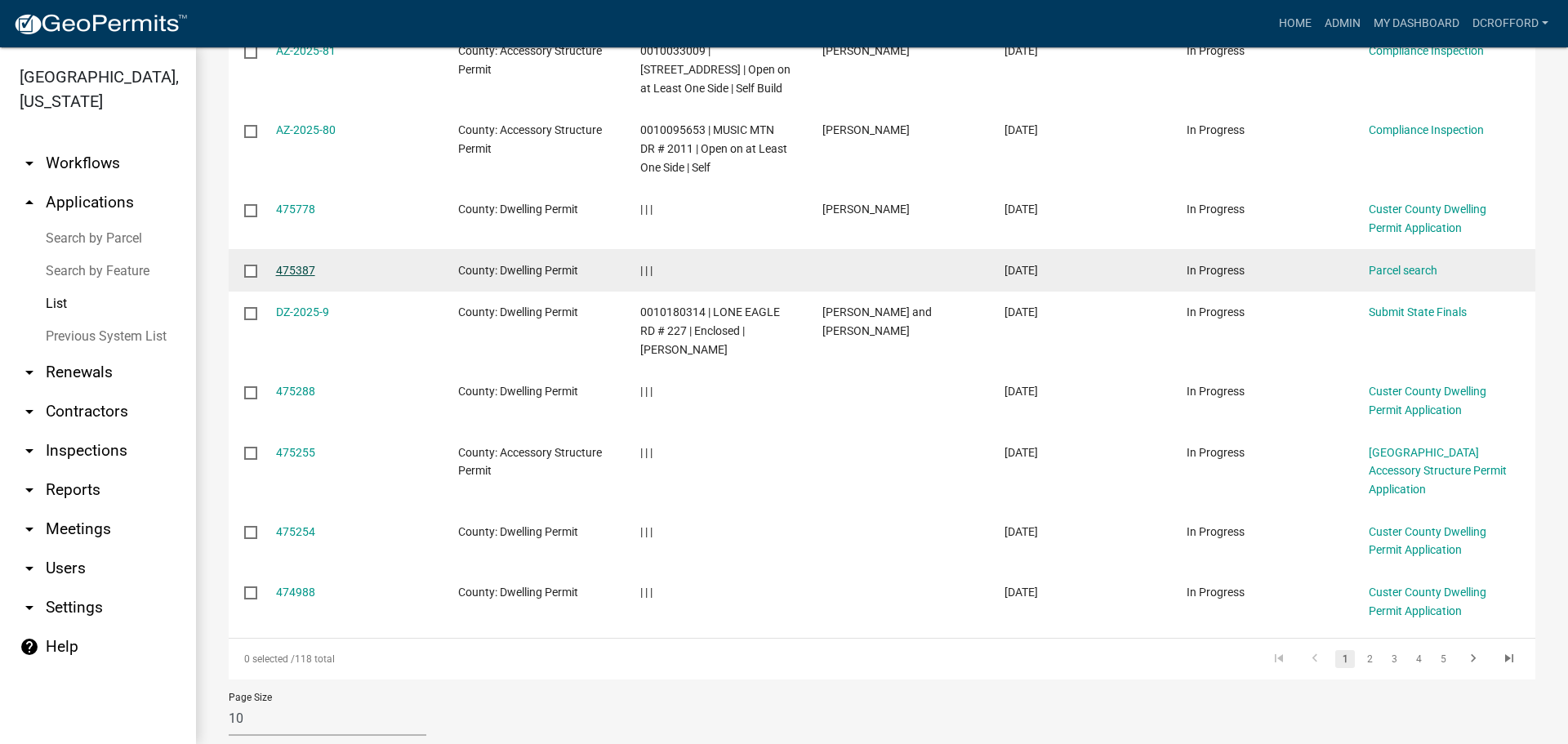
click at [298, 269] on link "475387" at bounding box center [296, 270] width 39 height 13
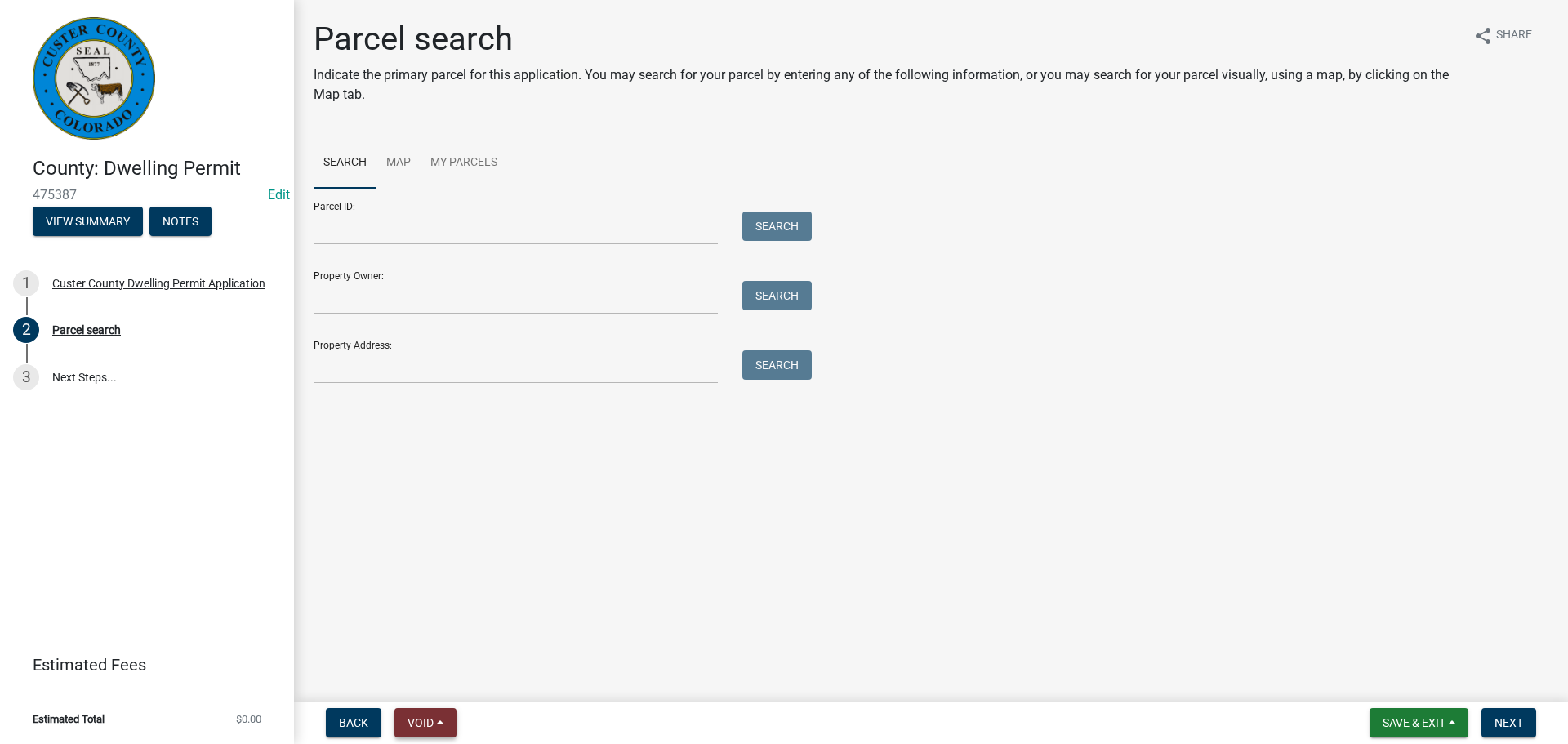
click at [419, 726] on span "Void" at bounding box center [421, 722] width 26 height 13
click at [431, 688] on button "Void" at bounding box center [460, 680] width 131 height 39
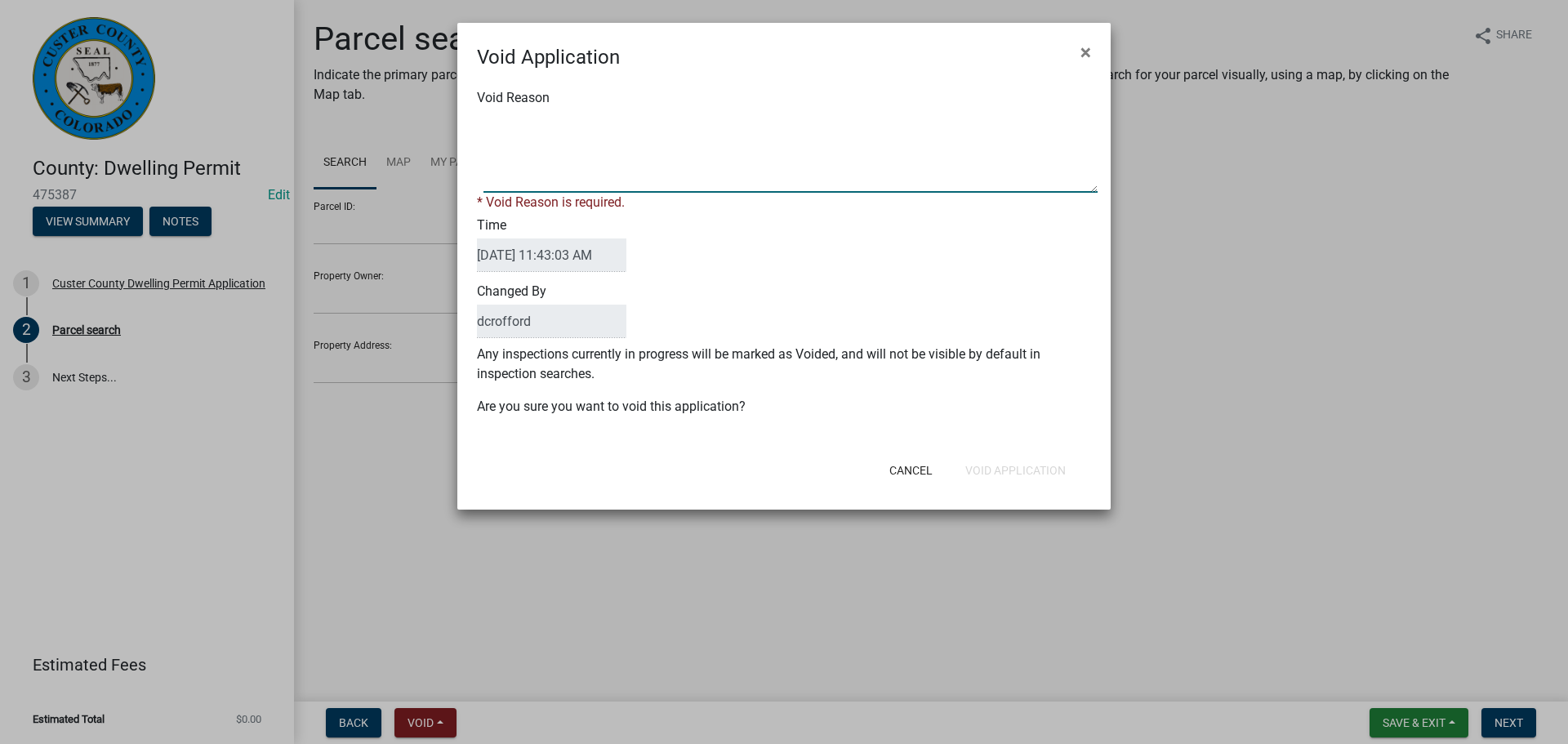
click at [548, 143] on textarea "Void Reason" at bounding box center [791, 152] width 614 height 82
paste textarea "unfinished"
type textarea "unfinished"
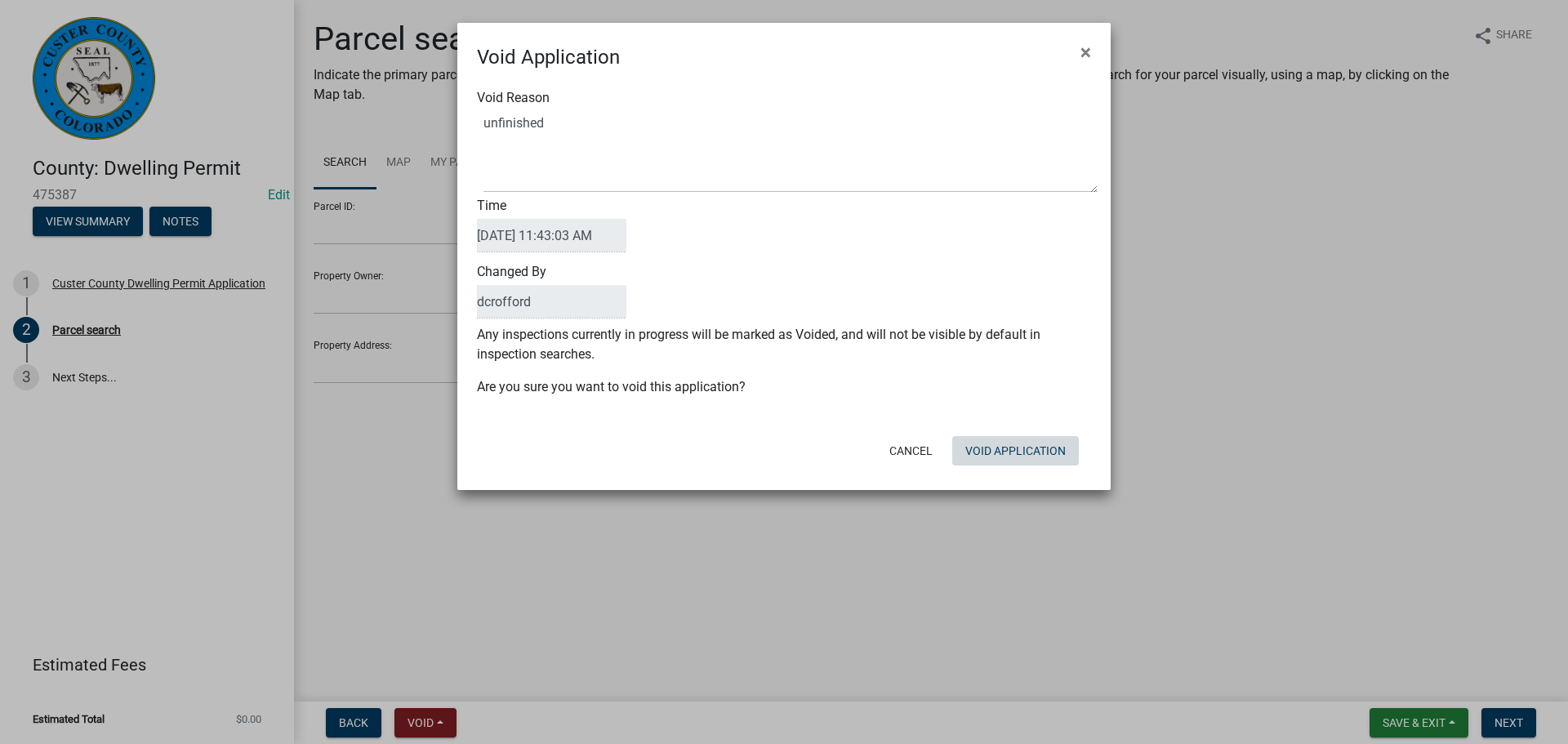
click at [1053, 466] on div "Cancel Void Application" at bounding box center [891, 451] width 403 height 42
click at [1030, 449] on button "Void Application" at bounding box center [1015, 451] width 126 height 30
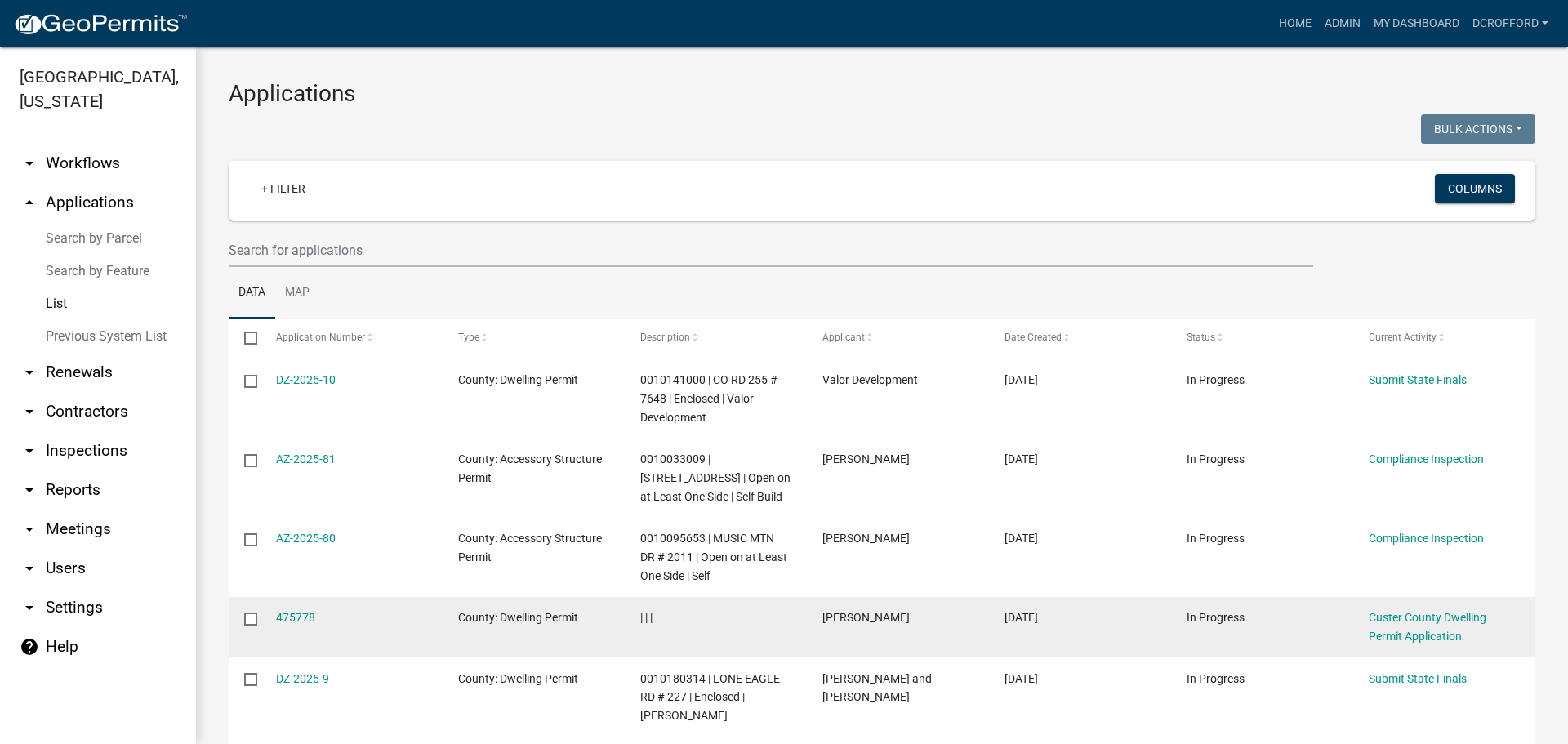
scroll to position [326, 0]
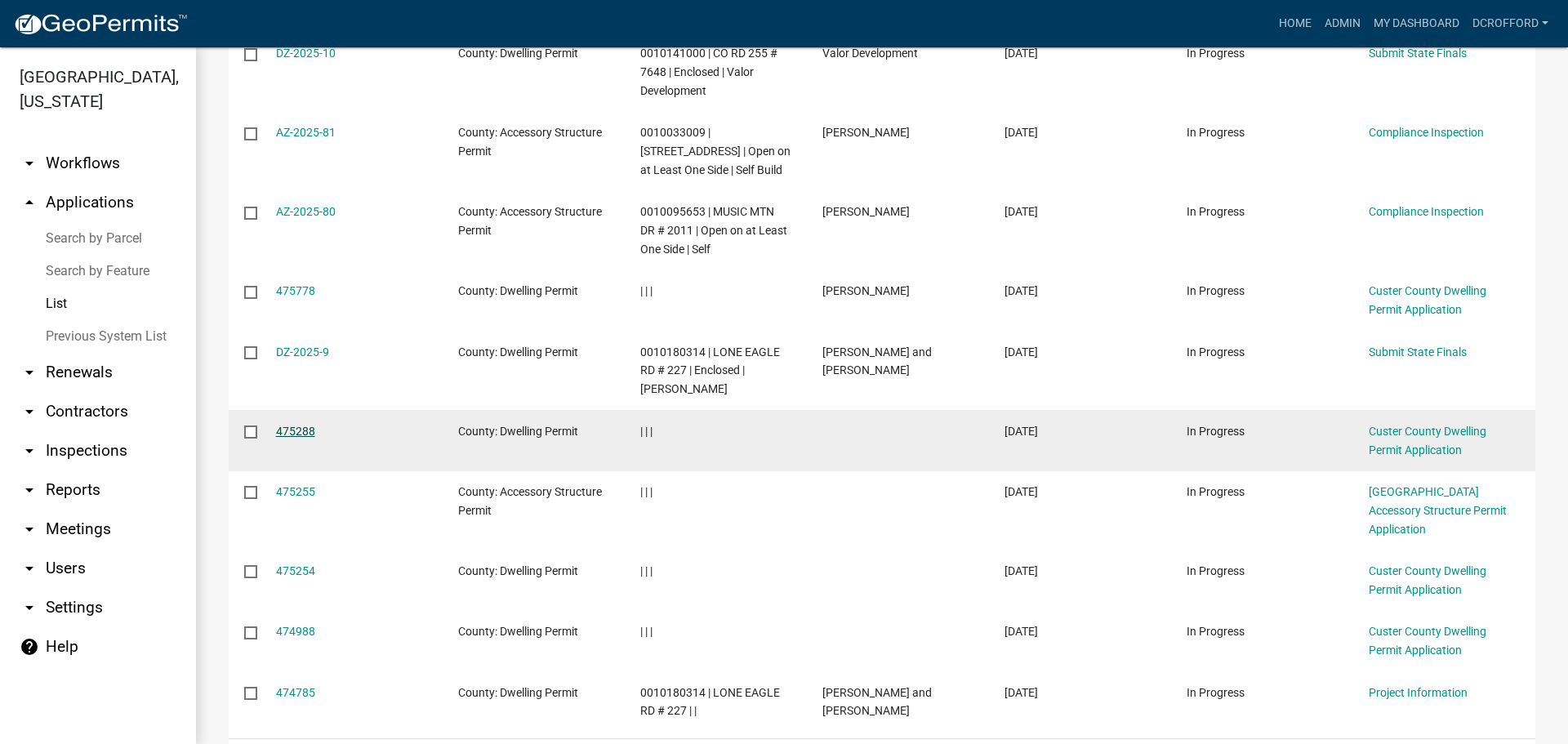
click at [304, 433] on link "475288" at bounding box center [296, 431] width 39 height 13
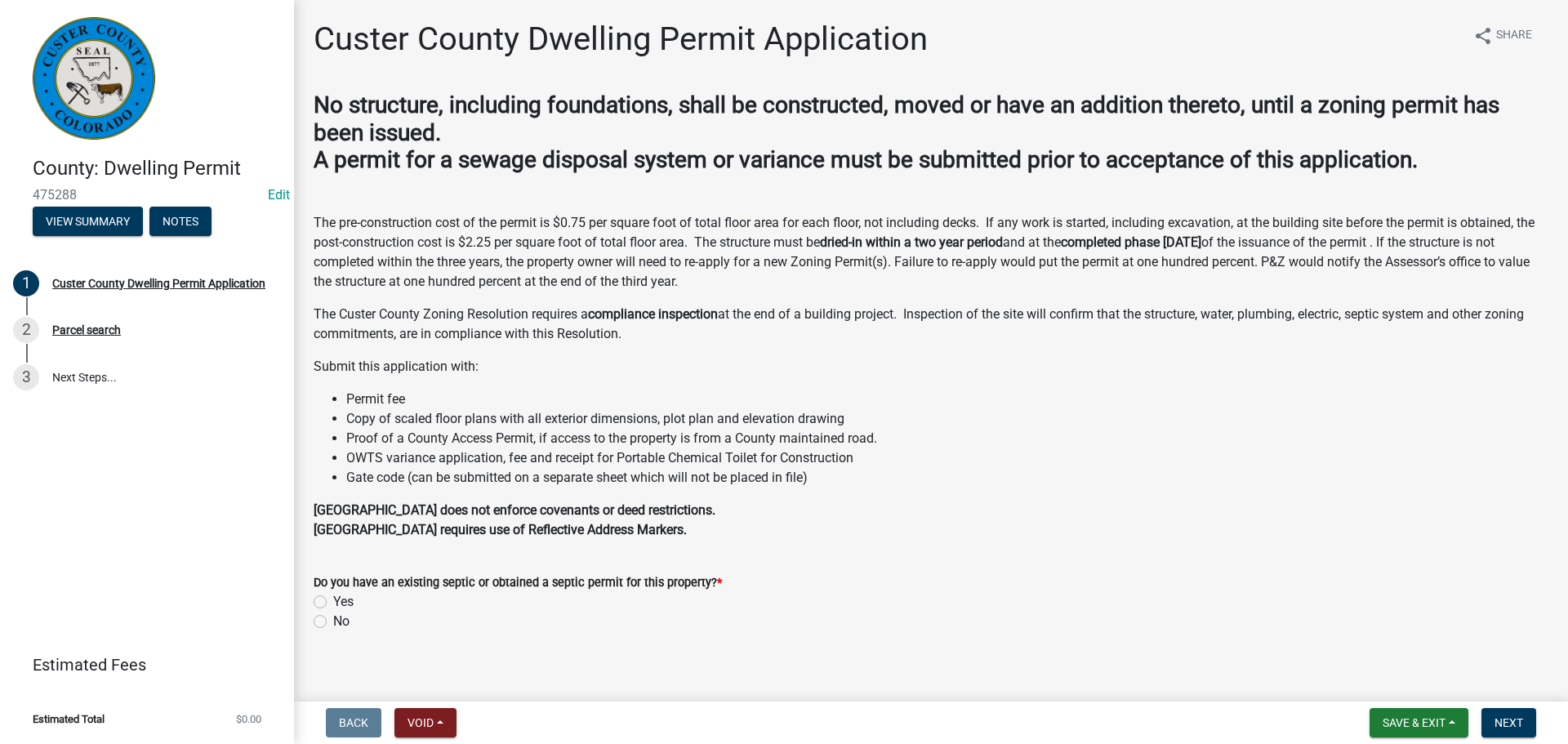
scroll to position [15, 0]
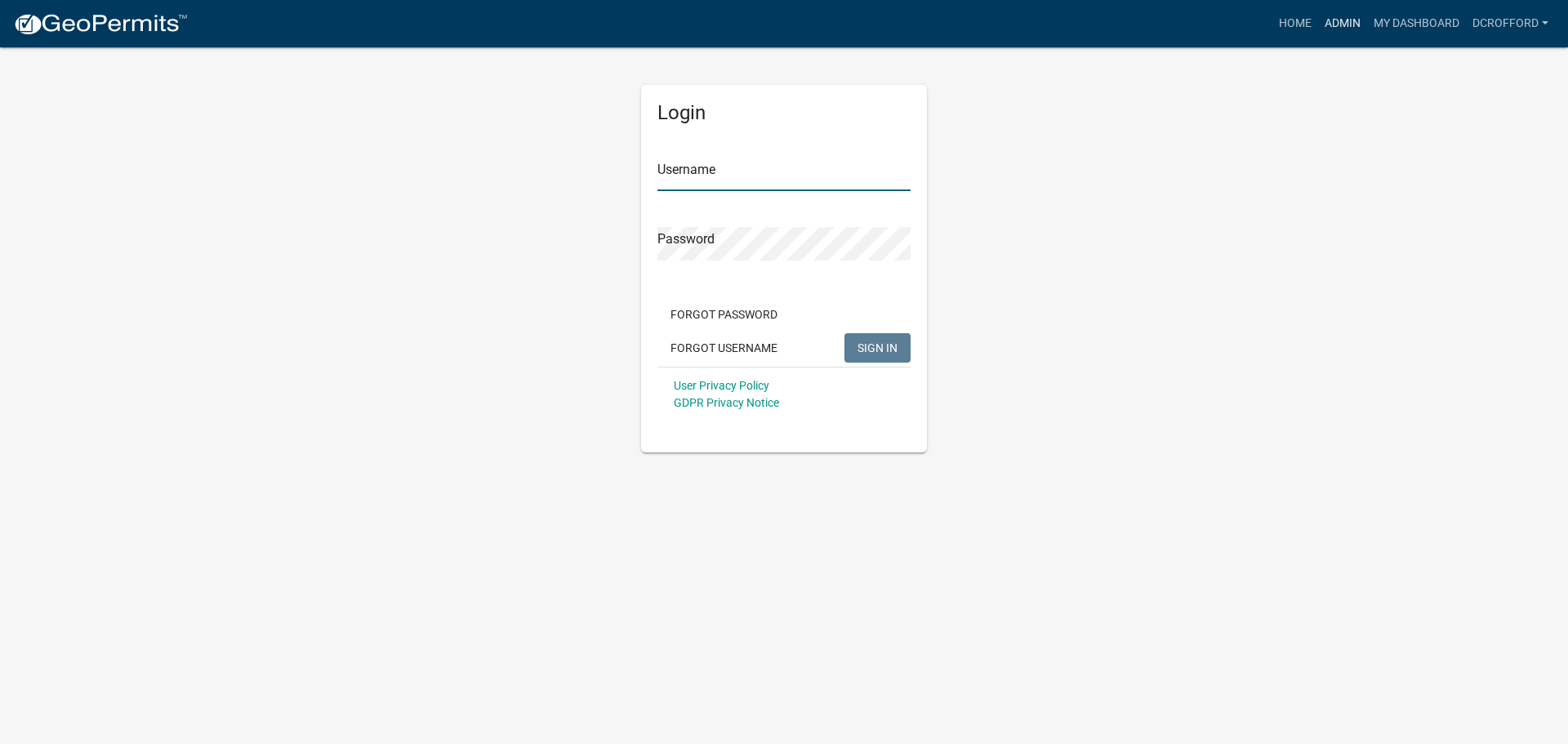
type input "dcrofford"
click at [1331, 18] on link "Admin" at bounding box center [1343, 23] width 49 height 31
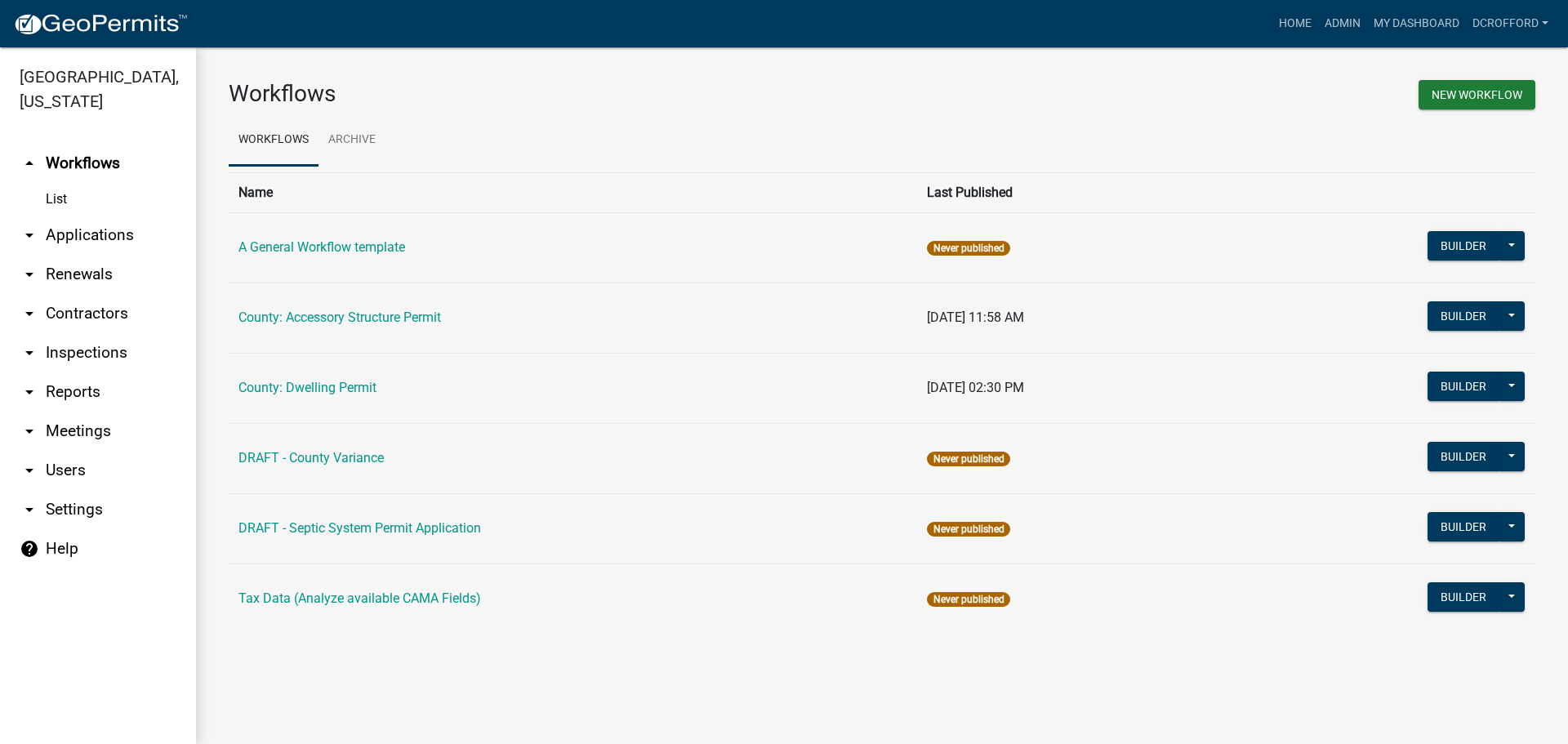
click at [68, 234] on link "arrow_drop_down Applications" at bounding box center [97, 235] width 196 height 39
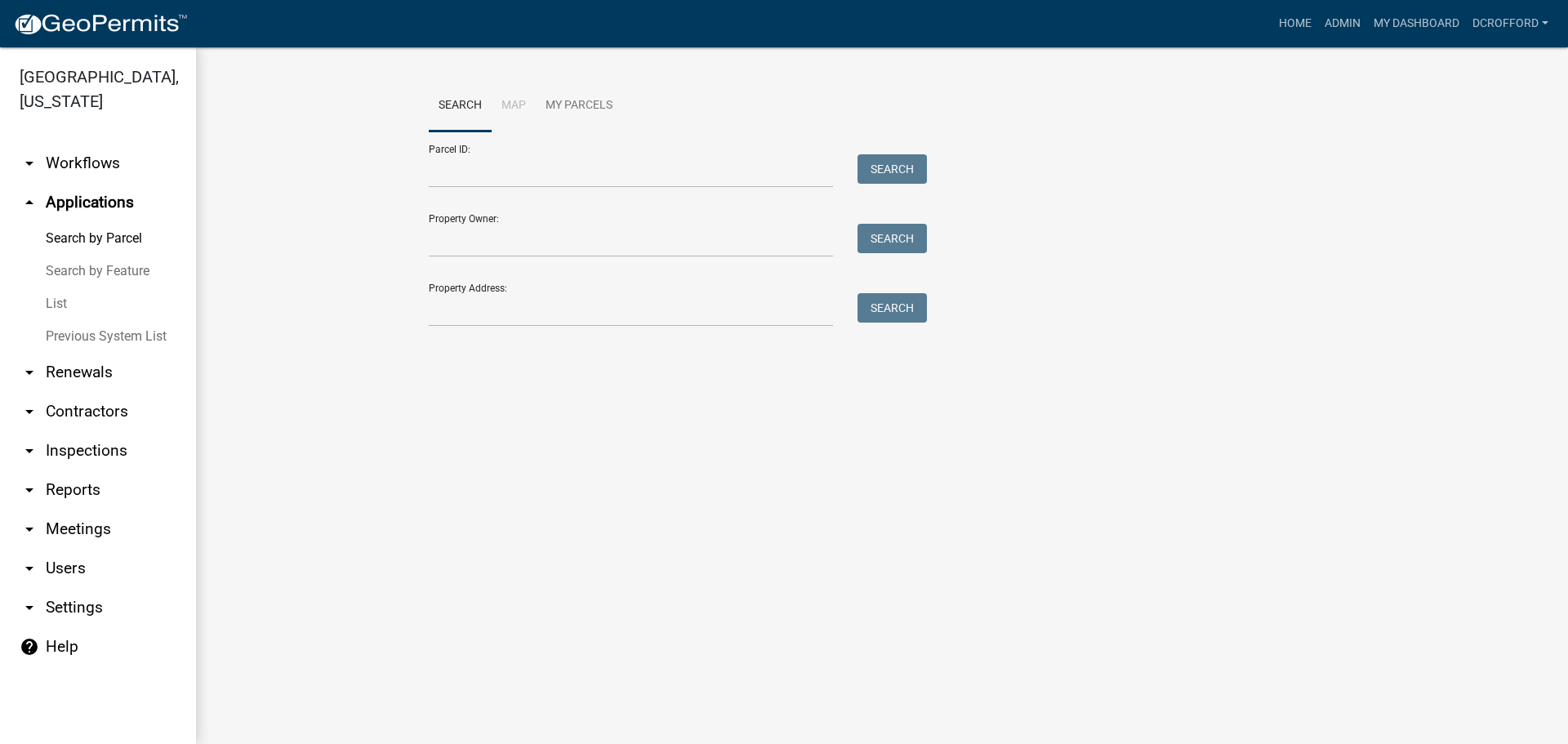
drag, startPoint x: 41, startPoint y: 297, endPoint x: 55, endPoint y: 293, distance: 14.6
click at [41, 296] on link "List" at bounding box center [97, 304] width 196 height 32
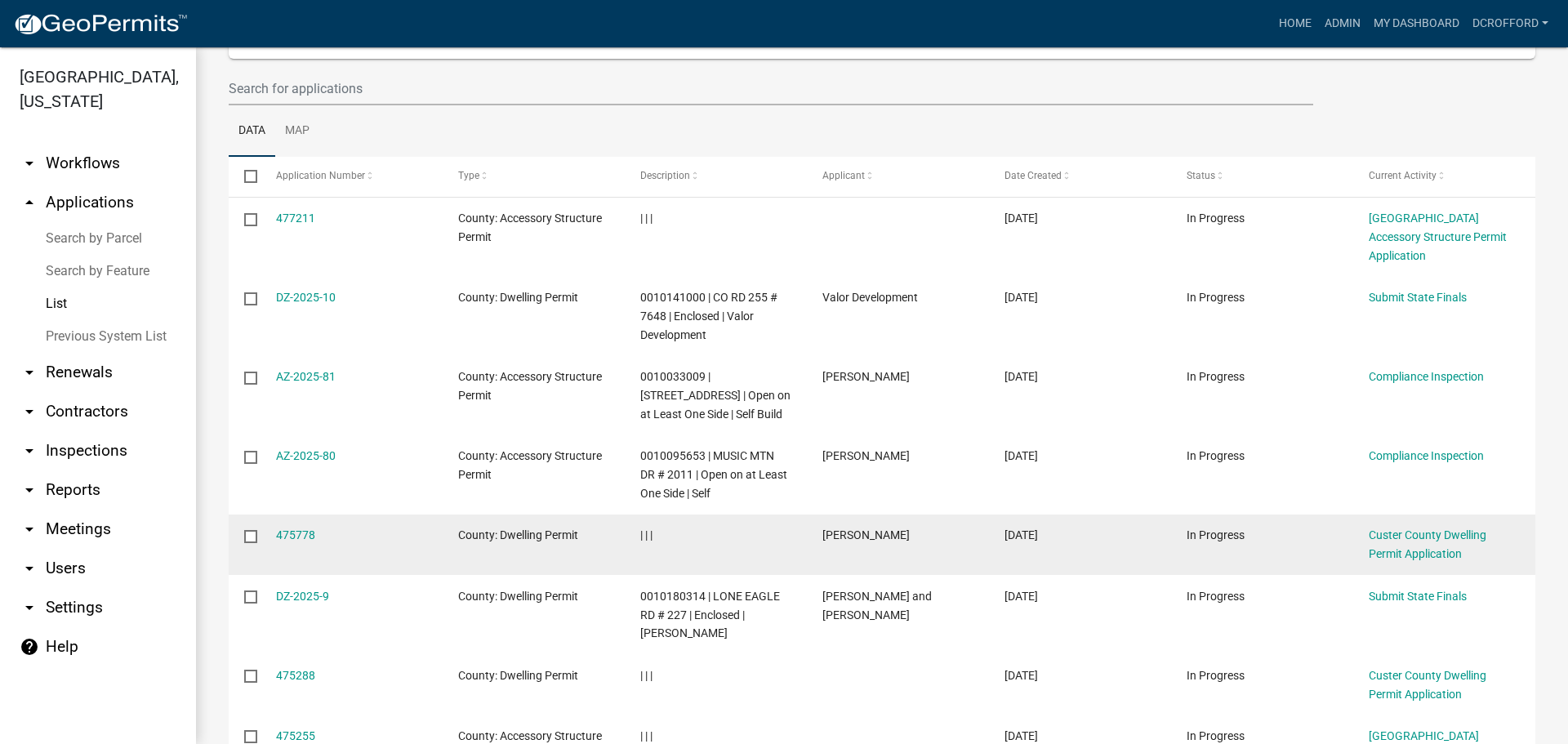
scroll to position [163, 0]
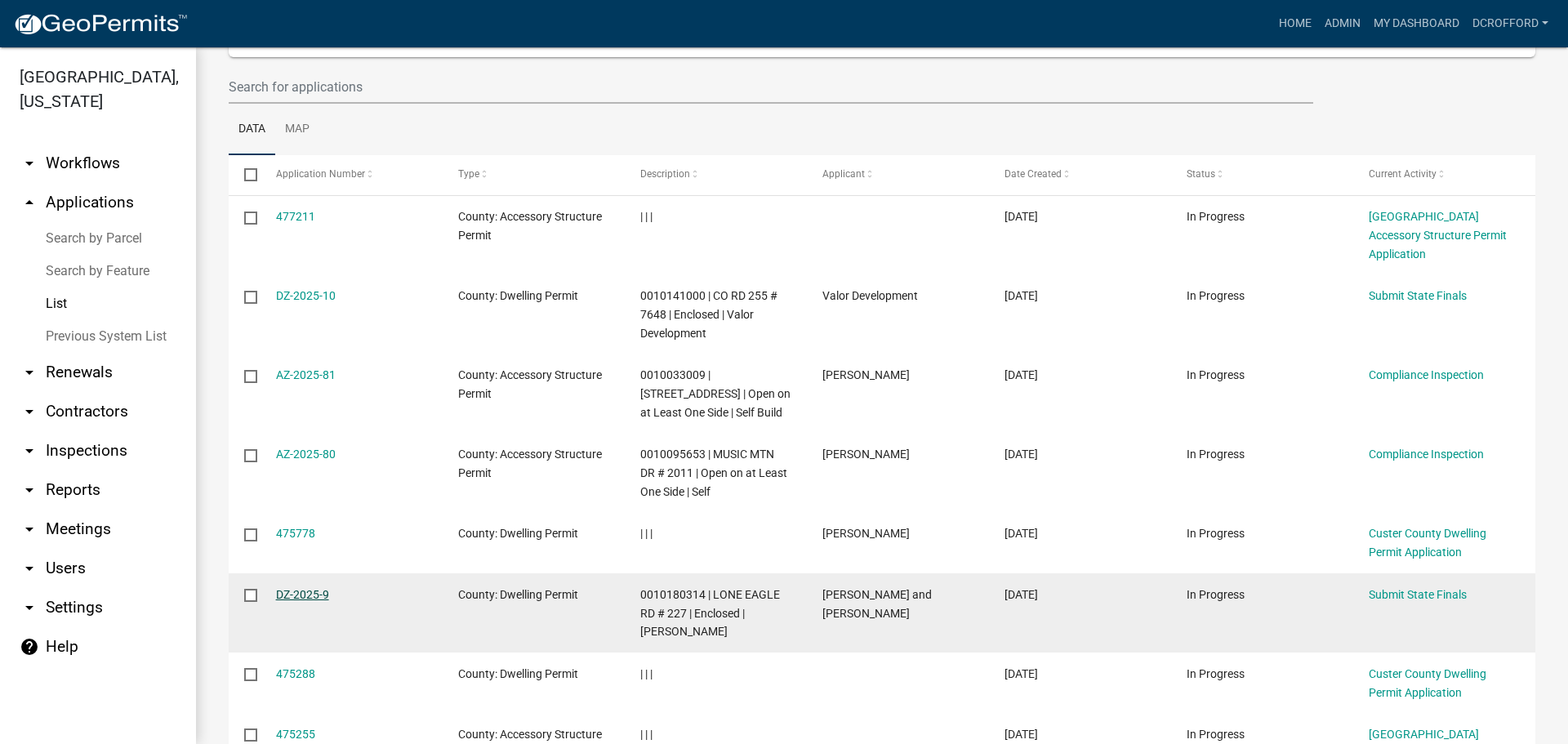
click at [300, 588] on link "DZ-2025-9" at bounding box center [303, 594] width 54 height 13
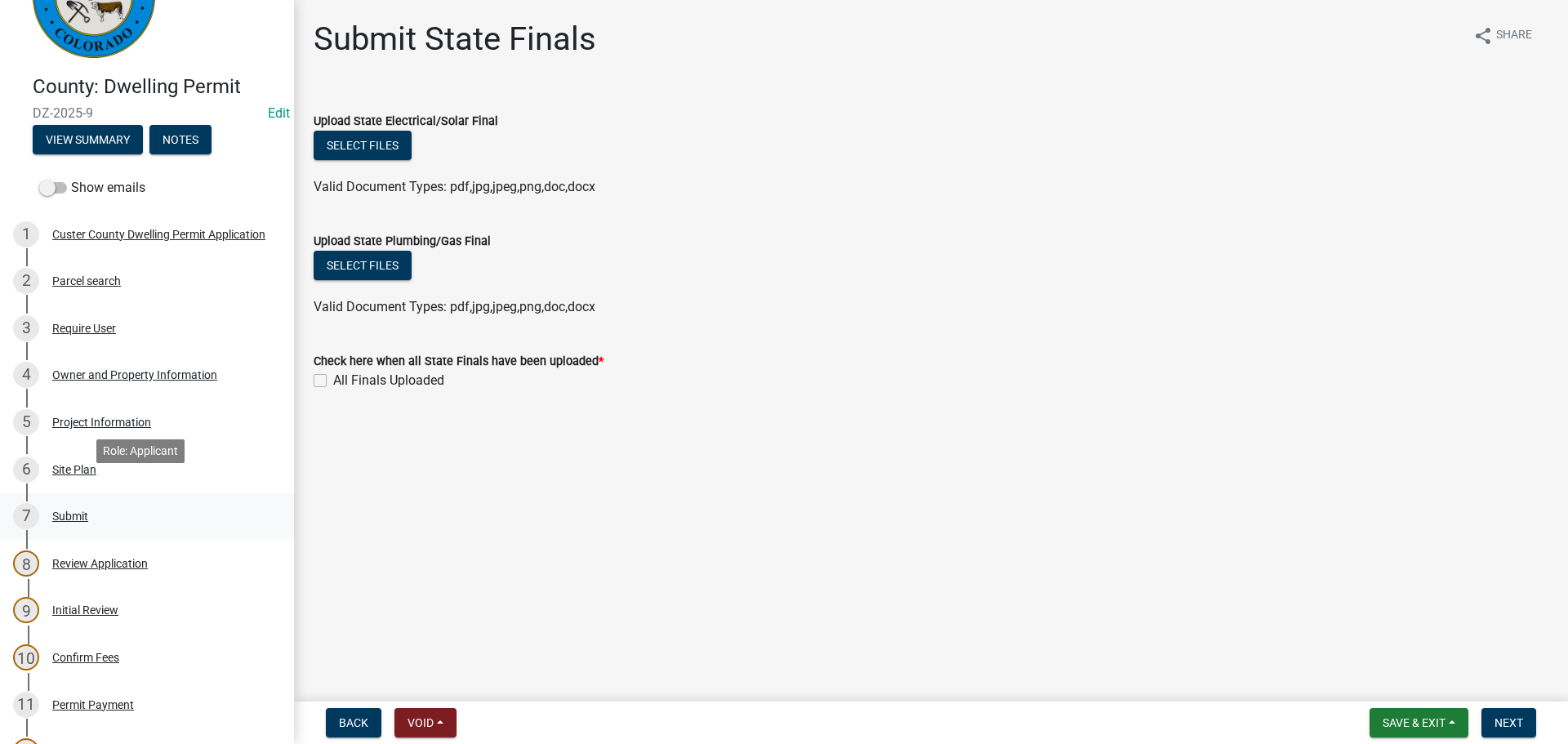
scroll to position [163, 0]
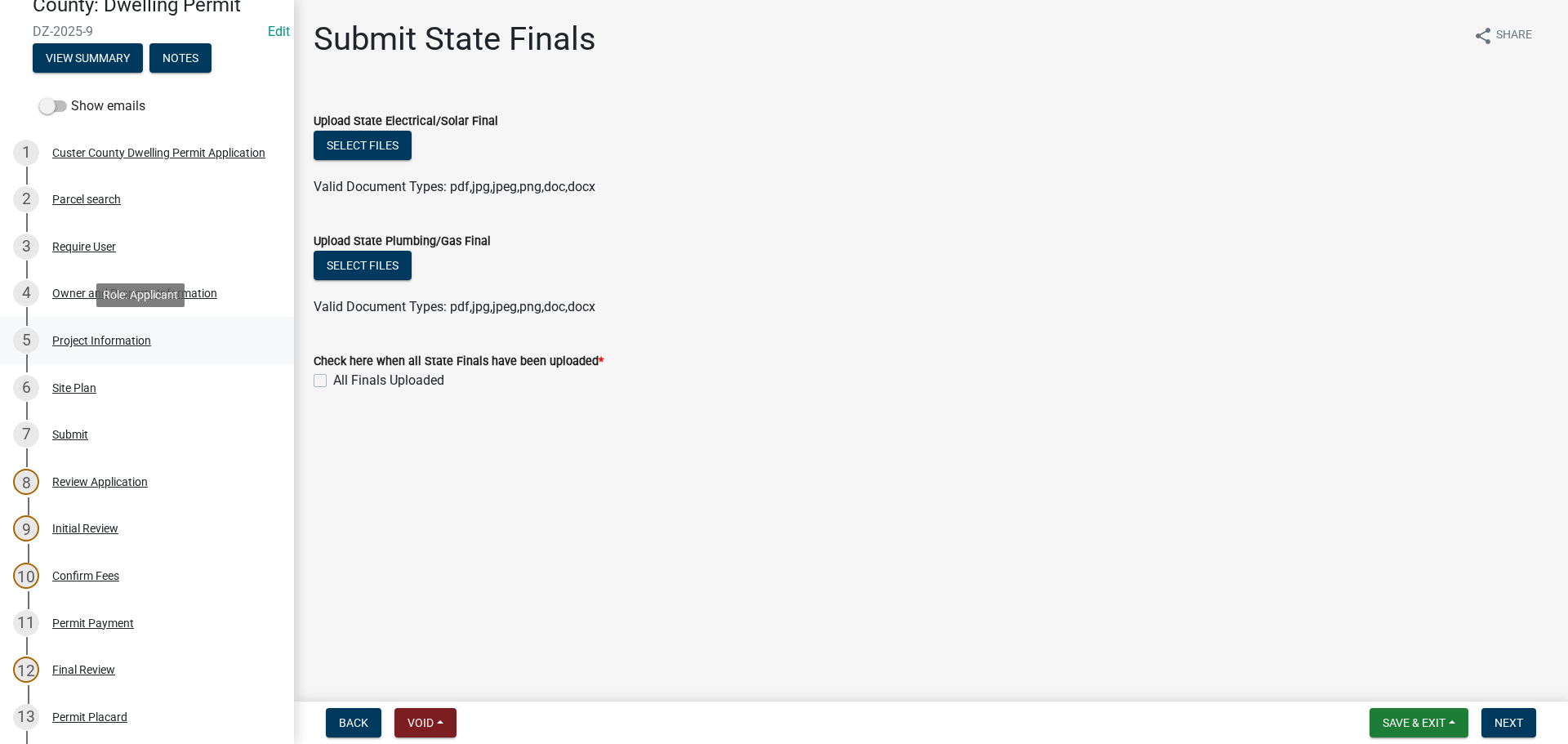
click at [93, 340] on div "Project Information" at bounding box center [102, 340] width 99 height 11
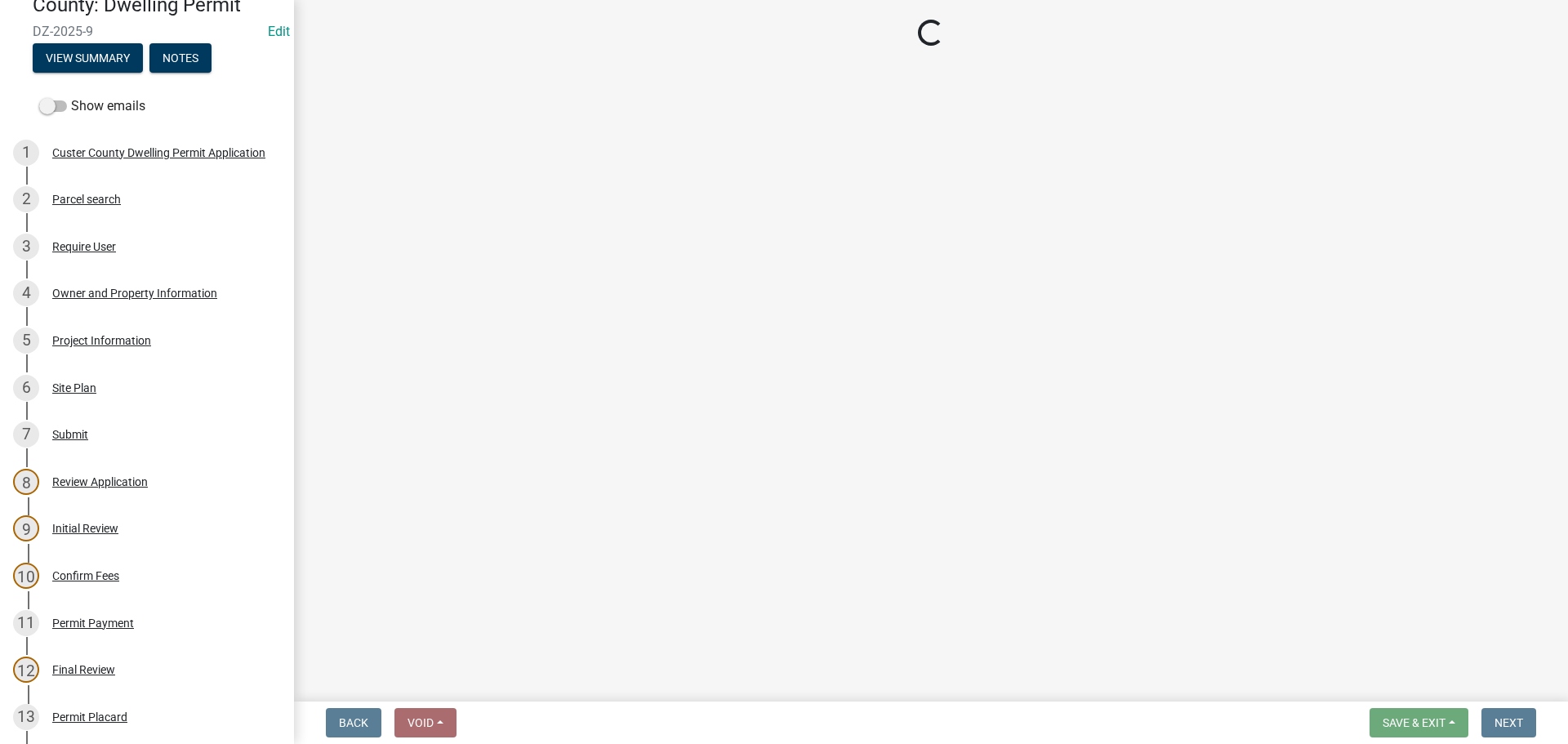
select select "CO"
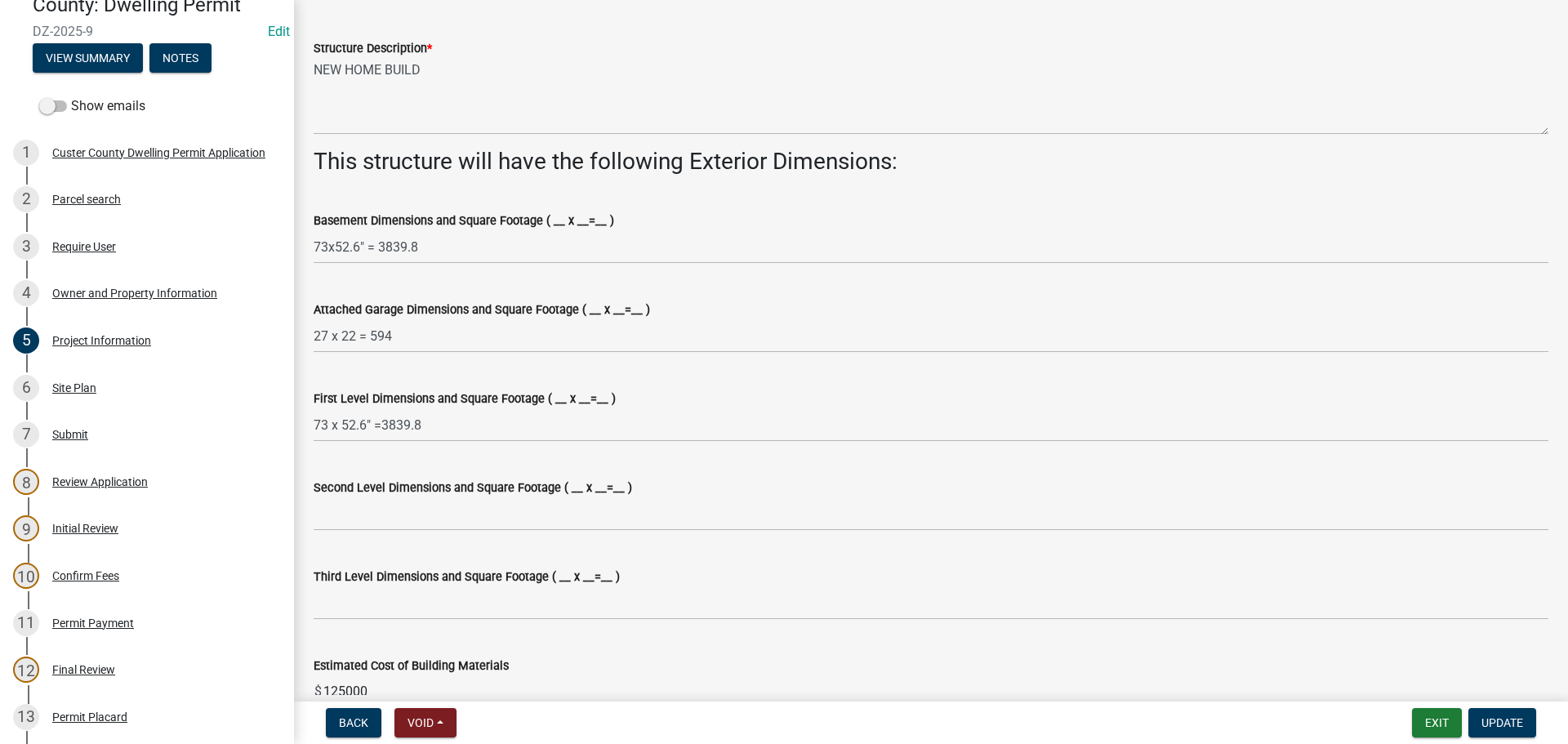
scroll to position [746, 0]
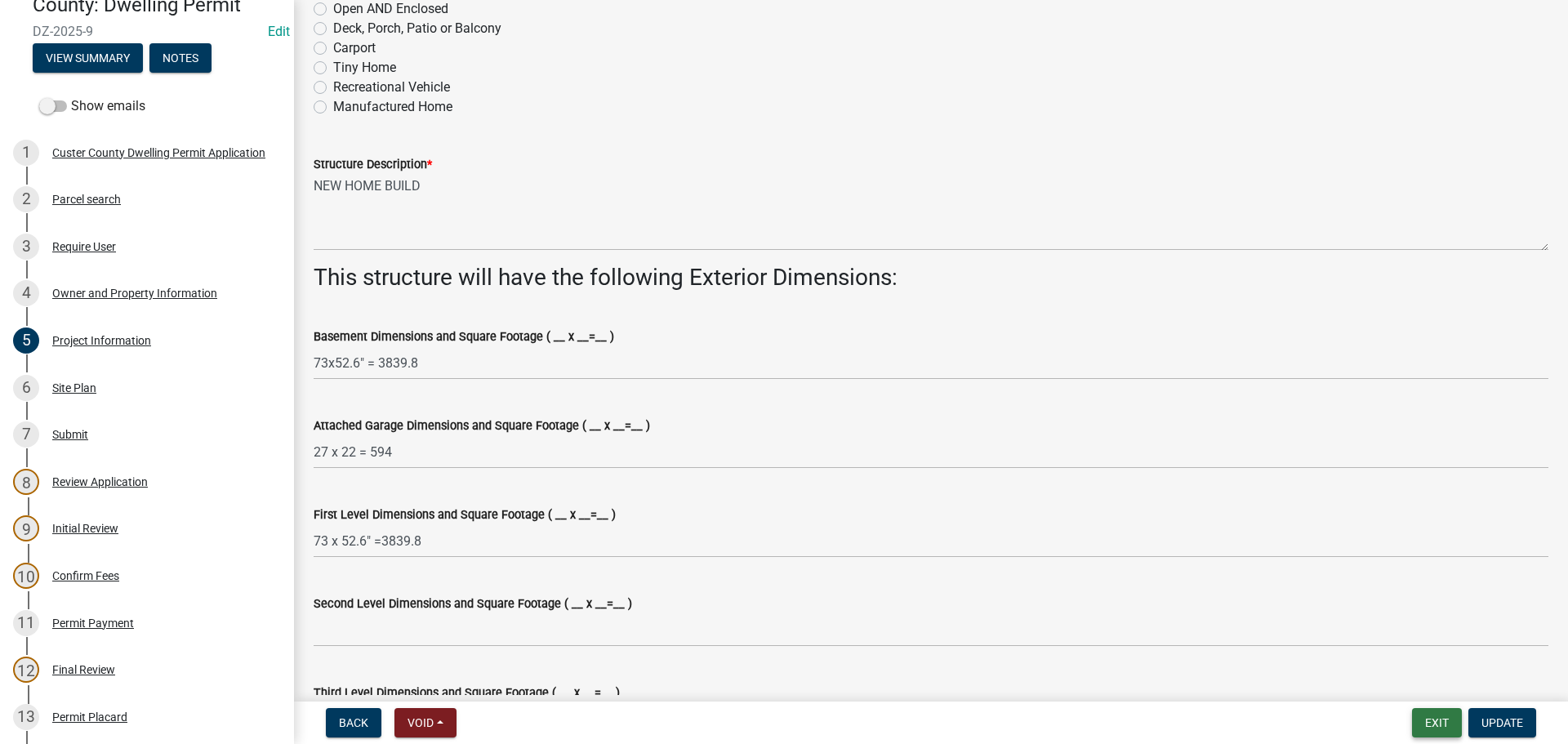
click at [1435, 722] on button "Exit" at bounding box center [1437, 723] width 50 height 30
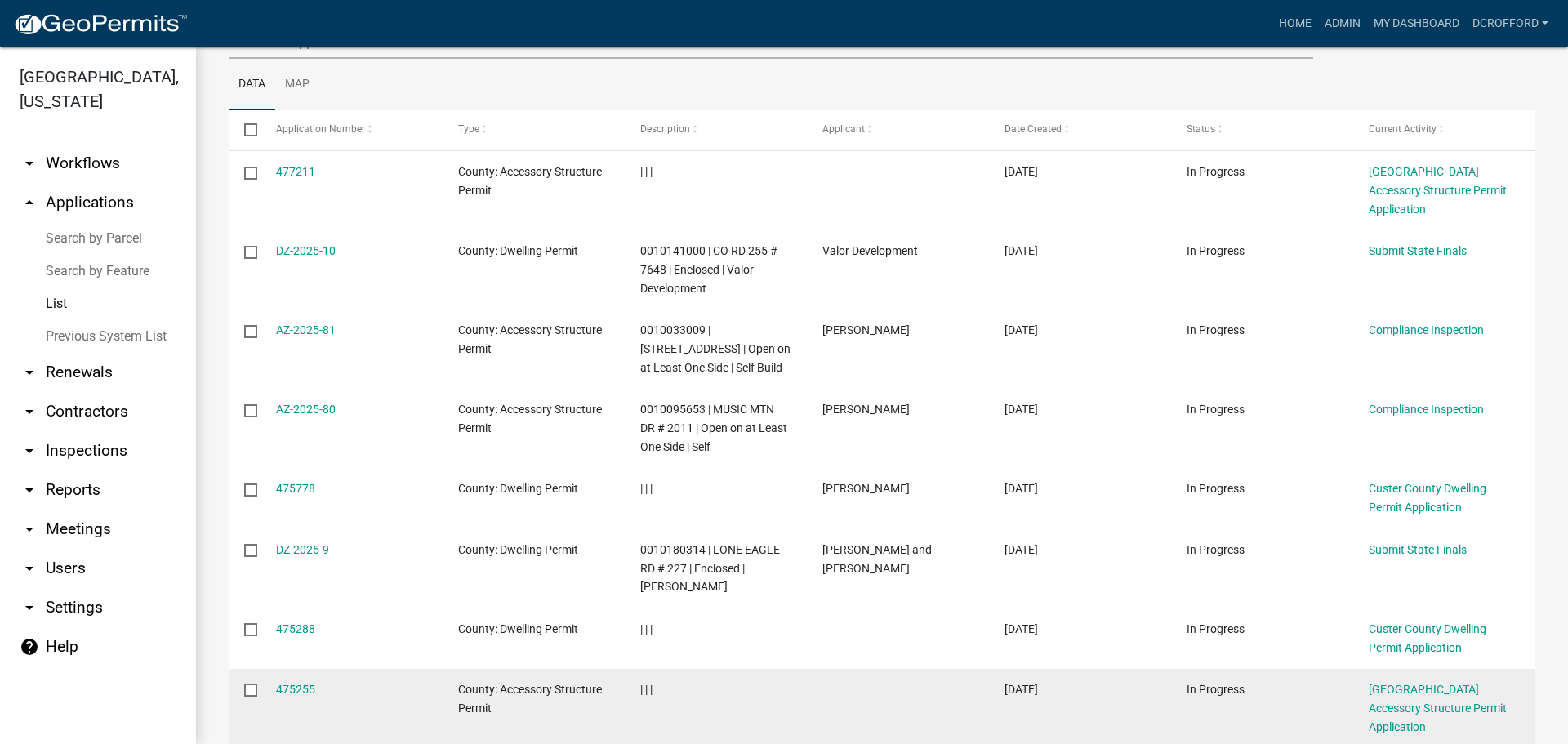
scroll to position [245, 0]
